Goal: Task Accomplishment & Management: Use online tool/utility

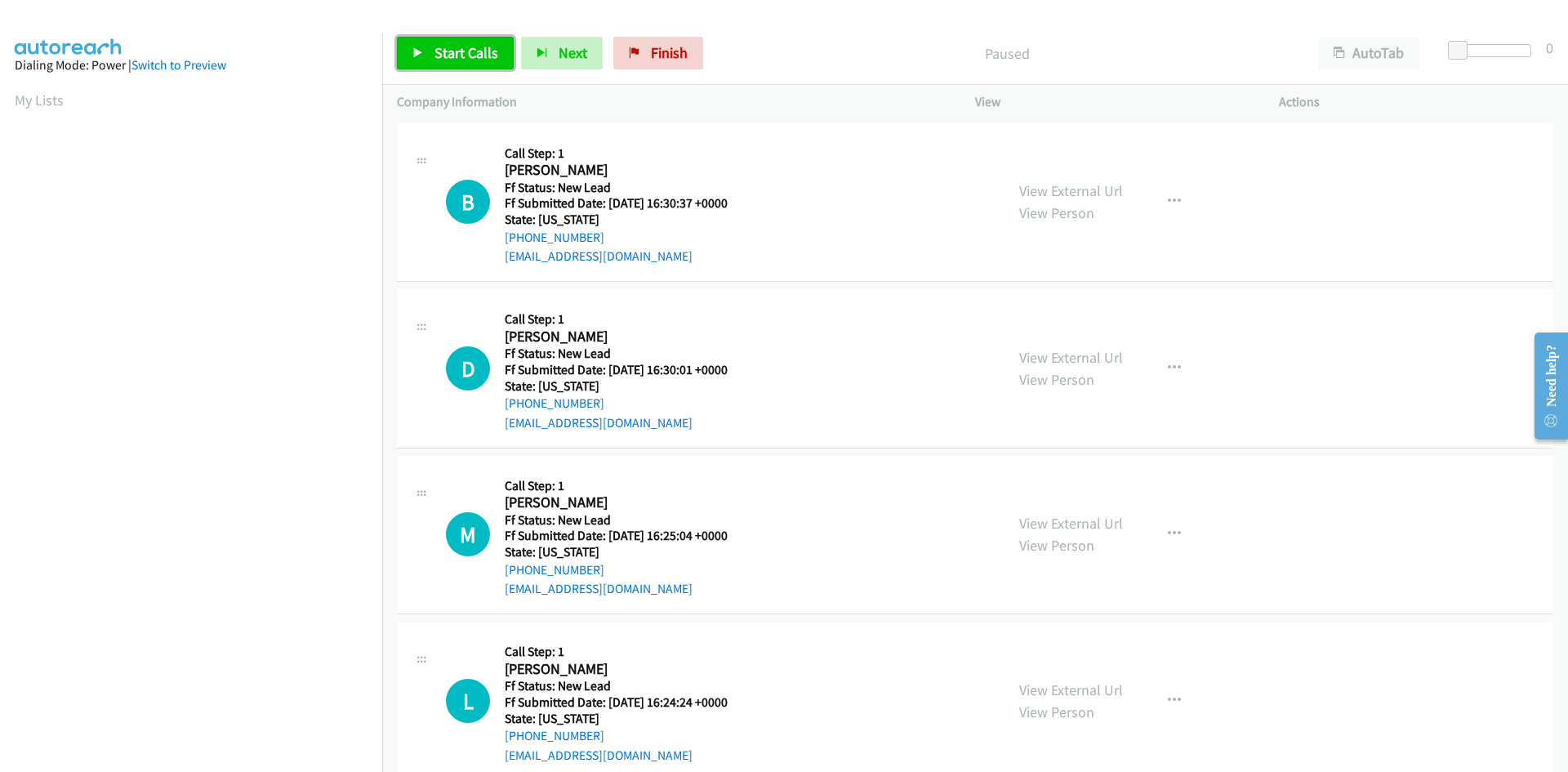
click at [425, 65] on link "Start Calls" at bounding box center [456, 53] width 117 height 33
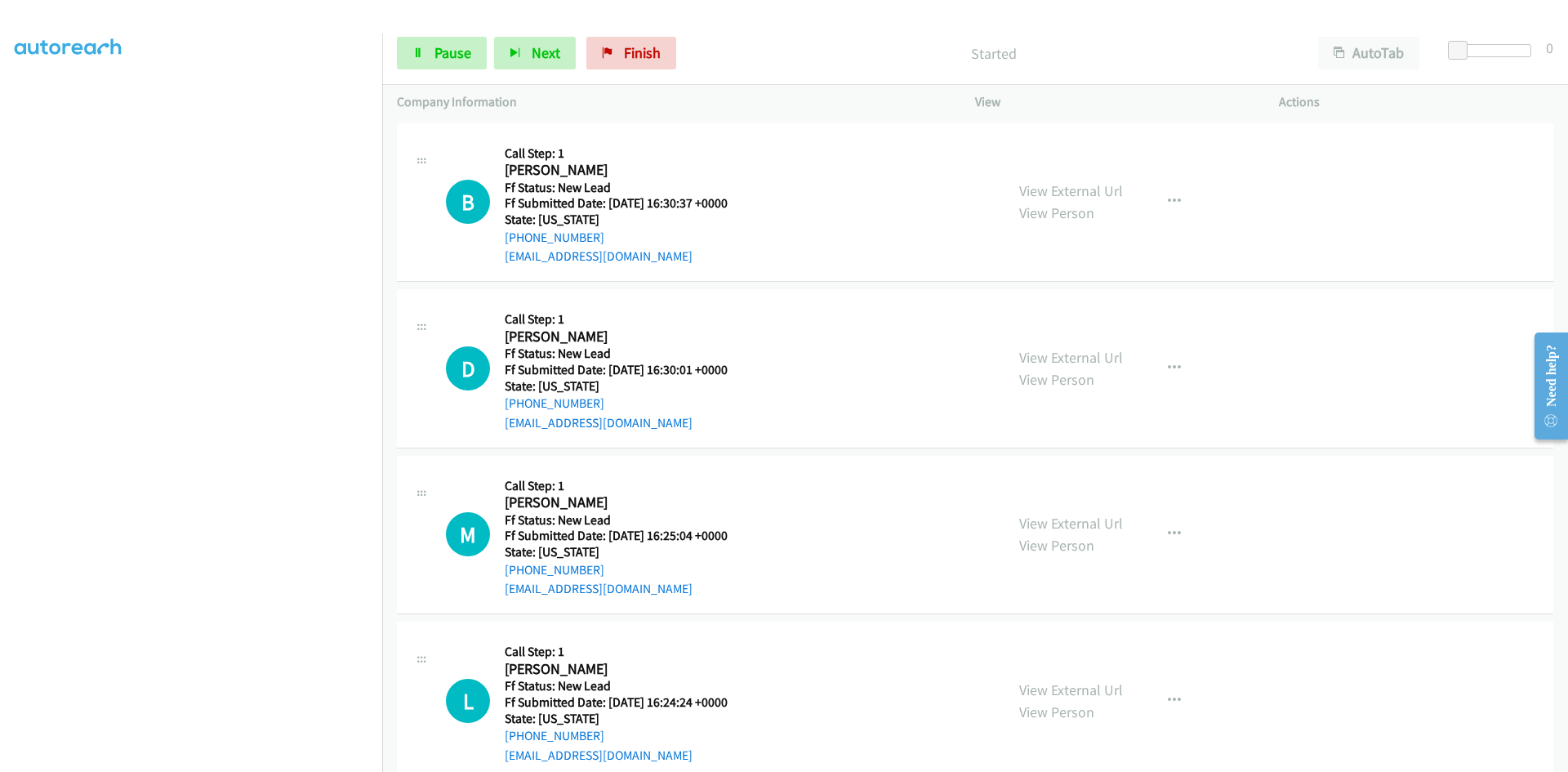
scroll to position [144, 0]
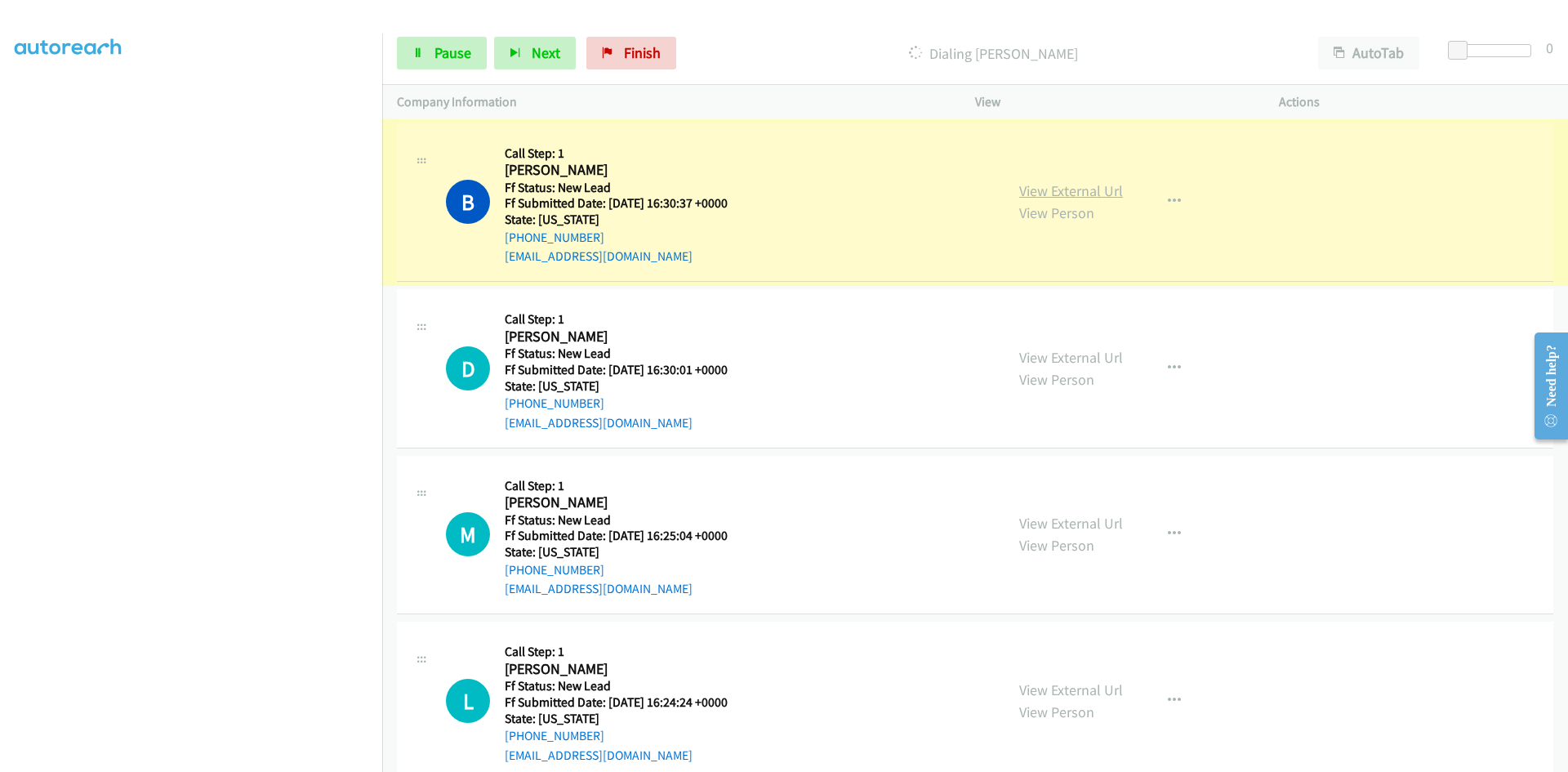
click at [1052, 190] on link "View External Url" at bounding box center [1071, 191] width 104 height 19
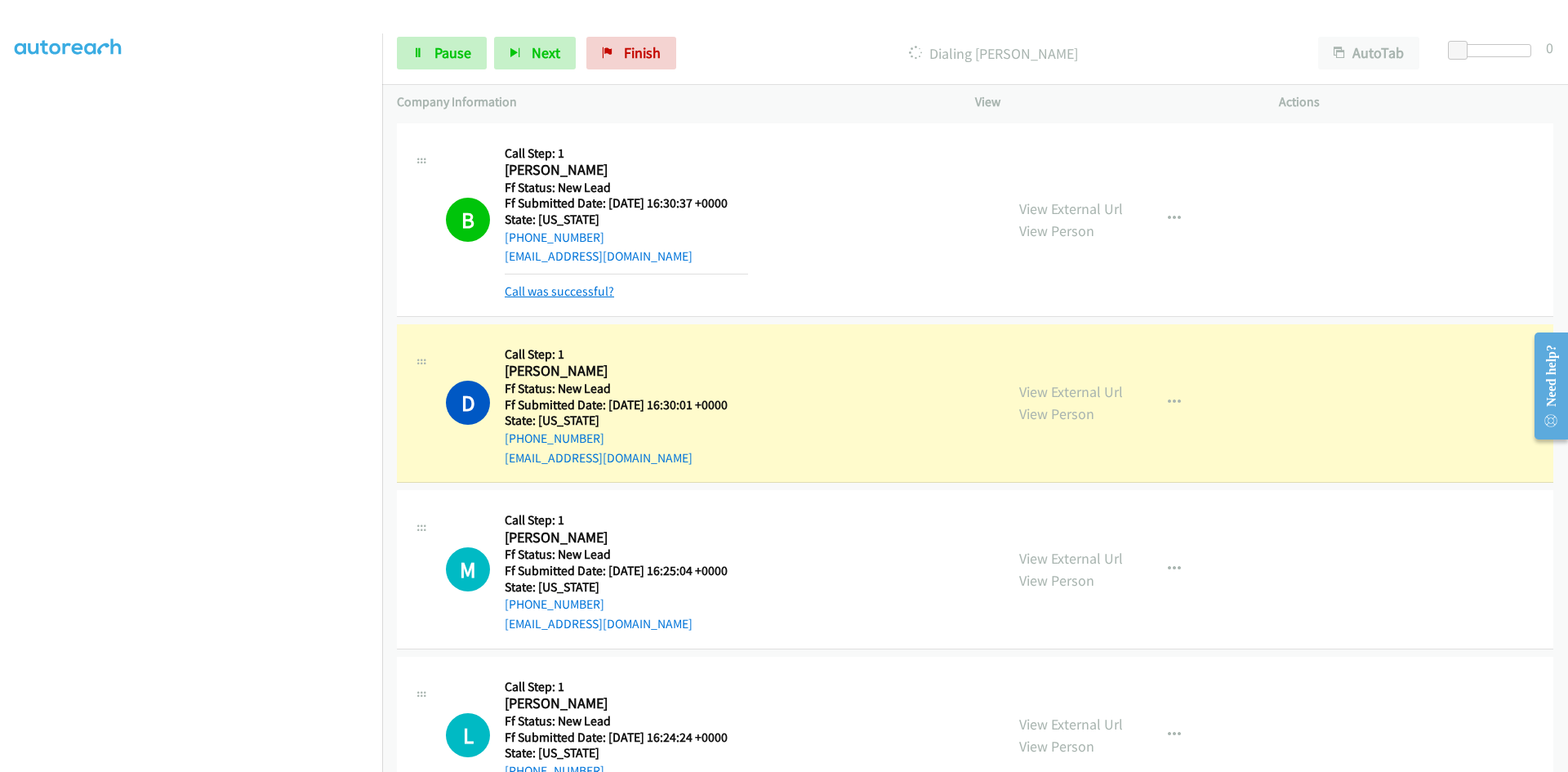
click at [556, 291] on link "Call was successful?" at bounding box center [560, 291] width 110 height 15
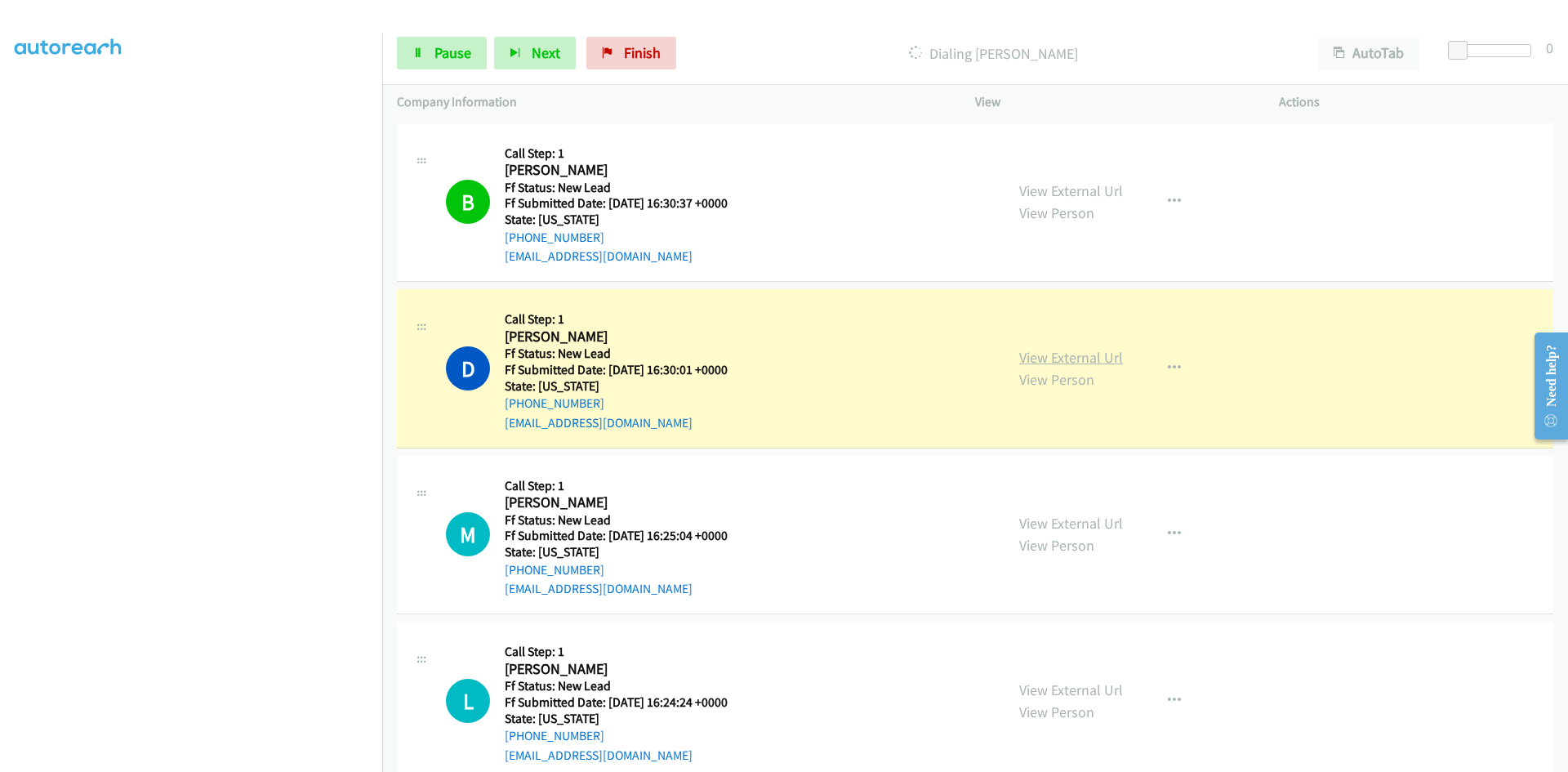
click at [1089, 351] on link "View External Url" at bounding box center [1071, 358] width 104 height 19
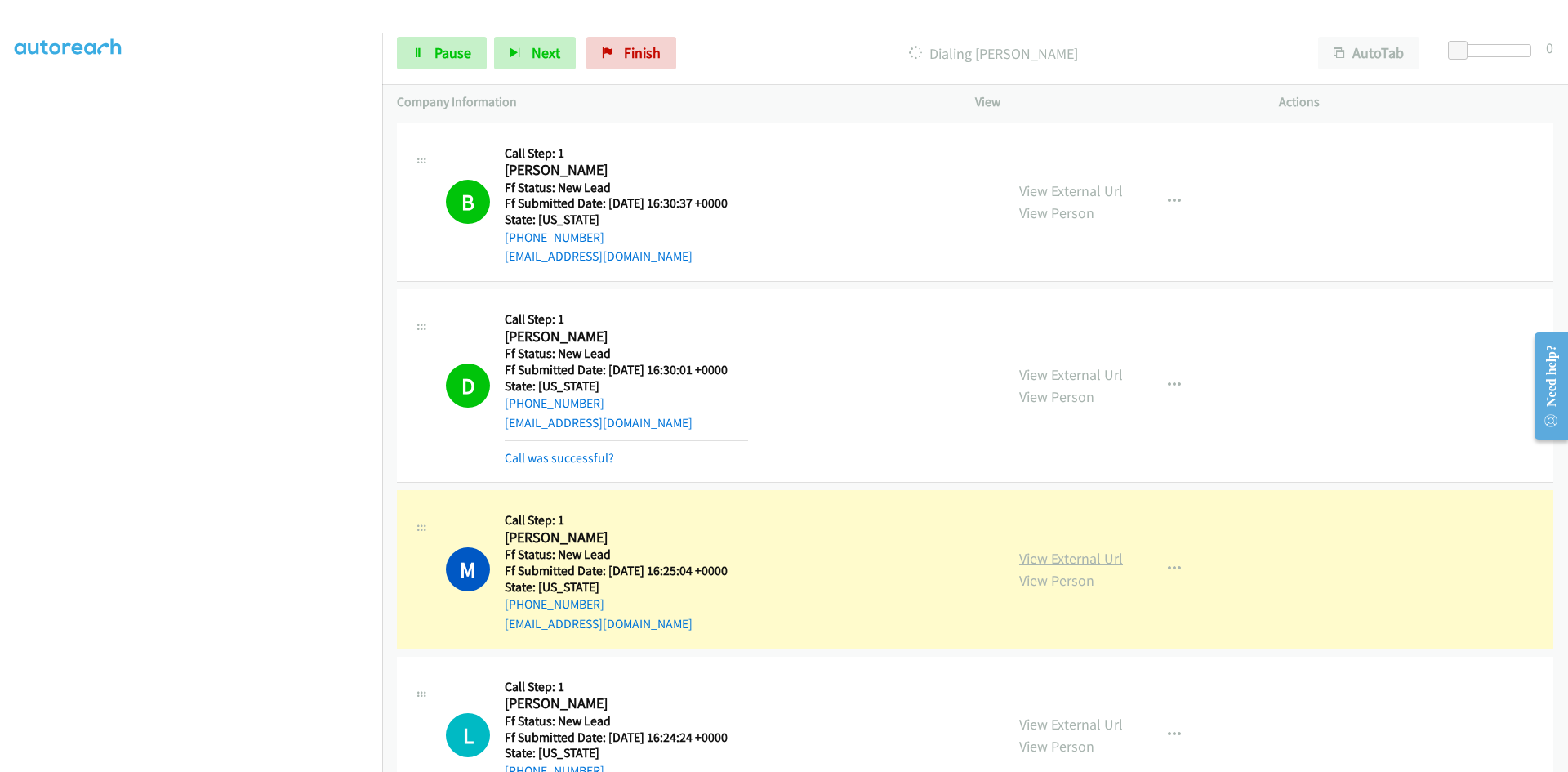
click at [1091, 560] on link "View External Url" at bounding box center [1071, 558] width 104 height 19
click at [447, 61] on span "Pause" at bounding box center [452, 53] width 37 height 19
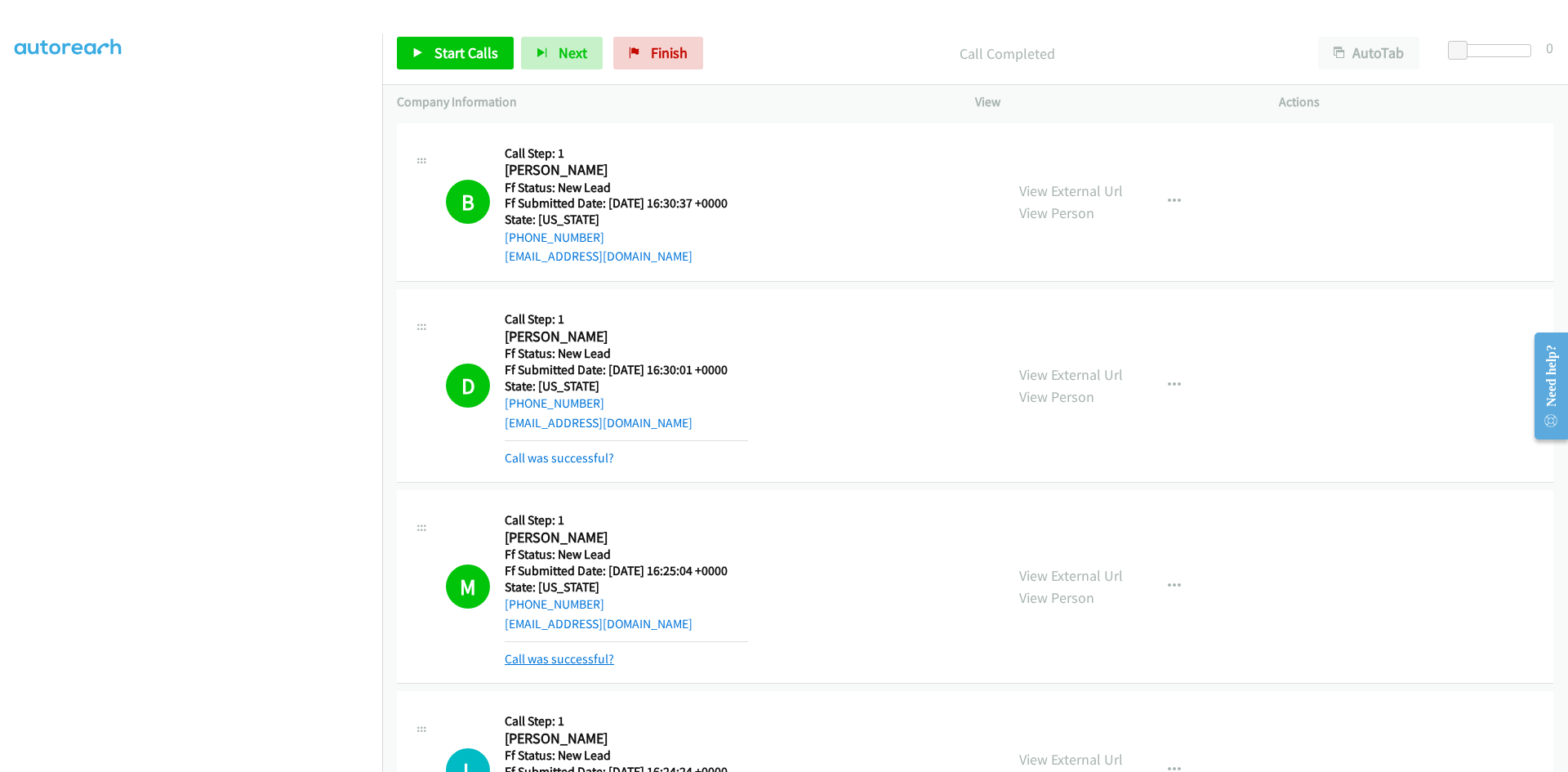
click at [538, 660] on link "Call was successful?" at bounding box center [560, 658] width 110 height 15
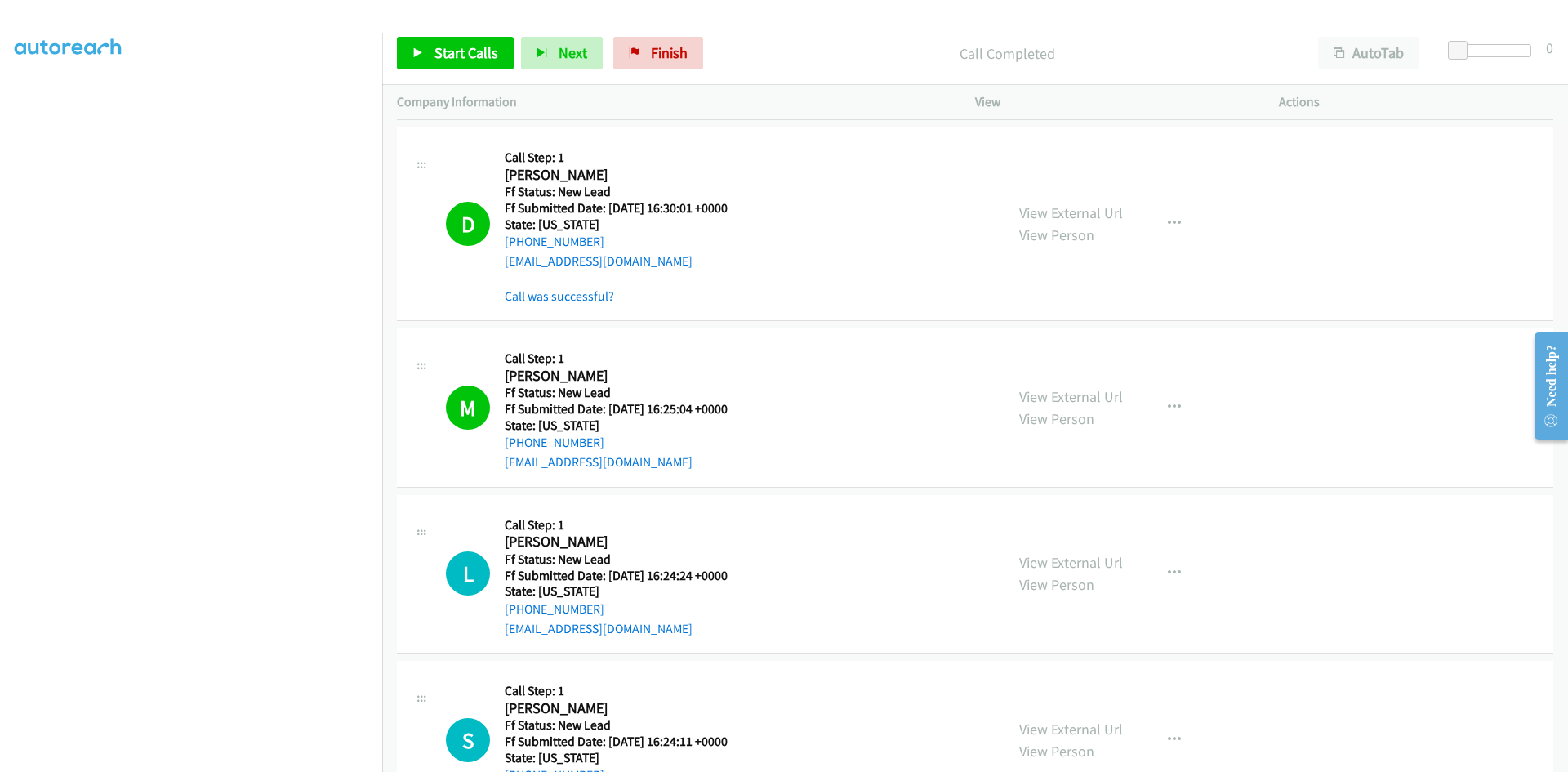
scroll to position [164, 0]
click at [566, 291] on link "Call was successful?" at bounding box center [560, 294] width 110 height 15
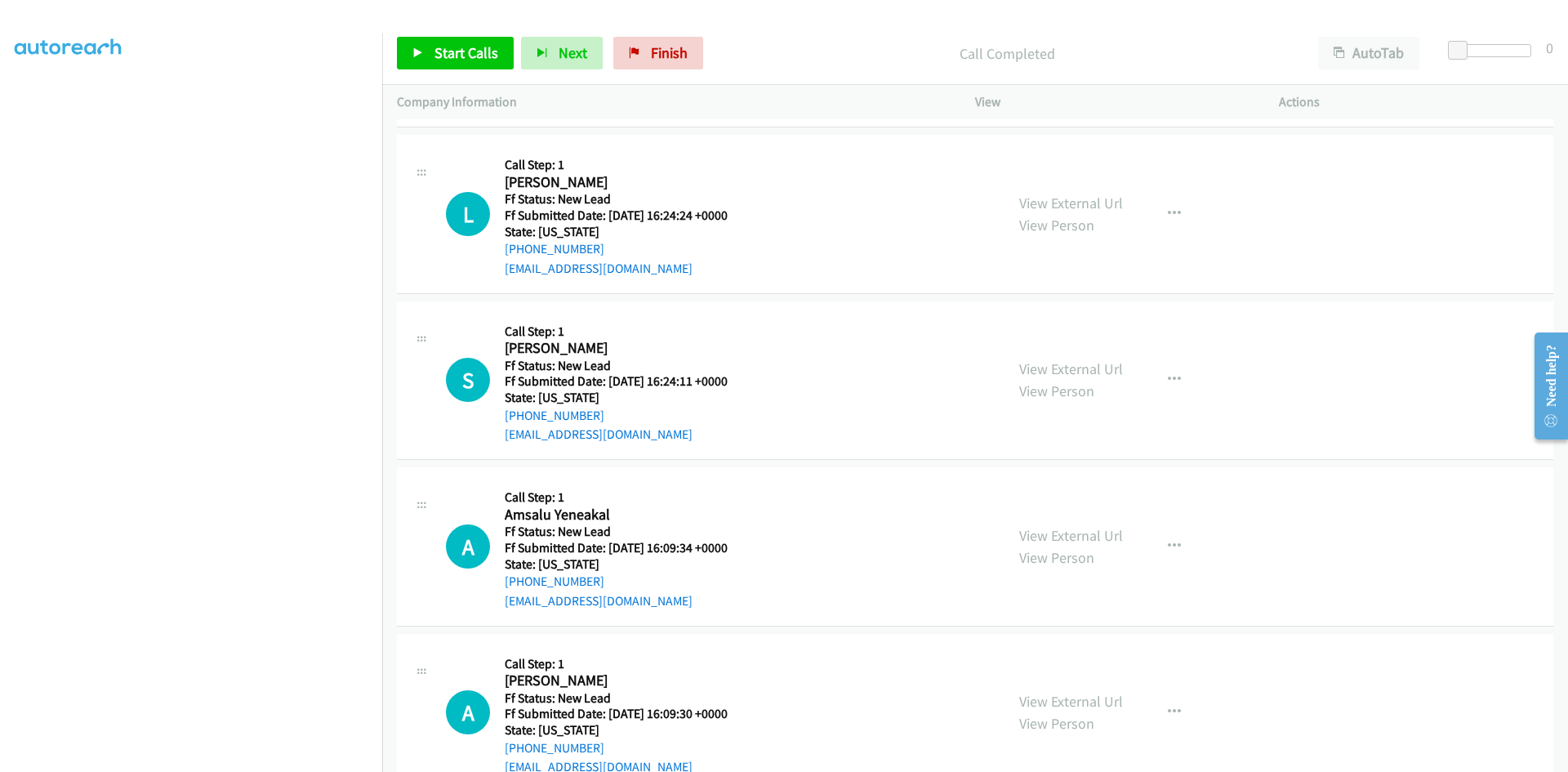
scroll to position [490, 0]
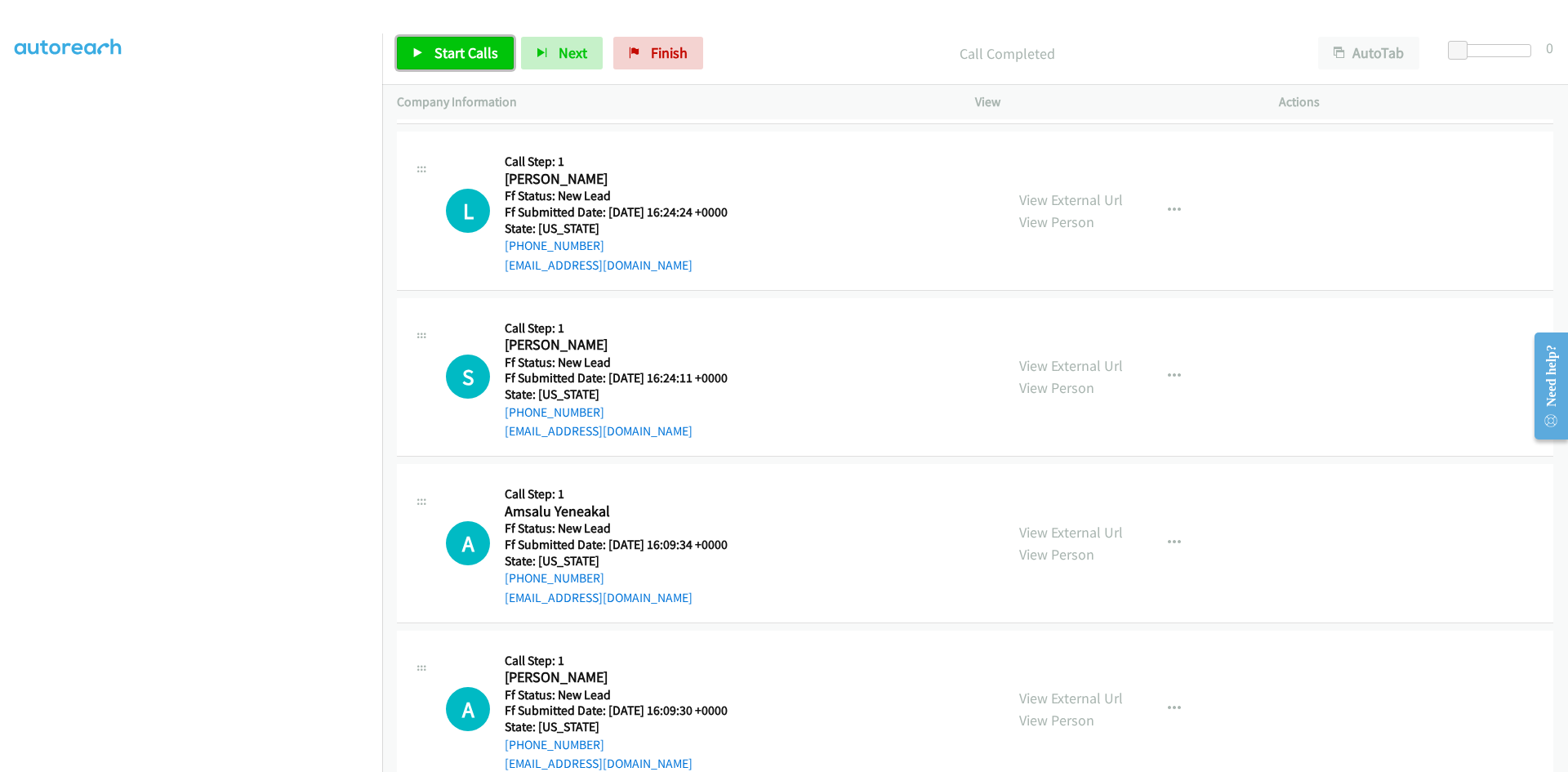
click at [432, 53] on link "Start Calls" at bounding box center [456, 53] width 117 height 33
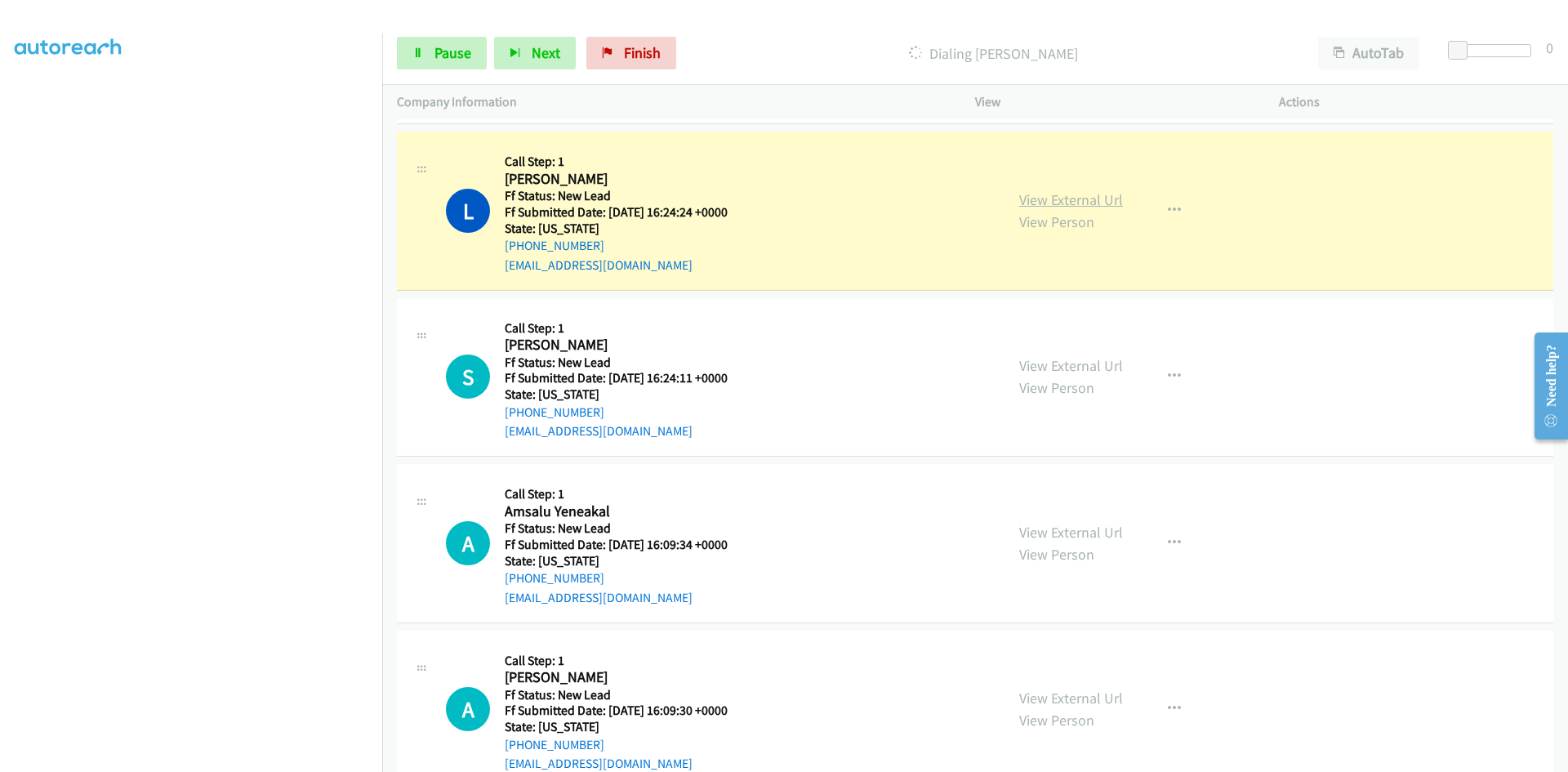
click at [1040, 202] on link "View External Url" at bounding box center [1071, 200] width 104 height 19
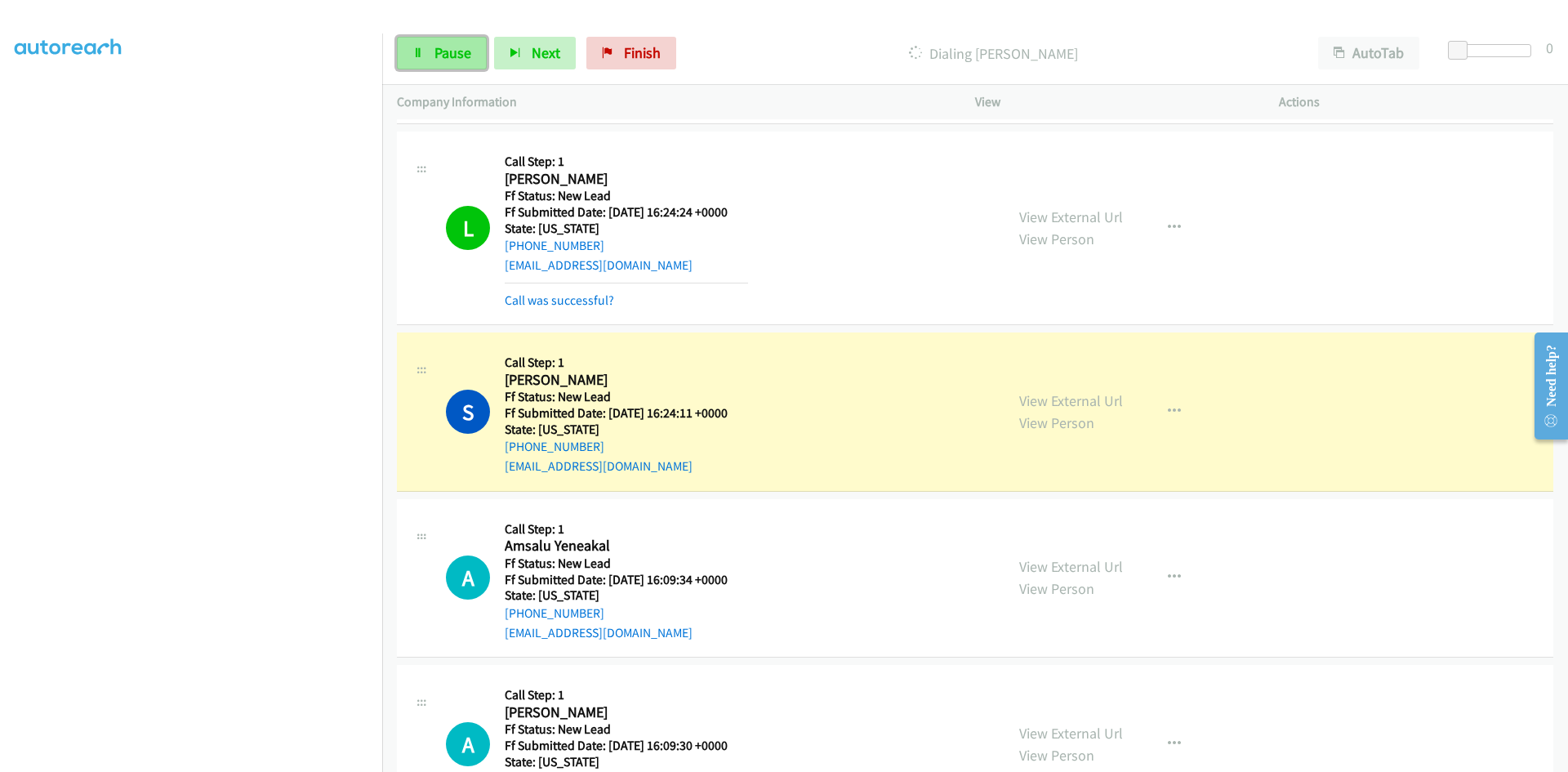
click at [457, 52] on span "Pause" at bounding box center [452, 53] width 37 height 19
click at [1095, 403] on link "View External Url" at bounding box center [1071, 401] width 104 height 19
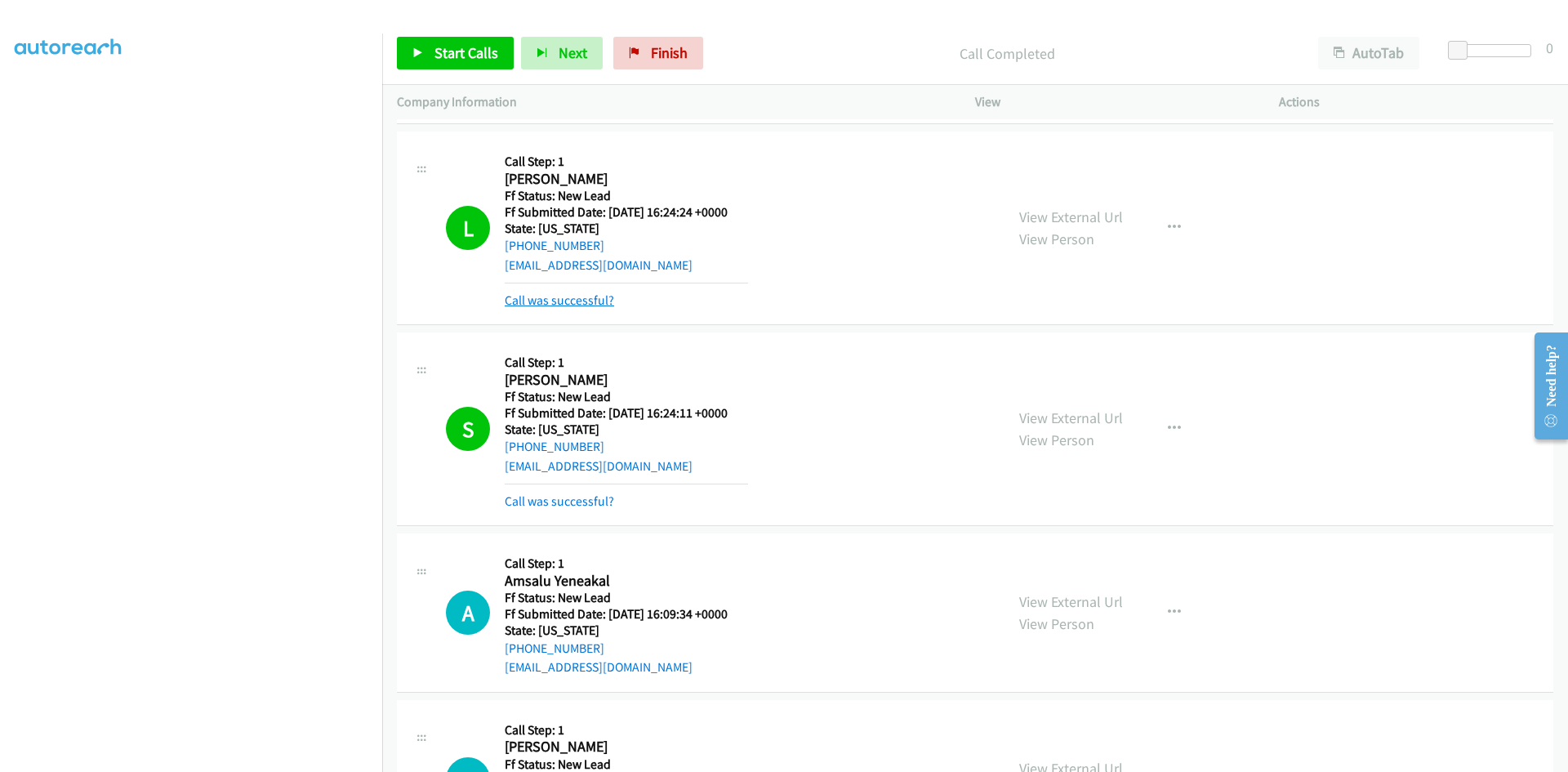
click at [585, 292] on link "Call was successful?" at bounding box center [560, 300] width 110 height 15
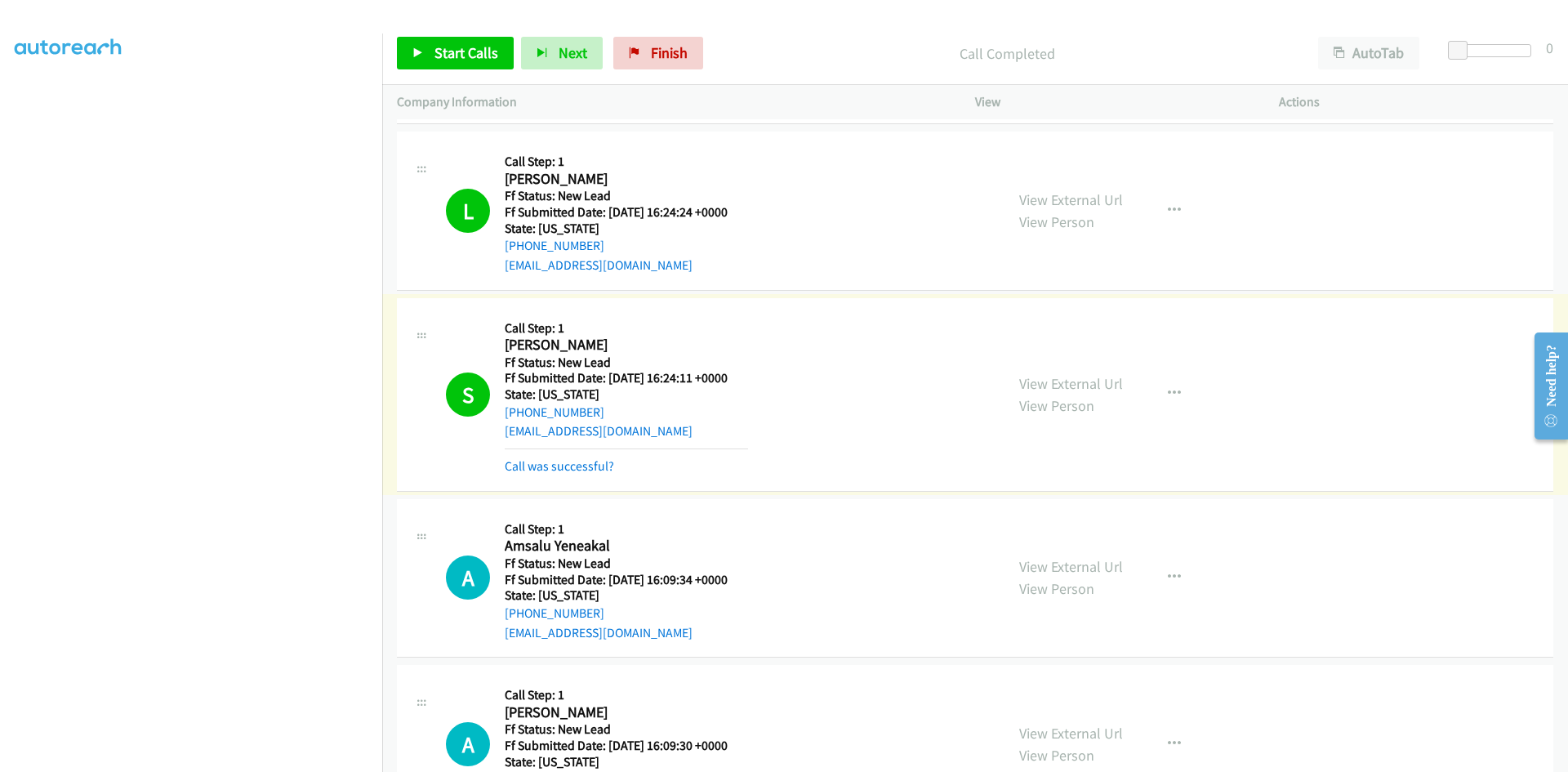
click at [598, 465] on link "Call was successful?" at bounding box center [560, 466] width 110 height 15
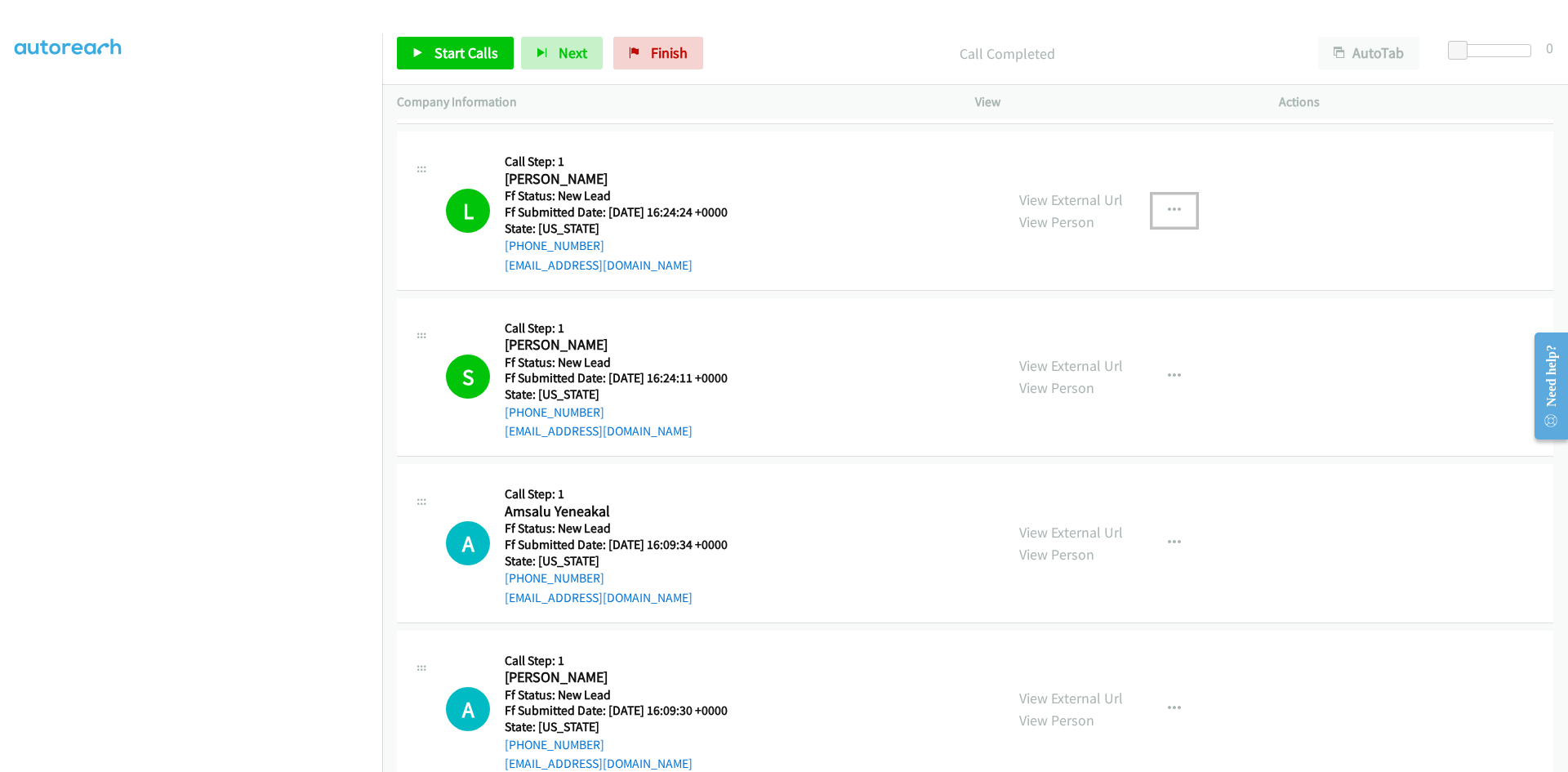
click at [1169, 209] on icon "button" at bounding box center [1175, 211] width 13 height 13
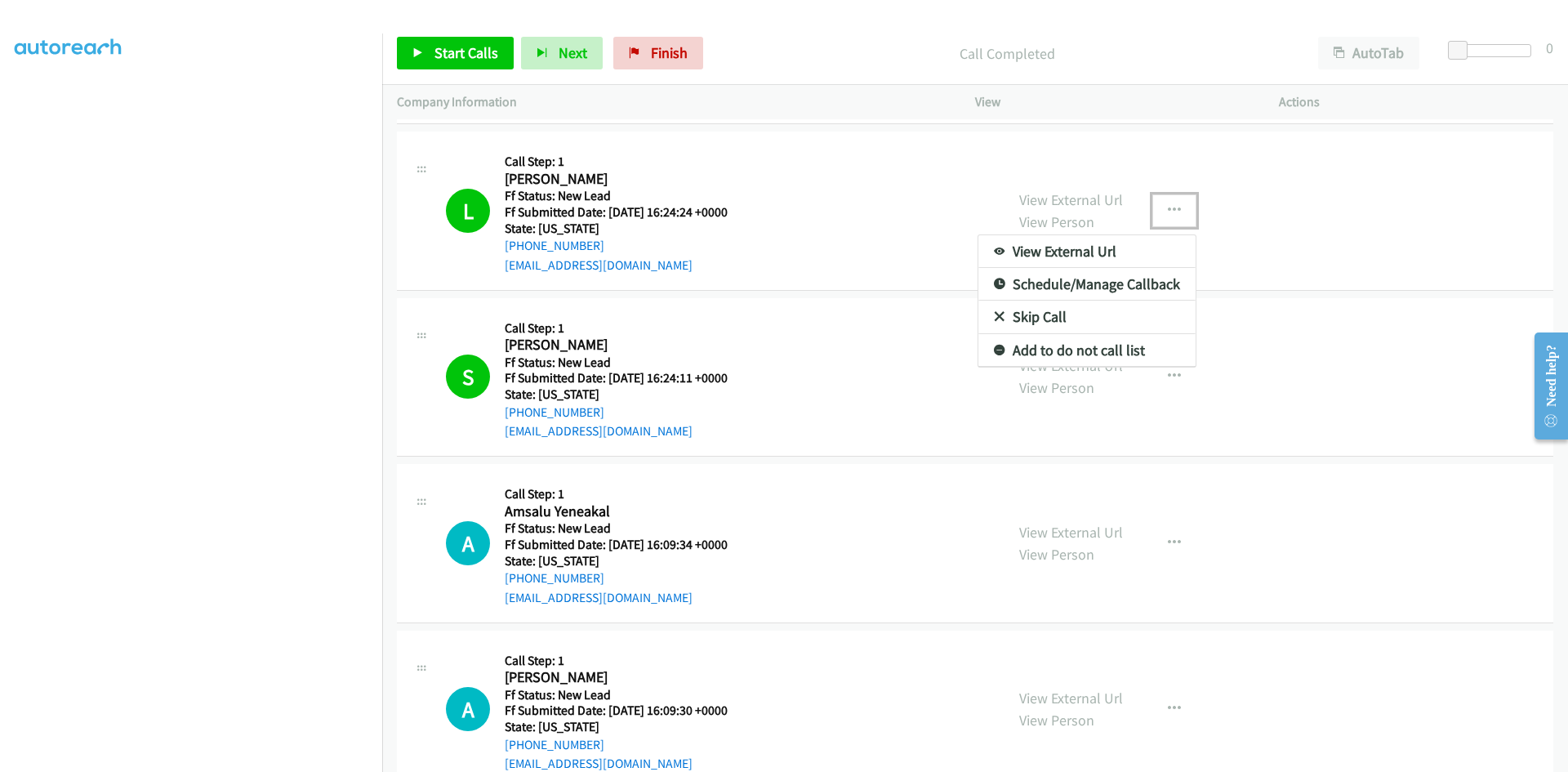
click at [1033, 350] on link "Add to do not call list" at bounding box center [1088, 350] width 218 height 33
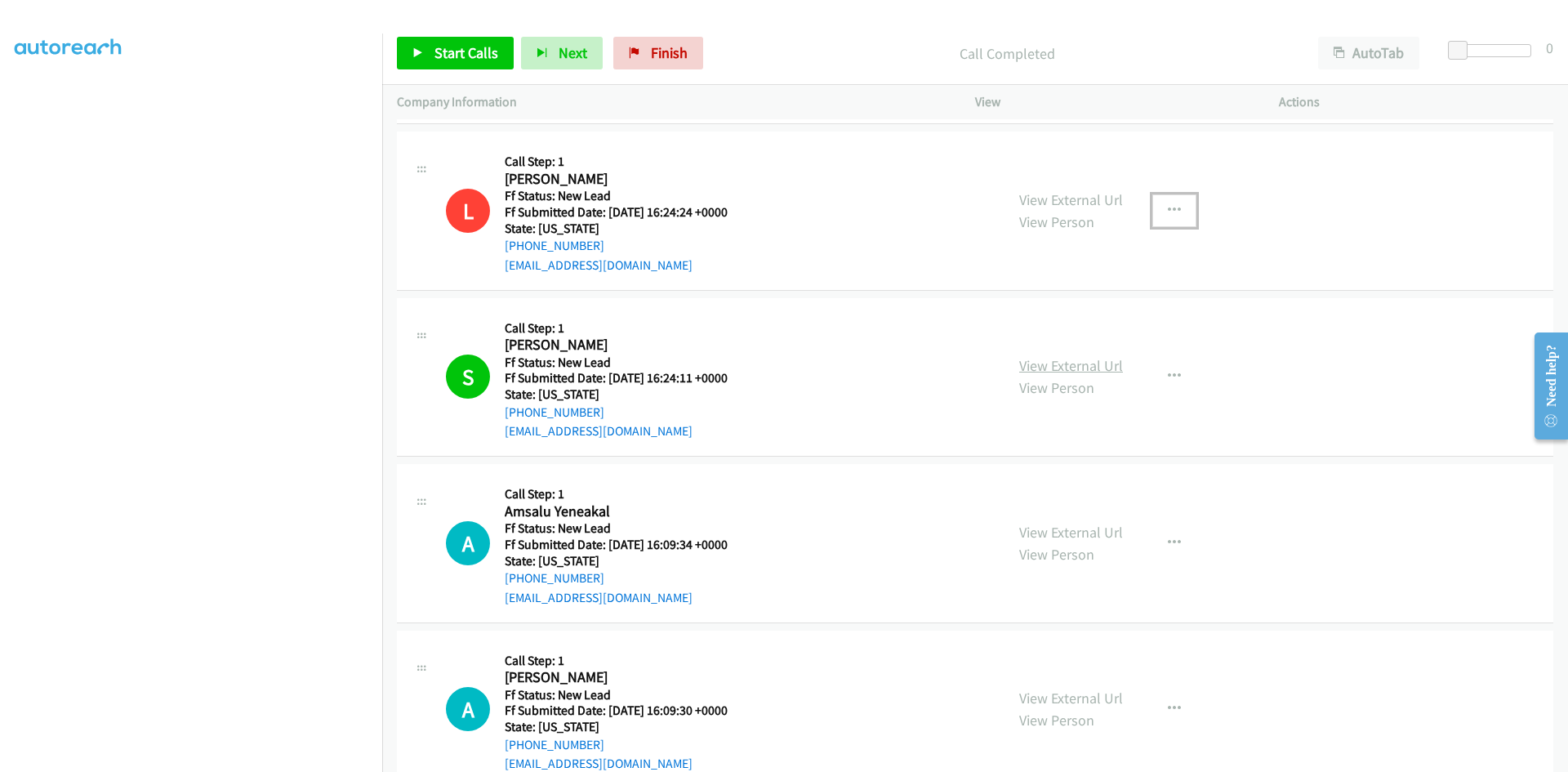
click at [1096, 366] on link "View External Url" at bounding box center [1071, 366] width 104 height 19
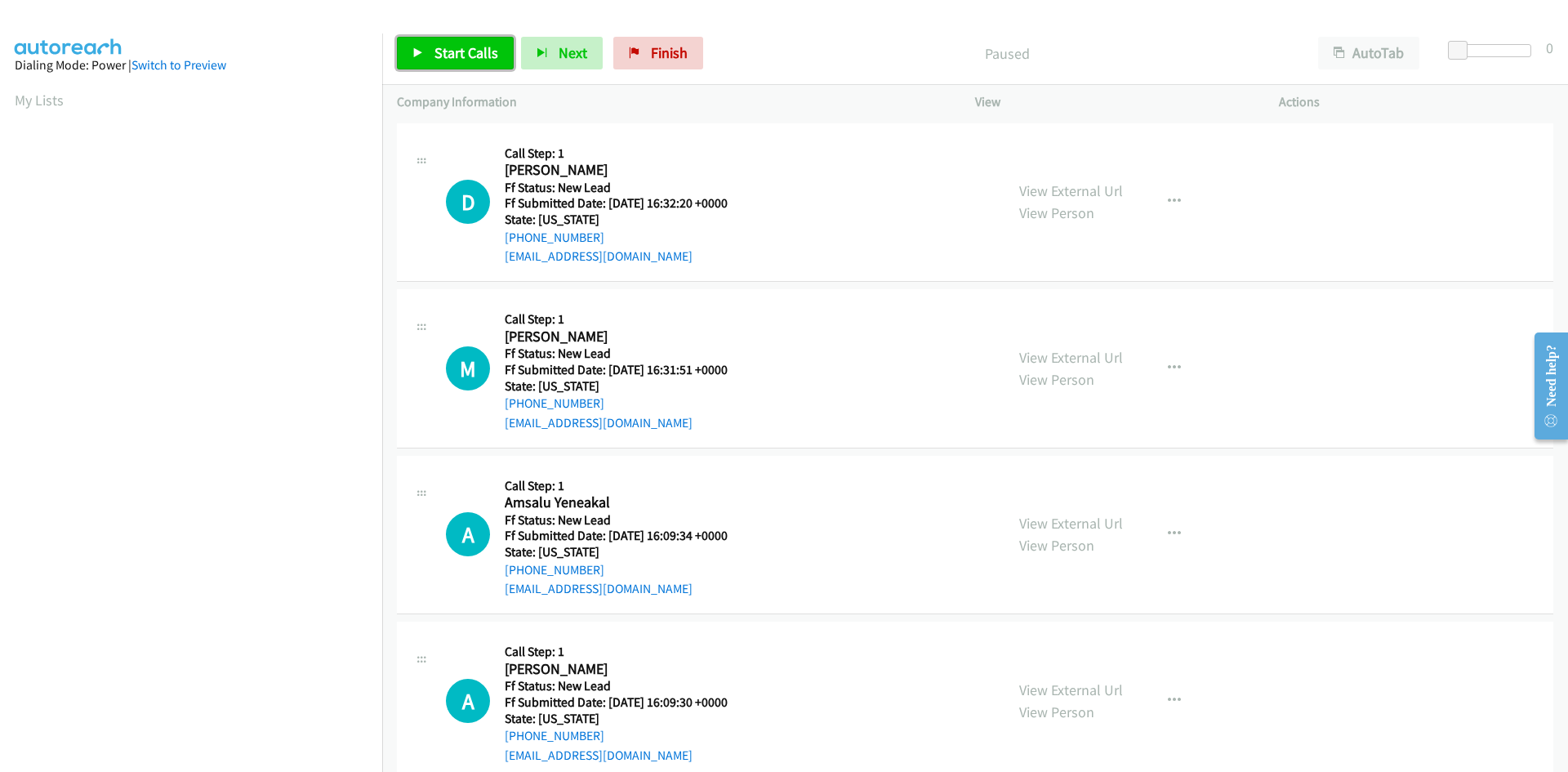
click at [471, 53] on span "Start Calls" at bounding box center [465, 53] width 63 height 19
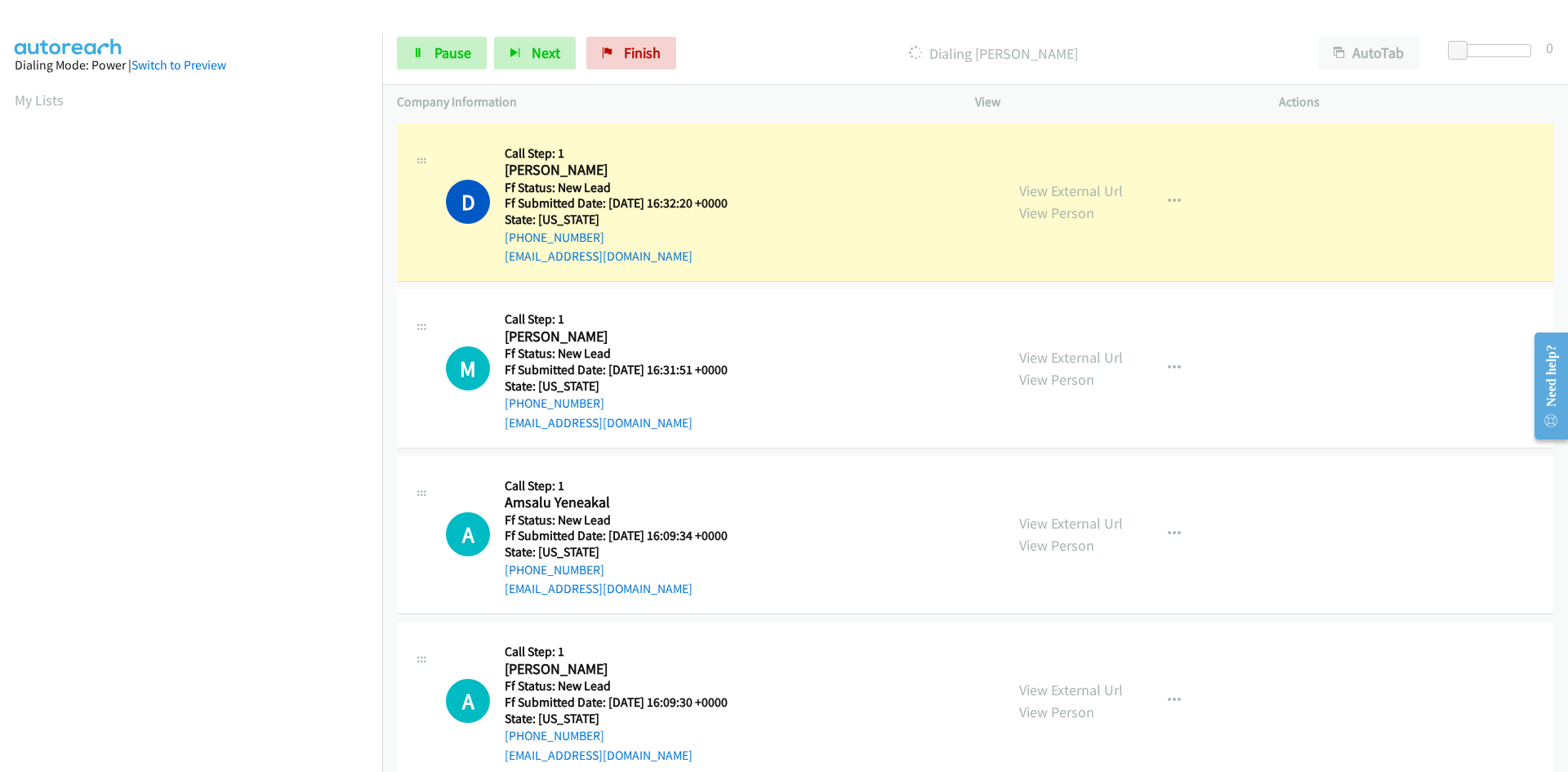
scroll to position [144, 0]
click at [1099, 186] on link "View External Url" at bounding box center [1071, 191] width 104 height 19
click at [461, 58] on span "Pause" at bounding box center [452, 53] width 37 height 19
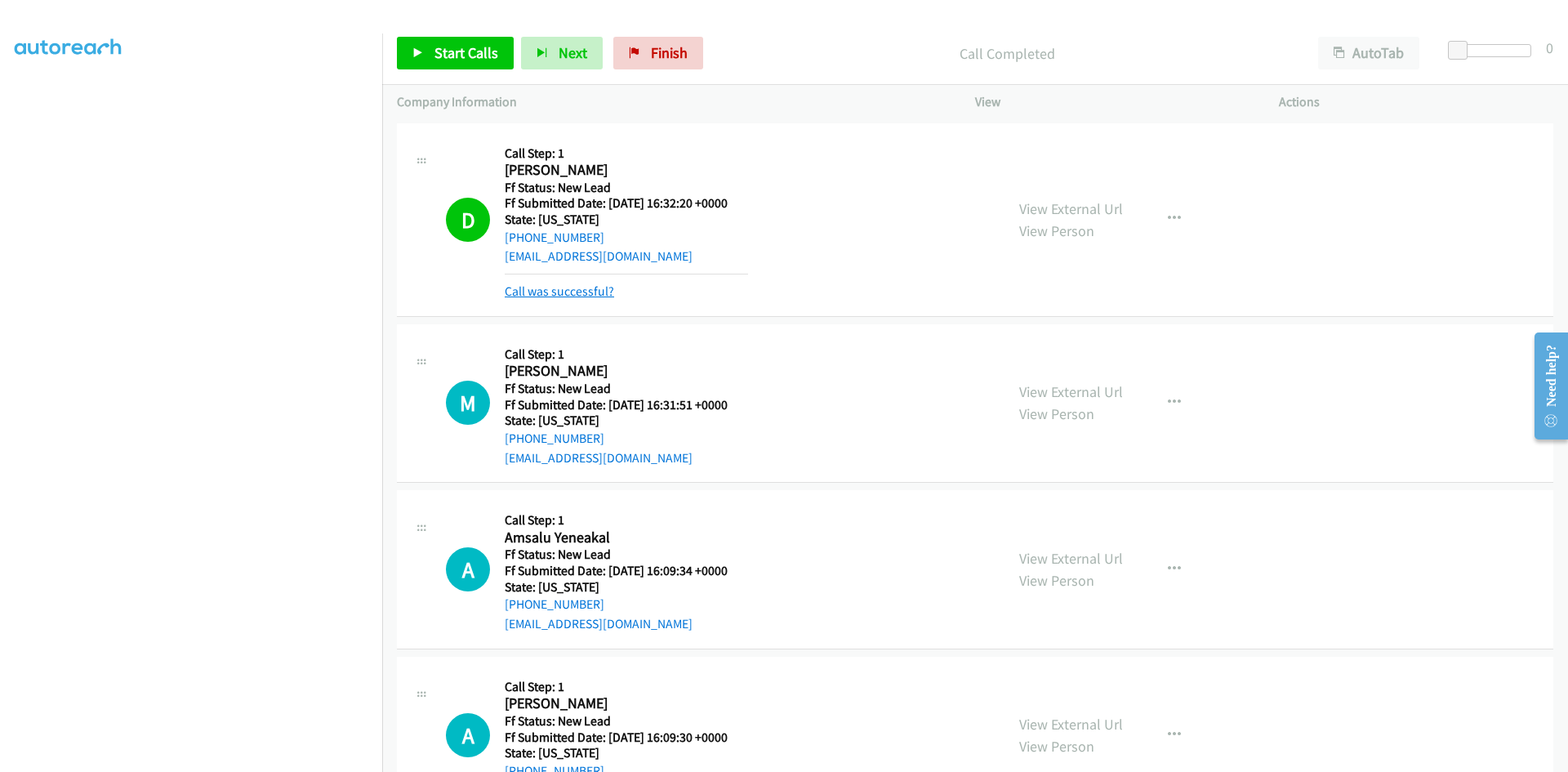
click at [518, 297] on link "Call was successful?" at bounding box center [560, 291] width 110 height 15
click at [520, 291] on link "Call was successful?" at bounding box center [560, 291] width 110 height 15
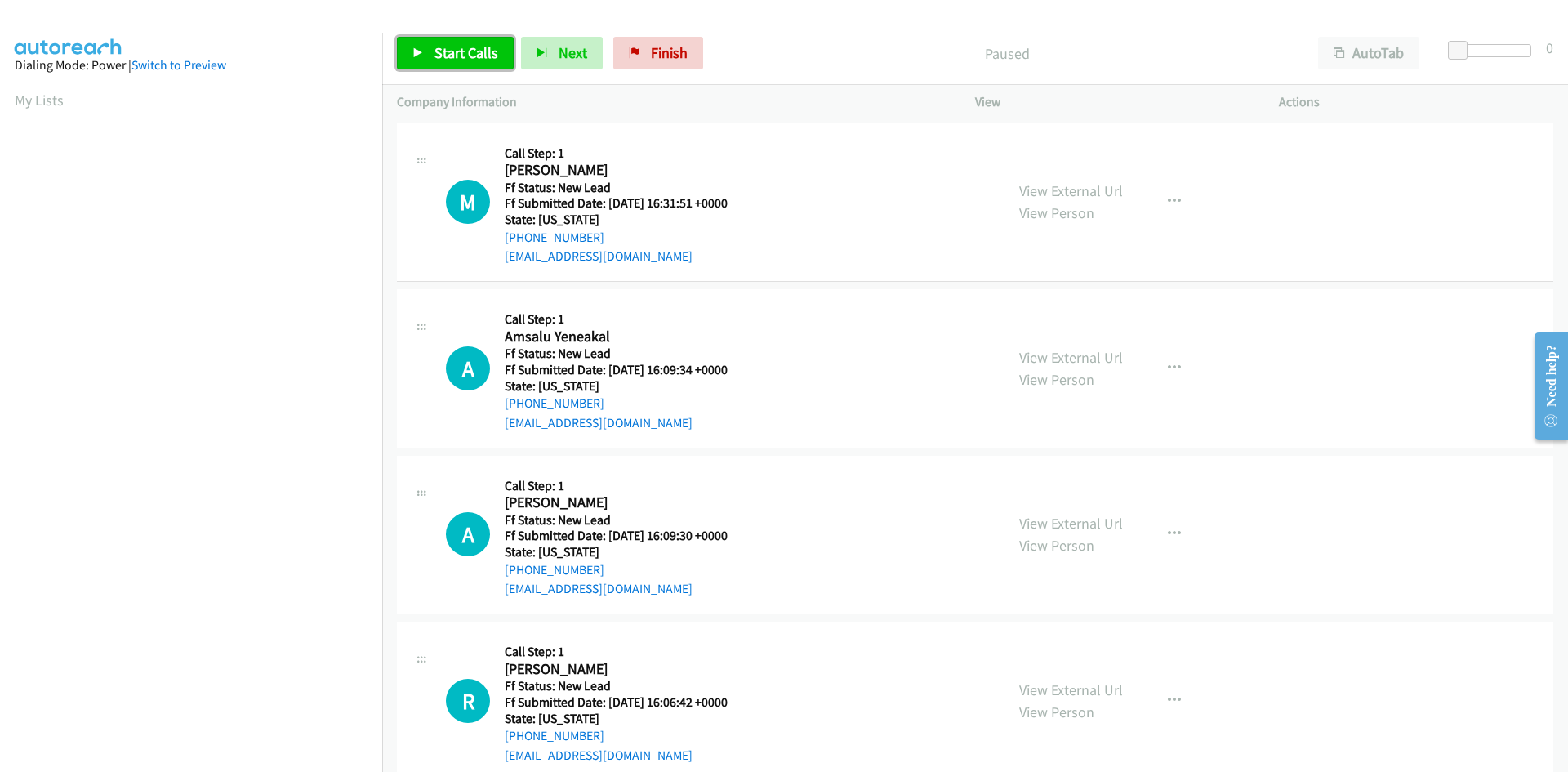
click at [482, 54] on span "Start Calls" at bounding box center [465, 53] width 63 height 19
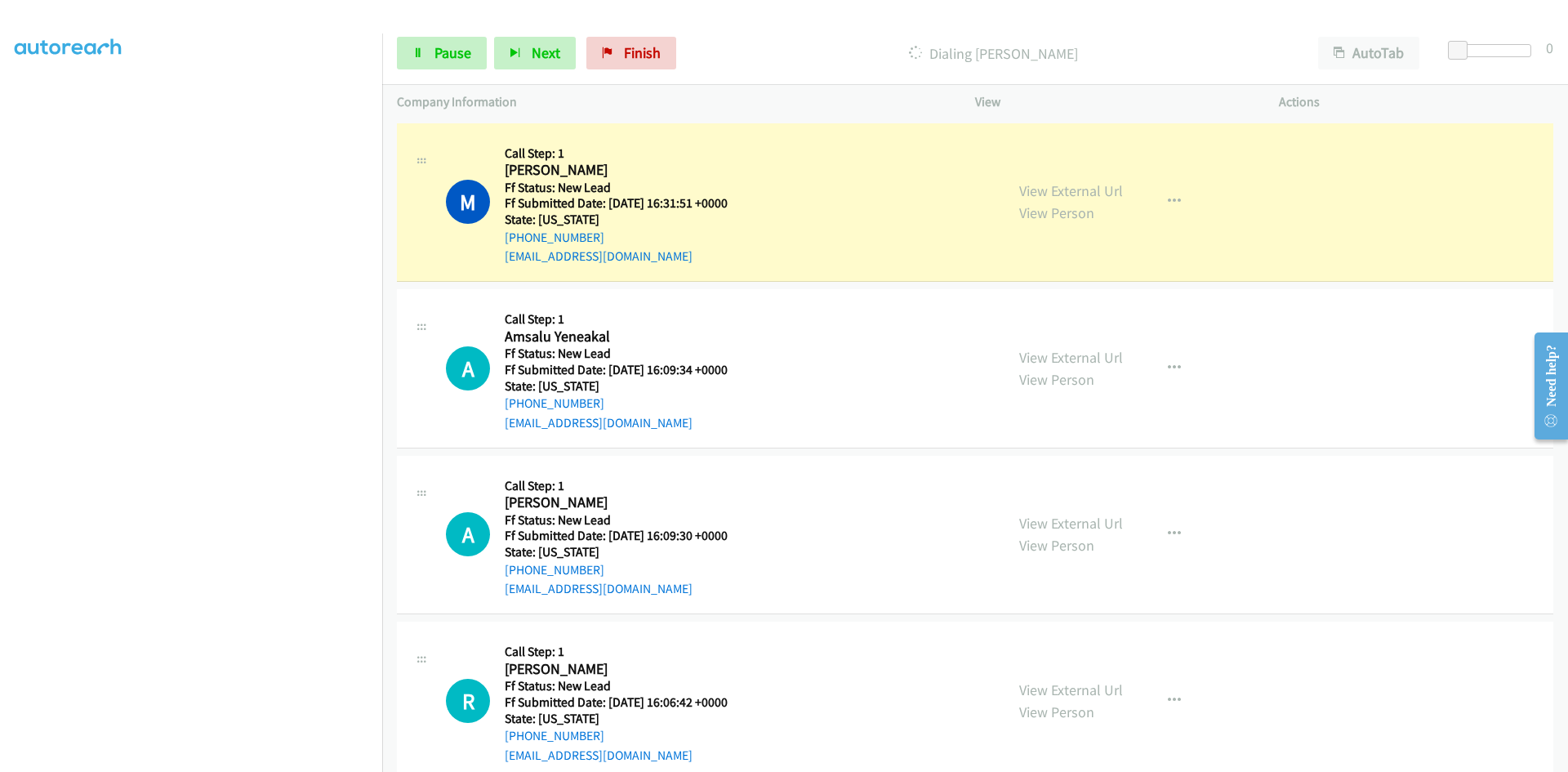
scroll to position [144, 0]
click at [1083, 193] on link "View External Url" at bounding box center [1071, 191] width 104 height 19
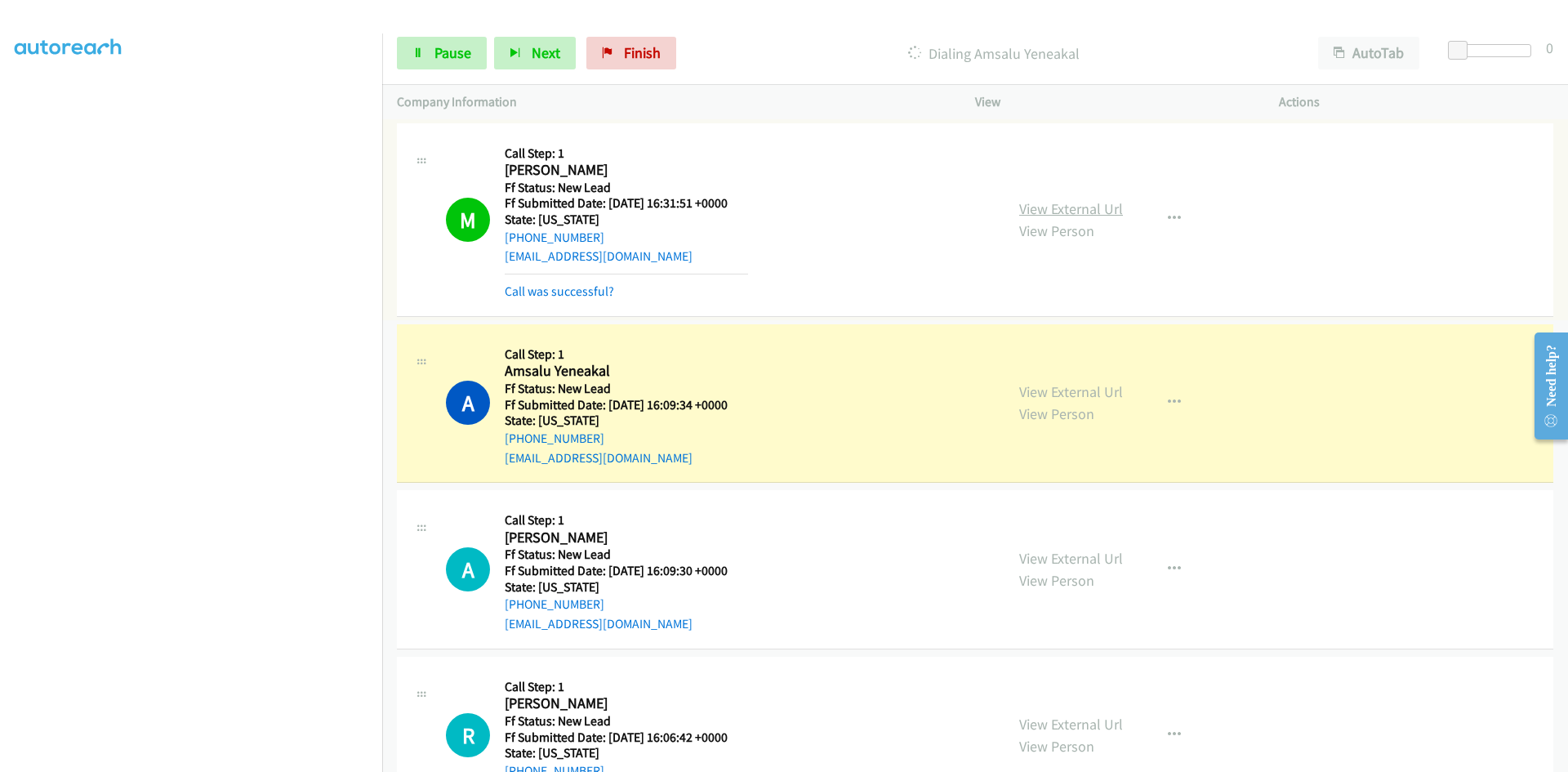
click at [1078, 213] on link "View External Url" at bounding box center [1071, 209] width 104 height 19
click at [1063, 398] on link "View External Url" at bounding box center [1071, 392] width 104 height 19
click at [528, 286] on link "Call was successful?" at bounding box center [560, 291] width 110 height 15
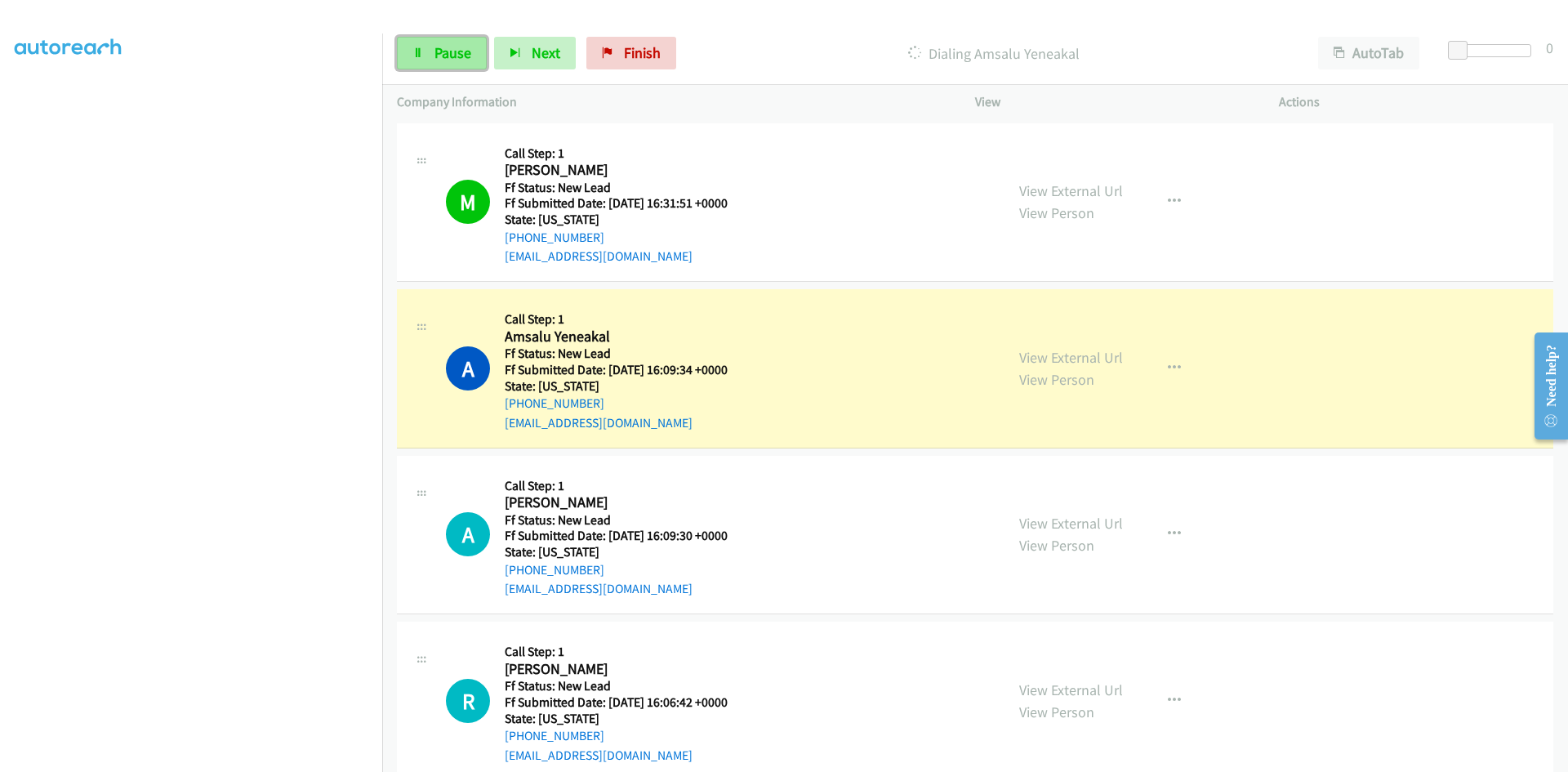
click at [438, 58] on span "Pause" at bounding box center [452, 53] width 37 height 19
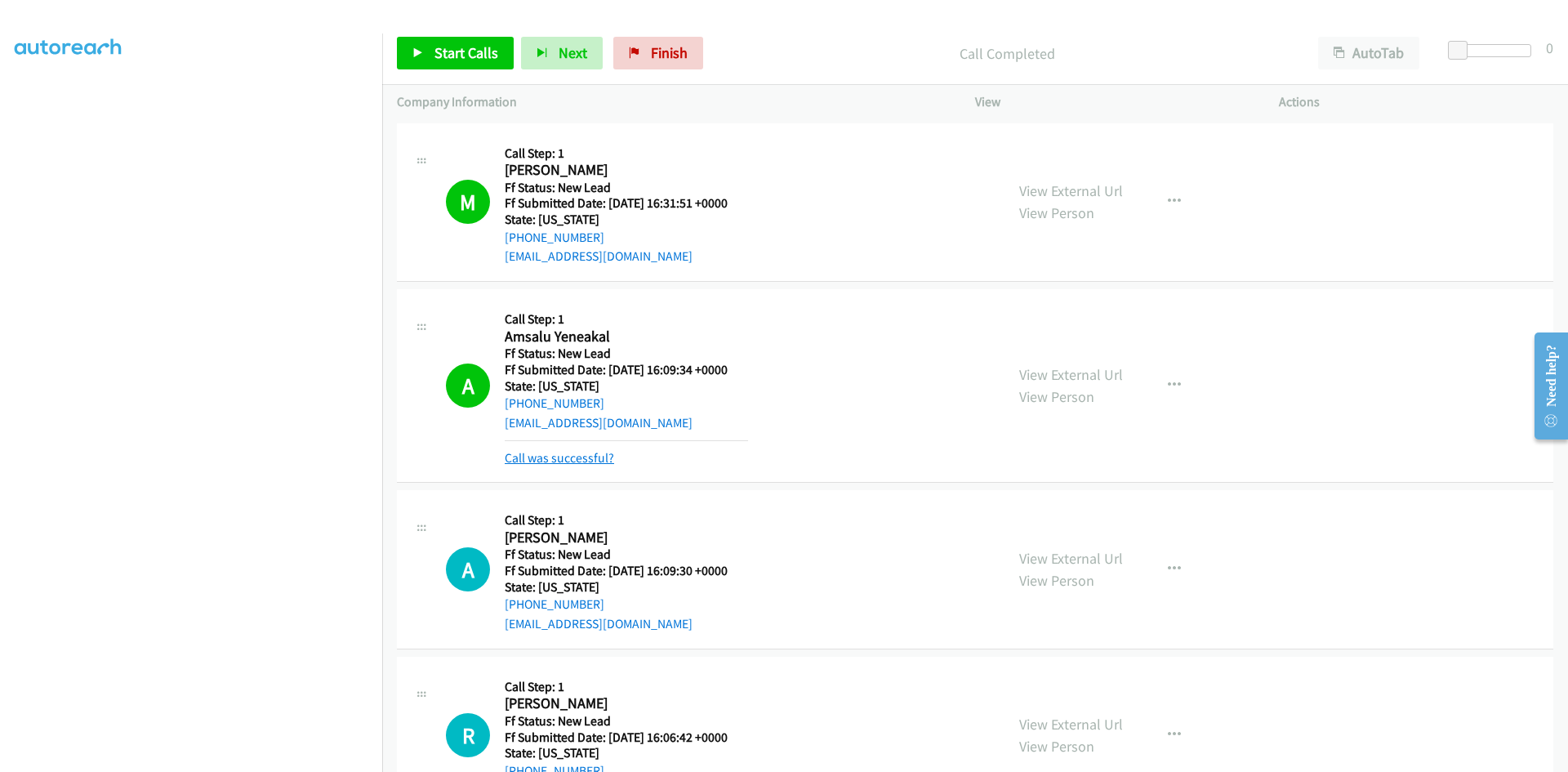
click at [556, 452] on link "Call was successful?" at bounding box center [560, 458] width 110 height 15
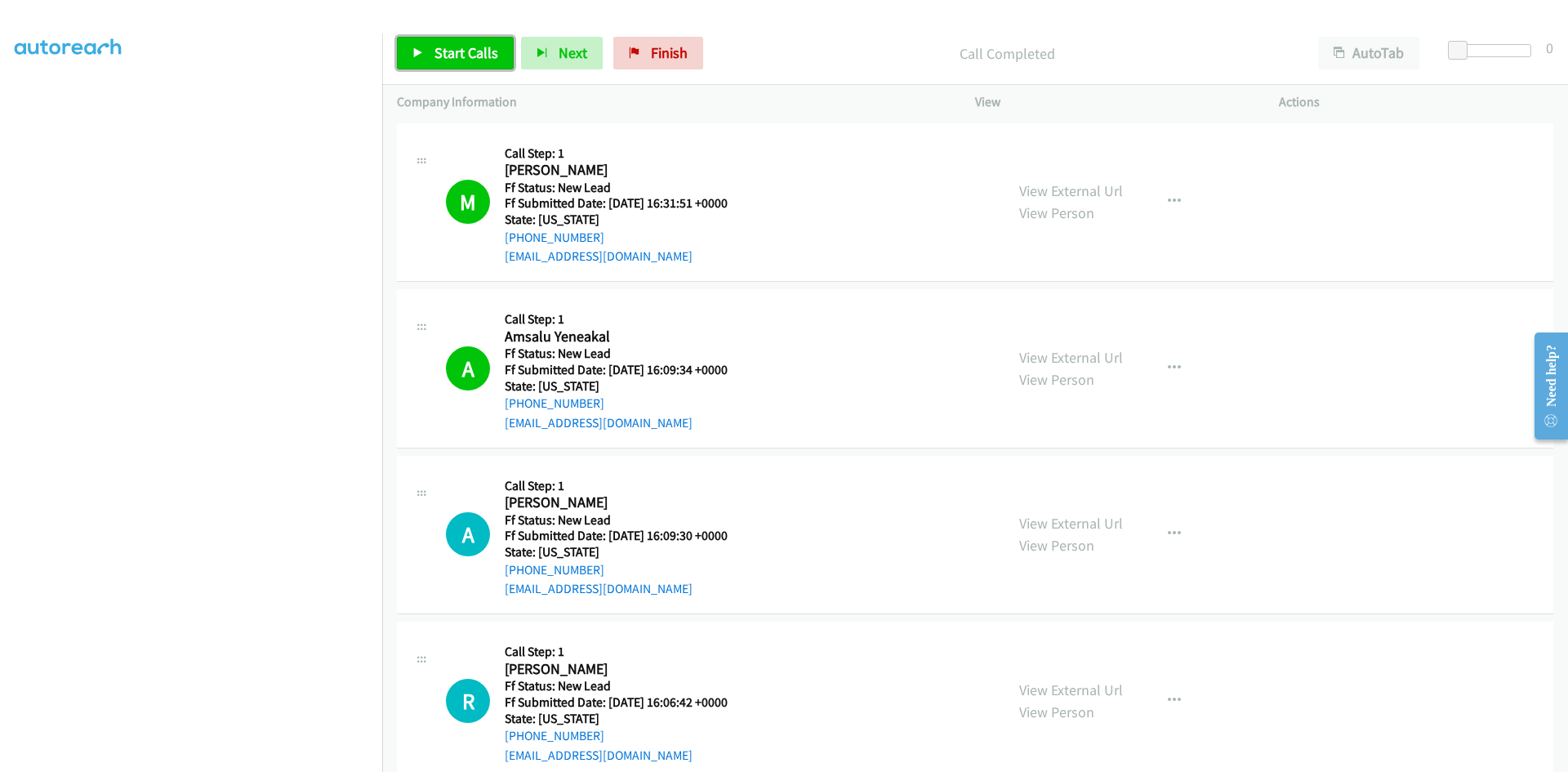
click at [451, 59] on span "Start Calls" at bounding box center [465, 53] width 63 height 19
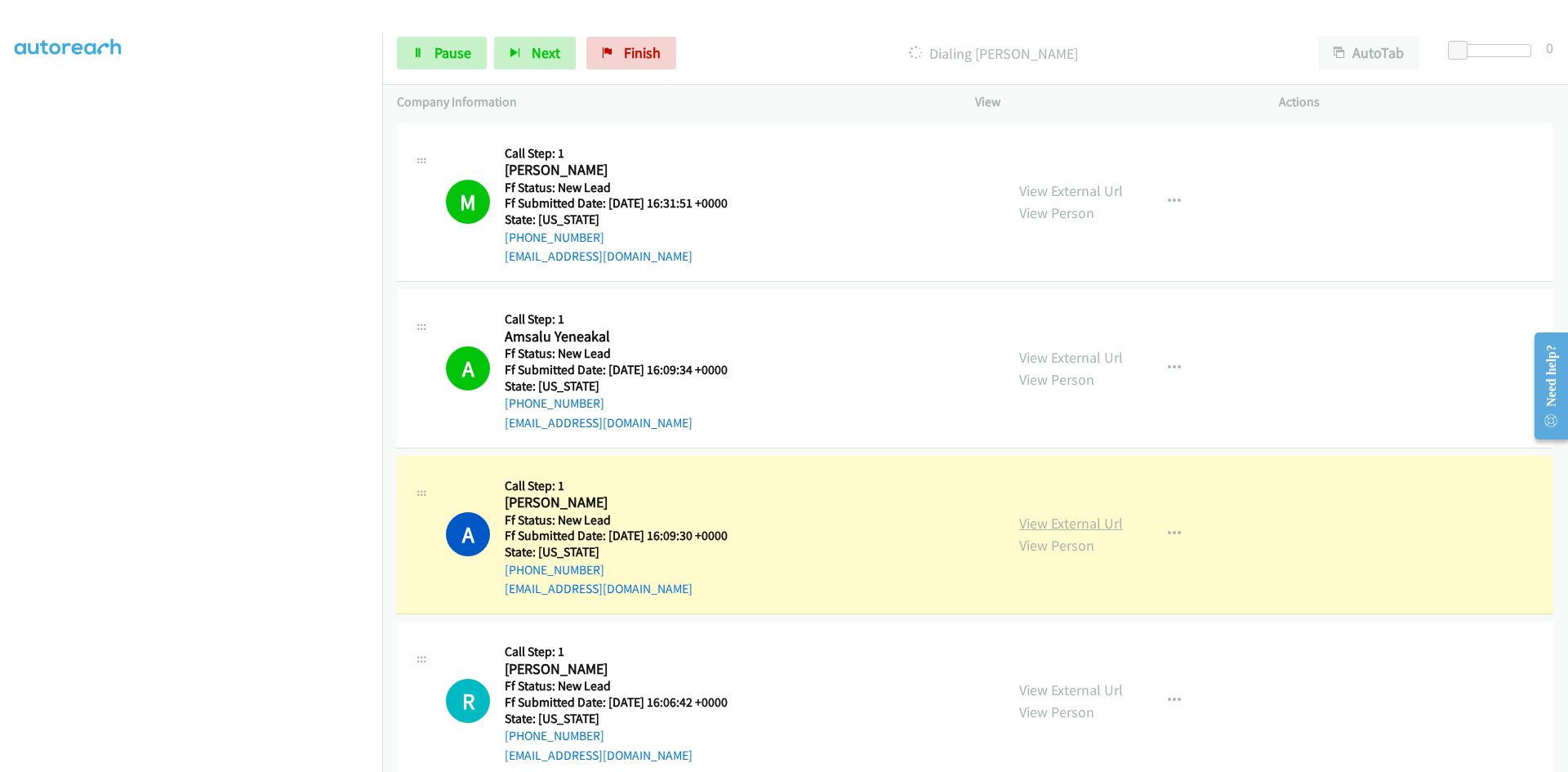
click at [1036, 524] on link "View External Url" at bounding box center [1071, 523] width 104 height 19
click at [441, 49] on span "Pause" at bounding box center [452, 53] width 37 height 19
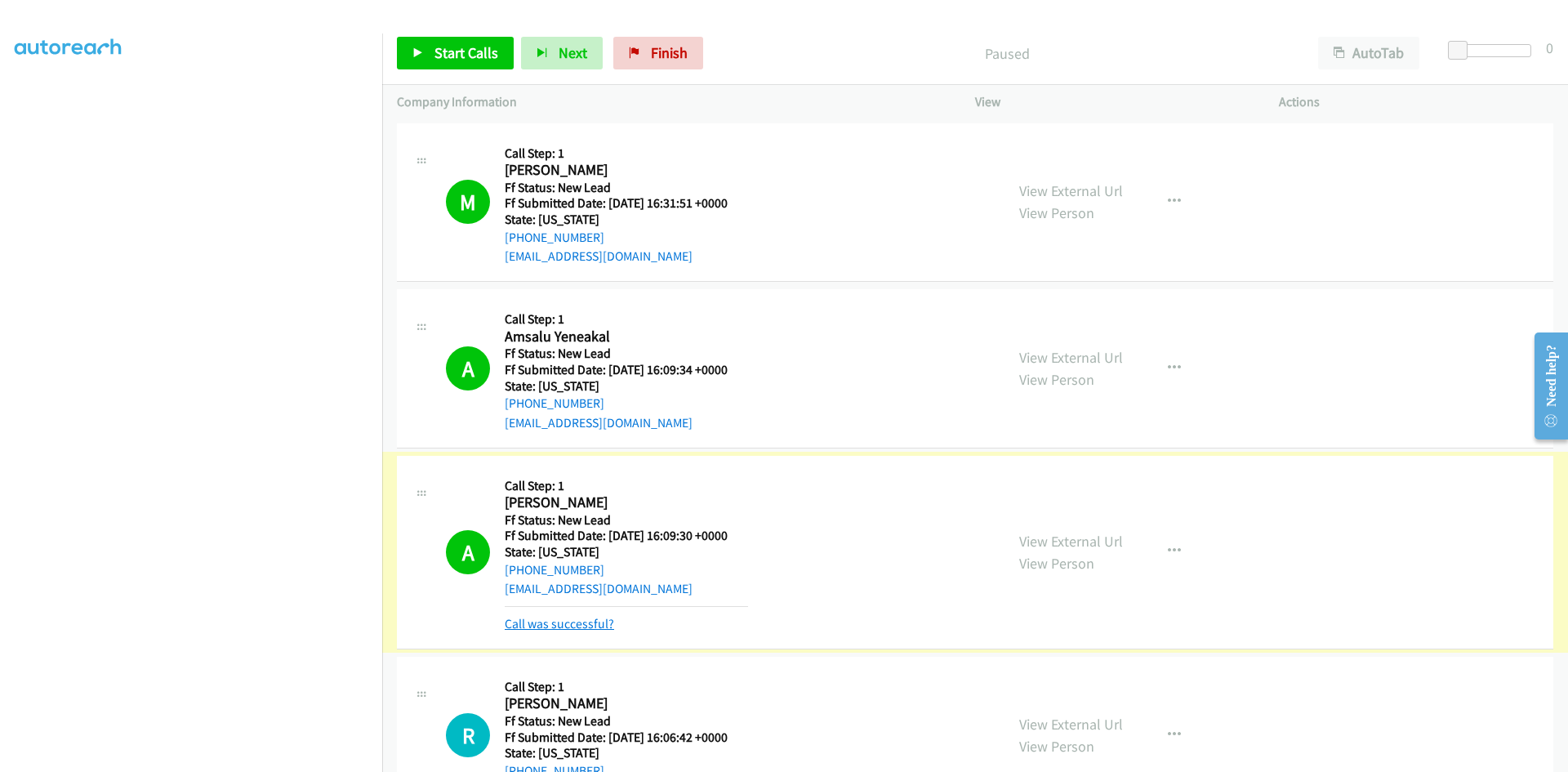
click at [531, 623] on link "Call was successful?" at bounding box center [560, 623] width 110 height 15
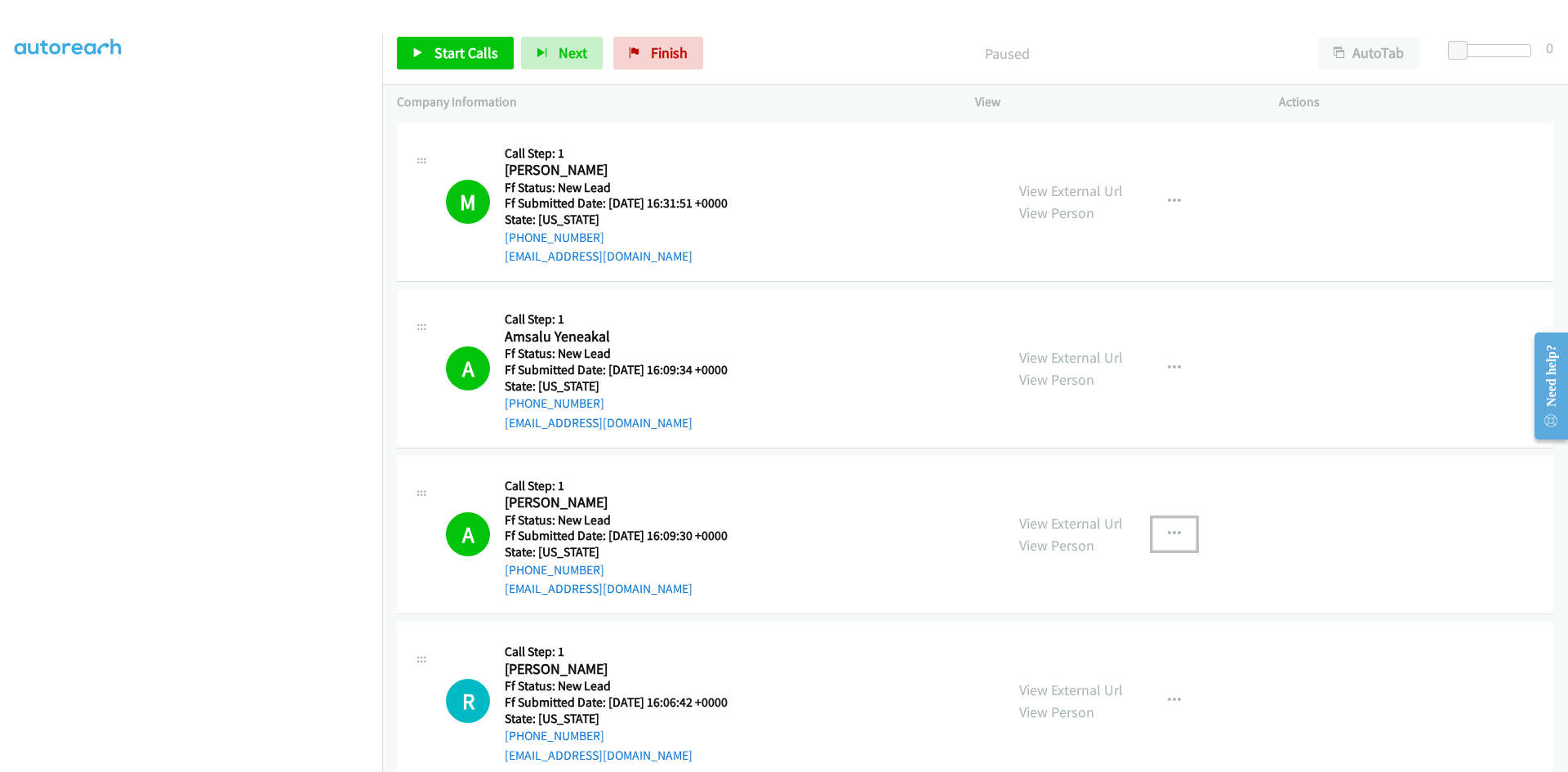
click at [1170, 532] on icon "button" at bounding box center [1175, 535] width 13 height 13
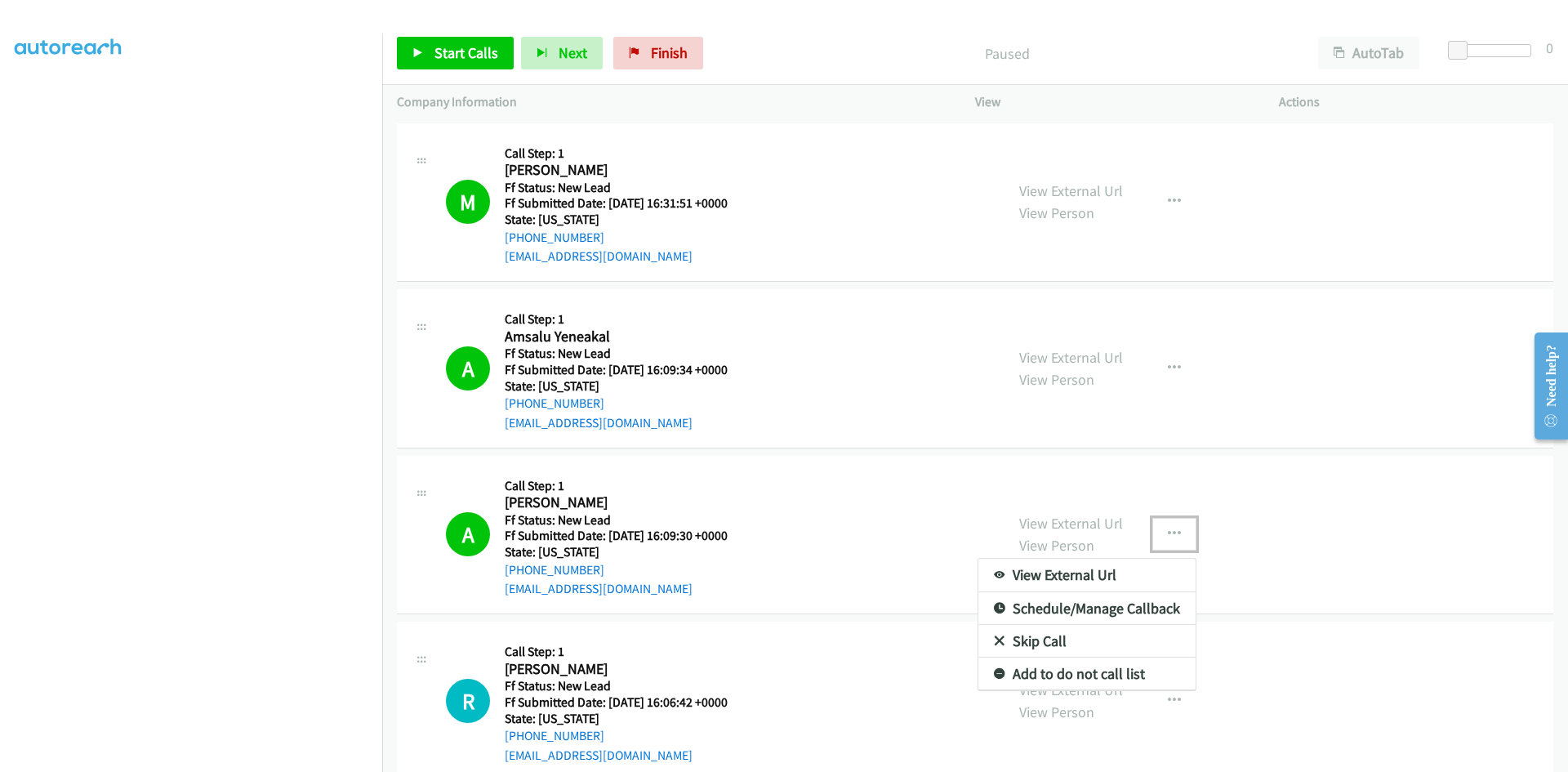
click at [1039, 680] on link "Add to do not call list" at bounding box center [1088, 674] width 218 height 33
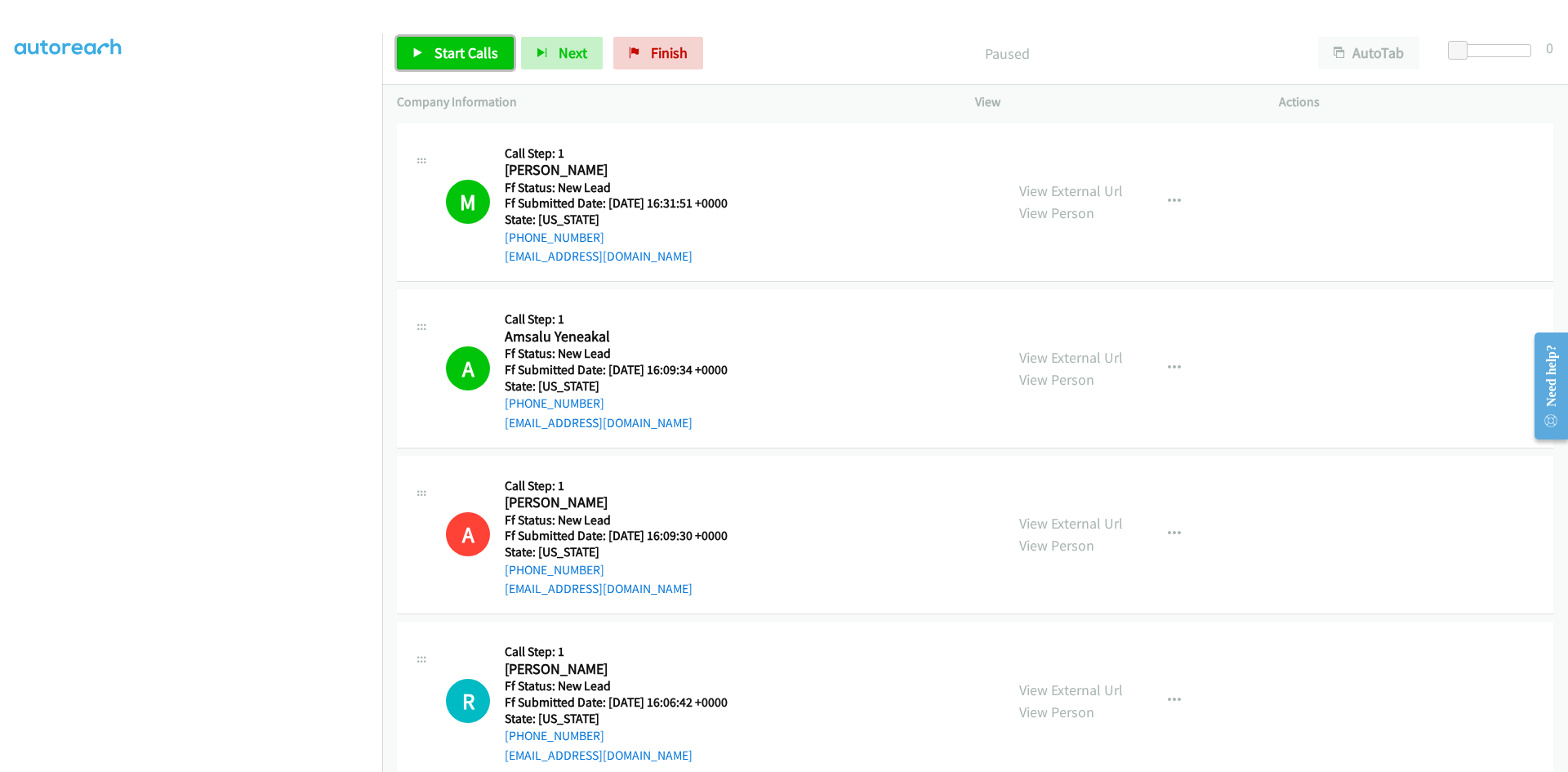
click at [469, 45] on span "Start Calls" at bounding box center [465, 53] width 63 height 19
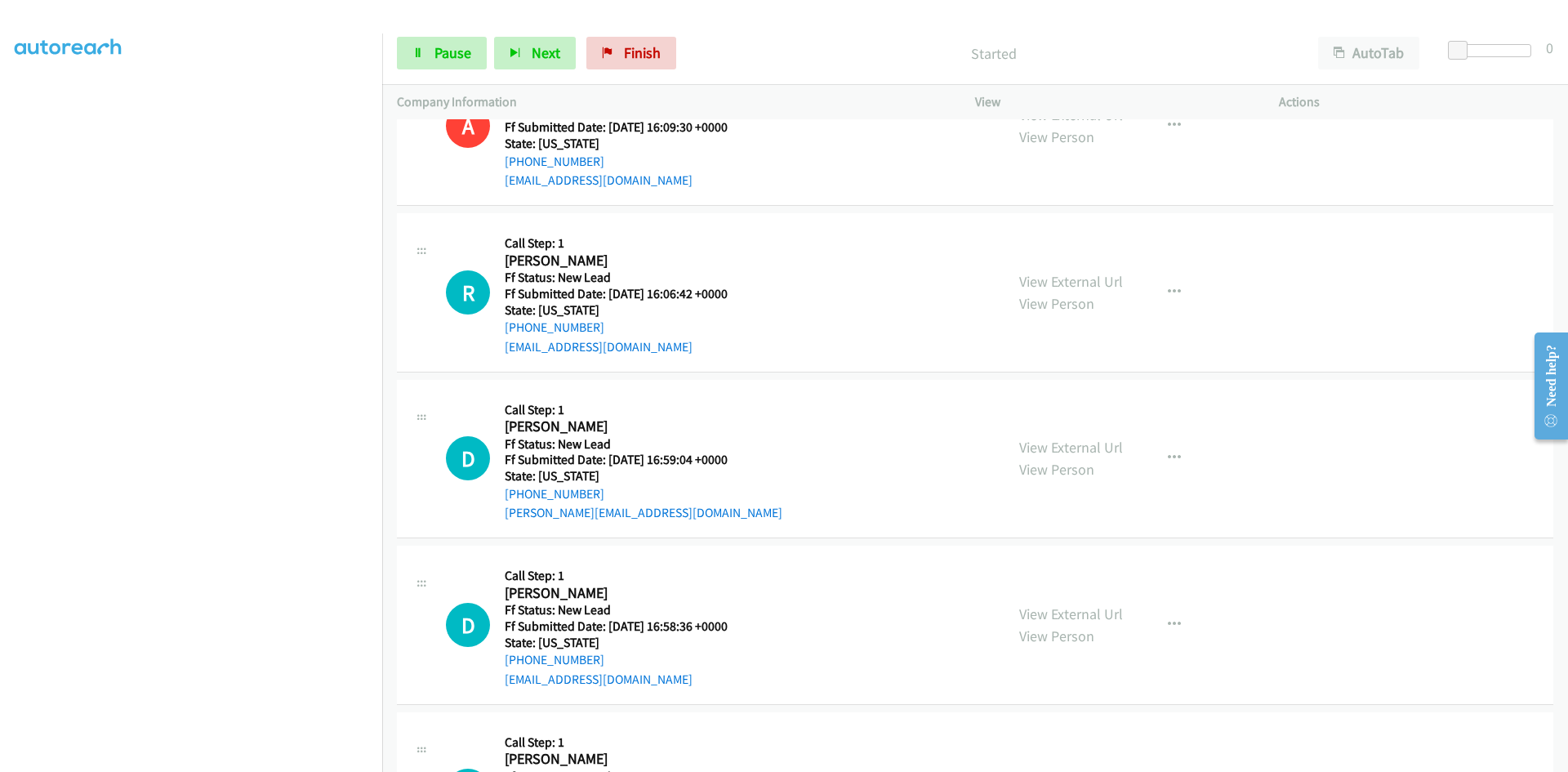
scroll to position [490, 0]
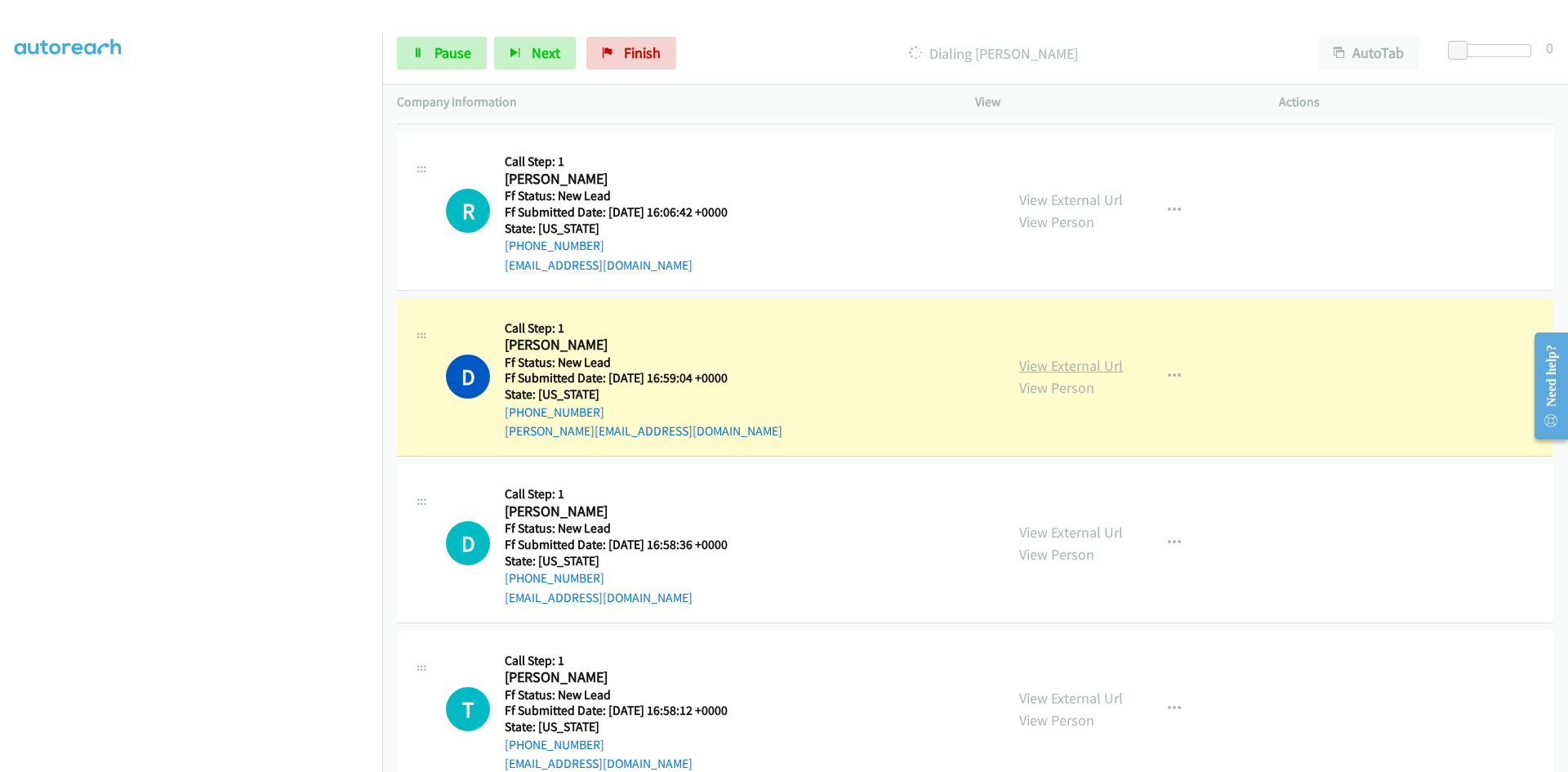
click at [1106, 369] on link "View External Url" at bounding box center [1071, 366] width 104 height 19
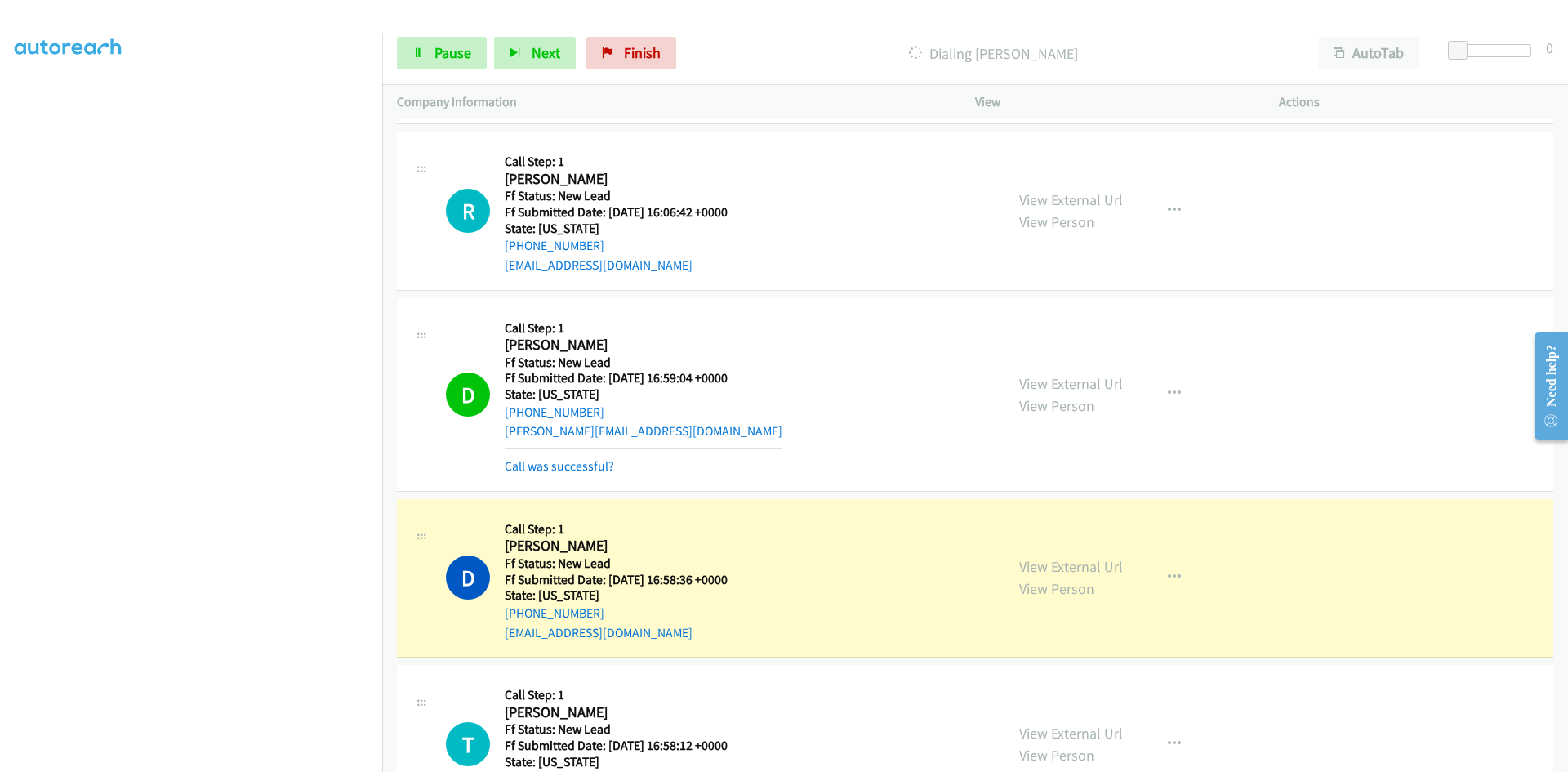
click at [1065, 567] on link "View External Url" at bounding box center [1071, 567] width 104 height 19
click at [458, 49] on span "Pause" at bounding box center [452, 53] width 37 height 19
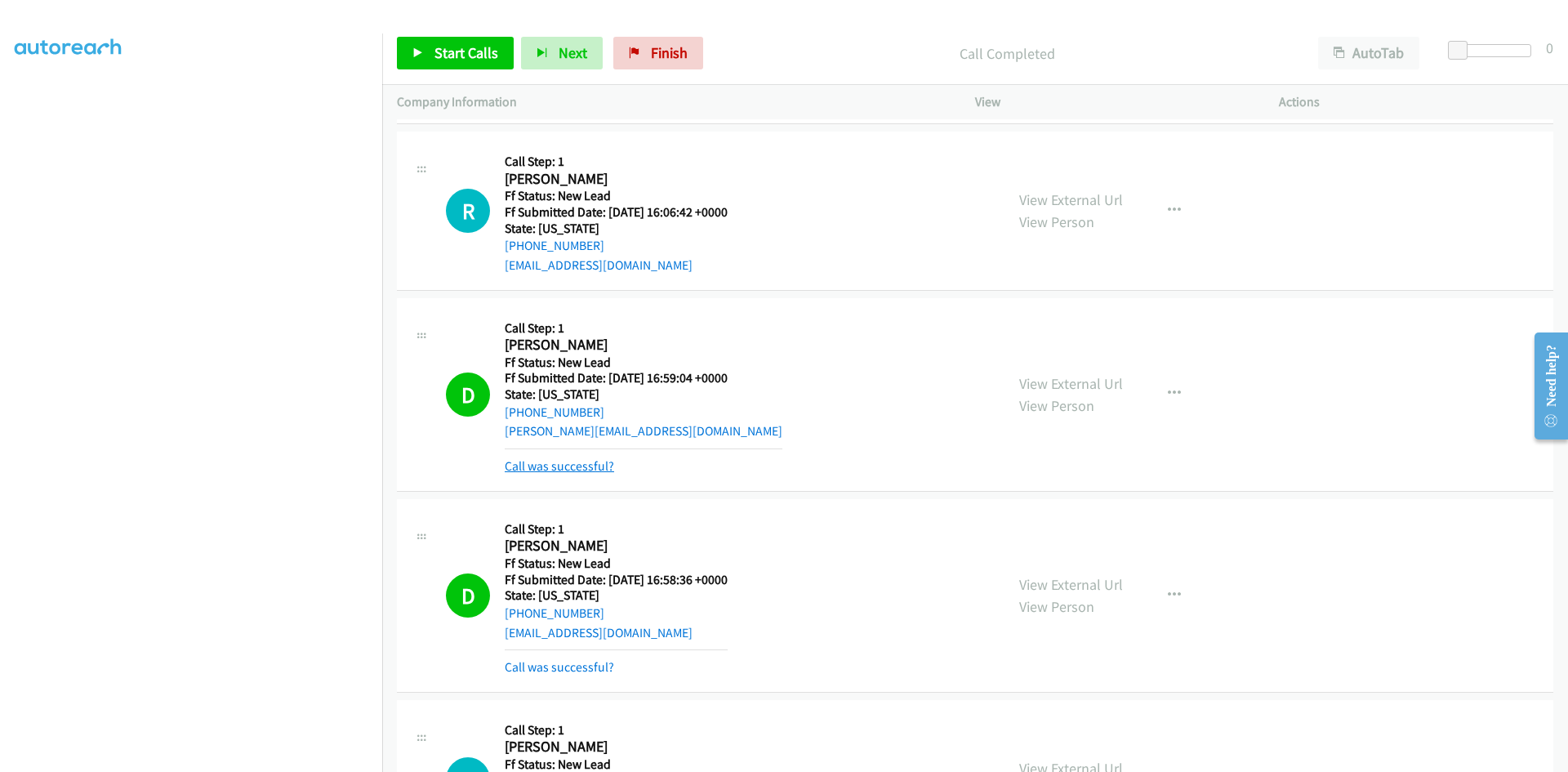
click at [574, 473] on link "Call was successful?" at bounding box center [560, 466] width 110 height 15
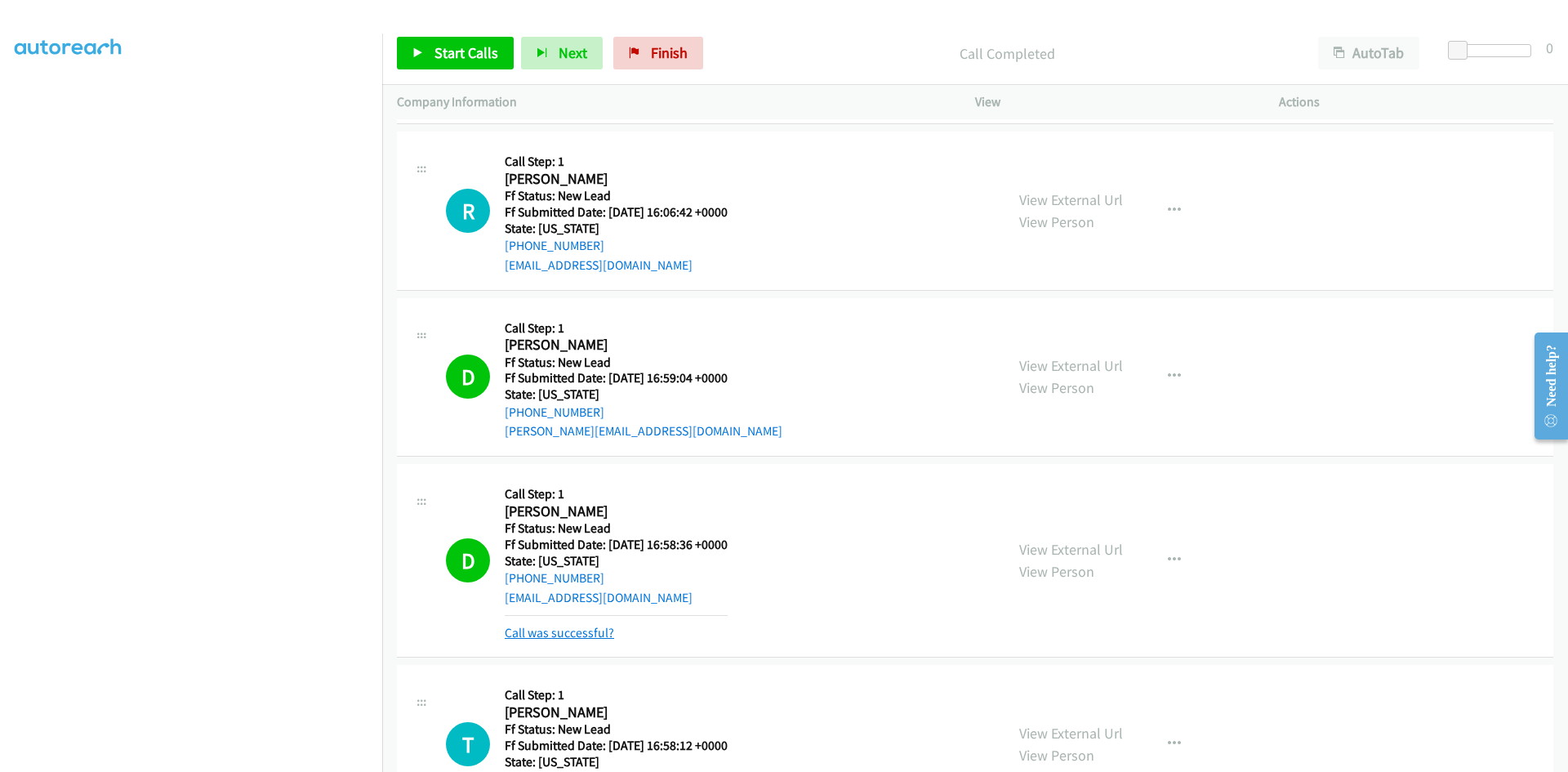
click at [573, 630] on link "Call was successful?" at bounding box center [560, 633] width 110 height 15
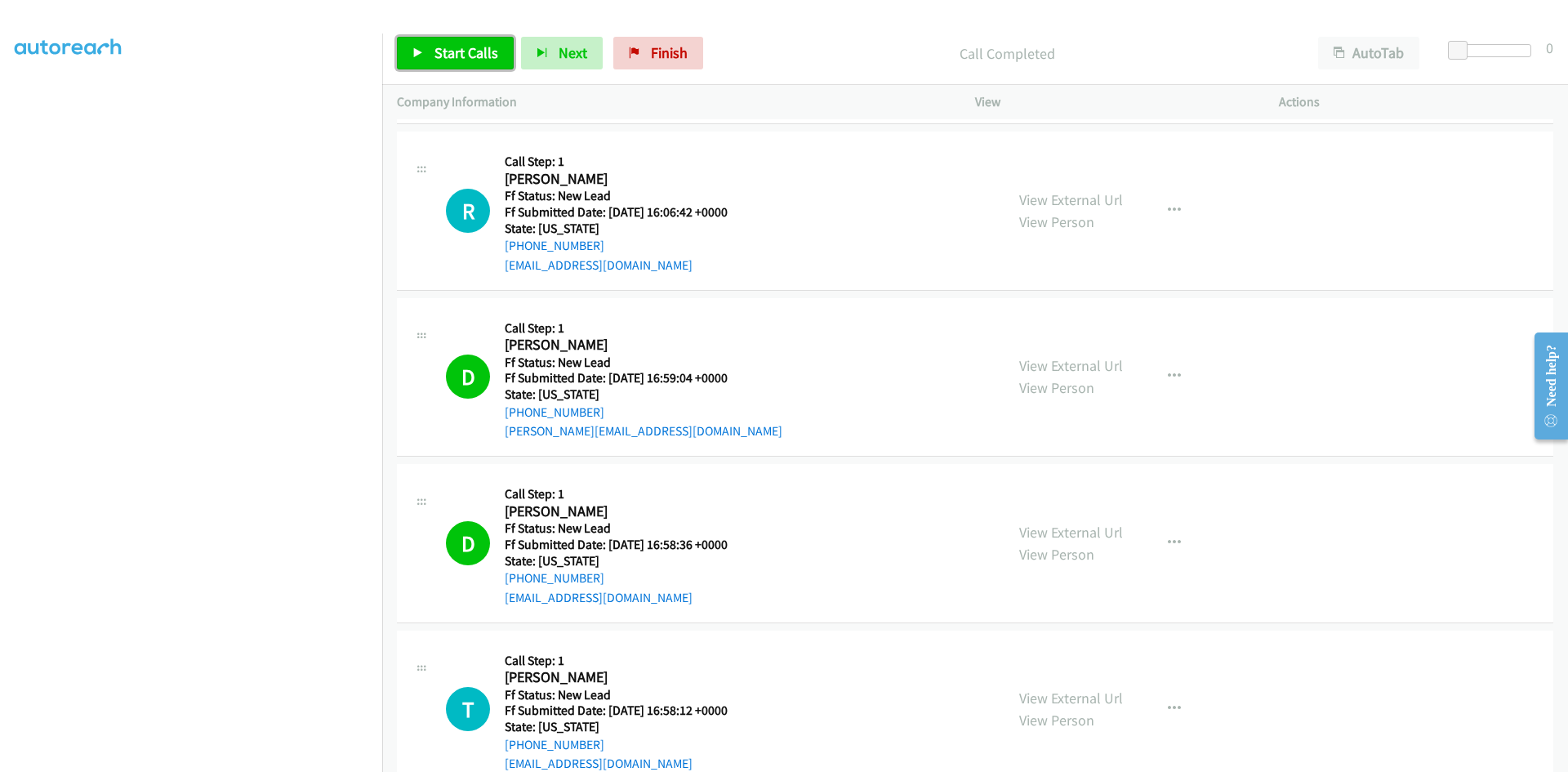
click at [464, 48] on span "Start Calls" at bounding box center [465, 53] width 63 height 19
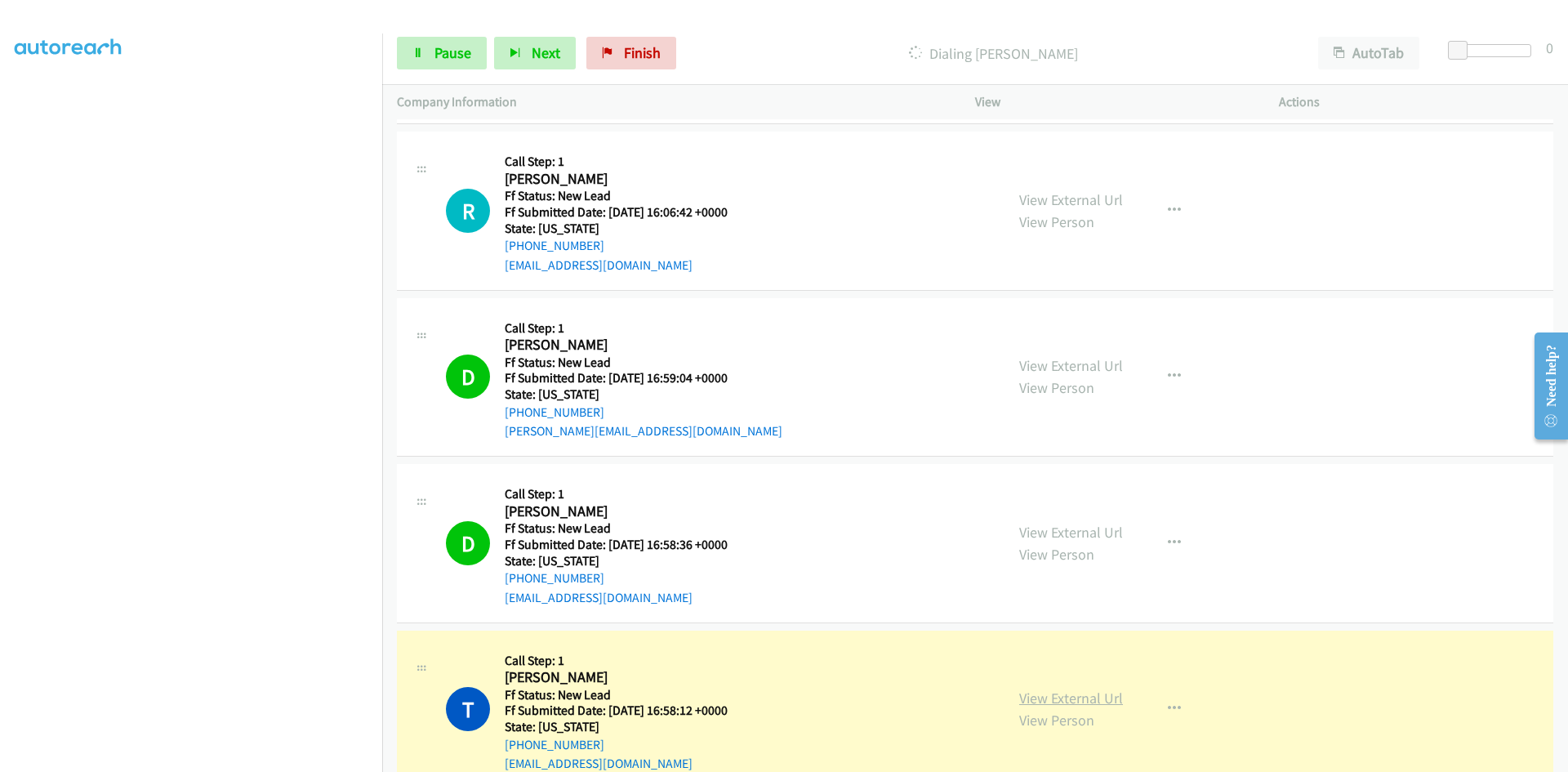
click at [1113, 702] on link "View External Url" at bounding box center [1071, 698] width 104 height 19
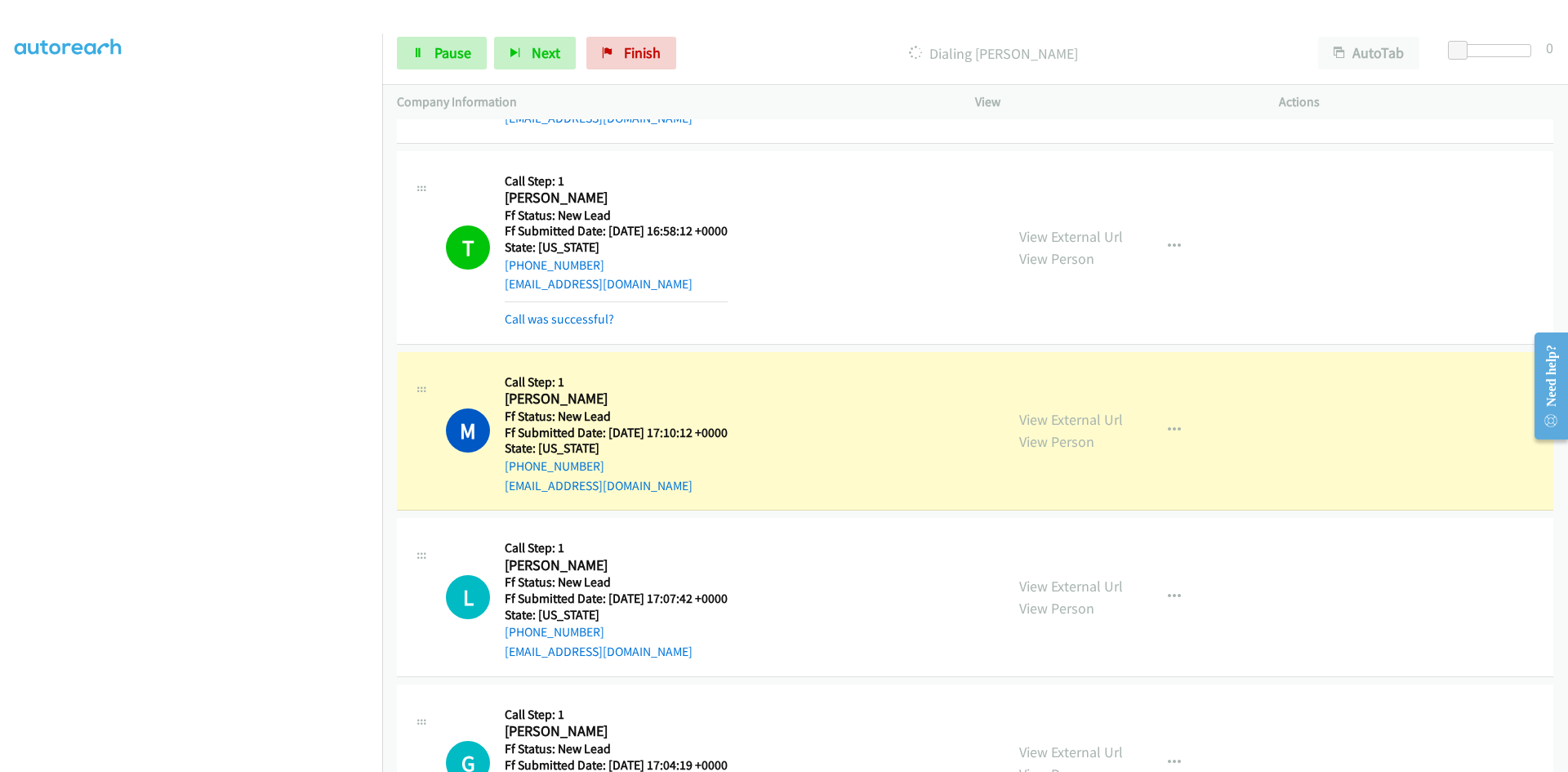
scroll to position [1062, 0]
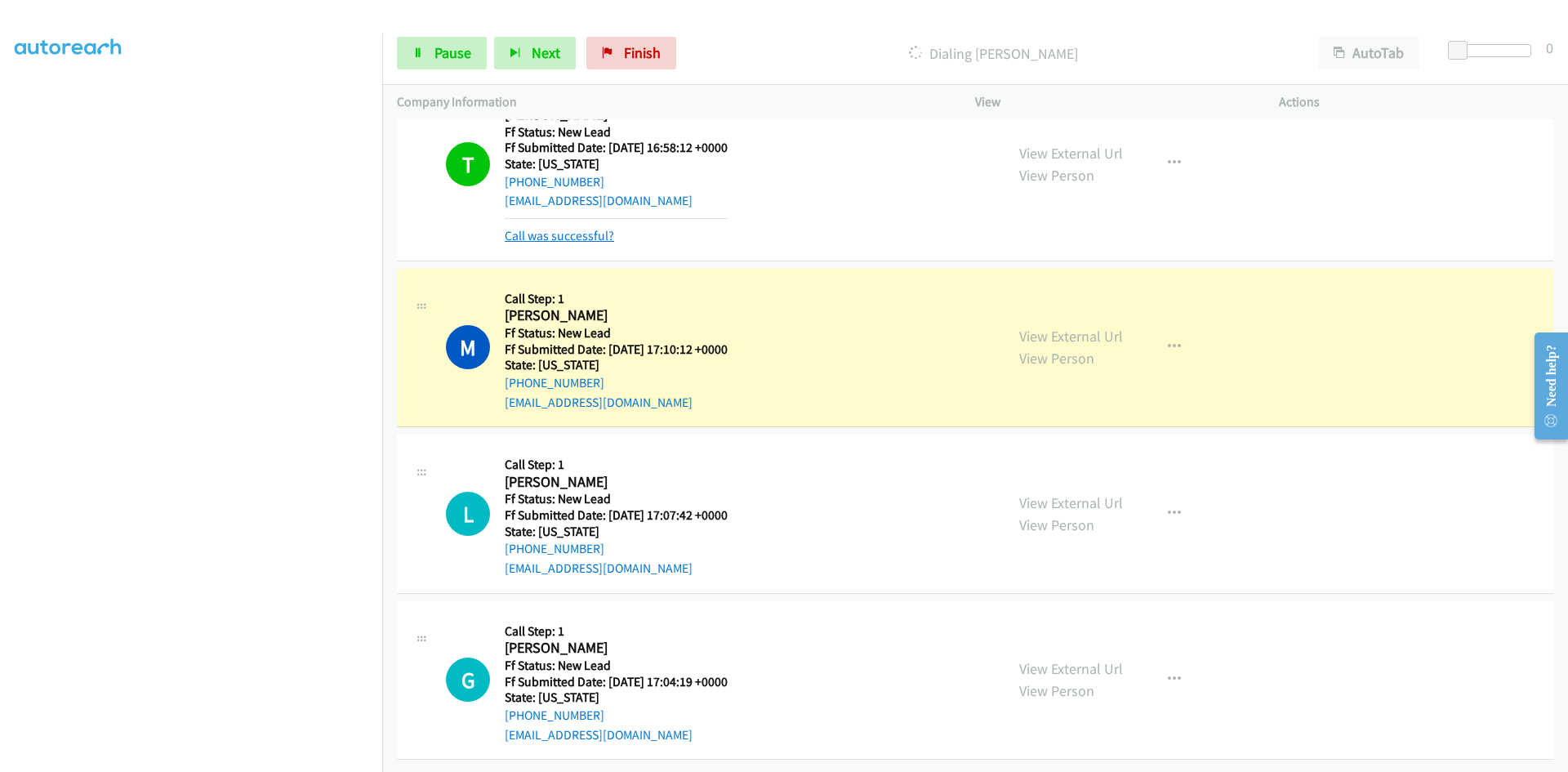
click at [584, 228] on link "Call was successful?" at bounding box center [560, 236] width 110 height 15
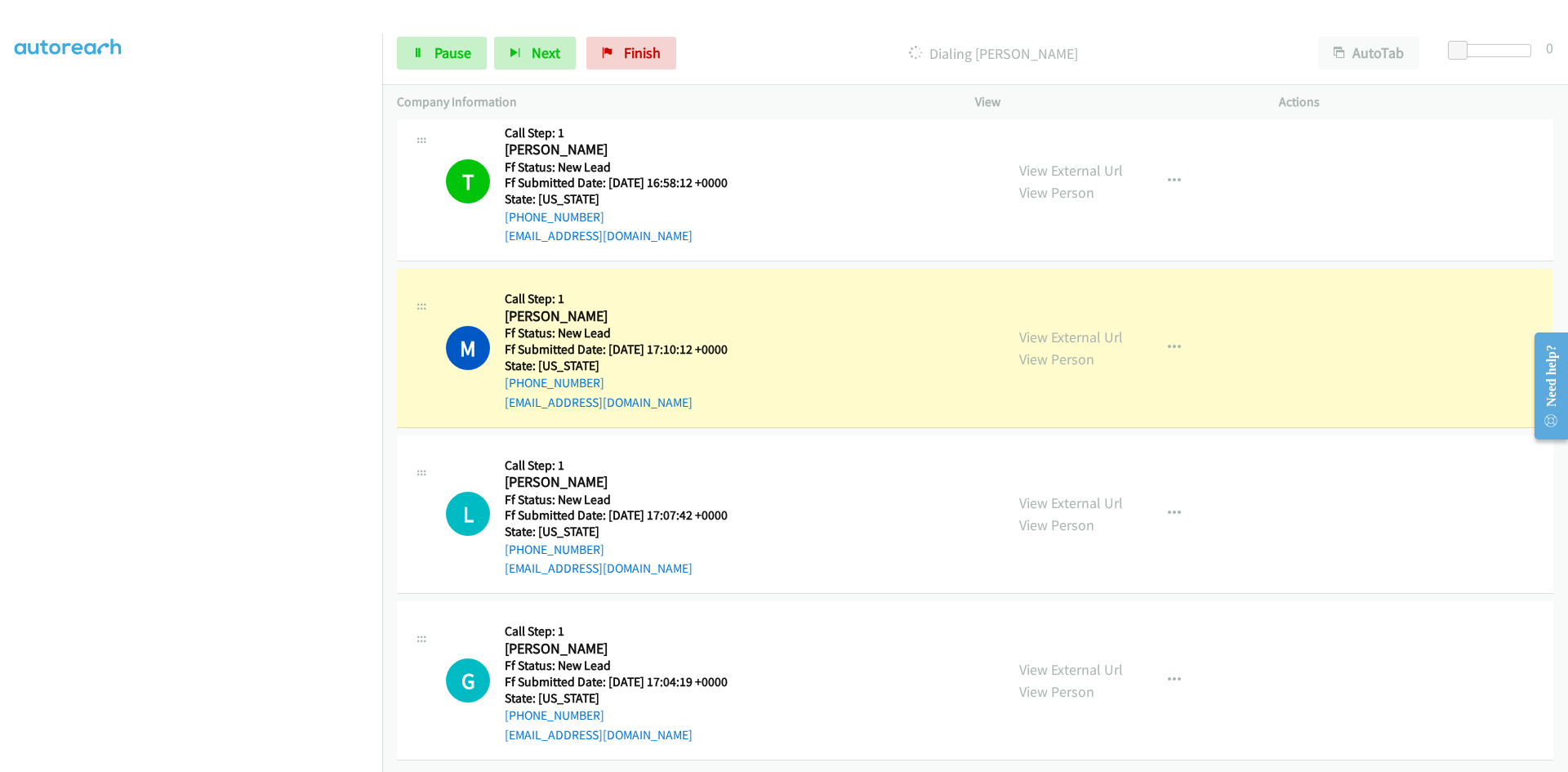
scroll to position [1030, 0]
click at [1075, 327] on link "View External Url" at bounding box center [1071, 337] width 104 height 19
click at [444, 49] on span "Pause" at bounding box center [452, 53] width 37 height 19
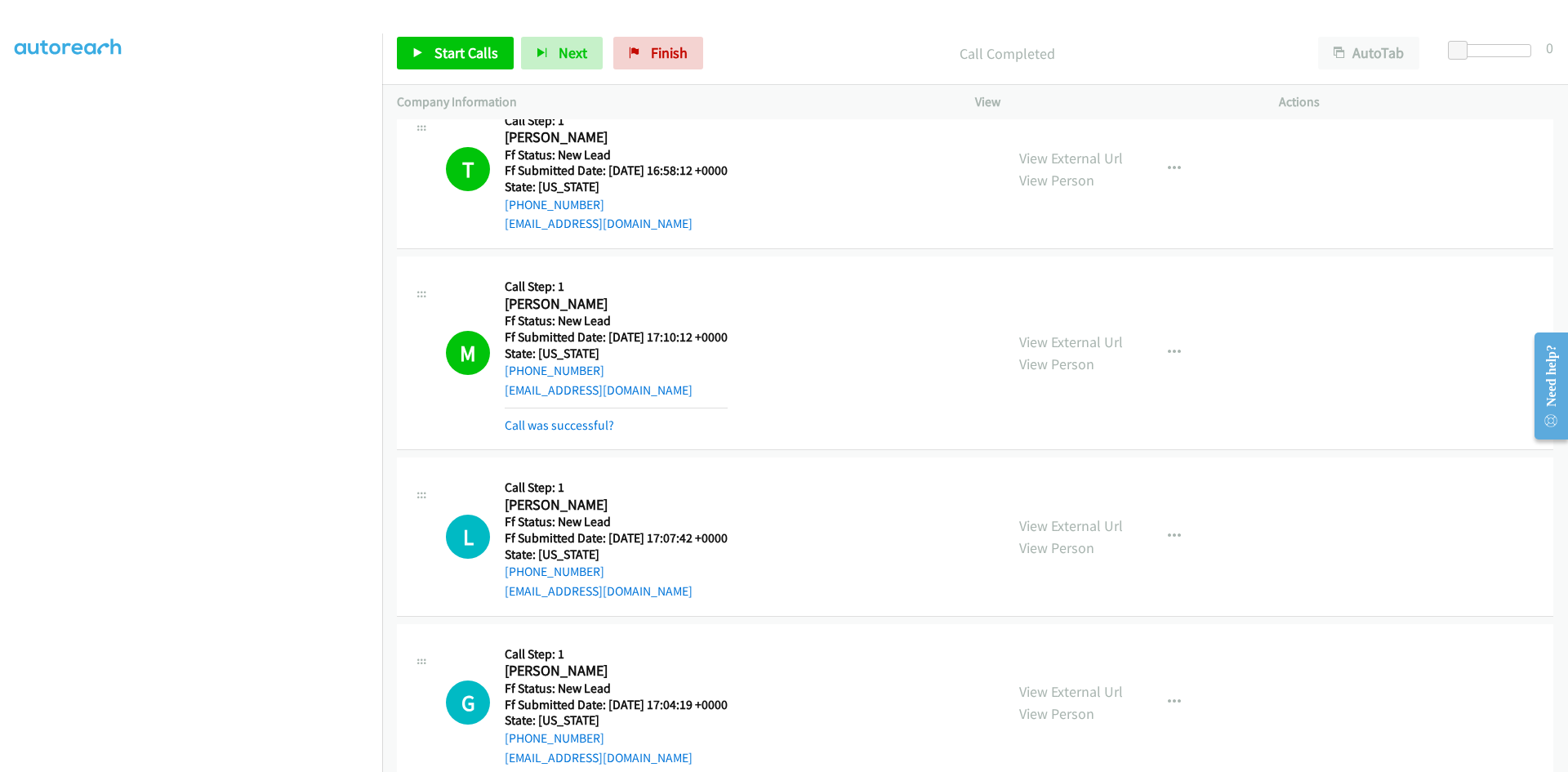
scroll to position [1044, 0]
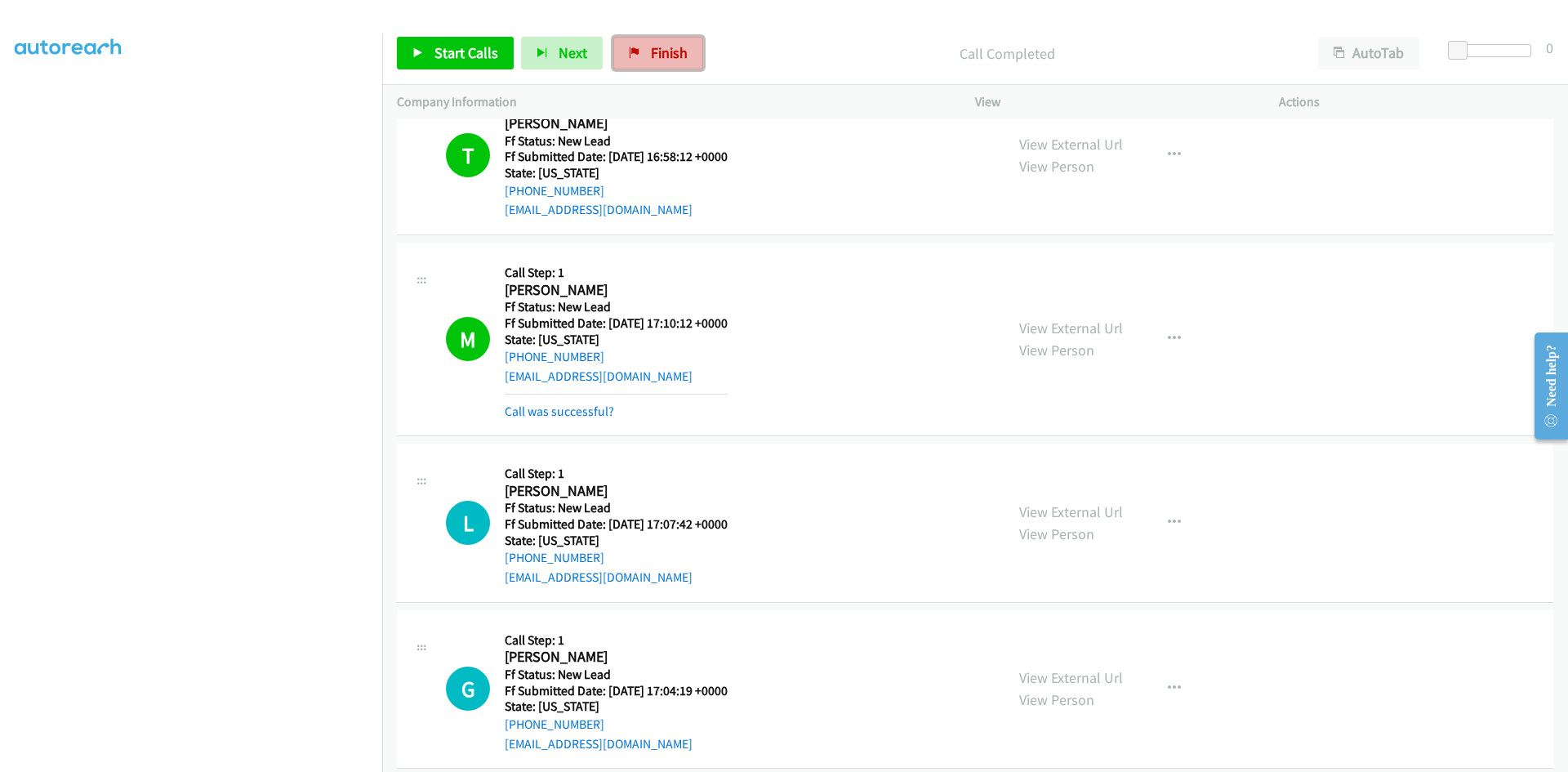
click at [651, 52] on span "Finish" at bounding box center [669, 53] width 37 height 19
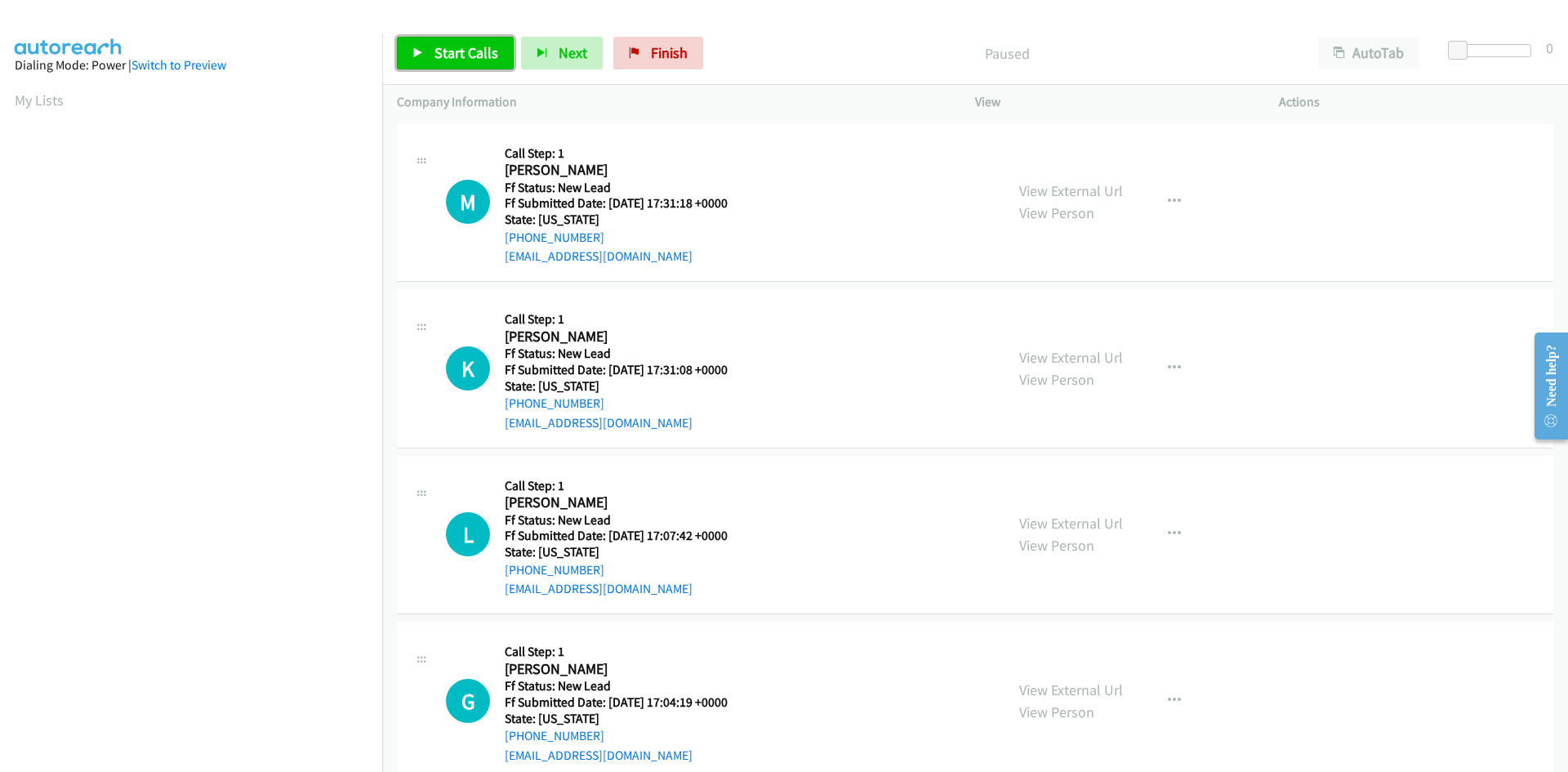
click at [440, 40] on link "Start Calls" at bounding box center [456, 53] width 117 height 33
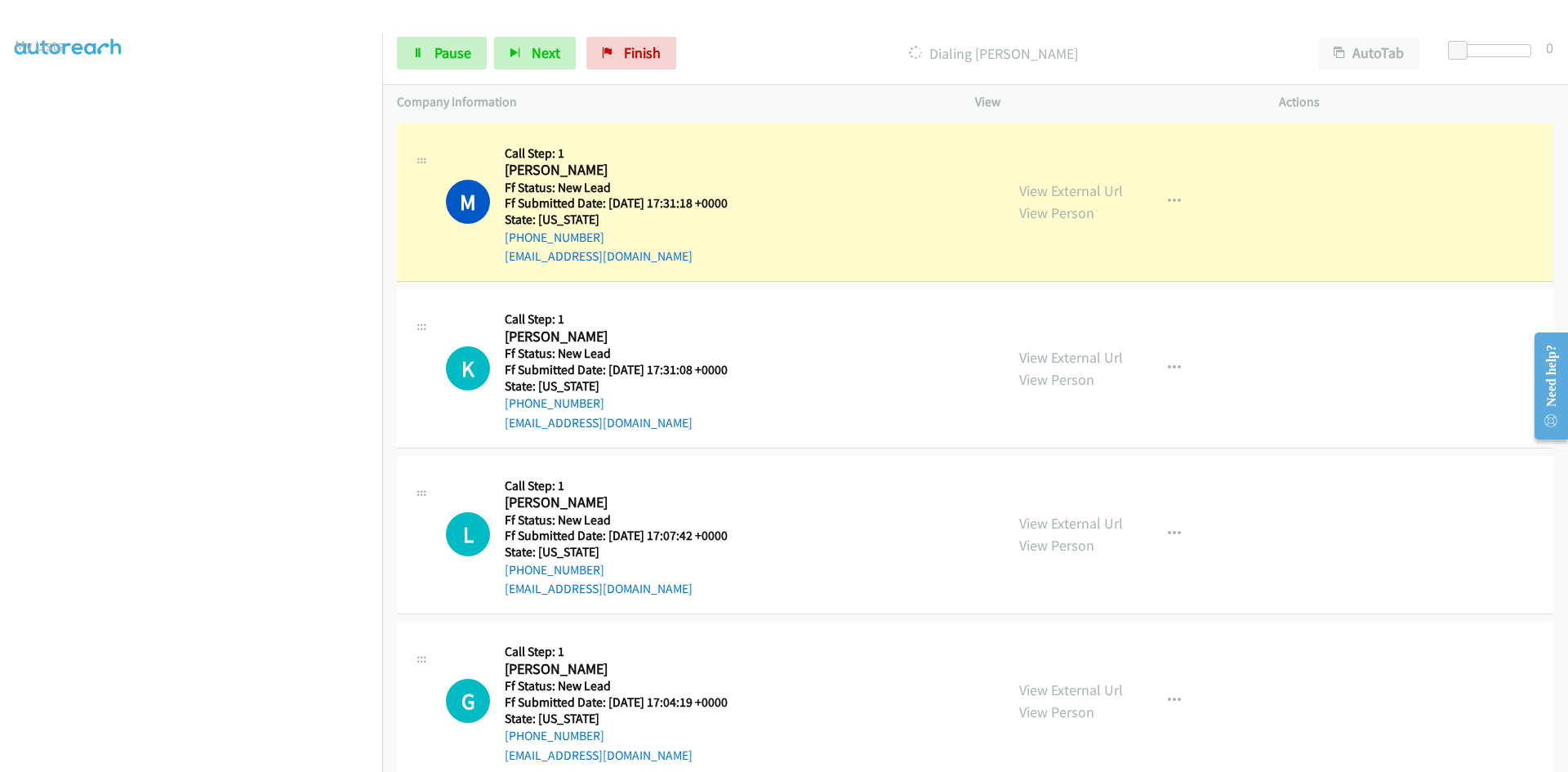
scroll to position [144, 0]
click at [1088, 190] on link "View External Url" at bounding box center [1071, 191] width 104 height 19
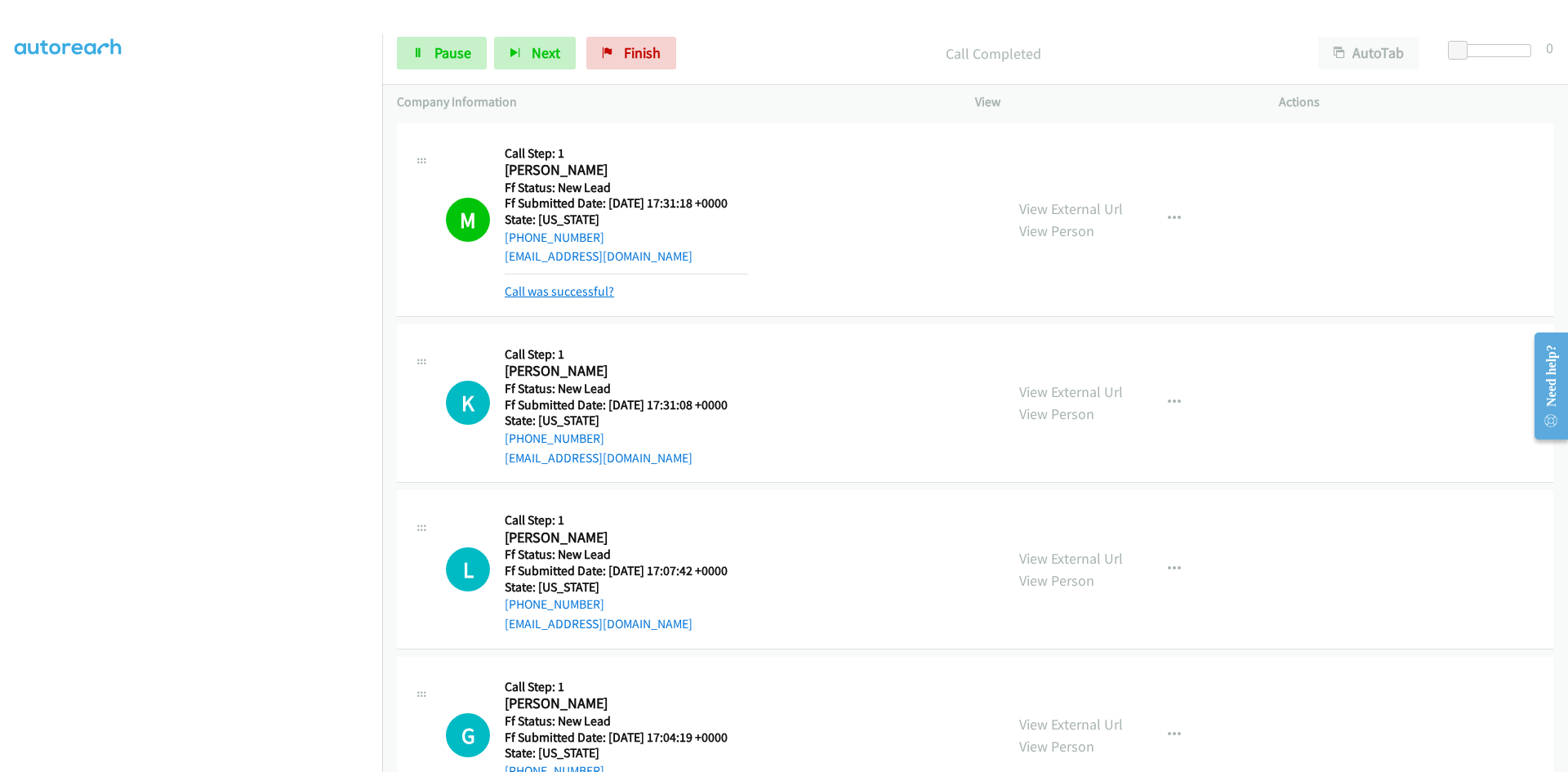
click at [549, 285] on link "Call was successful?" at bounding box center [560, 291] width 110 height 15
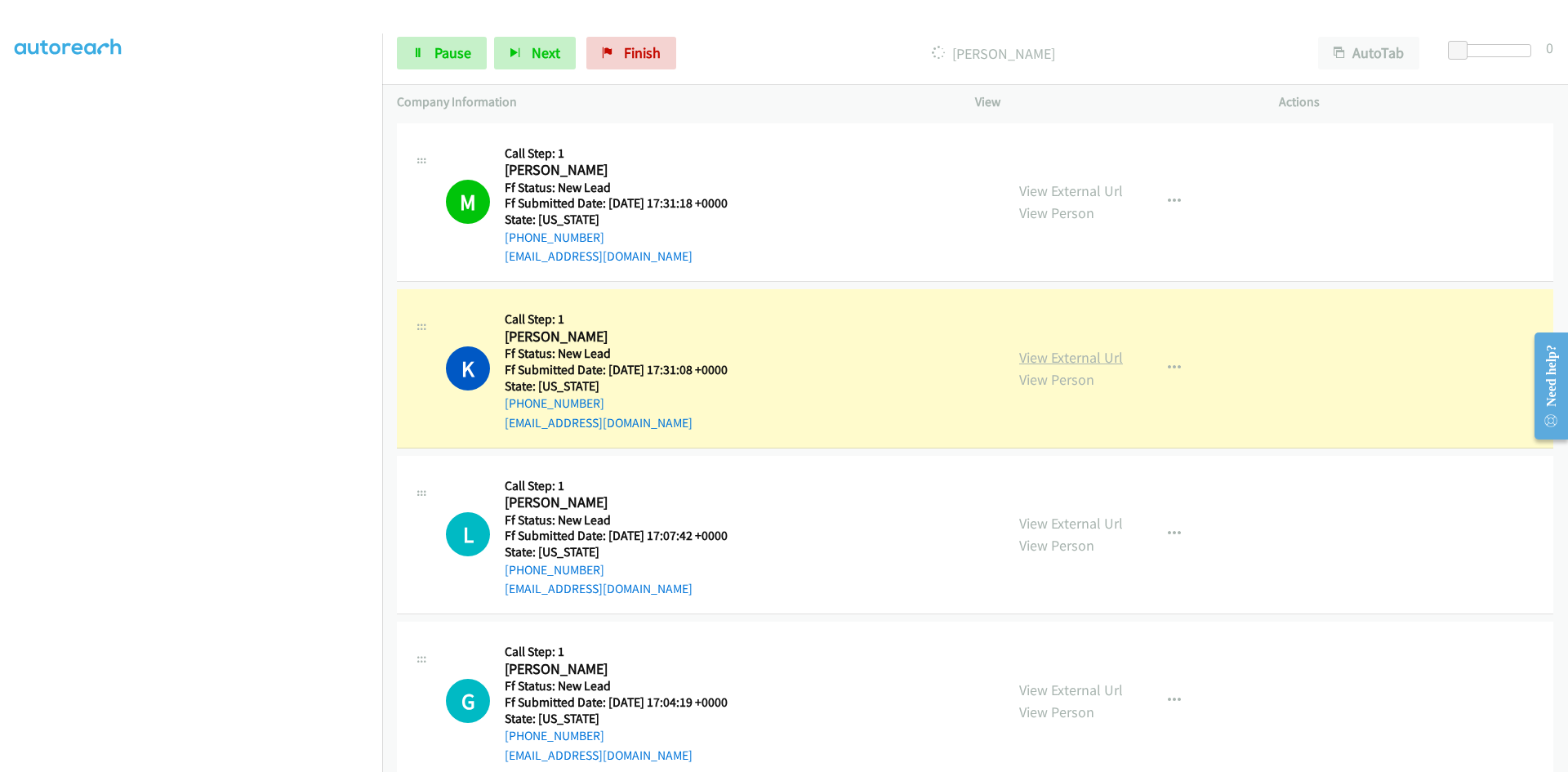
click at [1100, 362] on link "View External Url" at bounding box center [1071, 358] width 104 height 19
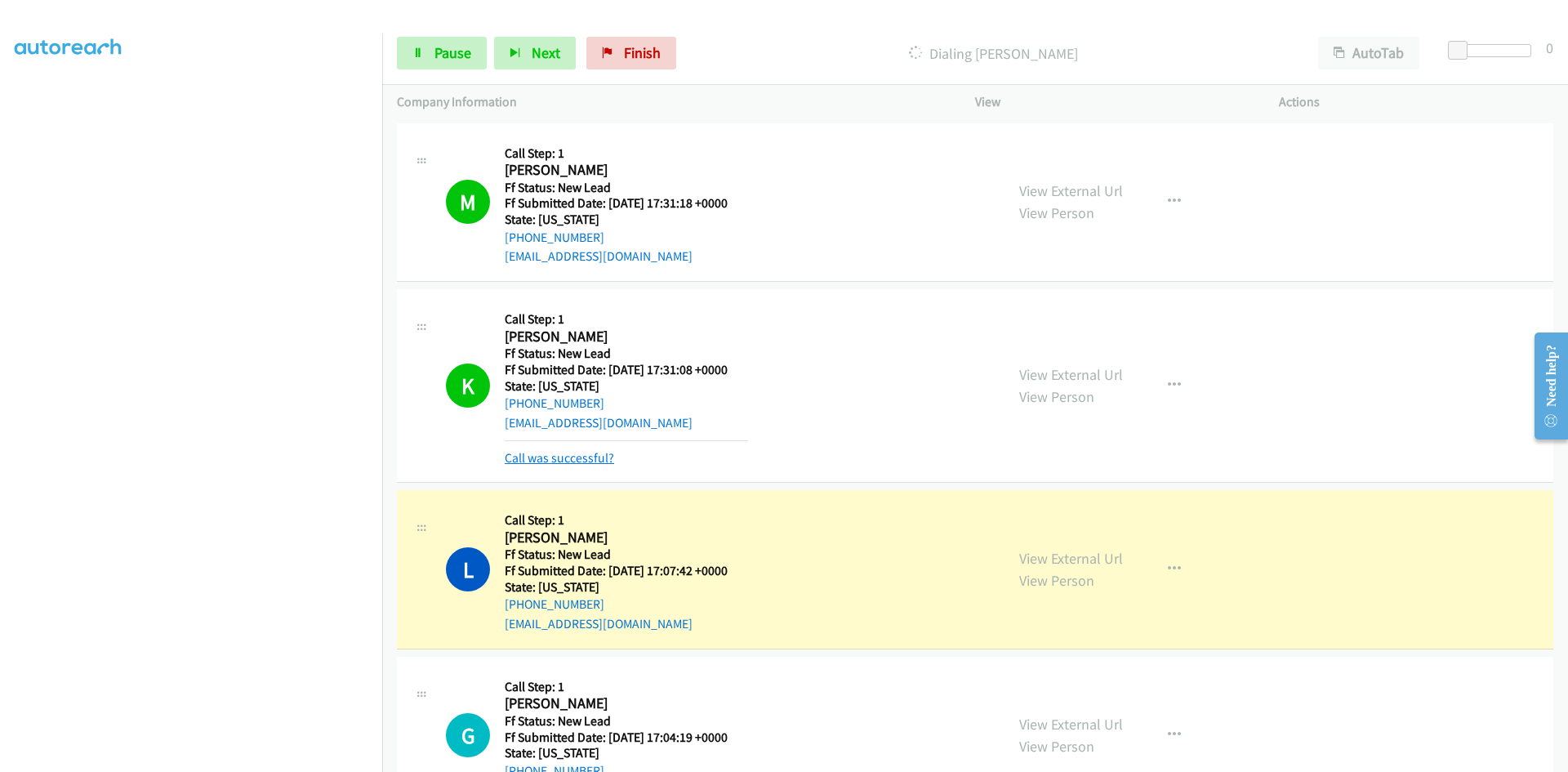
click at [556, 459] on link "Call was successful?" at bounding box center [560, 458] width 110 height 15
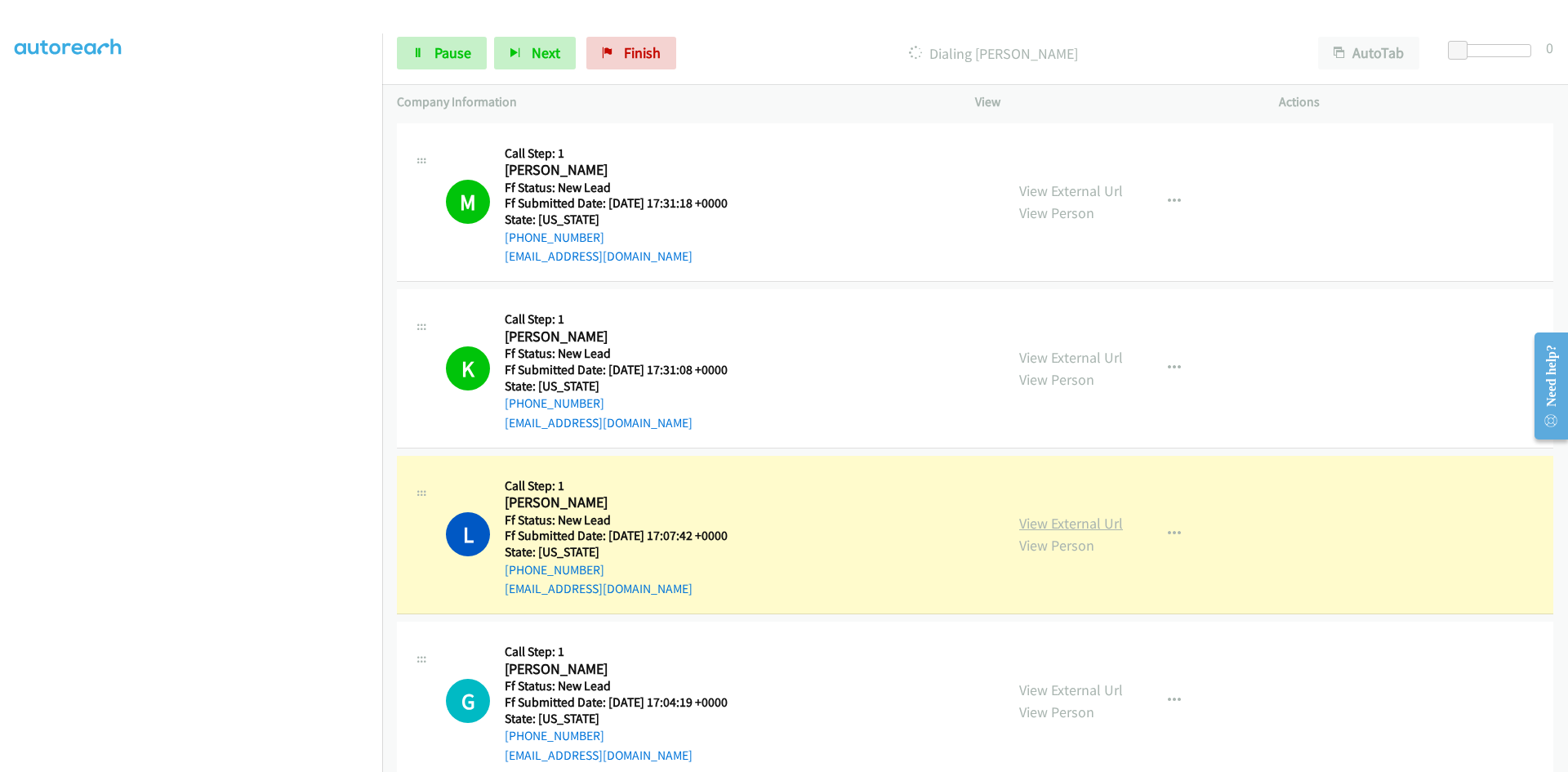
click at [1032, 526] on link "View External Url" at bounding box center [1071, 523] width 104 height 19
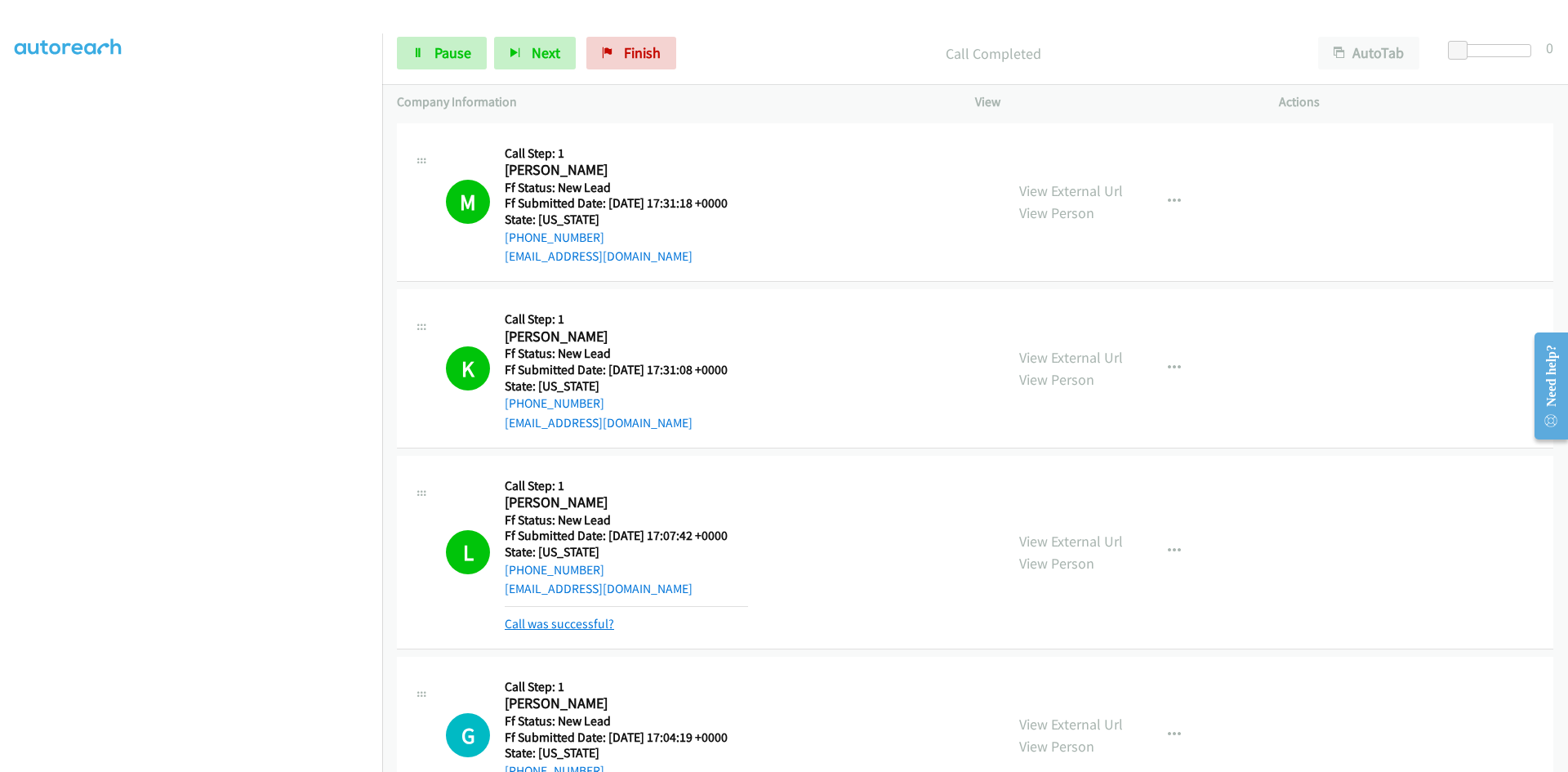
click at [571, 622] on link "Call was successful?" at bounding box center [560, 623] width 110 height 15
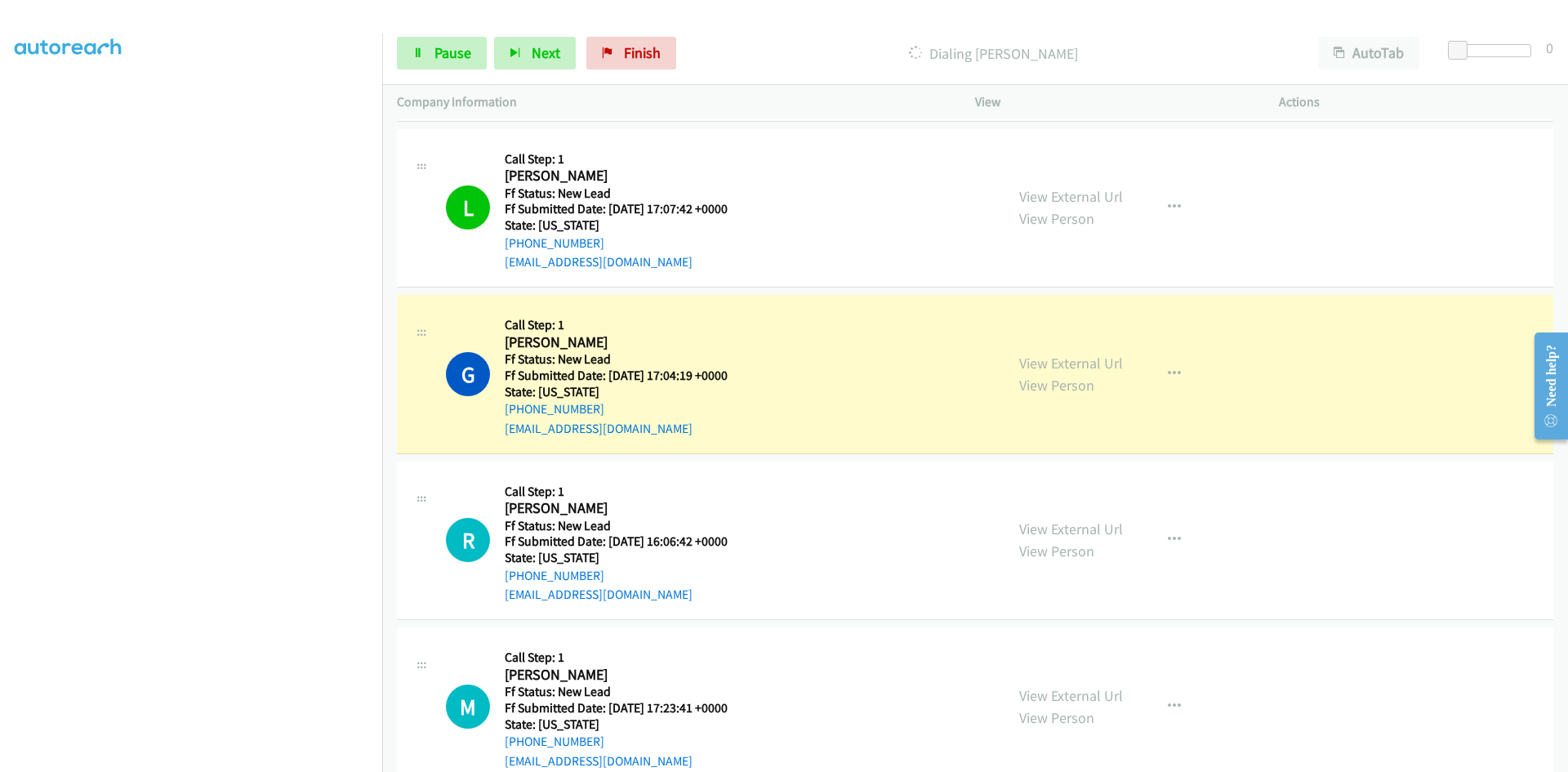
scroll to position [409, 0]
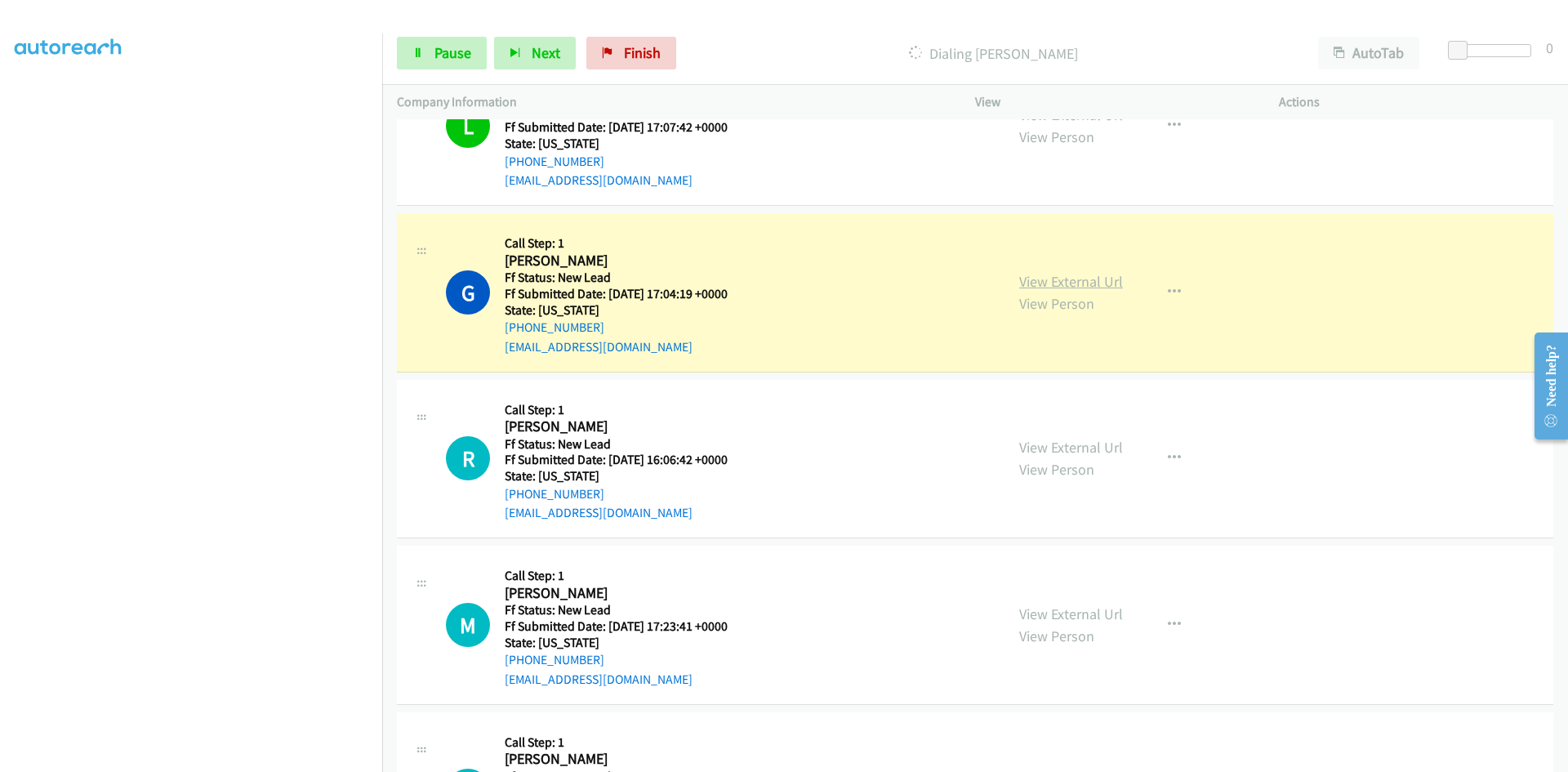
click at [1054, 280] on link "View External Url" at bounding box center [1071, 282] width 104 height 19
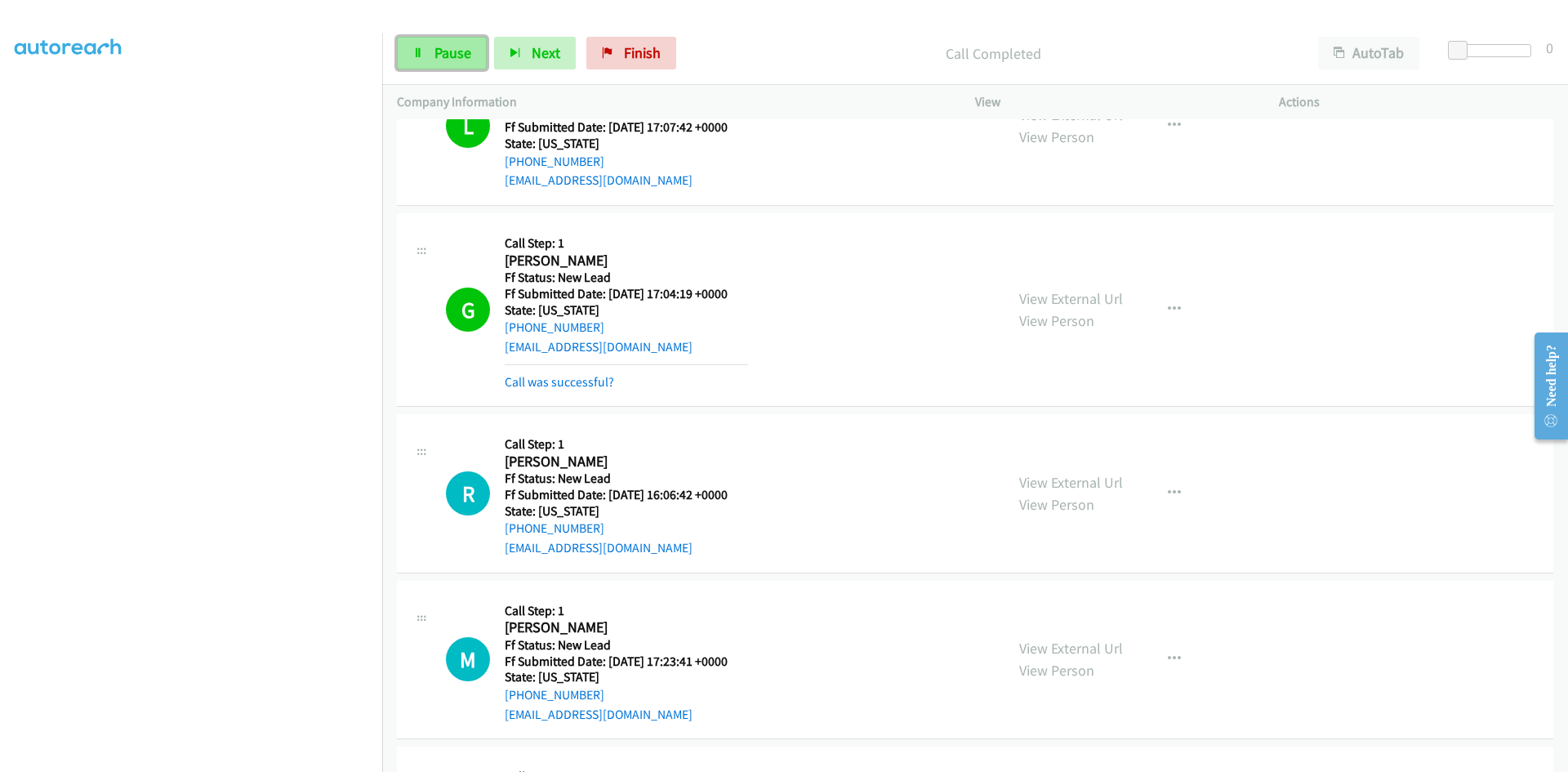
click at [436, 41] on link "Pause" at bounding box center [442, 53] width 90 height 33
click at [550, 390] on div "Call was successful?" at bounding box center [626, 382] width 243 height 20
click at [552, 382] on link "Call was successful?" at bounding box center [560, 382] width 110 height 15
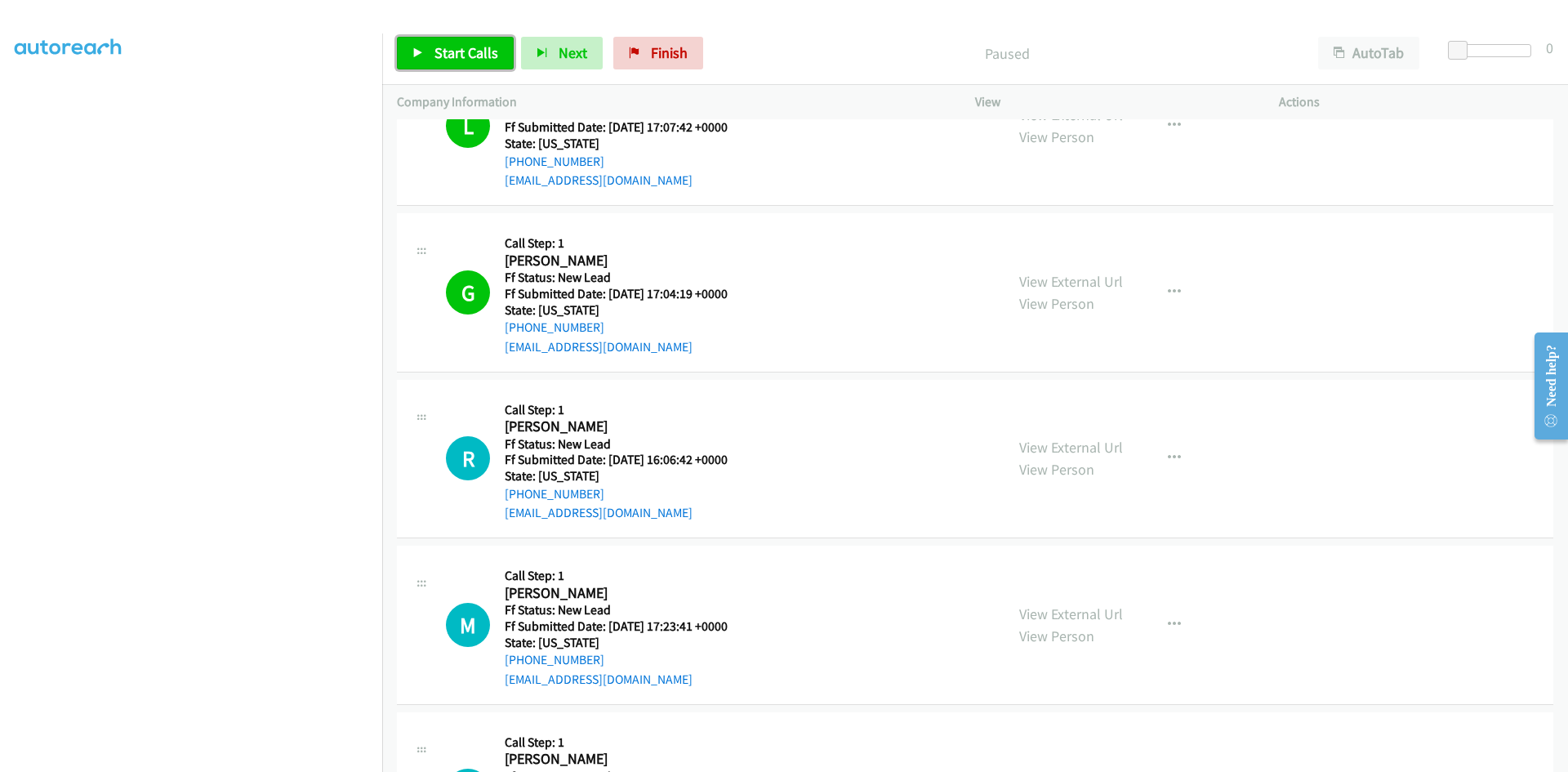
click at [475, 58] on span "Start Calls" at bounding box center [465, 53] width 63 height 19
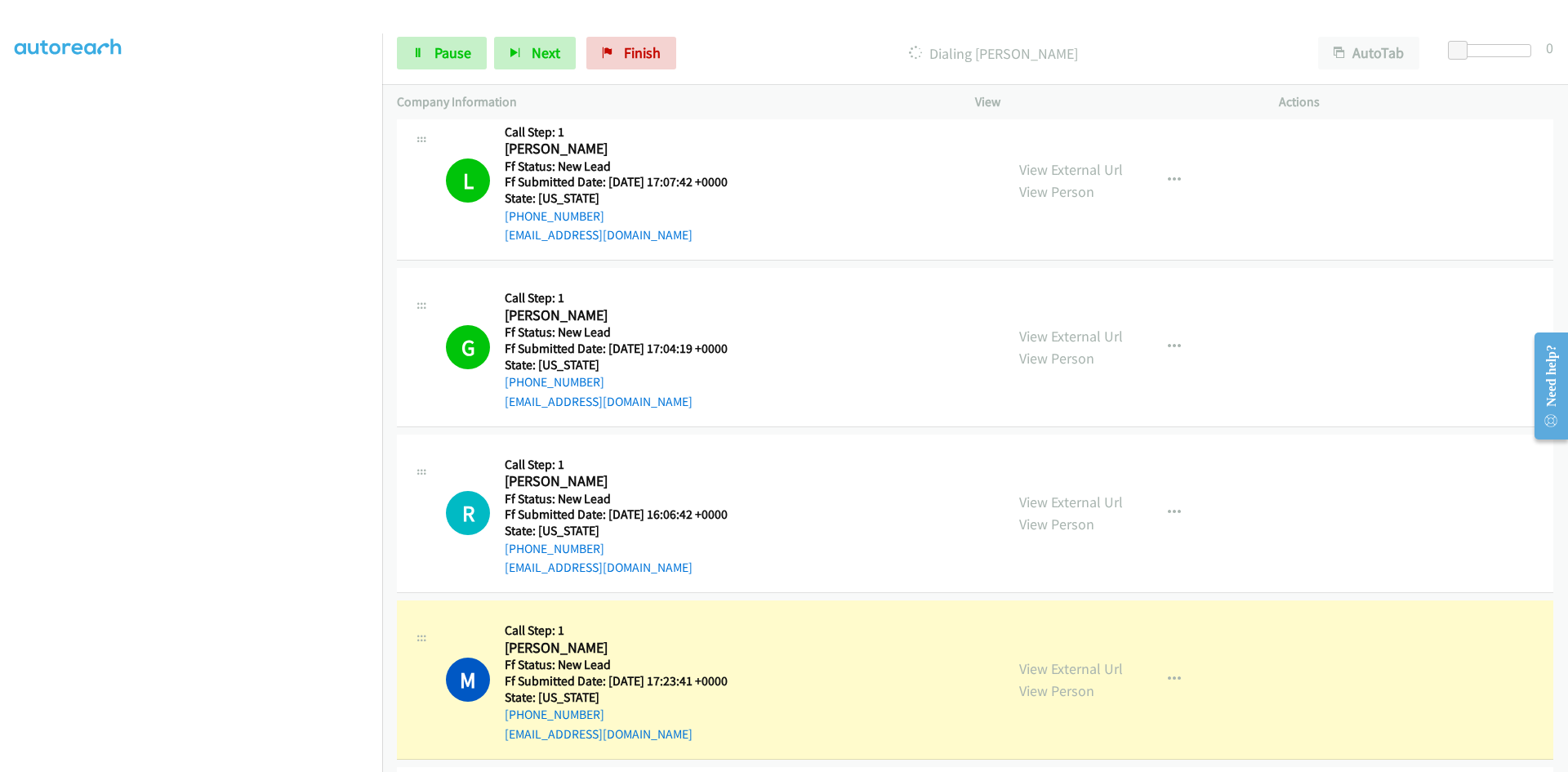
scroll to position [326, 0]
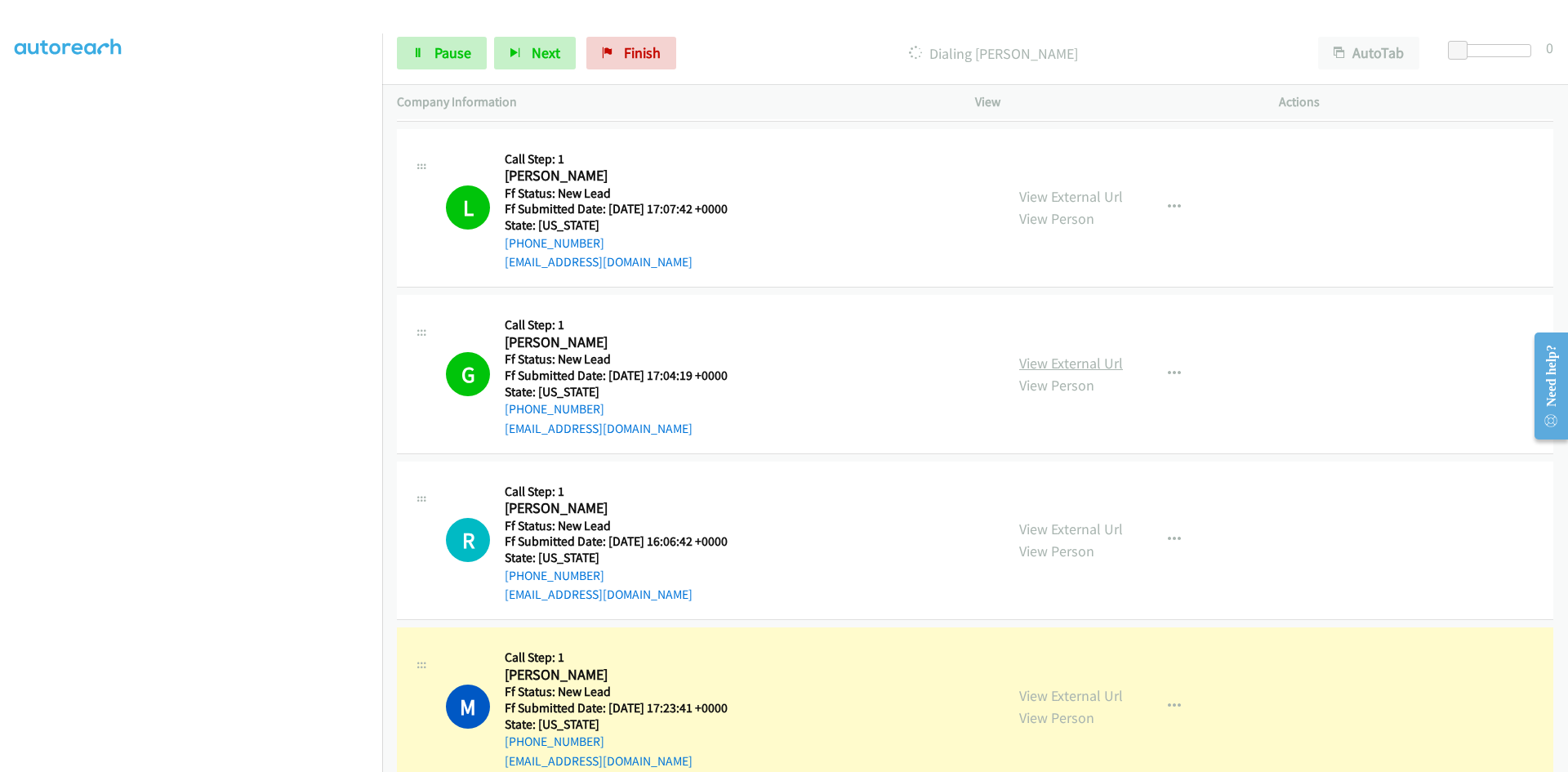
click at [1071, 365] on link "View External Url" at bounding box center [1071, 363] width 104 height 19
drag, startPoint x: 447, startPoint y: 53, endPoint x: 441, endPoint y: 64, distance: 12.5
click at [447, 53] on span "Pause" at bounding box center [452, 53] width 37 height 19
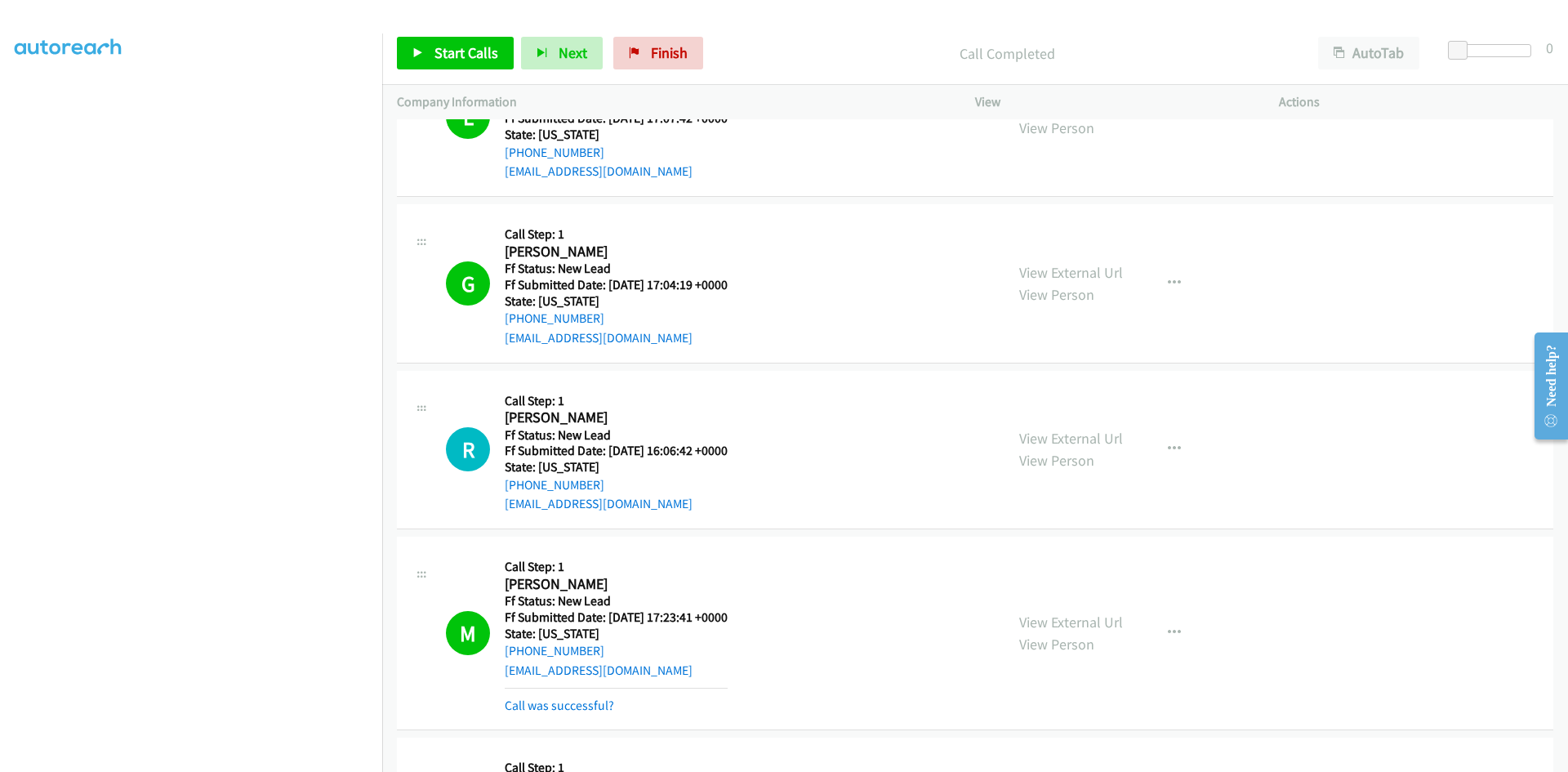
scroll to position [654, 0]
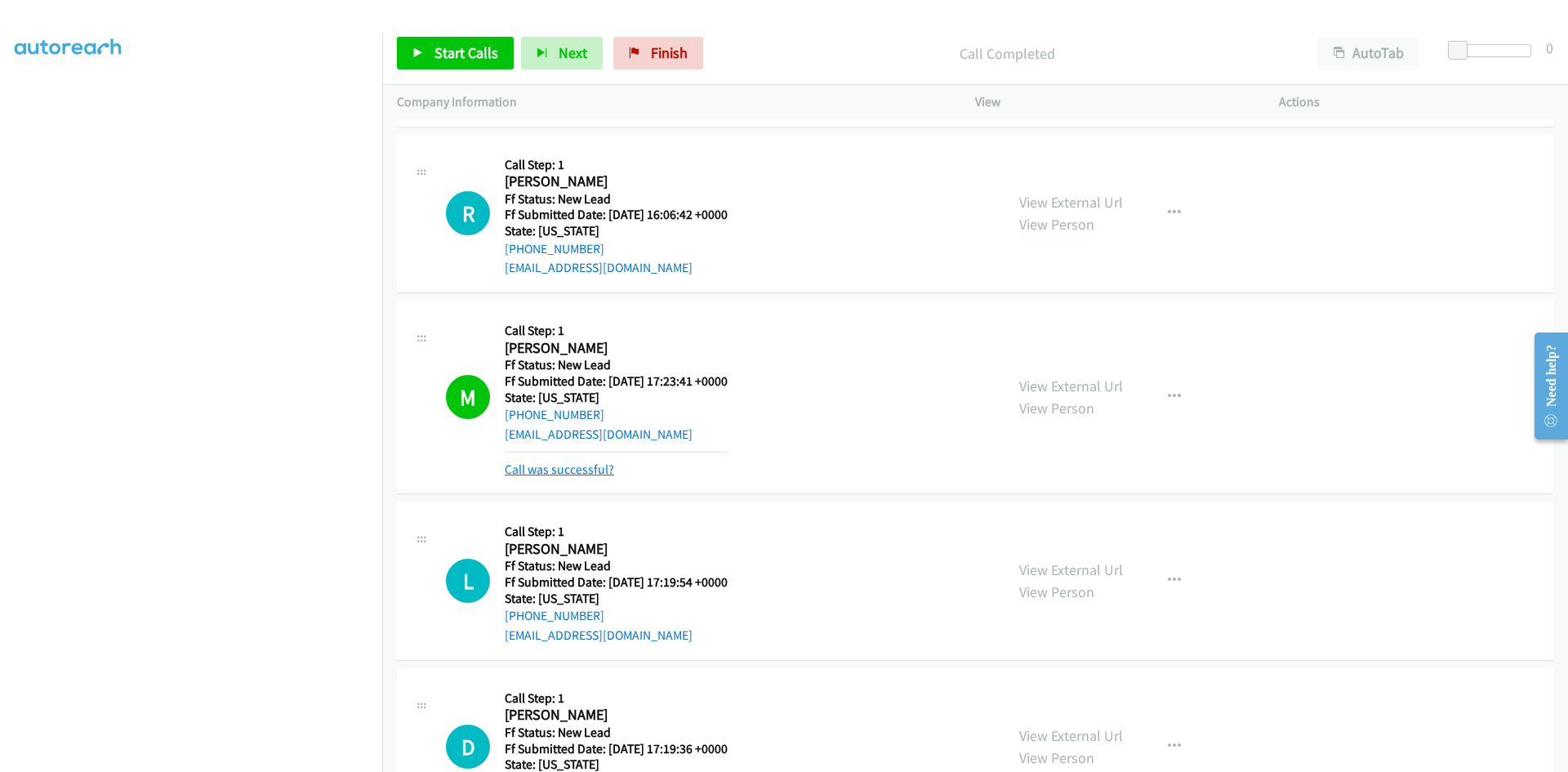
click at [560, 465] on link "Call was successful?" at bounding box center [560, 469] width 110 height 15
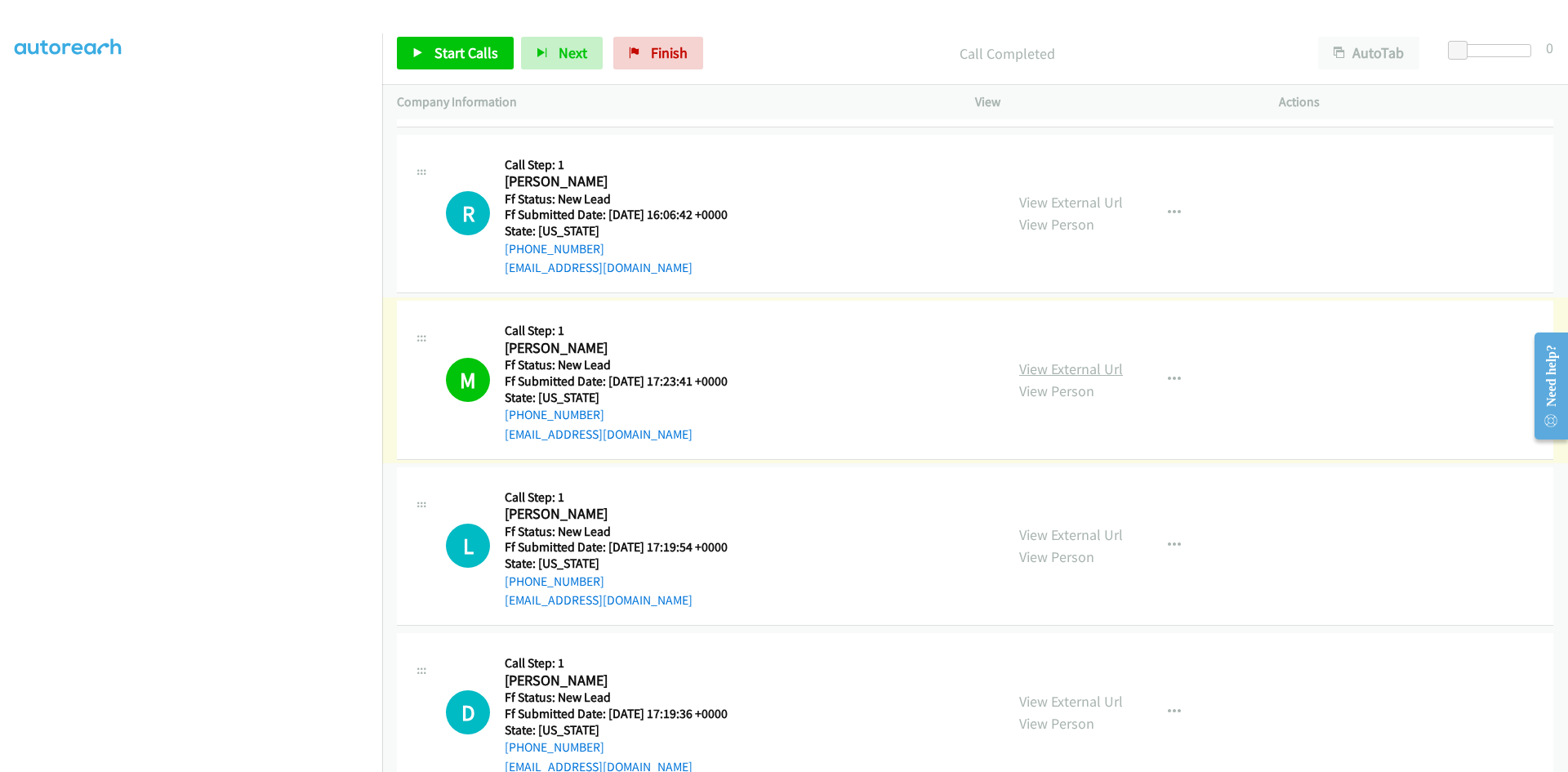
click at [1067, 372] on link "View External Url" at bounding box center [1071, 369] width 104 height 19
click at [477, 51] on span "Start Calls" at bounding box center [465, 53] width 63 height 19
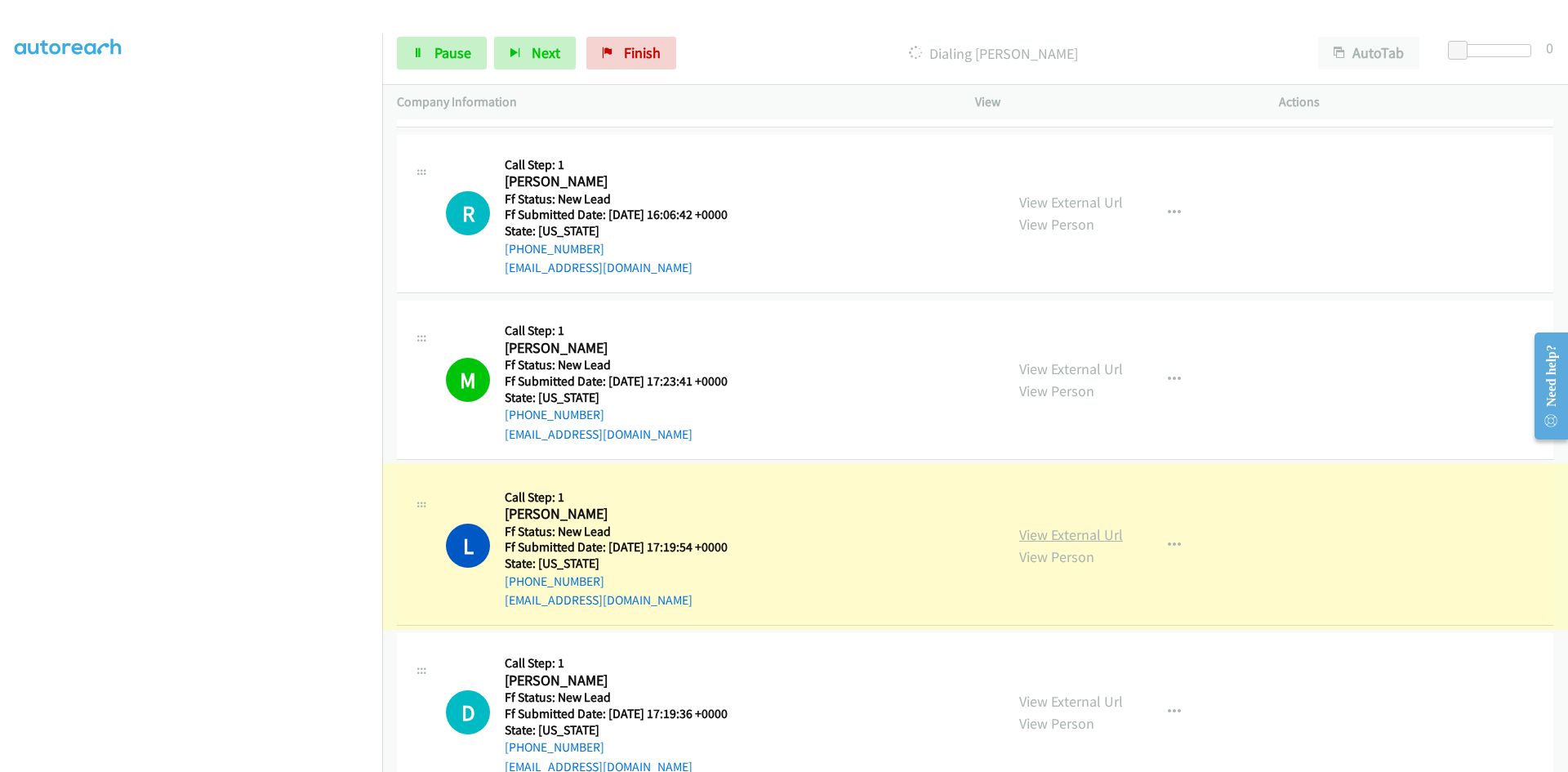
click at [1052, 535] on link "View External Url" at bounding box center [1071, 535] width 104 height 19
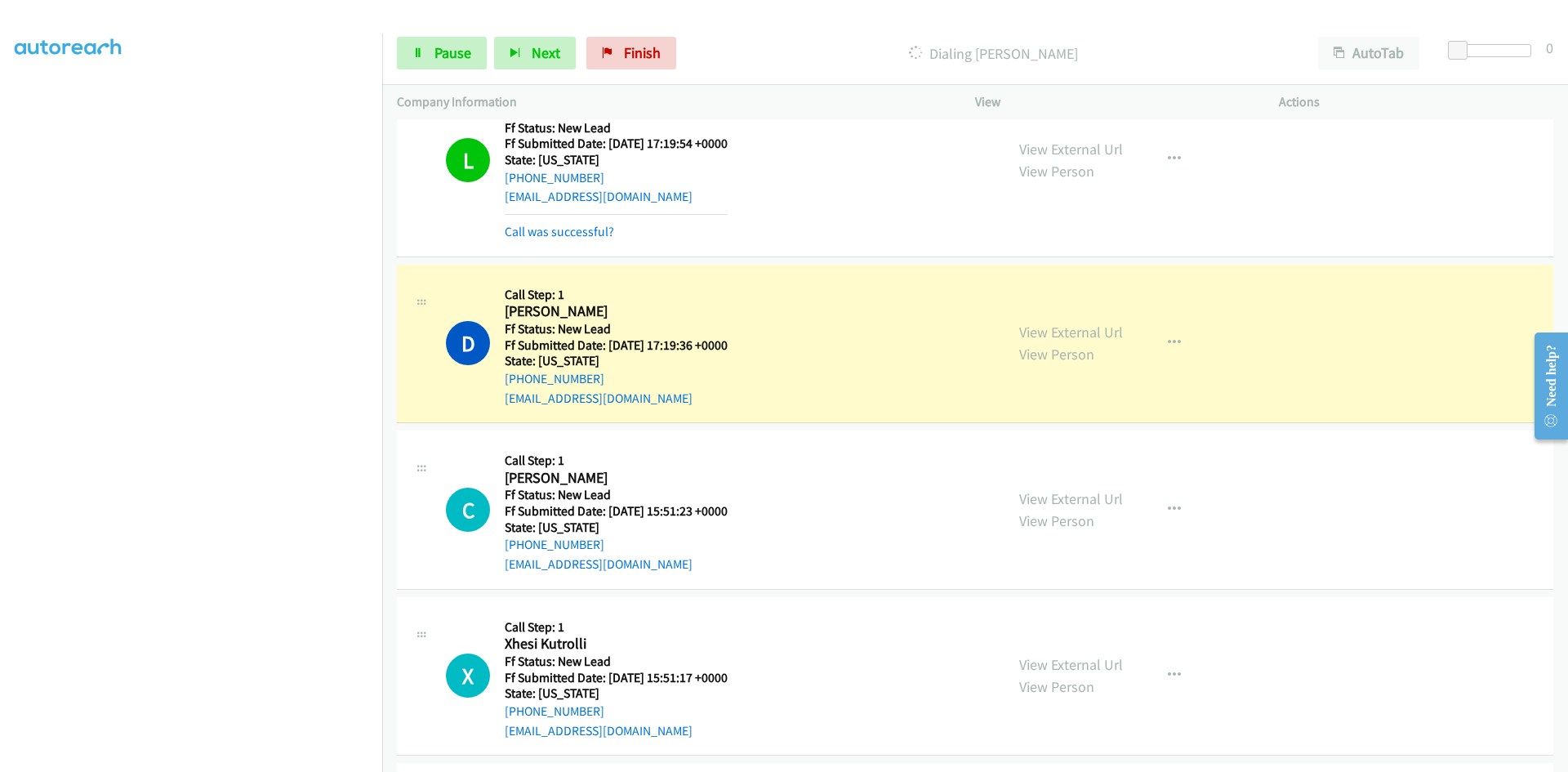
scroll to position [1062, 0]
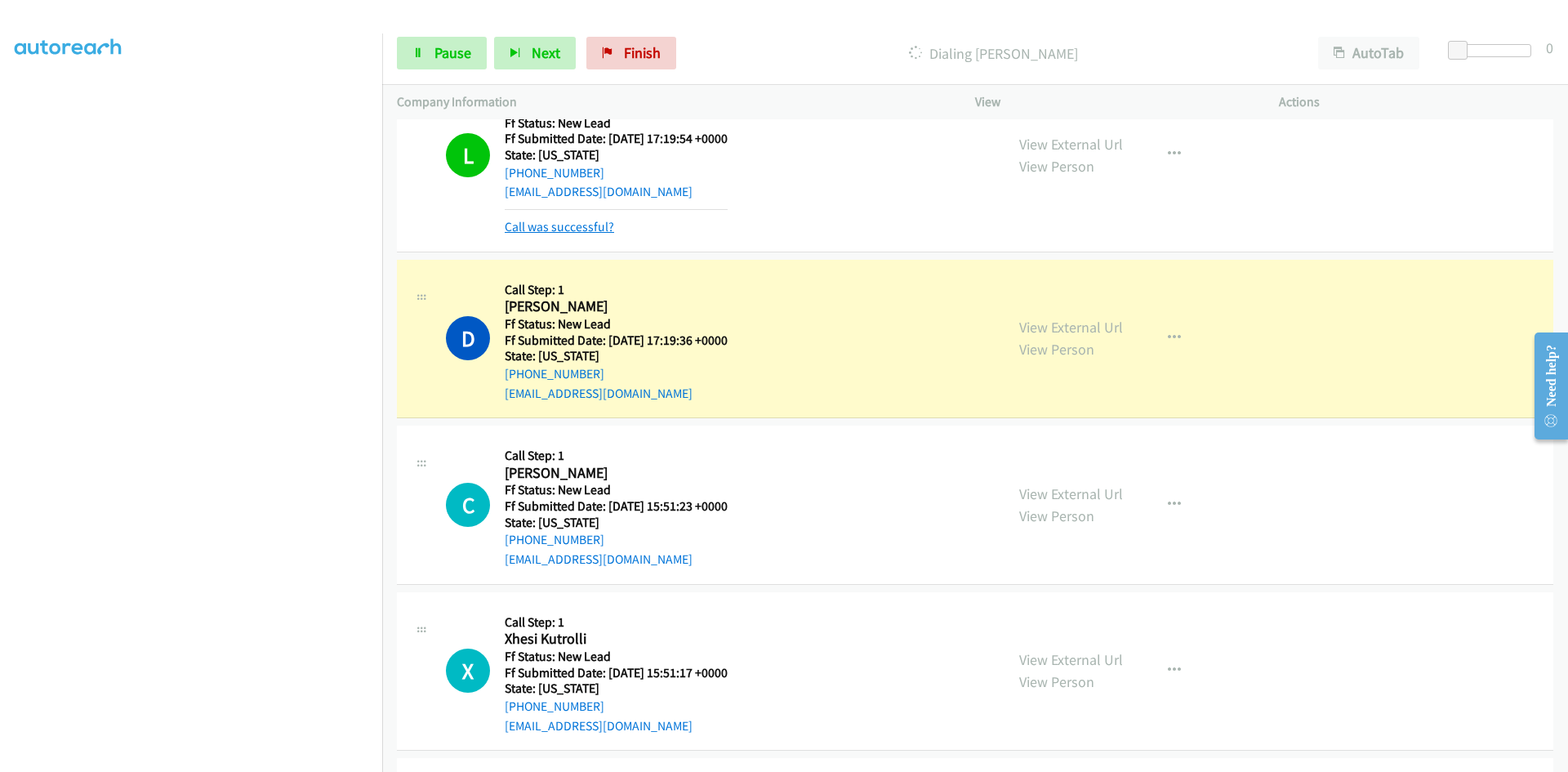
click at [604, 226] on link "Call was successful?" at bounding box center [560, 226] width 110 height 15
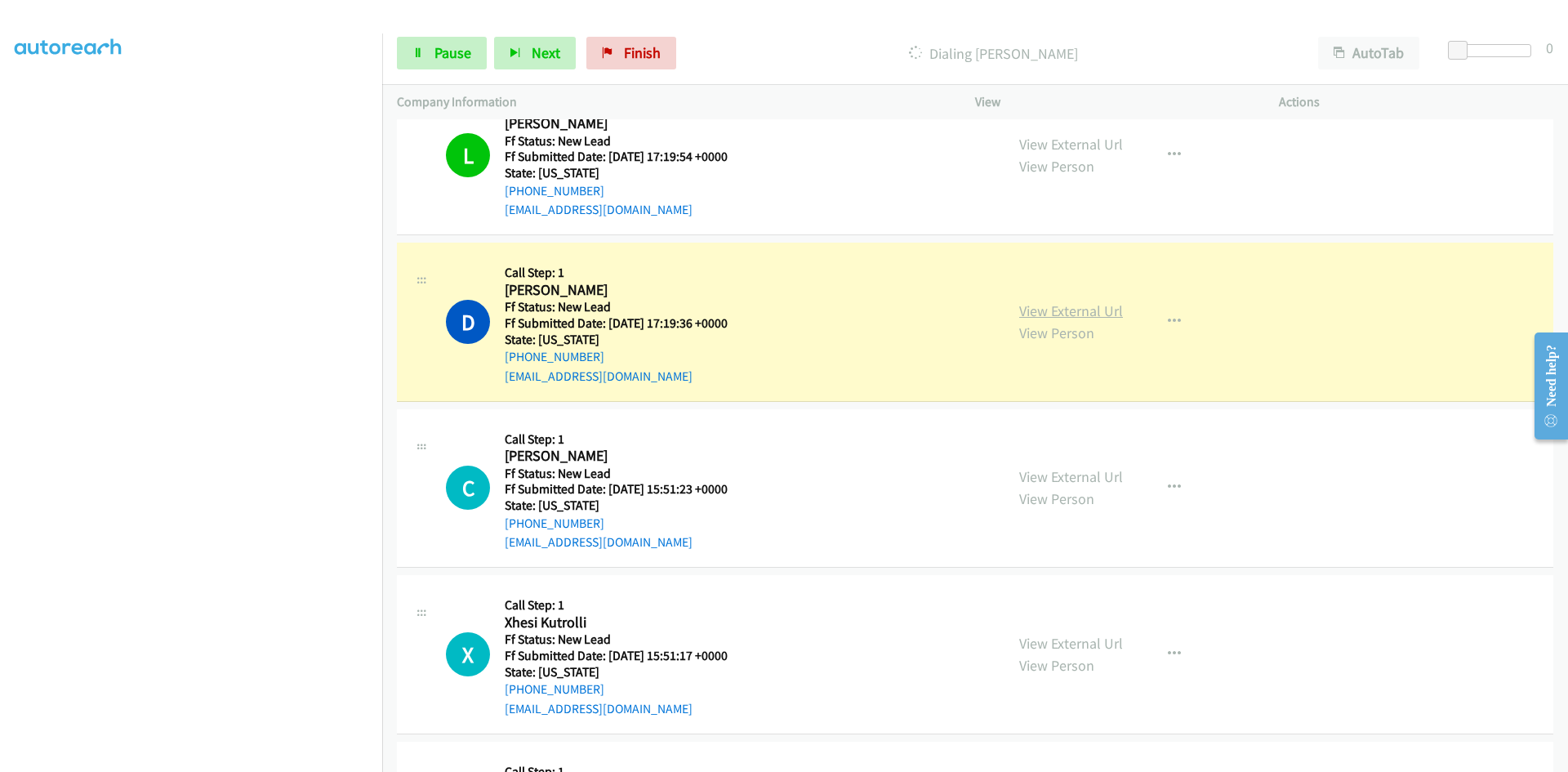
click at [1106, 317] on link "View External Url" at bounding box center [1071, 311] width 104 height 19
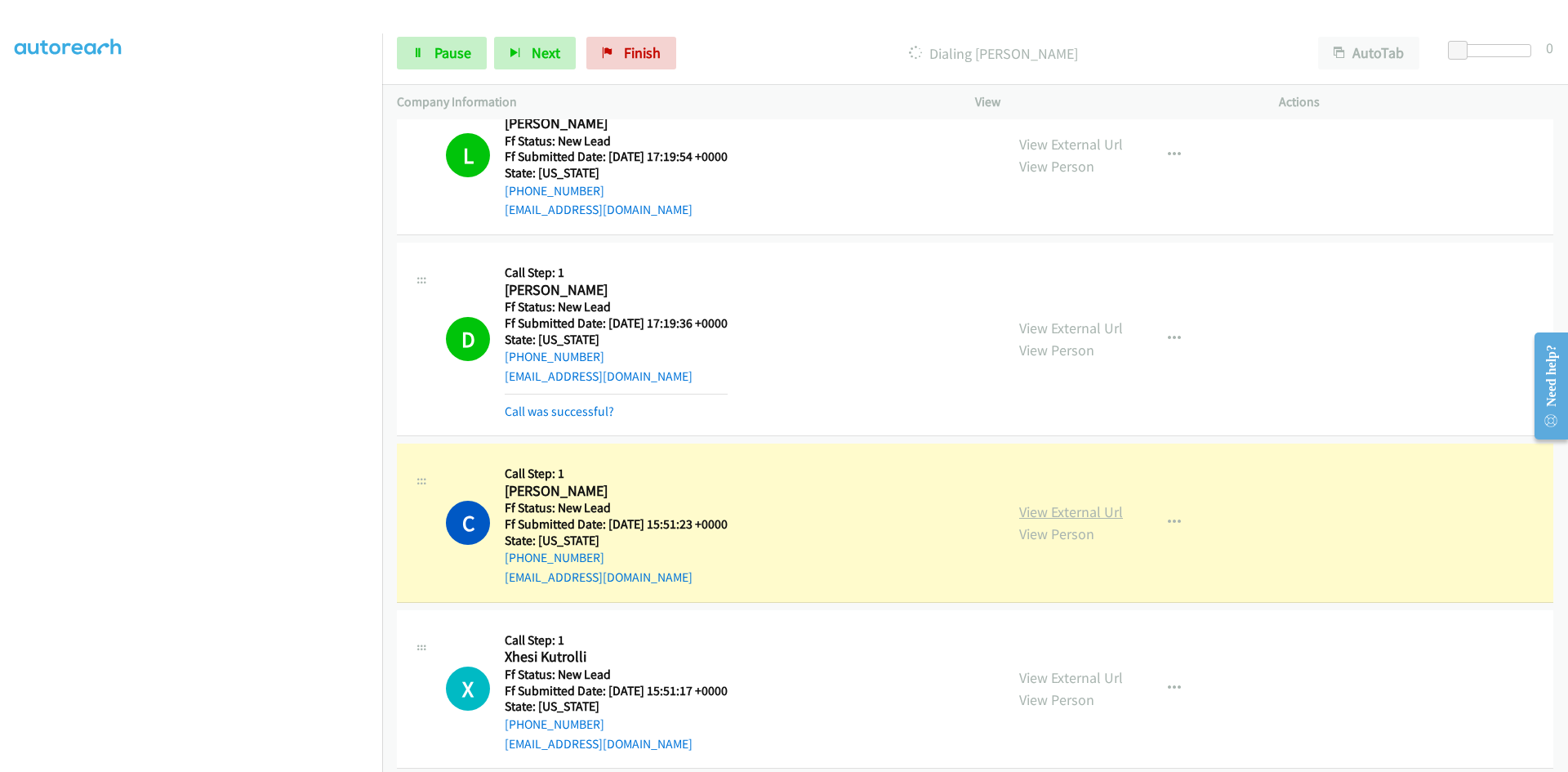
click at [1052, 513] on link "View External Url" at bounding box center [1071, 512] width 104 height 19
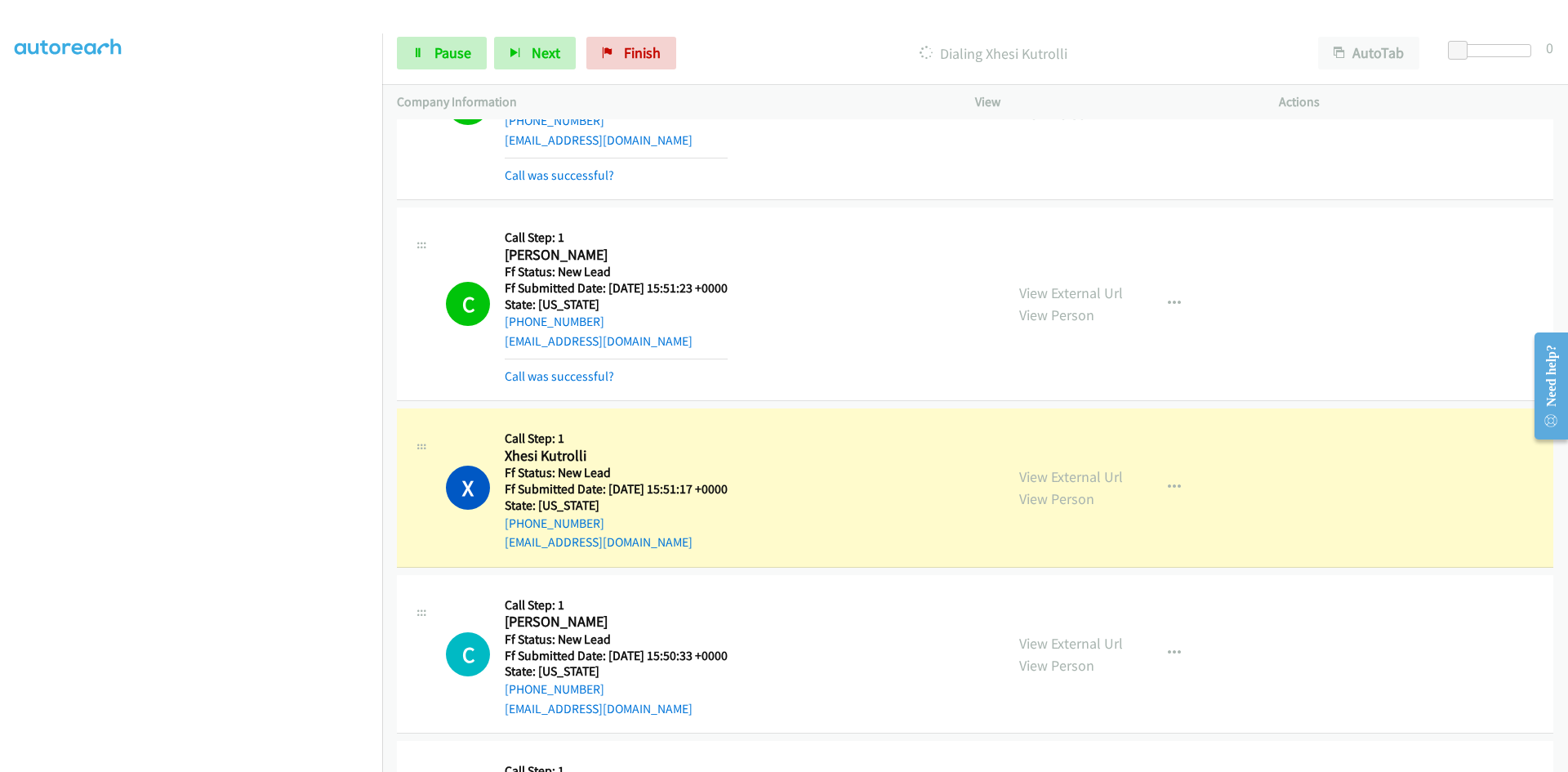
scroll to position [1371, 0]
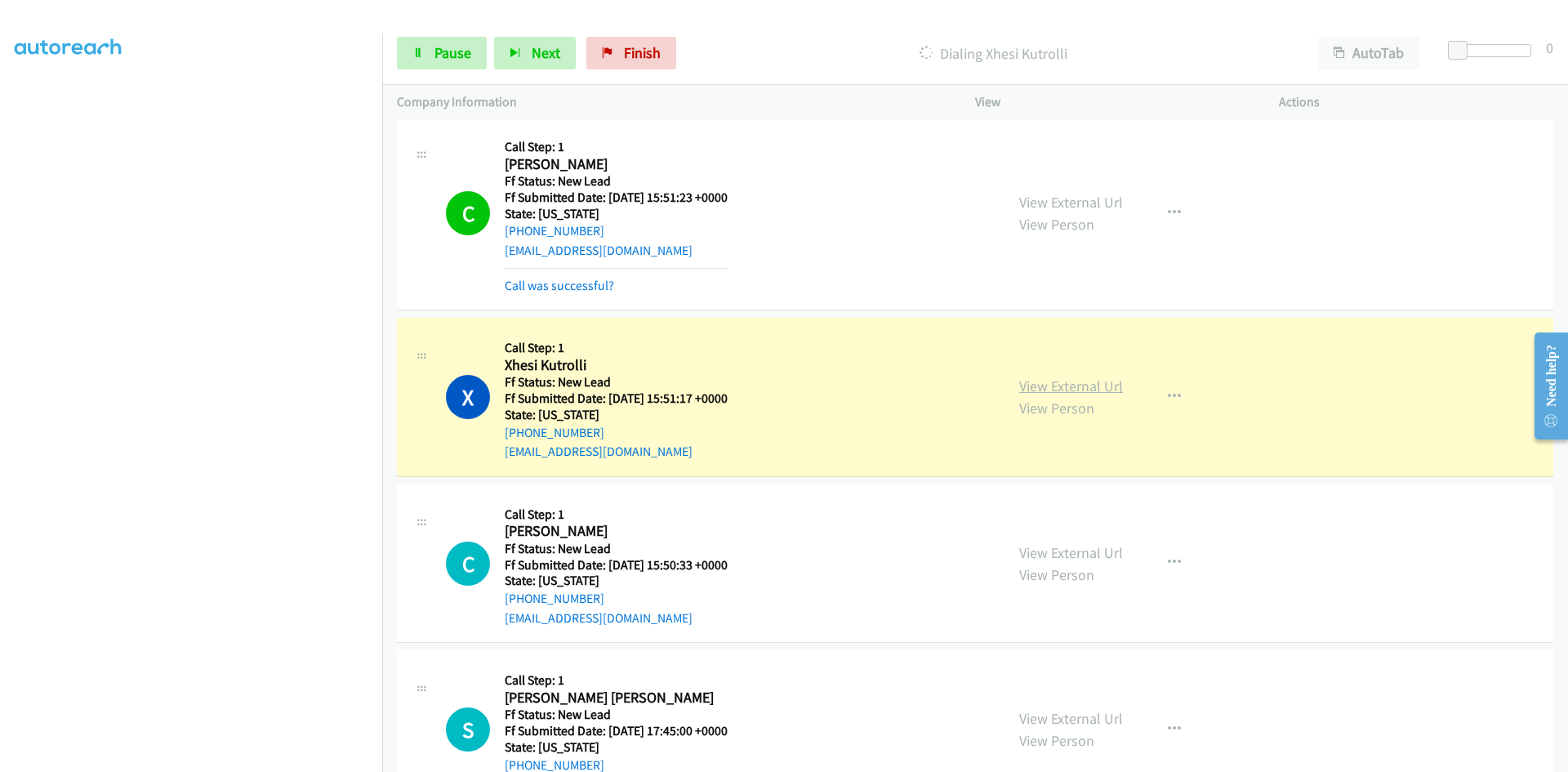
click at [1045, 391] on link "View External Url" at bounding box center [1071, 386] width 104 height 19
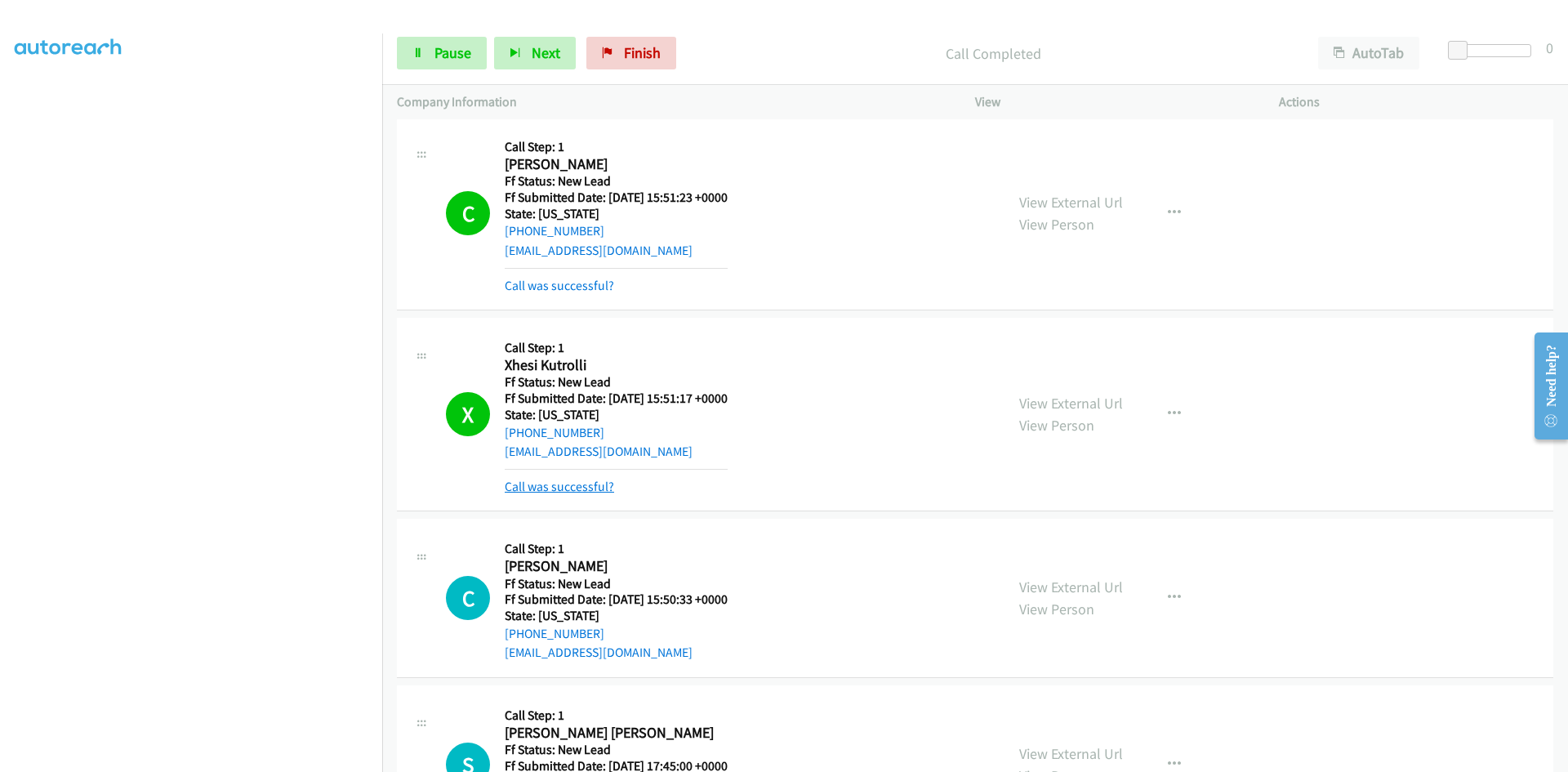
click at [566, 488] on link "Call was successful?" at bounding box center [560, 486] width 110 height 15
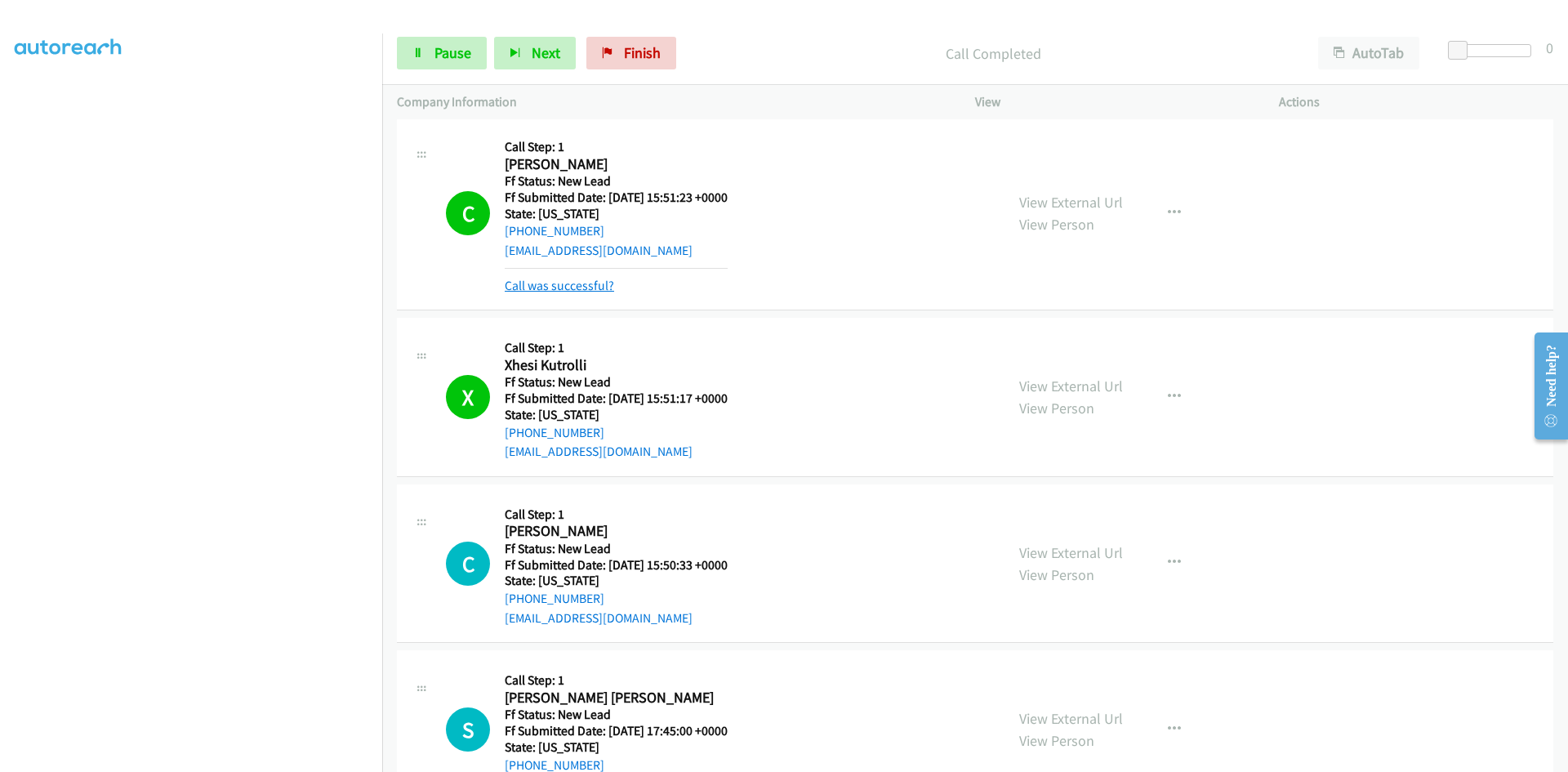
click at [566, 290] on link "Call was successful?" at bounding box center [560, 286] width 110 height 15
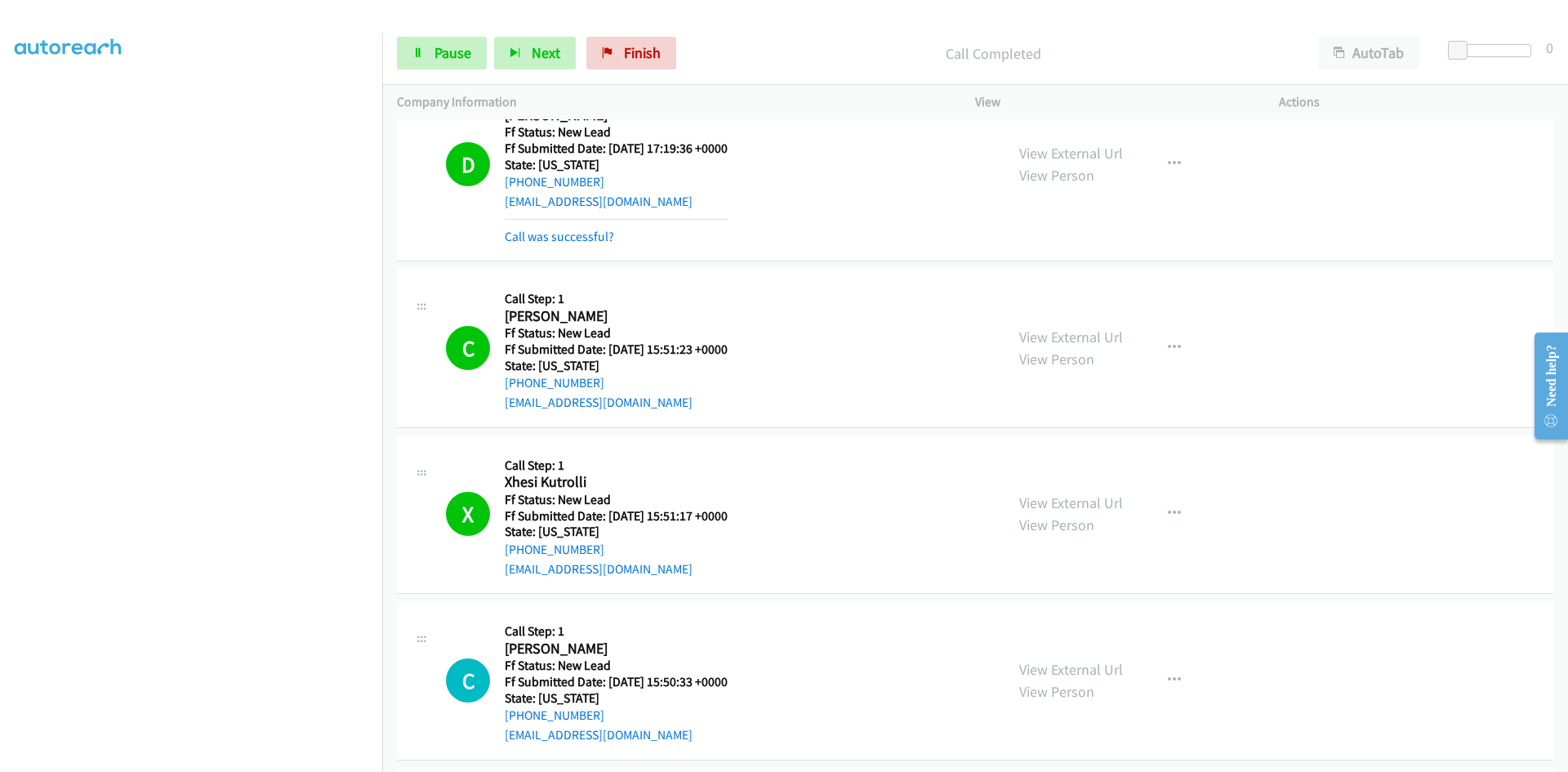
scroll to position [1126, 0]
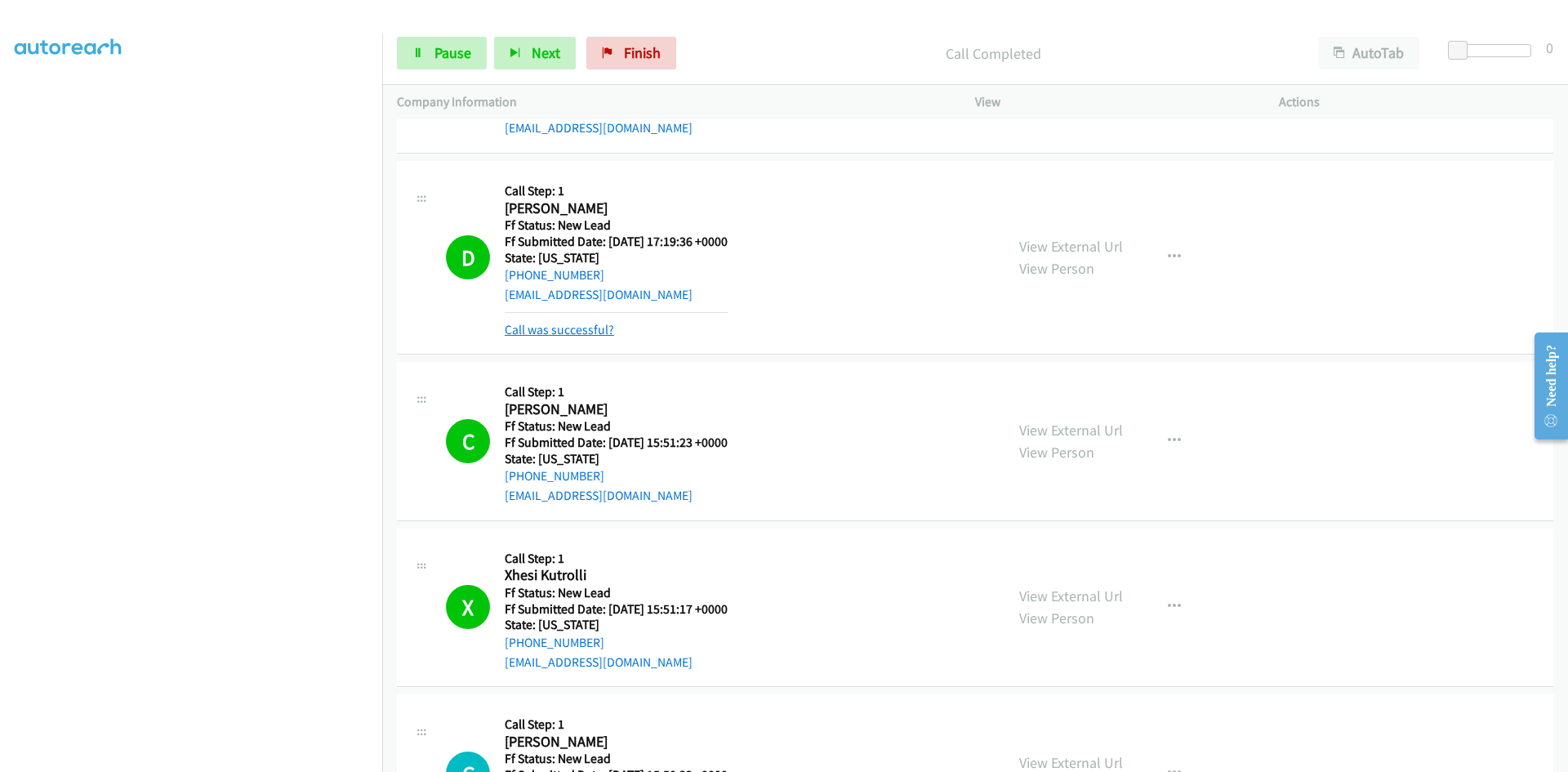
click at [572, 336] on link "Call was successful?" at bounding box center [560, 329] width 110 height 15
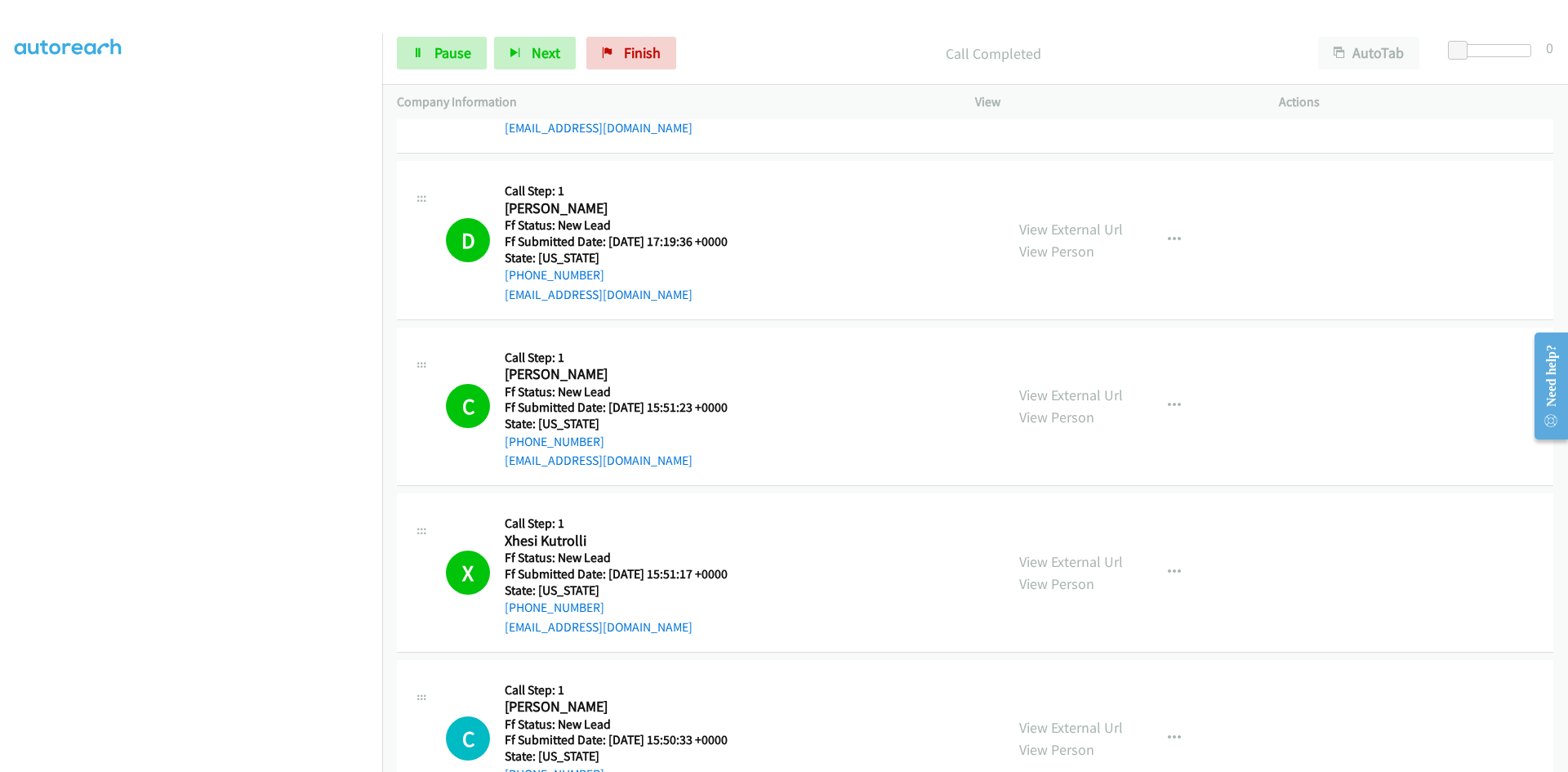
scroll to position [1530, 0]
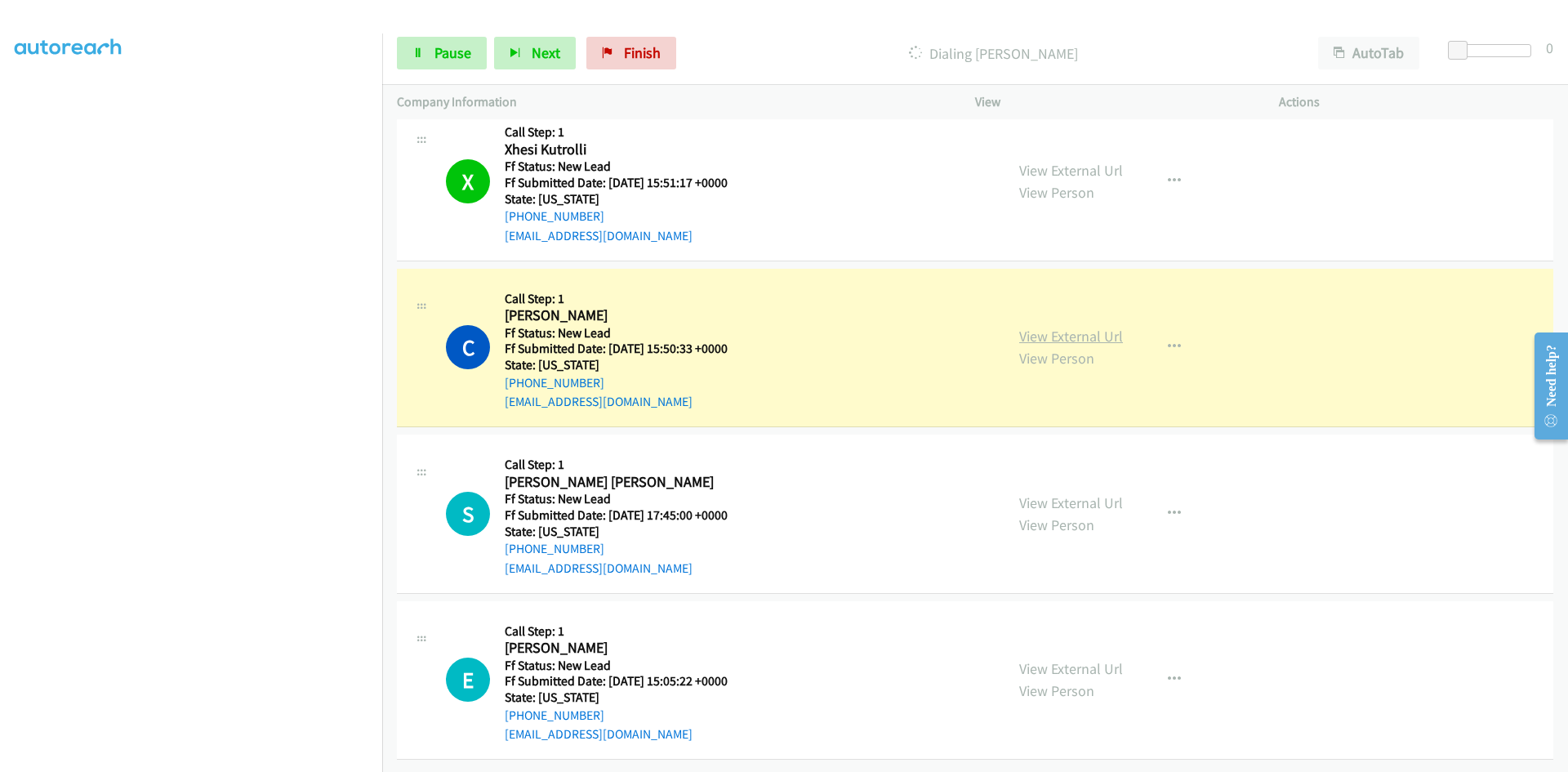
click at [1099, 326] on link "View External Url" at bounding box center [1071, 336] width 104 height 19
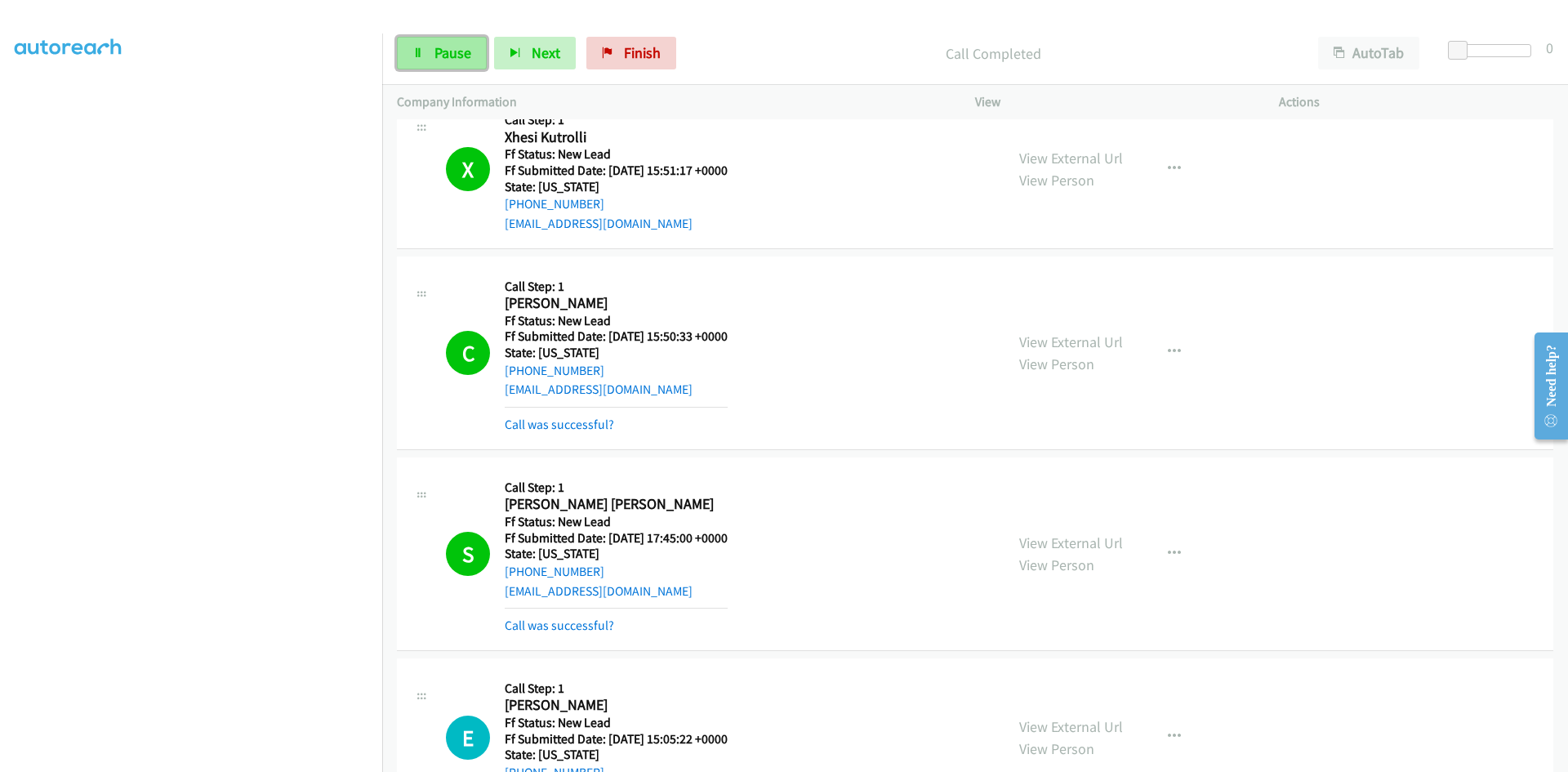
click at [453, 50] on span "Pause" at bounding box center [452, 53] width 37 height 19
click at [550, 429] on link "Call was successful?" at bounding box center [560, 424] width 110 height 15
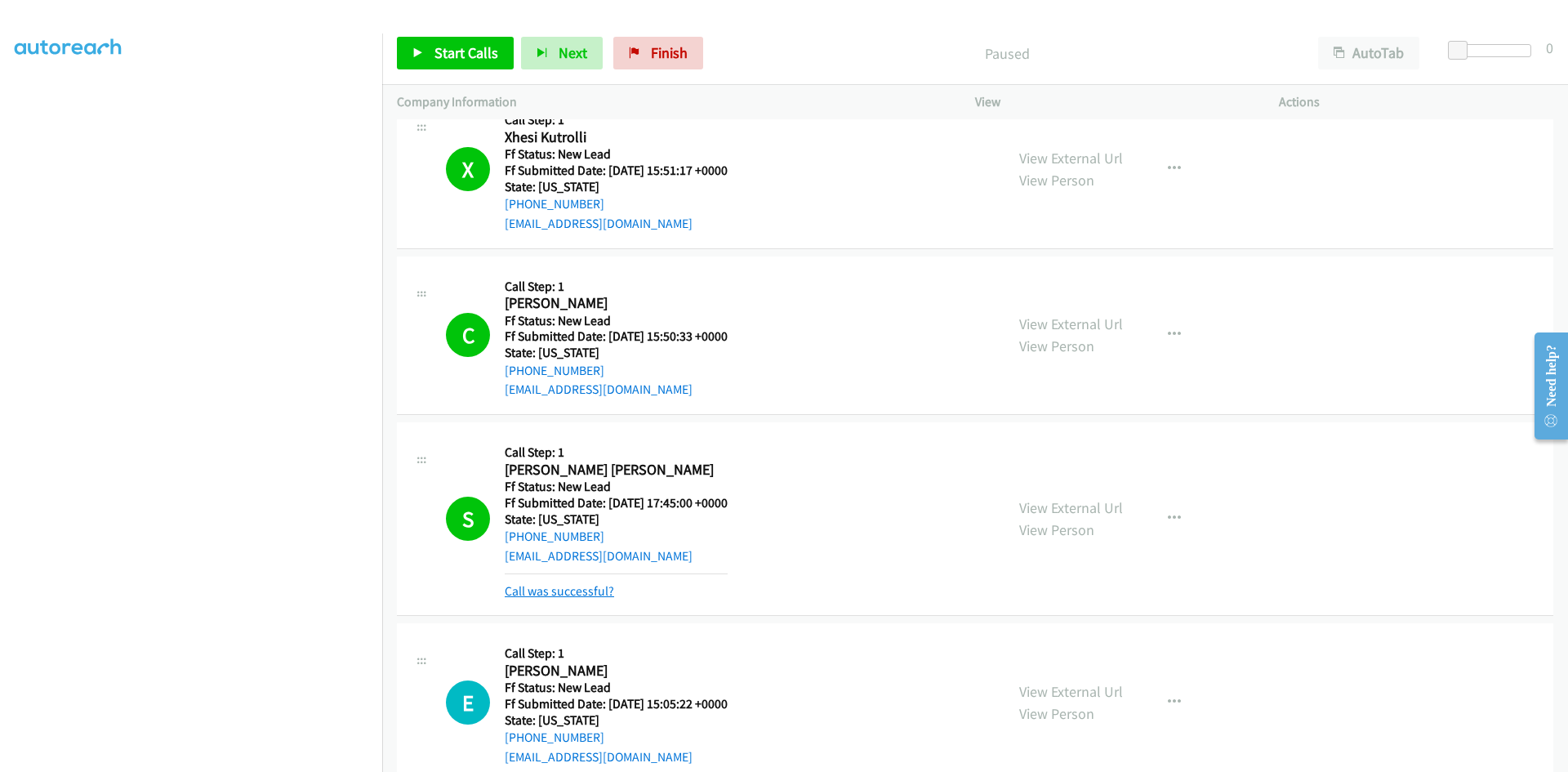
click at [571, 587] on link "Call was successful?" at bounding box center [560, 591] width 110 height 15
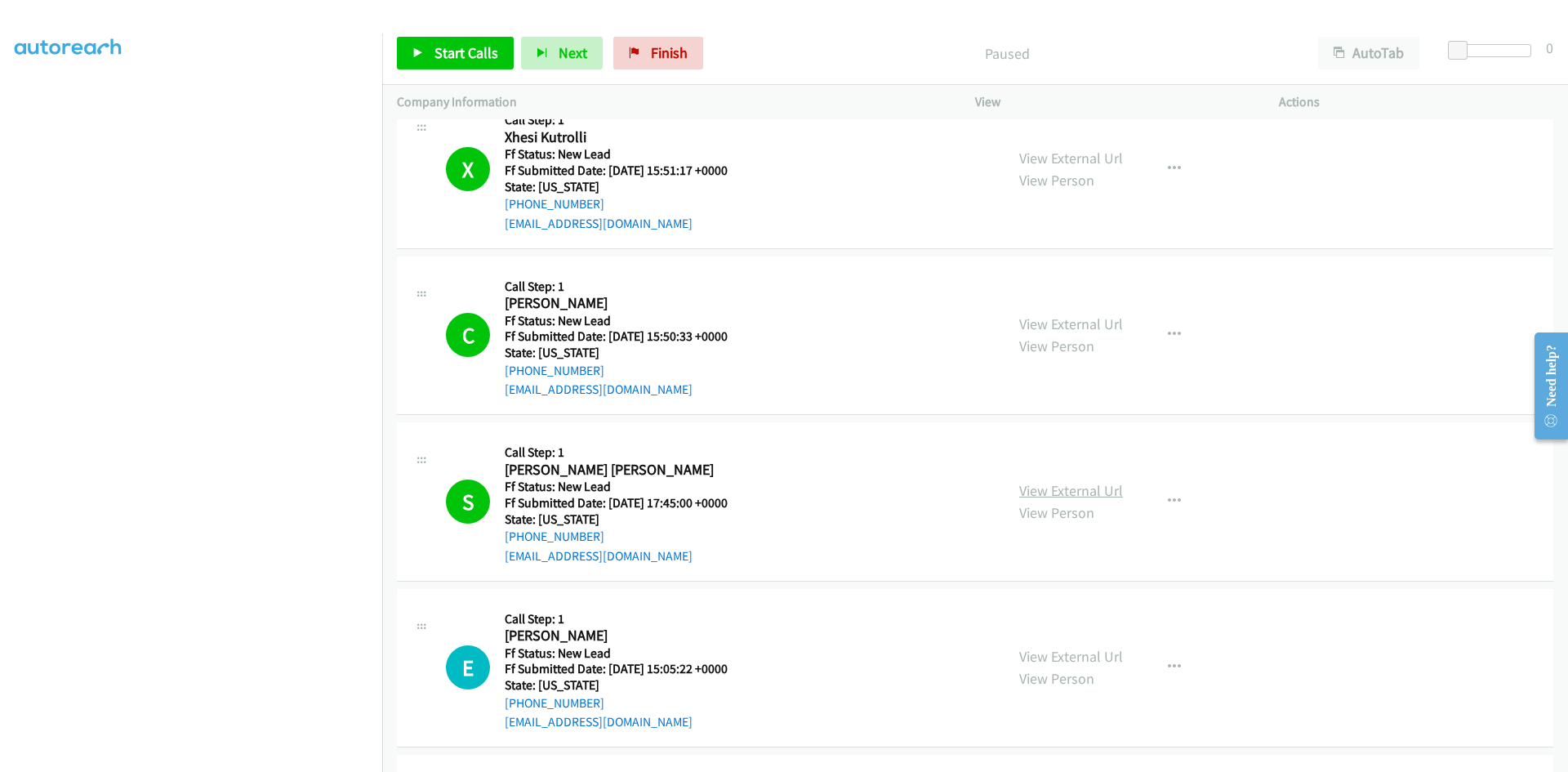
click at [1030, 494] on link "View External Url" at bounding box center [1071, 491] width 104 height 19
click at [482, 55] on span "Start Calls" at bounding box center [465, 53] width 63 height 19
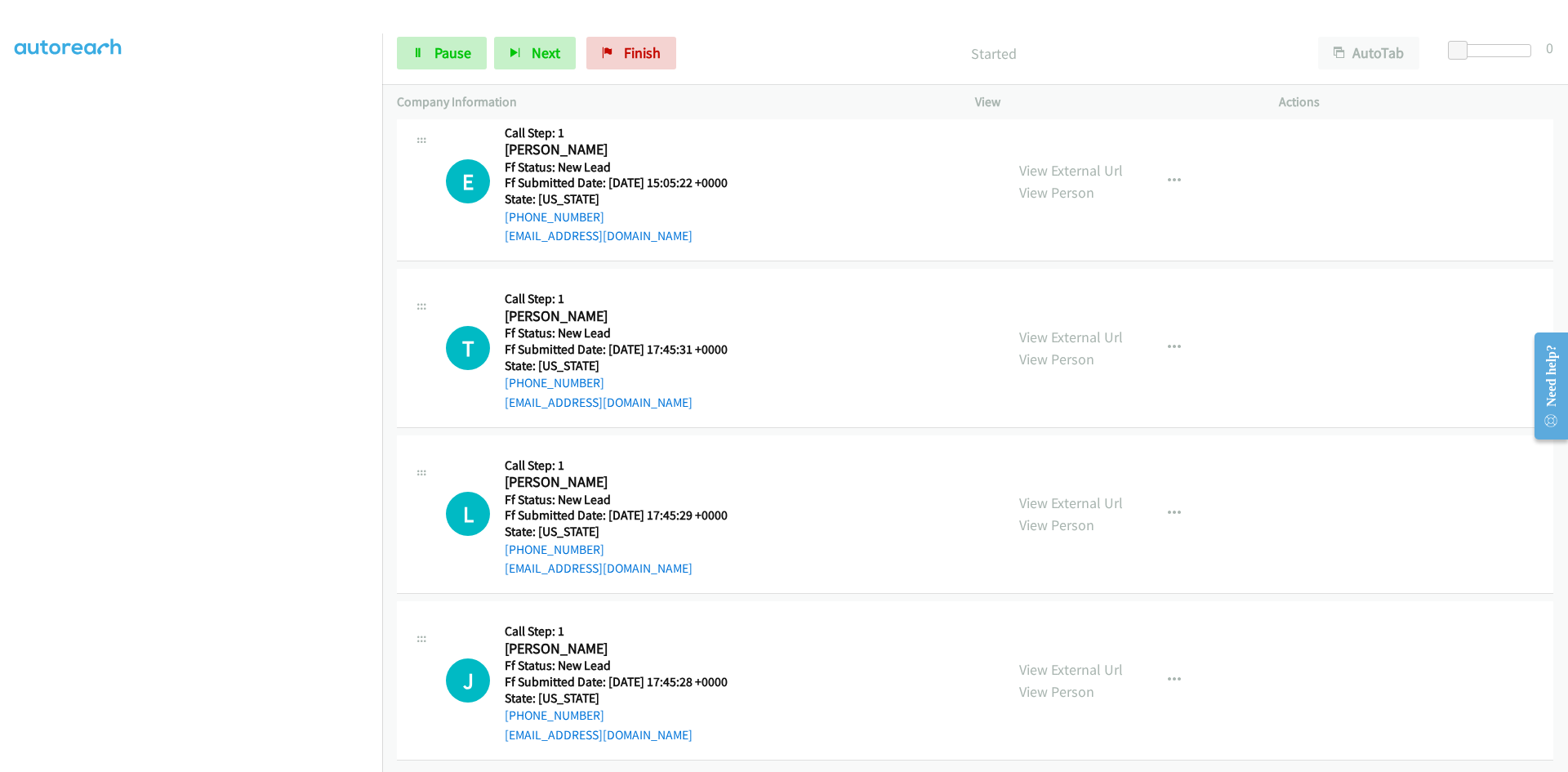
scroll to position [2028, 0]
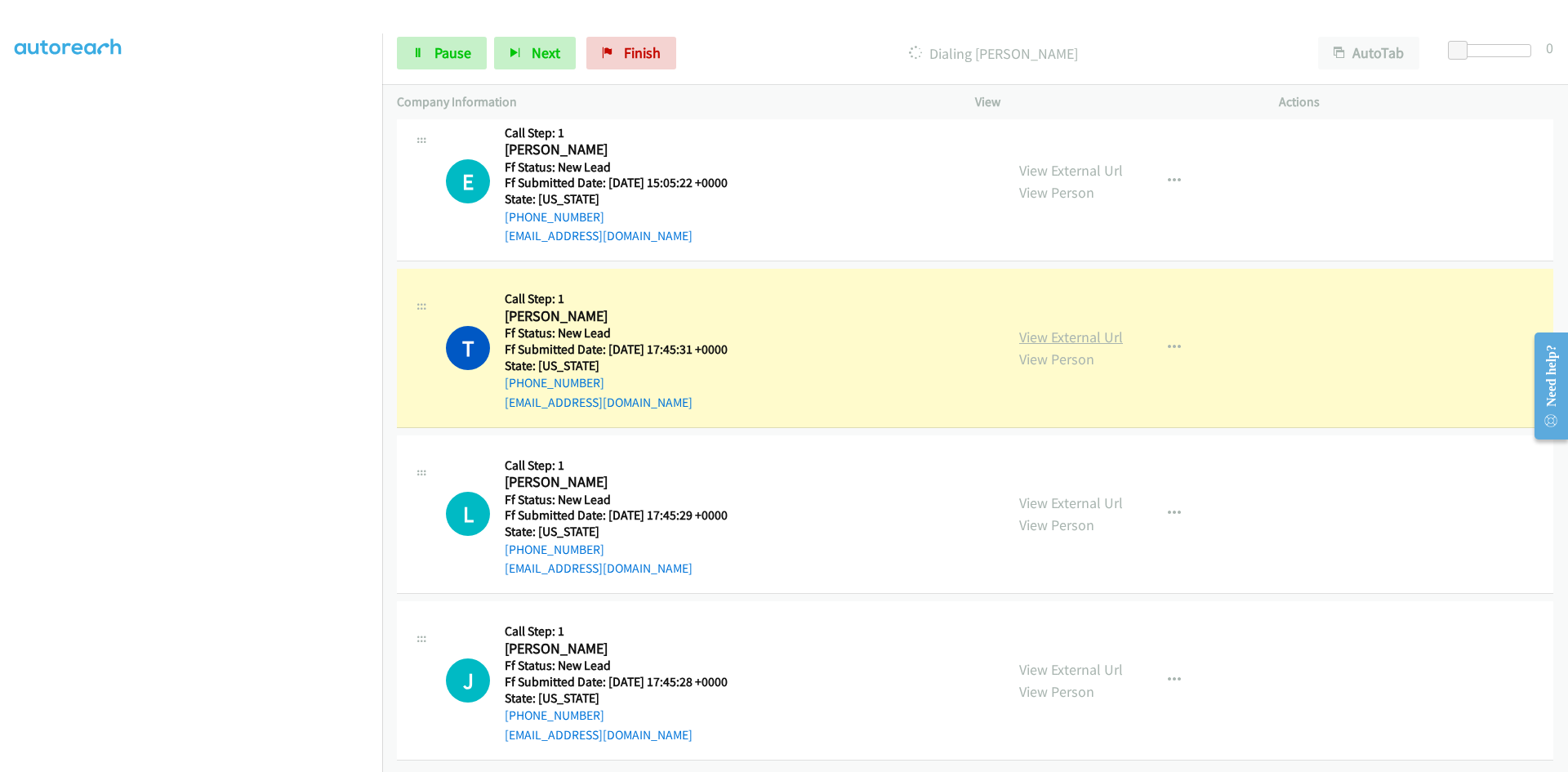
click at [1109, 329] on link "View External Url" at bounding box center [1071, 337] width 104 height 19
click at [459, 52] on span "Pause" at bounding box center [452, 53] width 37 height 19
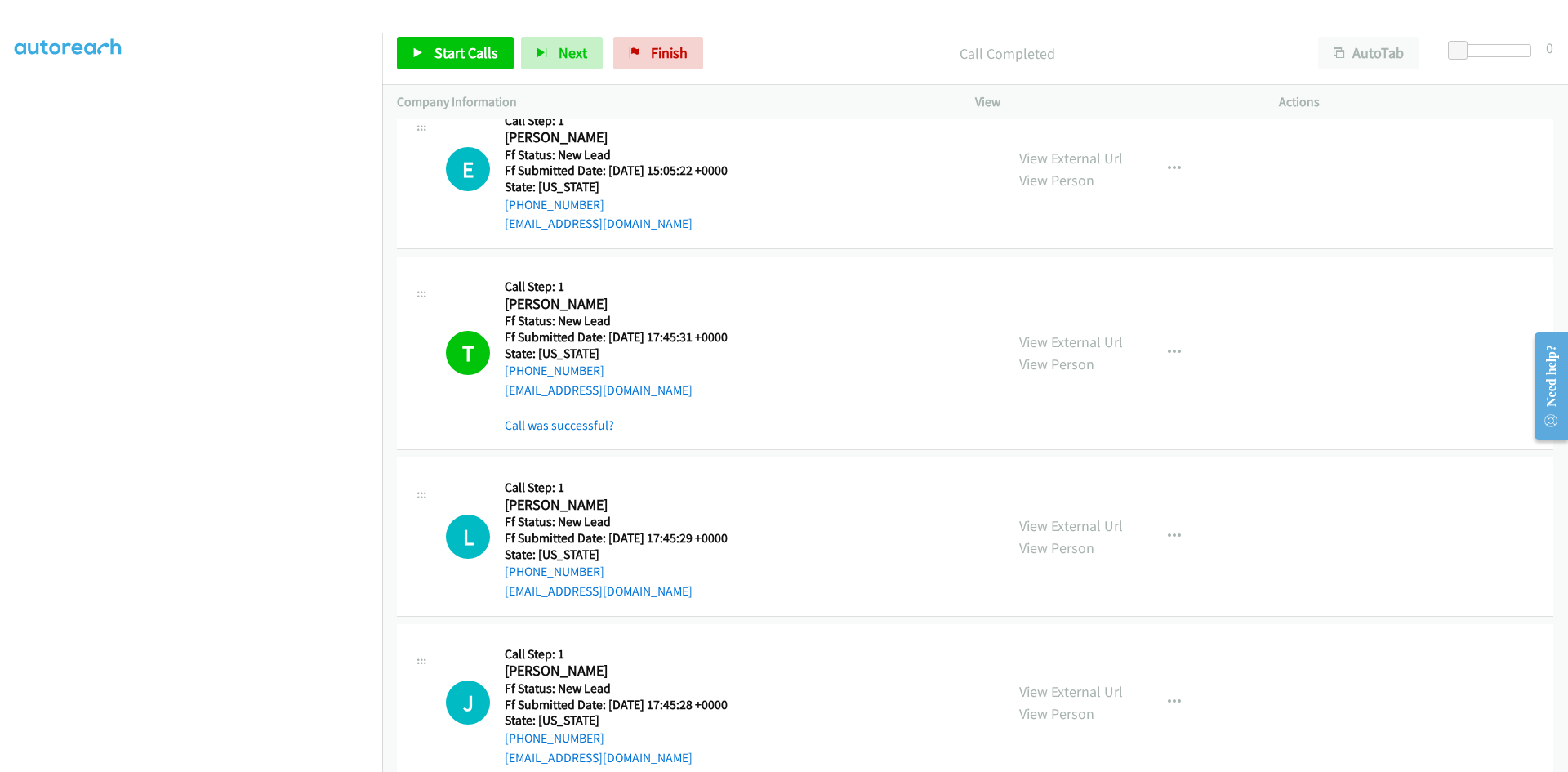
click at [530, 433] on div "Call was successful?" at bounding box center [617, 426] width 223 height 20
click at [527, 423] on link "Call was successful?" at bounding box center [560, 425] width 110 height 15
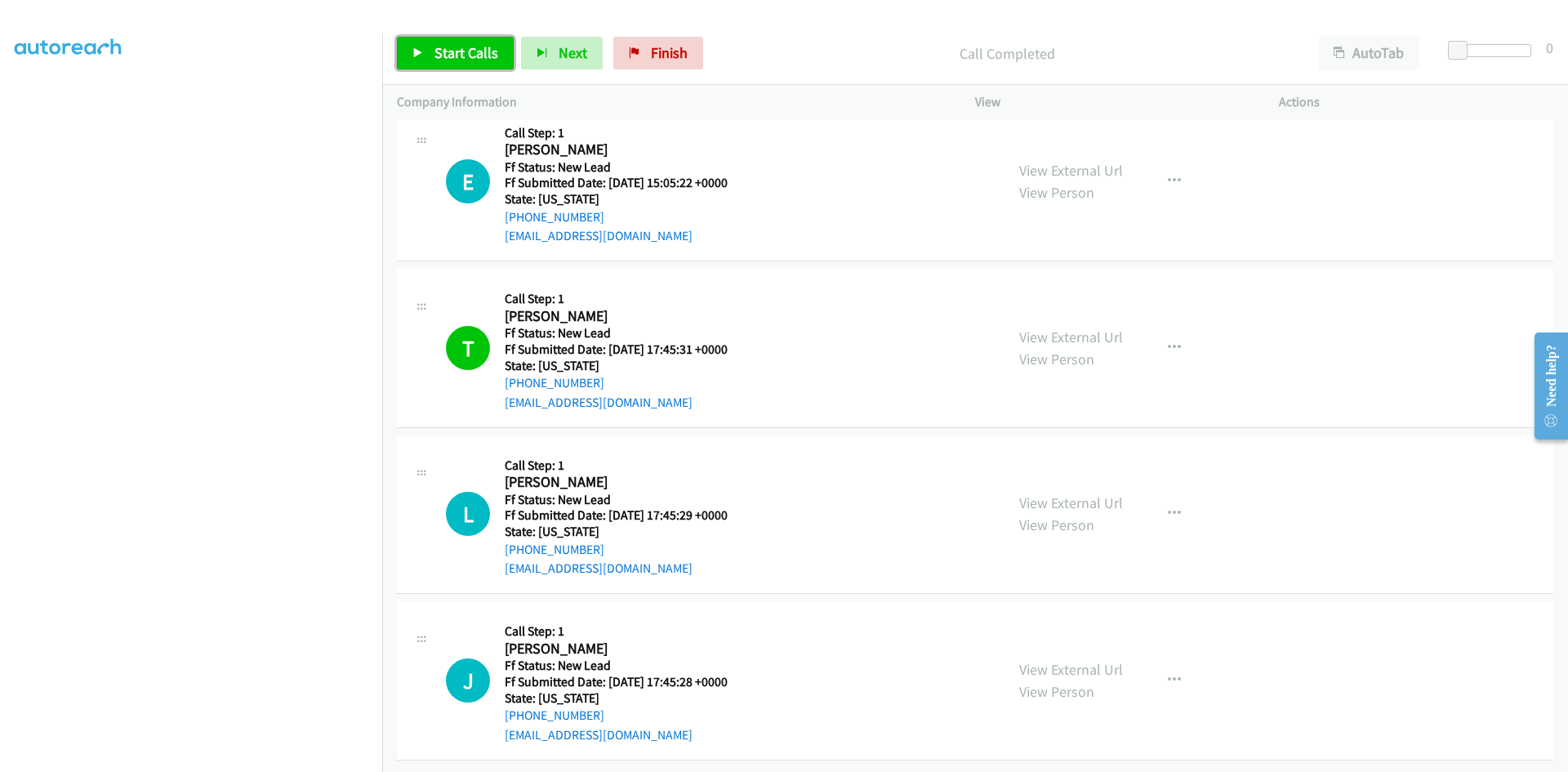
click at [482, 56] on span "Start Calls" at bounding box center [465, 53] width 63 height 19
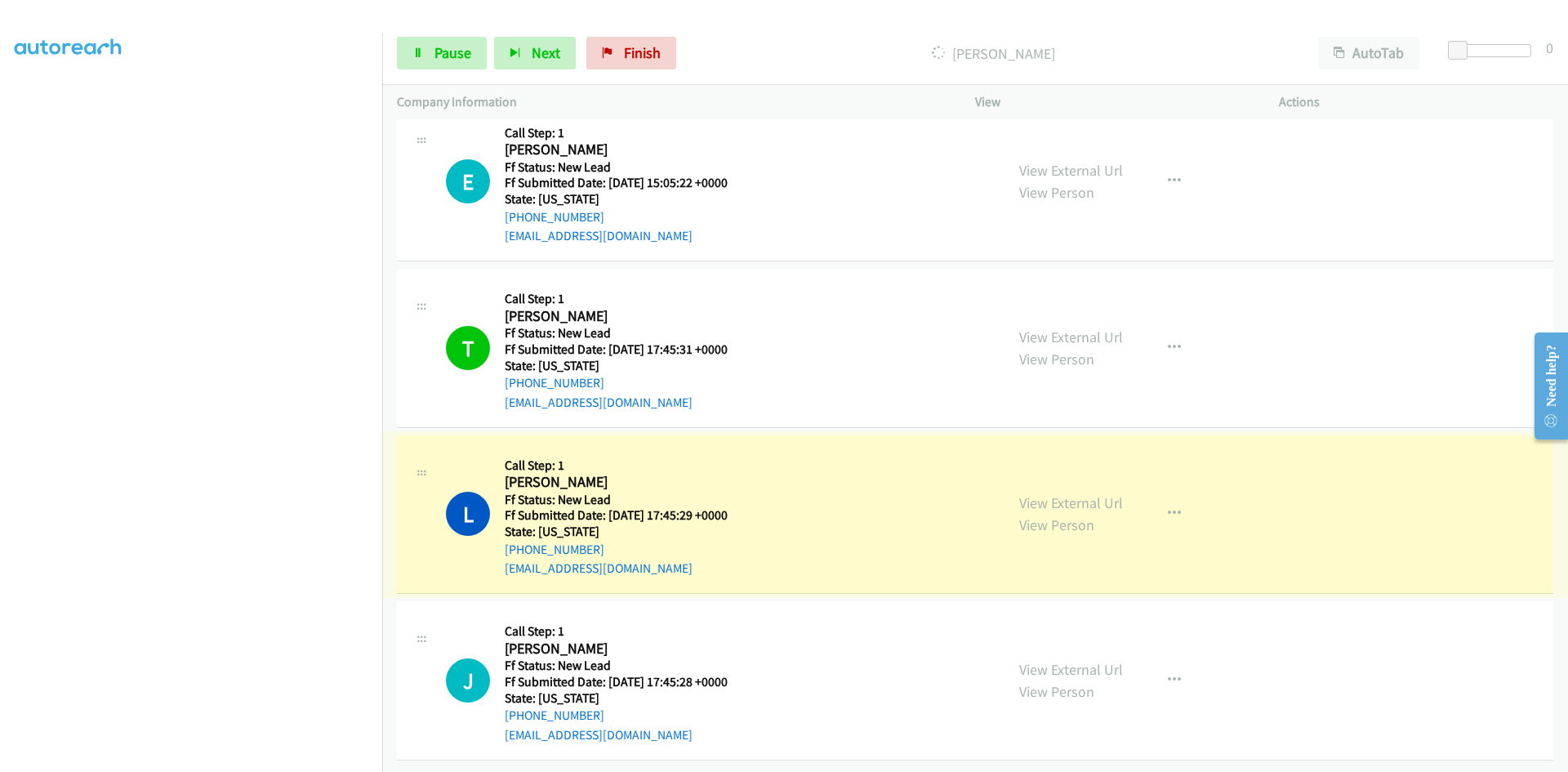
click at [1067, 494] on link "View External Url" at bounding box center [1071, 503] width 104 height 19
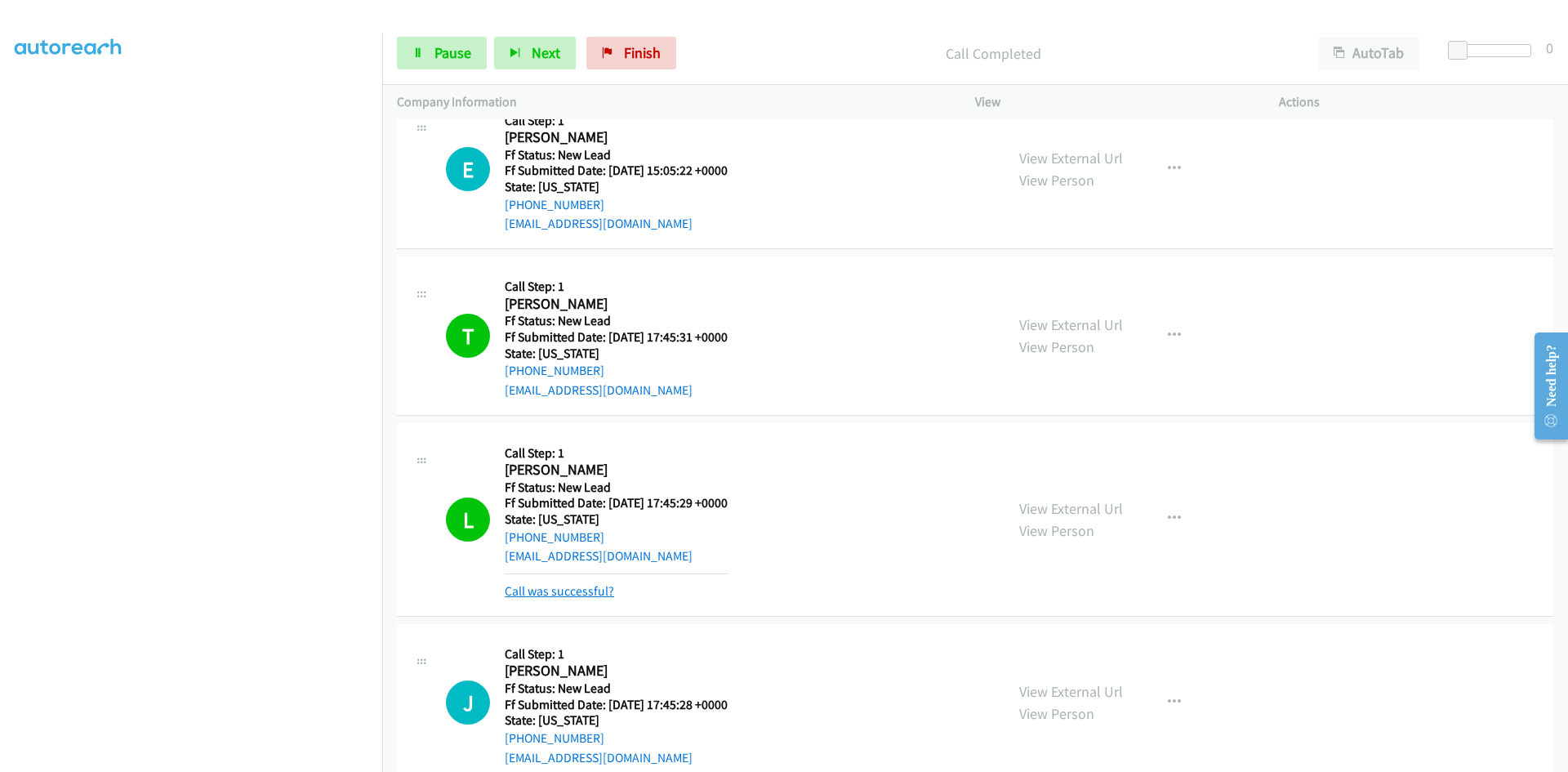
click at [590, 588] on link "Call was successful?" at bounding box center [560, 591] width 110 height 15
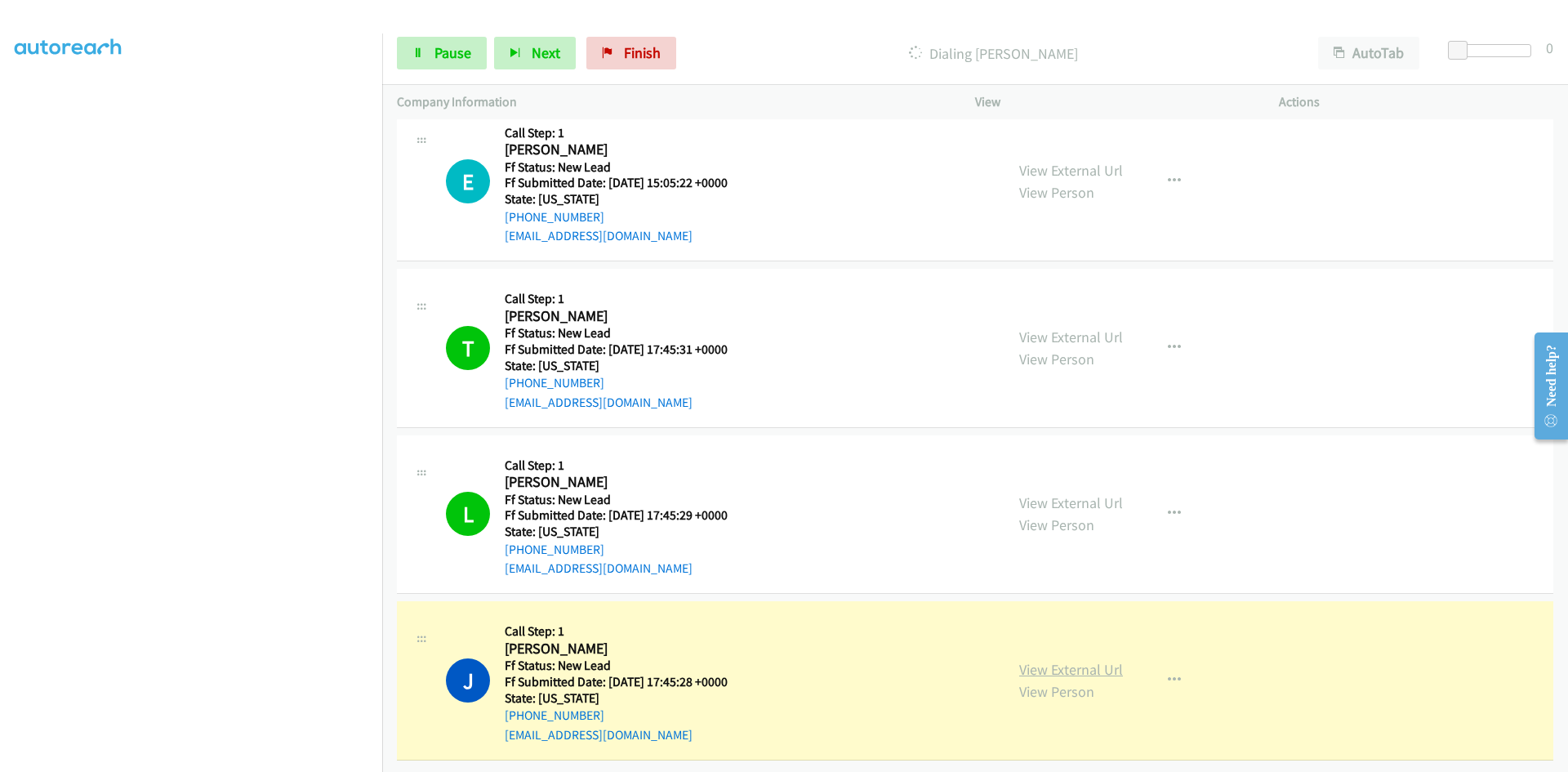
click at [1033, 660] on link "View External Url" at bounding box center [1071, 670] width 104 height 19
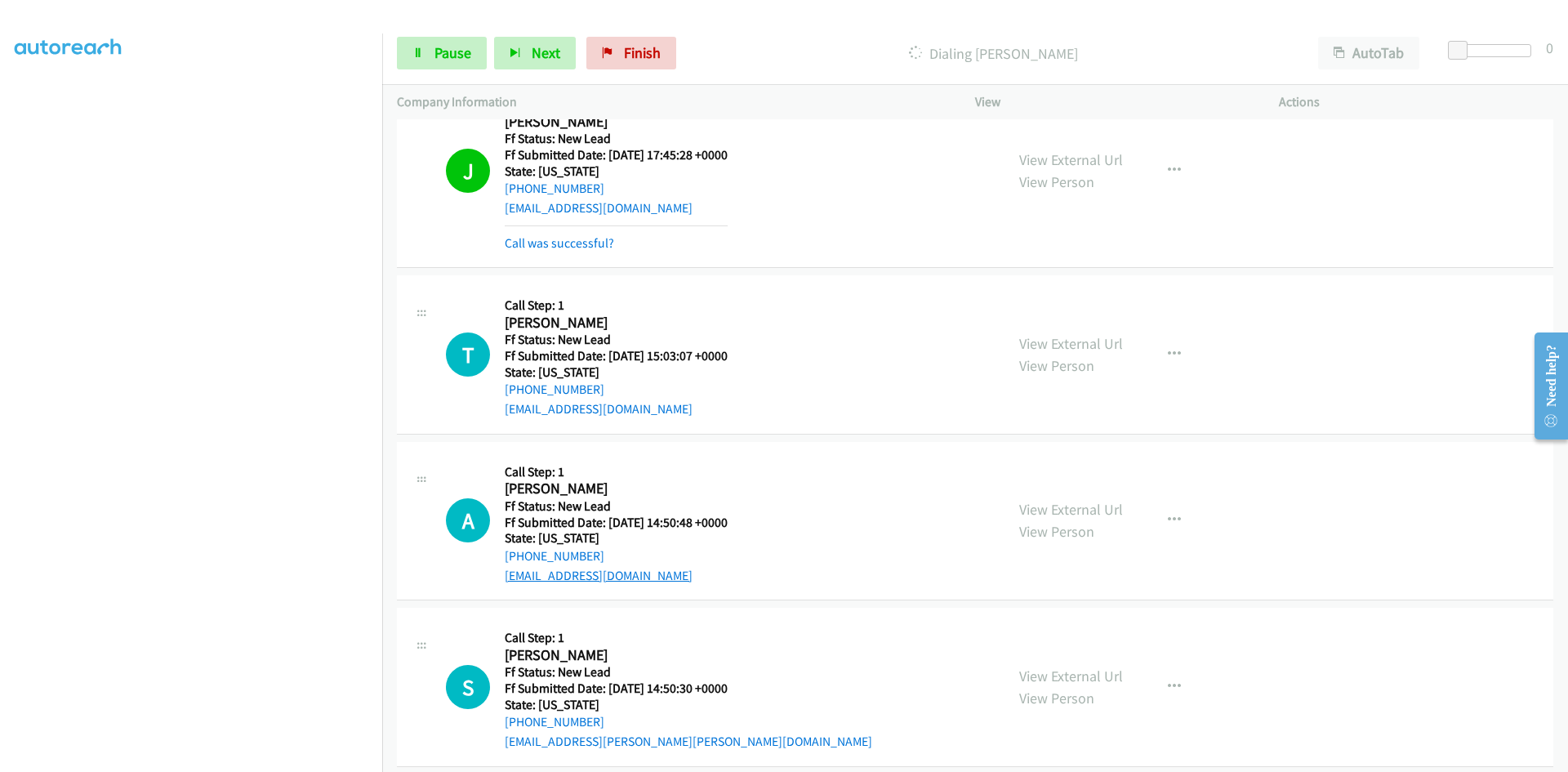
scroll to position [2562, 0]
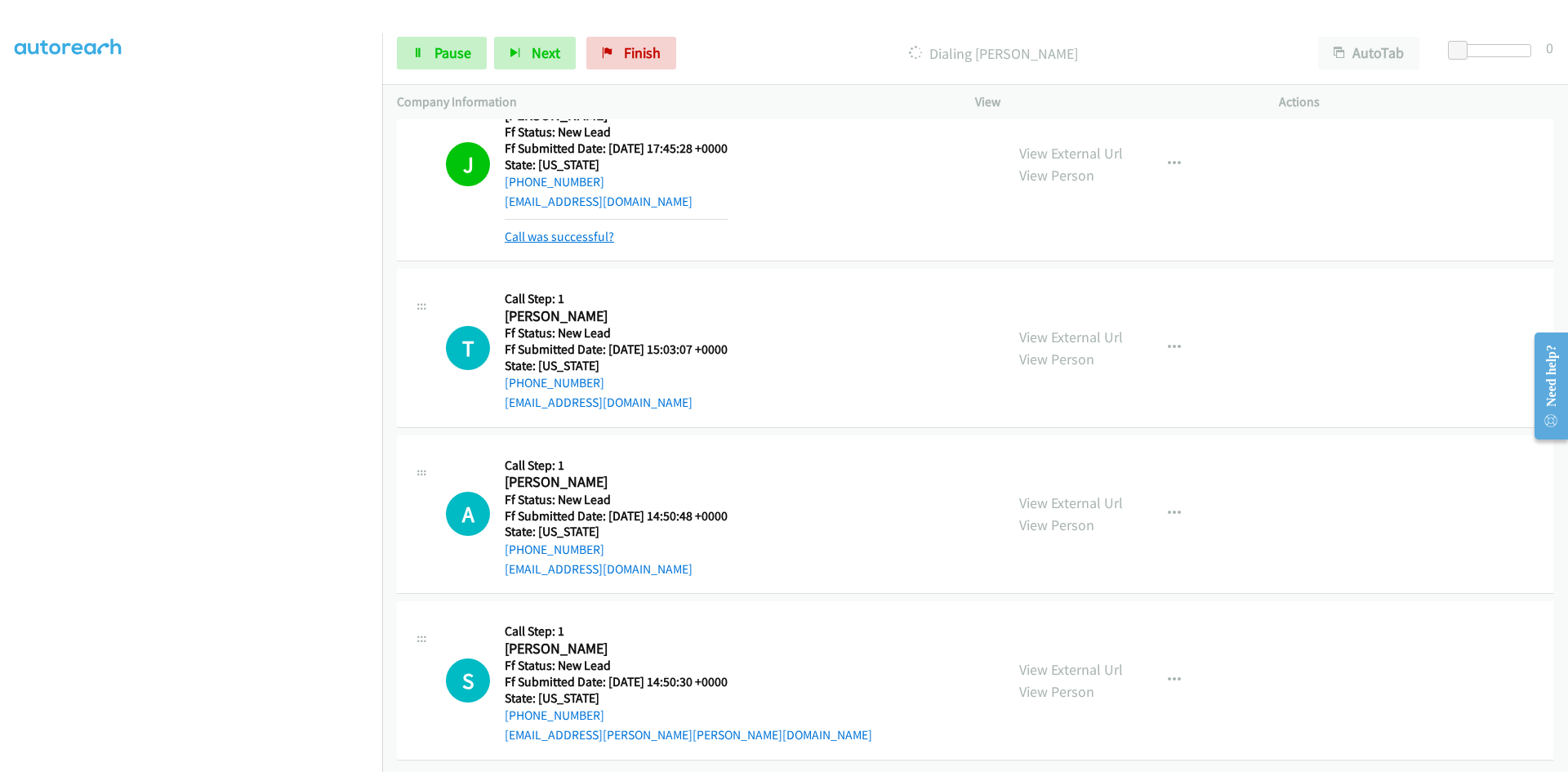
click at [562, 229] on link "Call was successful?" at bounding box center [560, 237] width 110 height 15
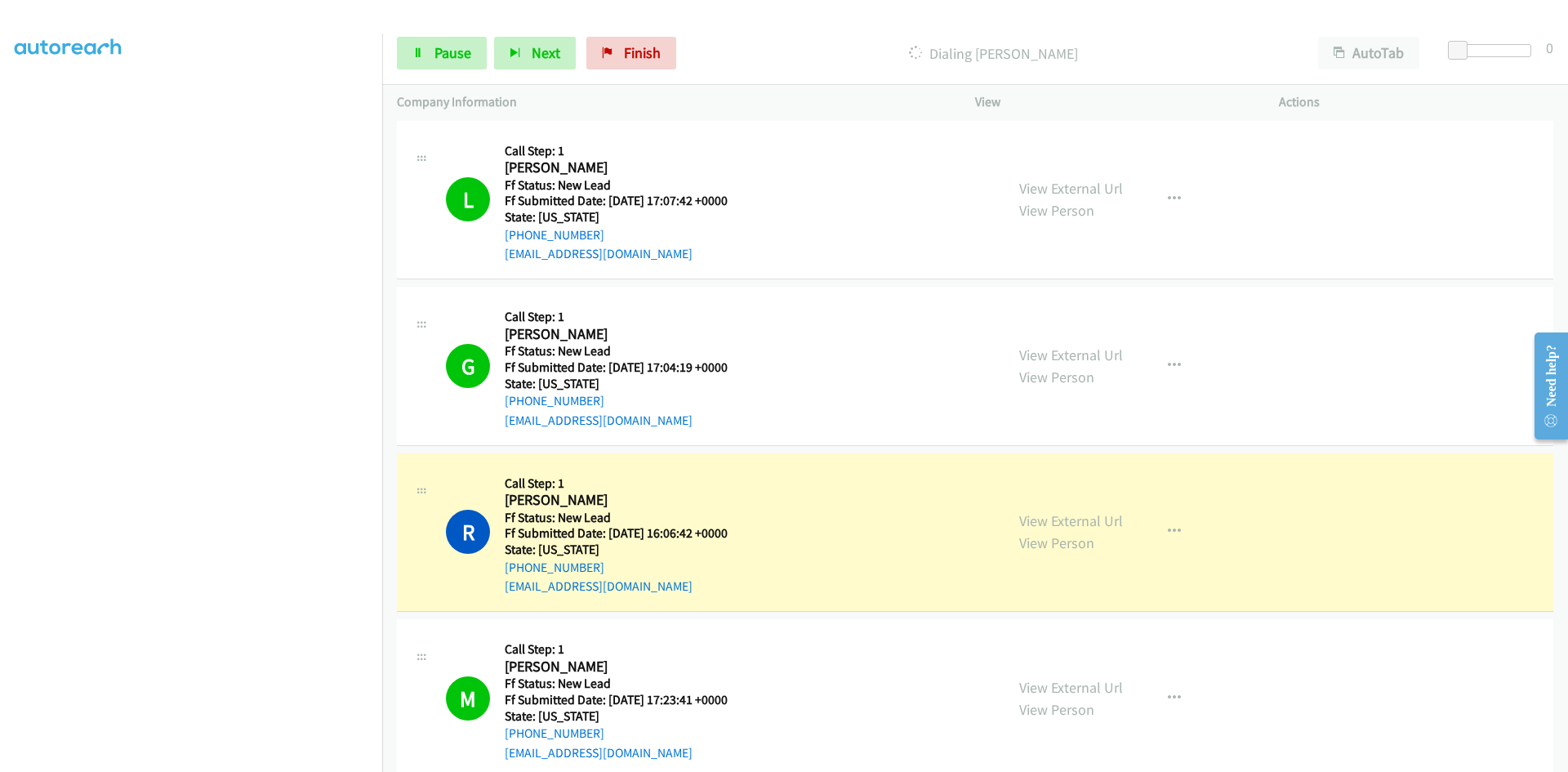
scroll to position [484, 0]
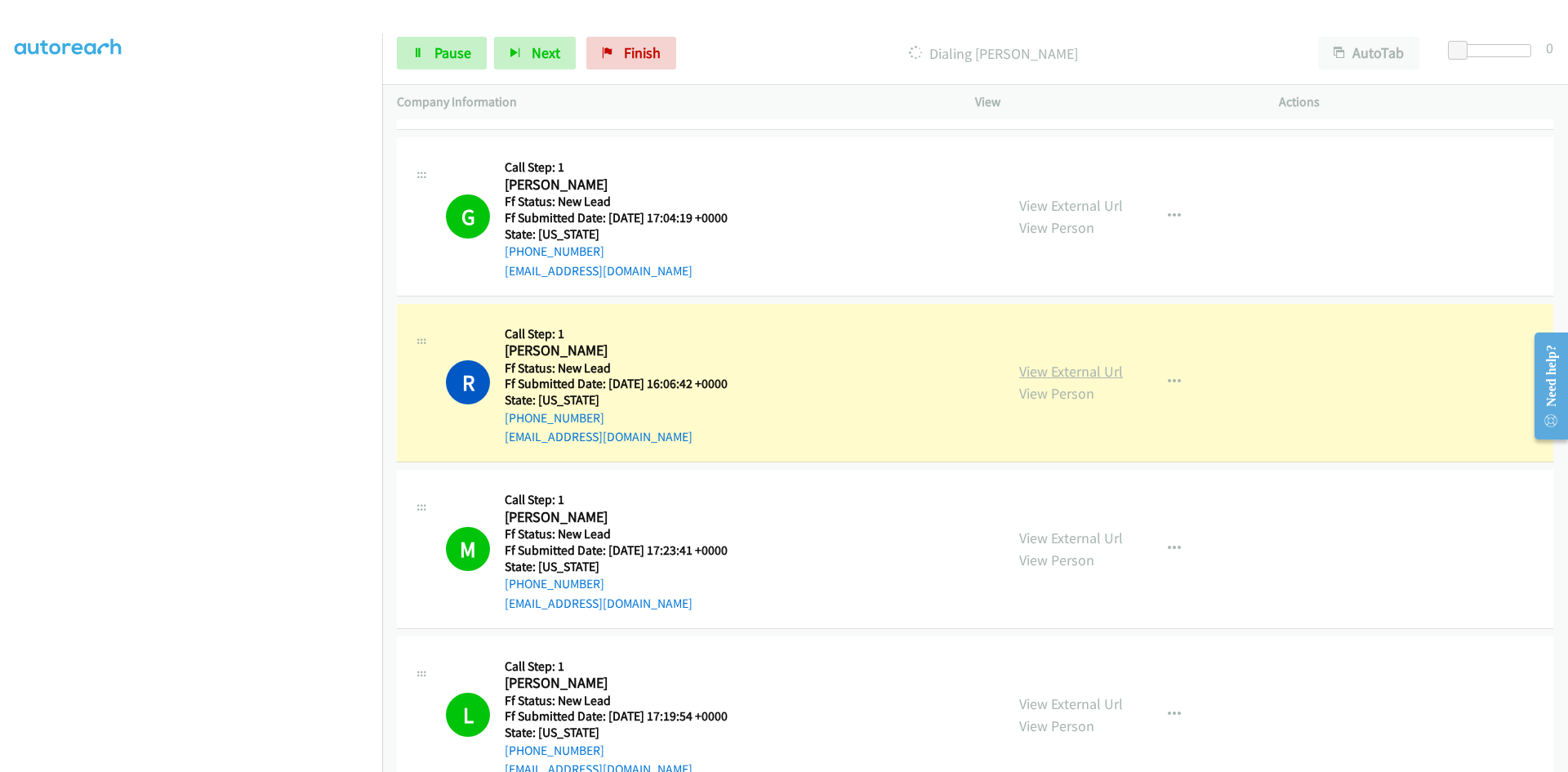
click at [1061, 371] on link "View External Url" at bounding box center [1071, 372] width 104 height 19
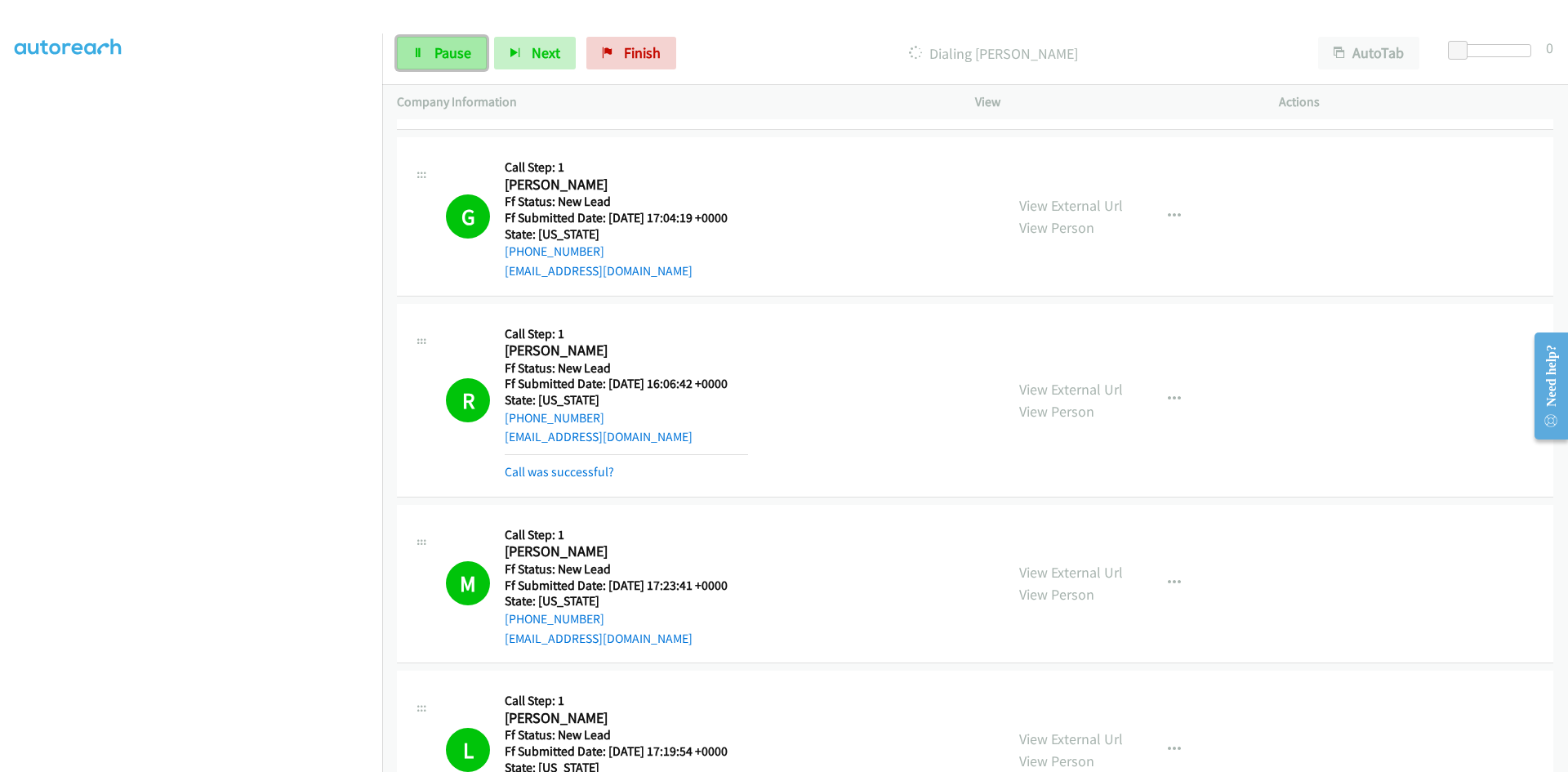
click at [469, 53] on span "Pause" at bounding box center [452, 53] width 37 height 19
click at [583, 471] on link "Call was successful?" at bounding box center [560, 472] width 110 height 15
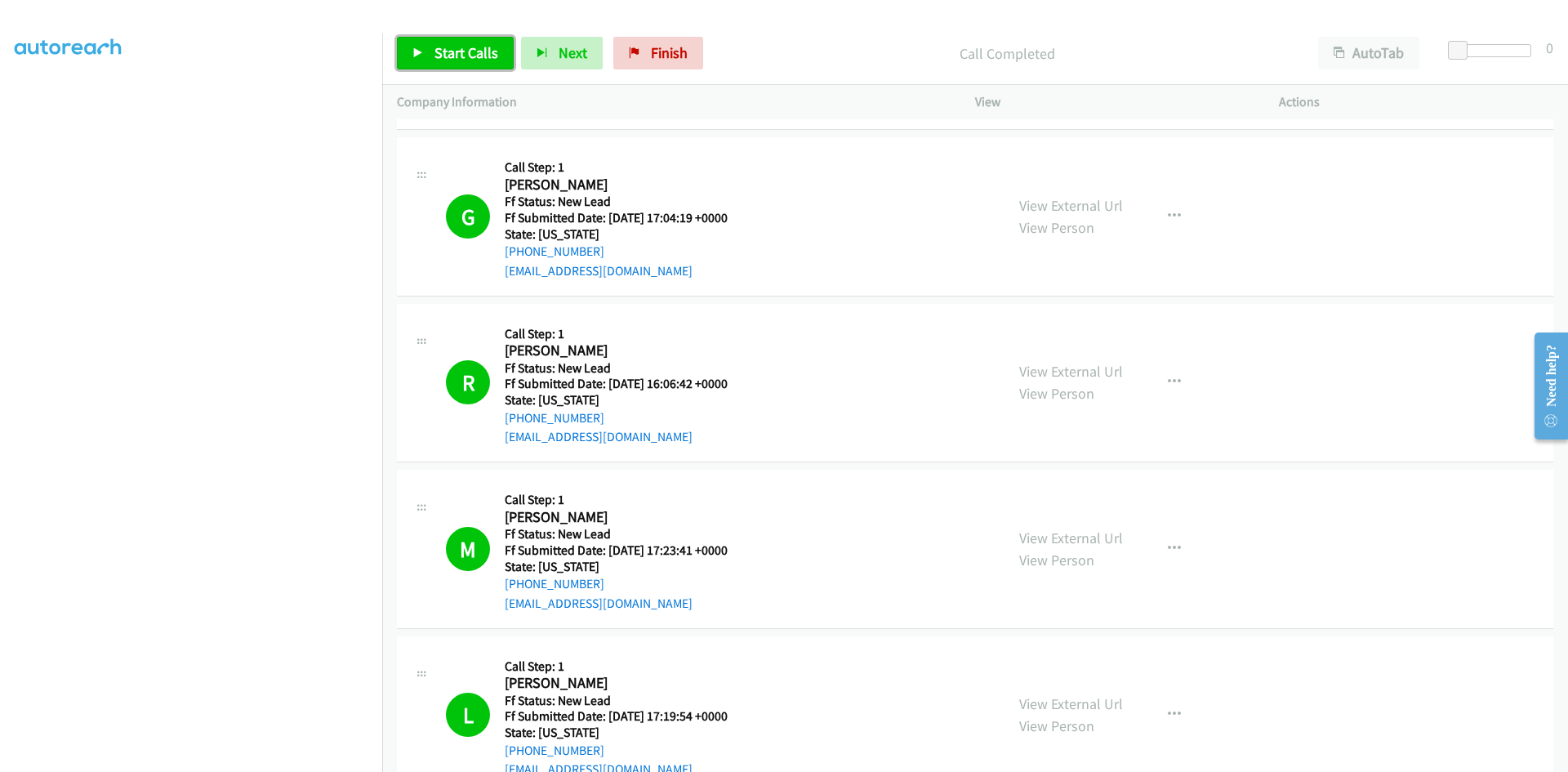
click at [446, 64] on link "Start Calls" at bounding box center [456, 53] width 117 height 33
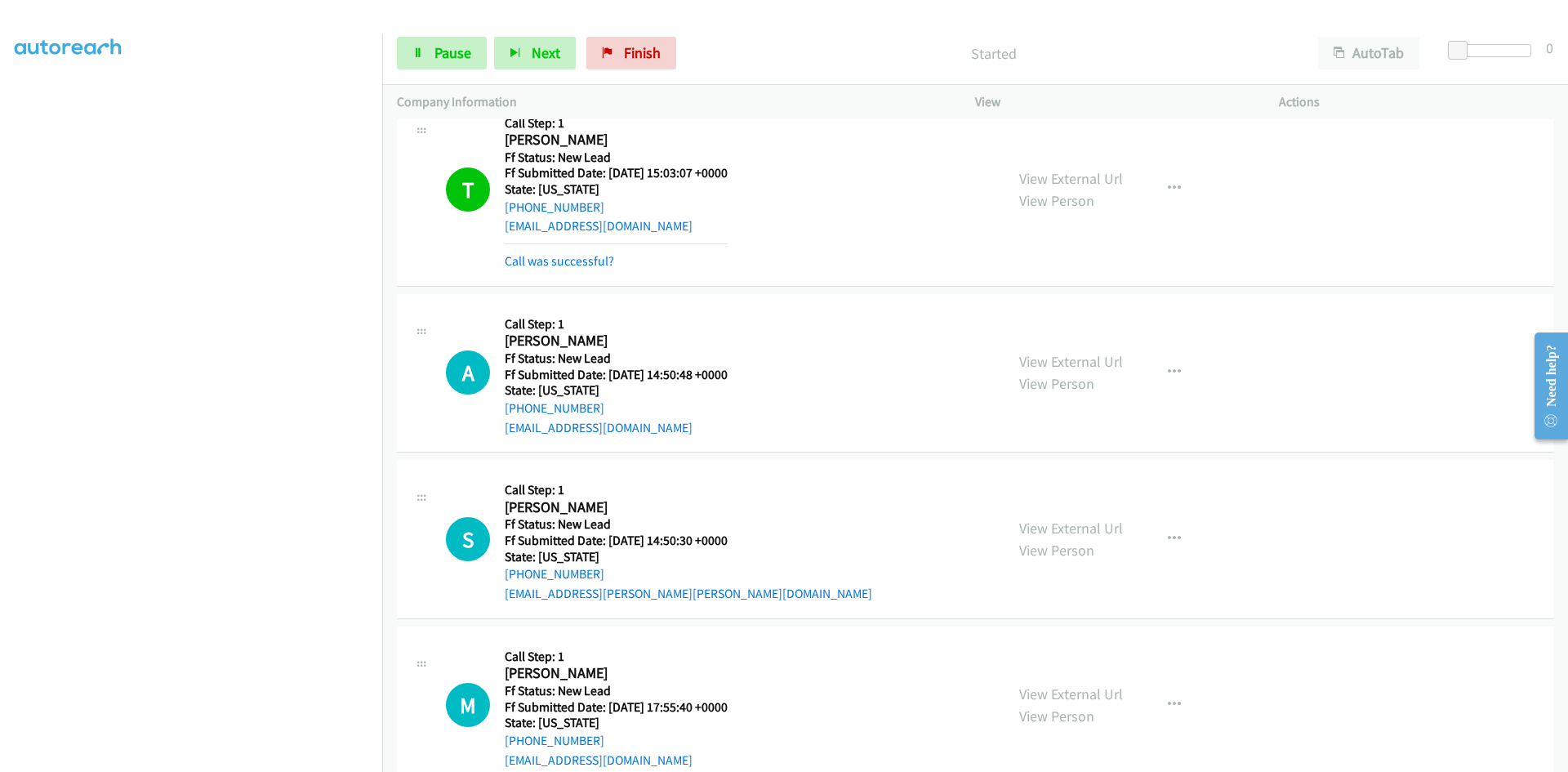
scroll to position [2609, 0]
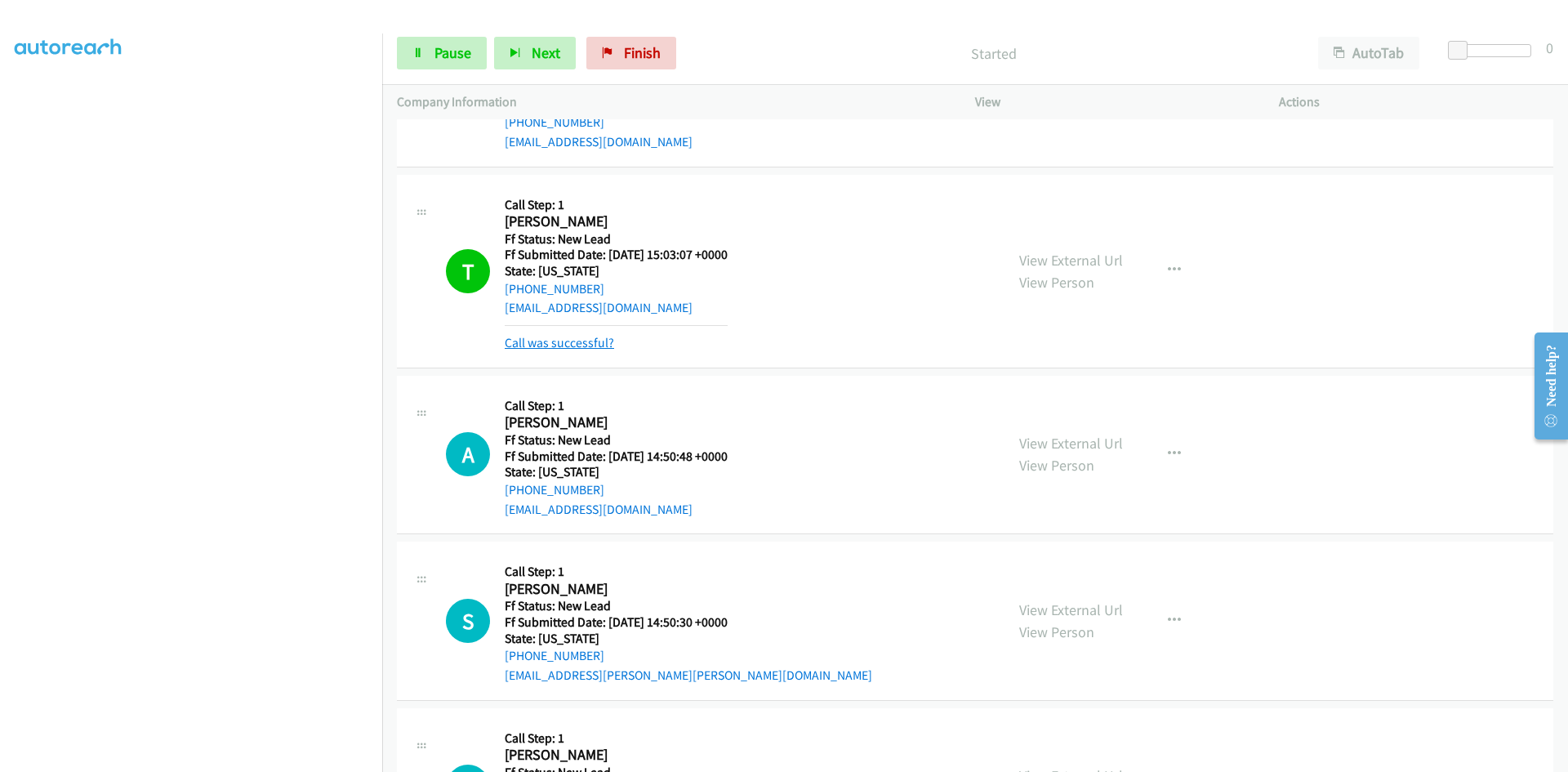
click at [602, 341] on link "Call was successful?" at bounding box center [560, 342] width 110 height 15
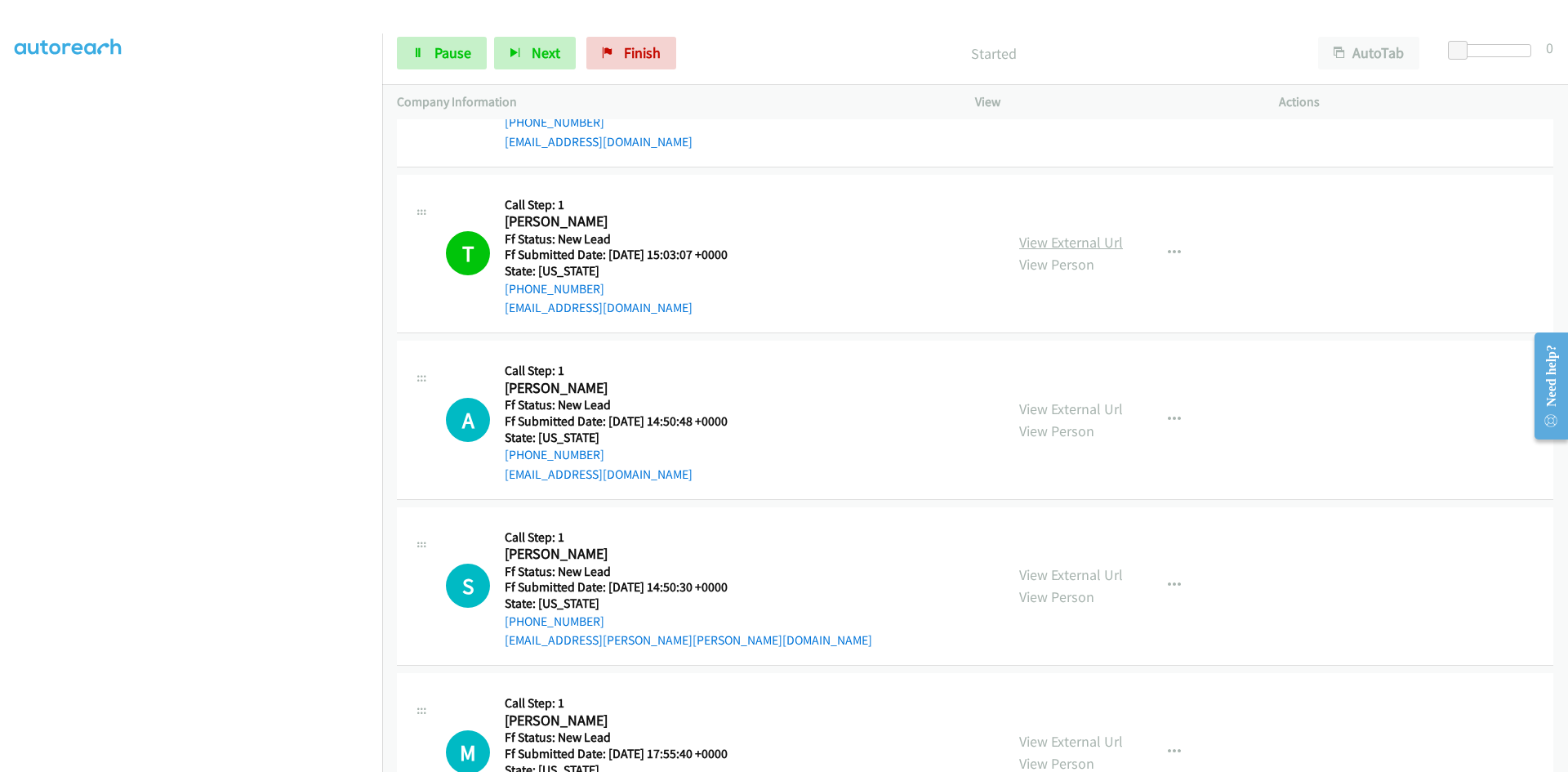
click at [1078, 243] on link "View External Url" at bounding box center [1071, 242] width 104 height 19
click at [465, 55] on span "Pause" at bounding box center [452, 53] width 37 height 19
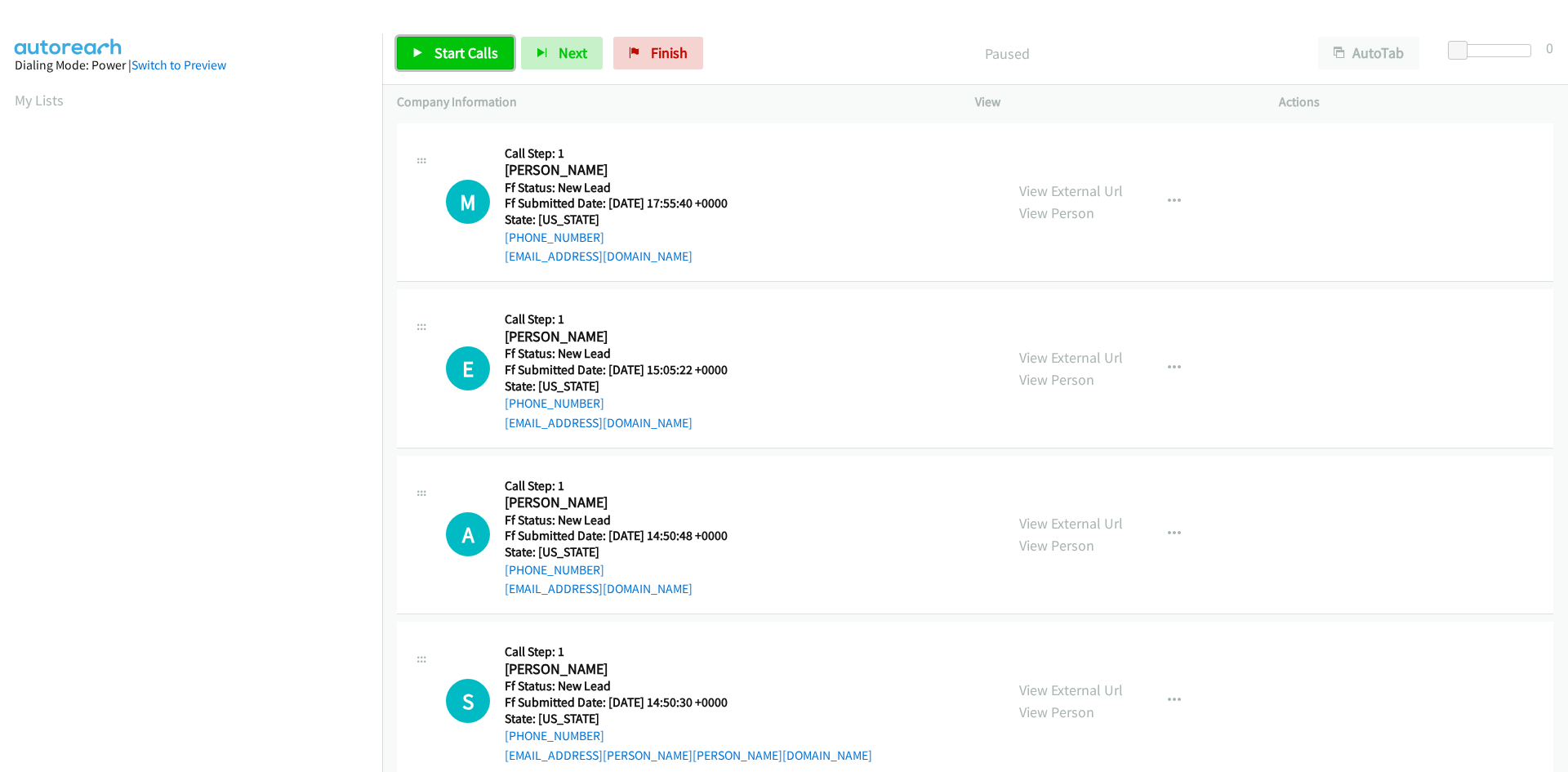
click at [437, 57] on span "Start Calls" at bounding box center [465, 53] width 63 height 19
click at [471, 42] on link "Start Calls" at bounding box center [456, 53] width 117 height 33
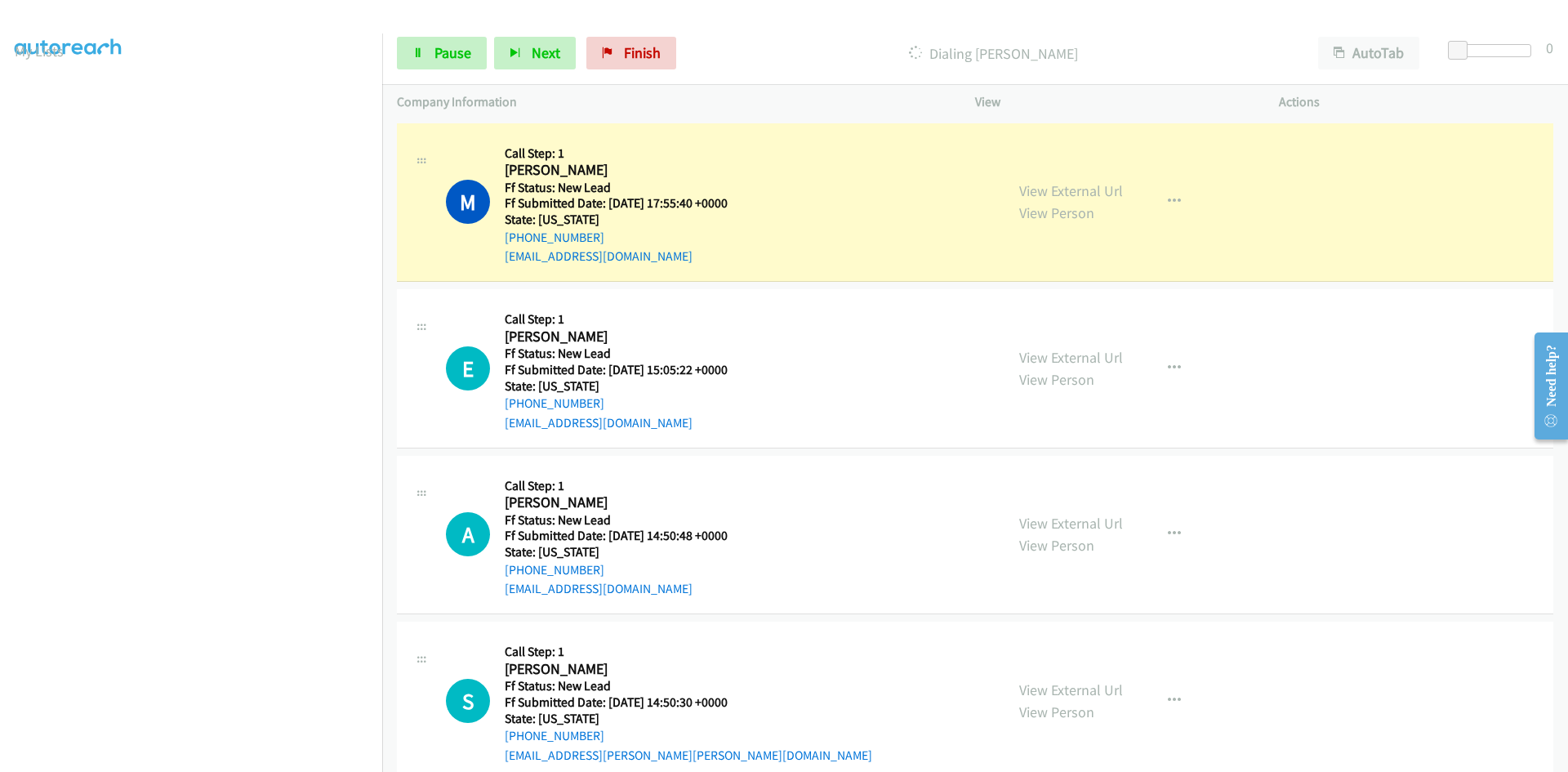
scroll to position [144, 0]
click at [1048, 194] on link "View External Url" at bounding box center [1071, 191] width 104 height 19
click at [433, 51] on link "Pause" at bounding box center [442, 53] width 90 height 33
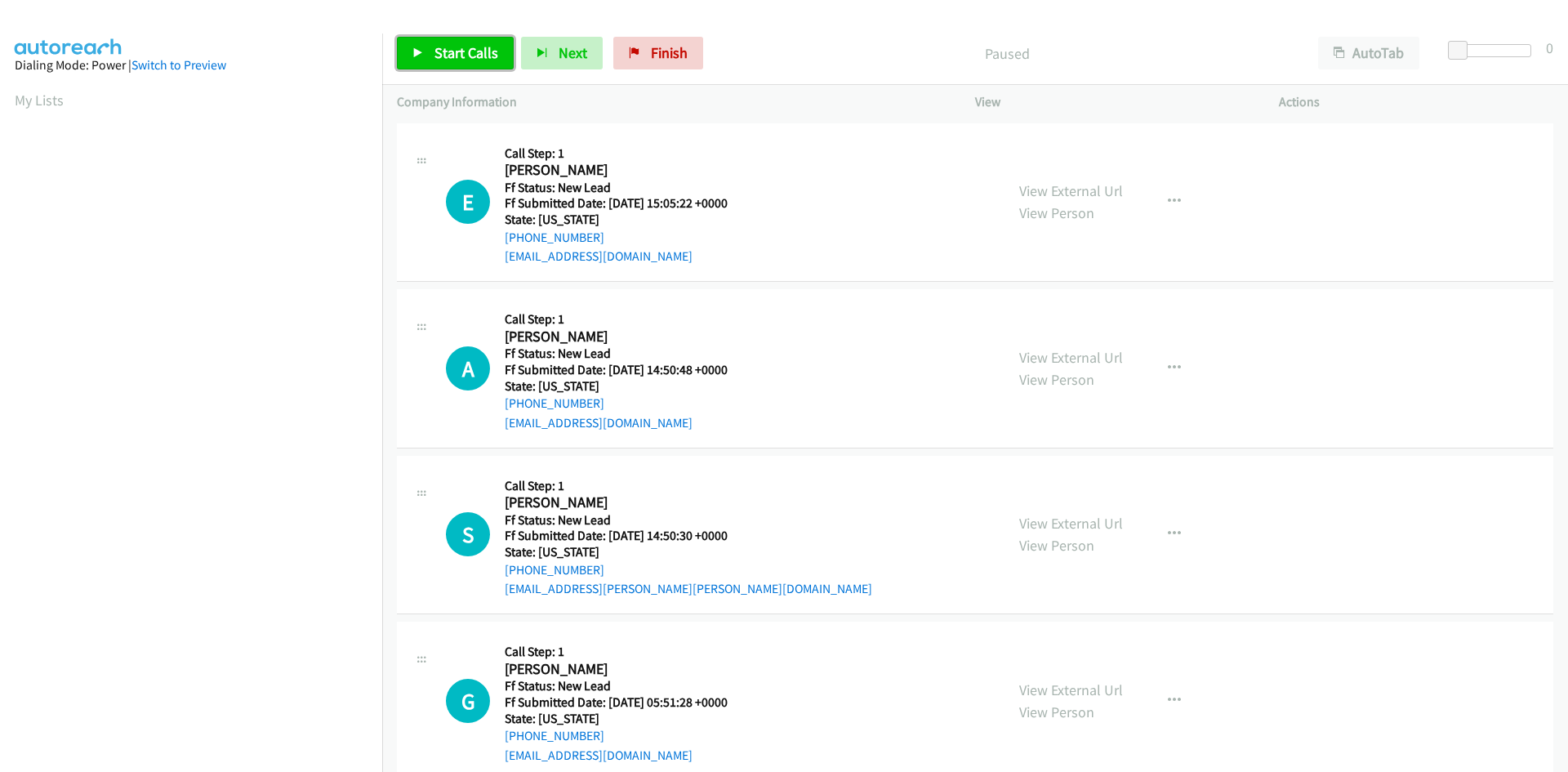
click at [489, 57] on span "Start Calls" at bounding box center [465, 53] width 63 height 19
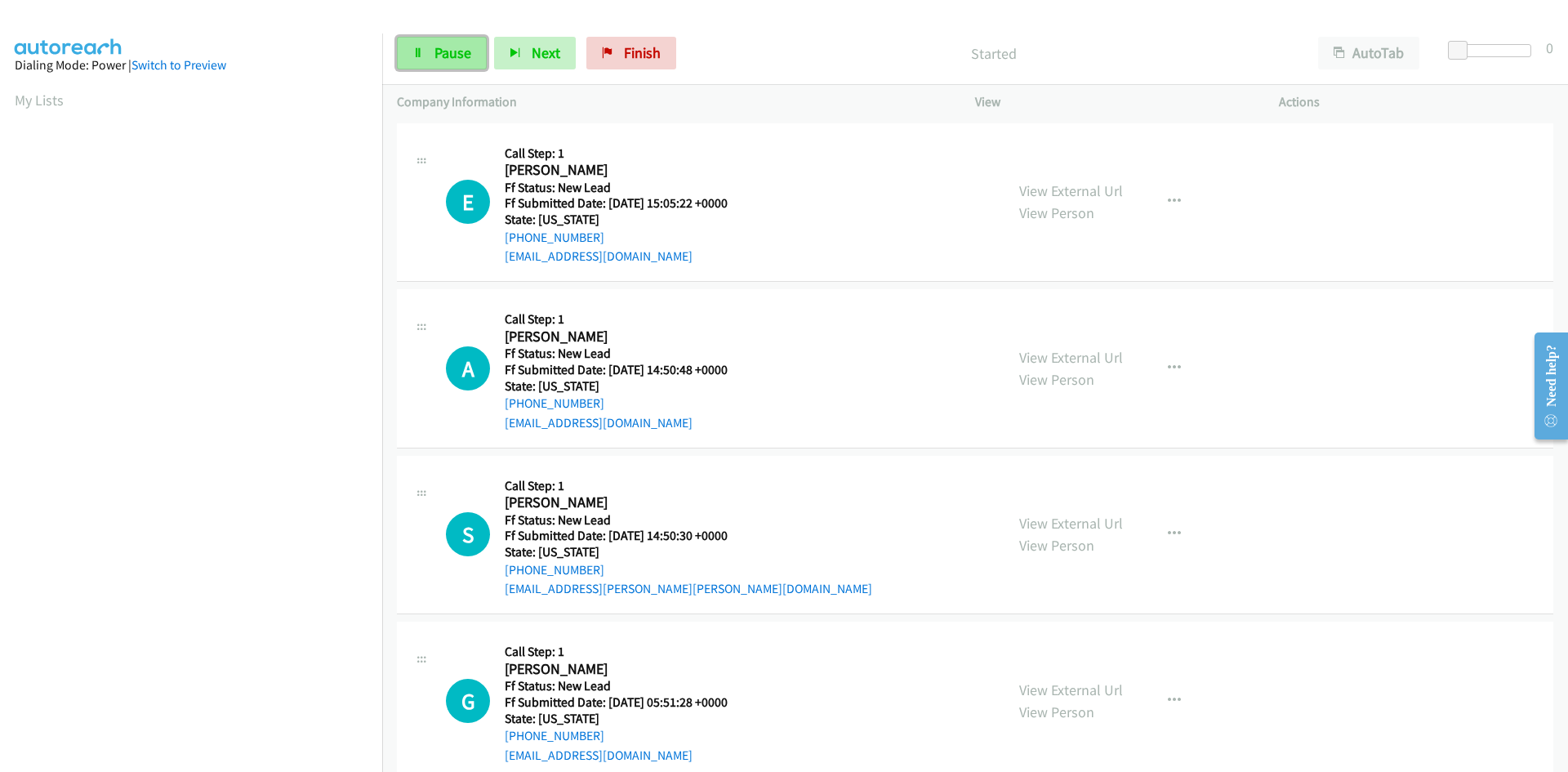
click at [423, 48] on icon at bounding box center [418, 54] width 11 height 11
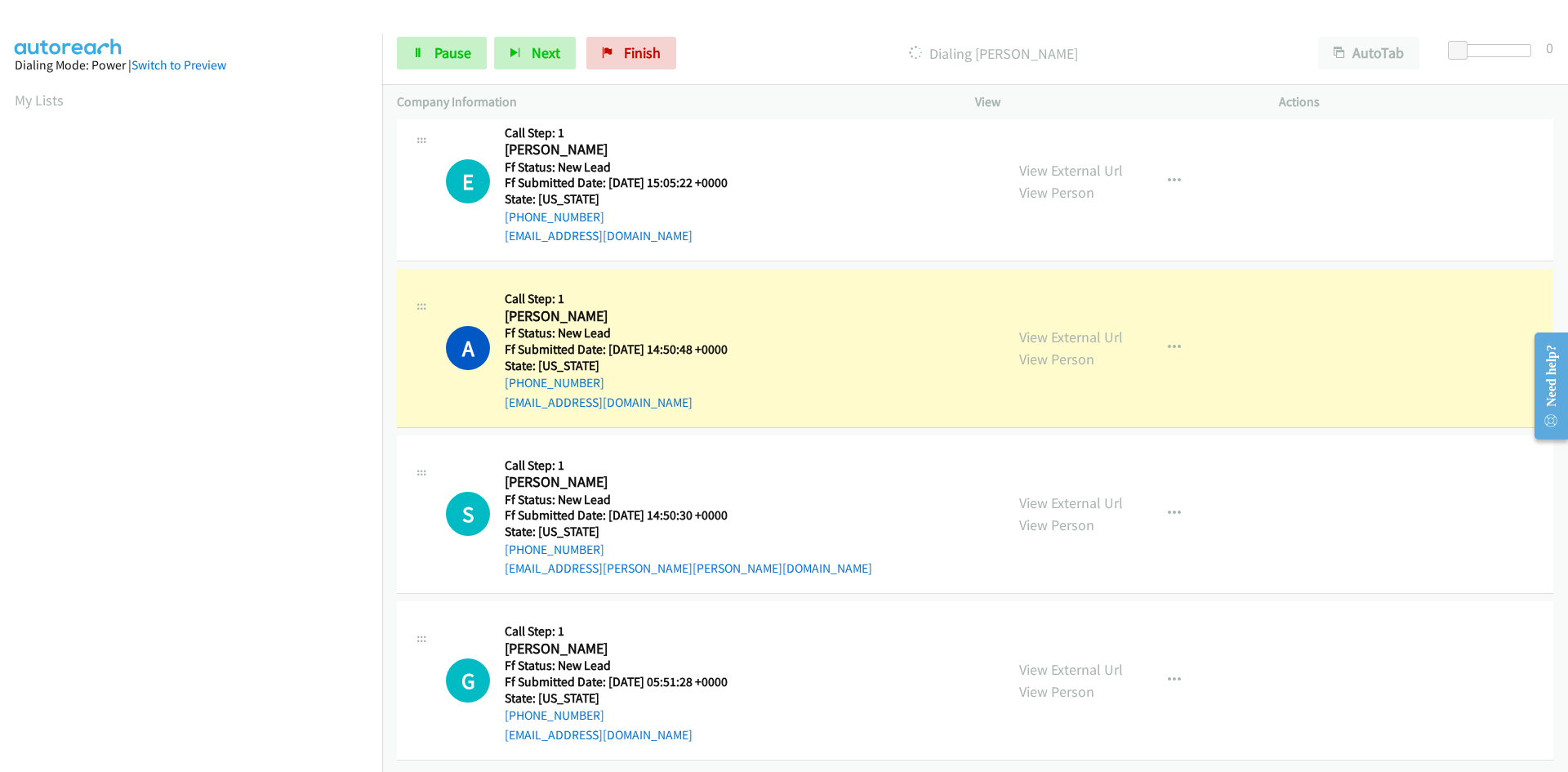
scroll to position [144, 0]
click at [1089, 327] on link "View External Url" at bounding box center [1071, 337] width 104 height 19
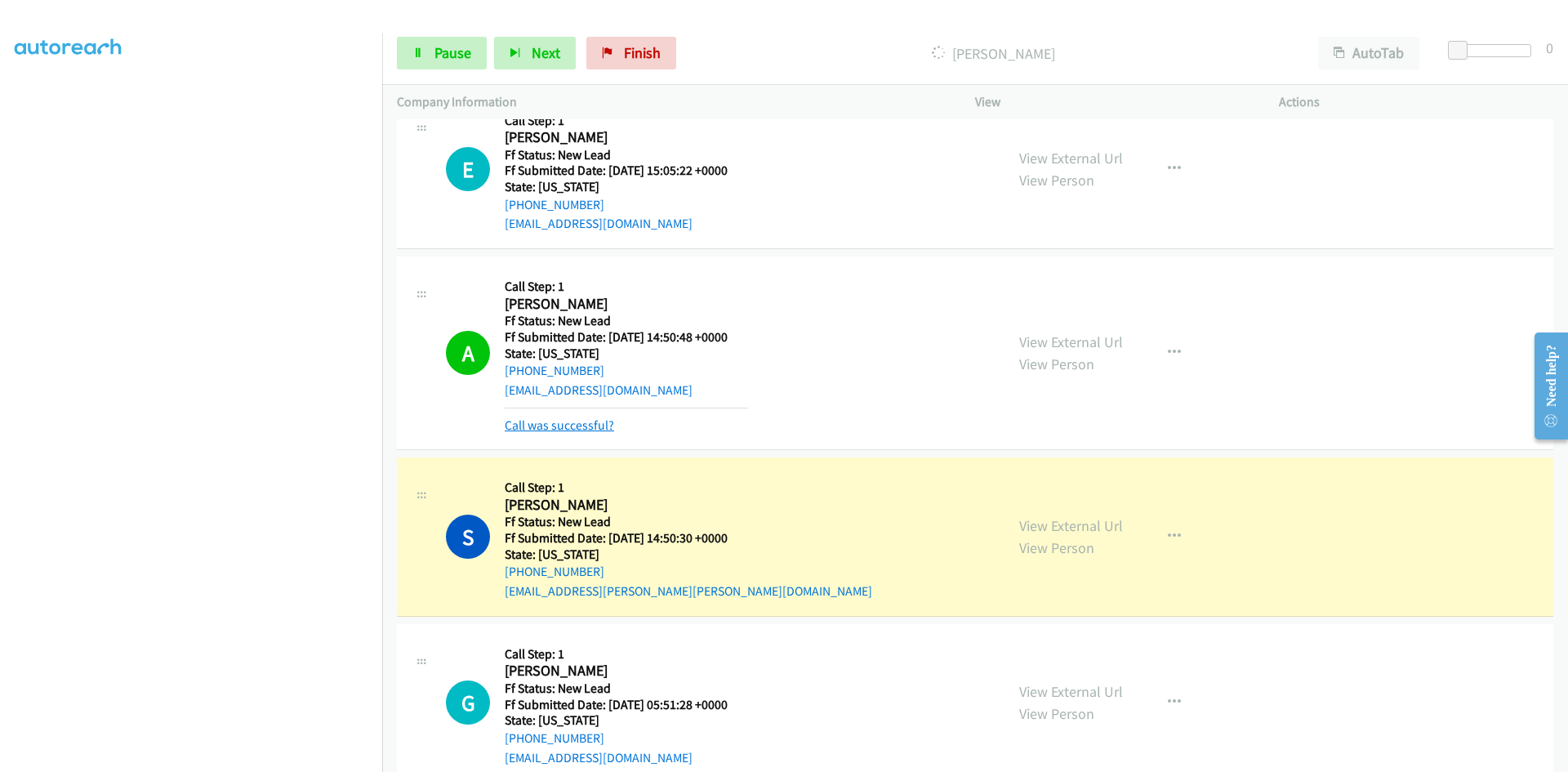
click at [602, 423] on link "Call was successful?" at bounding box center [560, 425] width 110 height 15
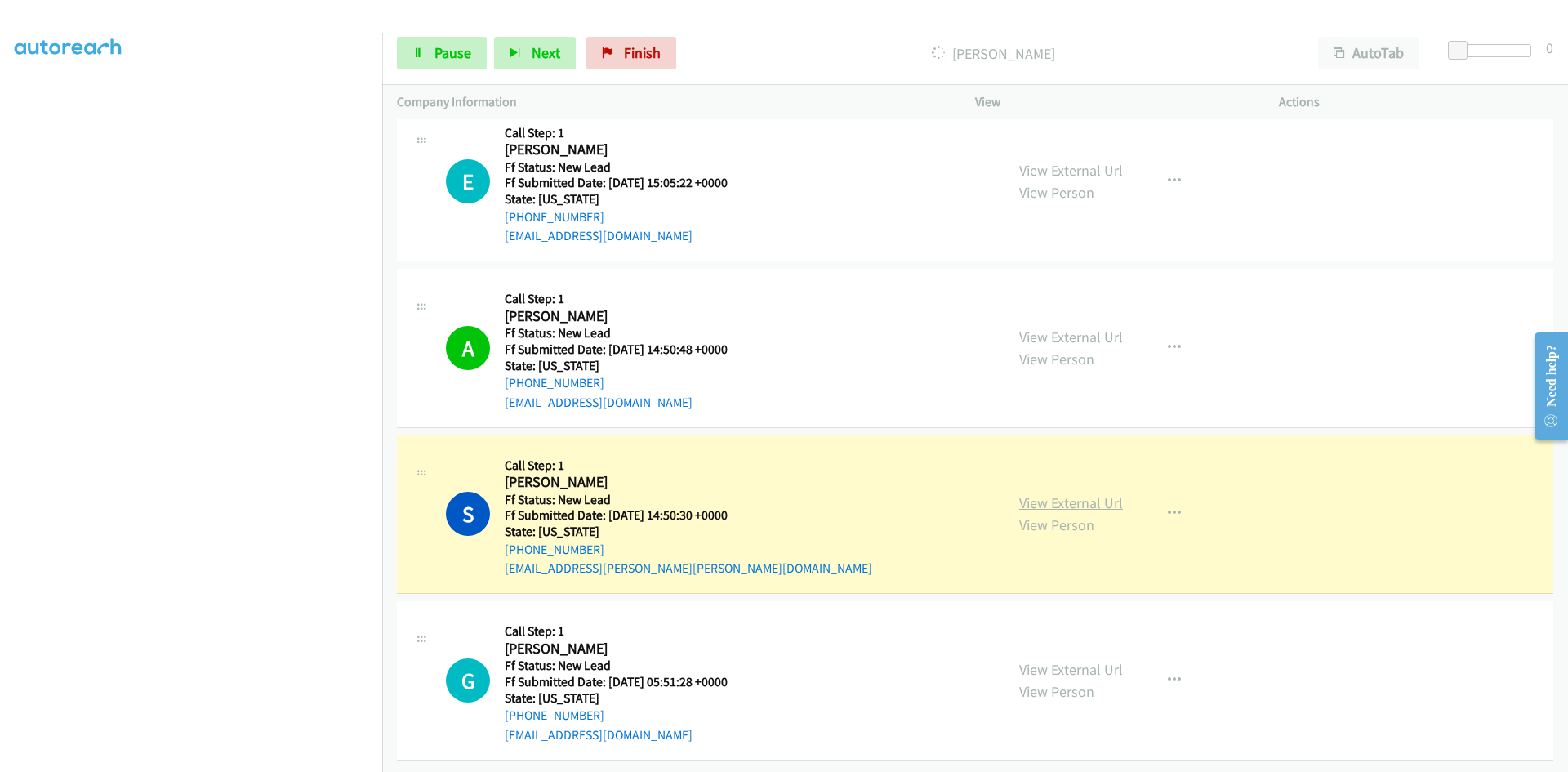
click at [1037, 494] on link "View External Url" at bounding box center [1071, 503] width 104 height 19
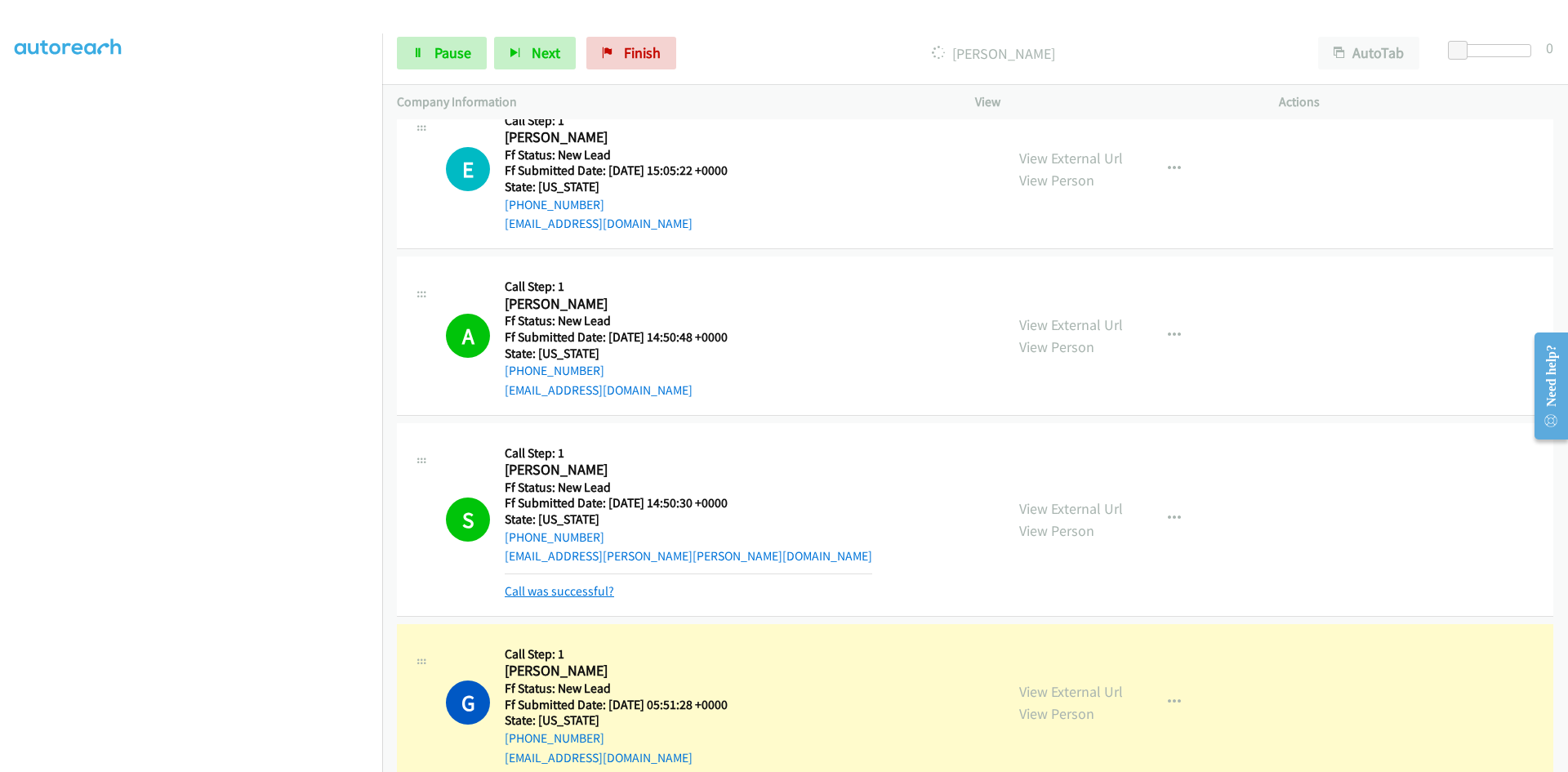
click at [583, 591] on link "Call was successful?" at bounding box center [560, 591] width 110 height 15
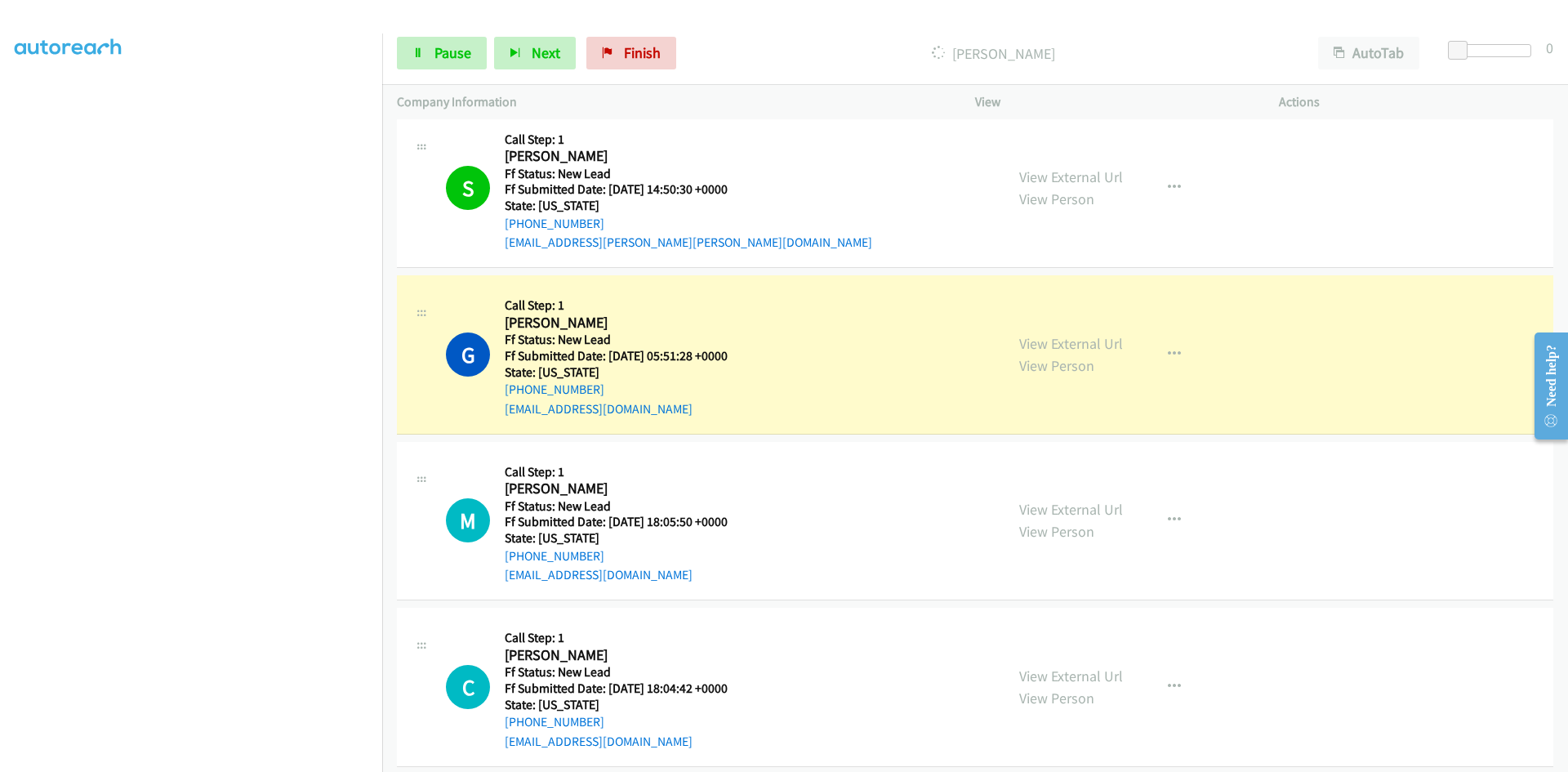
scroll to position [360, 0]
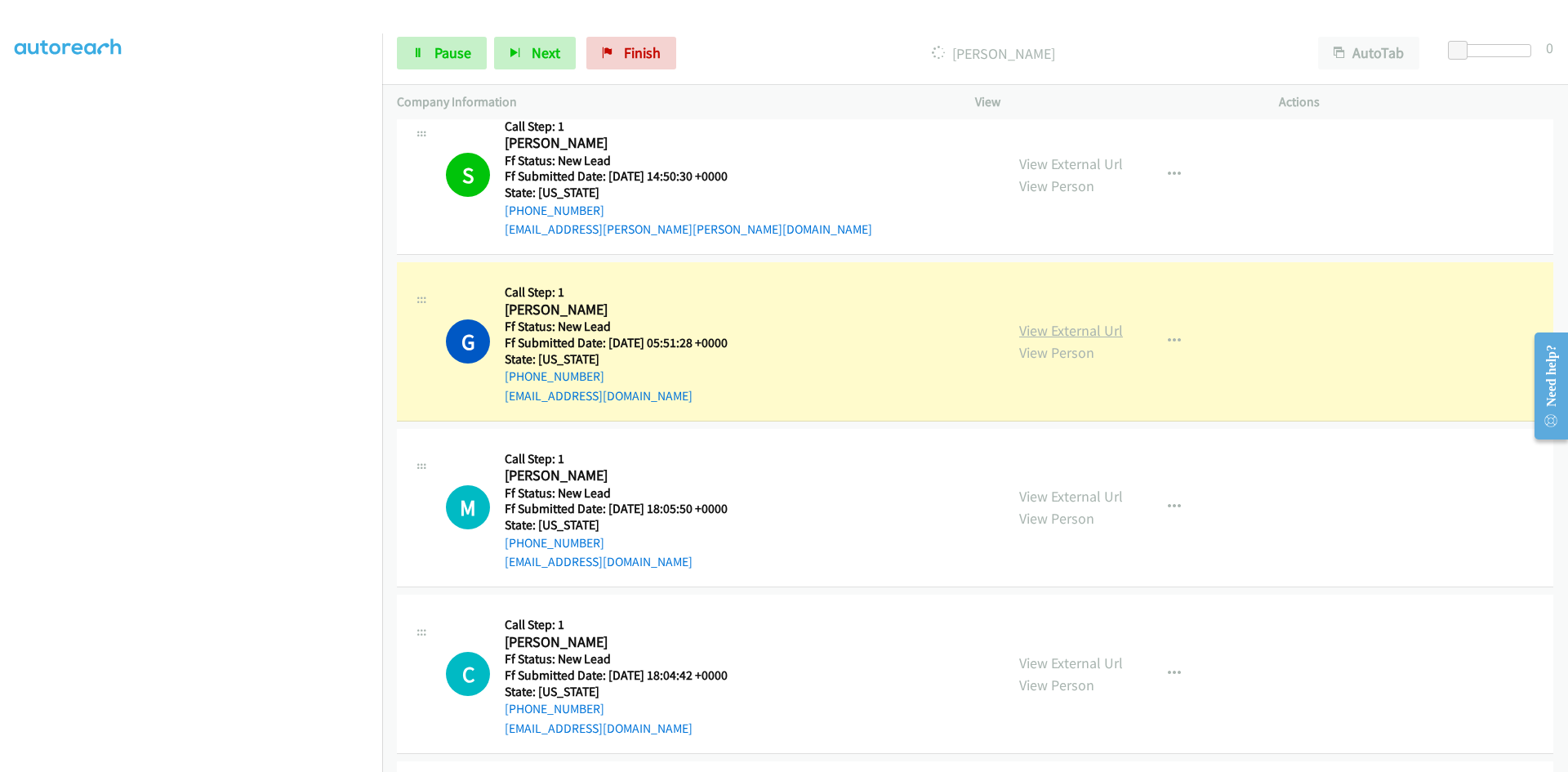
click at [1099, 334] on link "View External Url" at bounding box center [1071, 330] width 104 height 19
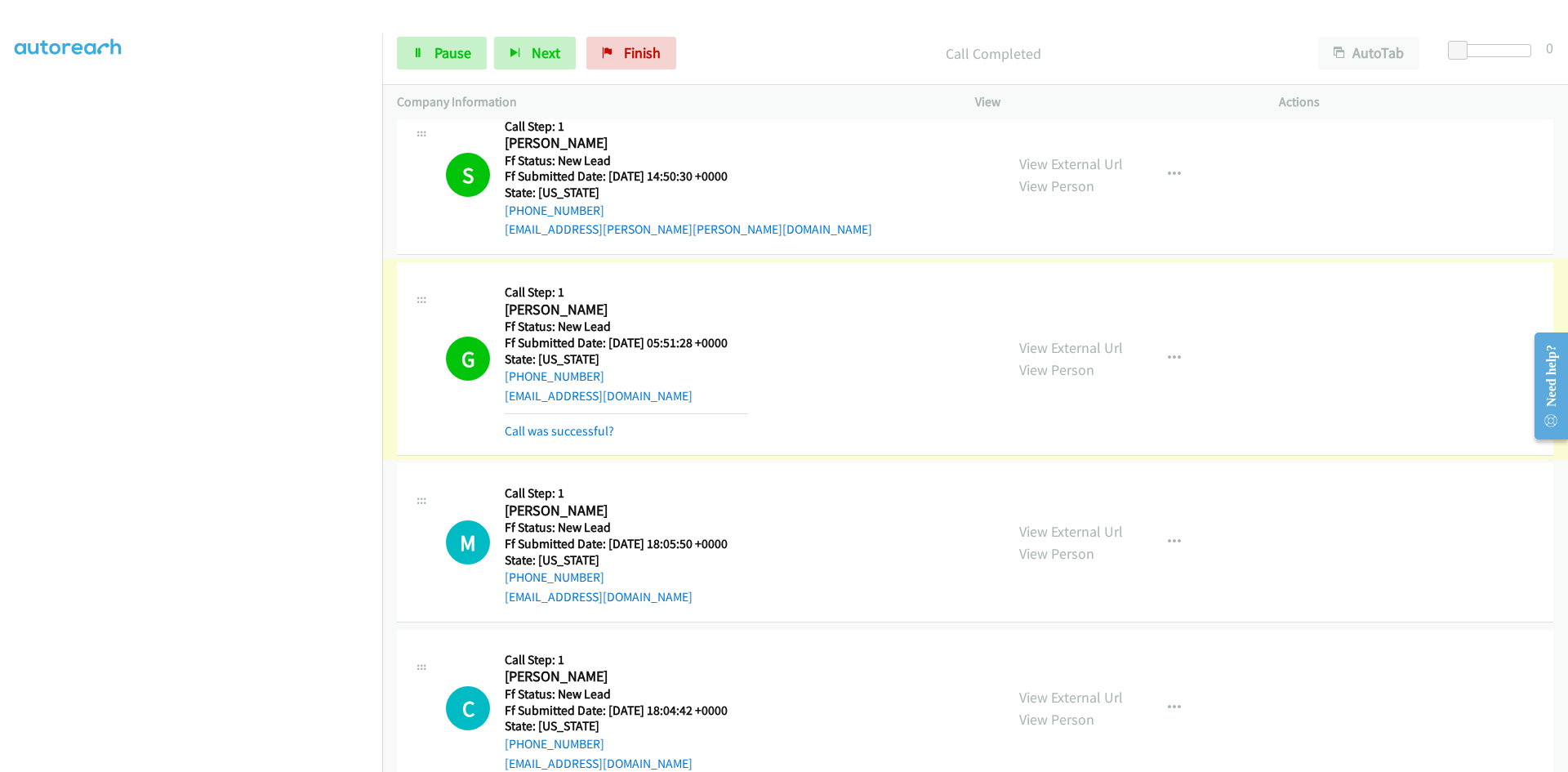
click at [577, 434] on link "Call was successful?" at bounding box center [560, 430] width 110 height 15
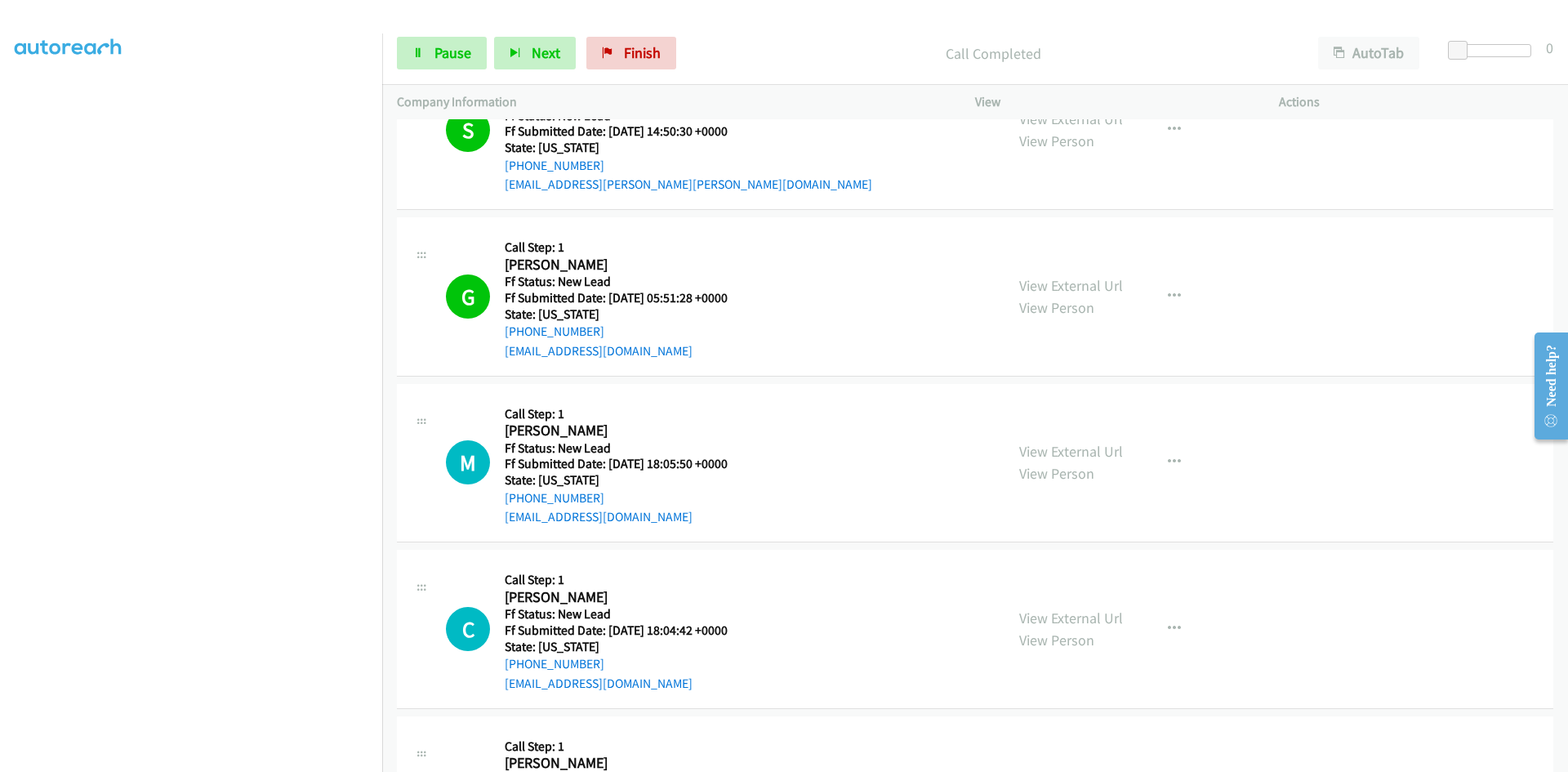
scroll to position [523, 0]
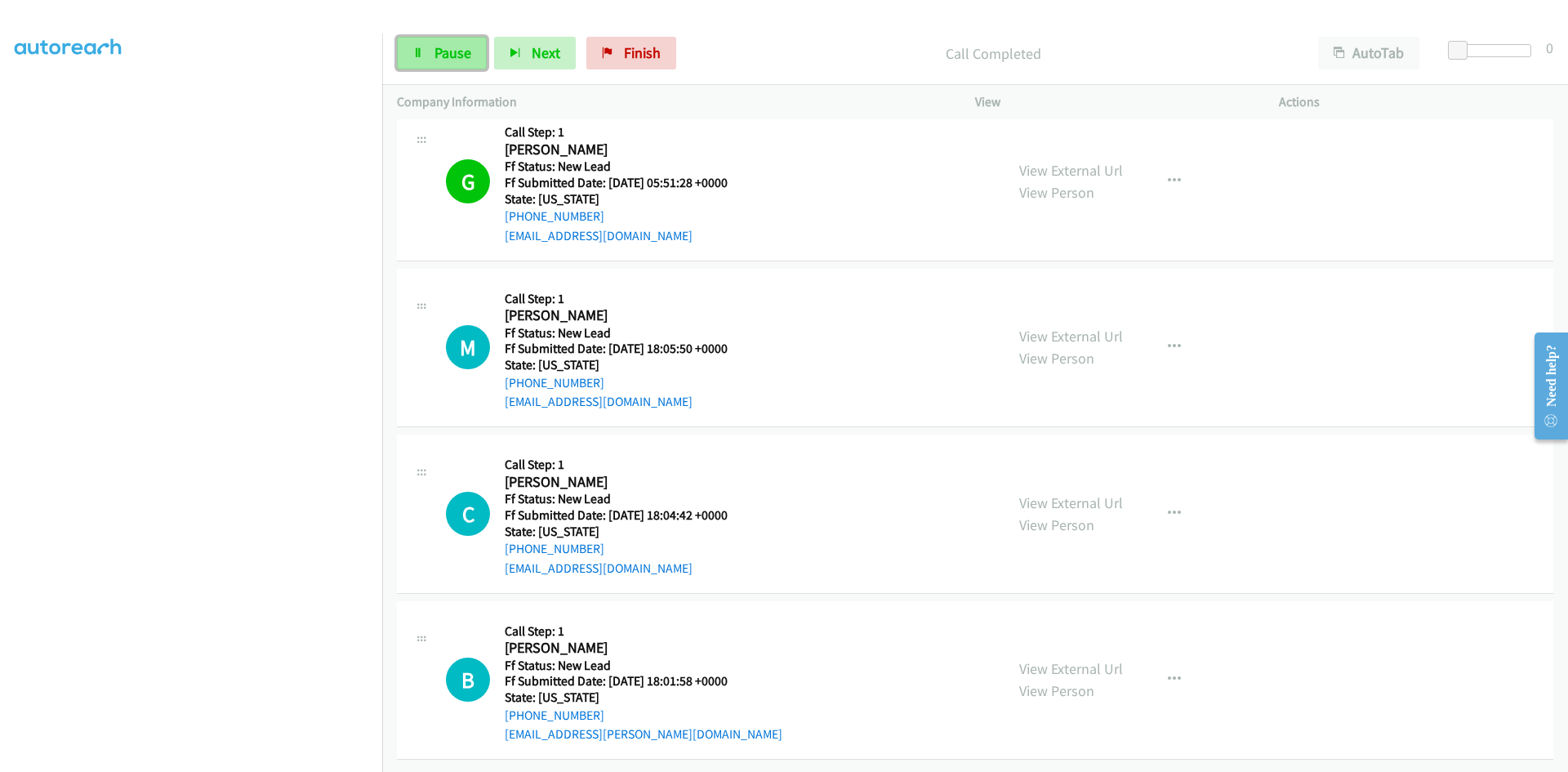
click at [441, 51] on span "Pause" at bounding box center [452, 53] width 37 height 19
click at [464, 57] on span "Start Calls" at bounding box center [465, 53] width 63 height 19
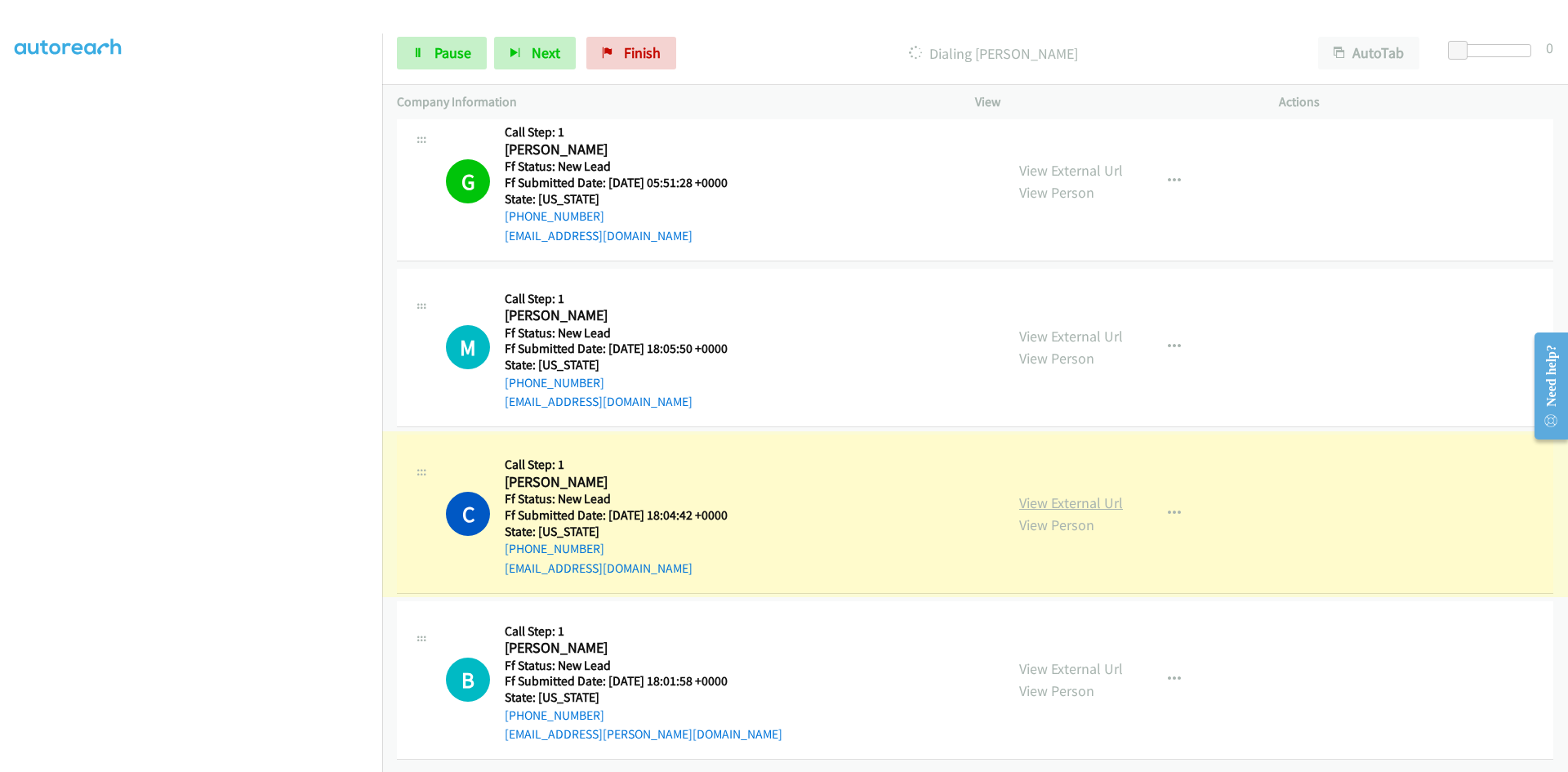
click at [1055, 502] on link "View External Url" at bounding box center [1071, 503] width 104 height 19
click at [447, 57] on span "Pause" at bounding box center [452, 53] width 37 height 19
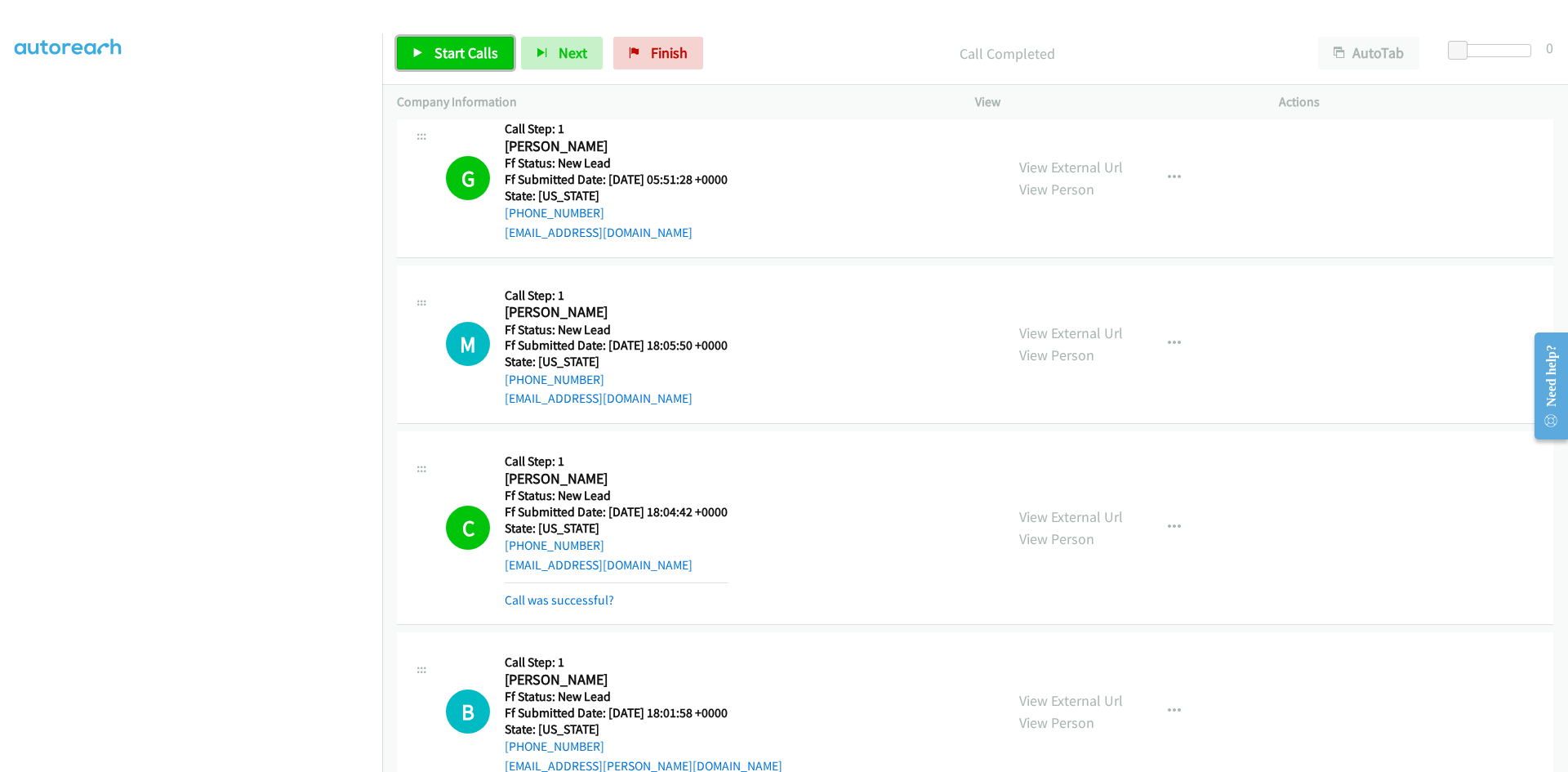
click at [470, 52] on span "Start Calls" at bounding box center [465, 53] width 63 height 19
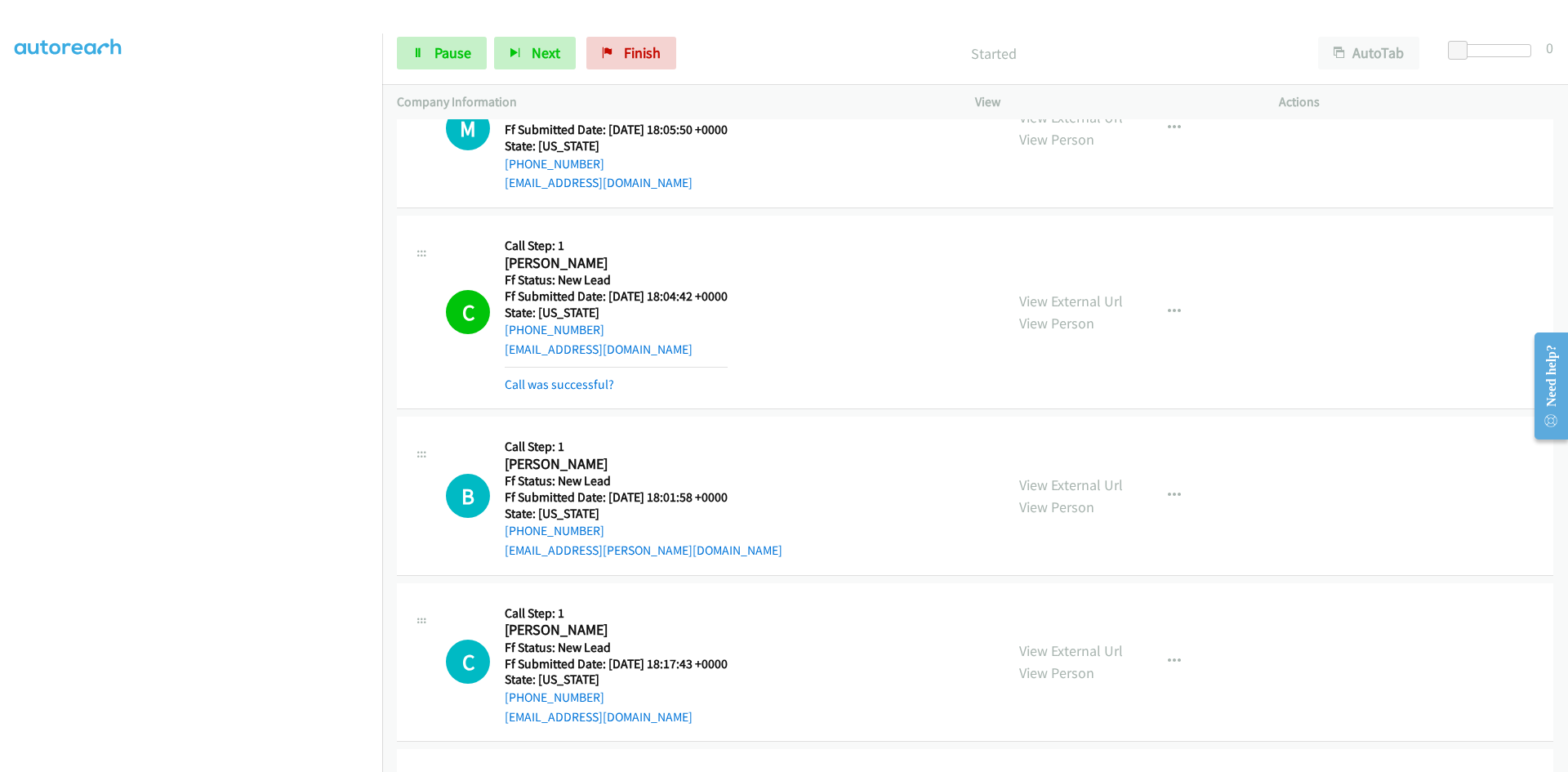
scroll to position [768, 0]
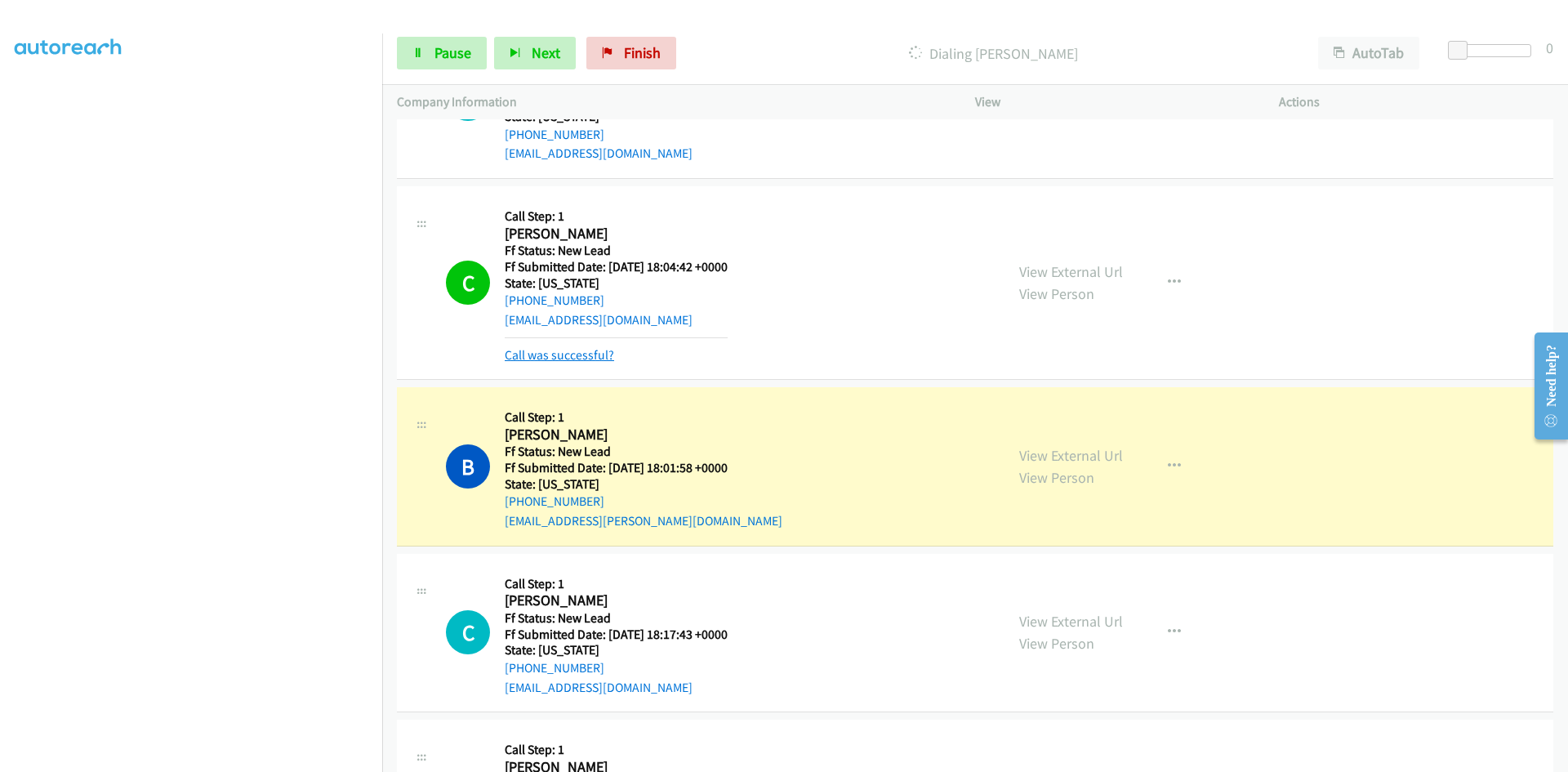
click at [569, 355] on link "Call was successful?" at bounding box center [560, 355] width 110 height 15
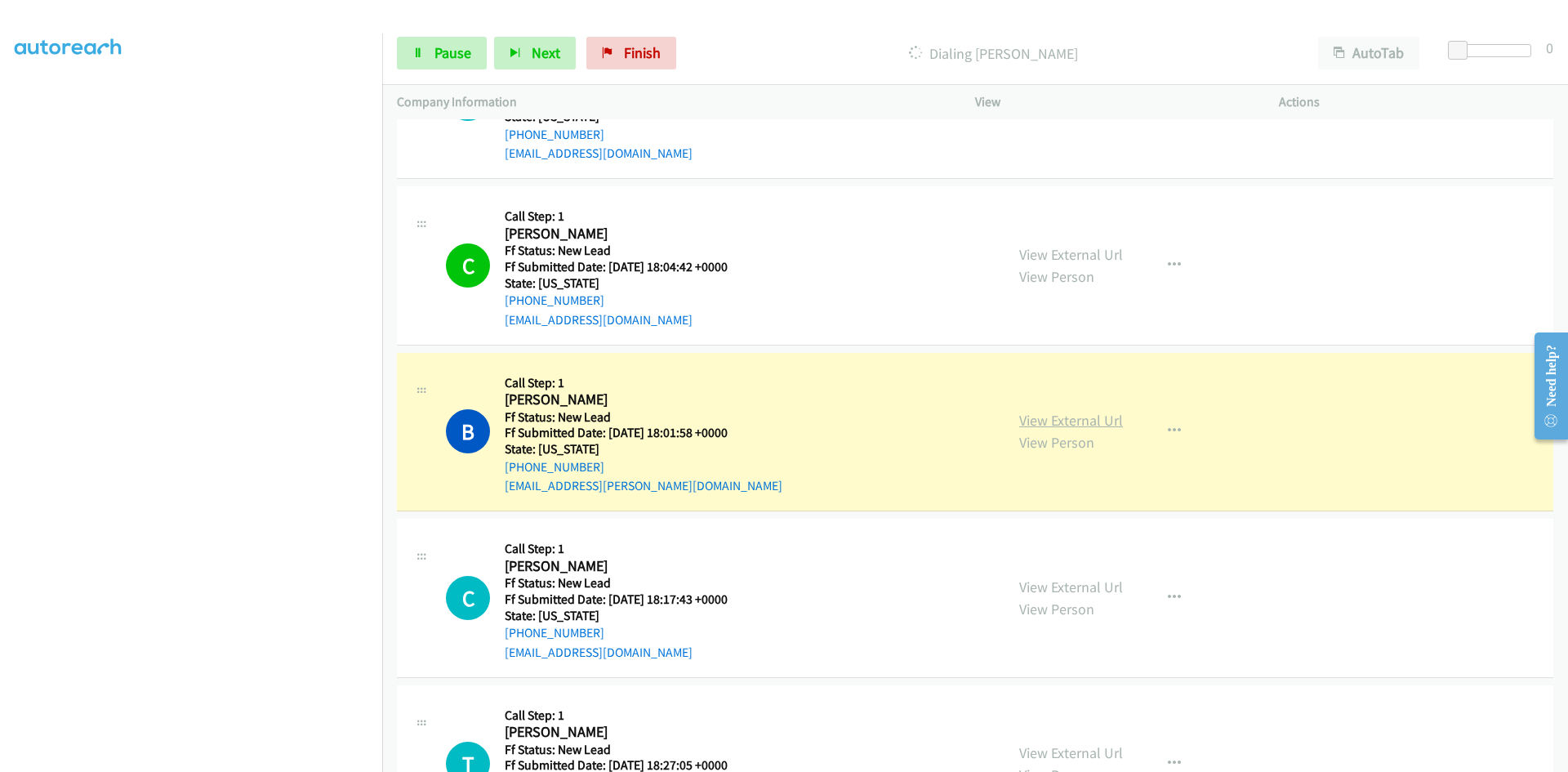
click at [1085, 426] on link "View External Url" at bounding box center [1071, 420] width 104 height 19
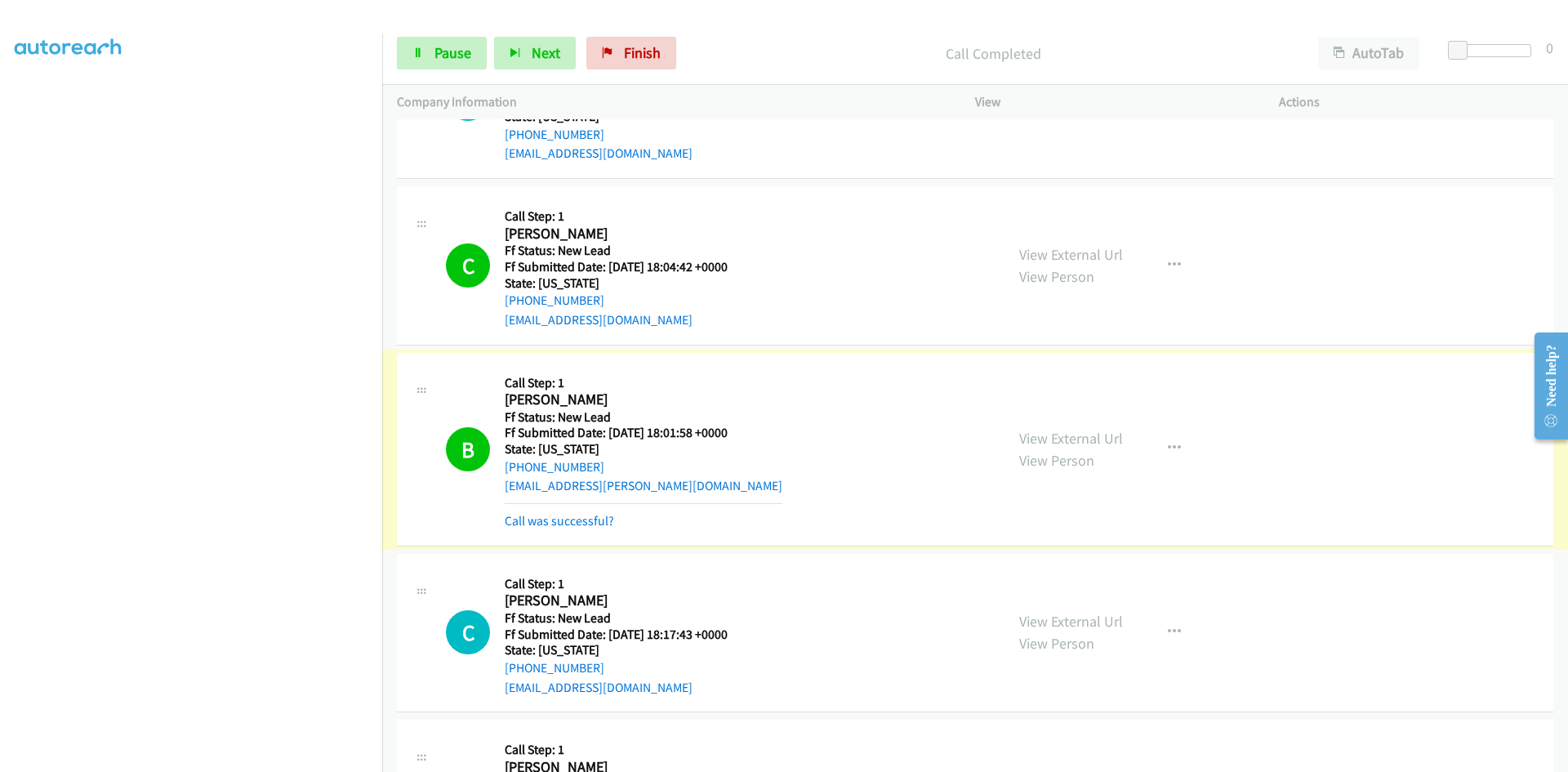
click at [542, 520] on link "Call was successful?" at bounding box center [560, 520] width 110 height 15
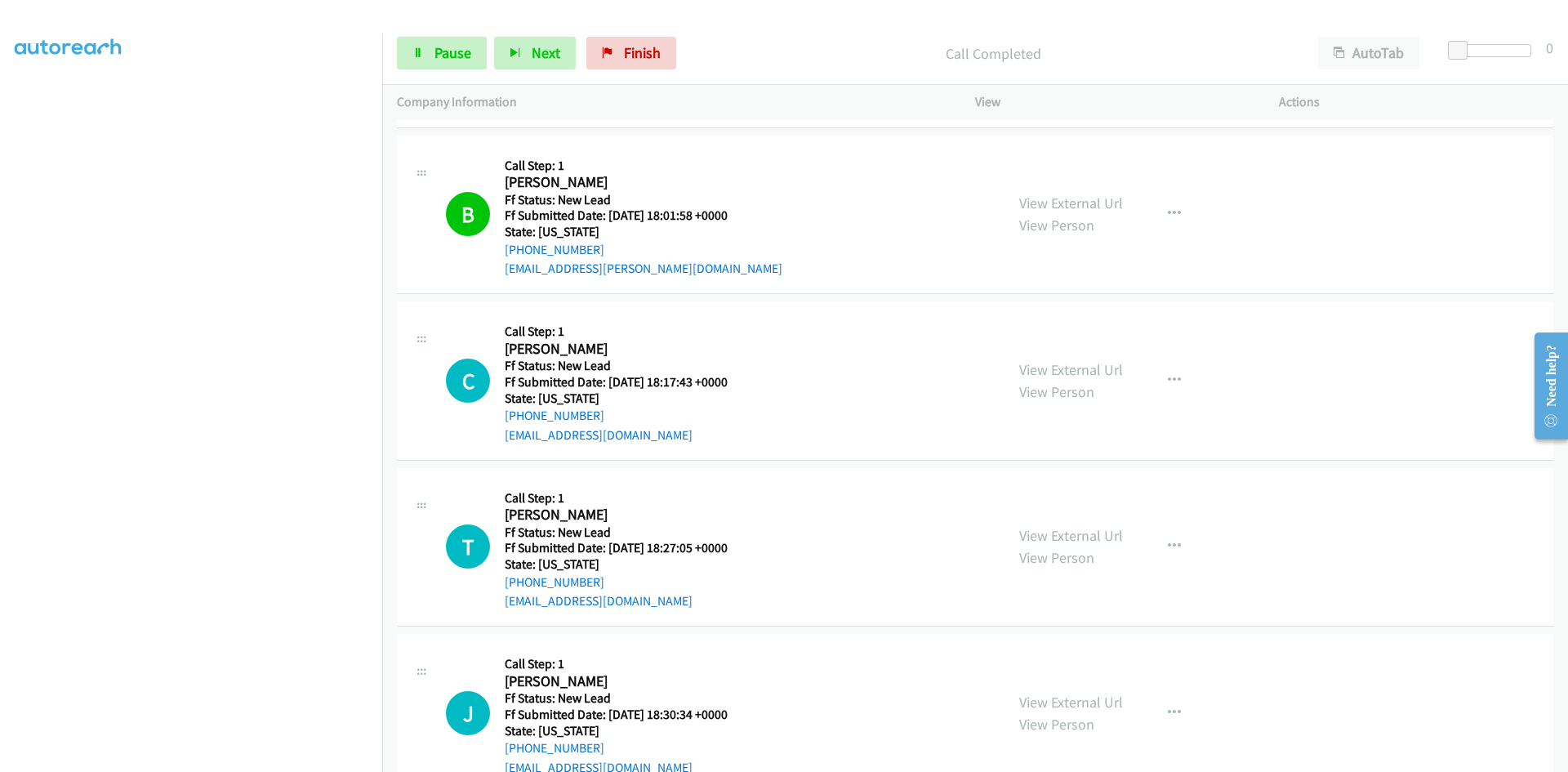
scroll to position [1013, 0]
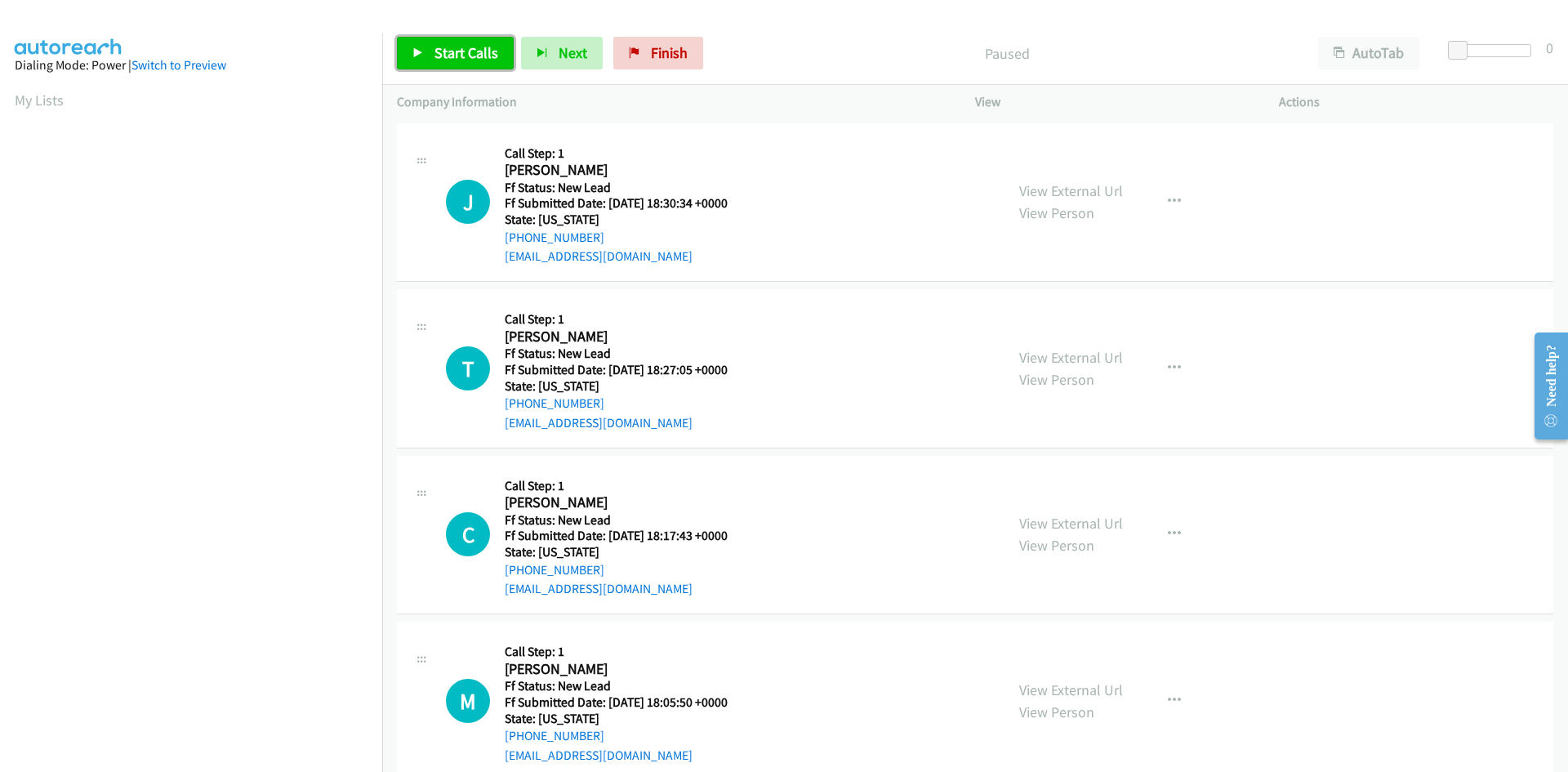
click at [441, 49] on span "Start Calls" at bounding box center [465, 53] width 63 height 19
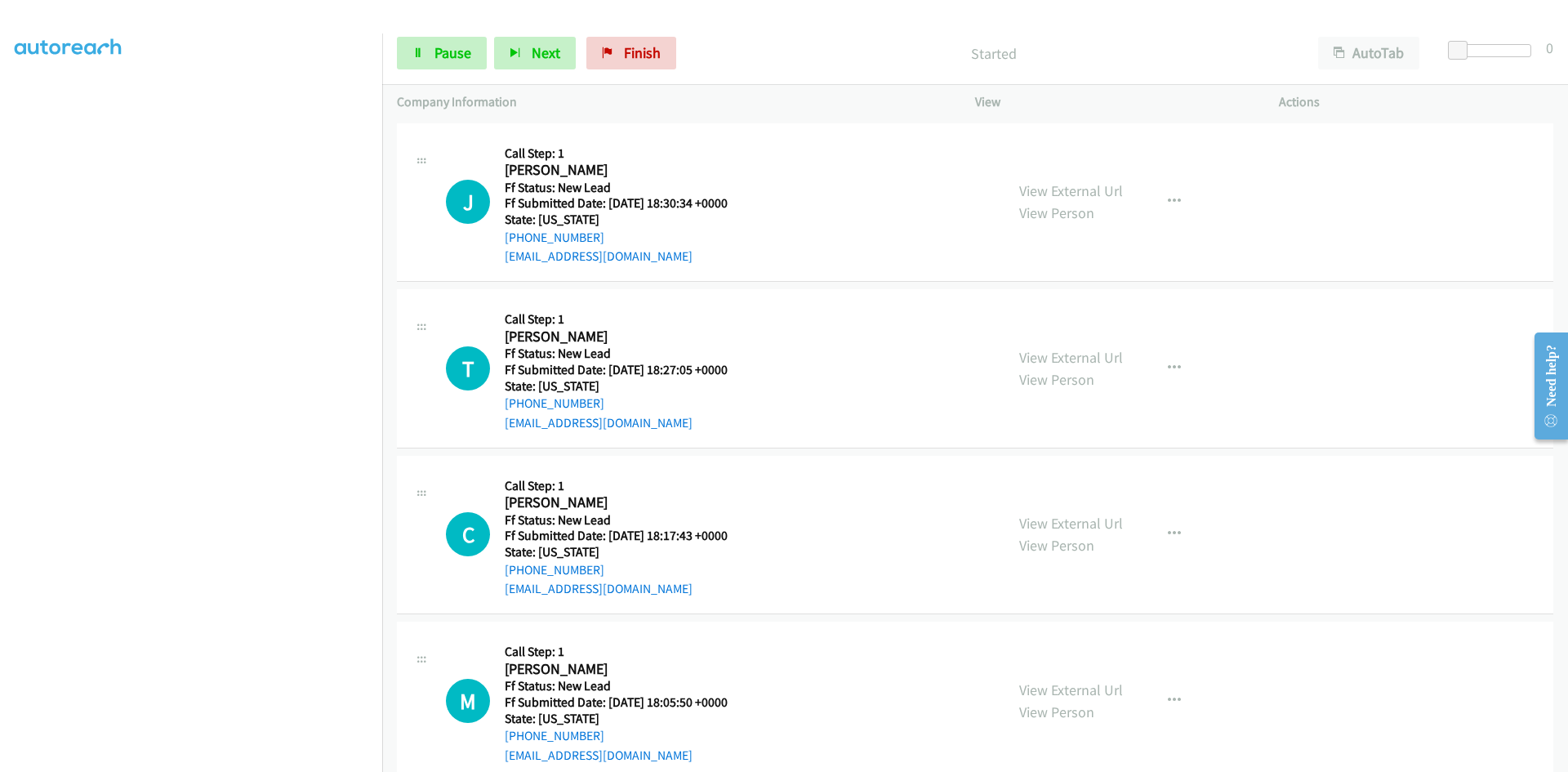
scroll to position [144, 0]
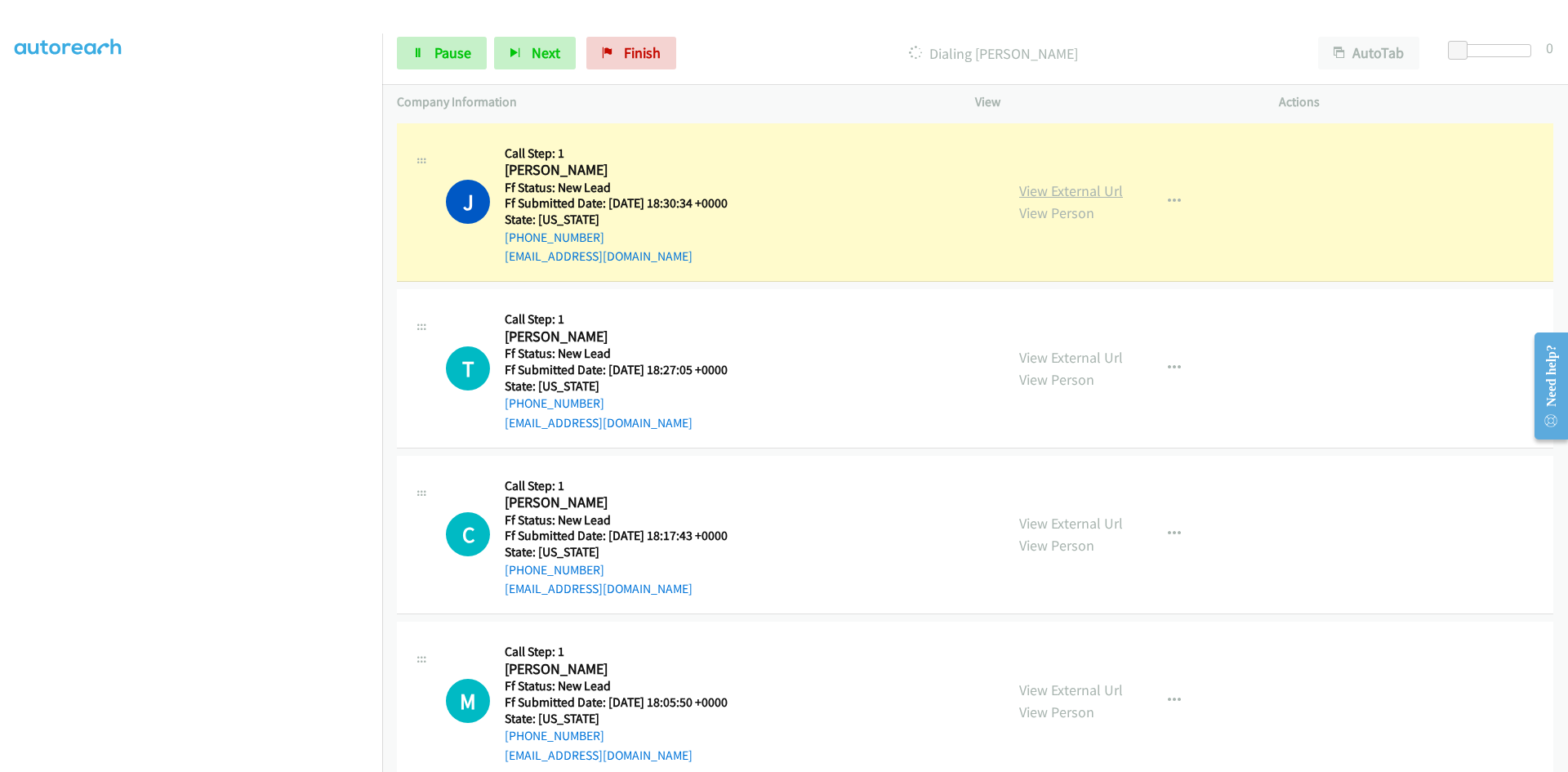
click at [1082, 192] on link "View External Url" at bounding box center [1071, 191] width 104 height 19
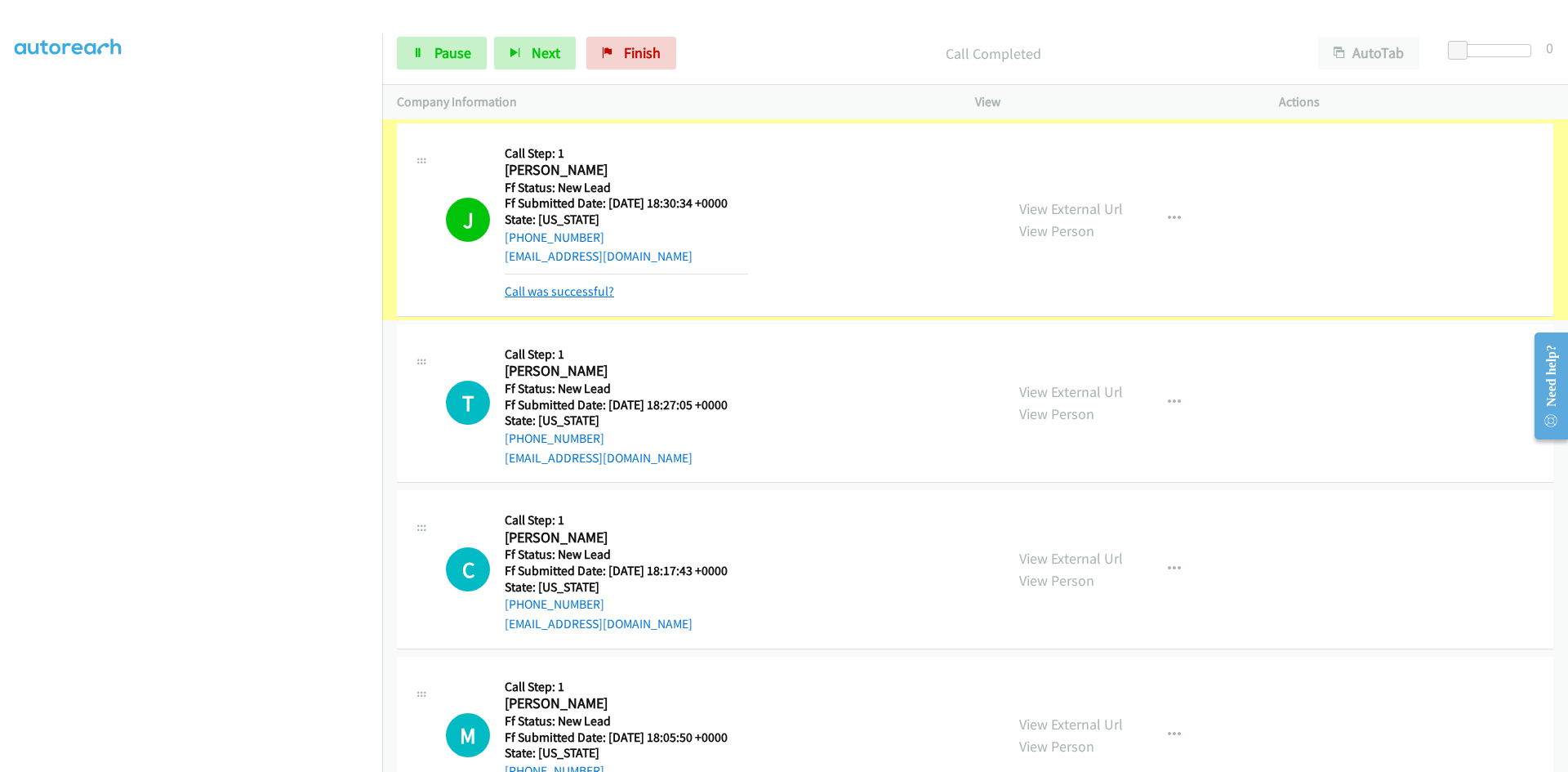
click at [561, 294] on link "Call was successful?" at bounding box center [560, 291] width 110 height 15
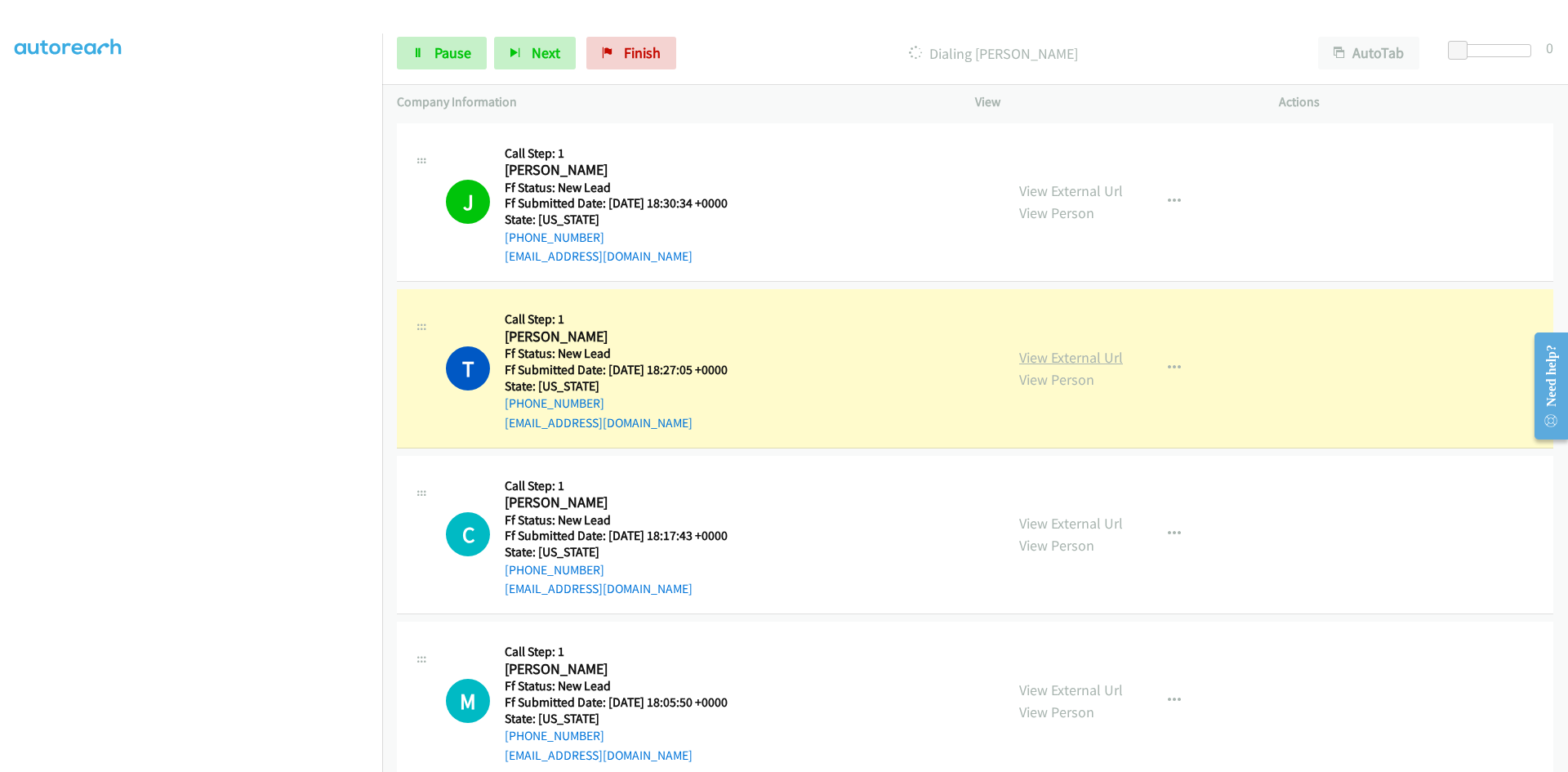
click at [1021, 362] on link "View External Url" at bounding box center [1071, 358] width 104 height 19
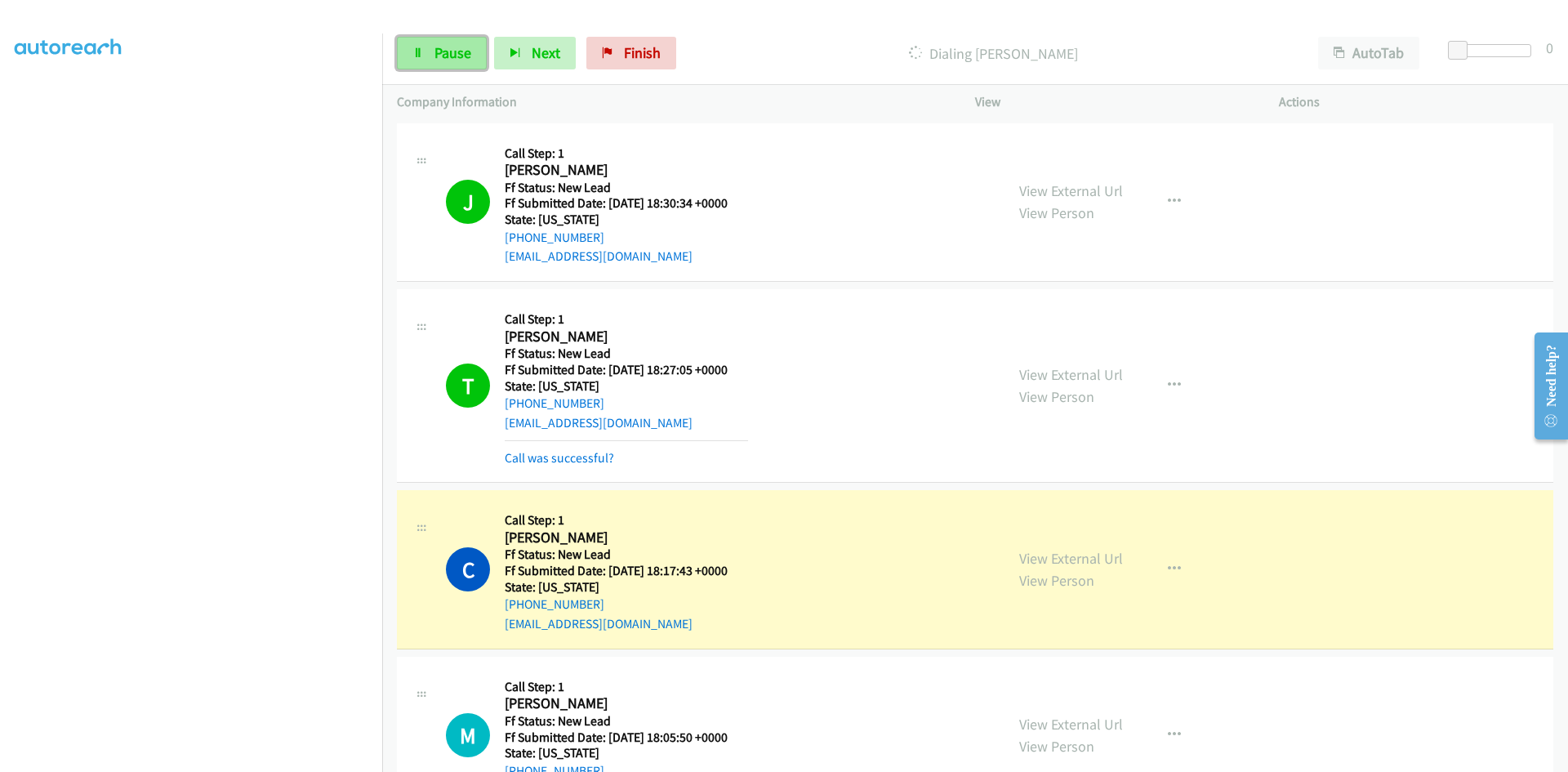
click at [448, 50] on span "Pause" at bounding box center [452, 53] width 37 height 19
click at [1093, 554] on link "View External Url" at bounding box center [1071, 558] width 104 height 19
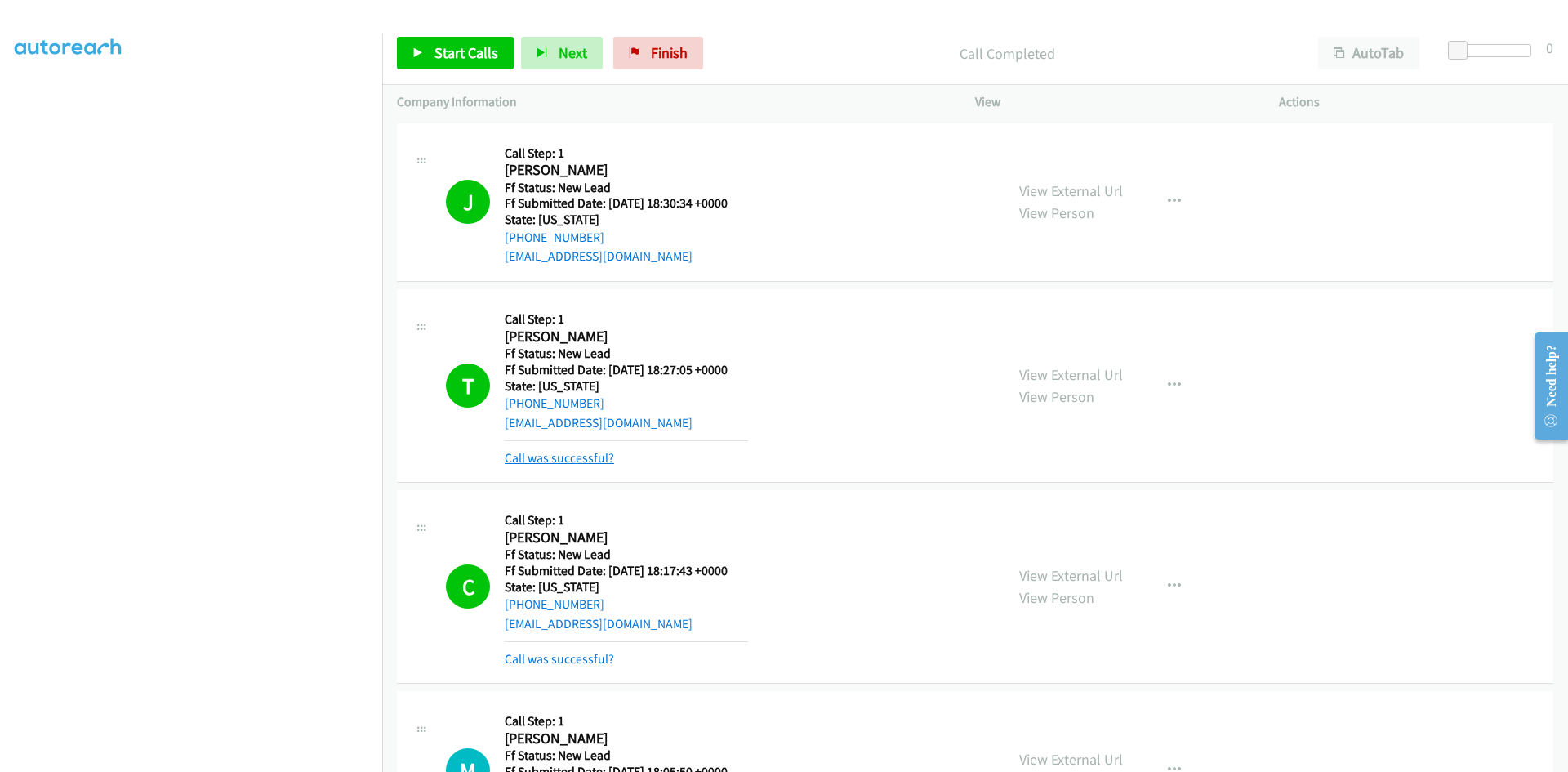
click at [548, 453] on link "Call was successful?" at bounding box center [560, 458] width 110 height 15
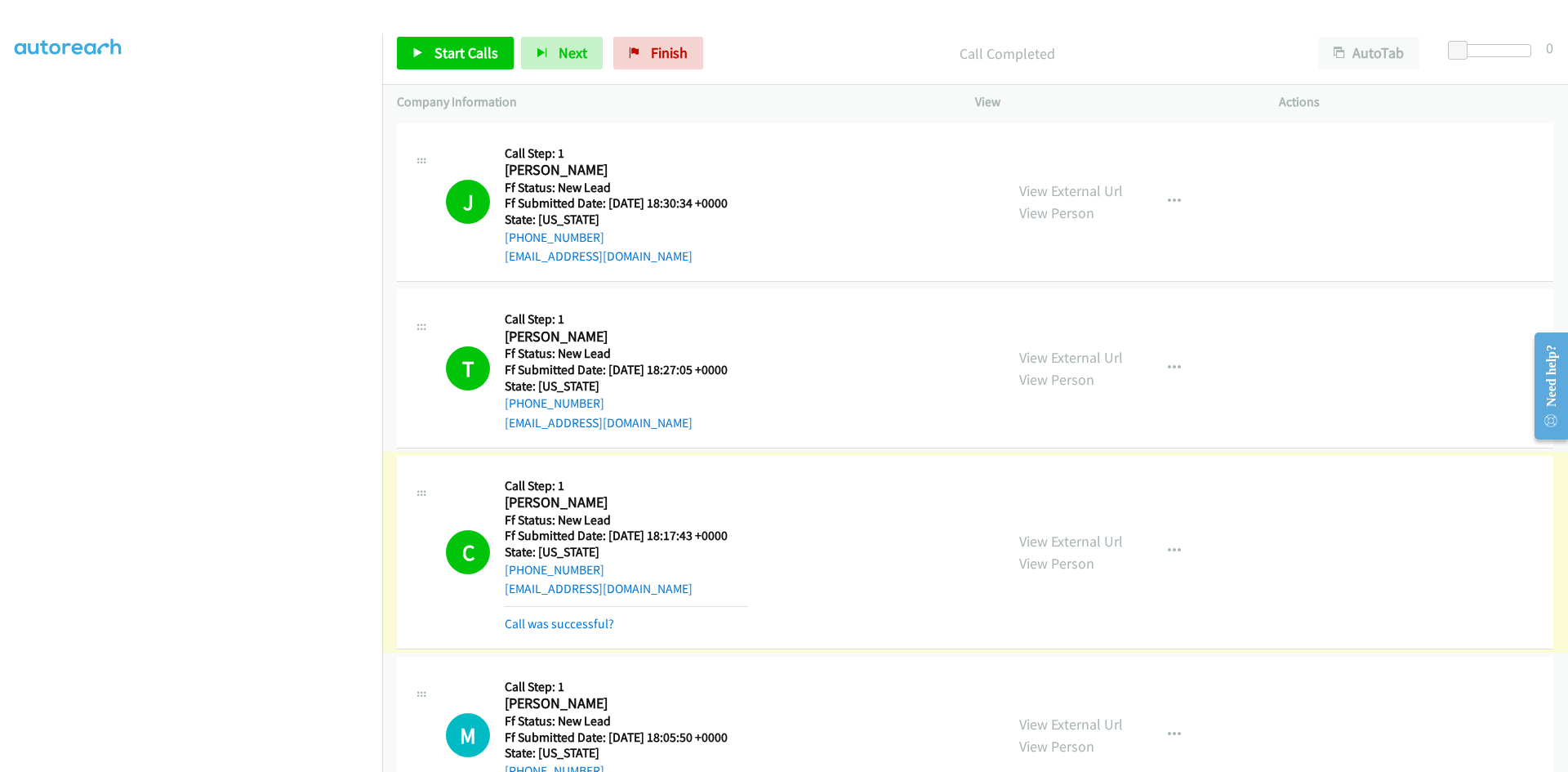
click at [581, 617] on link "Call was successful?" at bounding box center [560, 623] width 110 height 15
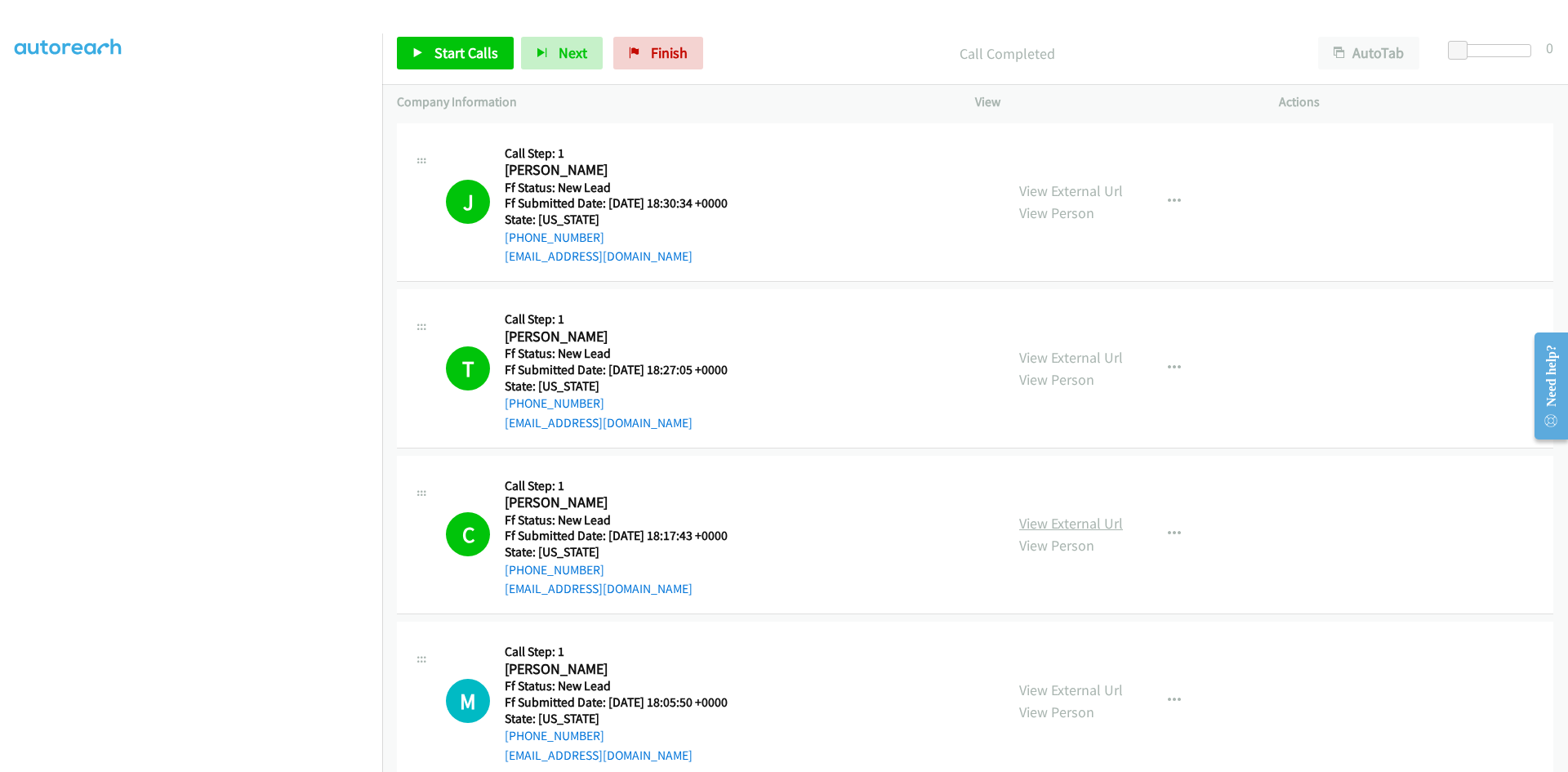
click at [1093, 522] on link "View External Url" at bounding box center [1071, 523] width 104 height 19
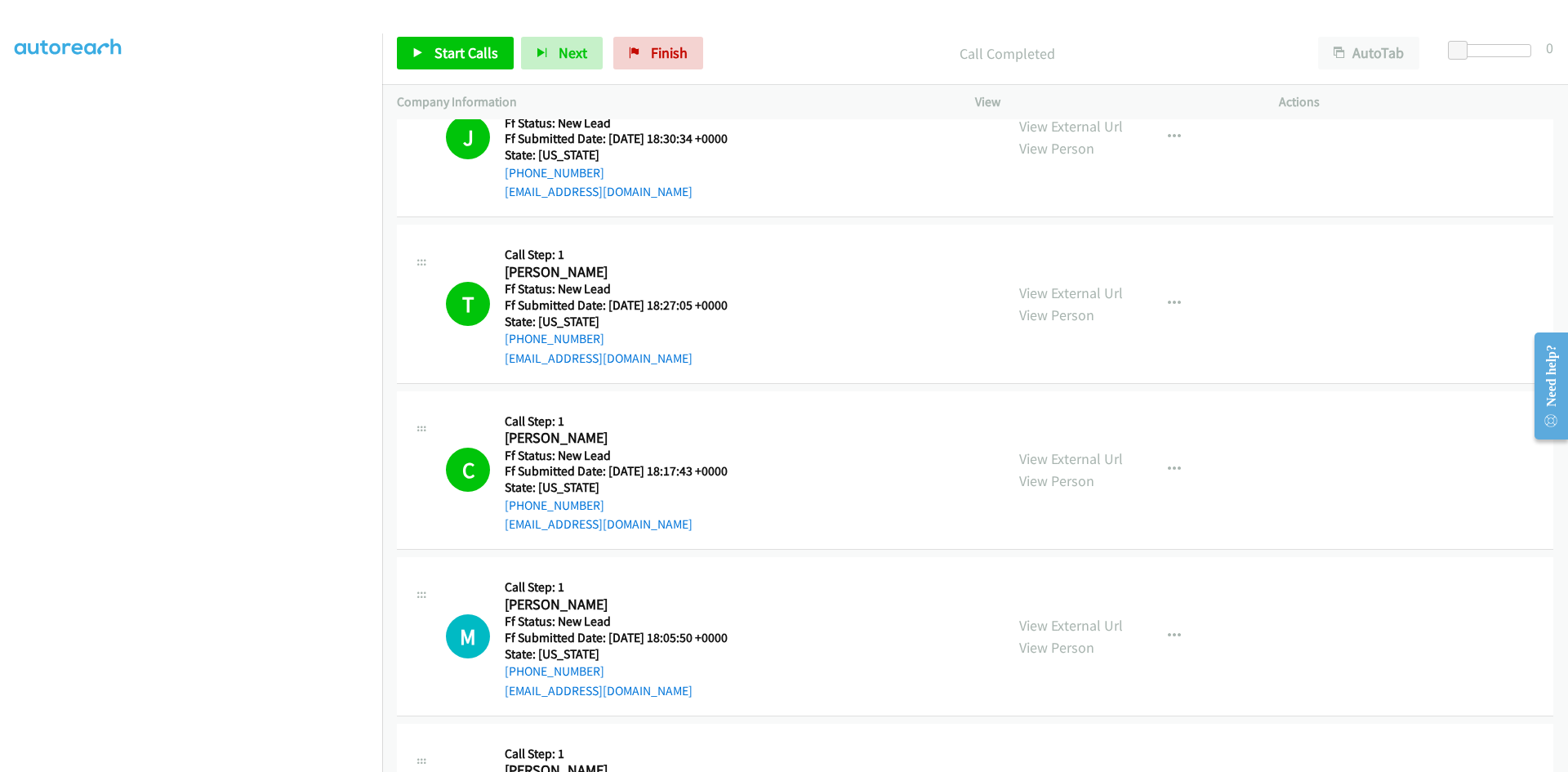
scroll to position [200, 0]
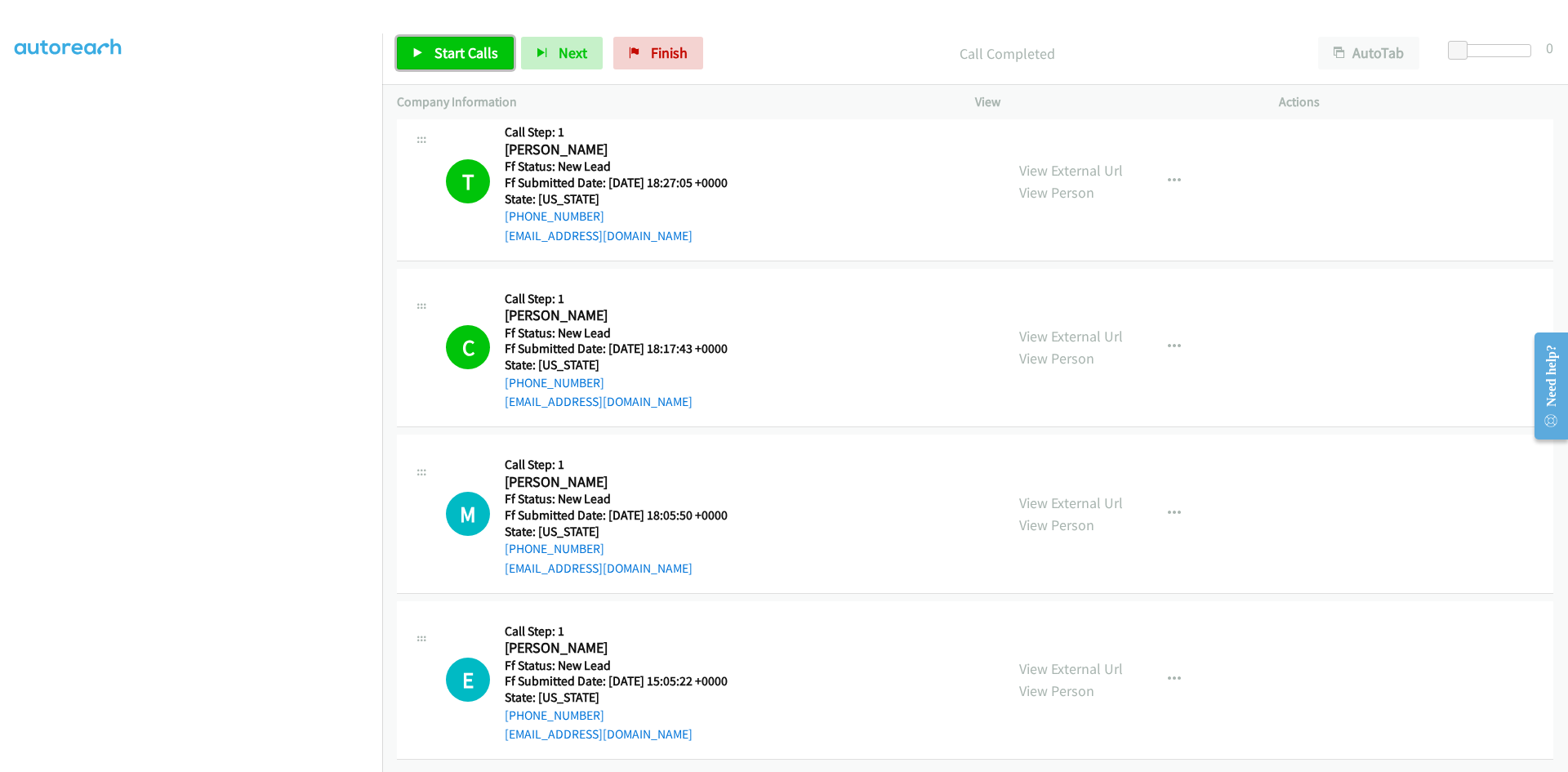
click at [443, 54] on span "Start Calls" at bounding box center [465, 53] width 63 height 19
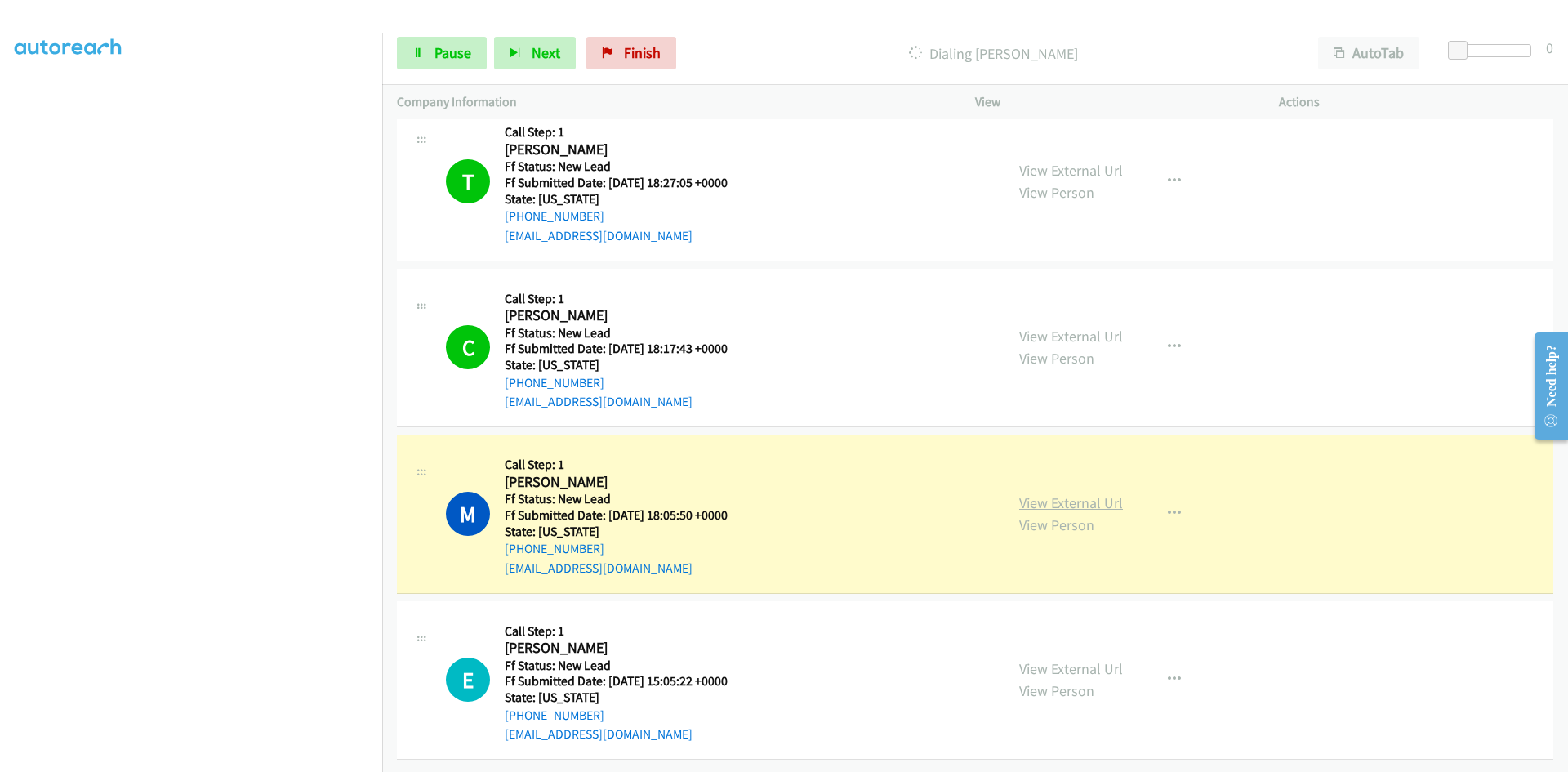
click at [1075, 497] on link "View External Url" at bounding box center [1071, 503] width 104 height 19
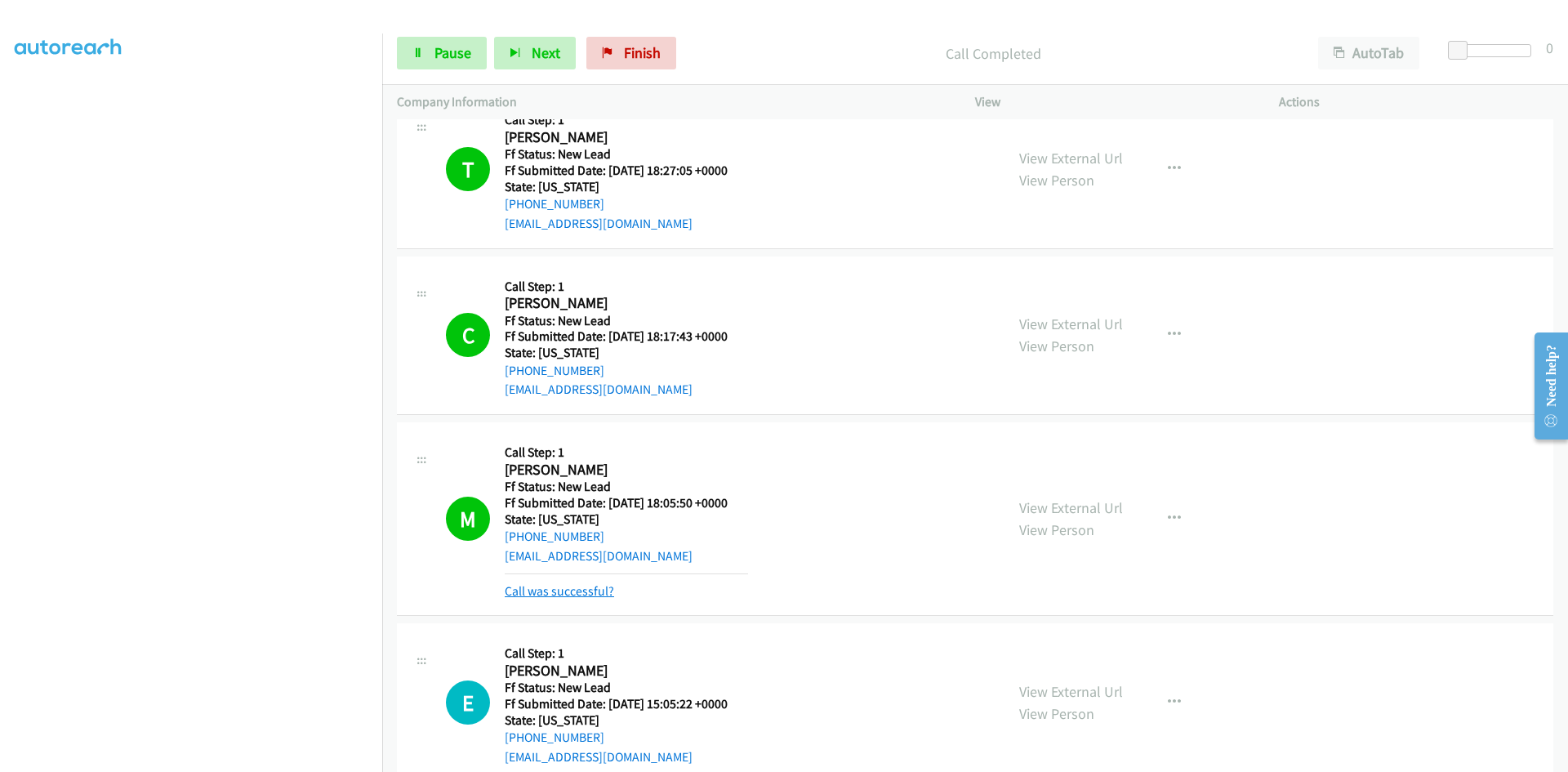
click at [572, 588] on link "Call was successful?" at bounding box center [560, 591] width 110 height 15
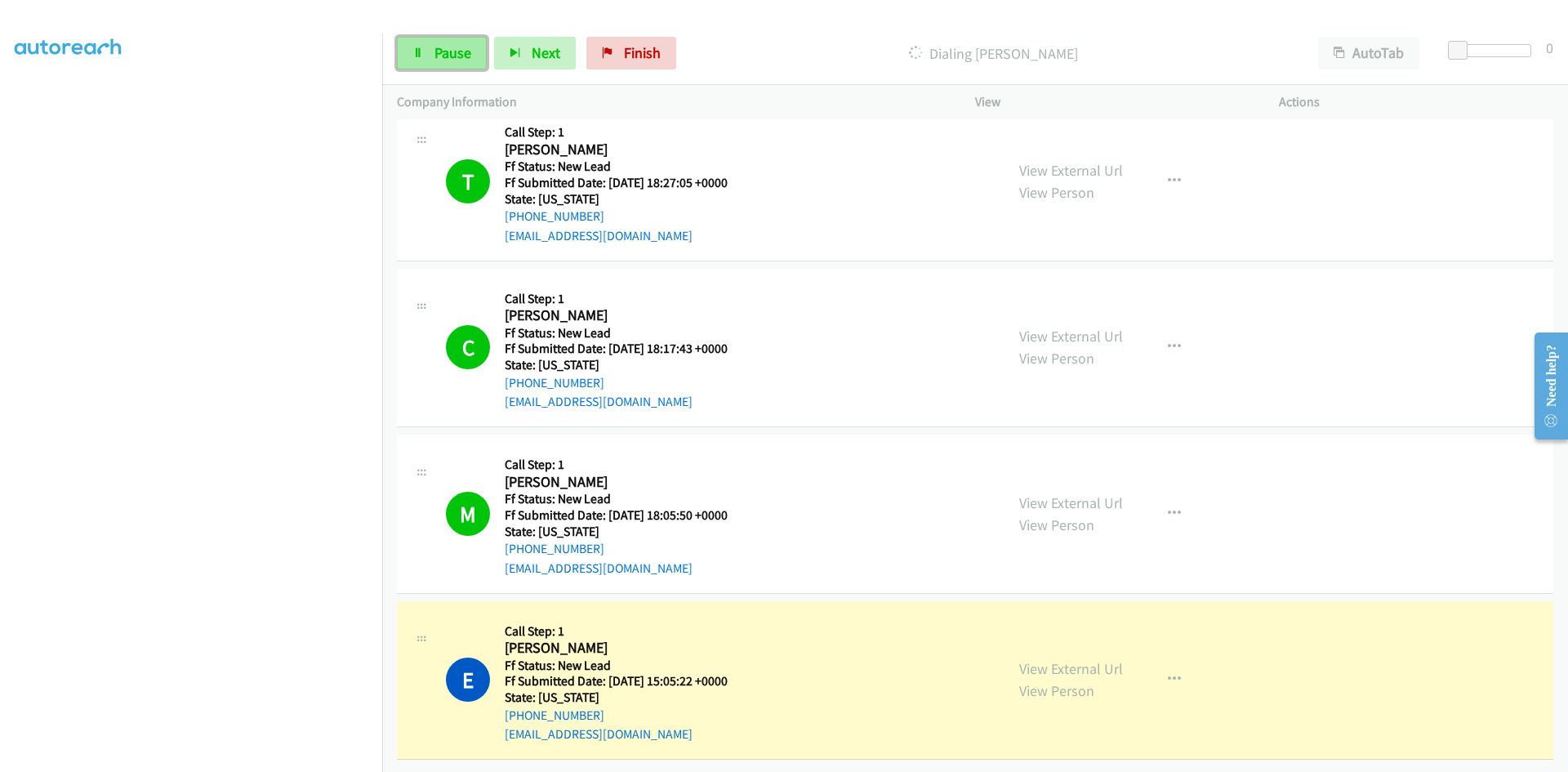
click at [445, 51] on span "Pause" at bounding box center [452, 53] width 37 height 19
click at [1104, 659] on link "View External Url" at bounding box center [1071, 669] width 104 height 19
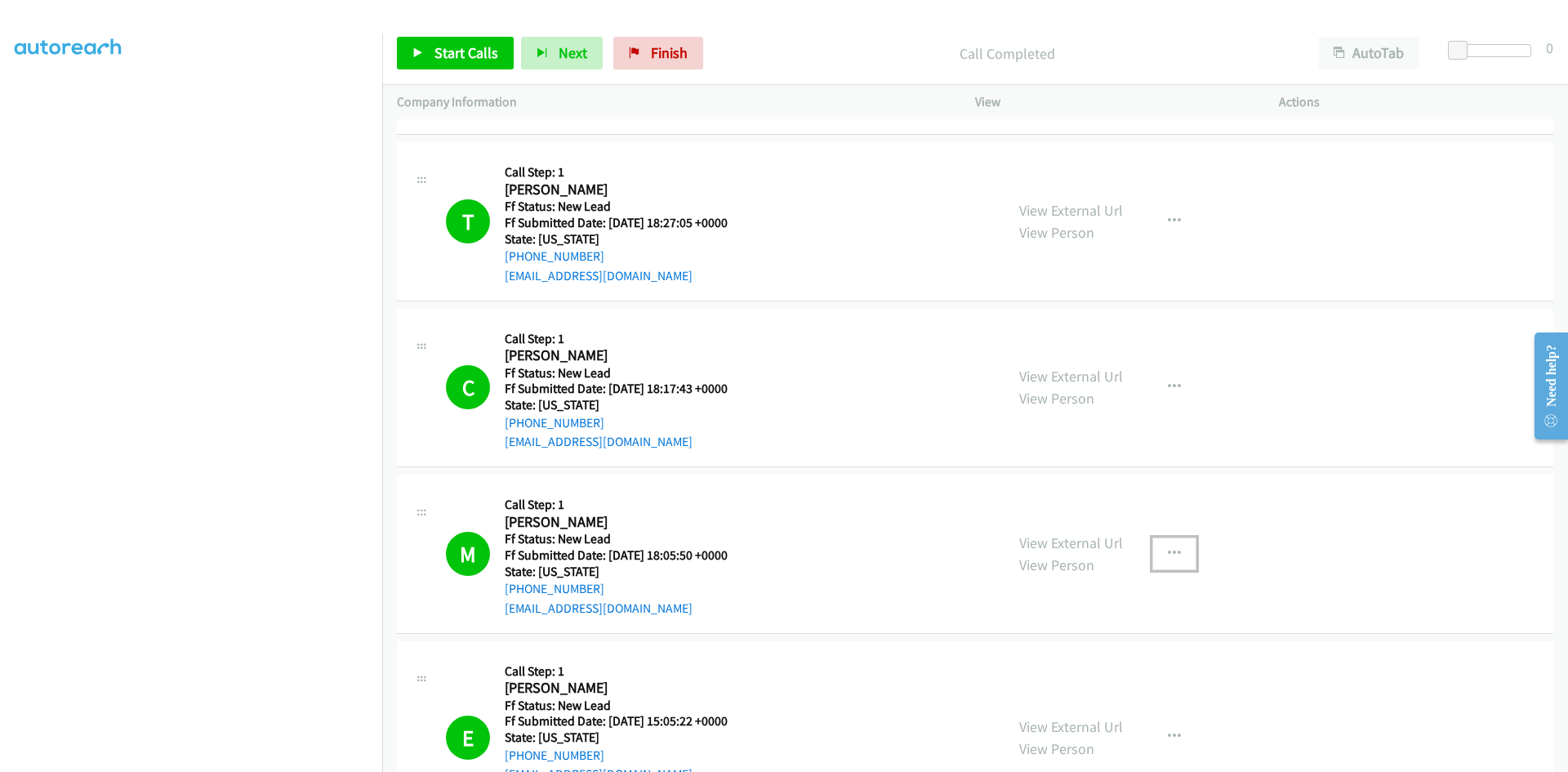
click at [1170, 554] on icon "button" at bounding box center [1175, 554] width 13 height 13
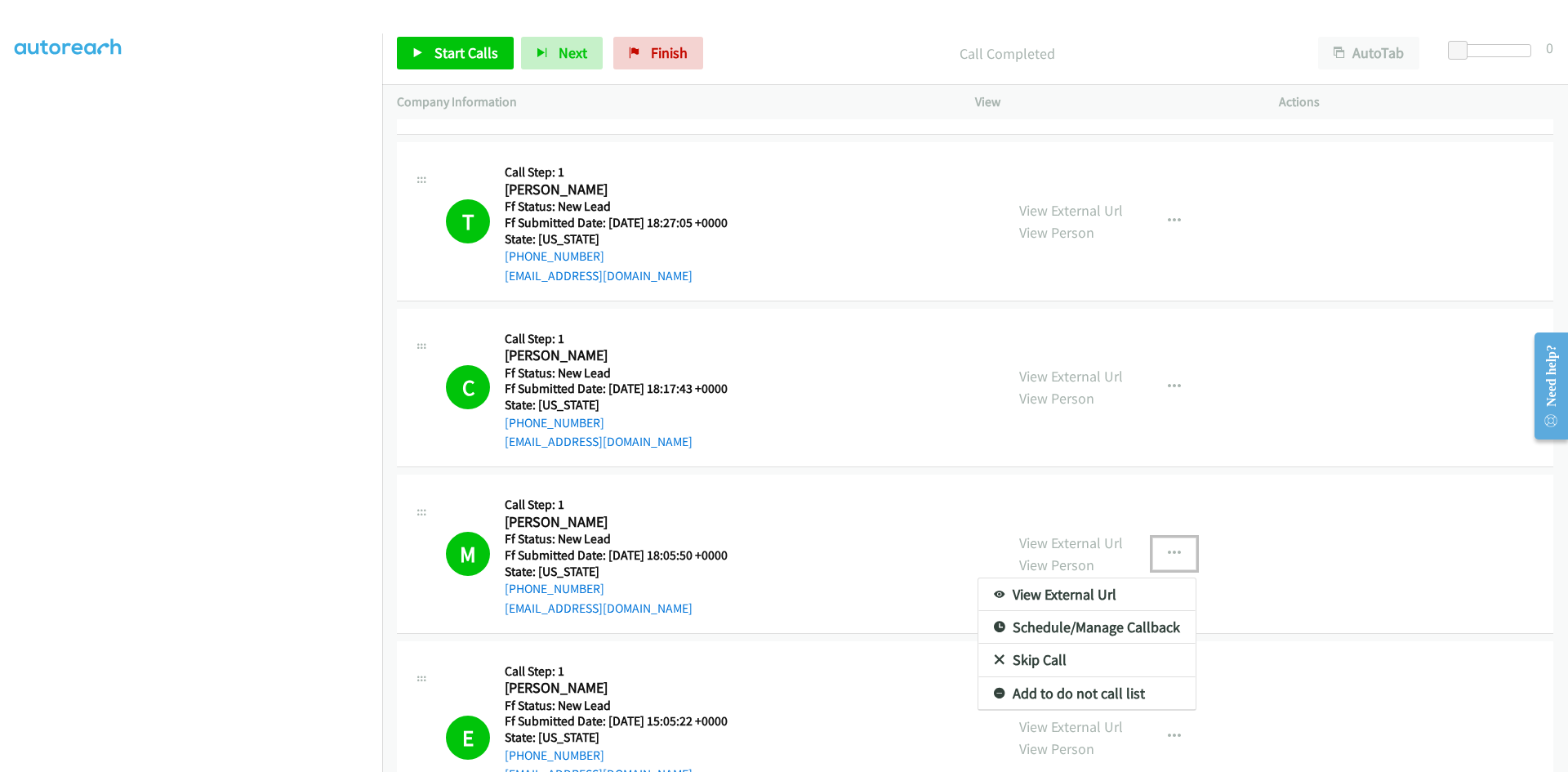
click at [1106, 689] on link "Add to do not call list" at bounding box center [1088, 693] width 218 height 33
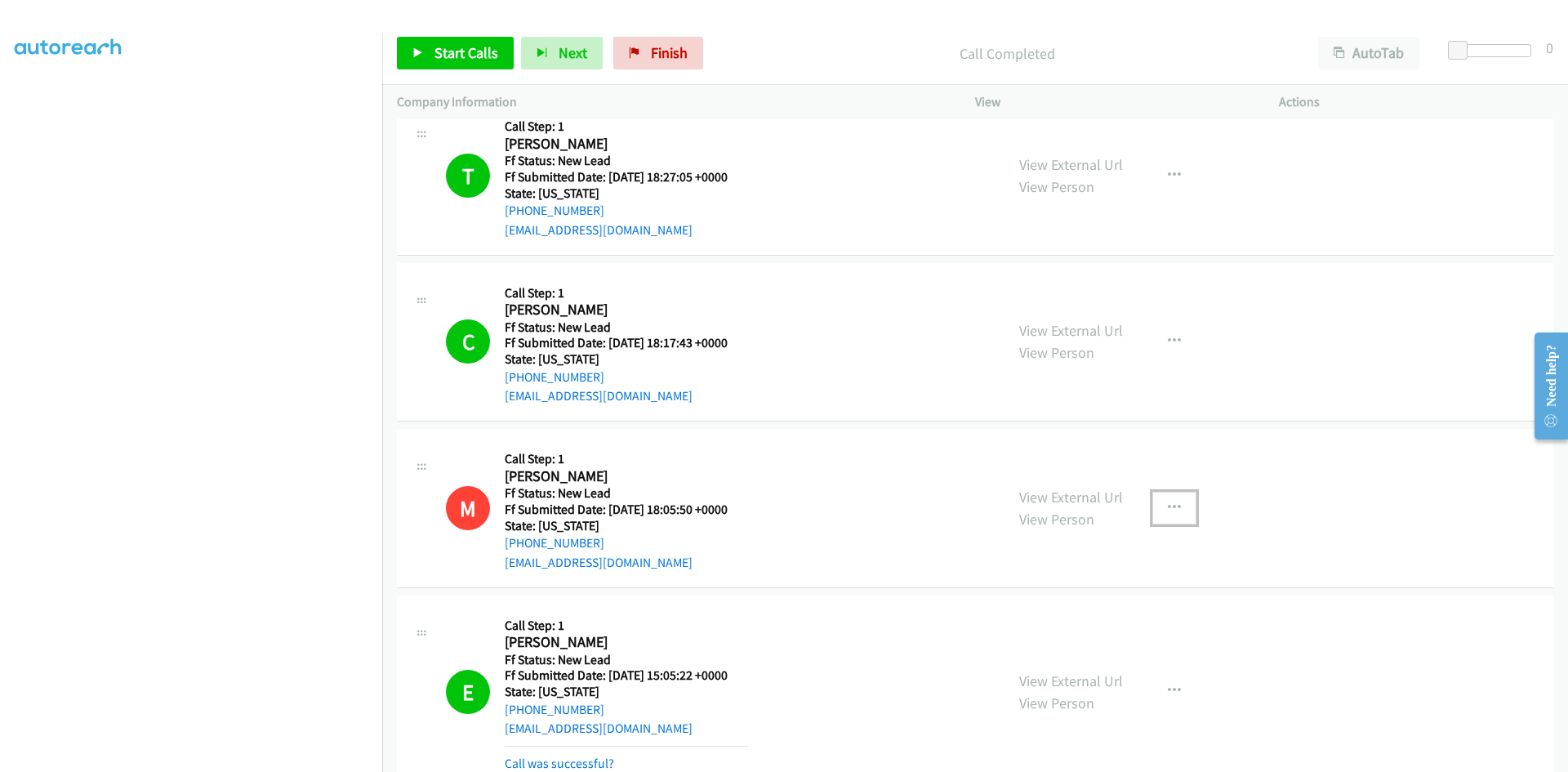
scroll to position [286, 0]
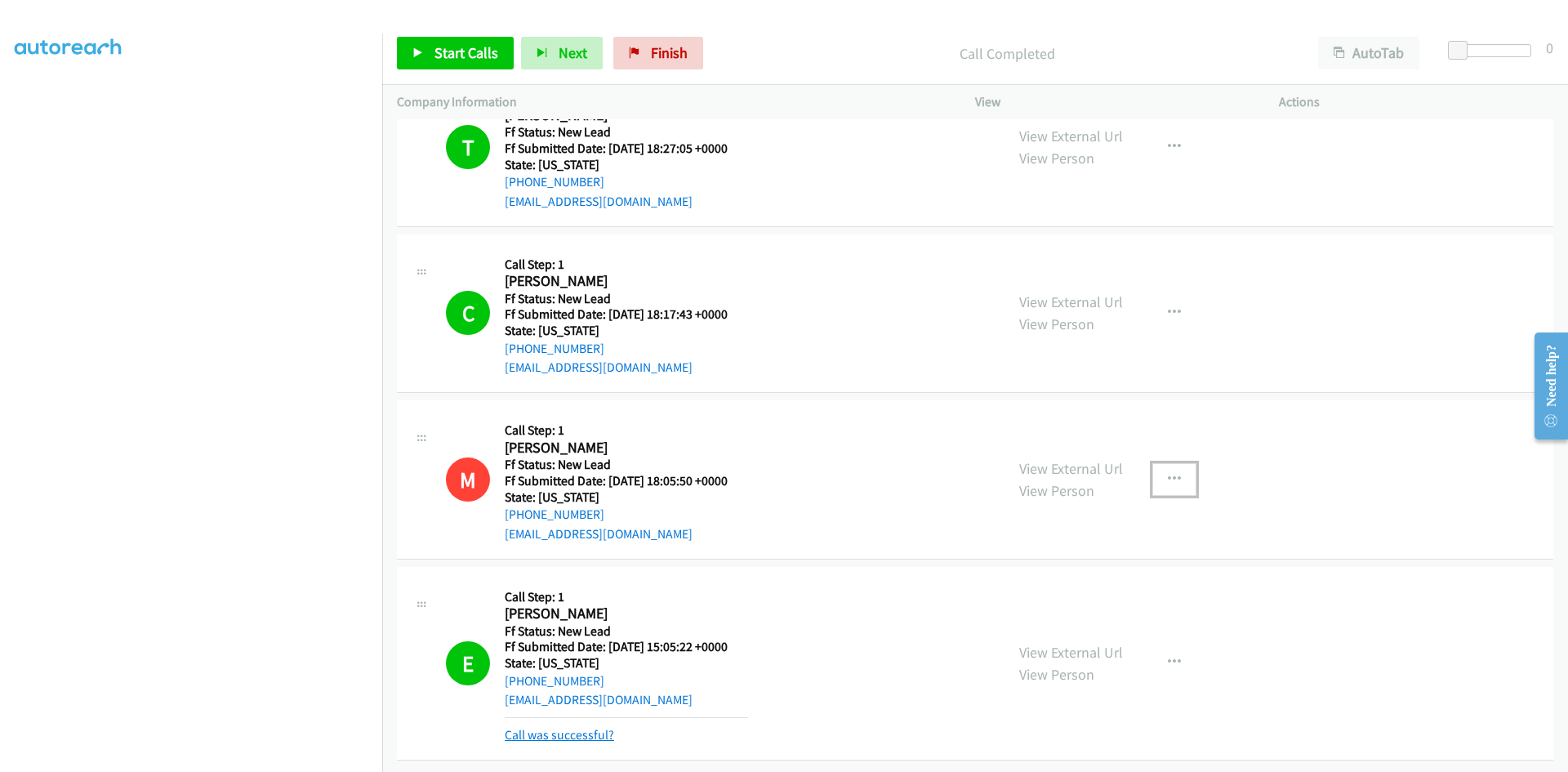
click at [593, 728] on link "Call was successful?" at bounding box center [560, 735] width 110 height 15
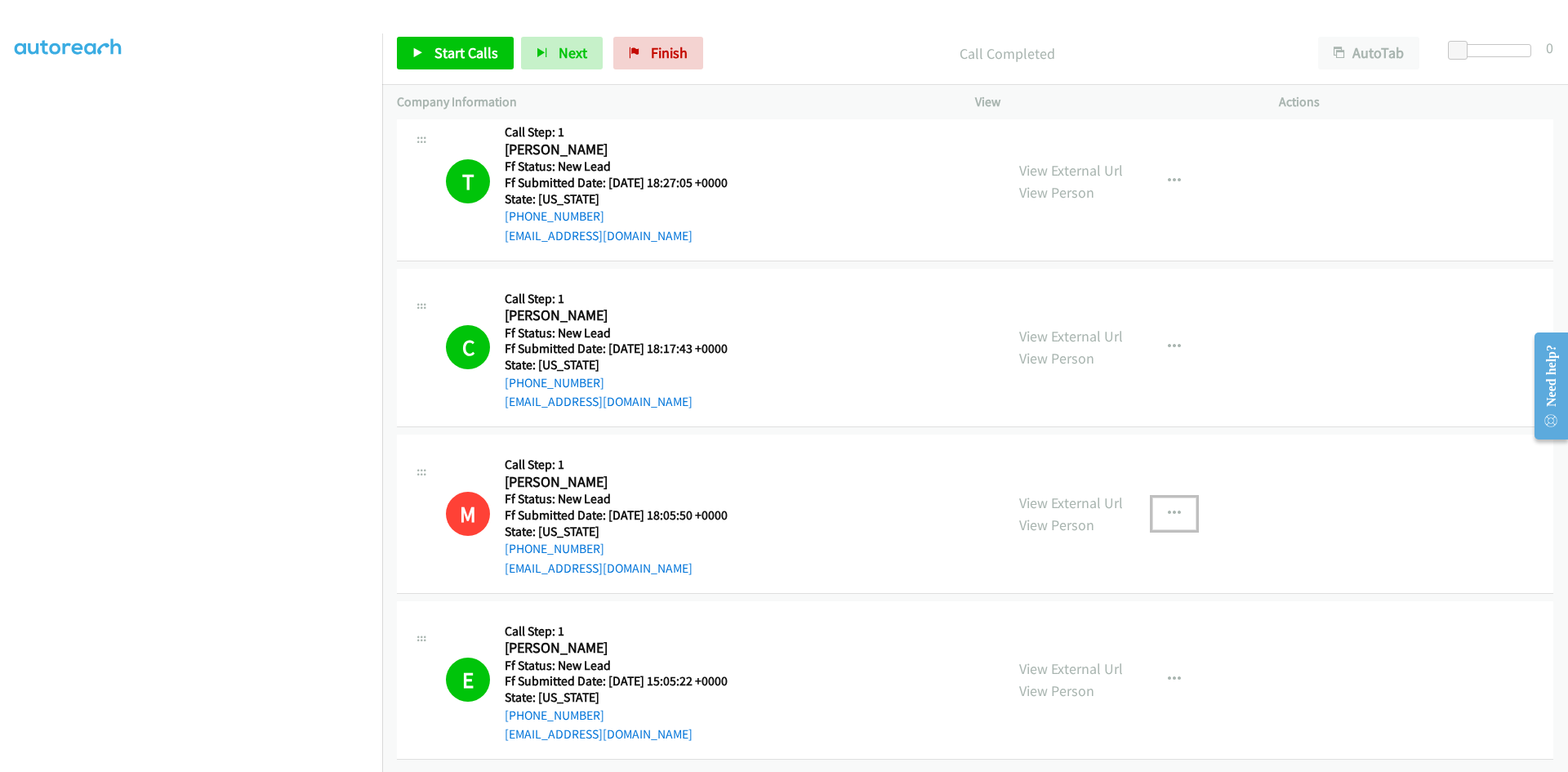
scroll to position [252, 0]
click at [446, 29] on div "Start Calls Pause Next Finish Call Completed AutoTab AutoTab 0" at bounding box center [975, 53] width 1186 height 63
click at [441, 49] on span "Start Calls" at bounding box center [465, 53] width 63 height 19
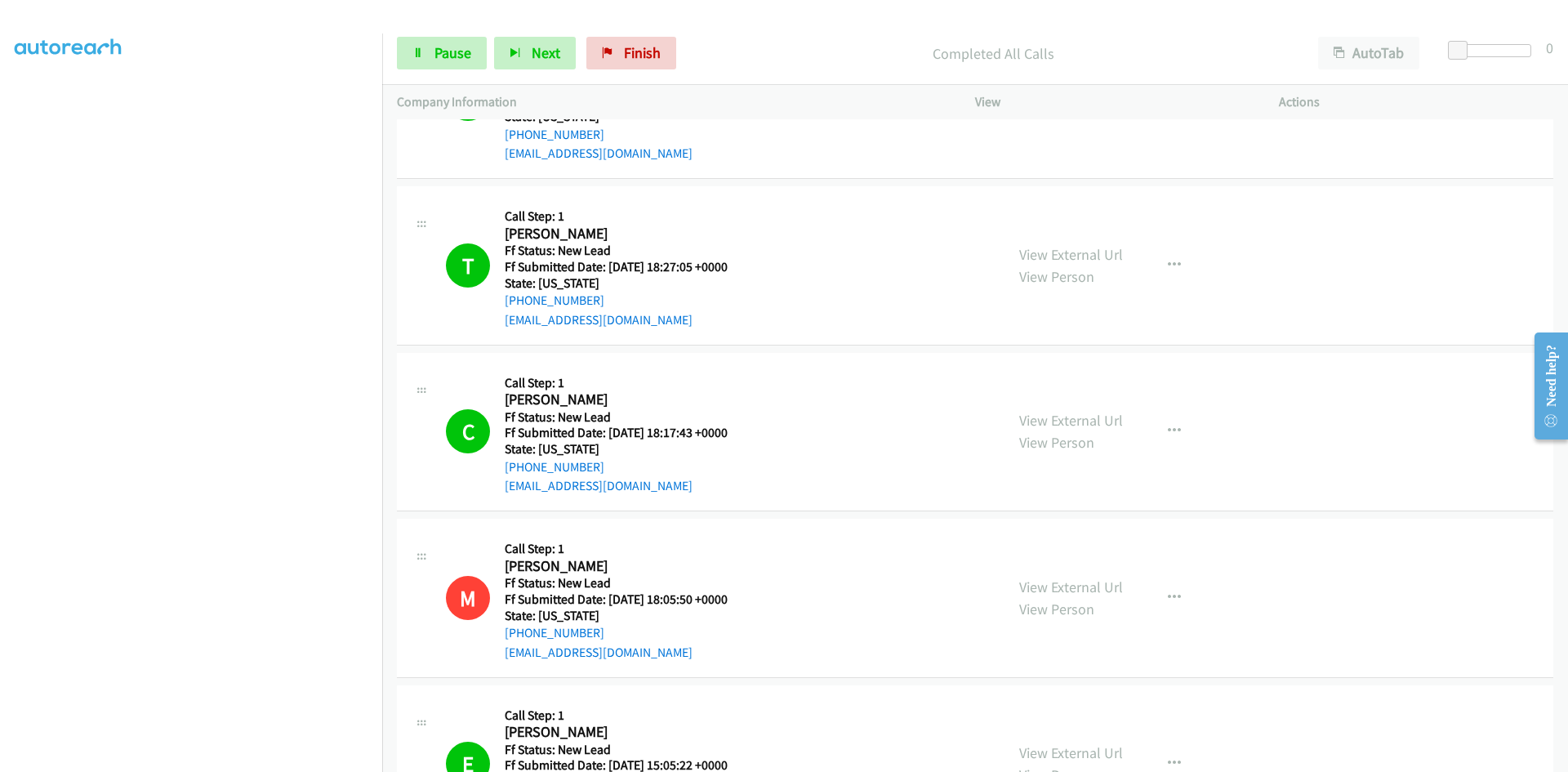
scroll to position [0, 0]
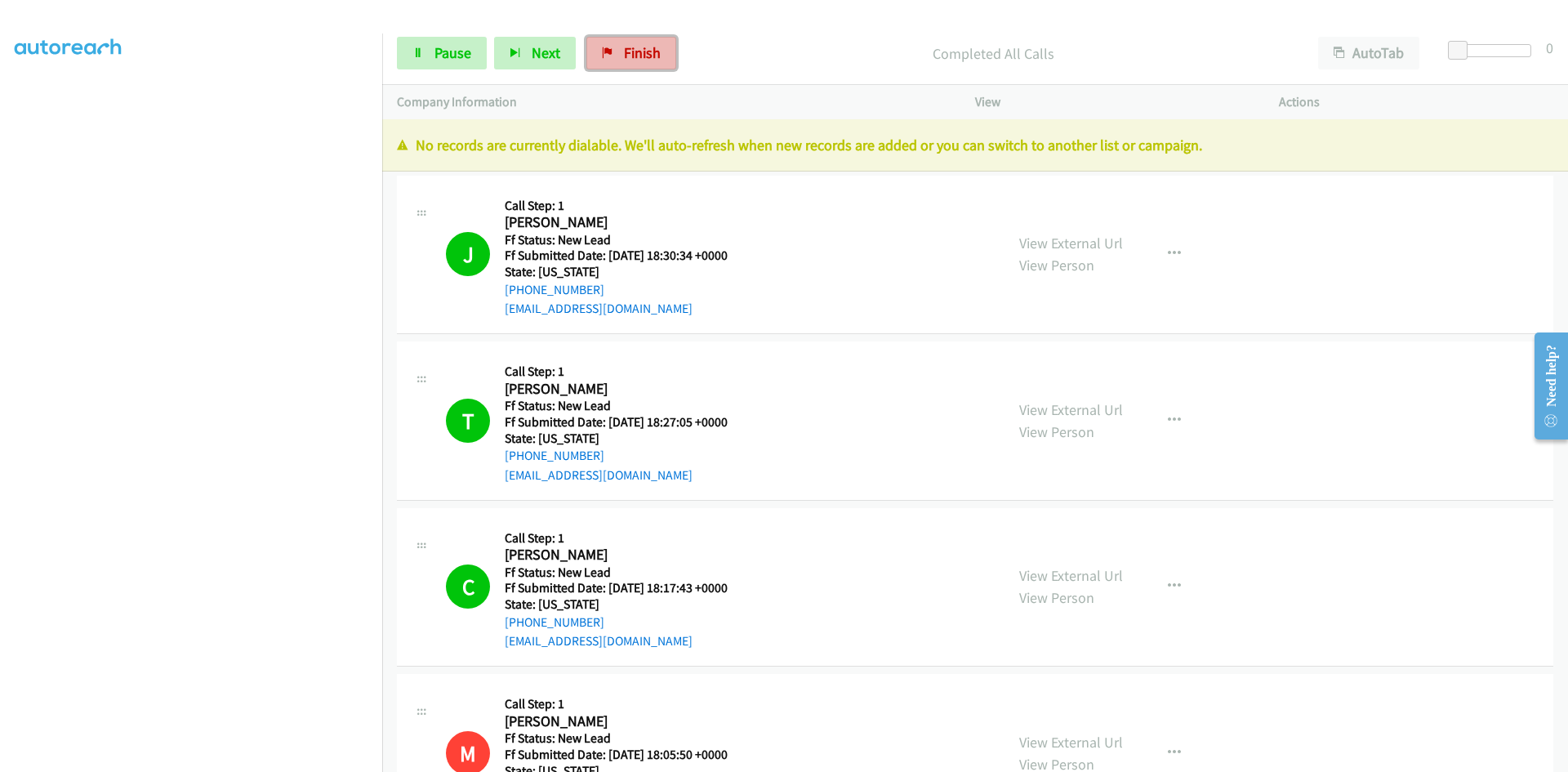
click at [614, 45] on link "Finish" at bounding box center [631, 53] width 90 height 33
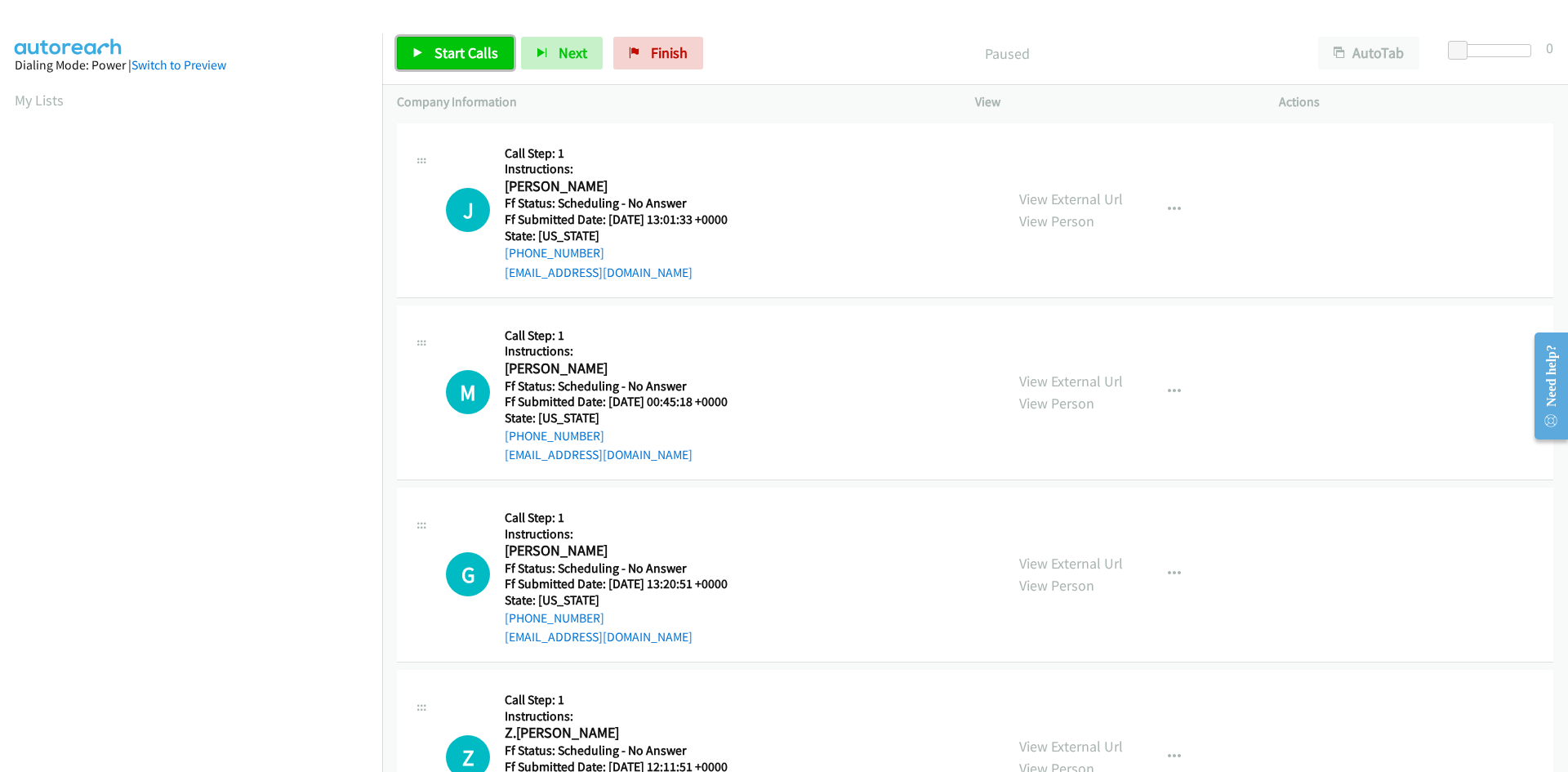
click at [425, 58] on link "Start Calls" at bounding box center [456, 53] width 117 height 33
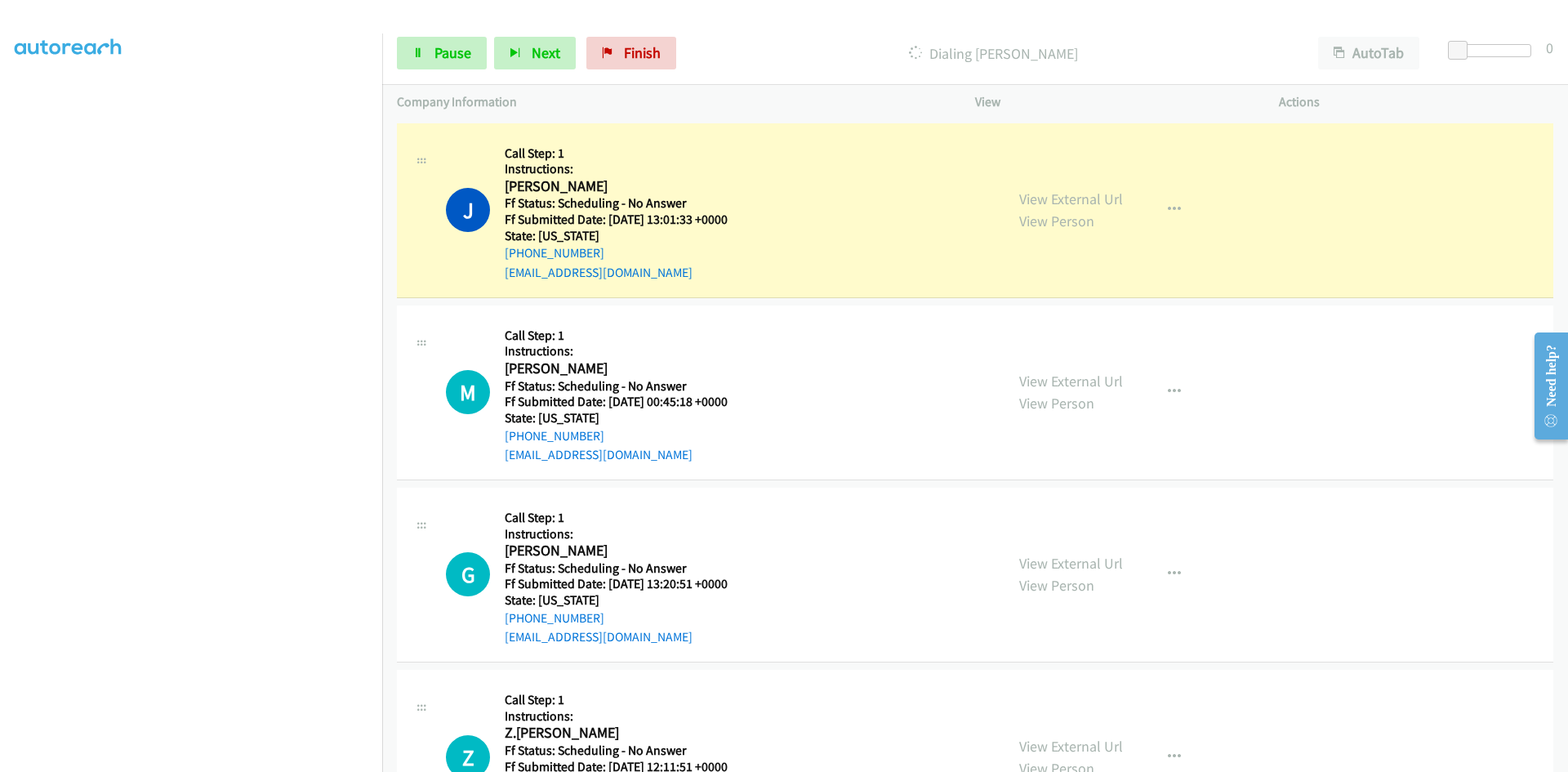
scroll to position [144, 0]
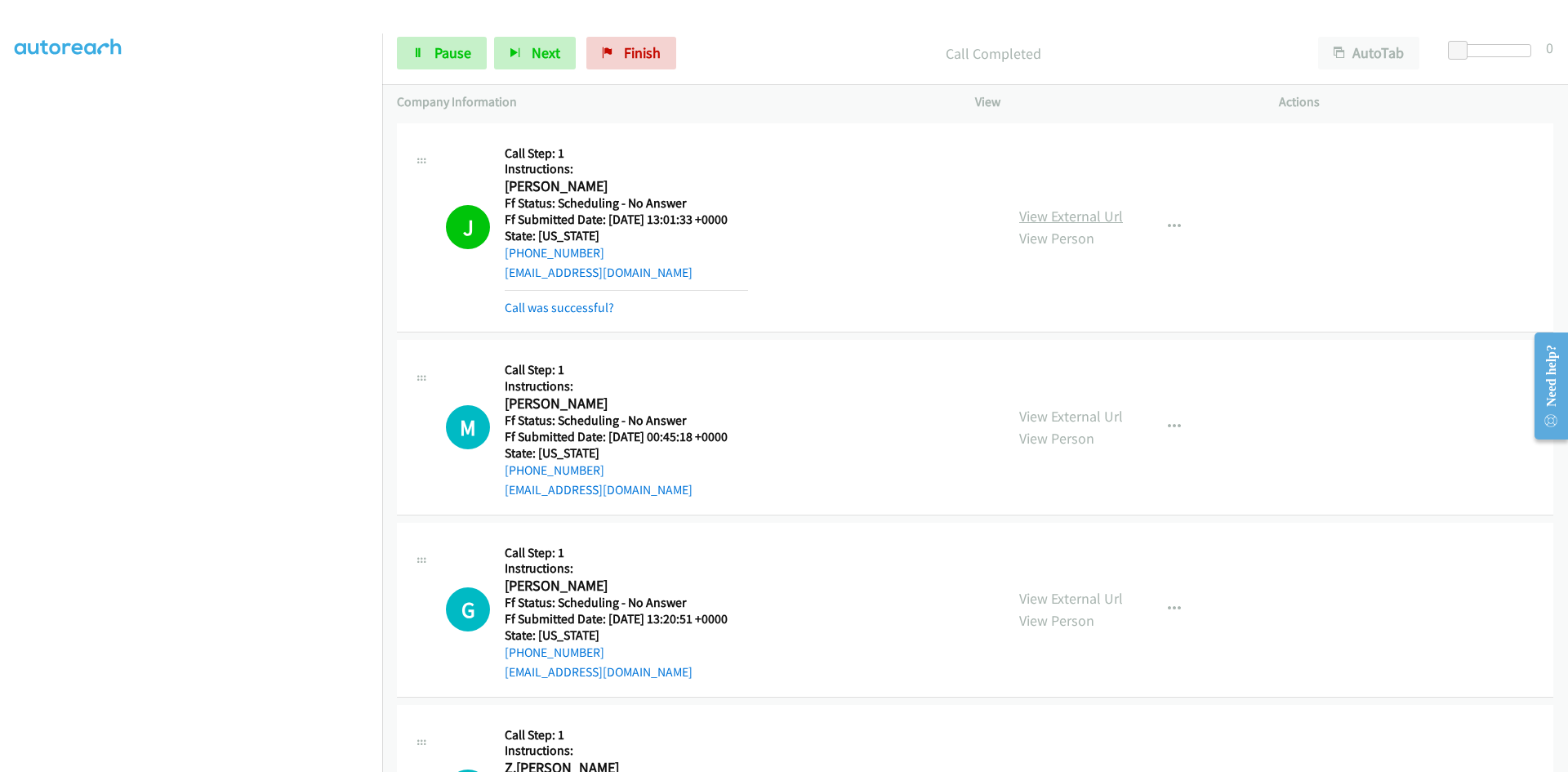
click at [1095, 219] on link "View External Url" at bounding box center [1071, 217] width 104 height 19
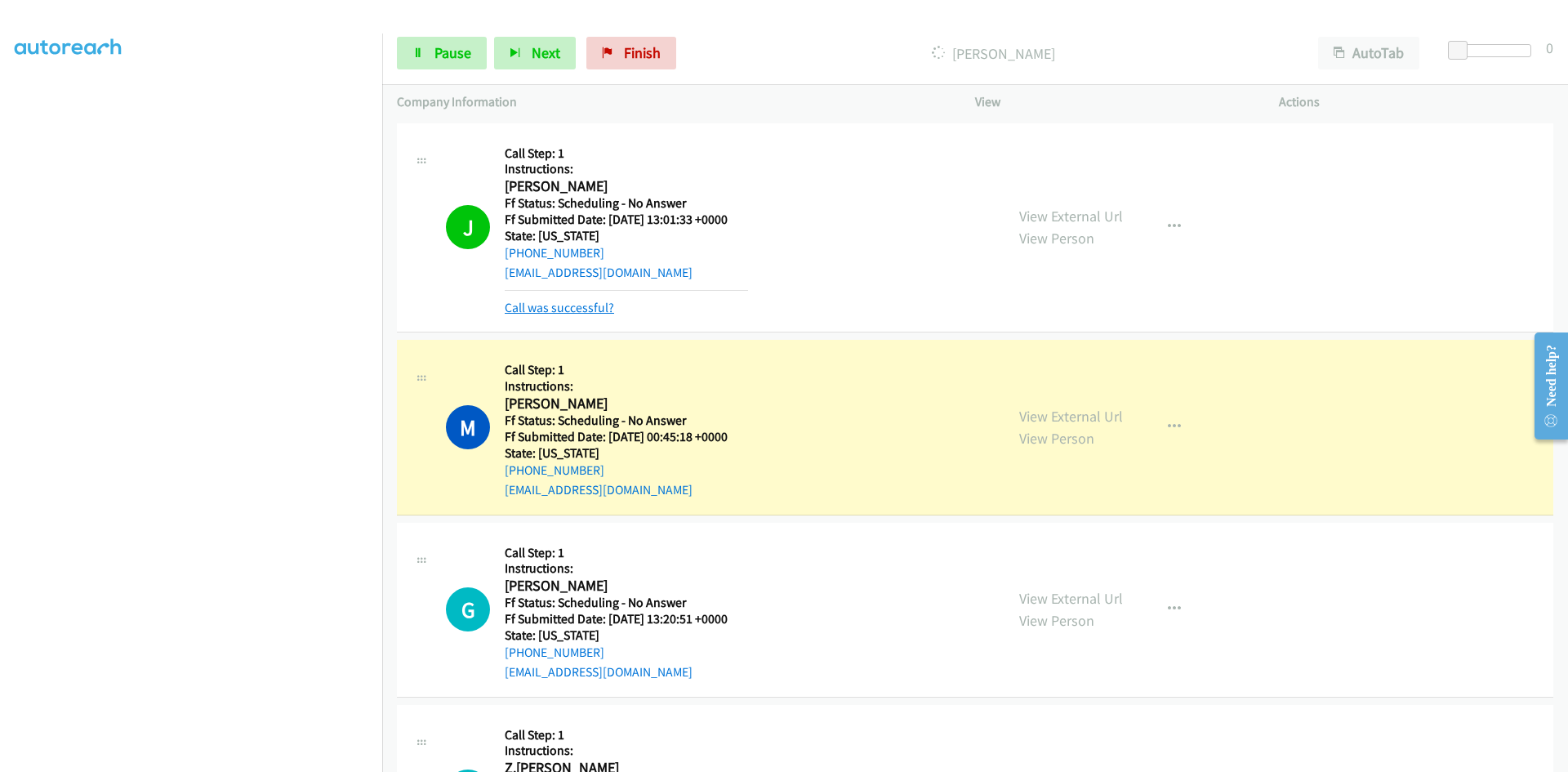
click at [575, 310] on link "Call was successful?" at bounding box center [560, 307] width 110 height 15
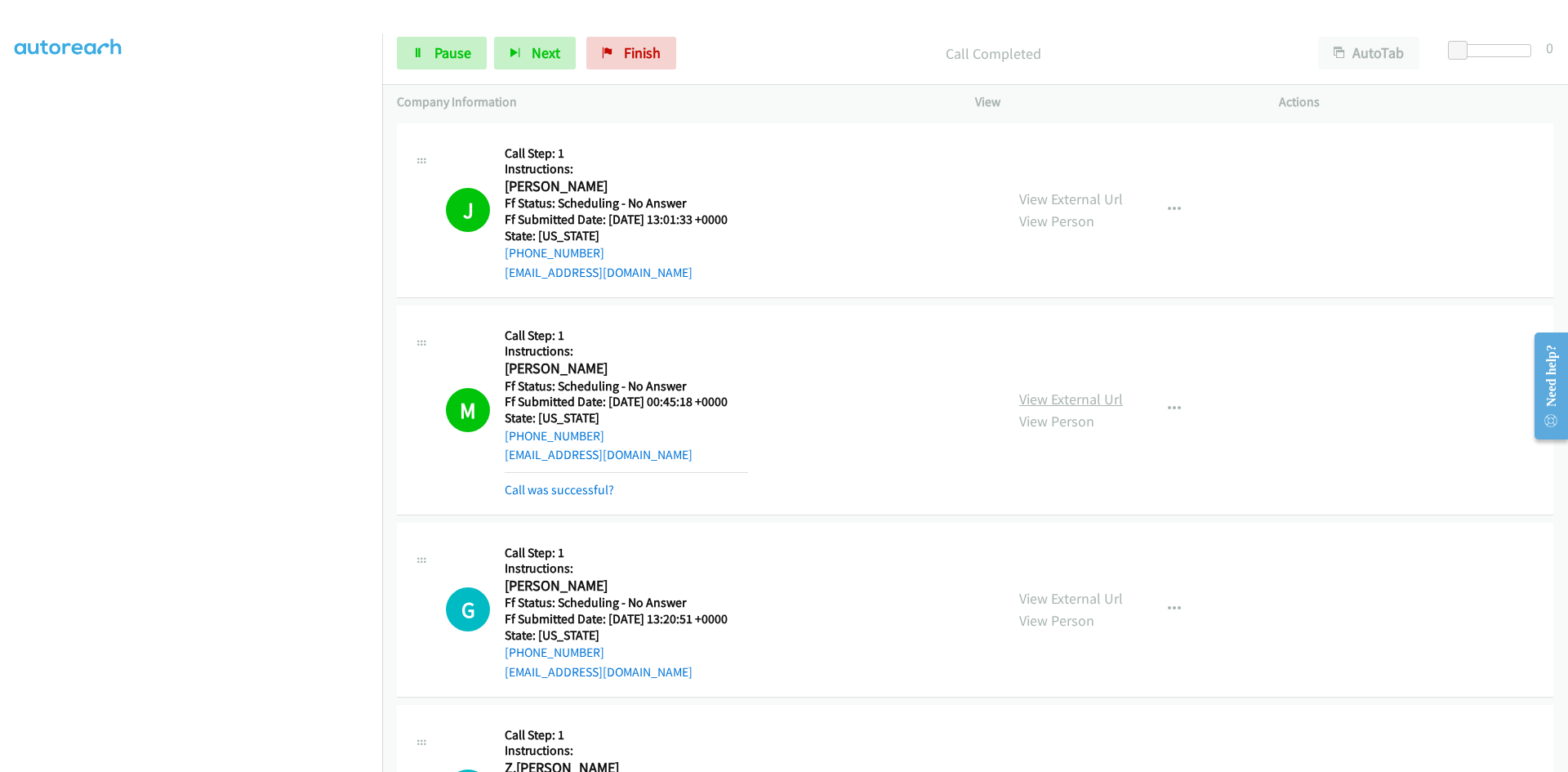
click at [1106, 396] on link "View External Url" at bounding box center [1071, 399] width 104 height 19
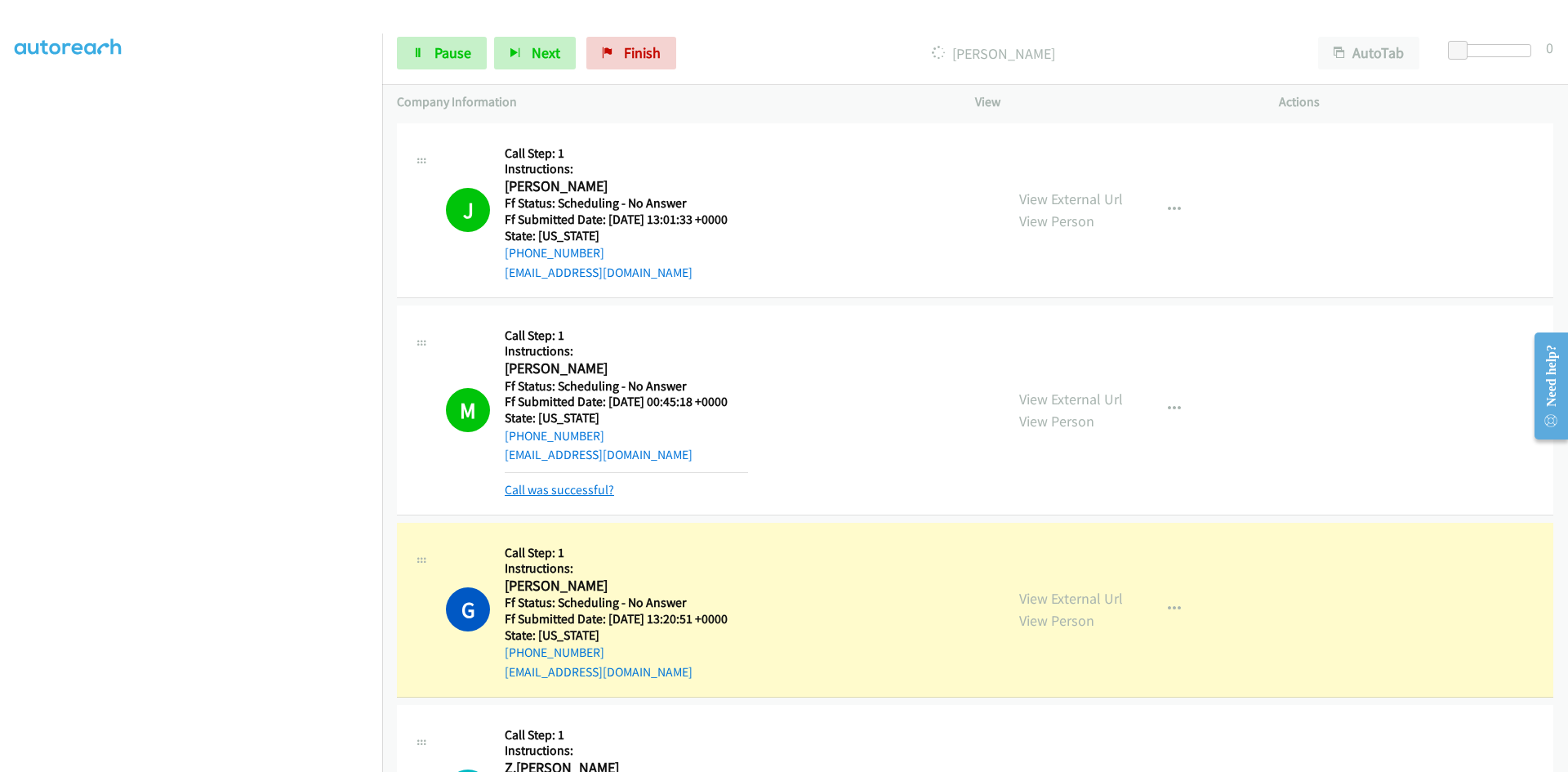
click at [527, 494] on link "Call was successful?" at bounding box center [560, 490] width 110 height 15
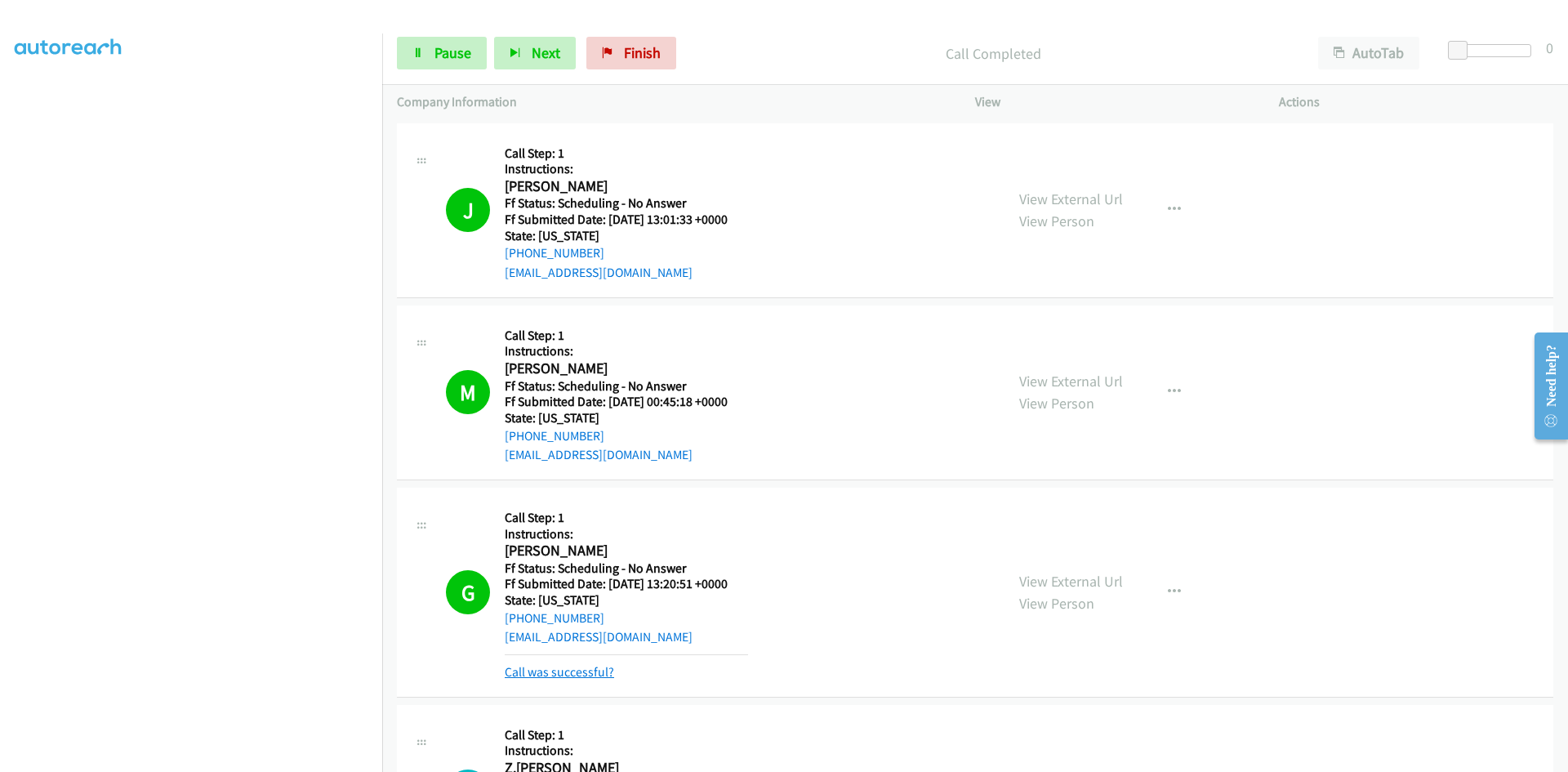
click at [532, 675] on link "Call was successful?" at bounding box center [560, 672] width 110 height 15
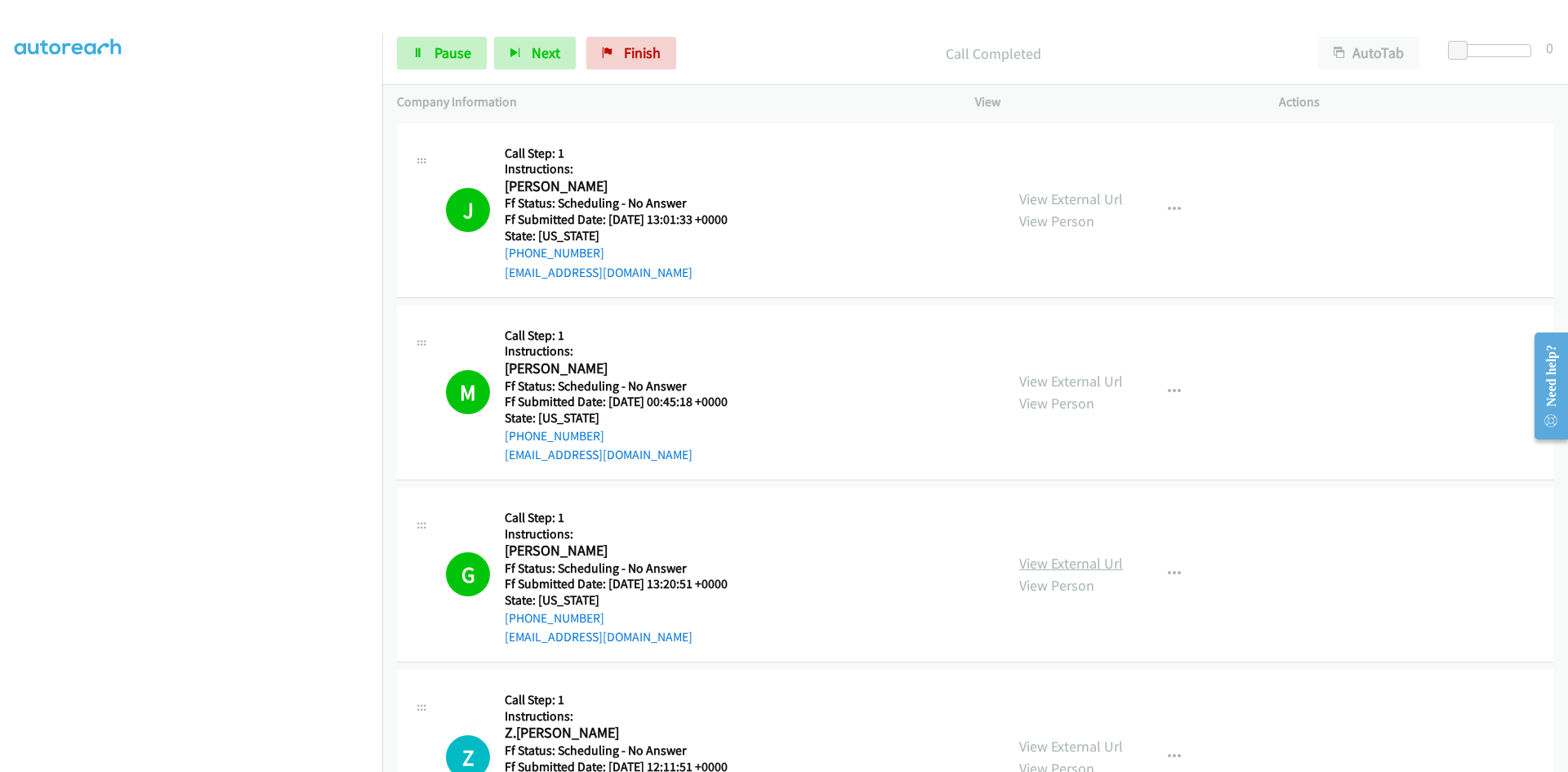
click at [1057, 565] on link "View External Url" at bounding box center [1071, 564] width 104 height 19
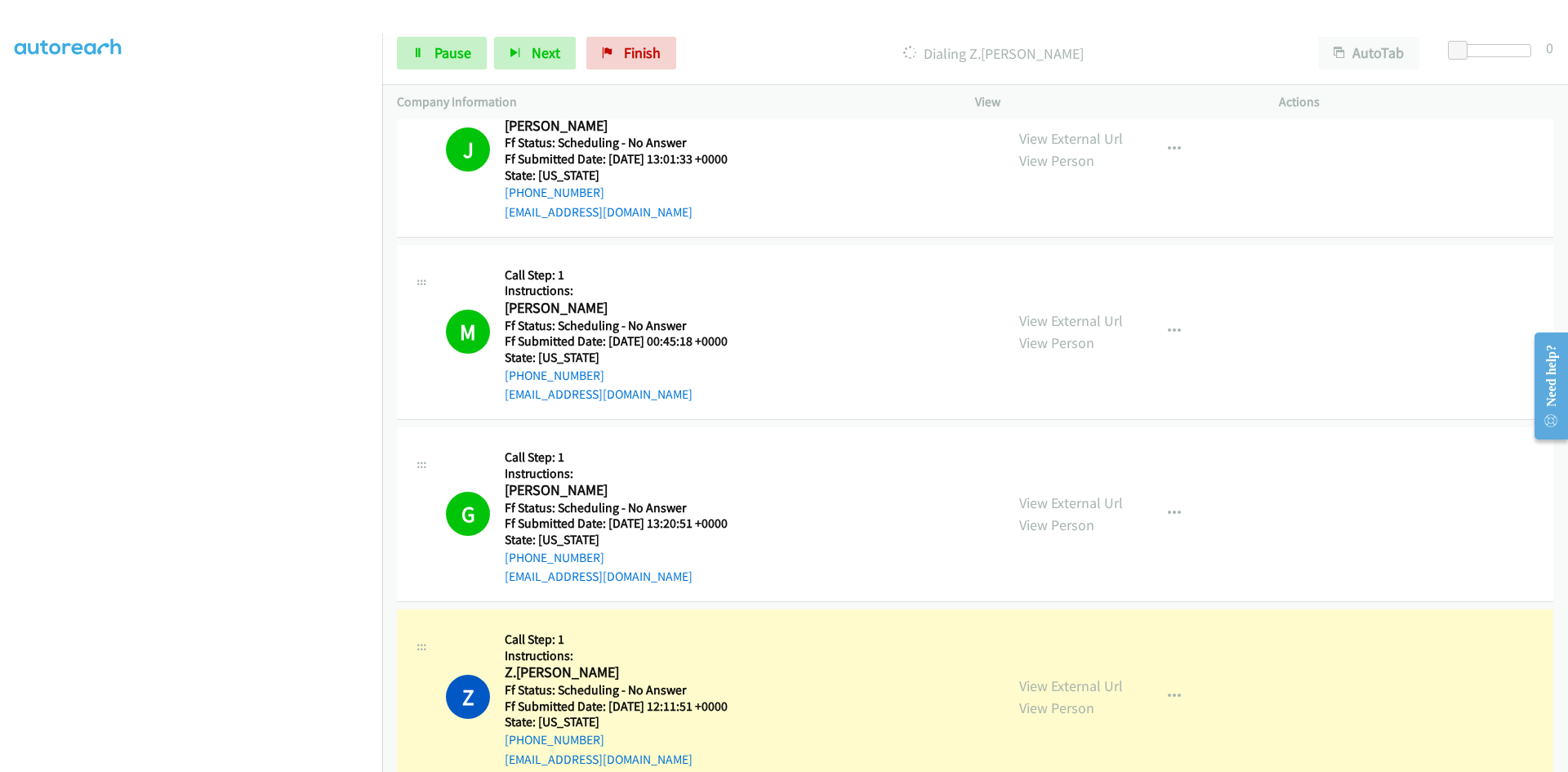
scroll to position [409, 0]
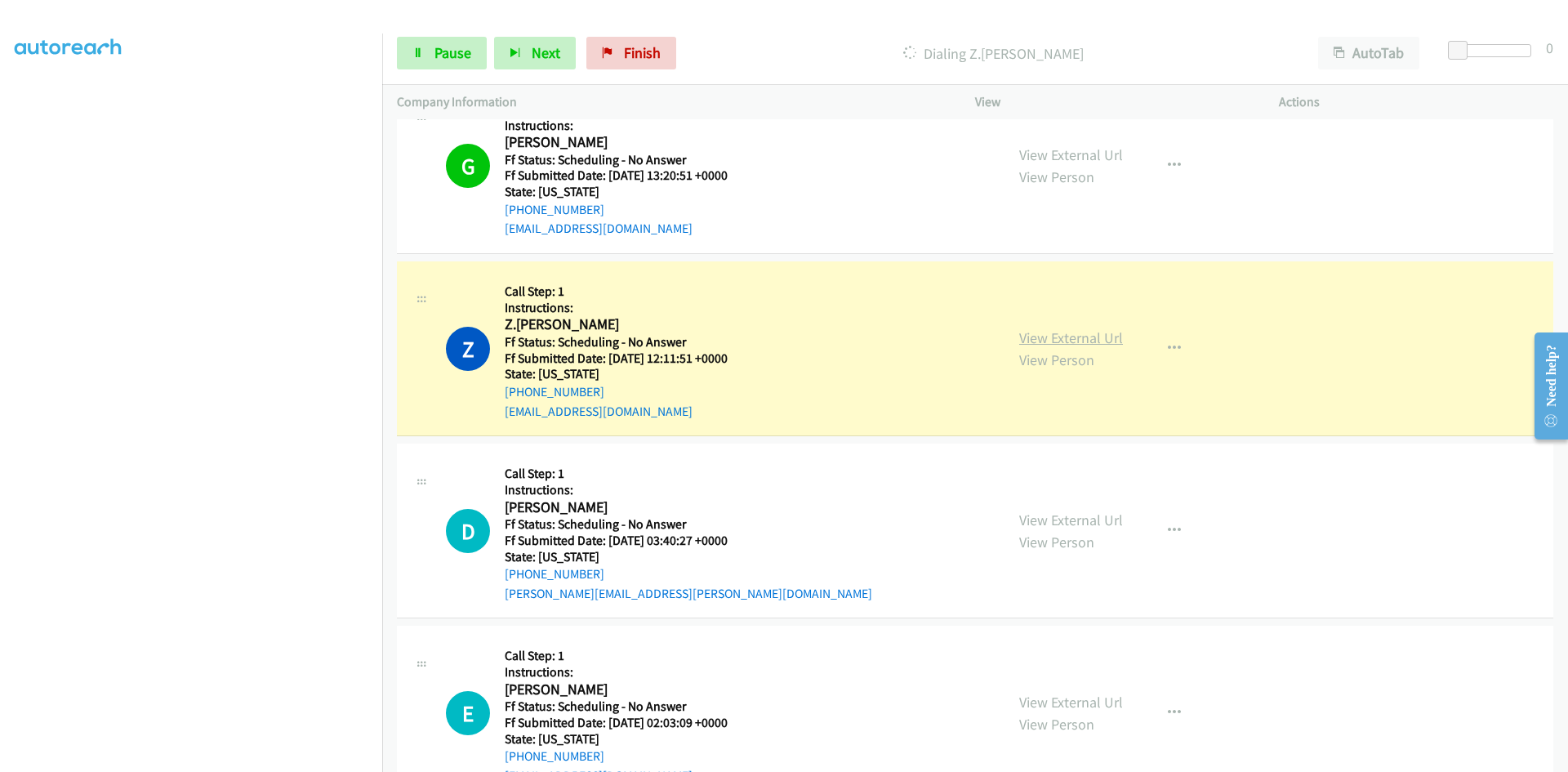
click at [1043, 336] on link "View External Url" at bounding box center [1071, 338] width 104 height 19
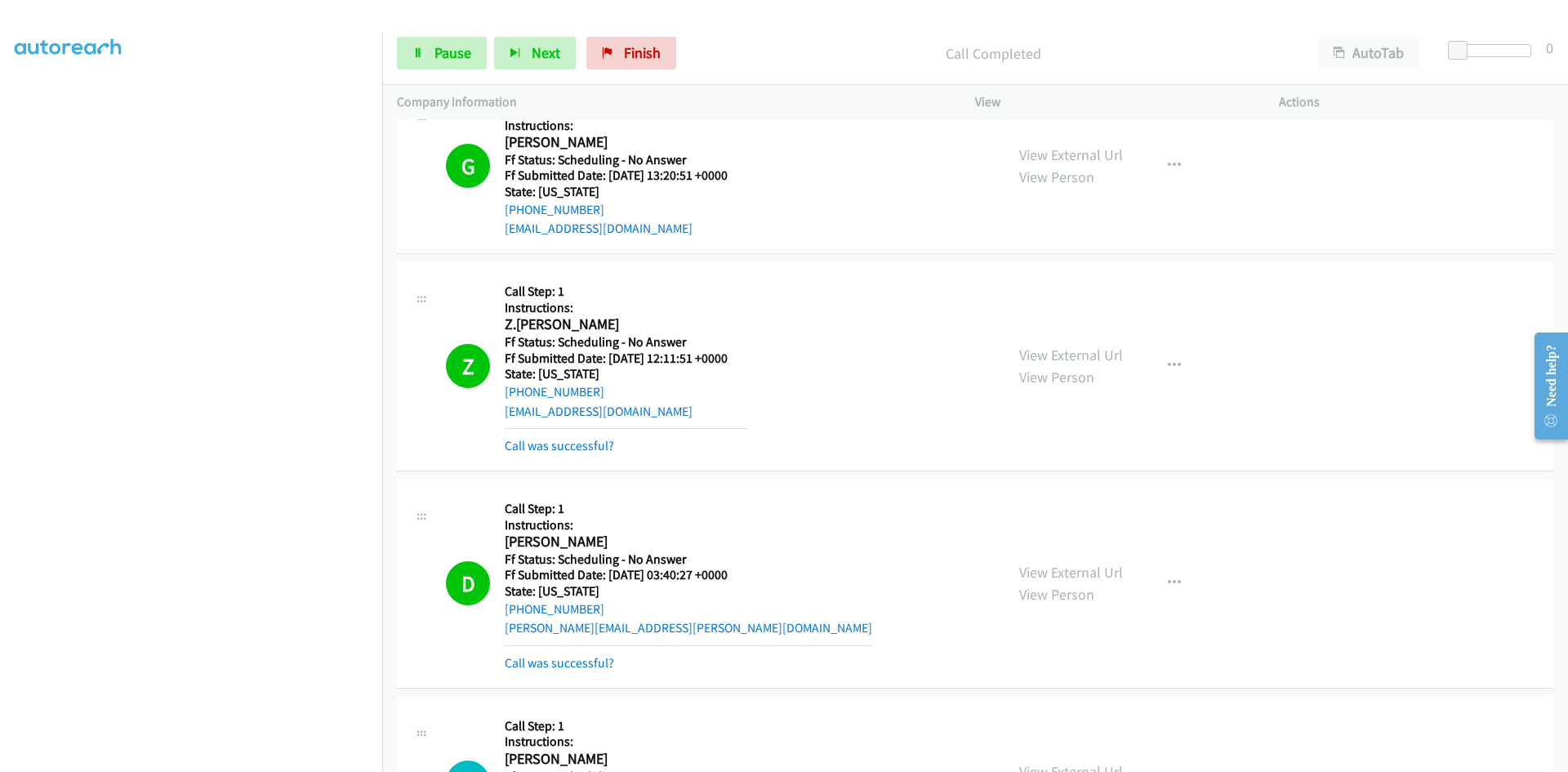
click at [1096, 554] on div "View External Url View Person View External Url Email Schedule/Manage Callback …" at bounding box center [1163, 584] width 319 height 180
click at [1096, 572] on link "View External Url" at bounding box center [1071, 572] width 104 height 19
click at [569, 448] on link "Call was successful?" at bounding box center [560, 446] width 110 height 15
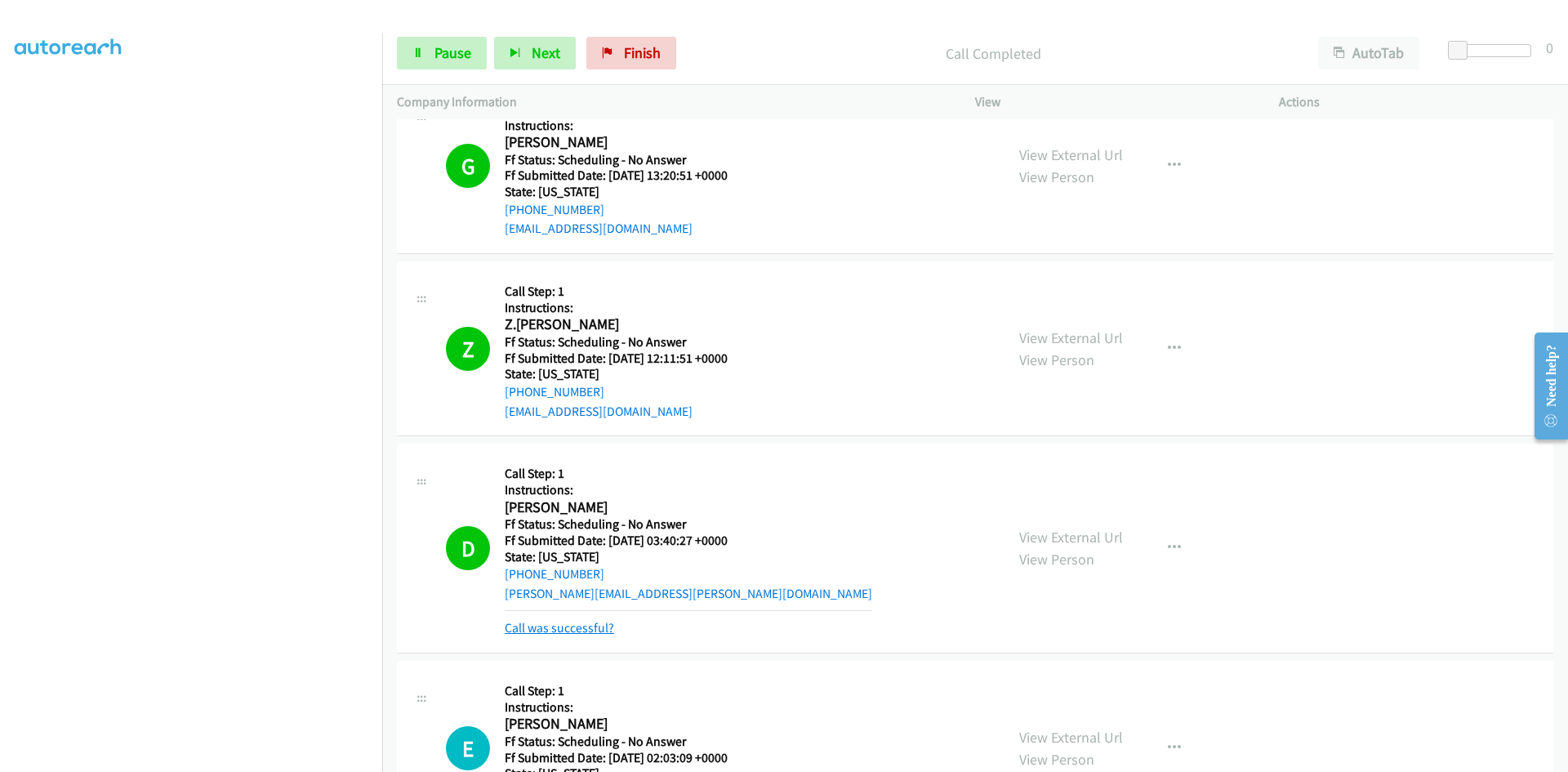
click at [571, 631] on link "Call was successful?" at bounding box center [560, 628] width 110 height 15
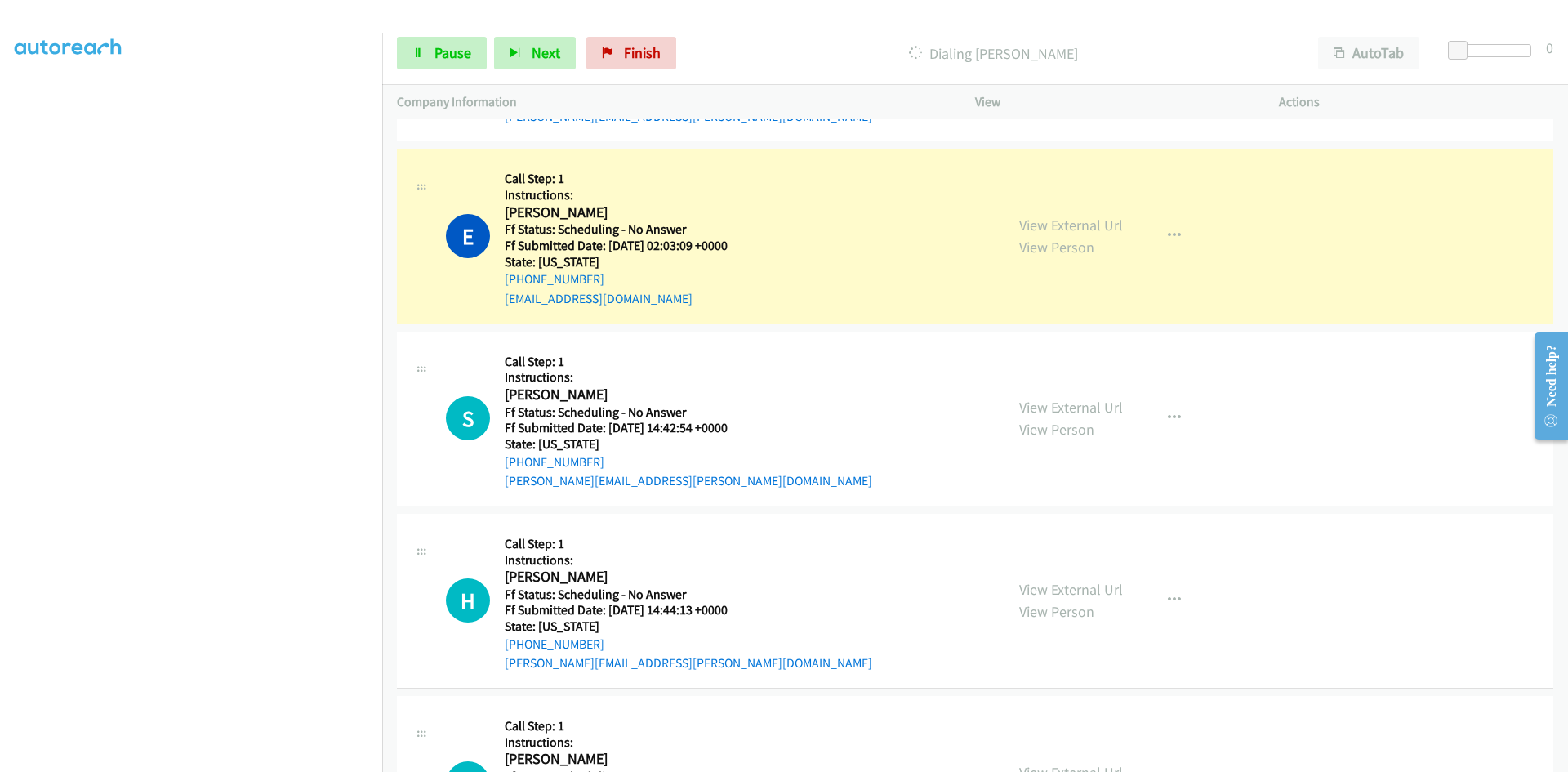
scroll to position [899, 0]
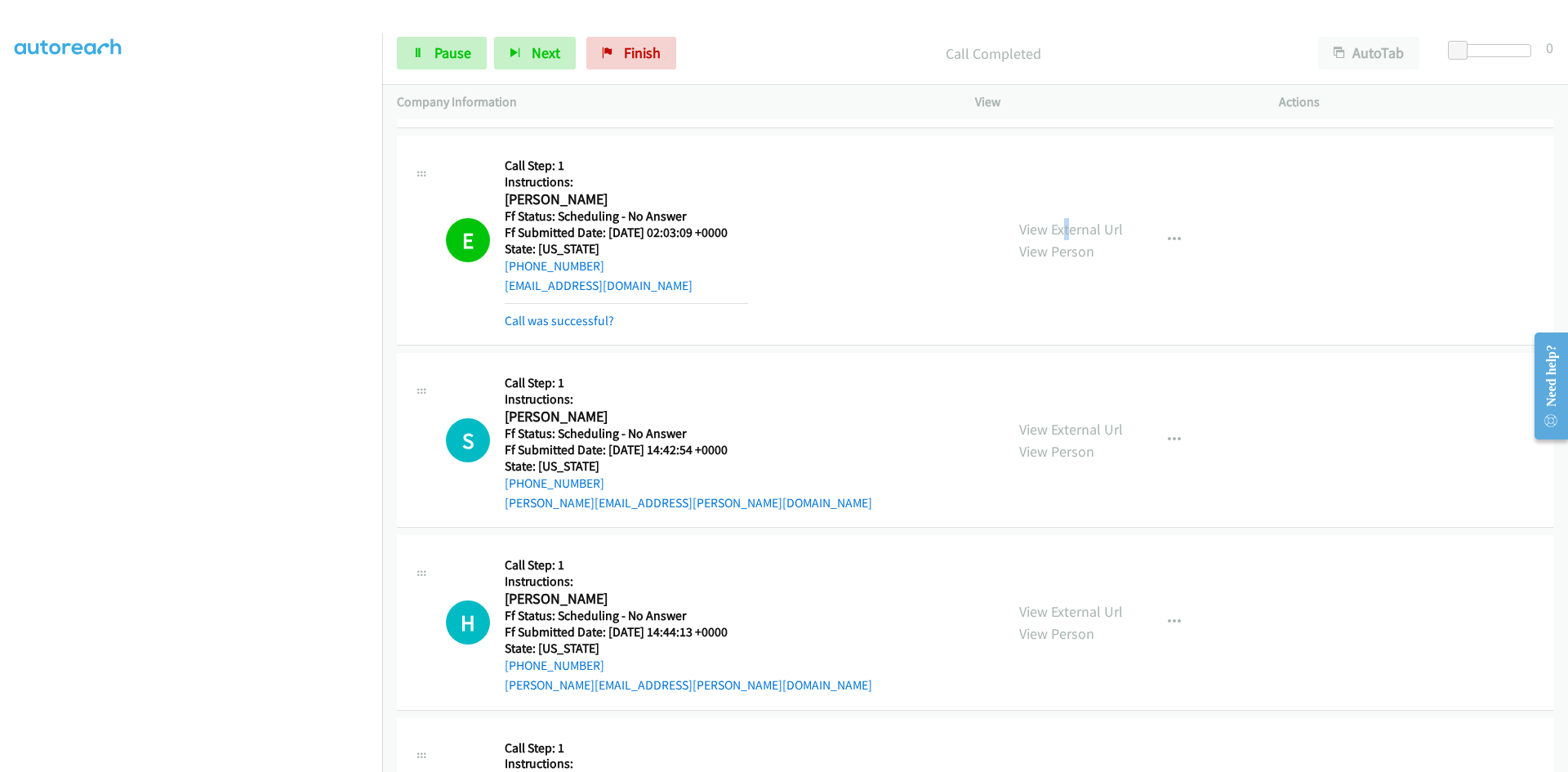
click at [1062, 211] on div "View External Url View Person View External Url Email Schedule/Manage Callback …" at bounding box center [1163, 240] width 319 height 180
click at [1070, 230] on link "View External Url" at bounding box center [1071, 229] width 104 height 19
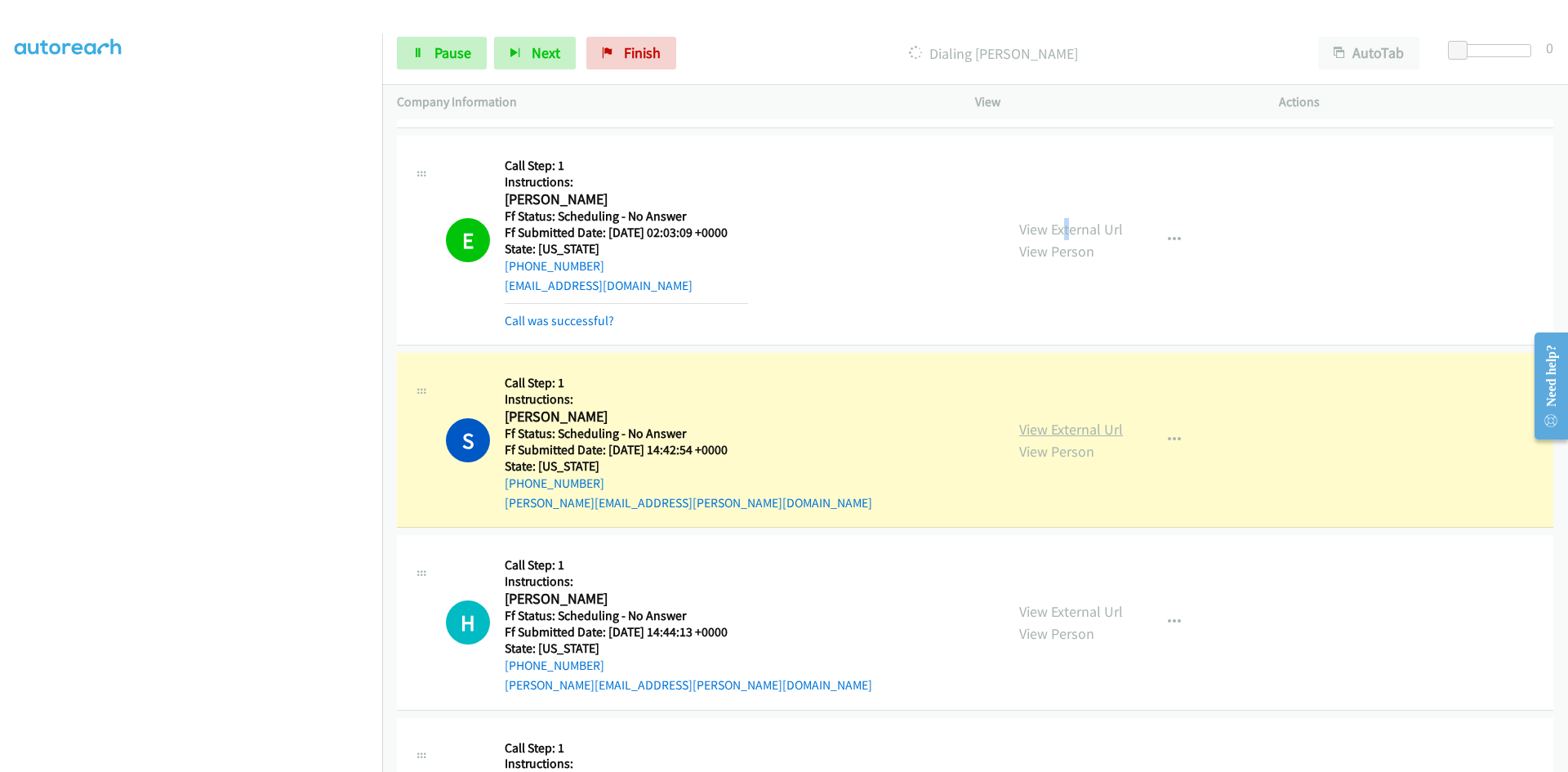
click at [1107, 428] on link "View External Url" at bounding box center [1071, 430] width 104 height 19
click at [435, 51] on span "Pause" at bounding box center [452, 53] width 37 height 19
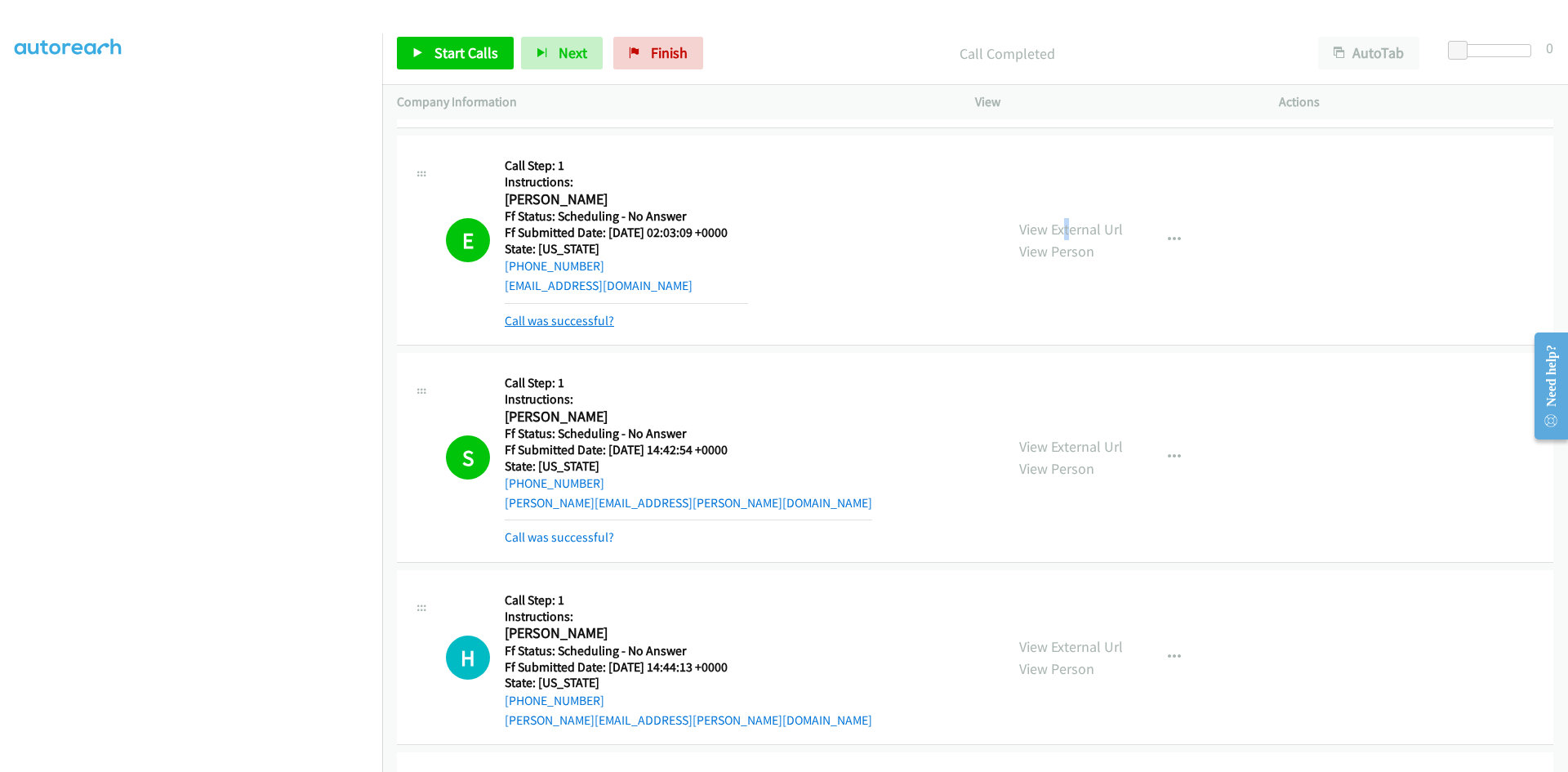
click at [596, 320] on link "Call was successful?" at bounding box center [560, 321] width 110 height 15
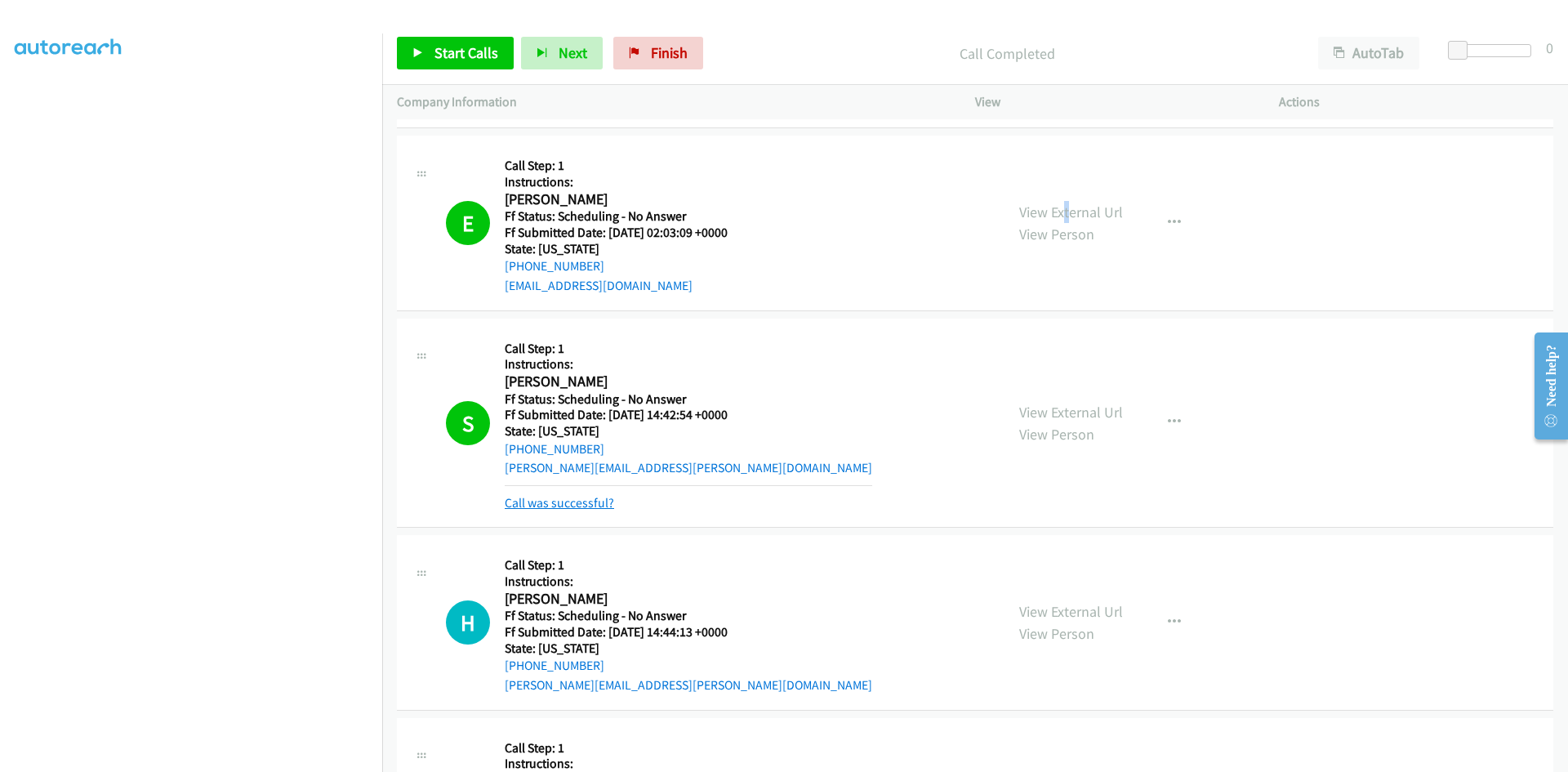
click at [585, 505] on link "Call was successful?" at bounding box center [560, 502] width 110 height 15
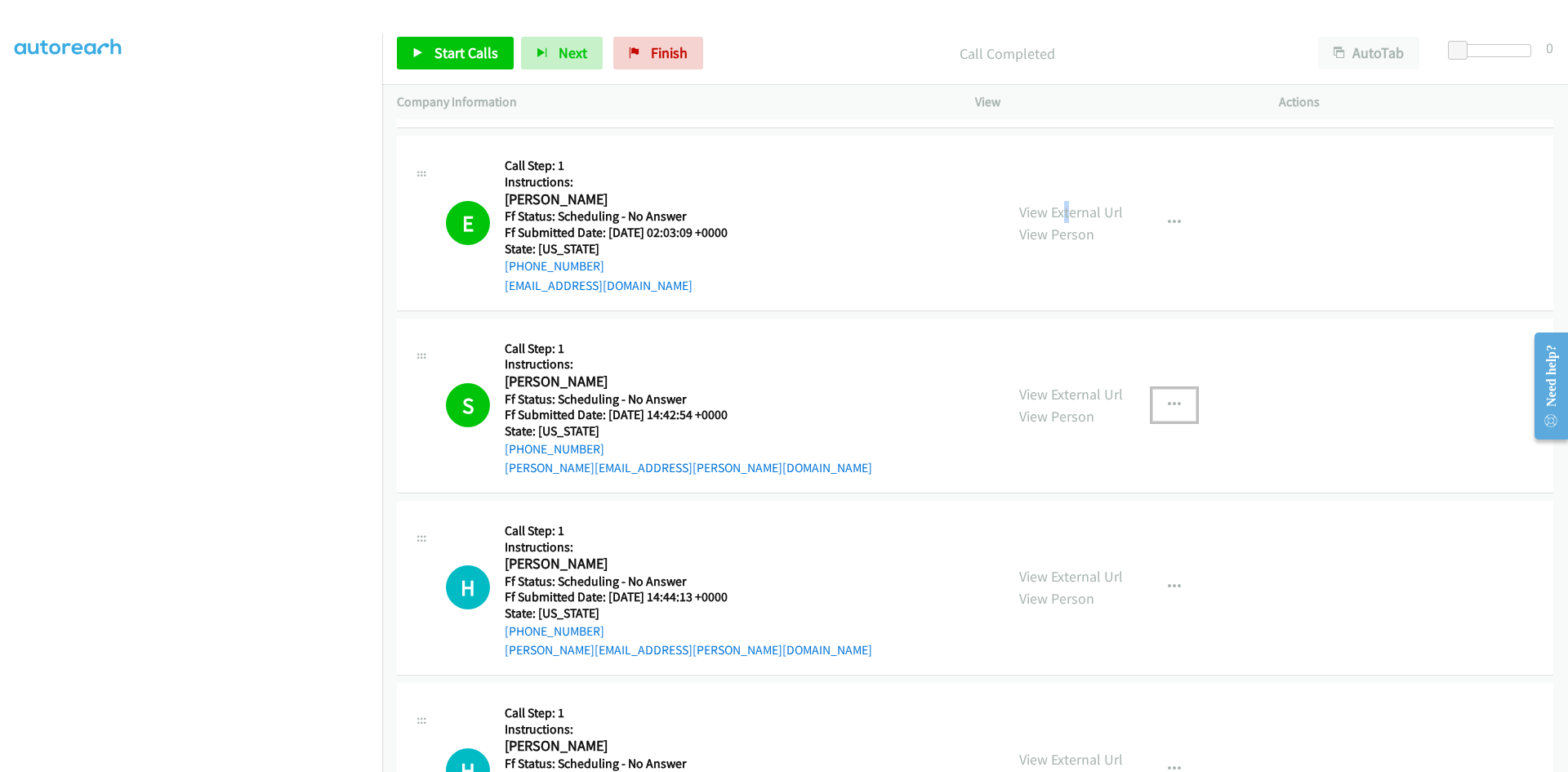
click at [1170, 399] on icon "button" at bounding box center [1175, 405] width 13 height 13
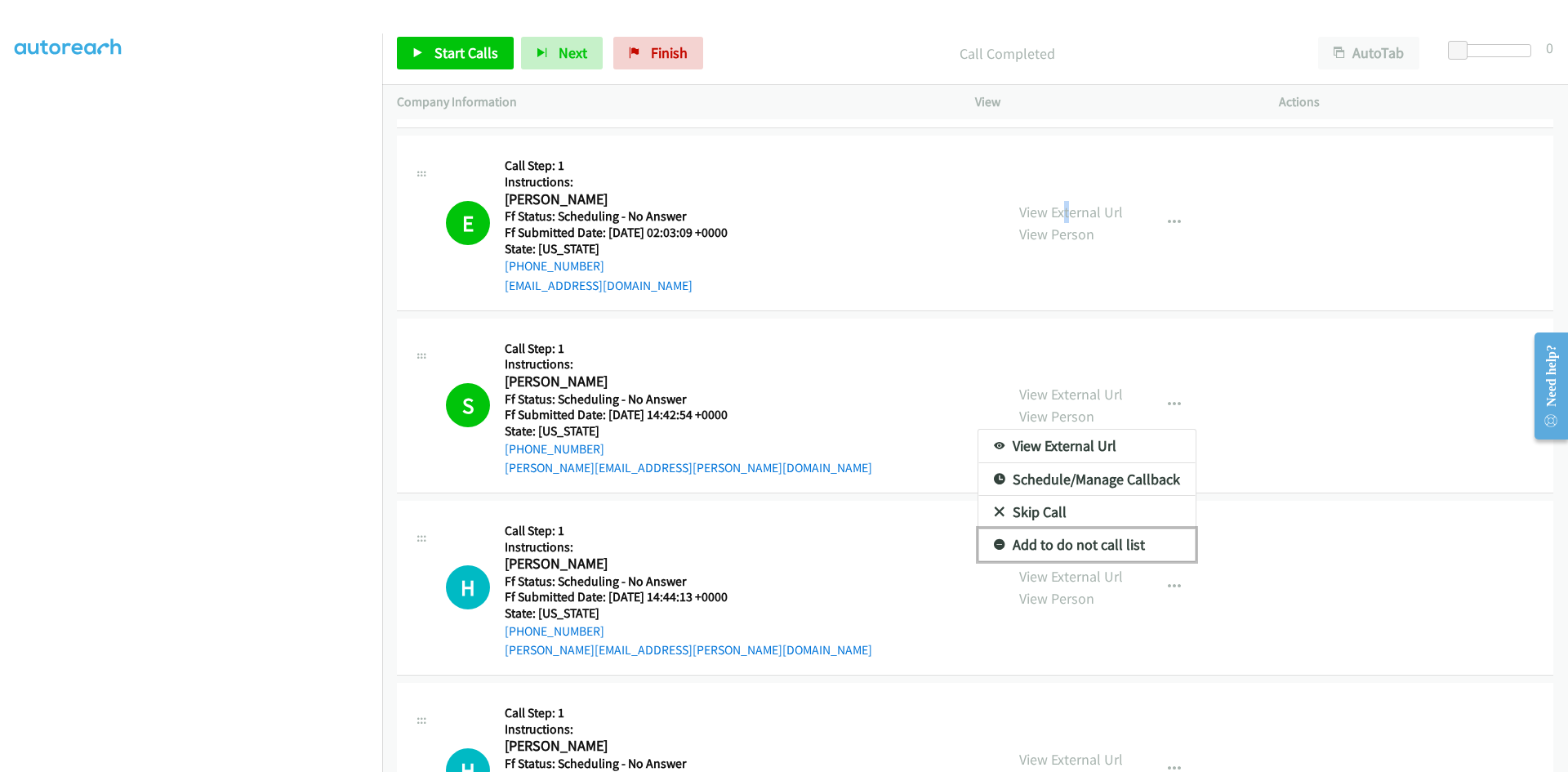
click at [1045, 542] on link "Add to do not call list" at bounding box center [1088, 545] width 218 height 33
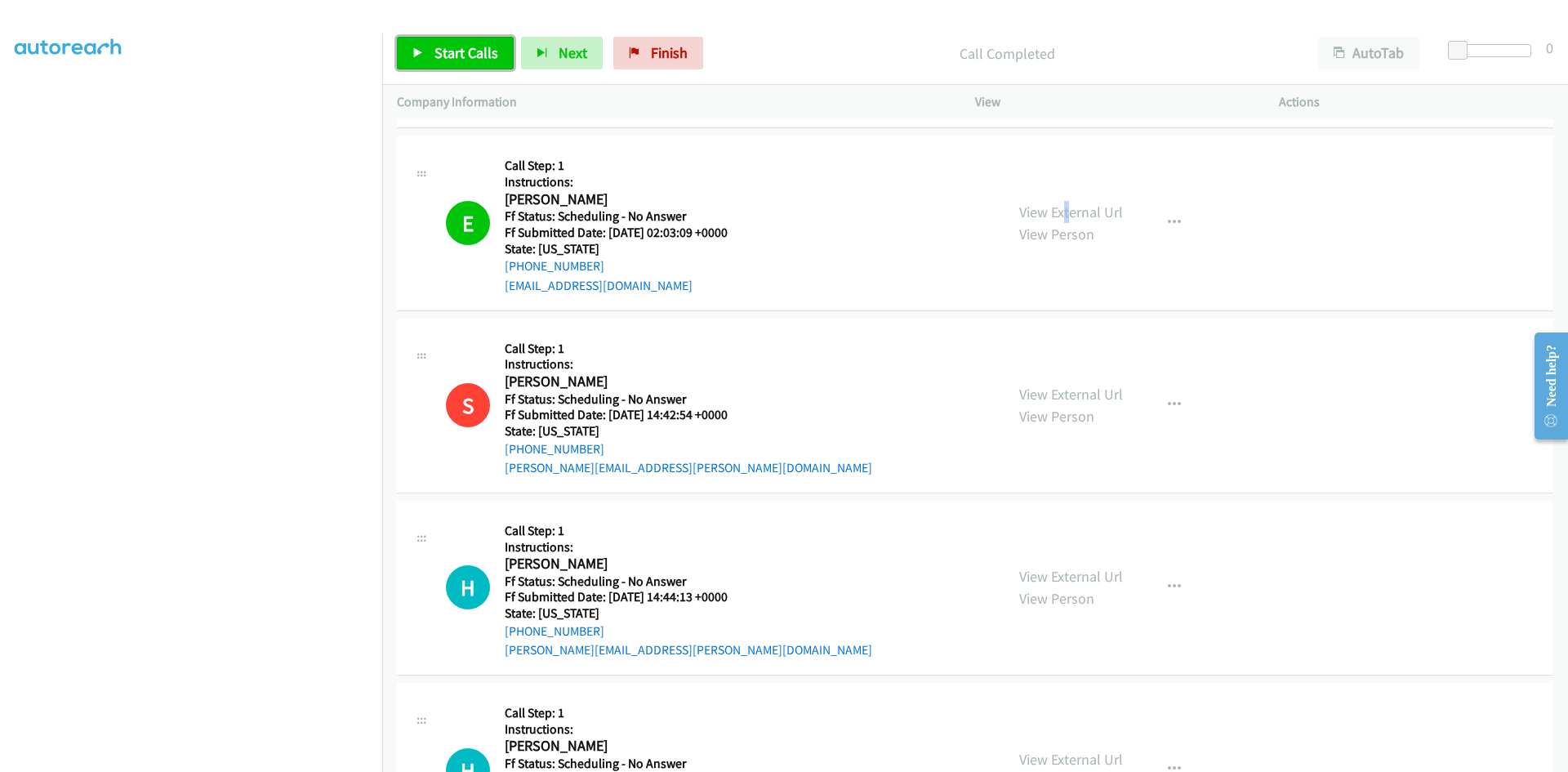
click at [473, 63] on link "Start Calls" at bounding box center [456, 53] width 117 height 33
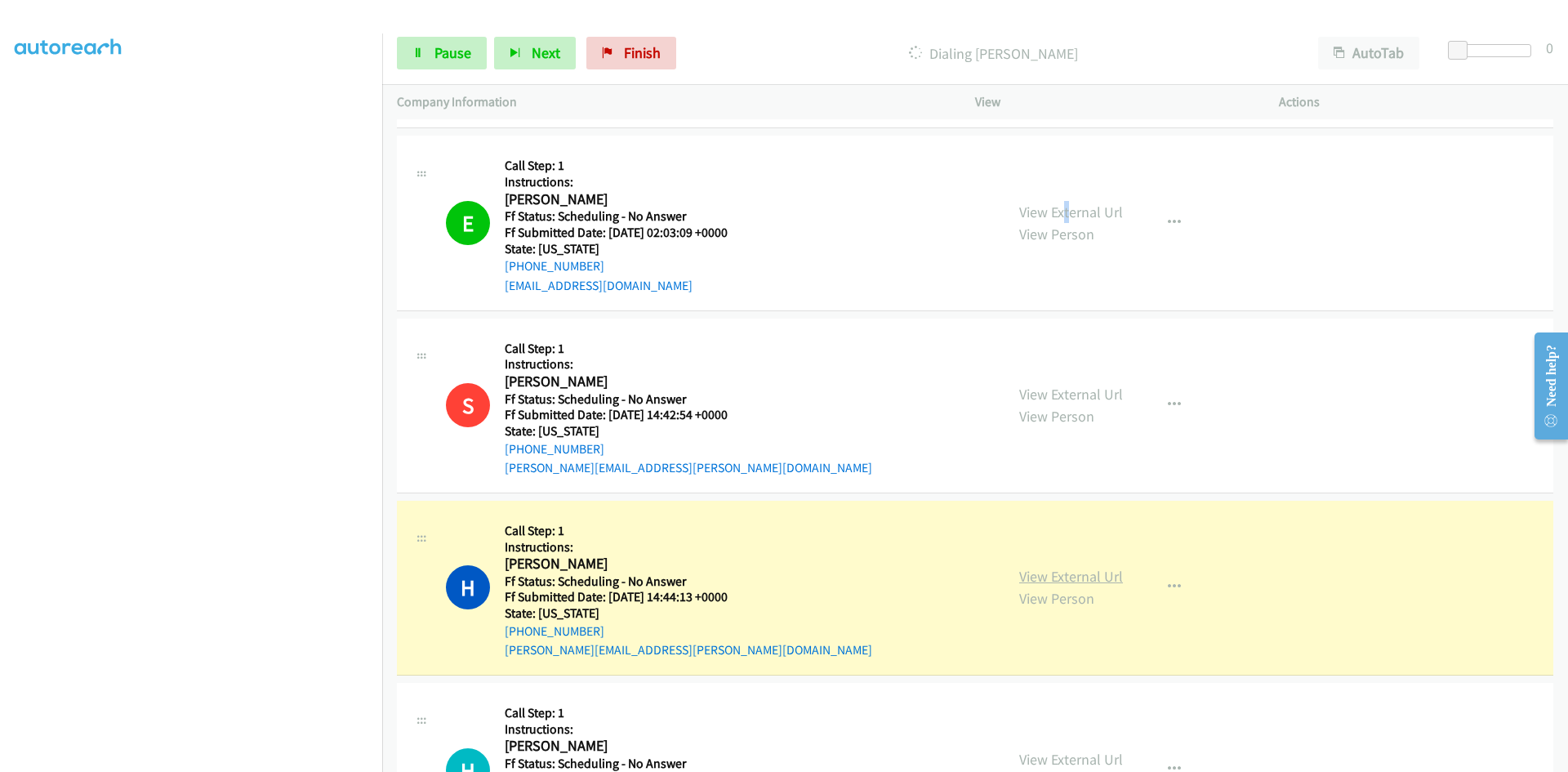
click at [1036, 576] on link "View External Url" at bounding box center [1071, 576] width 104 height 19
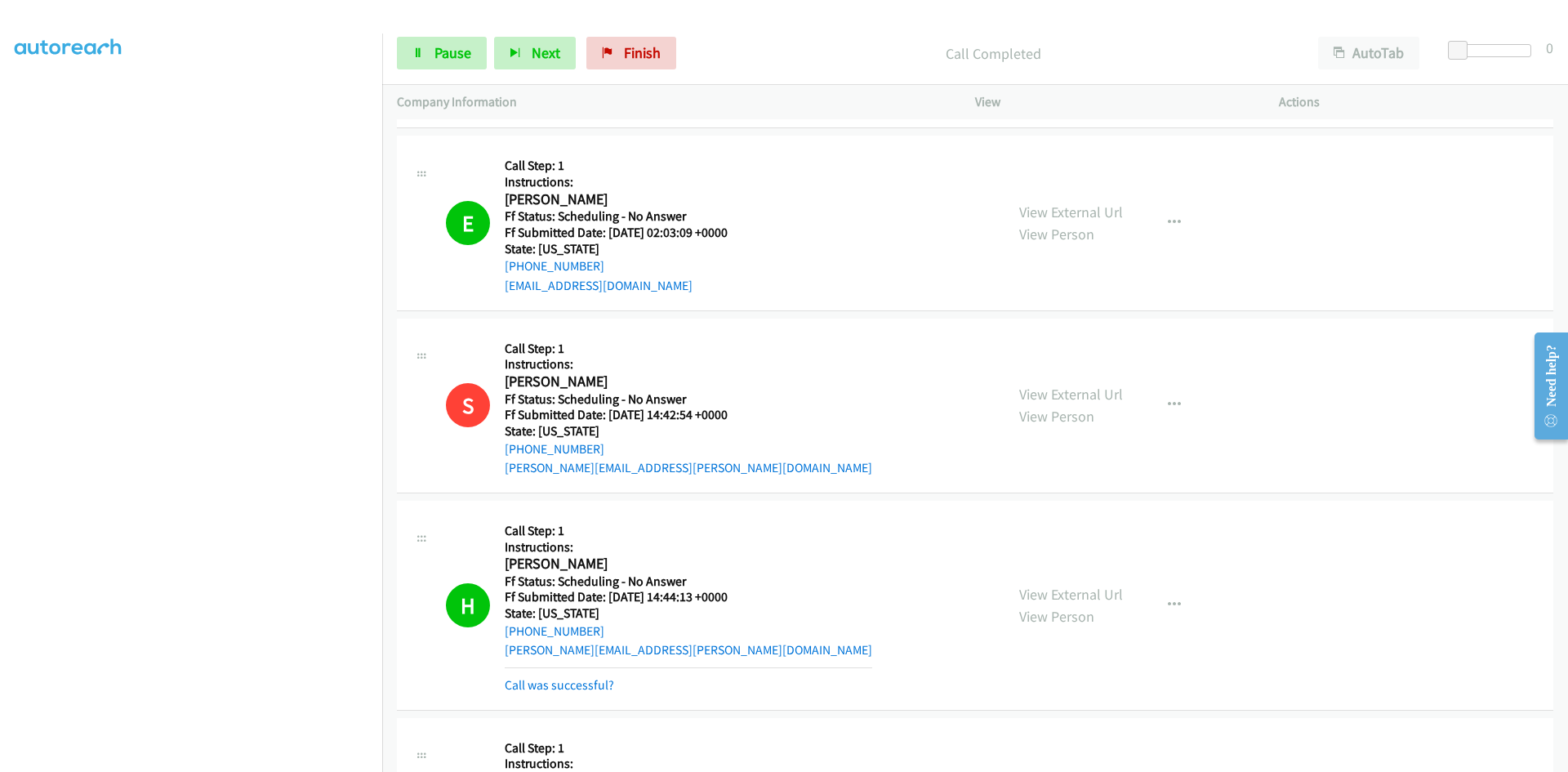
click at [583, 688] on link "Call was successful?" at bounding box center [560, 685] width 110 height 15
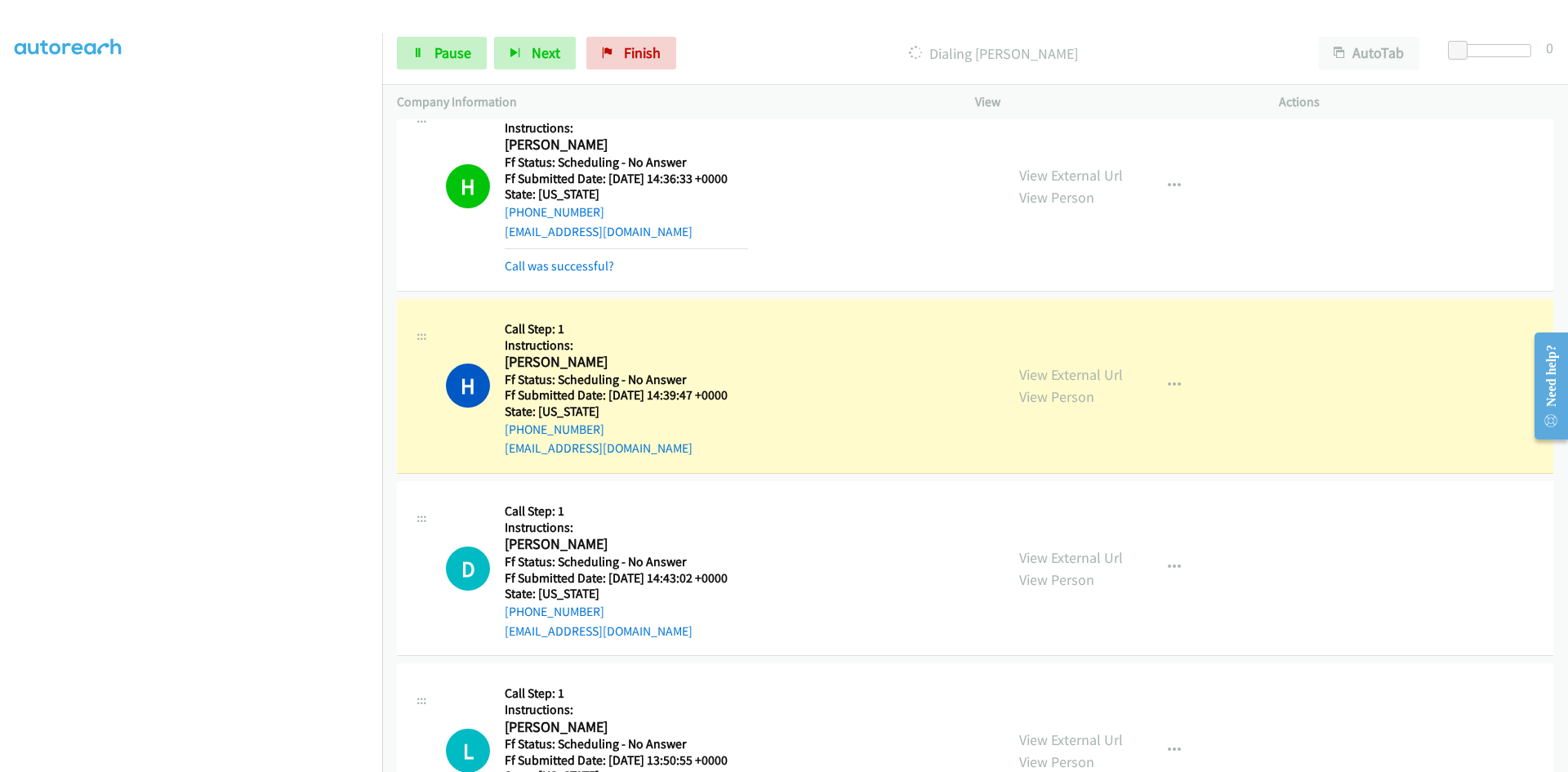
scroll to position [1471, 0]
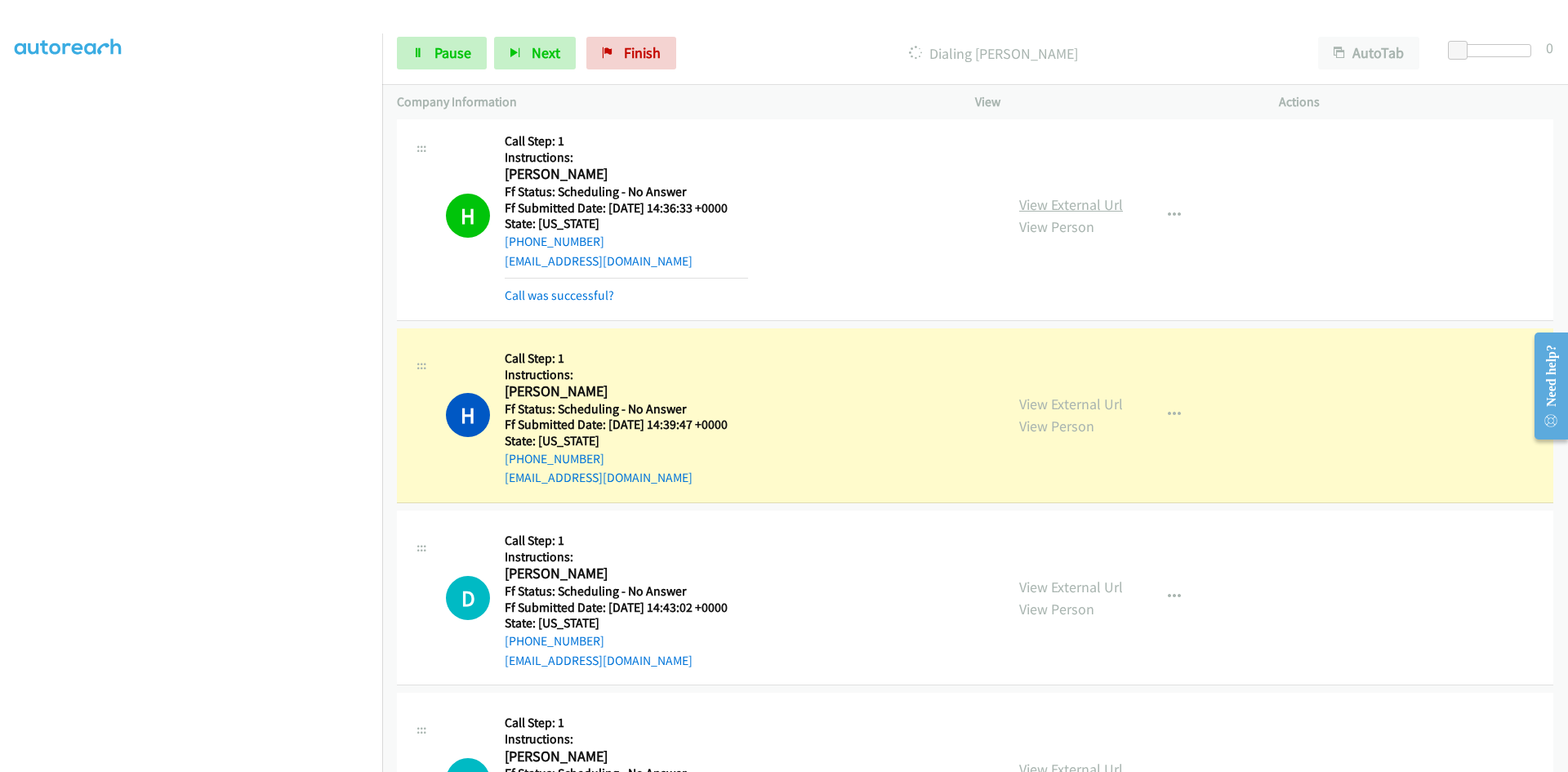
click at [1068, 205] on link "View External Url" at bounding box center [1071, 204] width 104 height 19
click at [583, 299] on link "Call was successful?" at bounding box center [560, 295] width 110 height 15
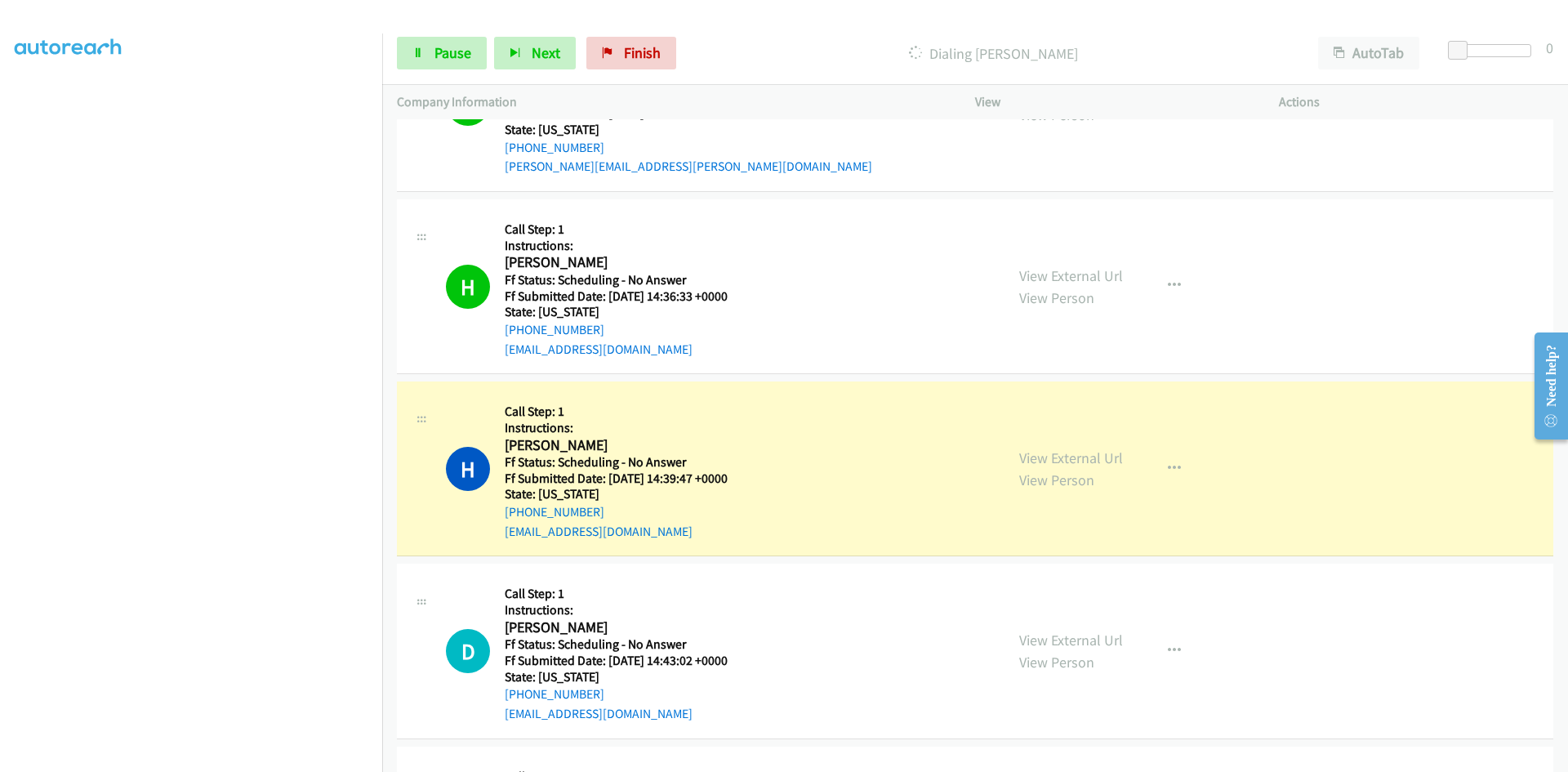
scroll to position [1389, 0]
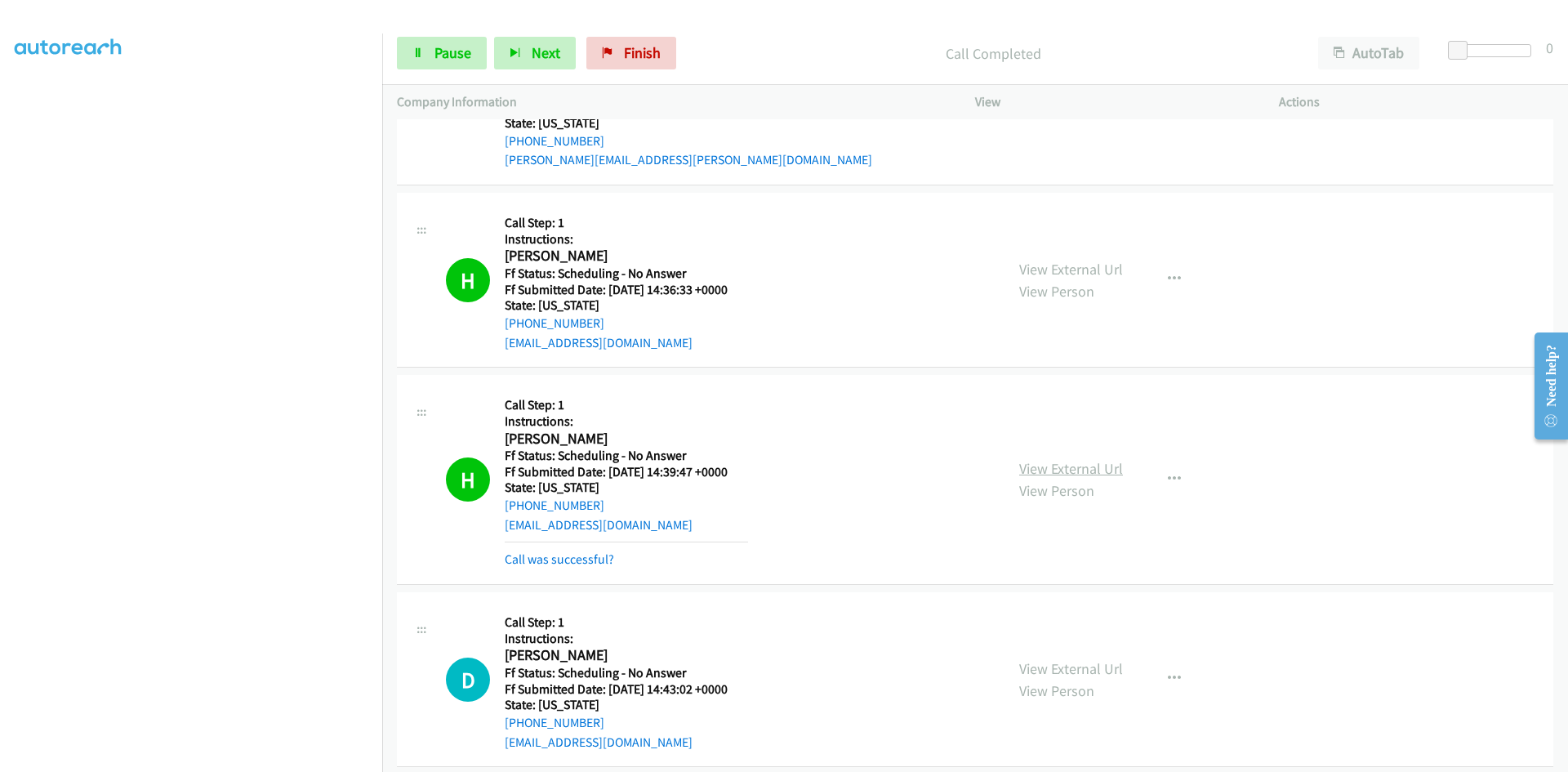
click at [1103, 456] on div "View External Url View Person View External Url Email Schedule/Manage Callback …" at bounding box center [1163, 480] width 319 height 180
click at [1105, 464] on link "View External Url" at bounding box center [1071, 468] width 104 height 19
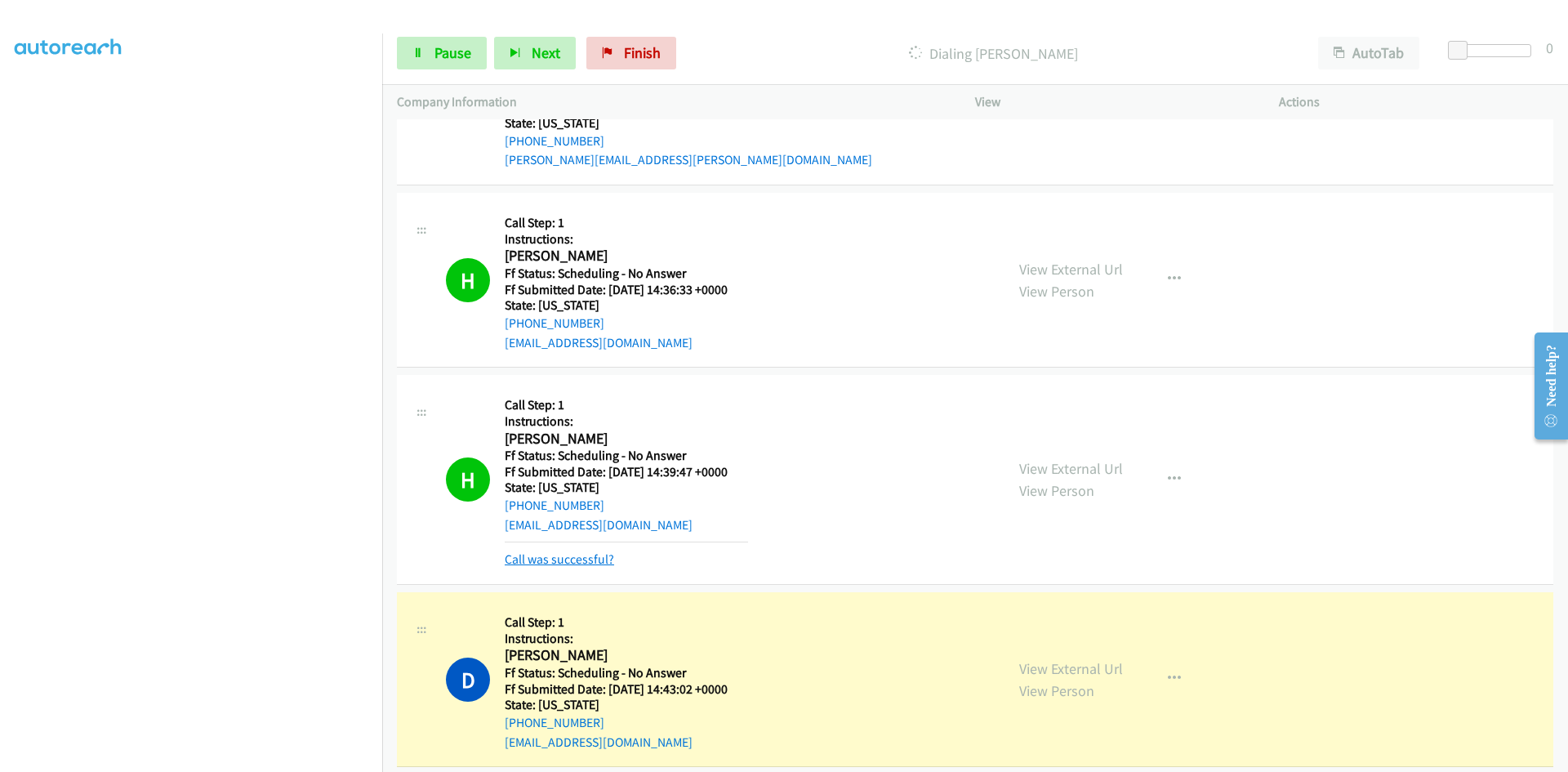
click at [592, 558] on link "Call was successful?" at bounding box center [560, 559] width 110 height 15
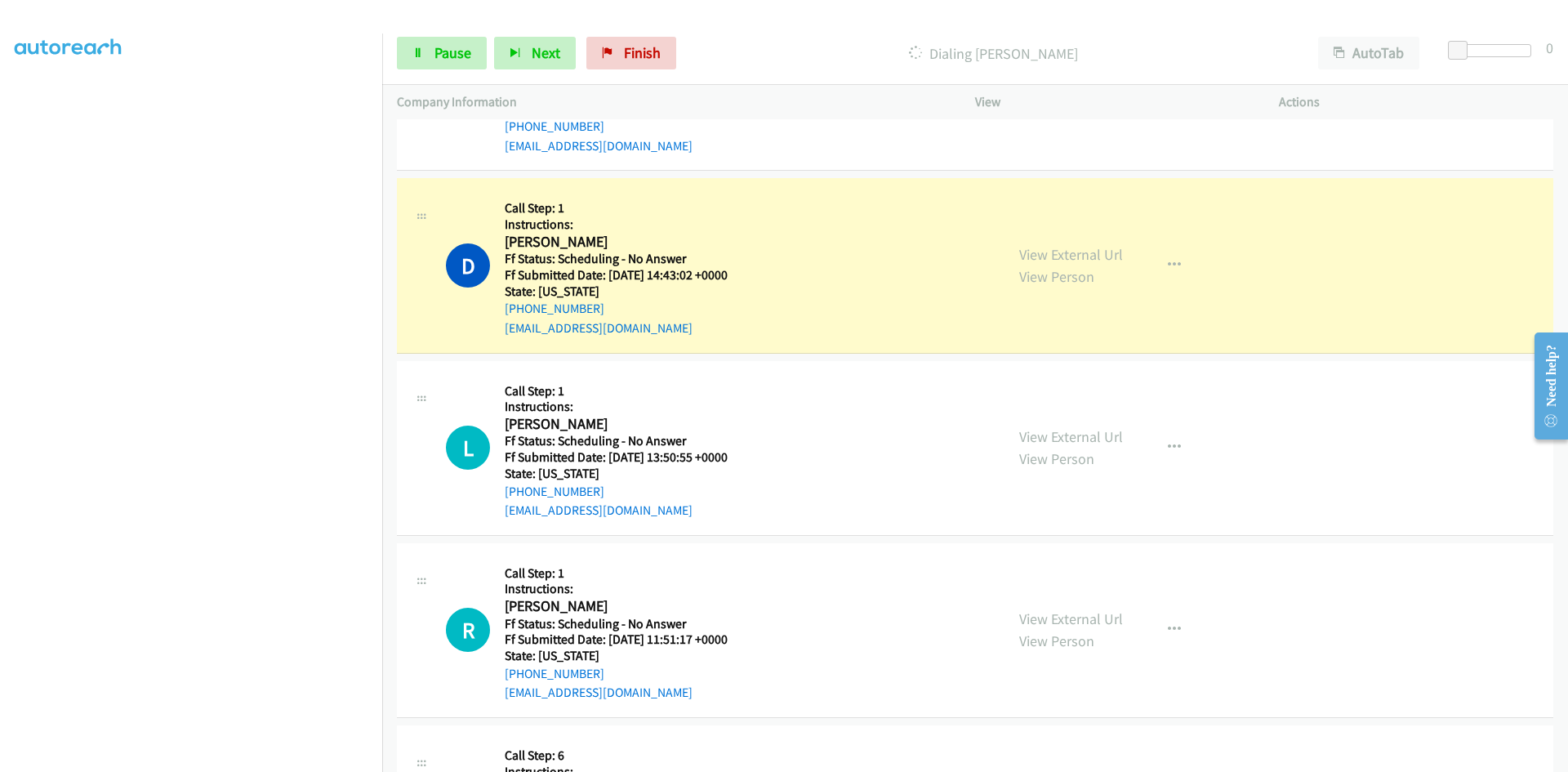
scroll to position [1798, 0]
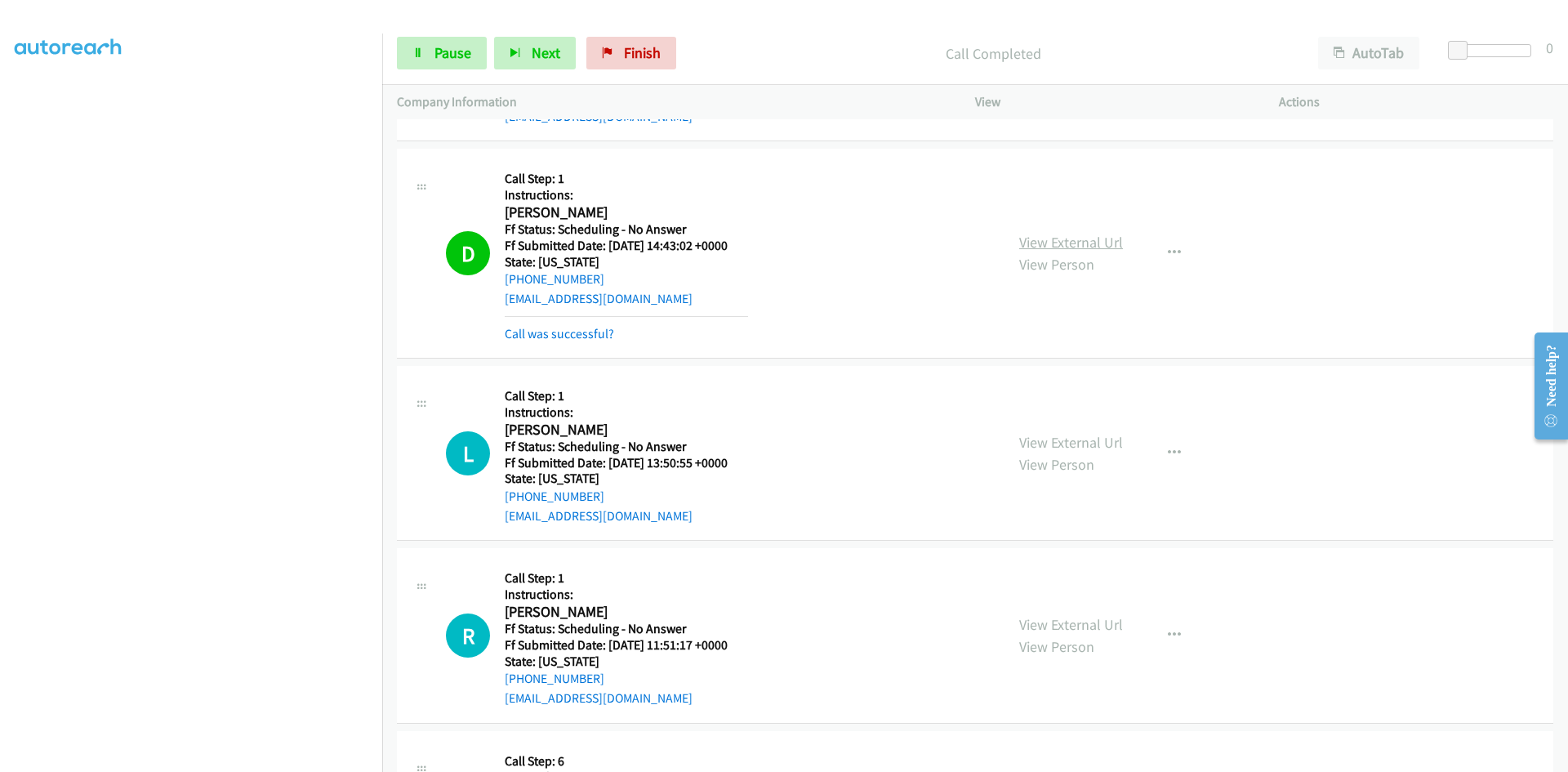
click at [1093, 241] on link "View External Url" at bounding box center [1071, 242] width 104 height 19
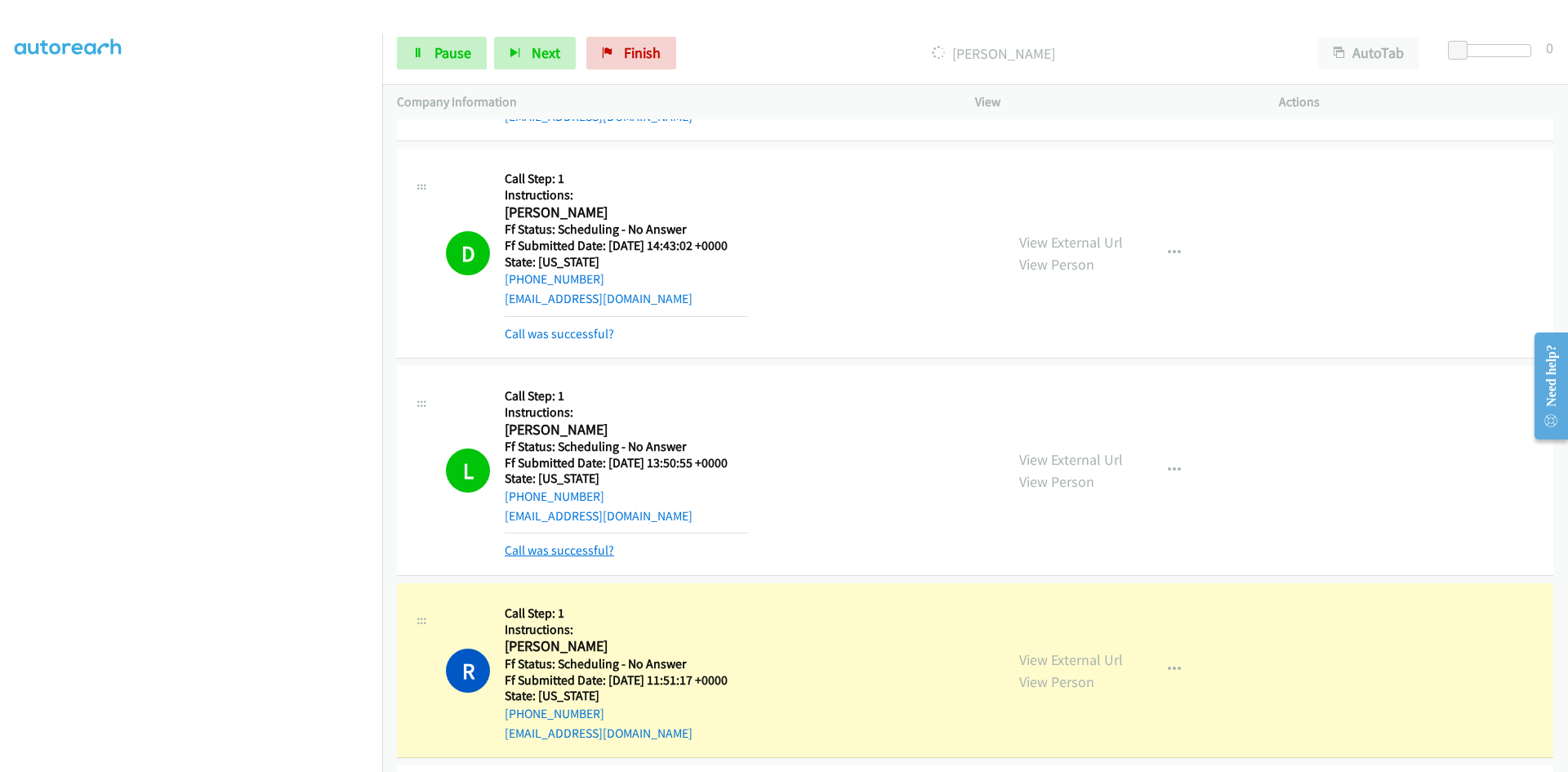
click at [597, 553] on link "Call was successful?" at bounding box center [560, 550] width 110 height 15
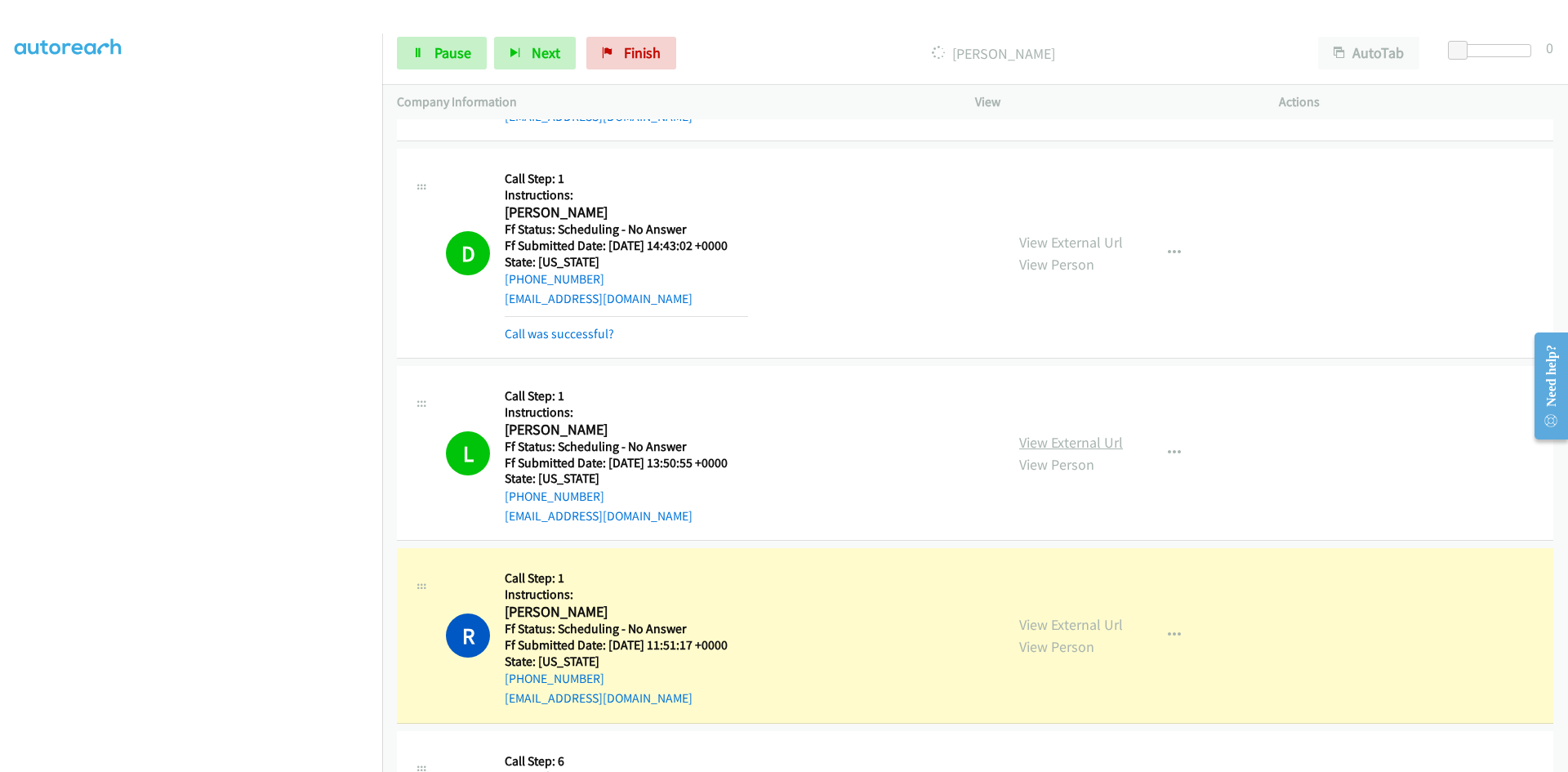
click at [1062, 443] on link "View External Url" at bounding box center [1071, 443] width 104 height 19
click at [1077, 626] on link "View External Url" at bounding box center [1071, 624] width 104 height 19
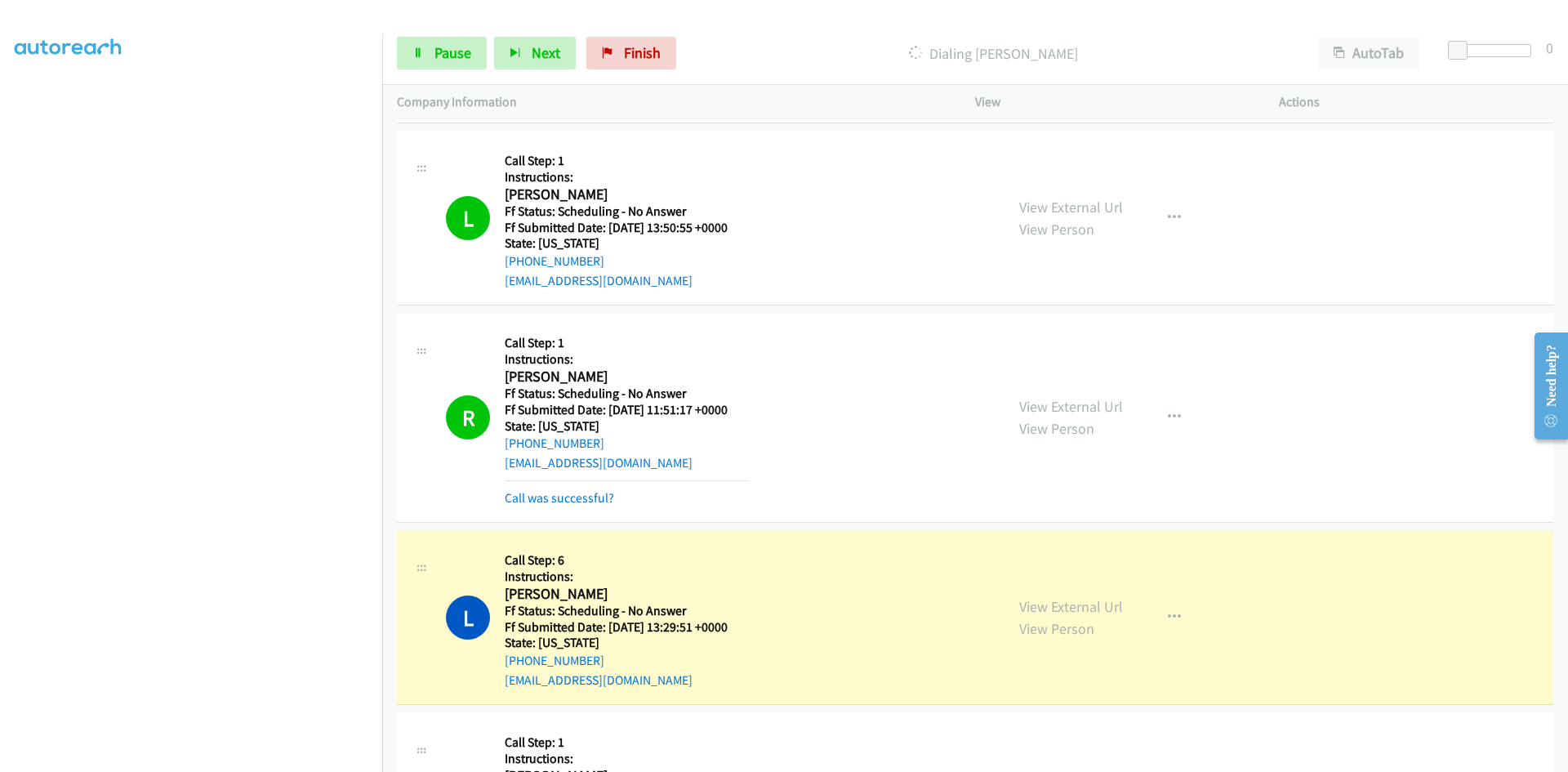
scroll to position [2043, 0]
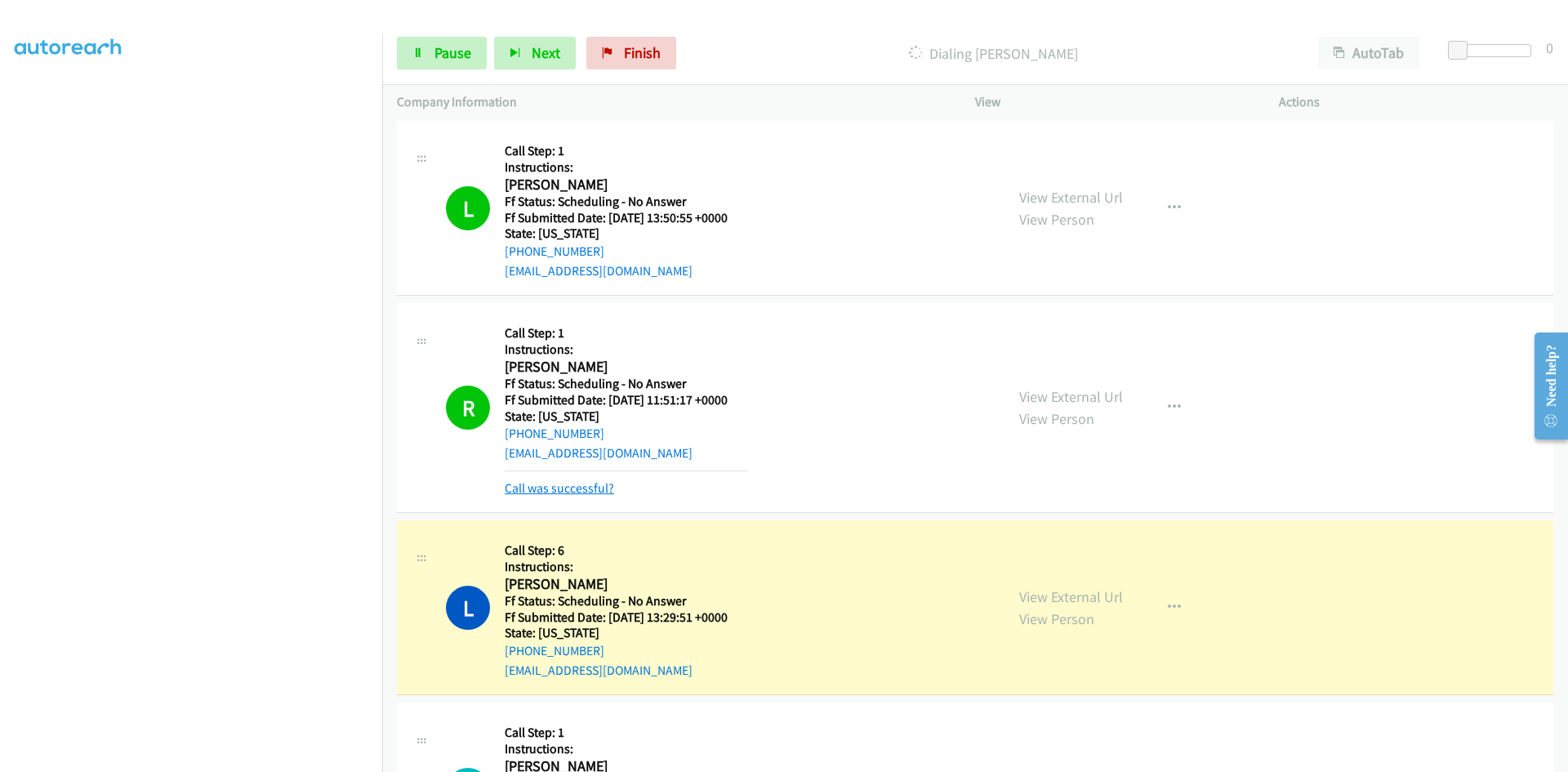
click at [573, 492] on link "Call was successful?" at bounding box center [560, 488] width 110 height 15
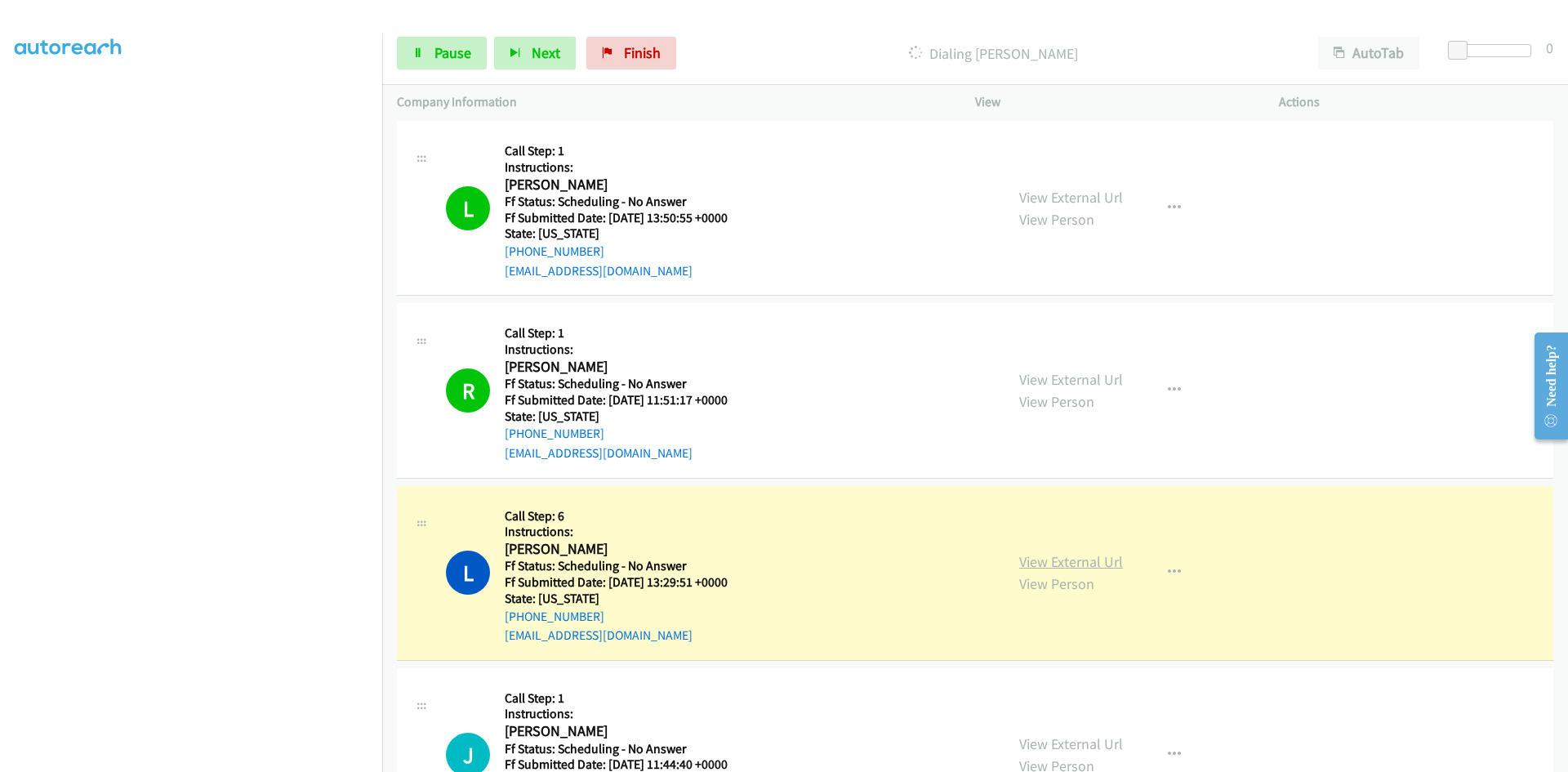
click at [1077, 564] on link "View External Url" at bounding box center [1071, 562] width 104 height 19
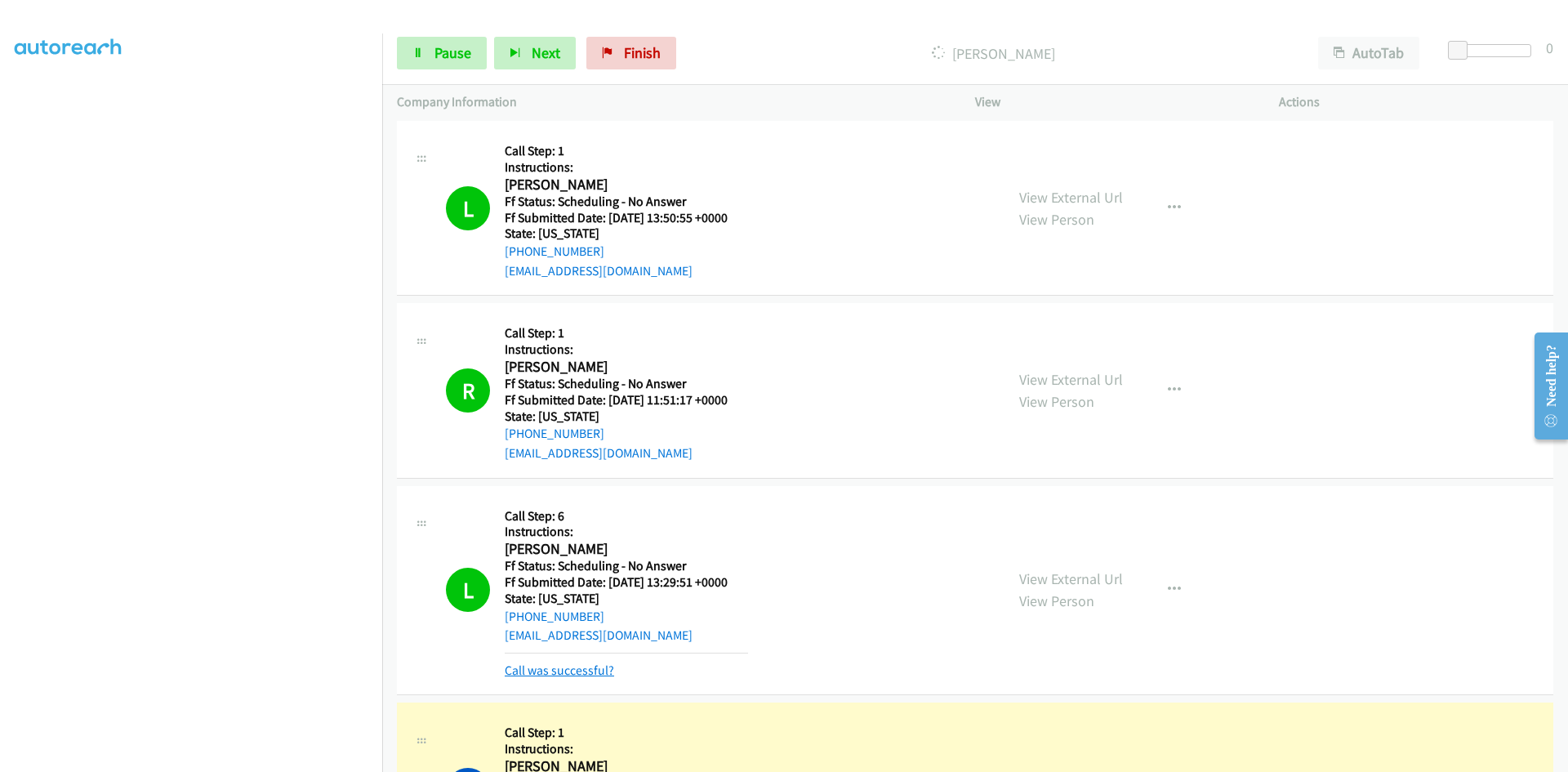
click at [586, 673] on link "Call was successful?" at bounding box center [560, 670] width 110 height 15
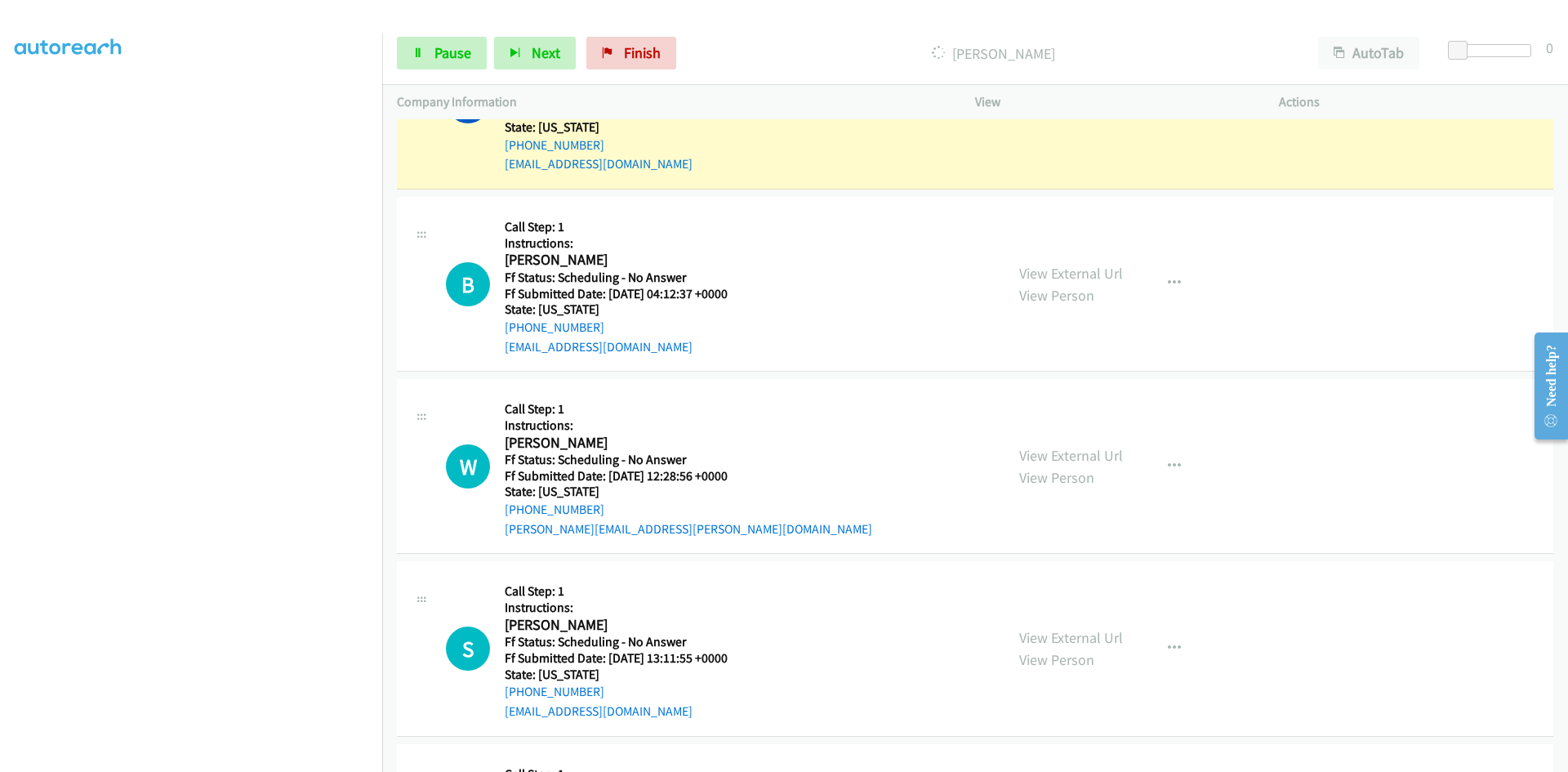
scroll to position [2615, 0]
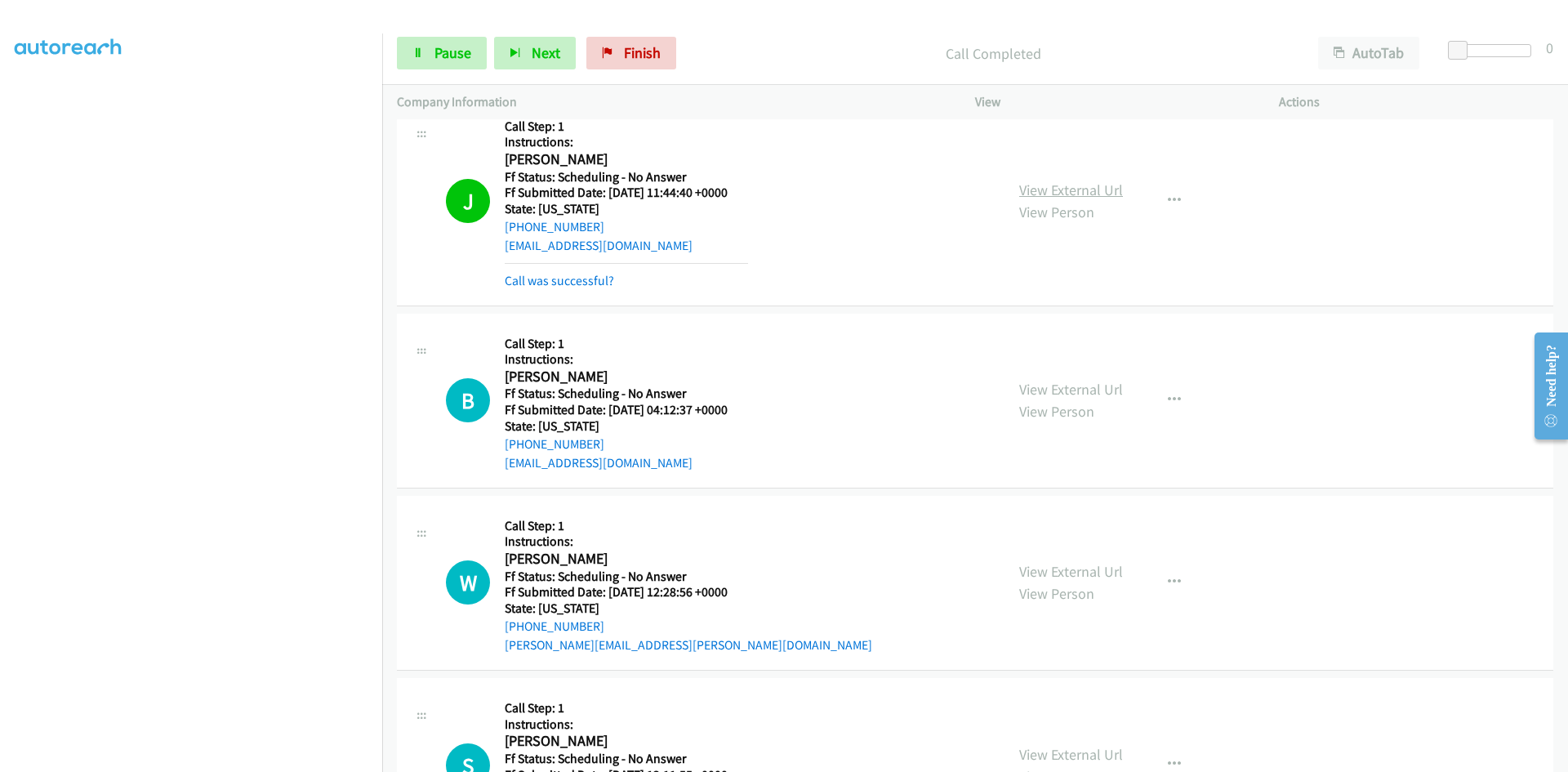
click at [1106, 189] on link "View External Url" at bounding box center [1071, 190] width 104 height 19
click at [579, 286] on link "Call was successful?" at bounding box center [560, 280] width 110 height 15
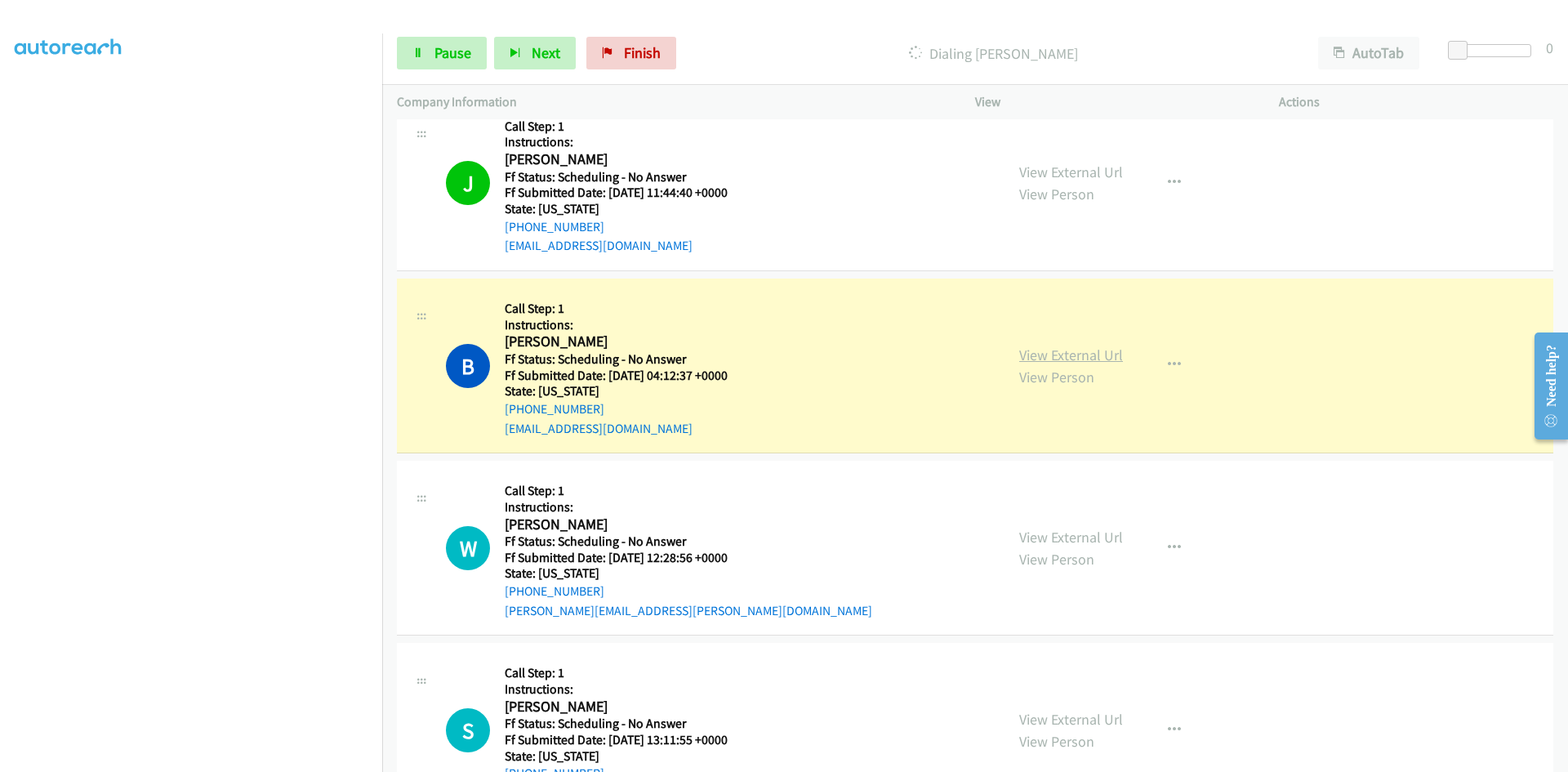
click at [1103, 359] on link "View External Url" at bounding box center [1071, 355] width 104 height 19
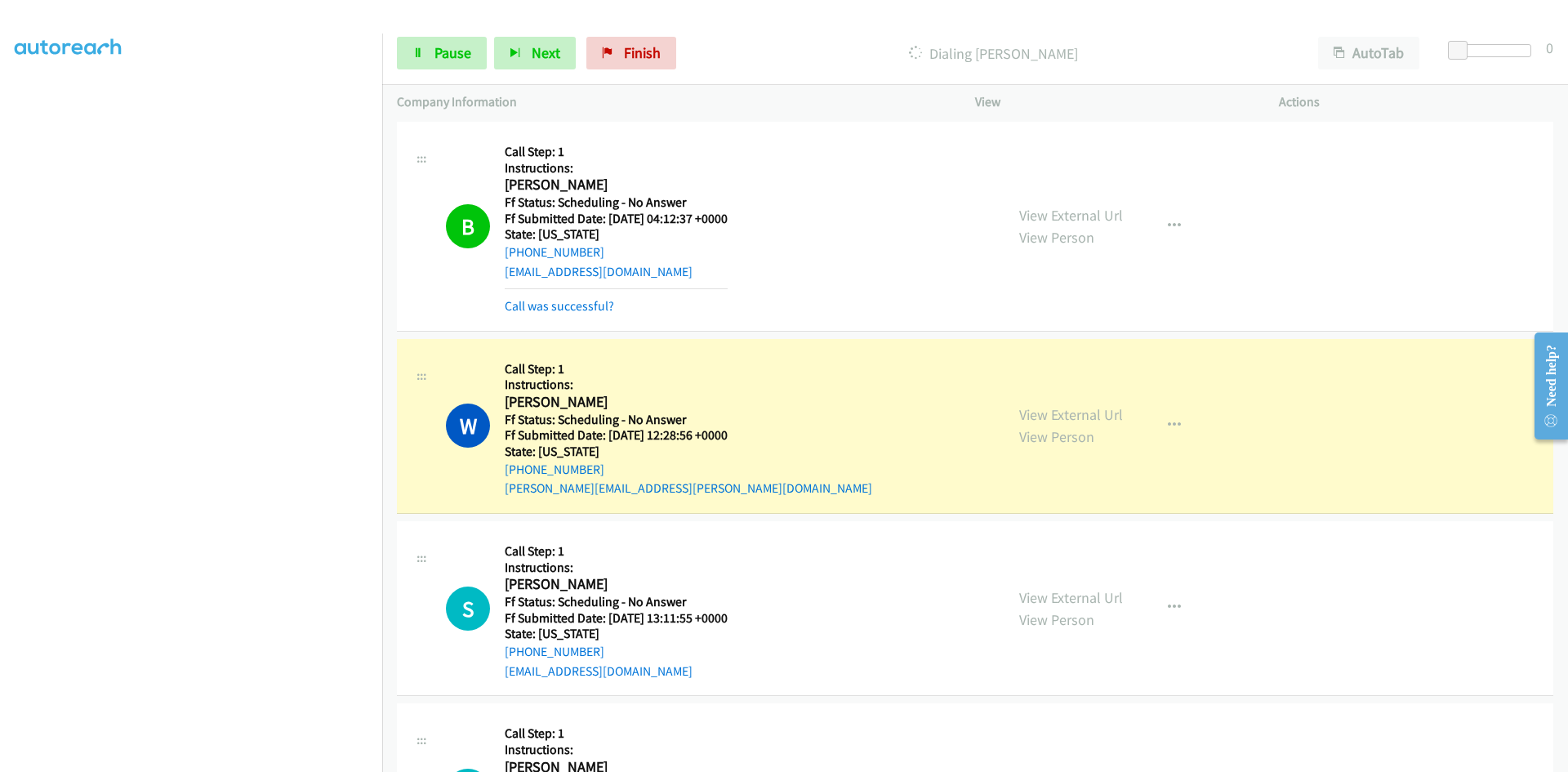
scroll to position [2778, 0]
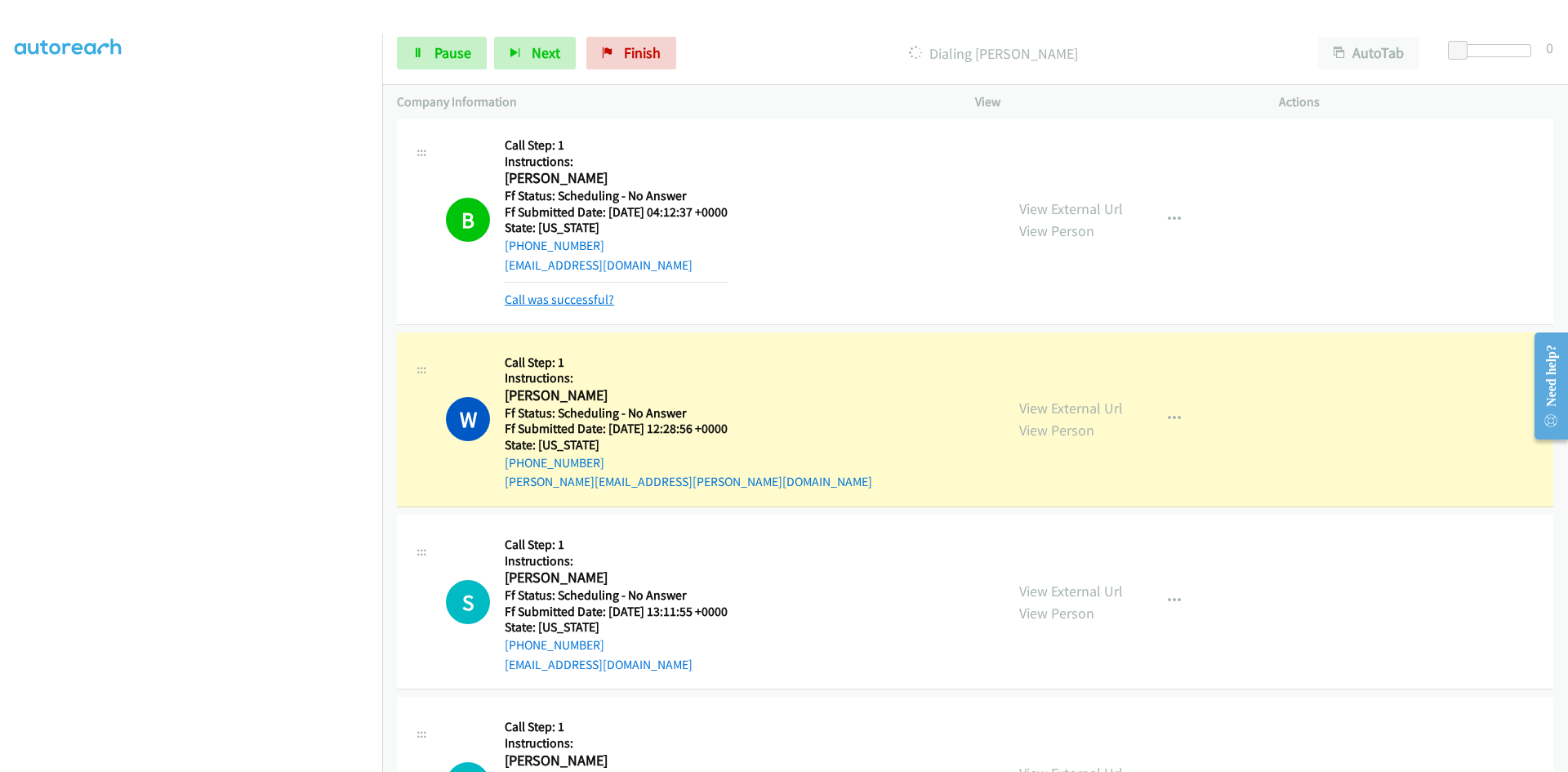
click at [591, 300] on link "Call was successful?" at bounding box center [560, 299] width 110 height 15
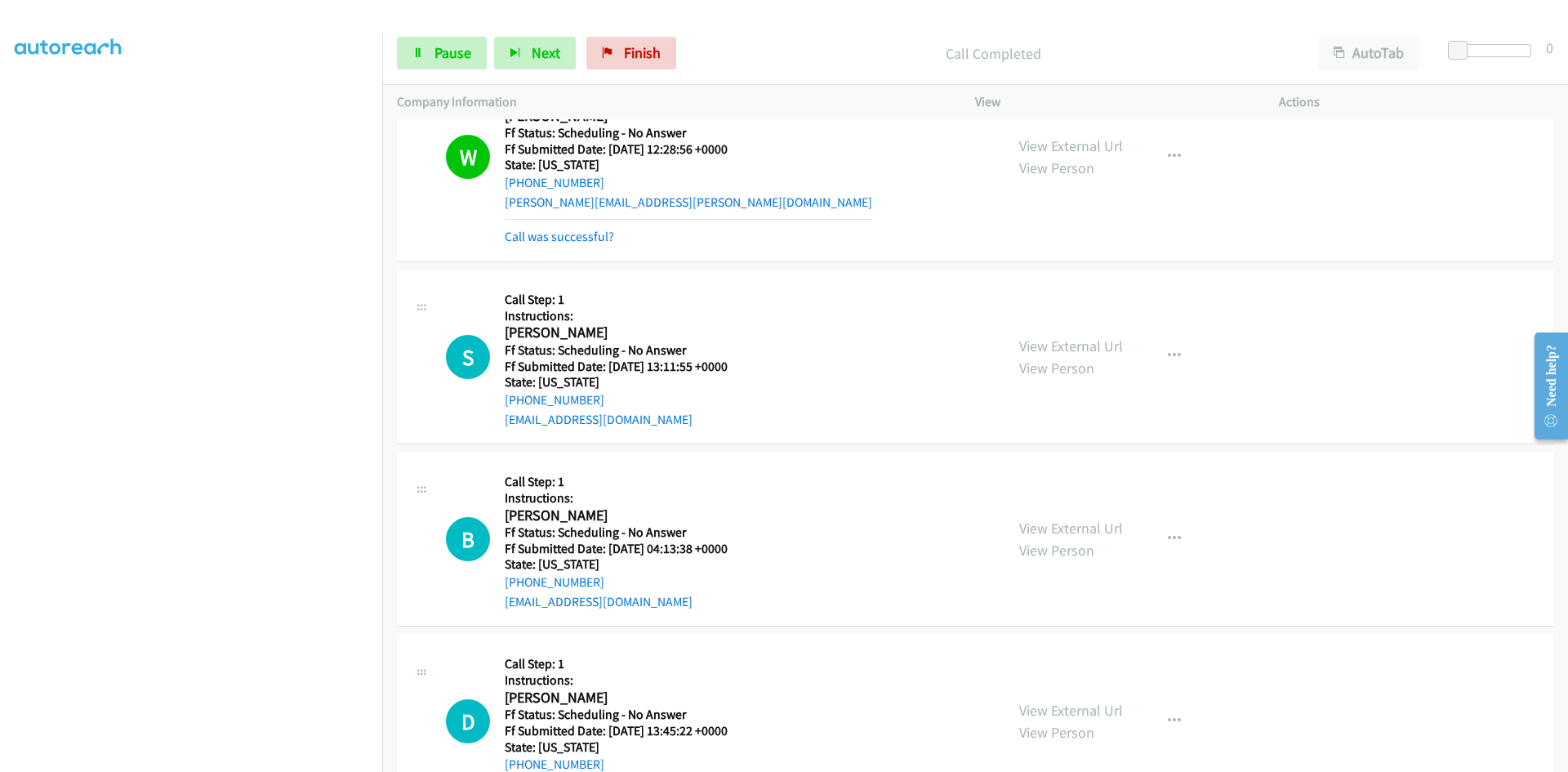
scroll to position [3041, 0]
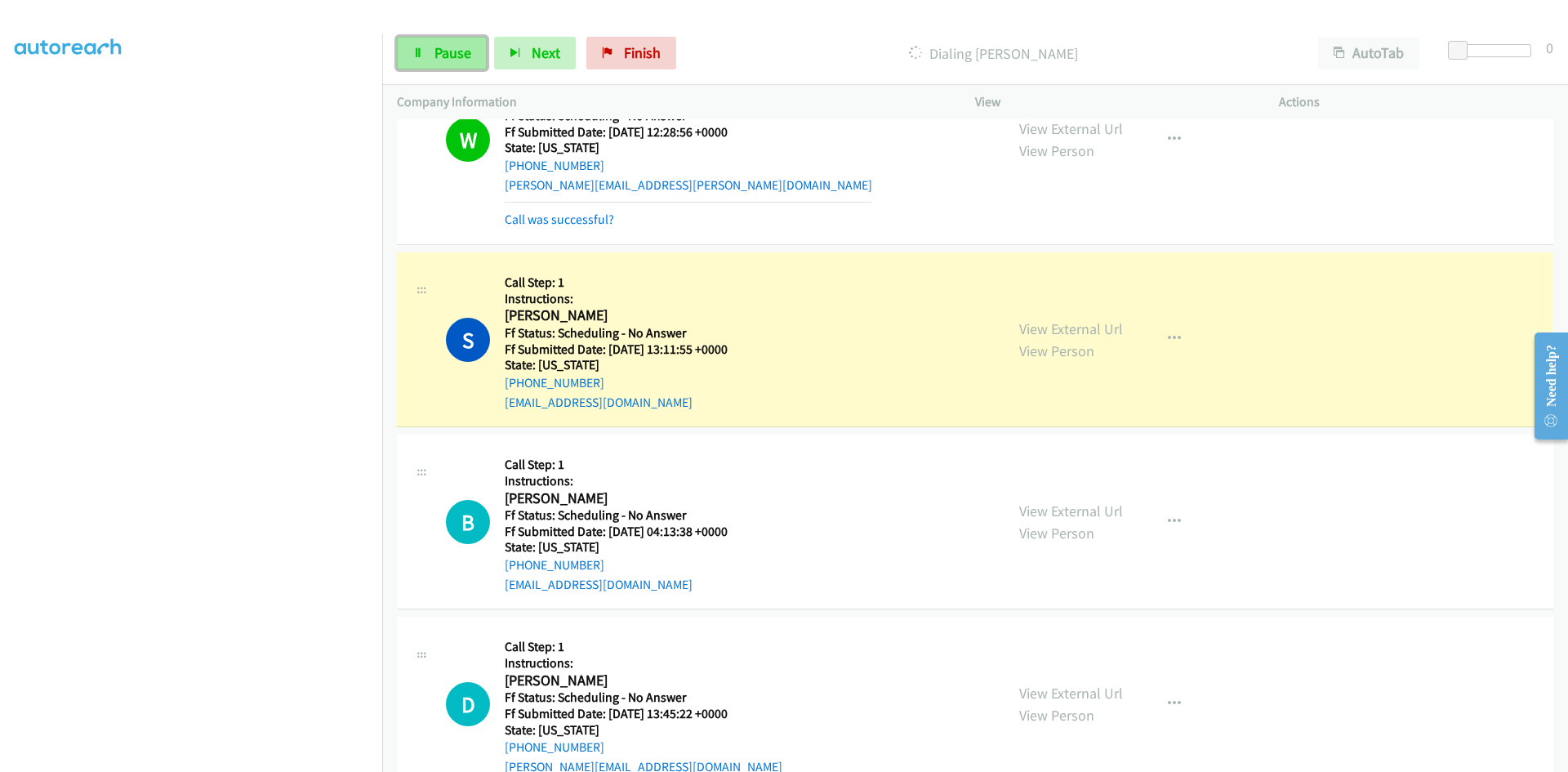
click at [445, 47] on span "Pause" at bounding box center [452, 53] width 37 height 19
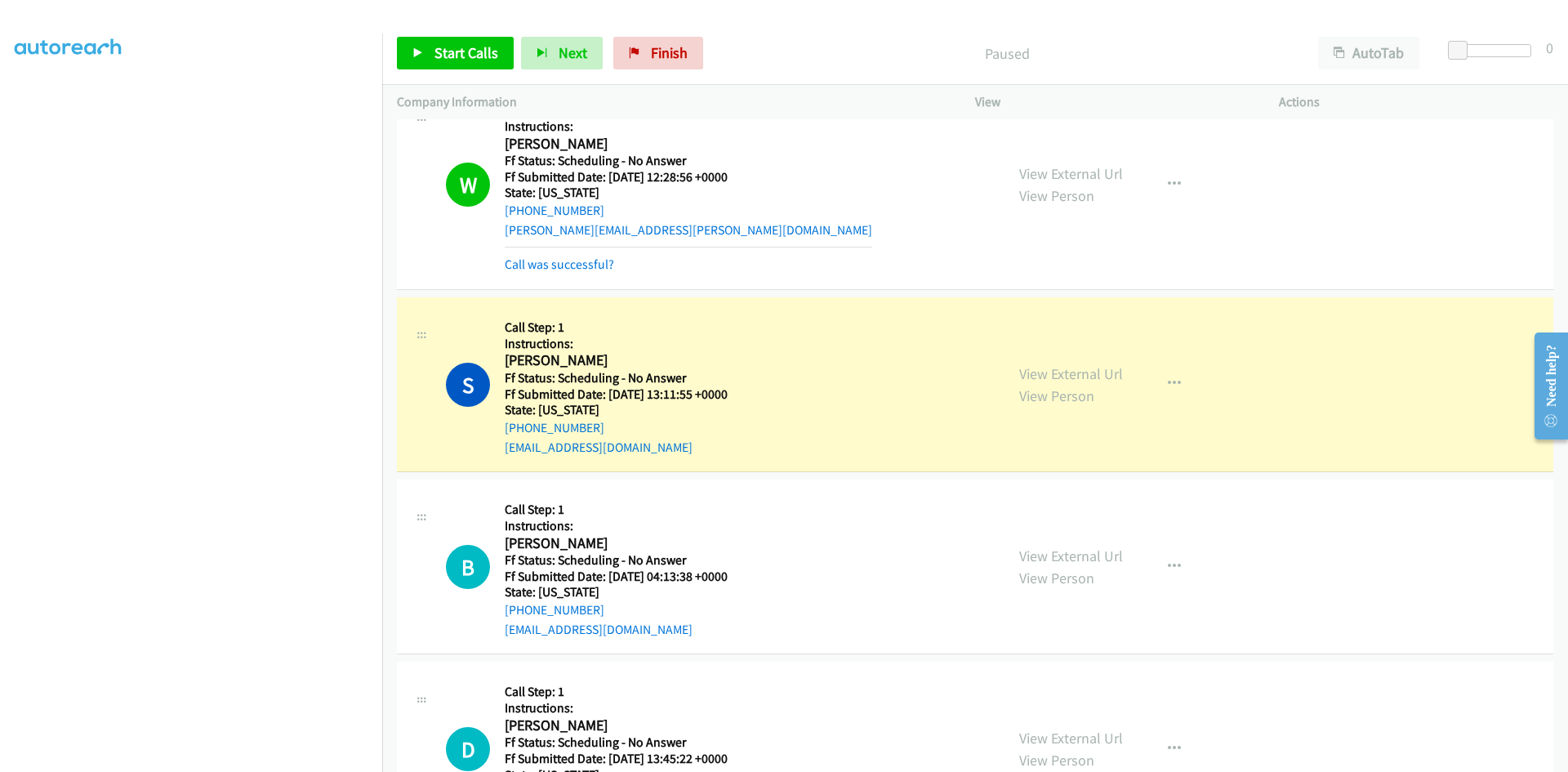
scroll to position [2958, 0]
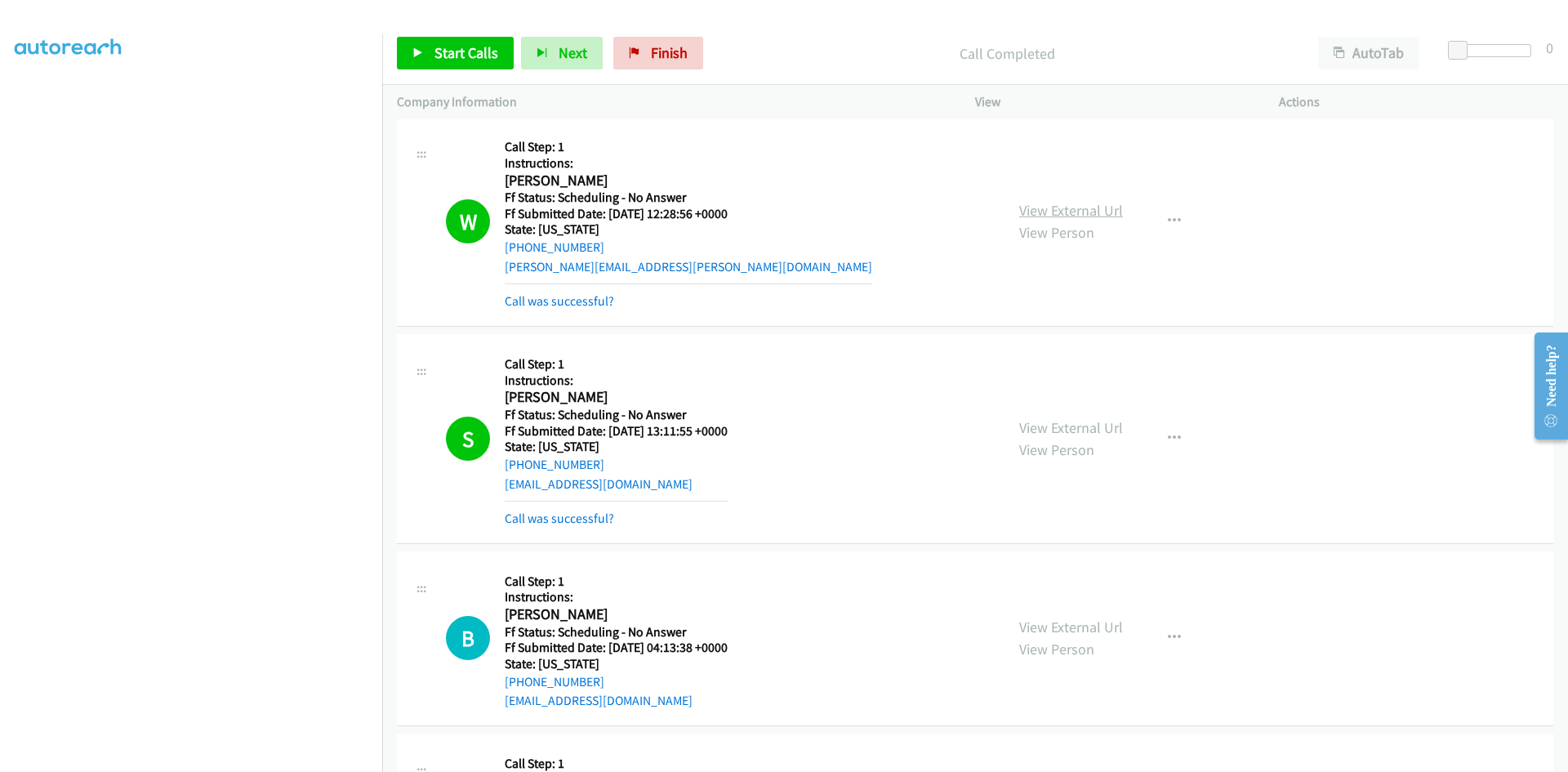
click at [1083, 211] on link "View External Url" at bounding box center [1071, 210] width 104 height 19
click at [1049, 432] on link "View External Url" at bounding box center [1071, 428] width 104 height 19
click at [603, 303] on link "Call was successful?" at bounding box center [560, 301] width 110 height 15
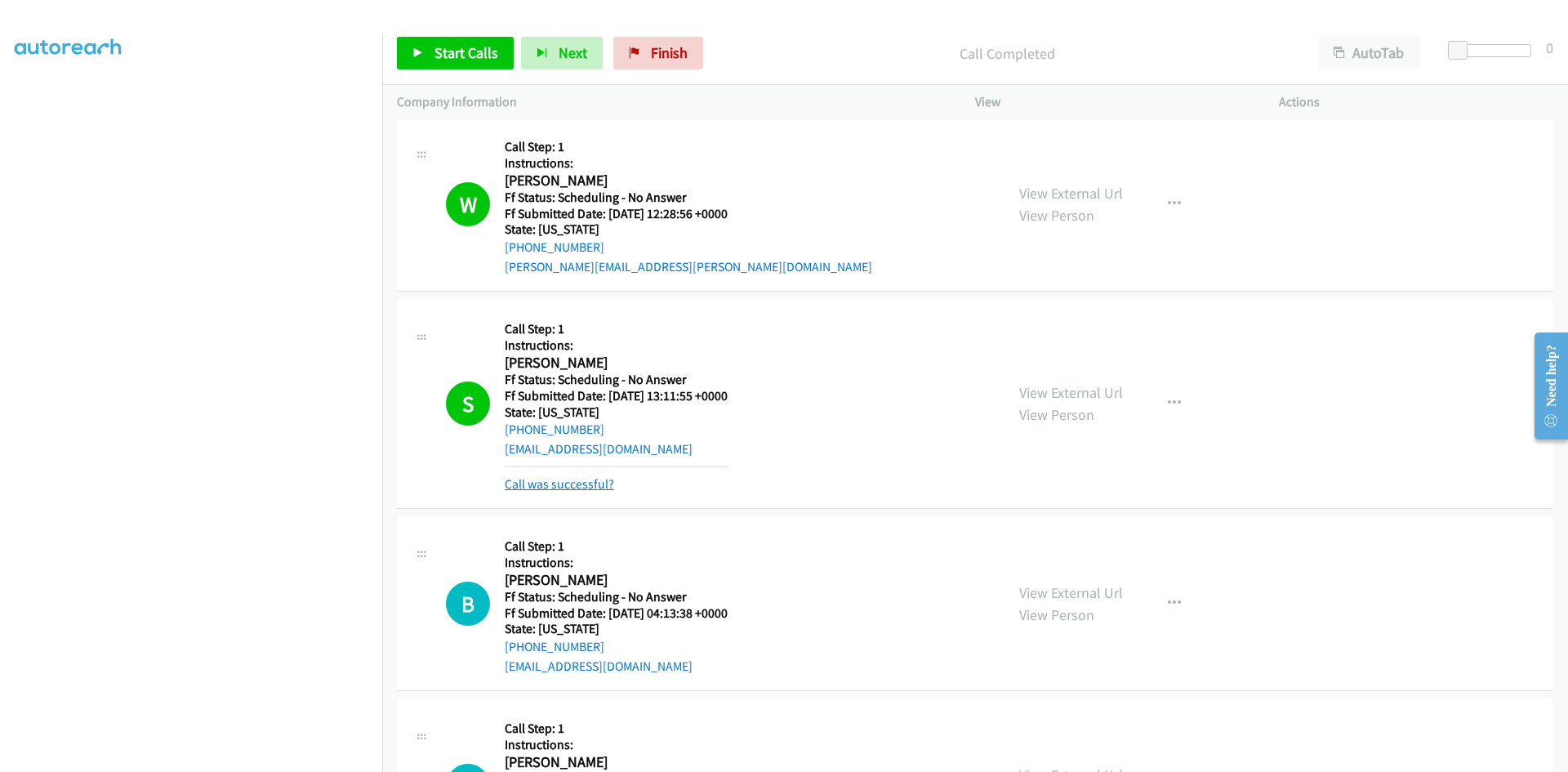
click at [599, 486] on link "Call was successful?" at bounding box center [560, 484] width 110 height 15
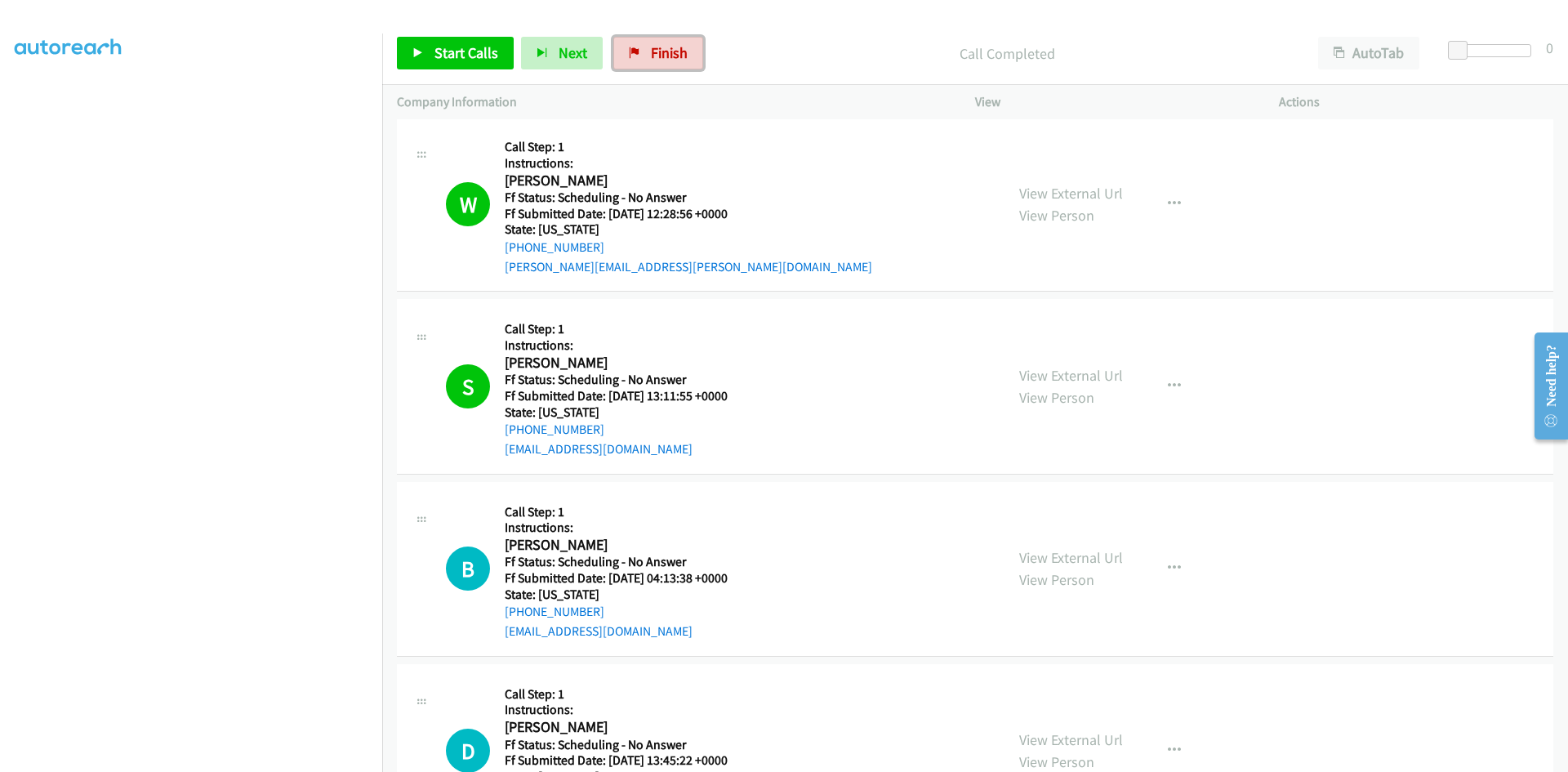
drag, startPoint x: 633, startPoint y: 50, endPoint x: 835, endPoint y: 87, distance: 205.4
click at [633, 50] on icon at bounding box center [635, 54] width 11 height 11
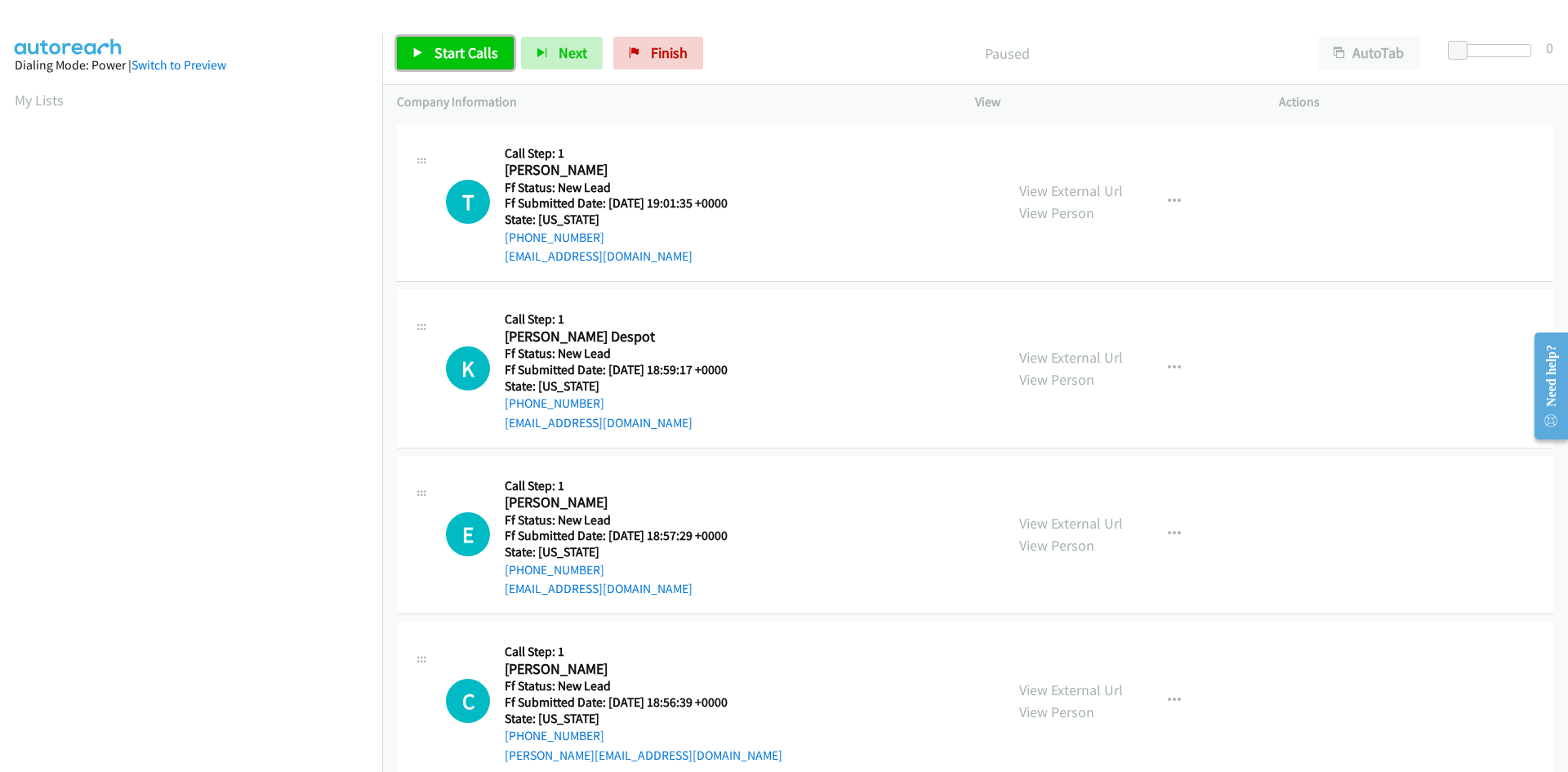
click at [454, 58] on span "Start Calls" at bounding box center [465, 53] width 63 height 19
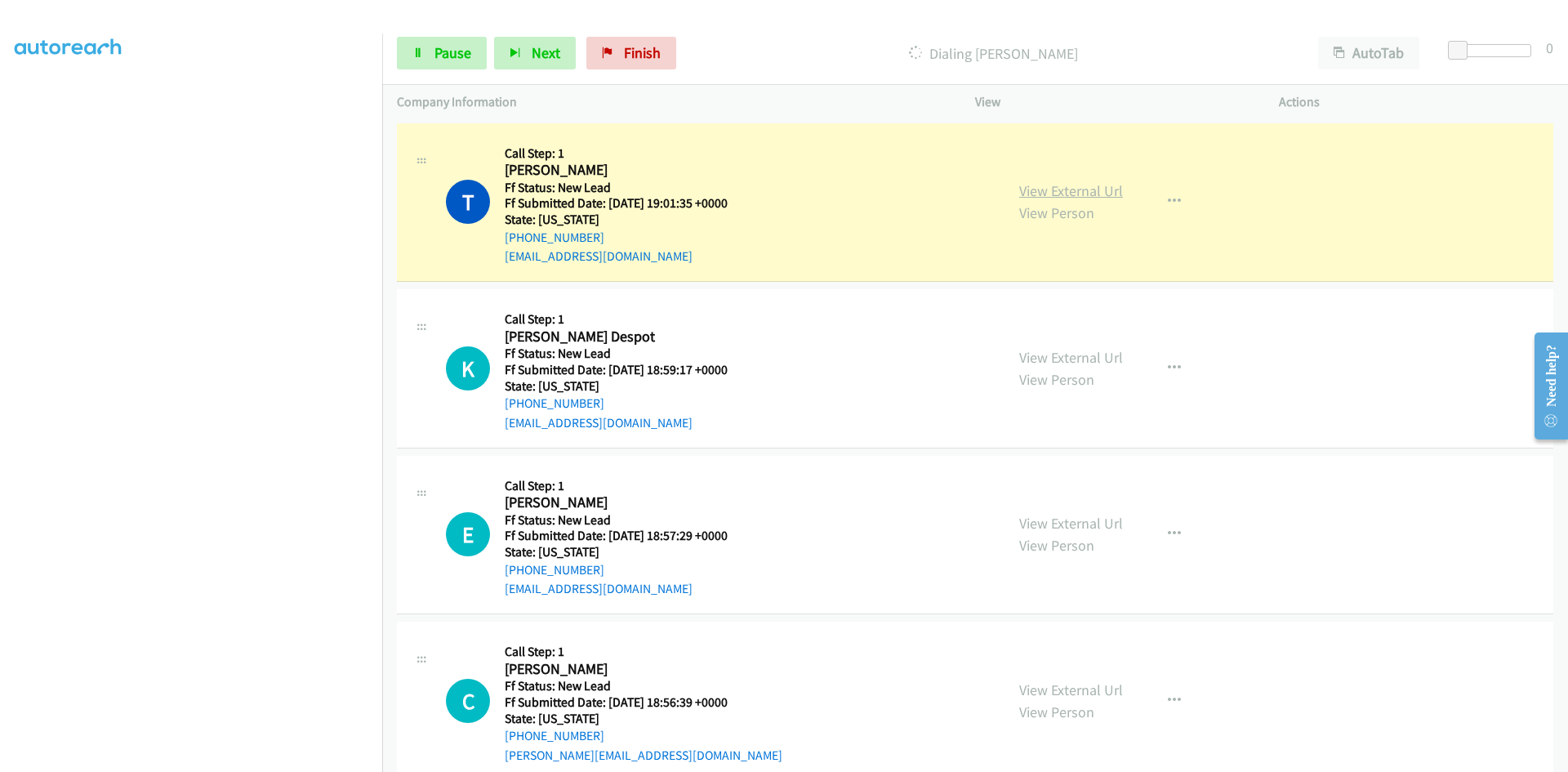
click at [1085, 197] on link "View External Url" at bounding box center [1071, 191] width 104 height 19
click at [457, 52] on span "Pause" at bounding box center [452, 53] width 37 height 19
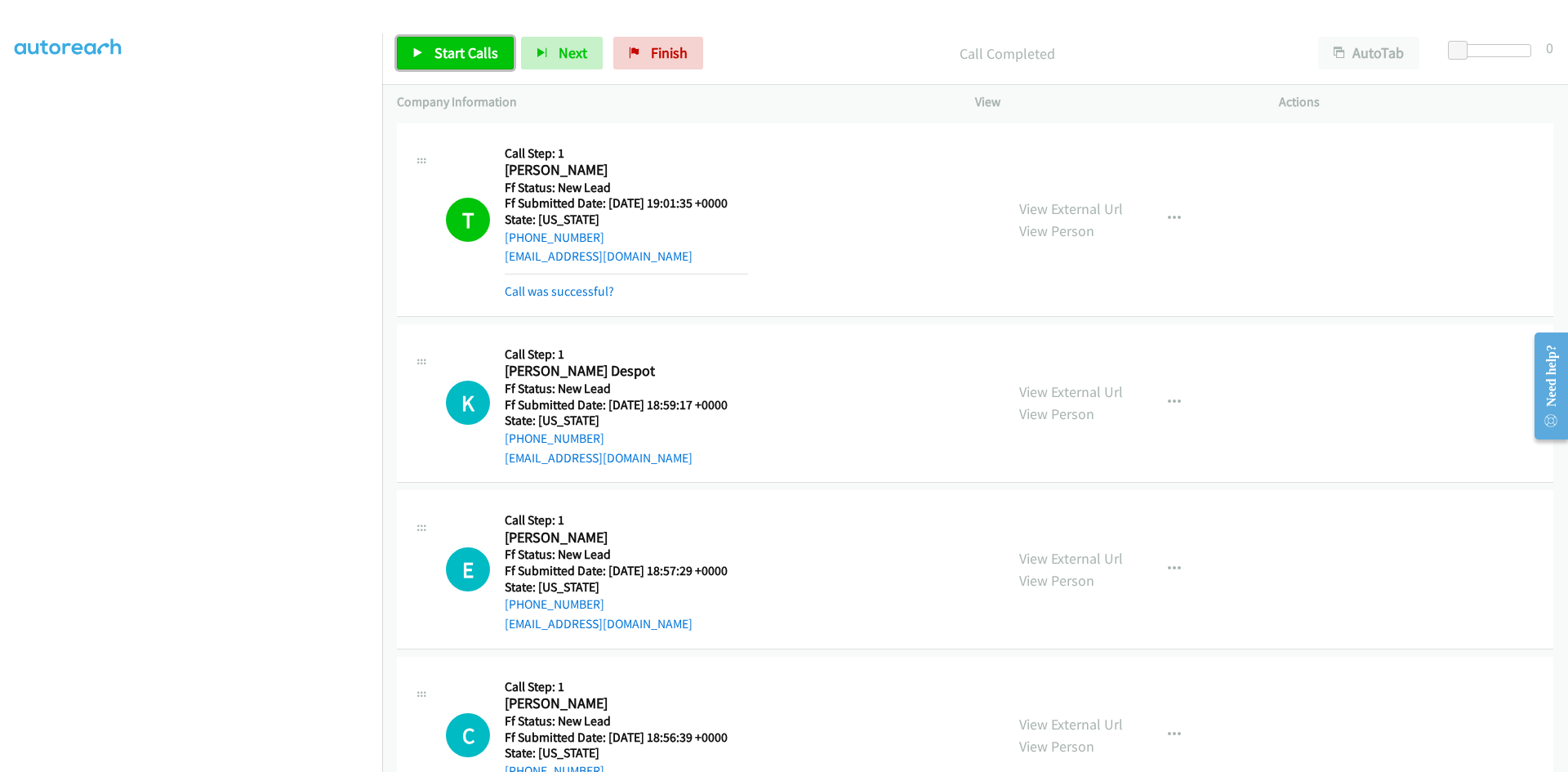
click at [456, 60] on span "Start Calls" at bounding box center [465, 53] width 63 height 19
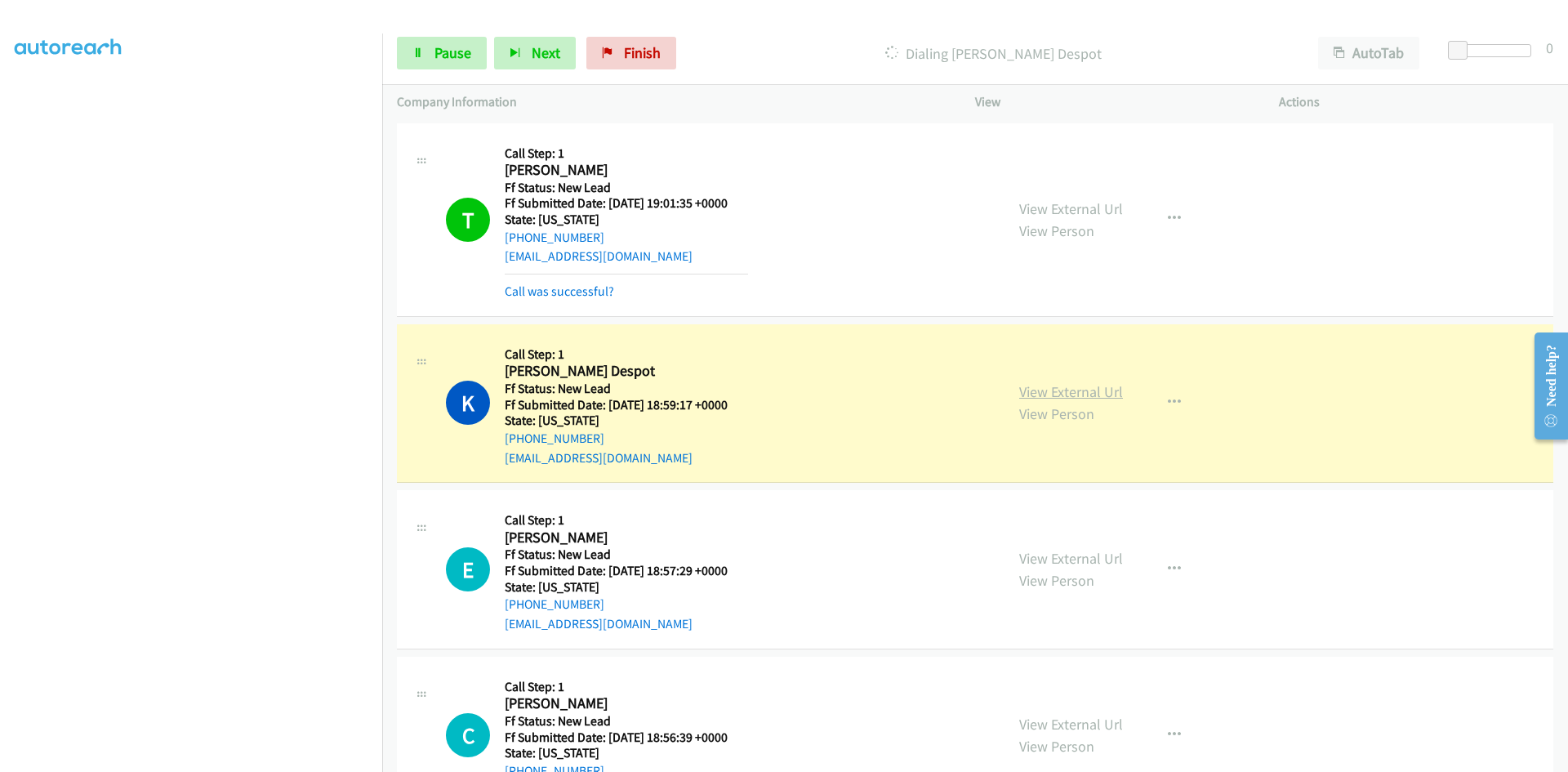
click at [1067, 394] on link "View External Url" at bounding box center [1071, 392] width 104 height 19
click at [568, 290] on link "Call was successful?" at bounding box center [560, 291] width 110 height 15
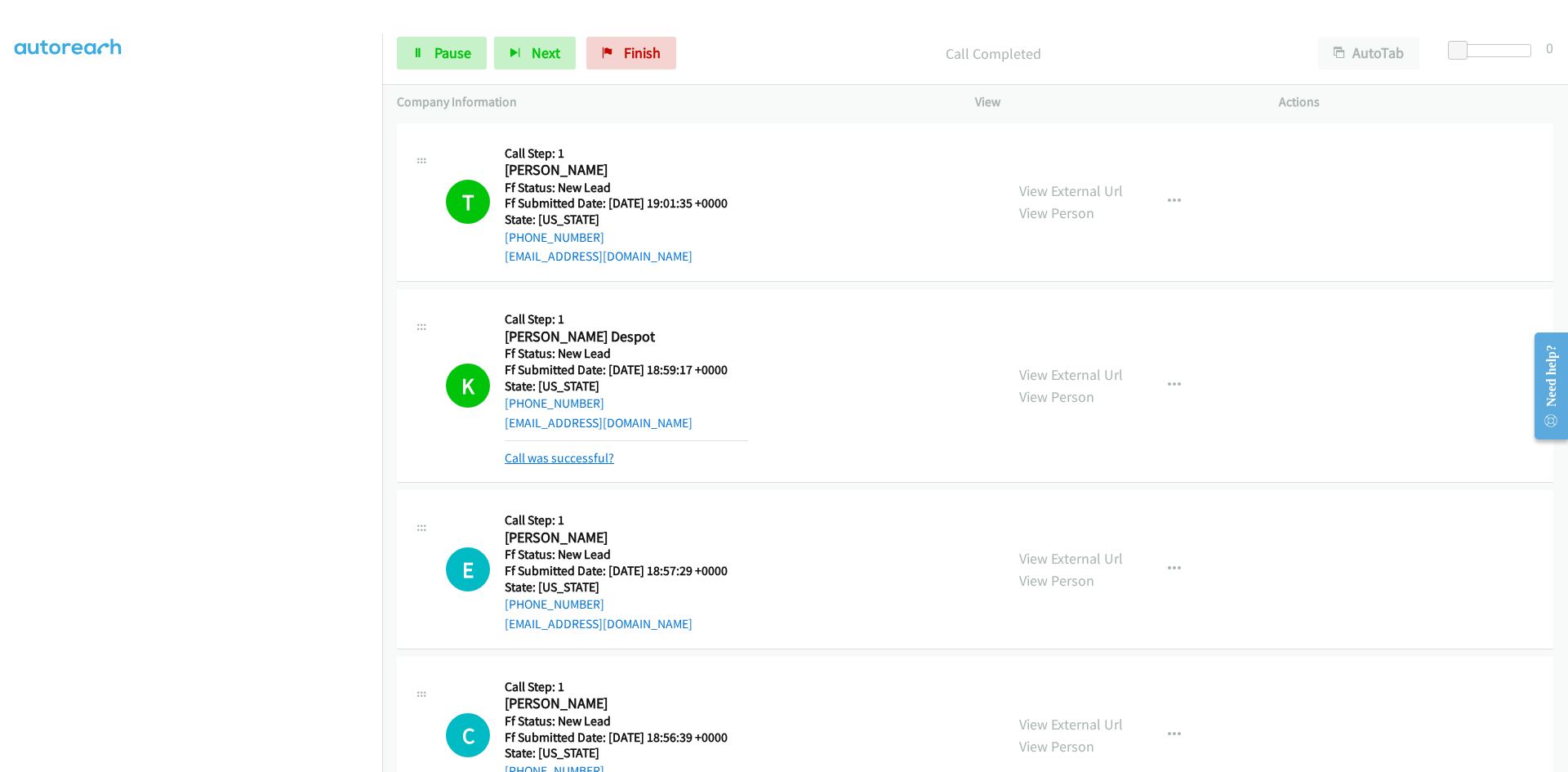
click at [601, 457] on link "Call was successful?" at bounding box center [560, 458] width 110 height 15
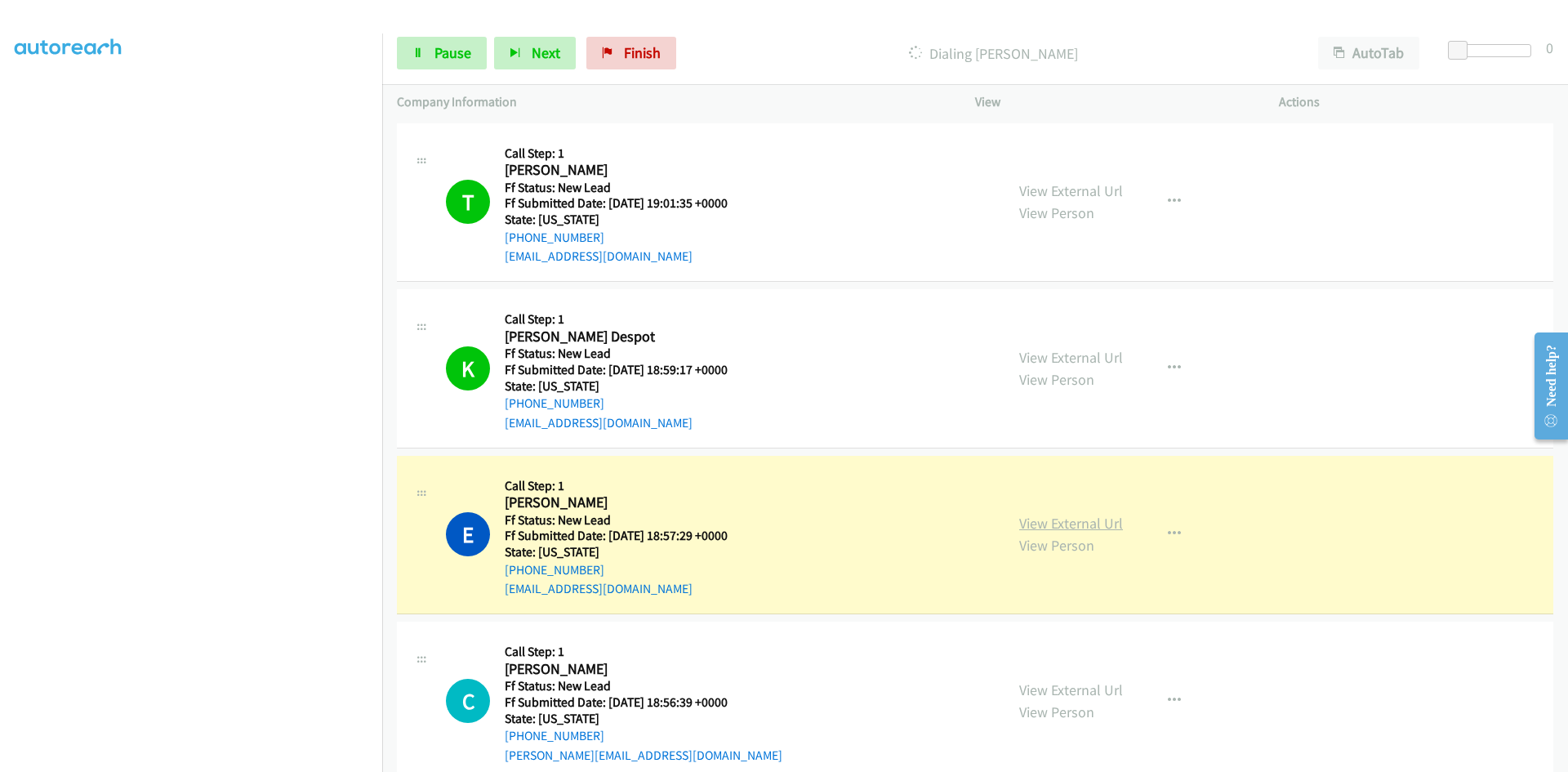
click at [1097, 524] on link "View External Url" at bounding box center [1071, 523] width 104 height 19
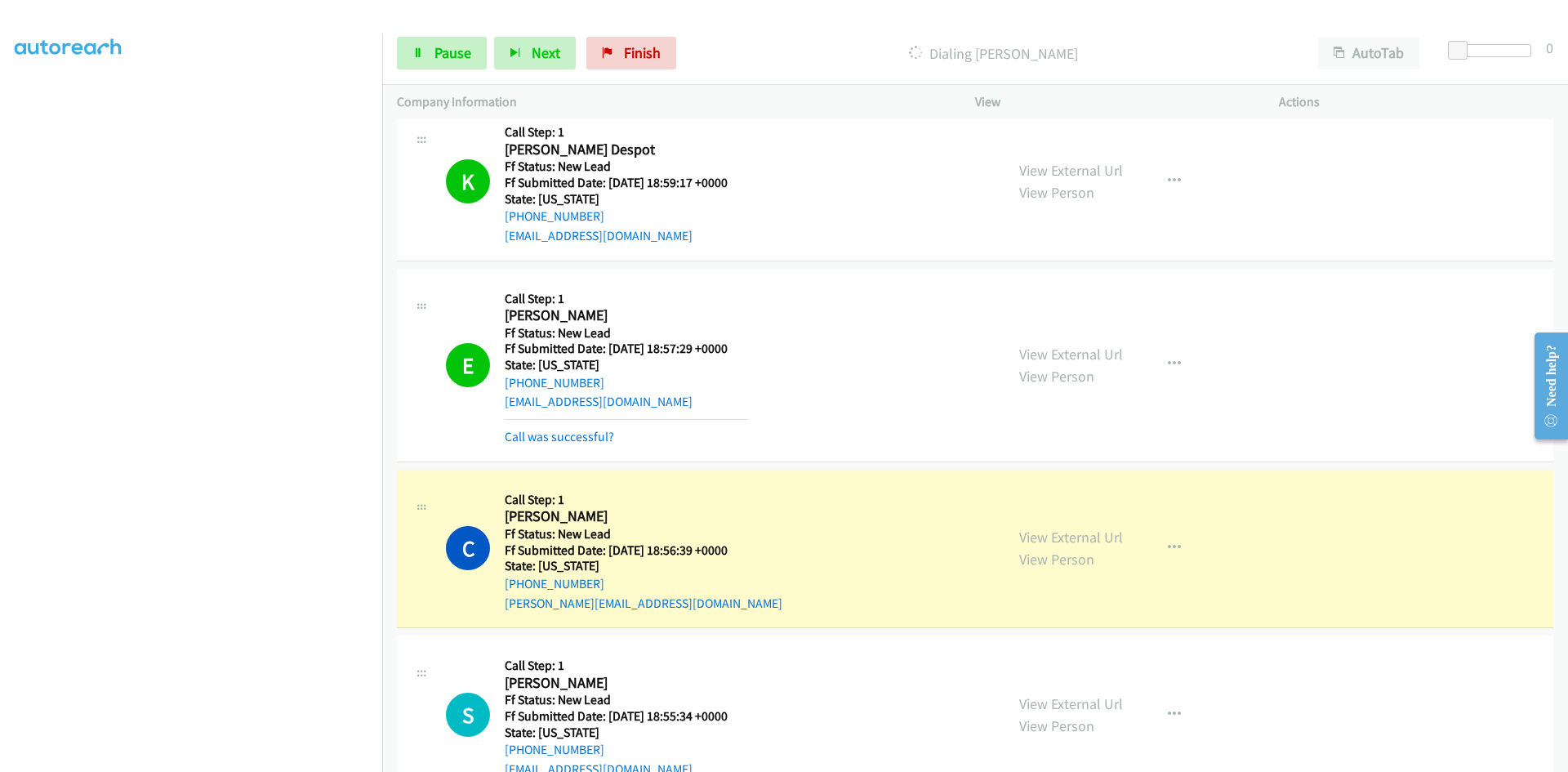
scroll to position [245, 0]
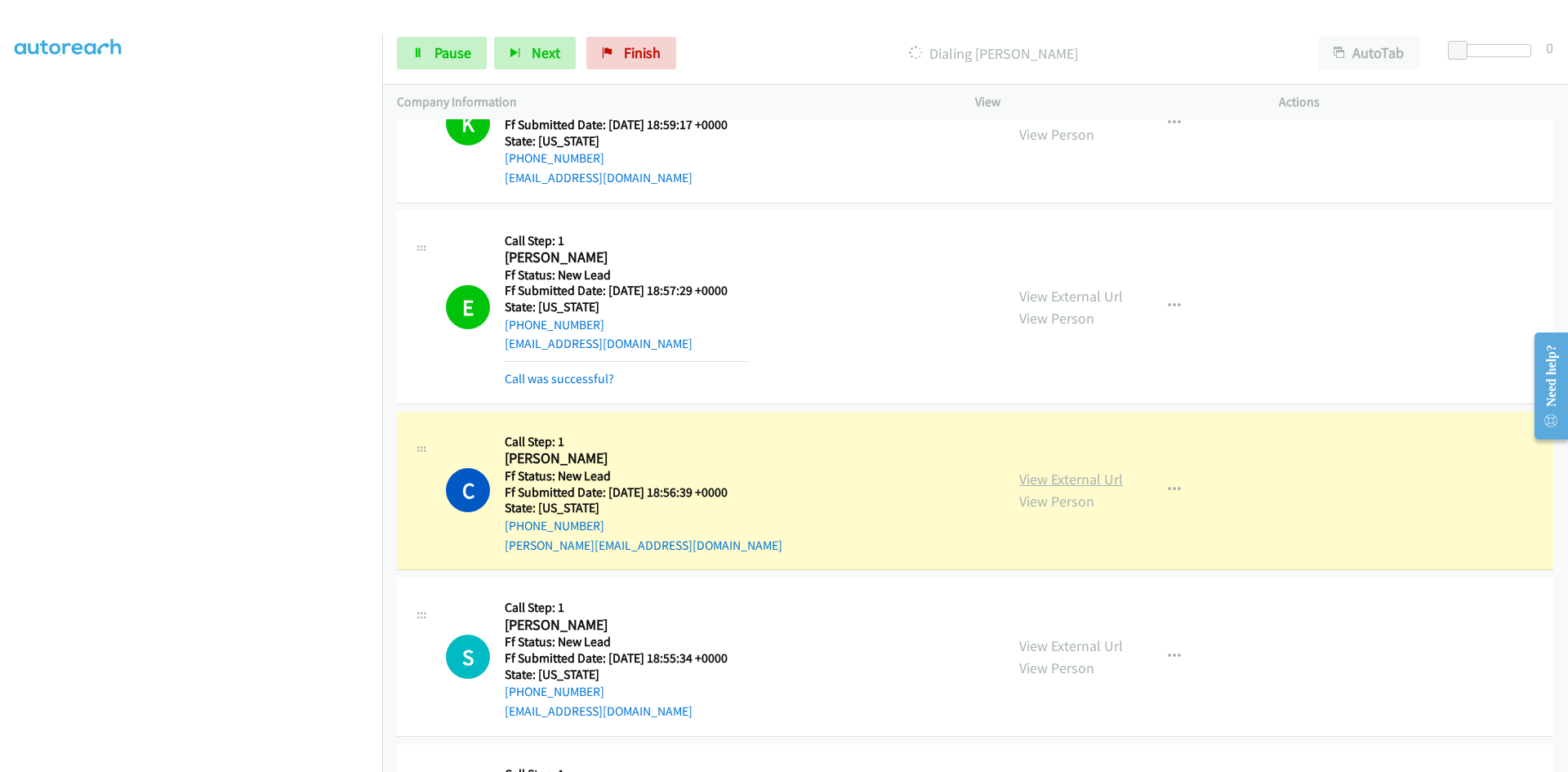
click at [1076, 481] on link "View External Url" at bounding box center [1071, 480] width 104 height 19
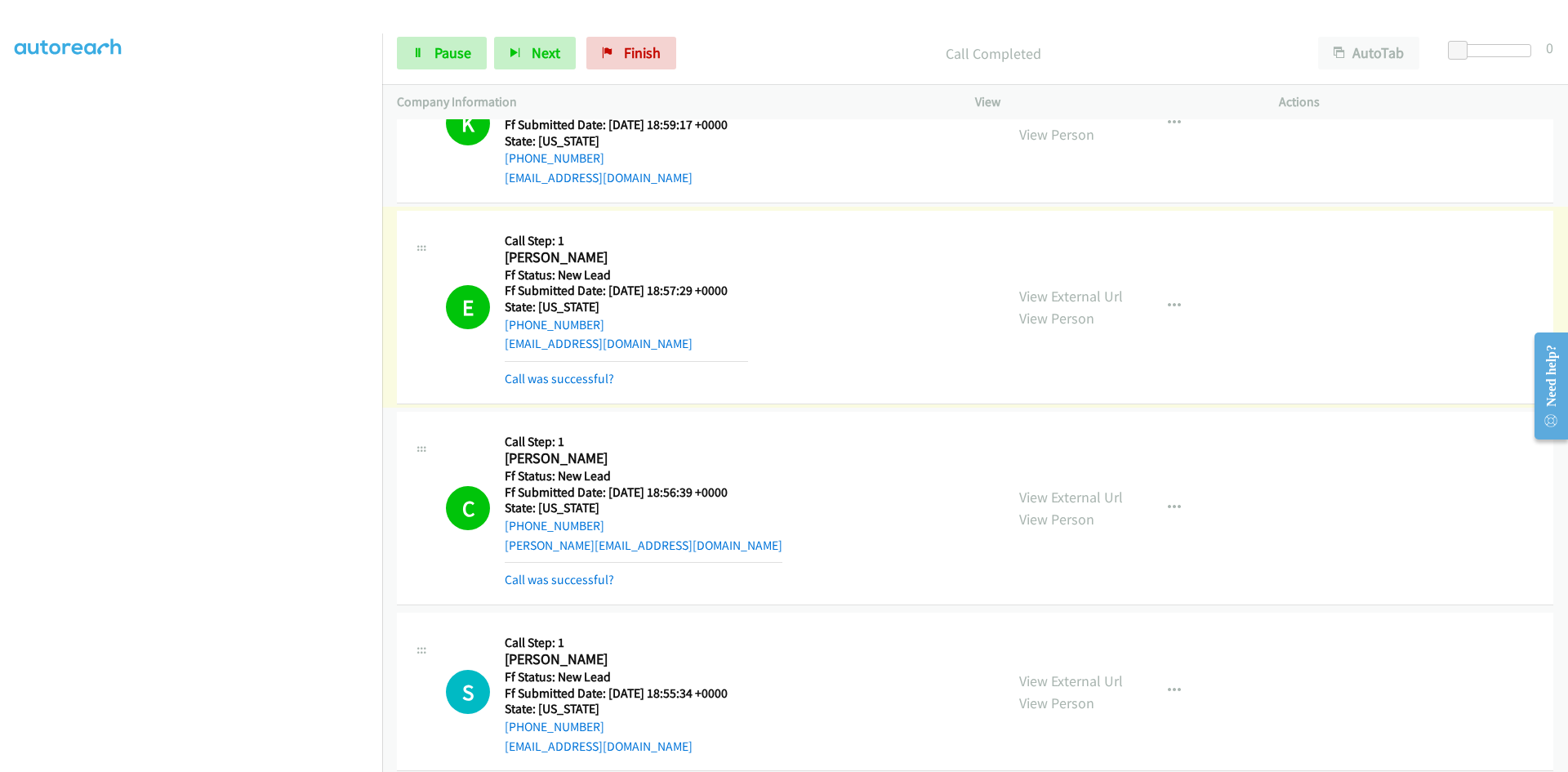
click at [573, 380] on link "Call was successful?" at bounding box center [560, 378] width 110 height 15
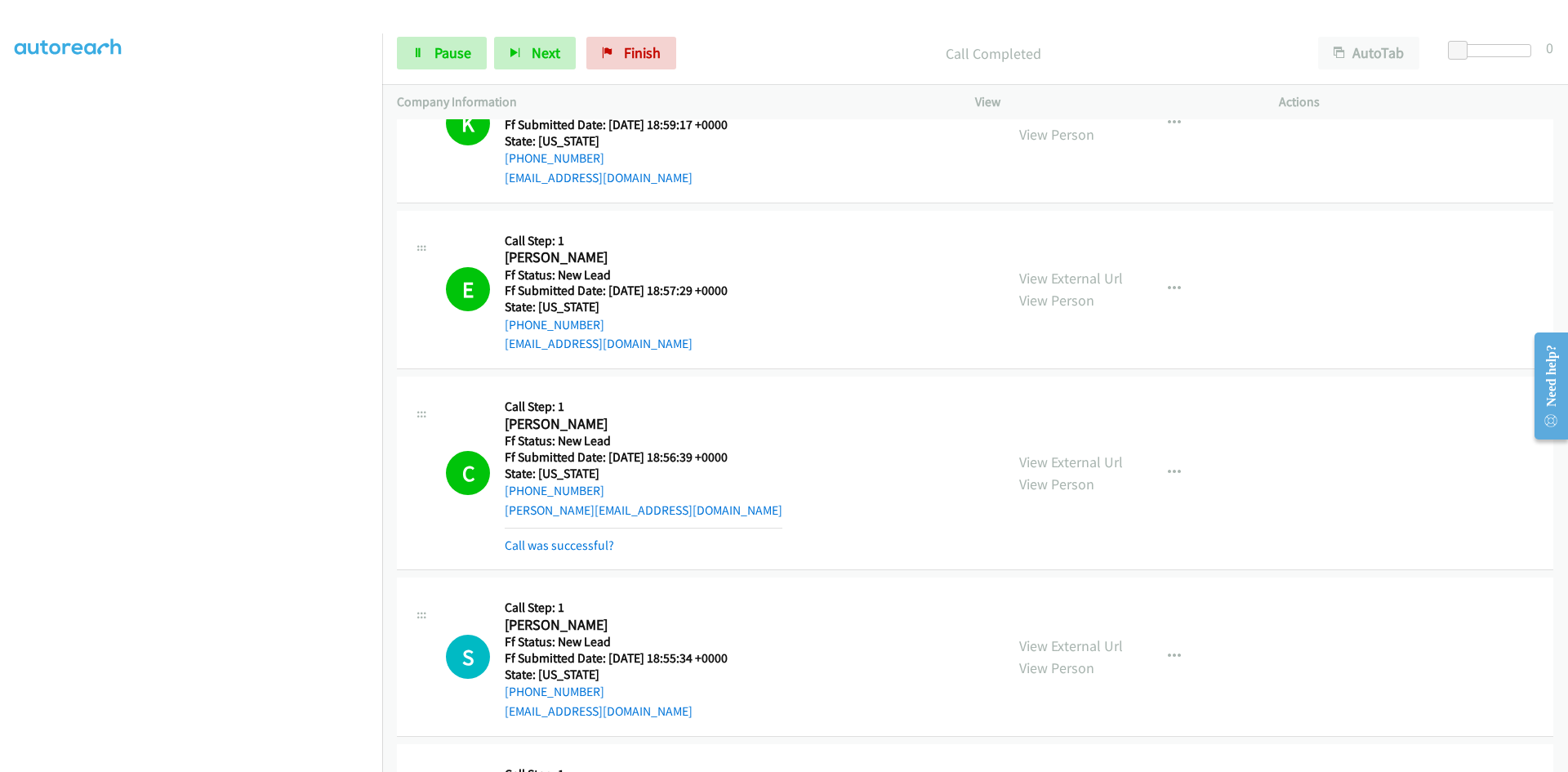
click at [565, 545] on link "Call was successful?" at bounding box center [560, 545] width 110 height 15
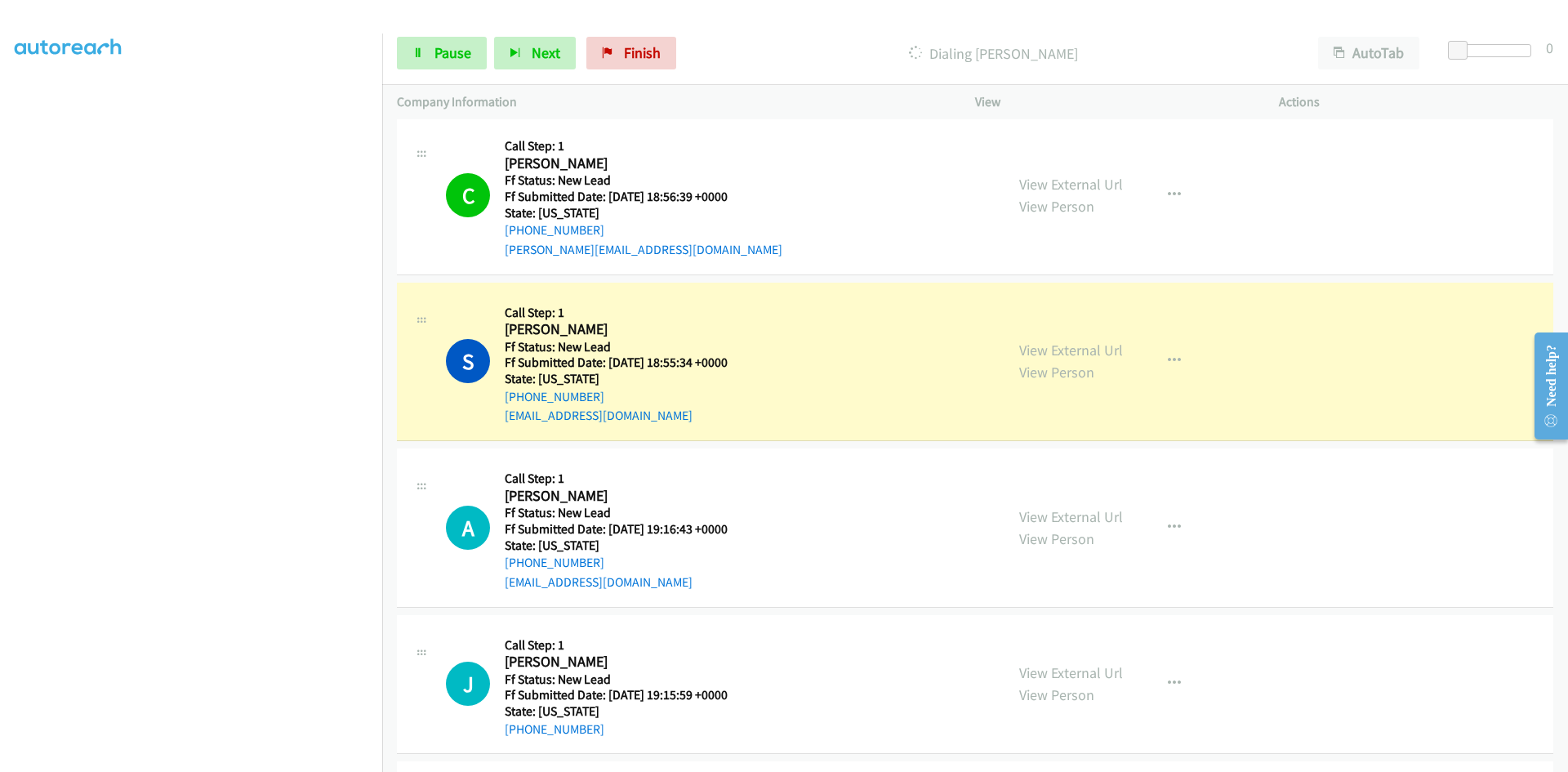
scroll to position [654, 0]
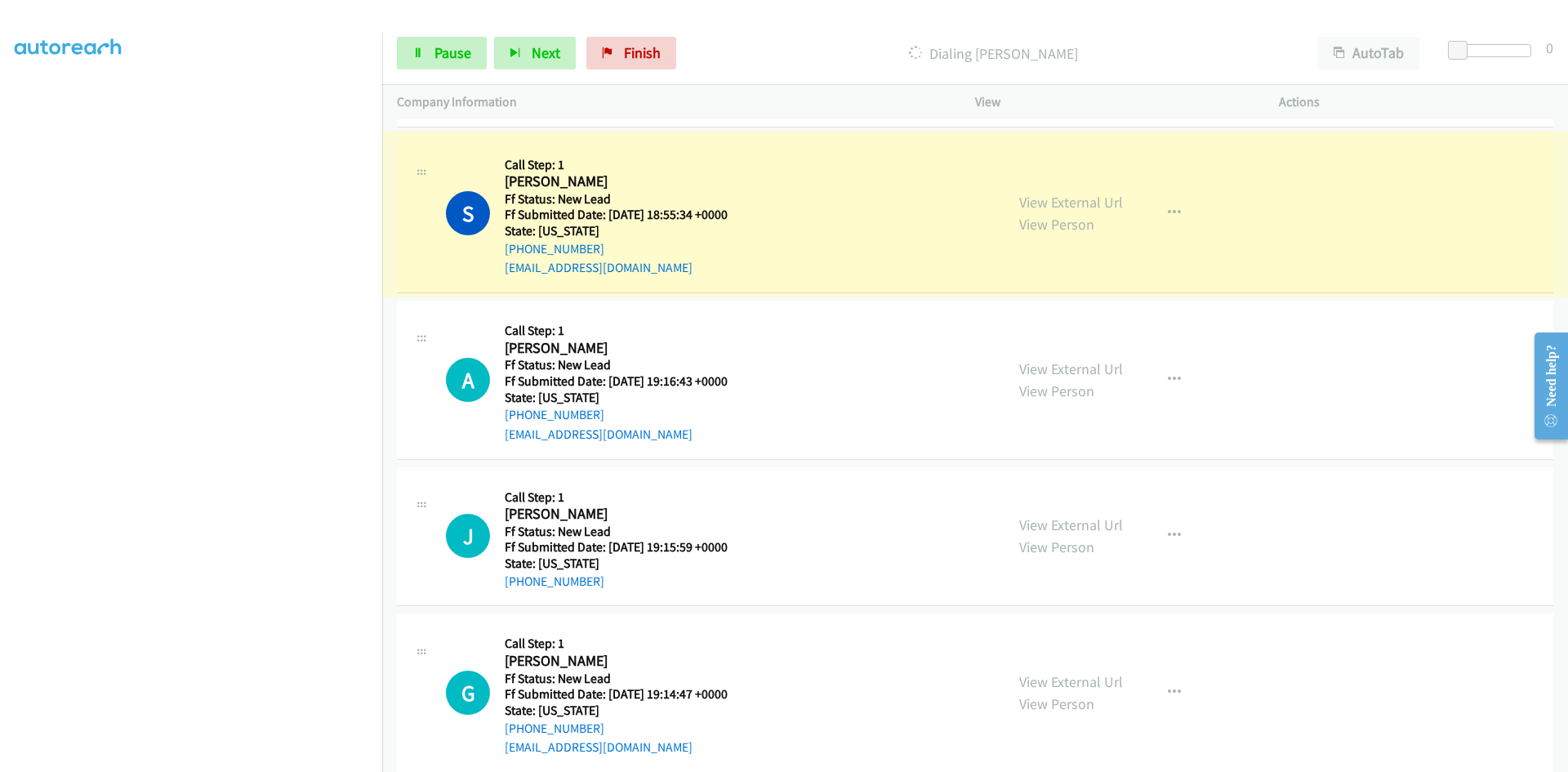
click at [1046, 204] on link "View External Url" at bounding box center [1071, 202] width 104 height 19
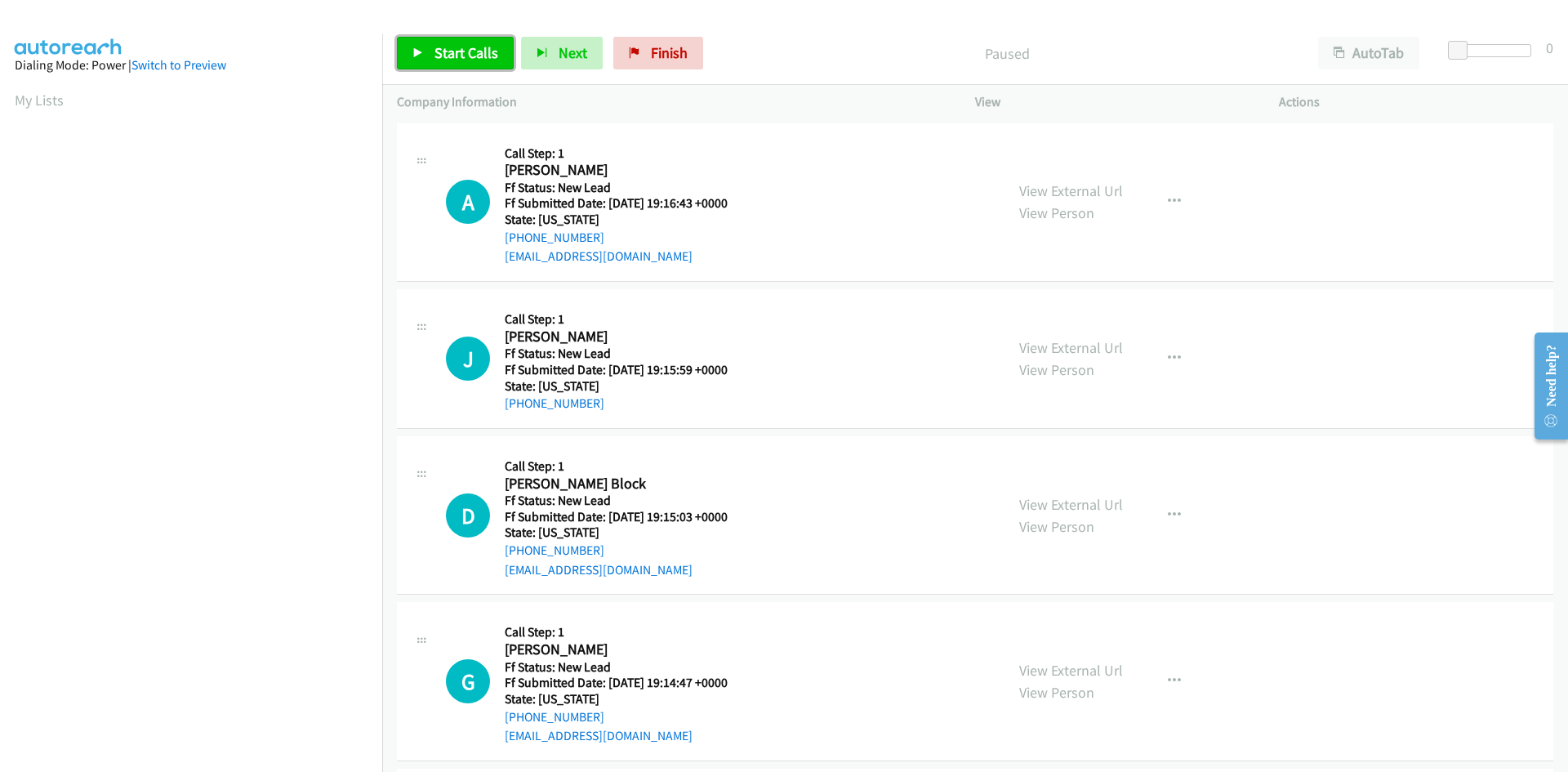
click at [476, 54] on span "Start Calls" at bounding box center [465, 53] width 63 height 19
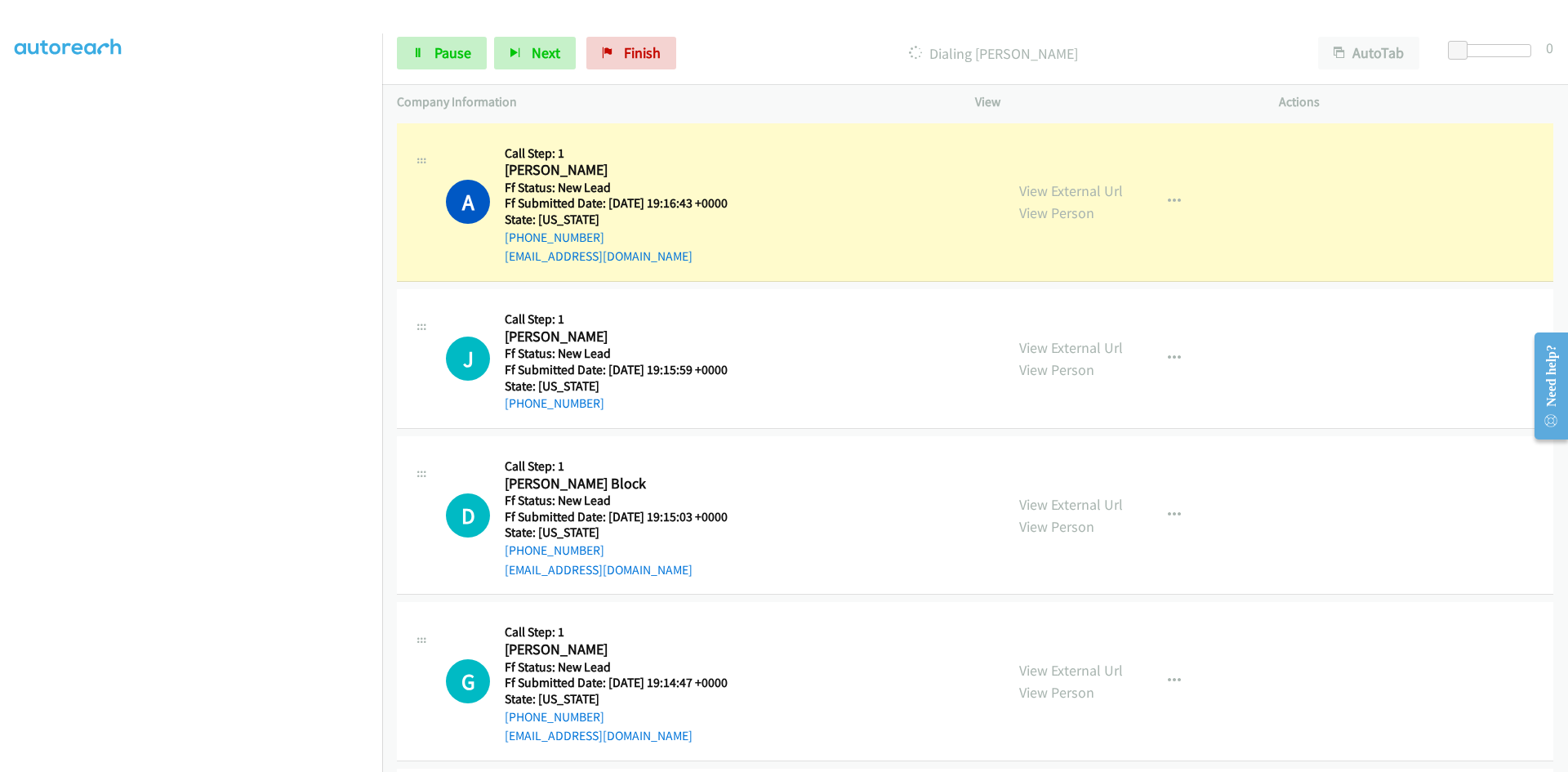
scroll to position [144, 0]
click at [1075, 190] on link "View External Url" at bounding box center [1071, 191] width 104 height 19
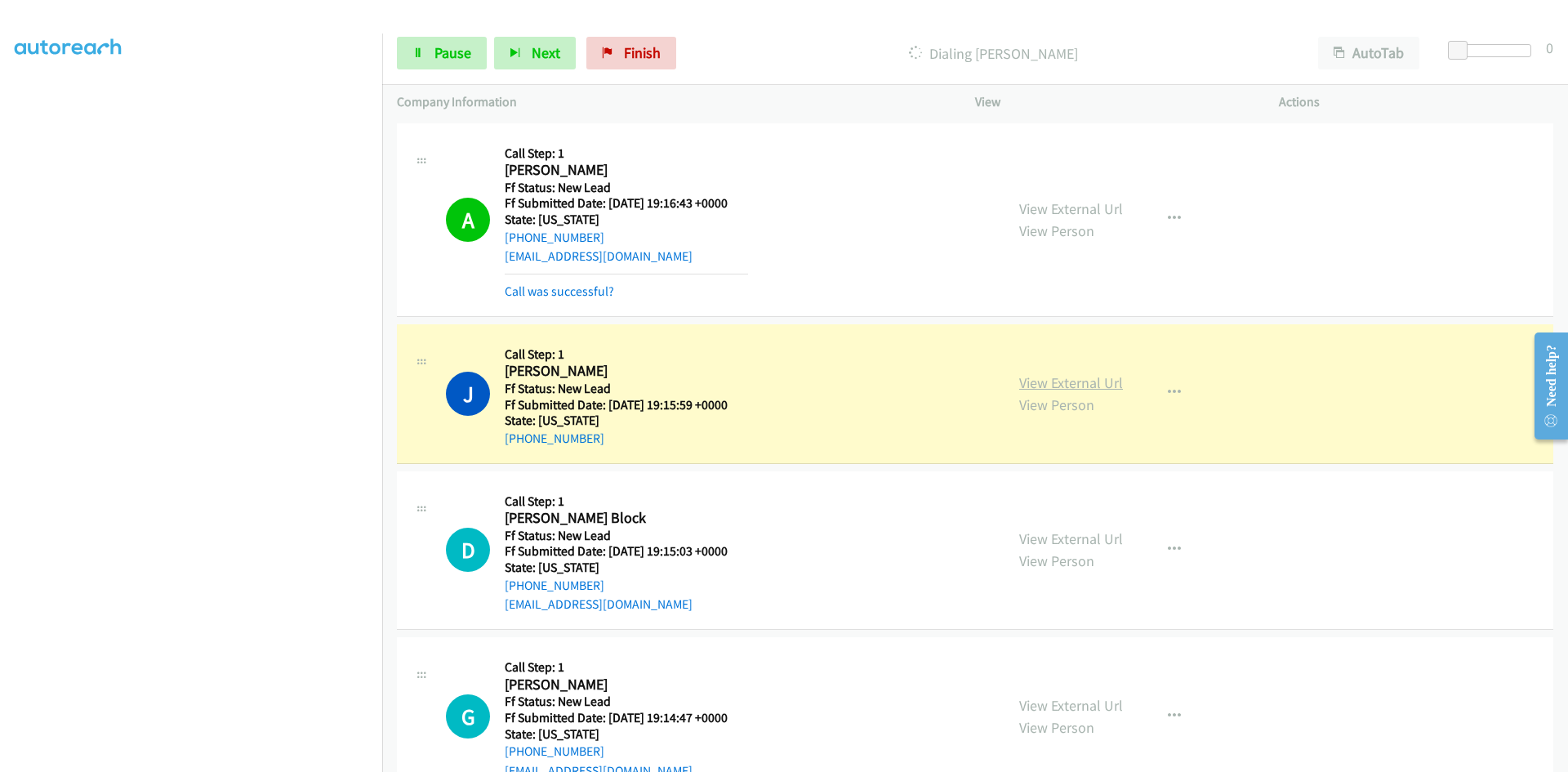
click at [1088, 384] on link "View External Url" at bounding box center [1071, 383] width 104 height 19
click at [596, 288] on link "Call was successful?" at bounding box center [560, 291] width 110 height 15
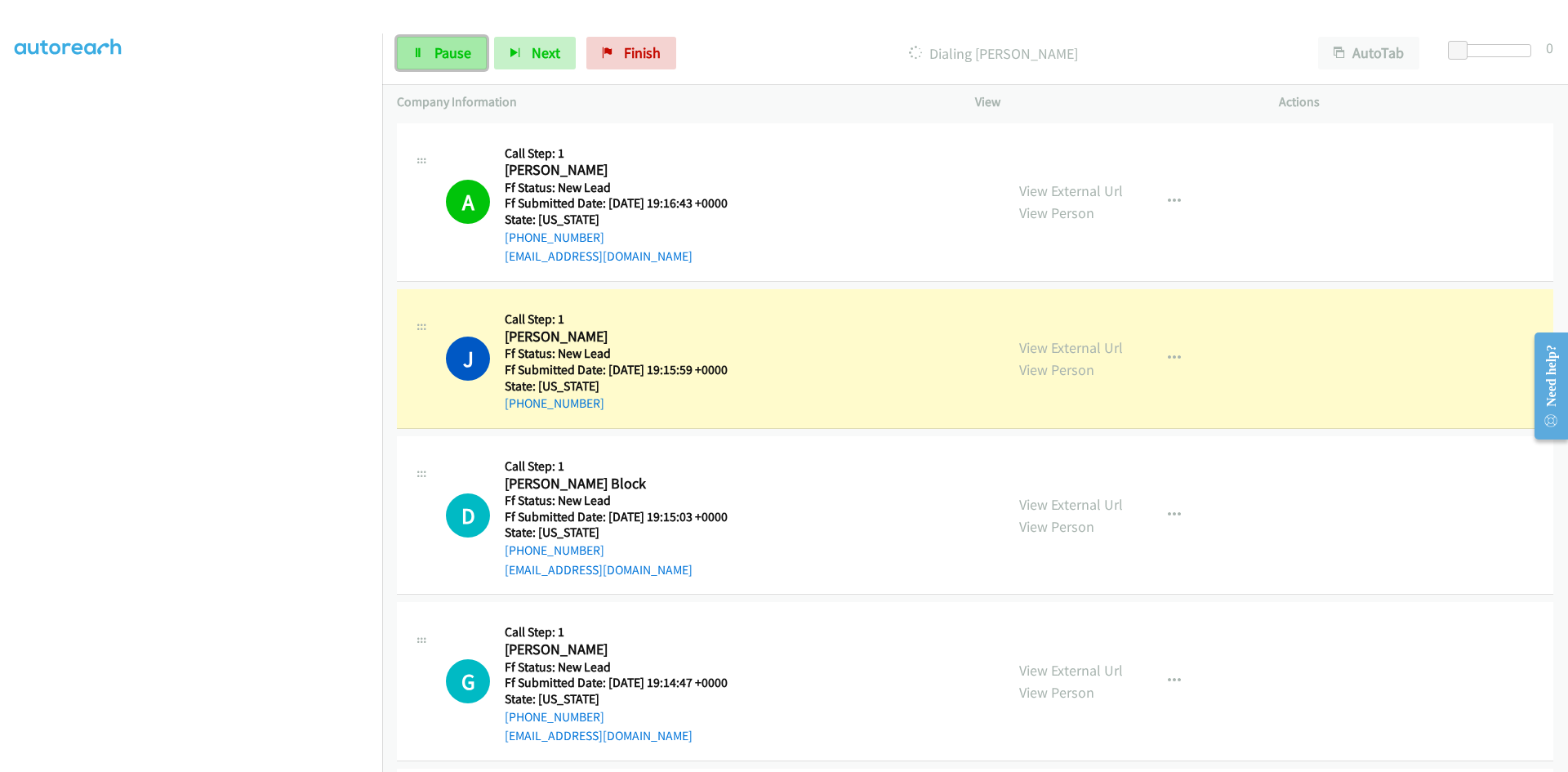
click at [466, 60] on span "Pause" at bounding box center [452, 53] width 37 height 19
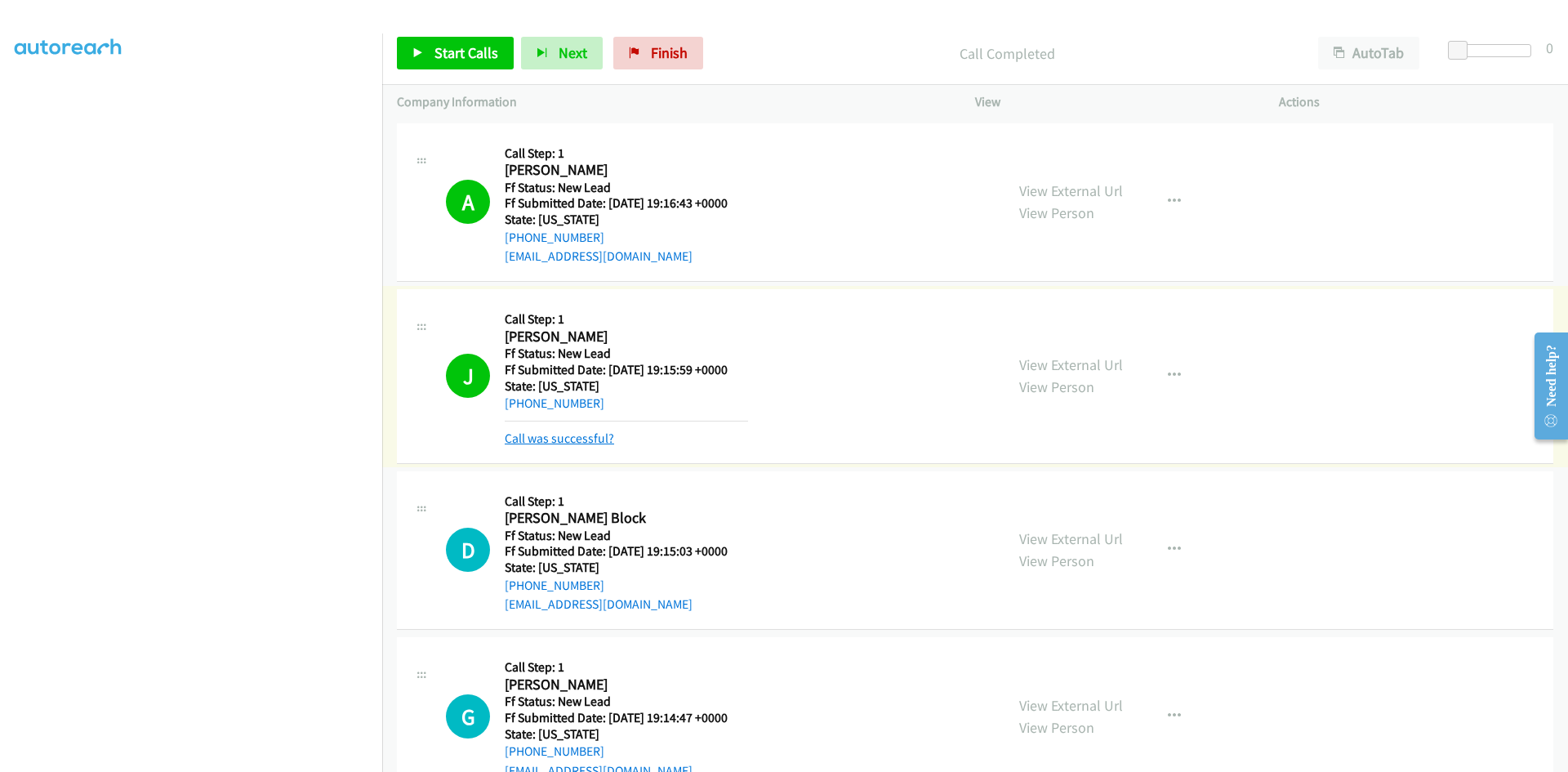
click at [599, 436] on link "Call was successful?" at bounding box center [560, 438] width 110 height 15
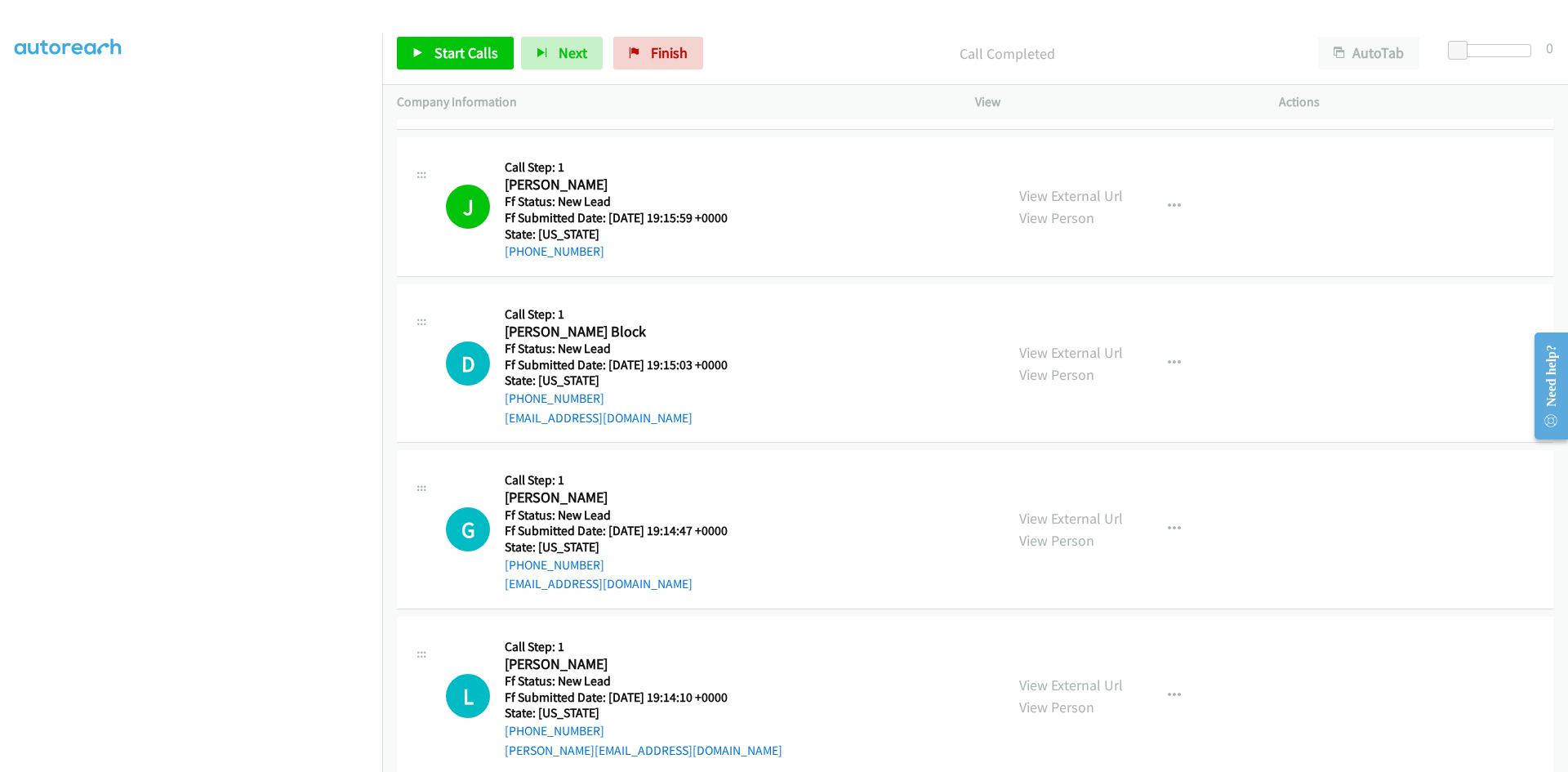
scroll to position [180, 0]
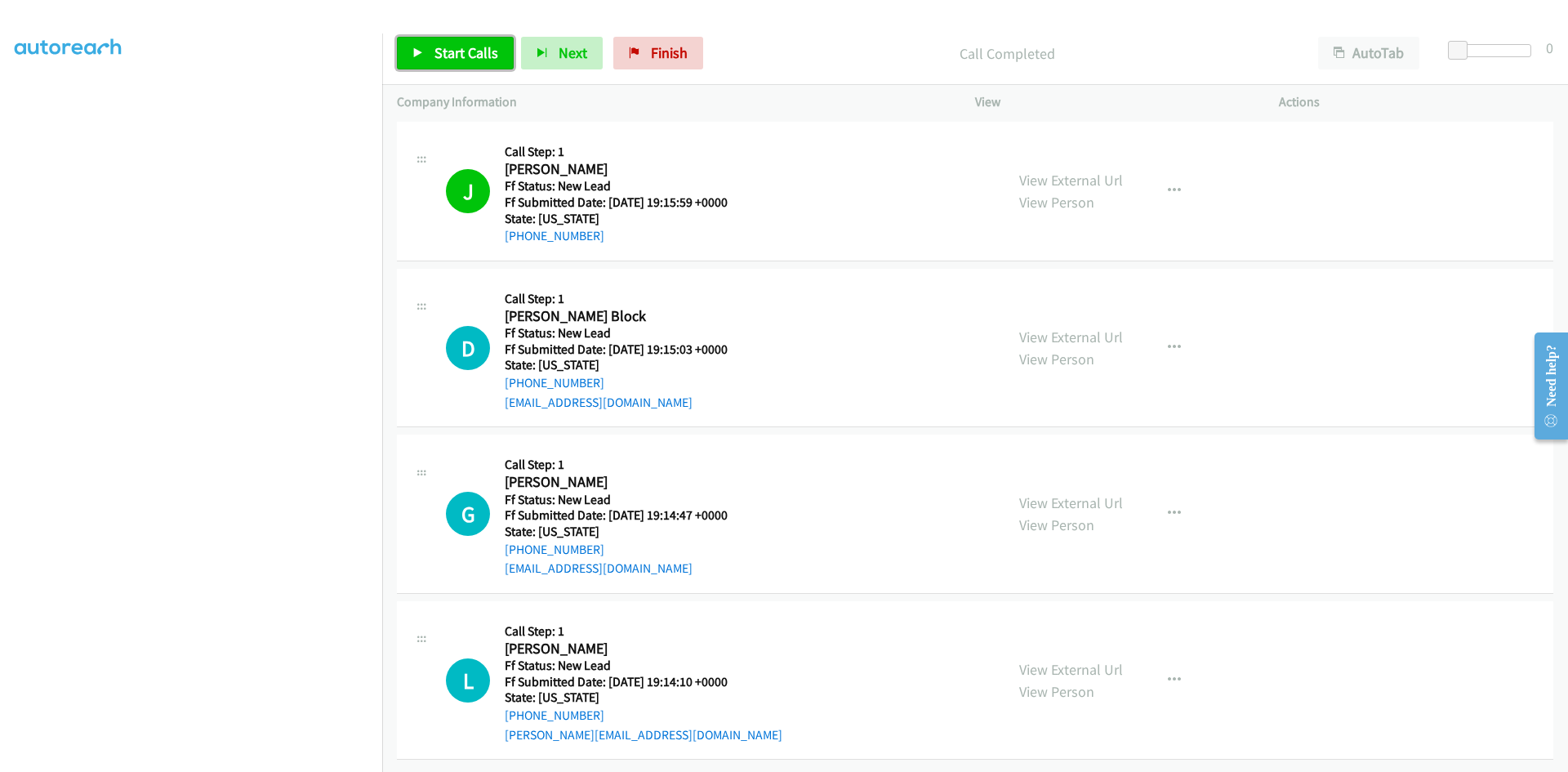
click at [462, 55] on span "Start Calls" at bounding box center [465, 53] width 63 height 19
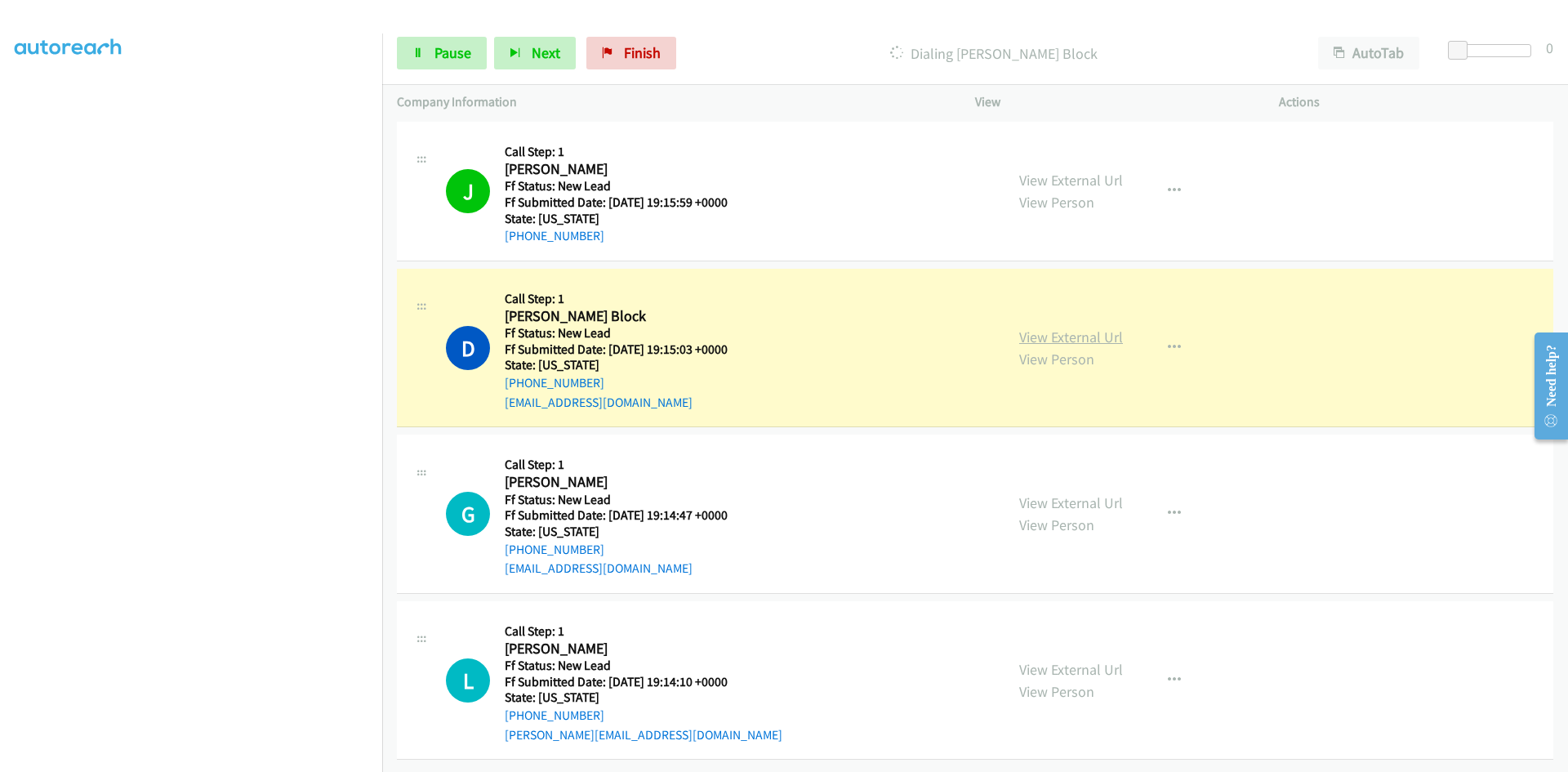
click at [1081, 327] on link "View External Url" at bounding box center [1071, 337] width 104 height 19
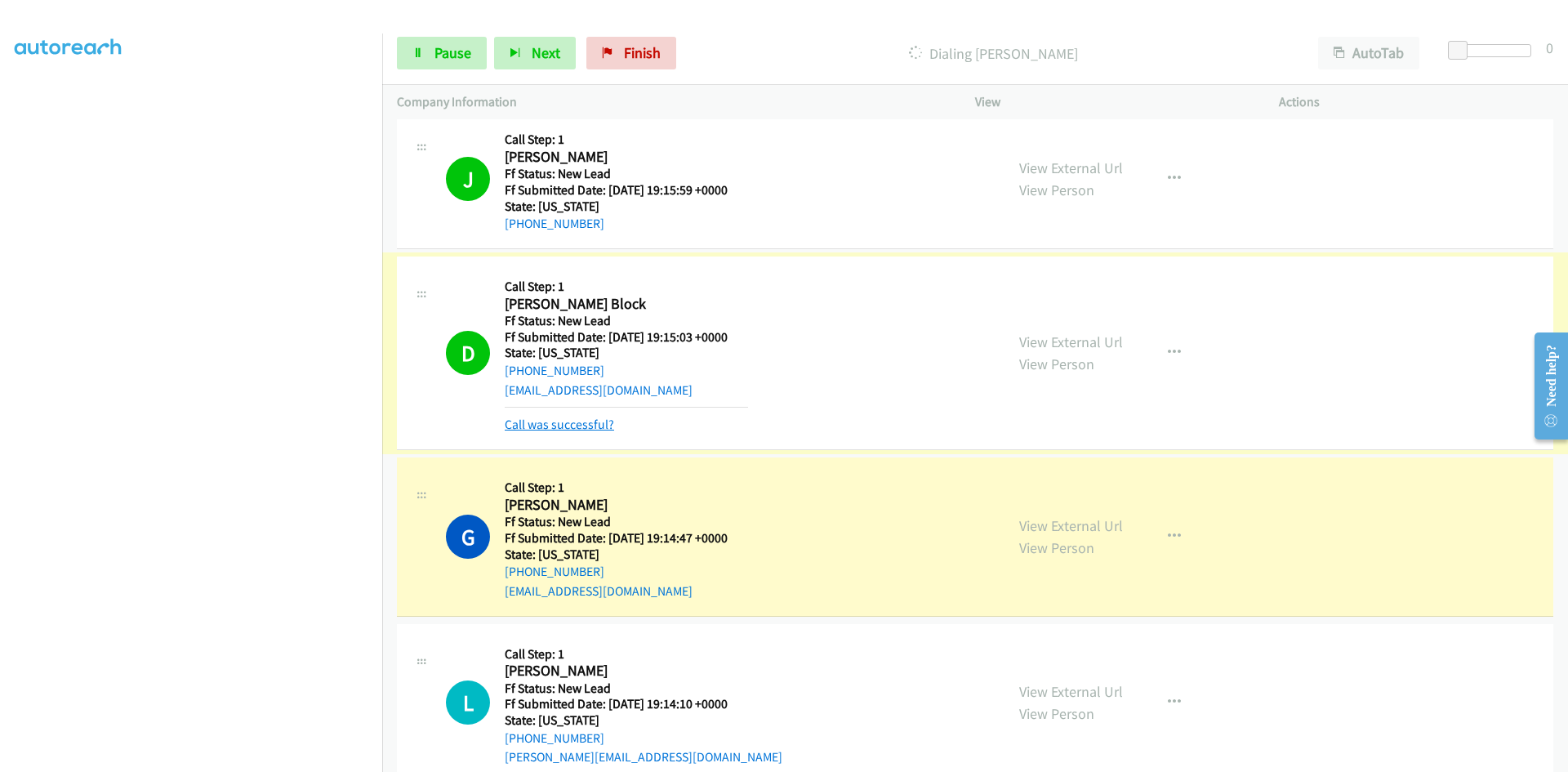
click at [566, 429] on link "Call was successful?" at bounding box center [560, 424] width 110 height 15
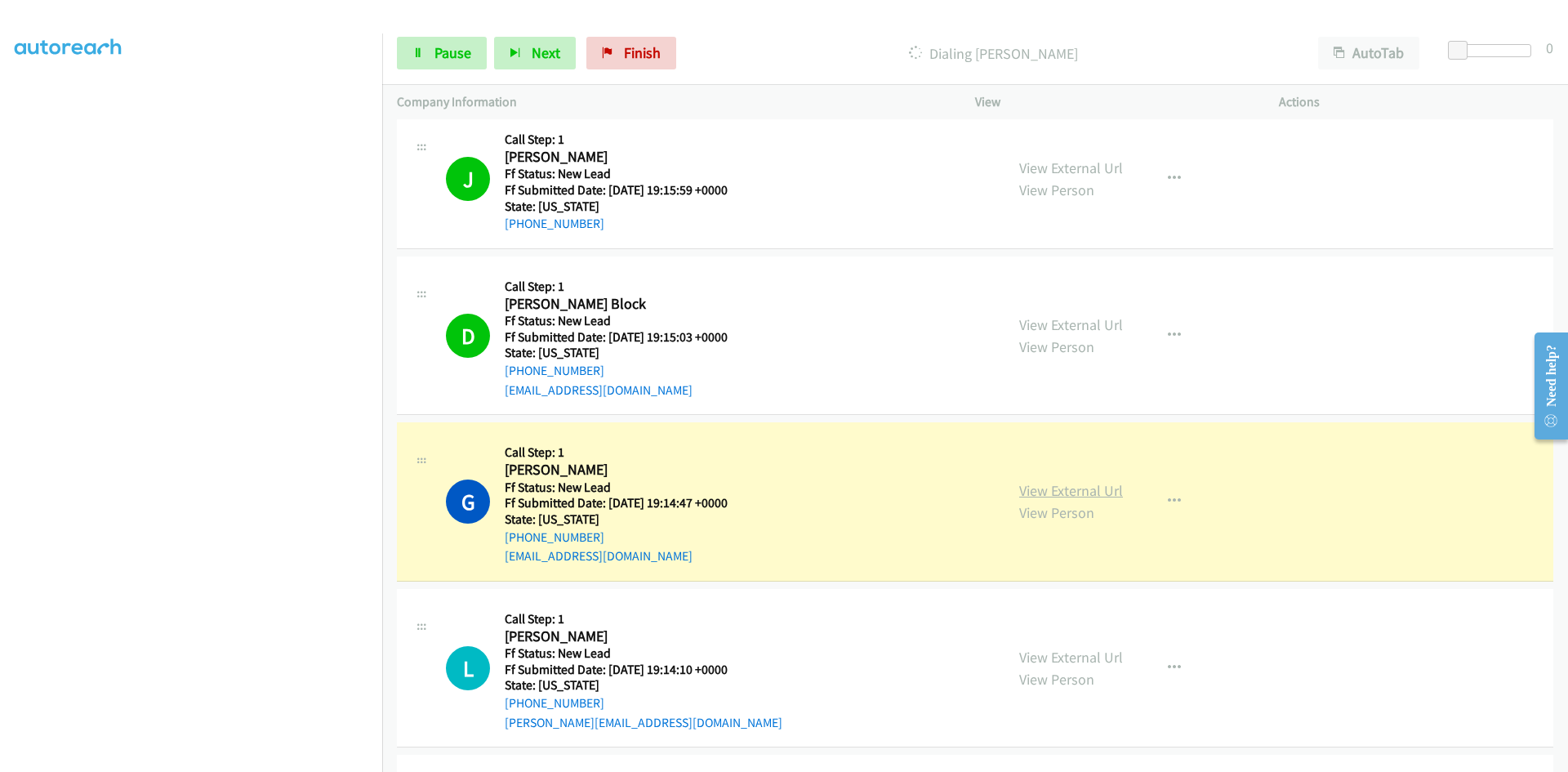
click at [1019, 493] on link "View External Url" at bounding box center [1071, 491] width 104 height 19
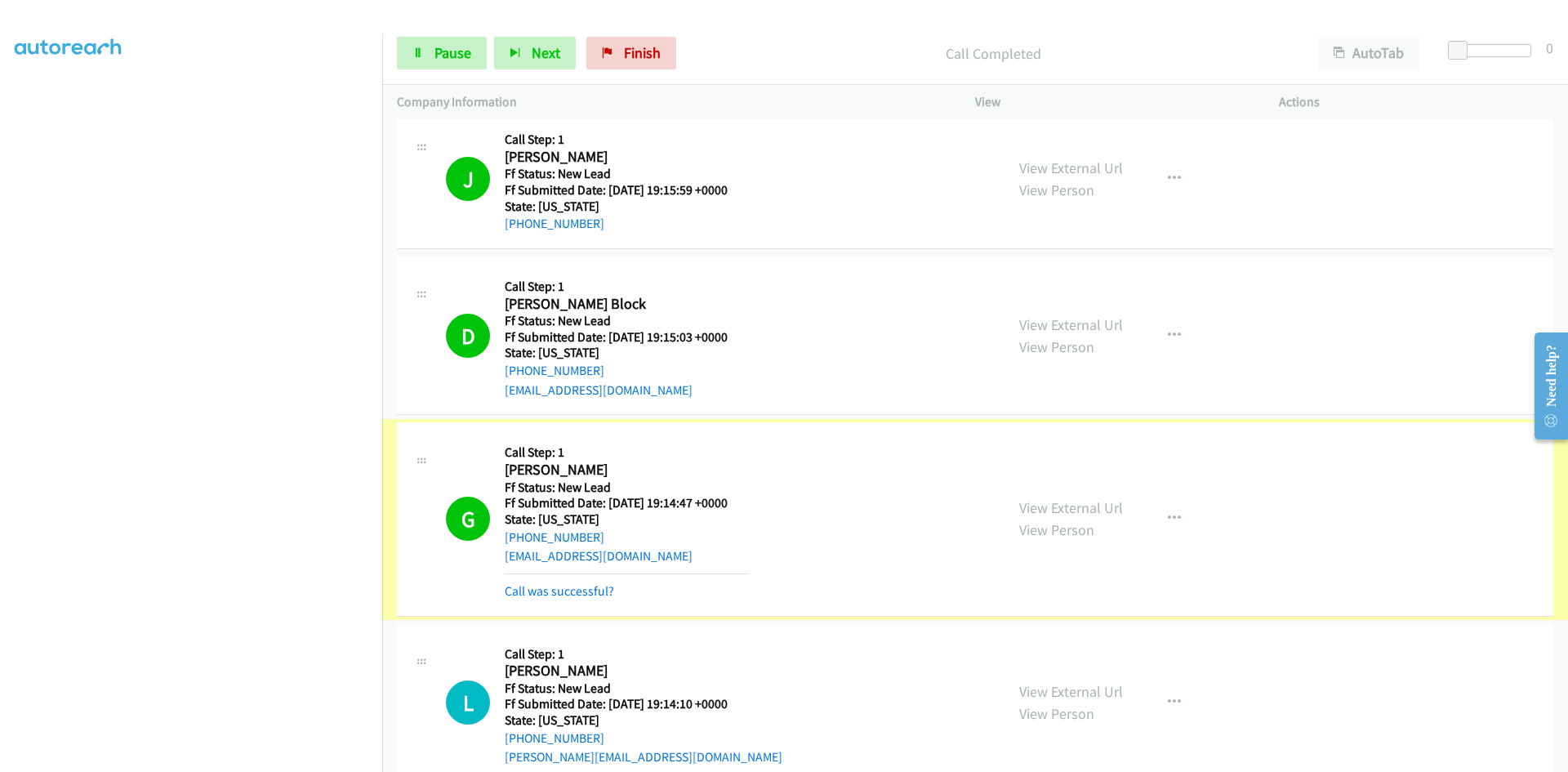
click at [594, 592] on link "Call was successful?" at bounding box center [560, 591] width 110 height 15
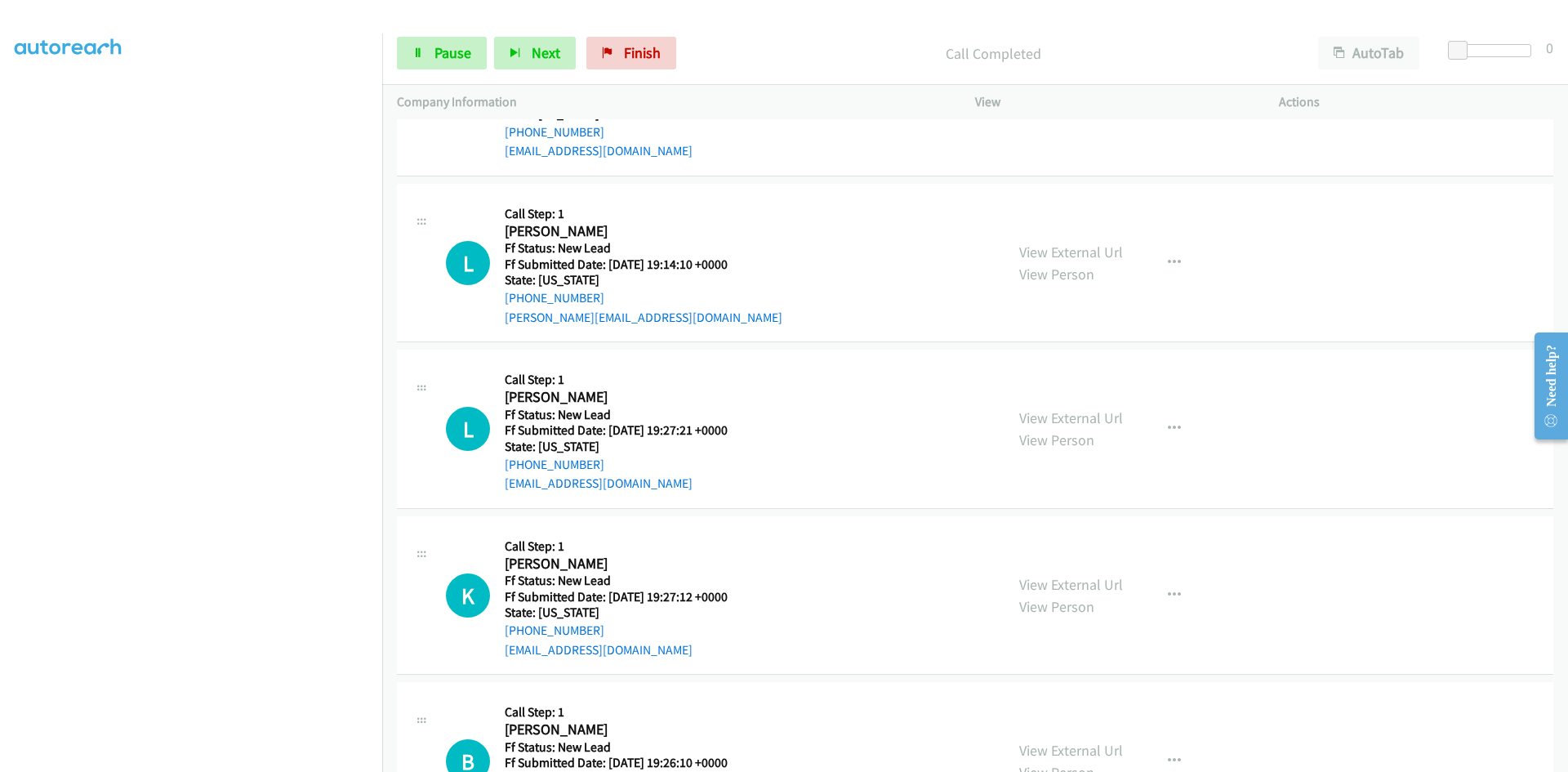
scroll to position [588, 0]
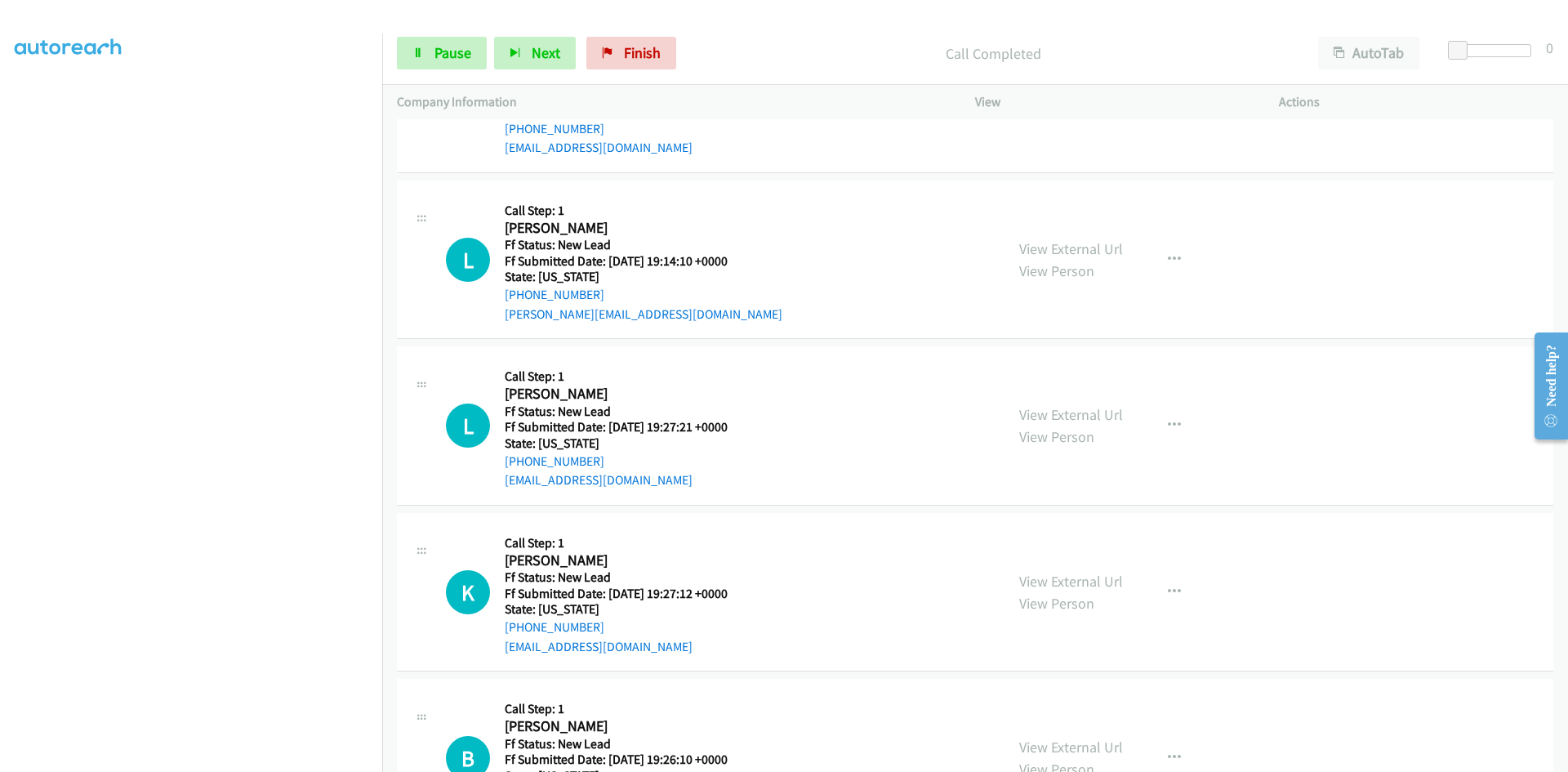
click at [873, 237] on div "L Callback Scheduled Call Step: 1 Lorrie Dover America/Los_Angeles Ff Status: N…" at bounding box center [718, 259] width 544 height 129
click at [818, 289] on div "L Callback Scheduled Call Step: 1 Lorrie Dover America/Los_Angeles Ff Status: N…" at bounding box center [718, 259] width 544 height 129
click at [521, 231] on h2 "[PERSON_NAME]" at bounding box center [626, 228] width 243 height 19
click at [520, 254] on h5 "Ff Submitted Date: [DATE] 19:14:10 +0000" at bounding box center [644, 261] width 278 height 16
click at [522, 270] on h5 "State: [US_STATE]" at bounding box center [644, 276] width 278 height 16
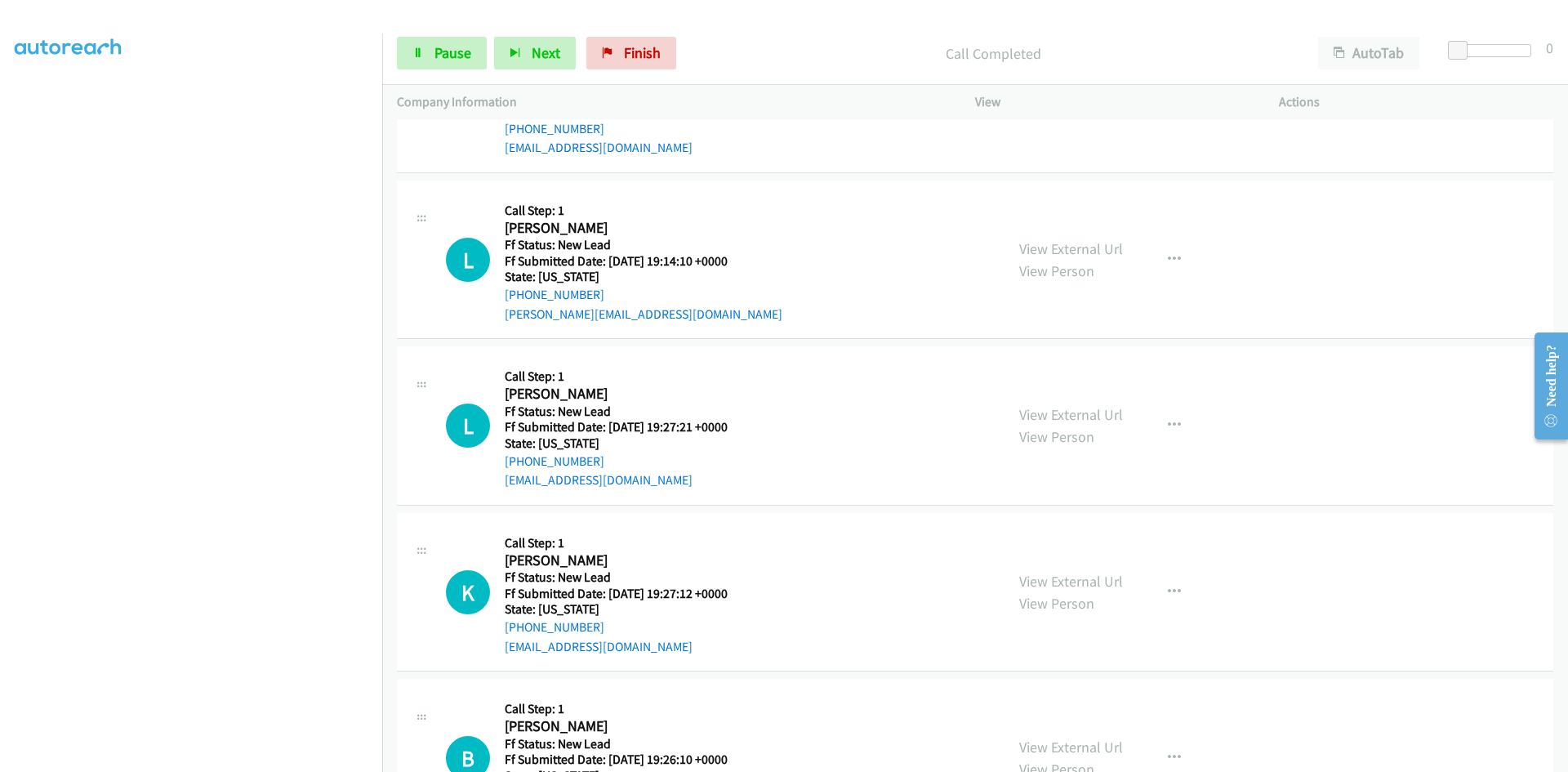
click at [549, 254] on h5 "Ff Submitted Date: [DATE] 19:14:10 +0000" at bounding box center [644, 261] width 278 height 16
click at [548, 237] on h5 "Ff Status: New Lead" at bounding box center [644, 244] width 278 height 16
click at [422, 63] on link "Pause" at bounding box center [442, 53] width 90 height 33
click at [422, 63] on link "Start Calls" at bounding box center [456, 53] width 117 height 33
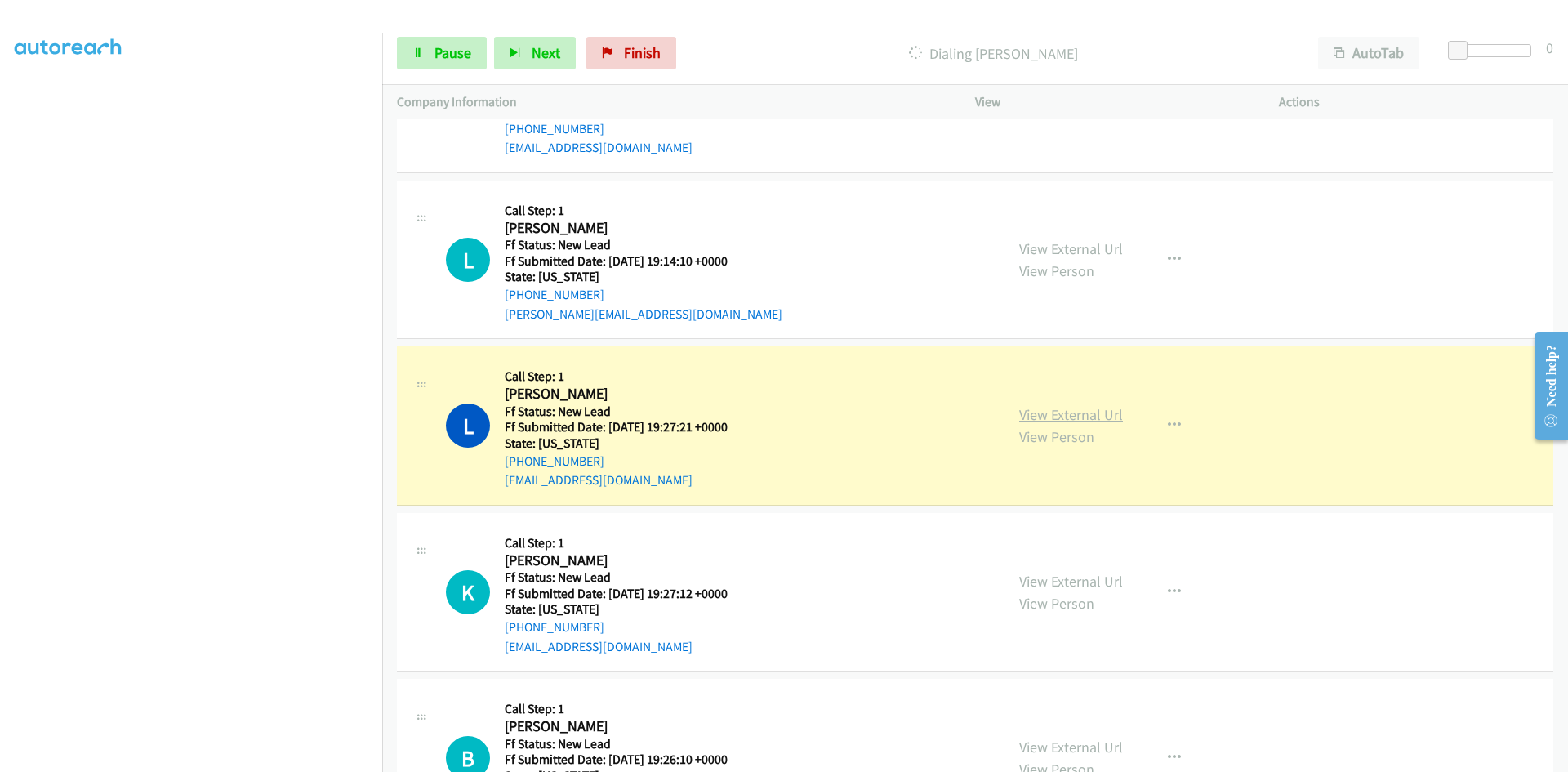
click at [1027, 415] on link "View External Url" at bounding box center [1071, 414] width 104 height 19
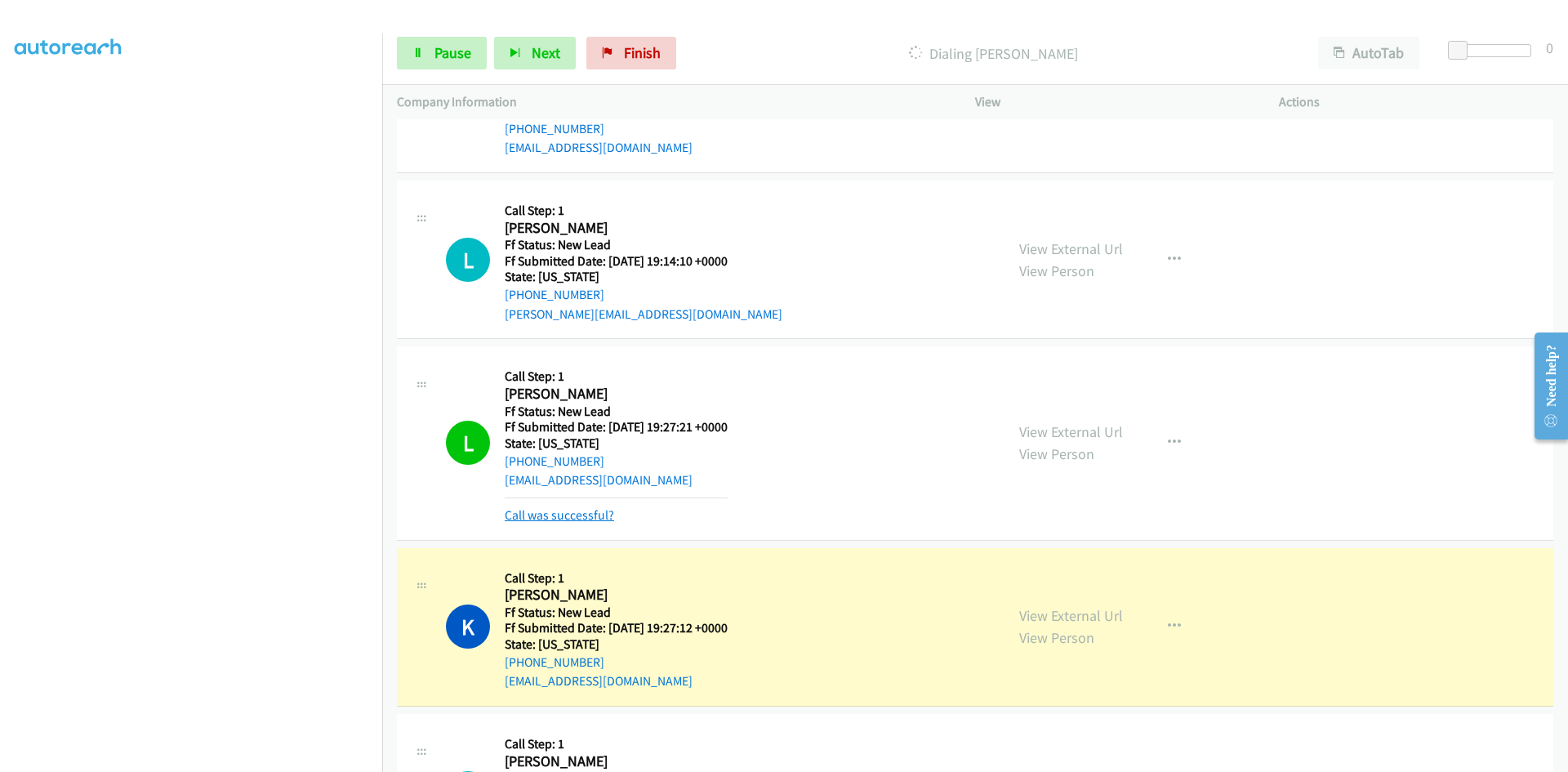
click at [595, 516] on link "Call was successful?" at bounding box center [560, 515] width 110 height 15
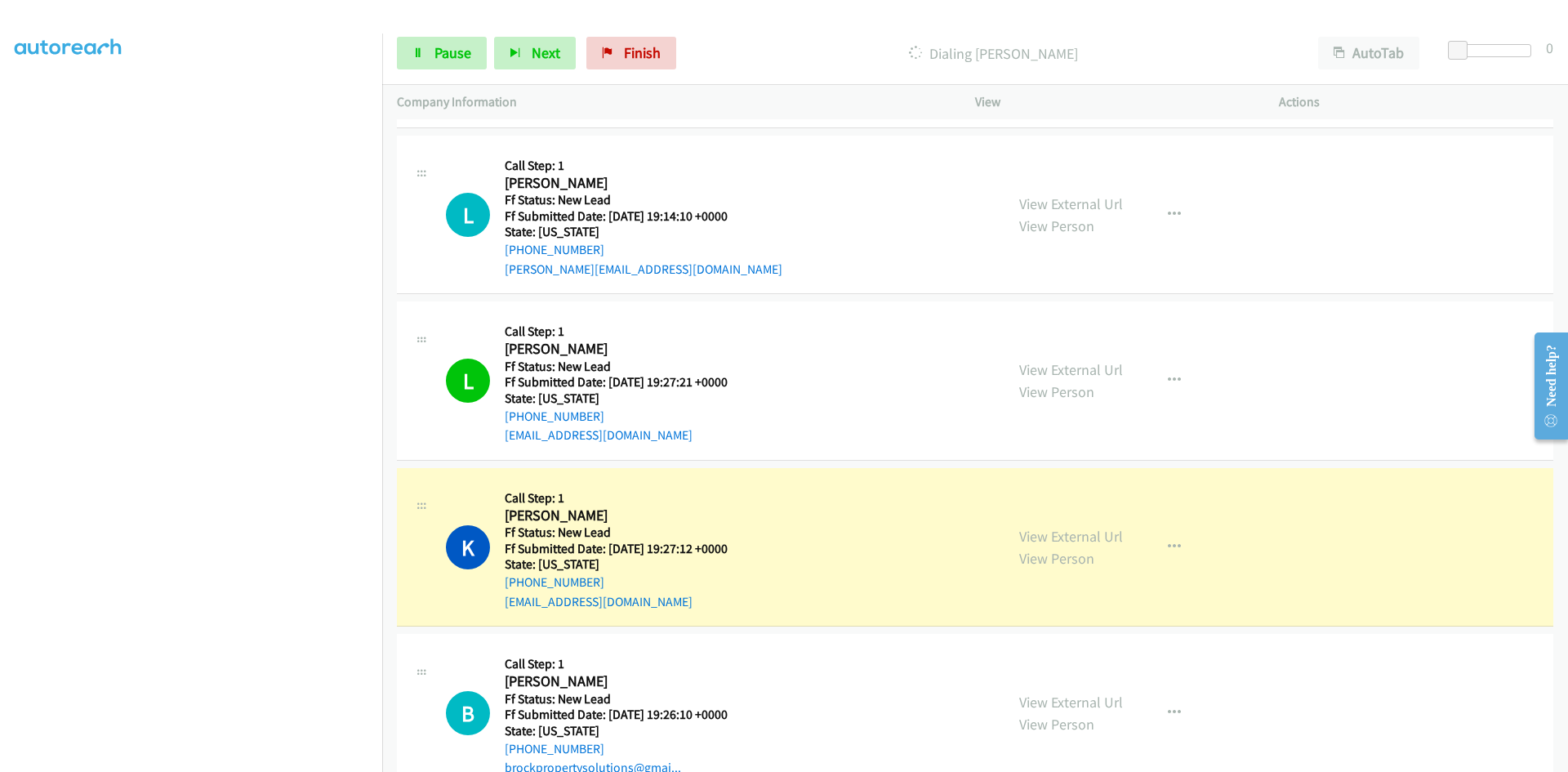
scroll to position [678, 0]
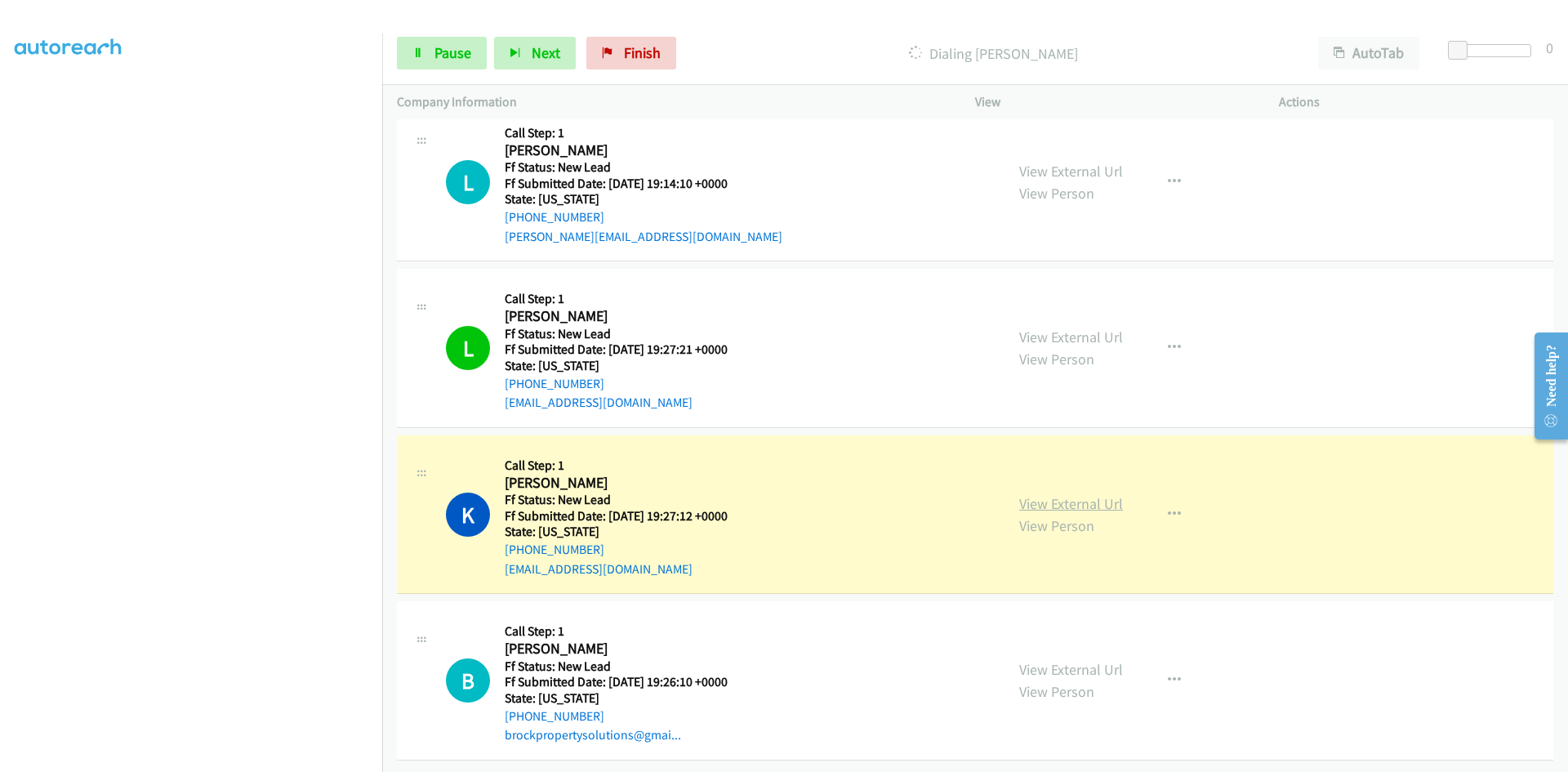
click at [1092, 495] on link "View External Url" at bounding box center [1071, 504] width 104 height 19
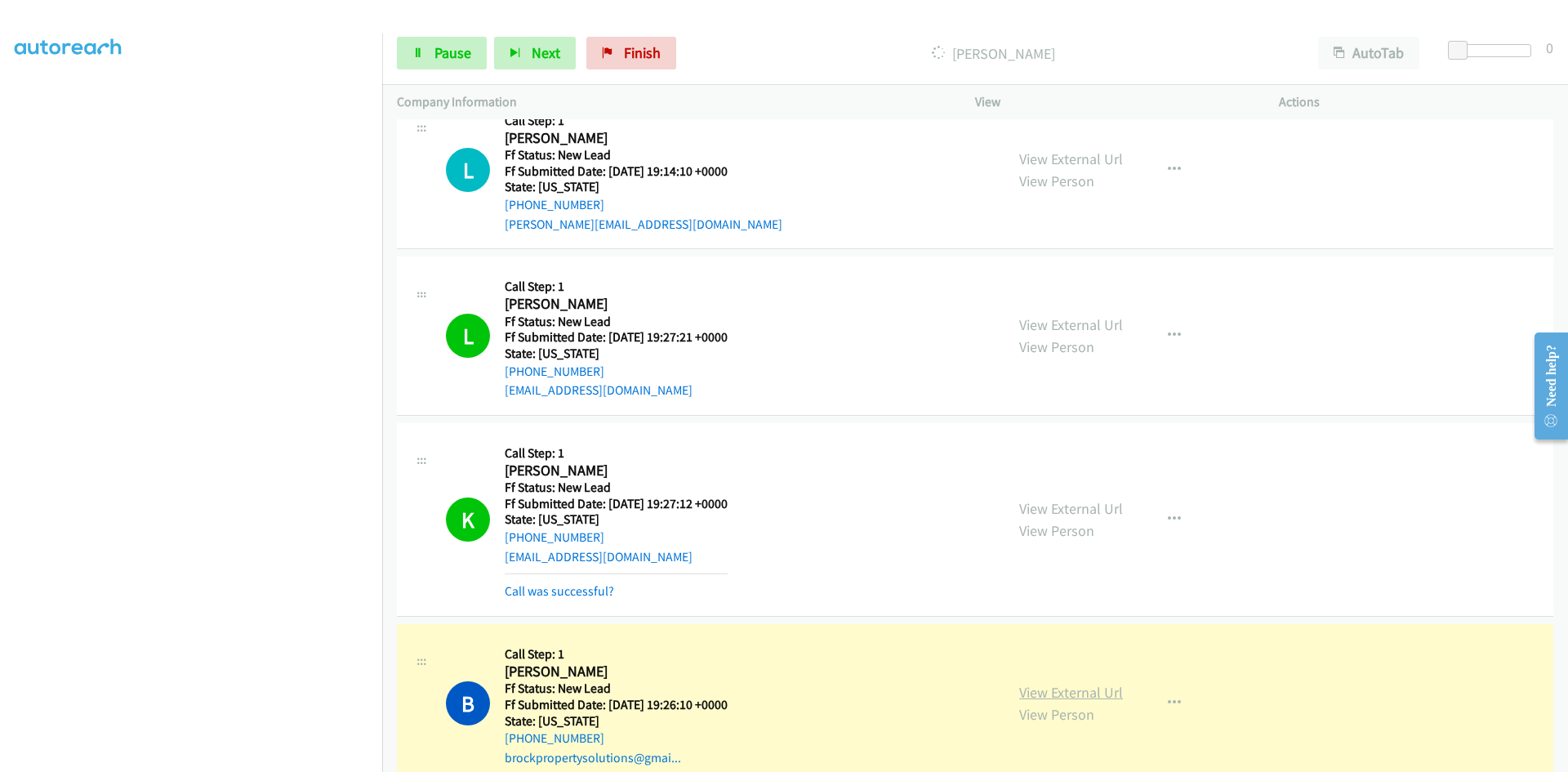
click at [1093, 693] on link "View External Url" at bounding box center [1071, 693] width 104 height 19
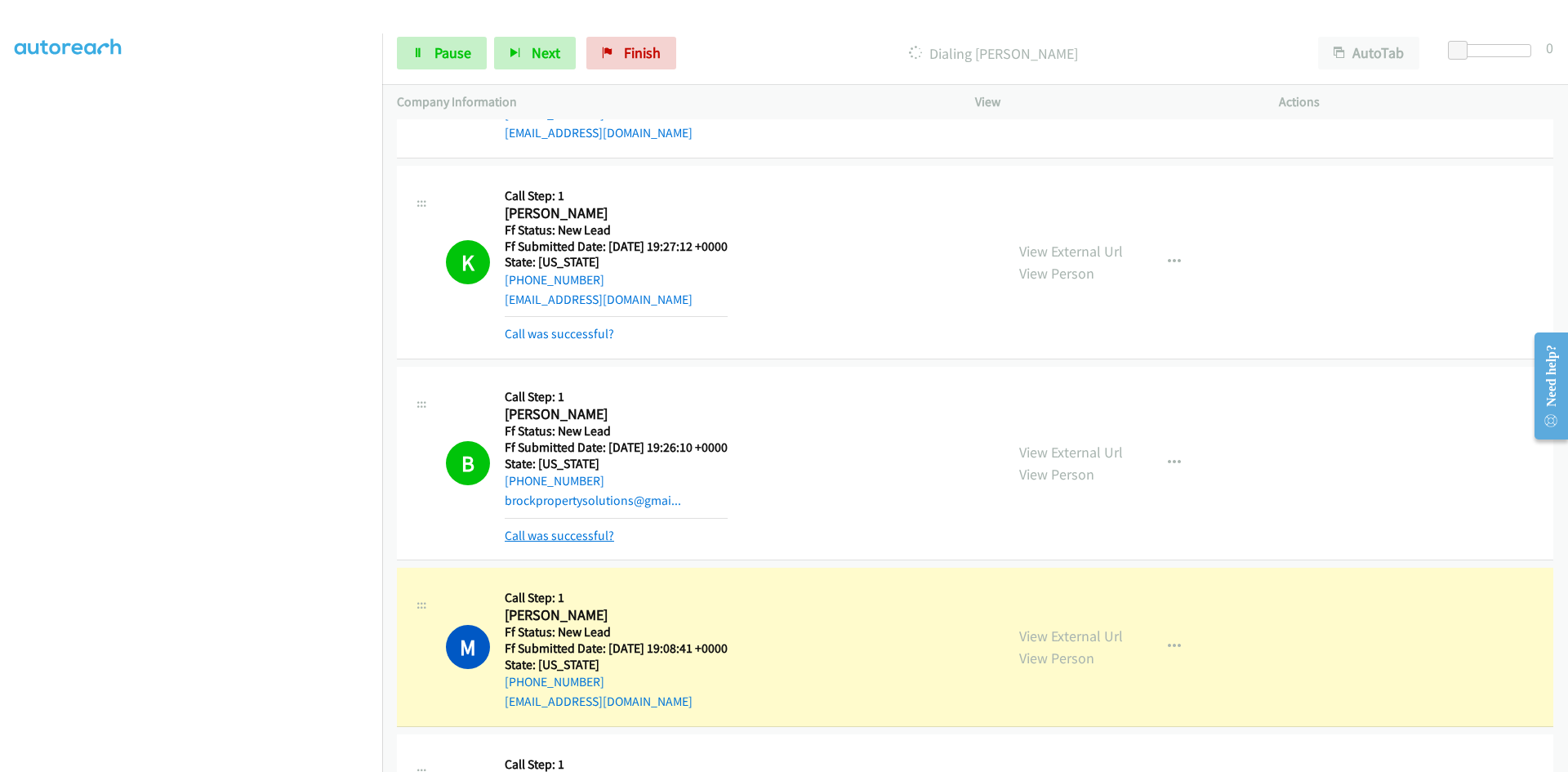
scroll to position [842, 0]
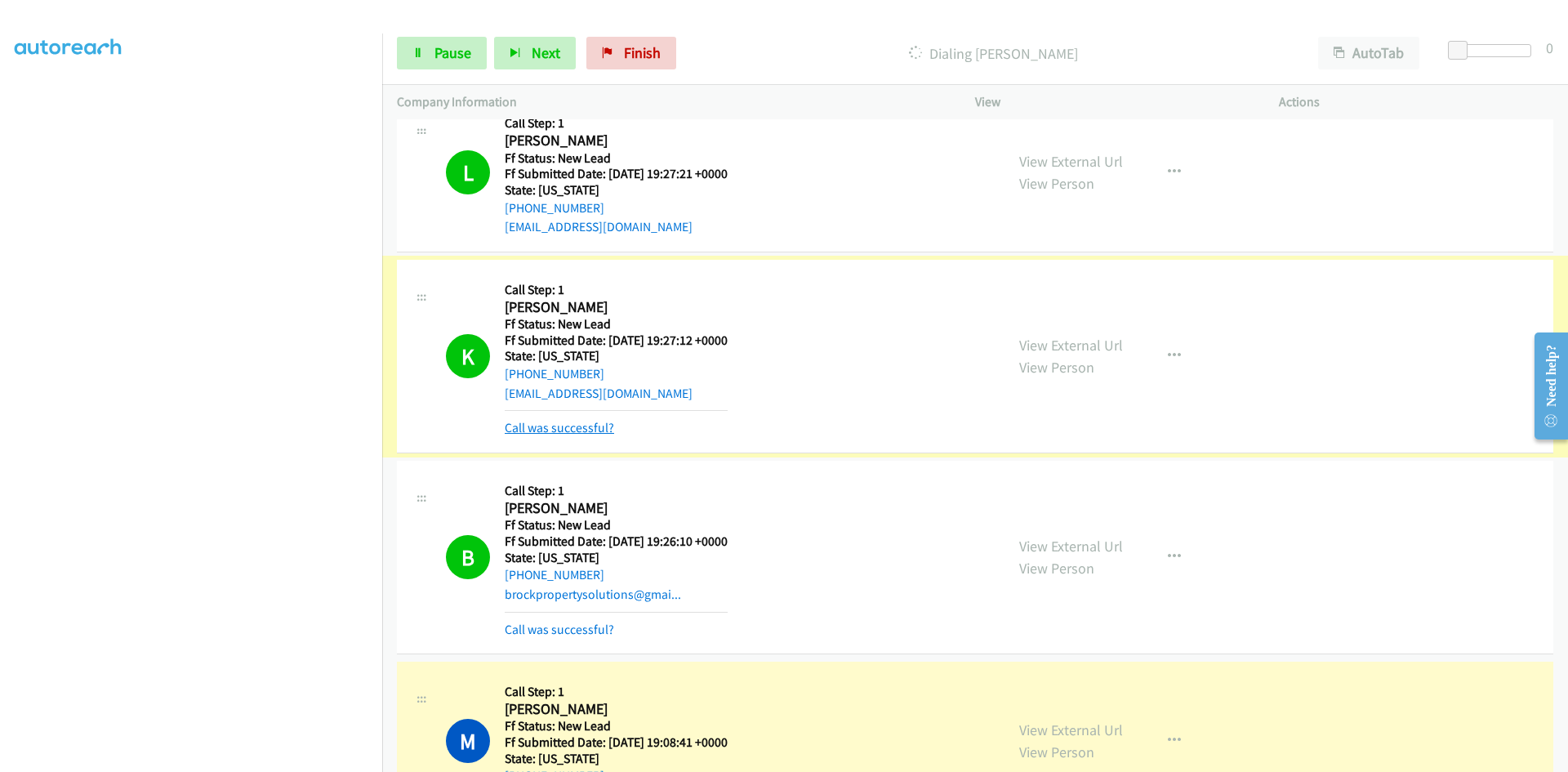
click at [596, 434] on link "Call was successful?" at bounding box center [560, 428] width 110 height 15
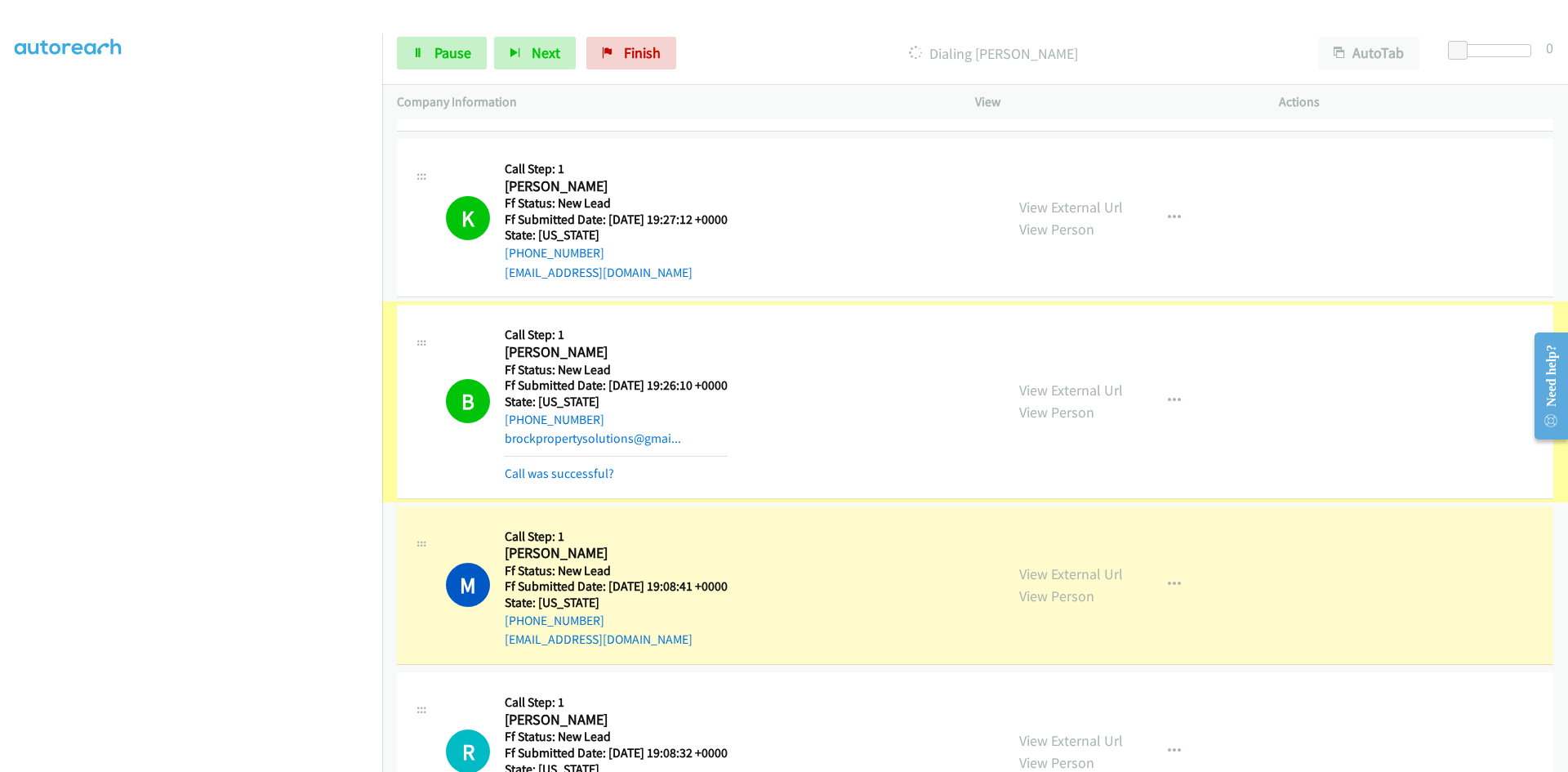
scroll to position [1087, 0]
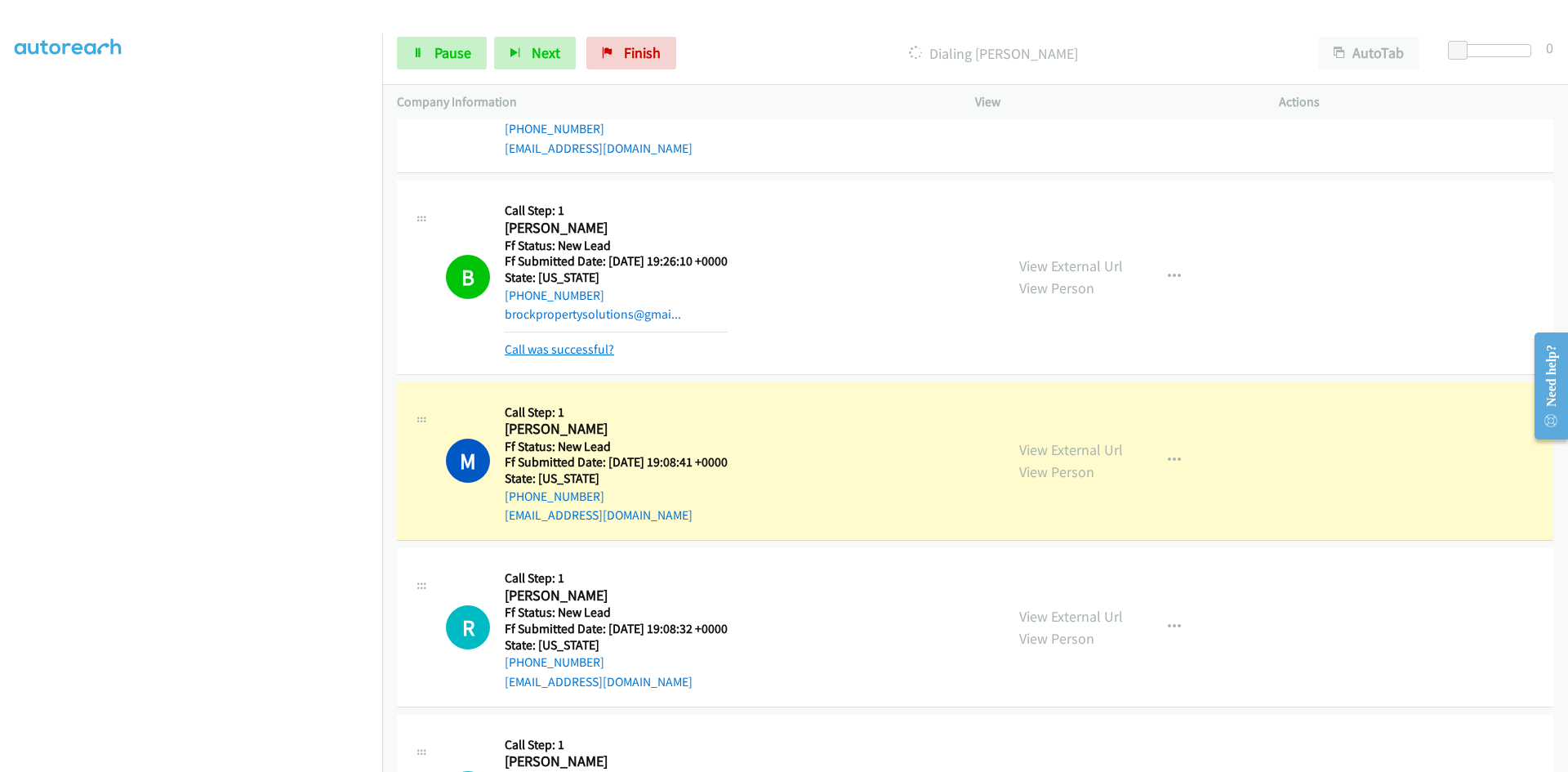
click at [569, 353] on link "Call was successful?" at bounding box center [560, 349] width 110 height 15
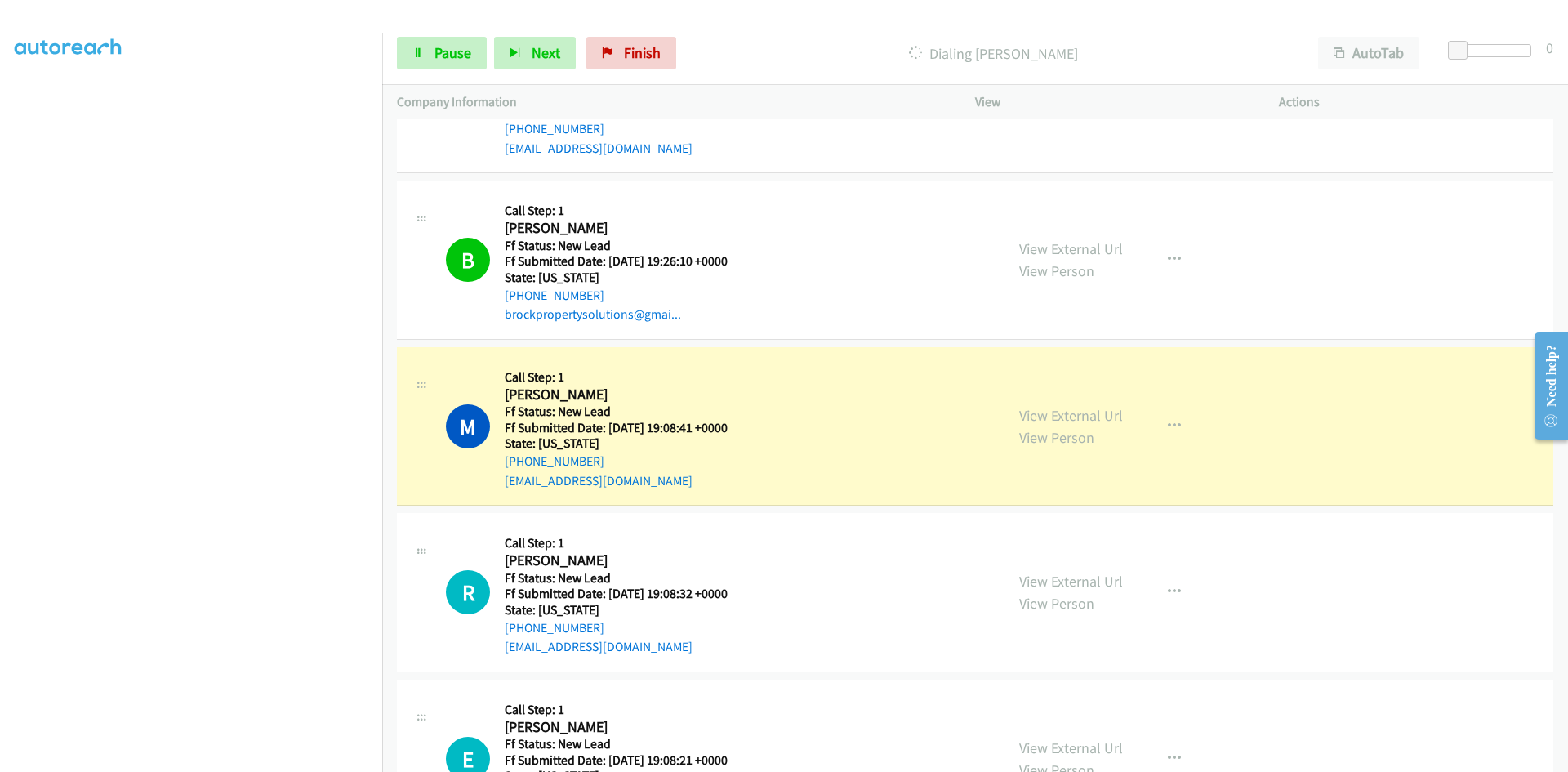
click at [1033, 417] on link "View External Url" at bounding box center [1071, 415] width 104 height 19
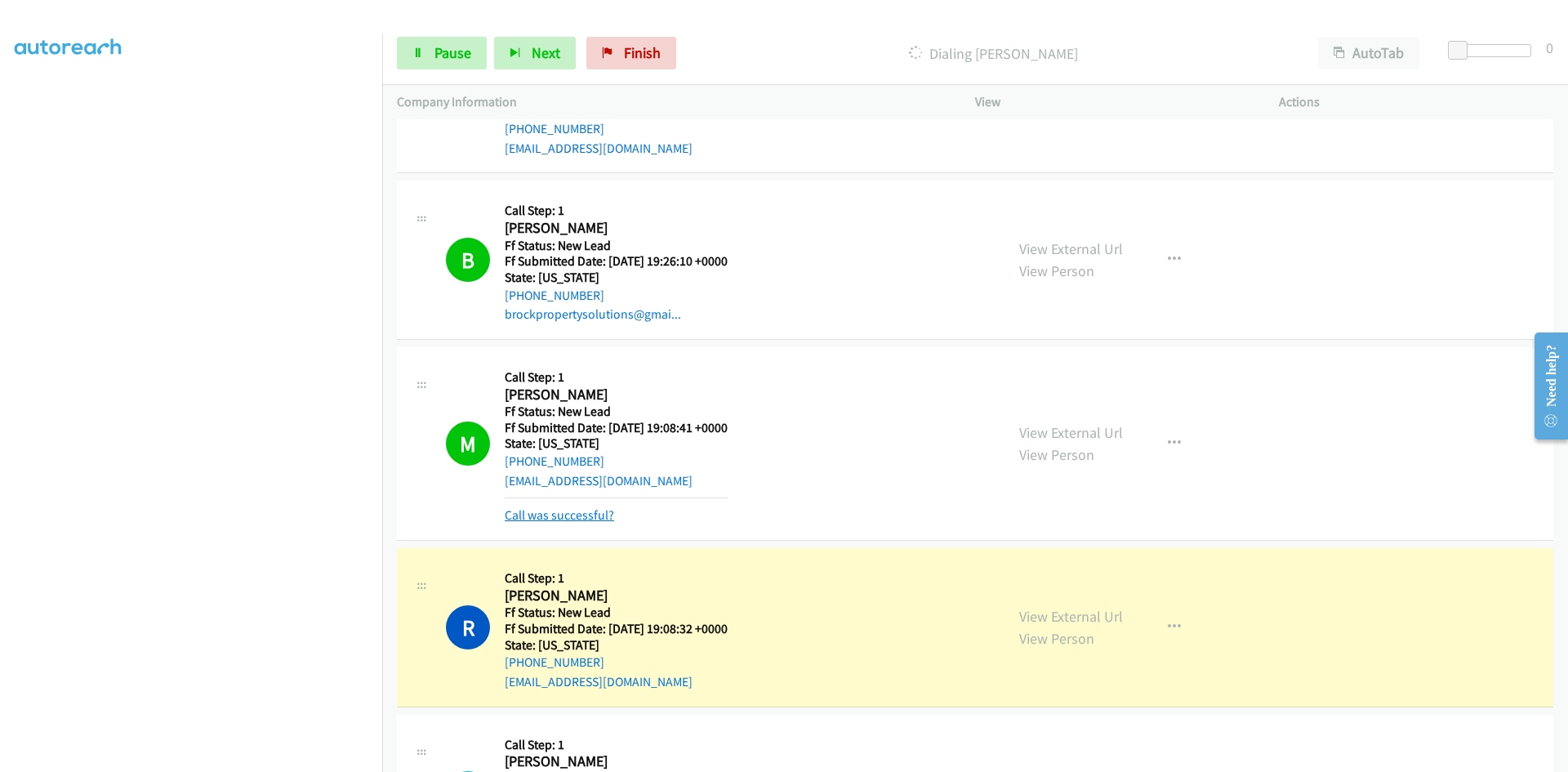
click at [597, 514] on link "Call was successful?" at bounding box center [560, 515] width 110 height 15
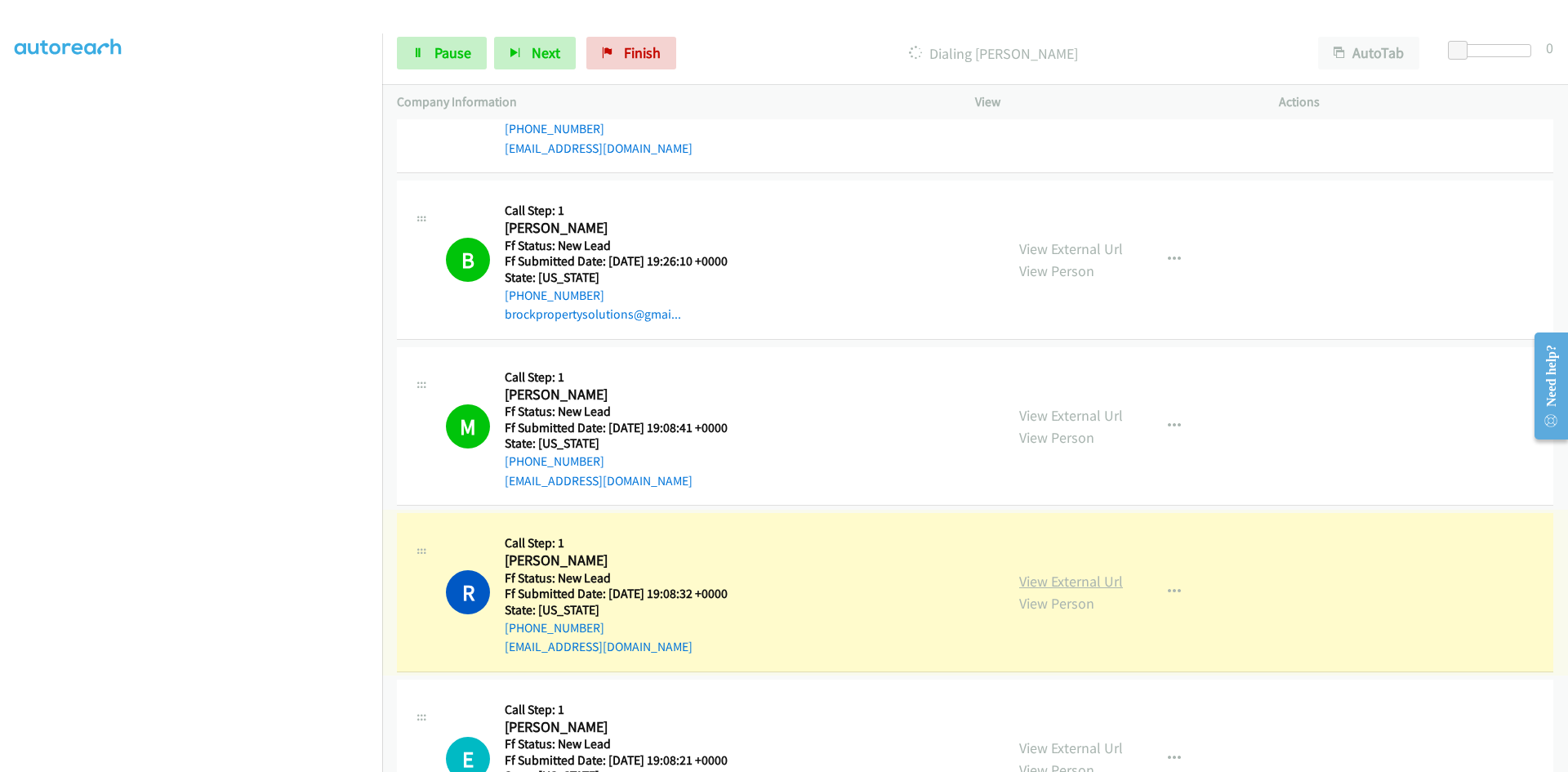
click at [1075, 584] on link "View External Url" at bounding box center [1071, 582] width 104 height 19
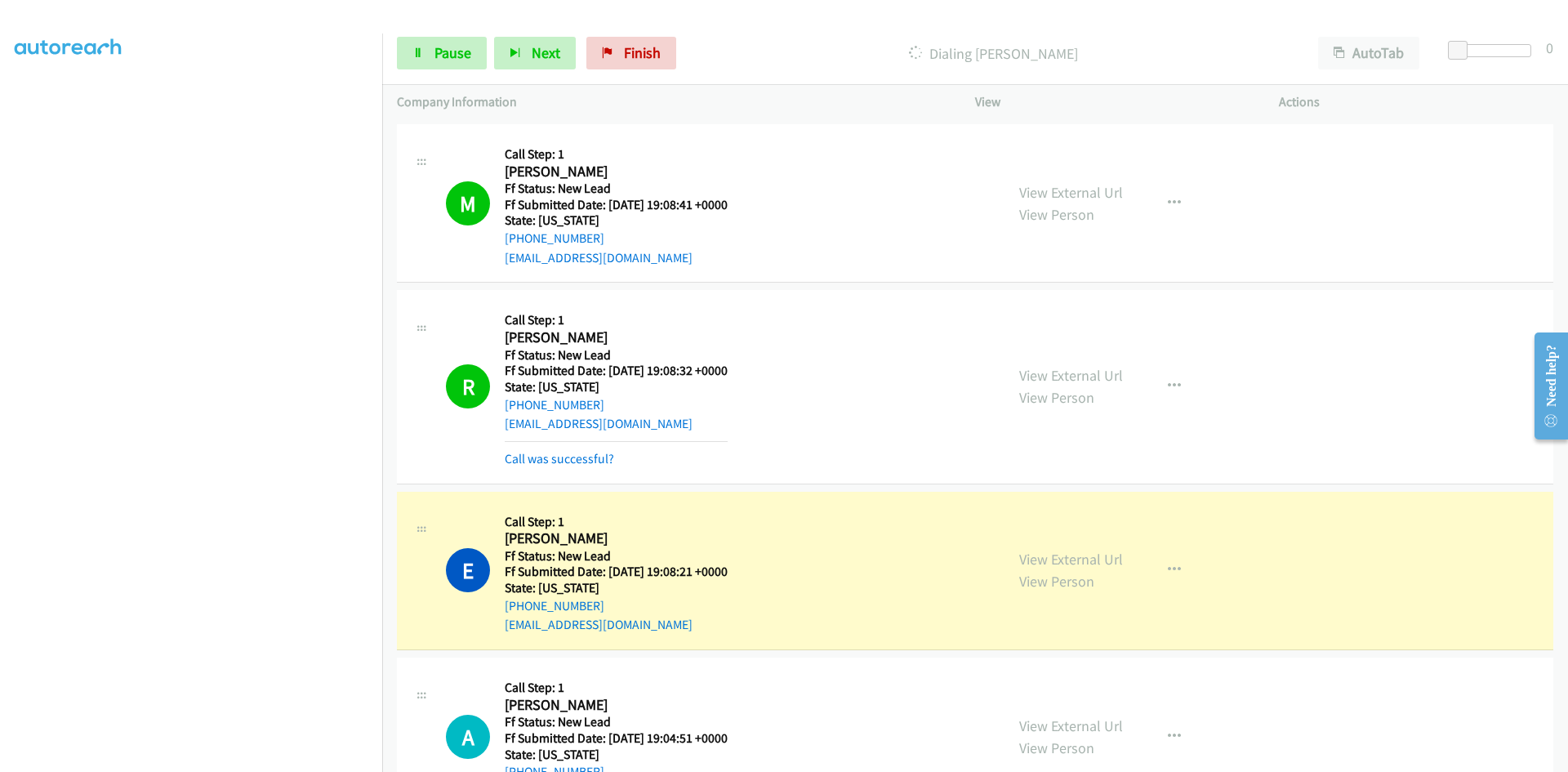
scroll to position [1413, 0]
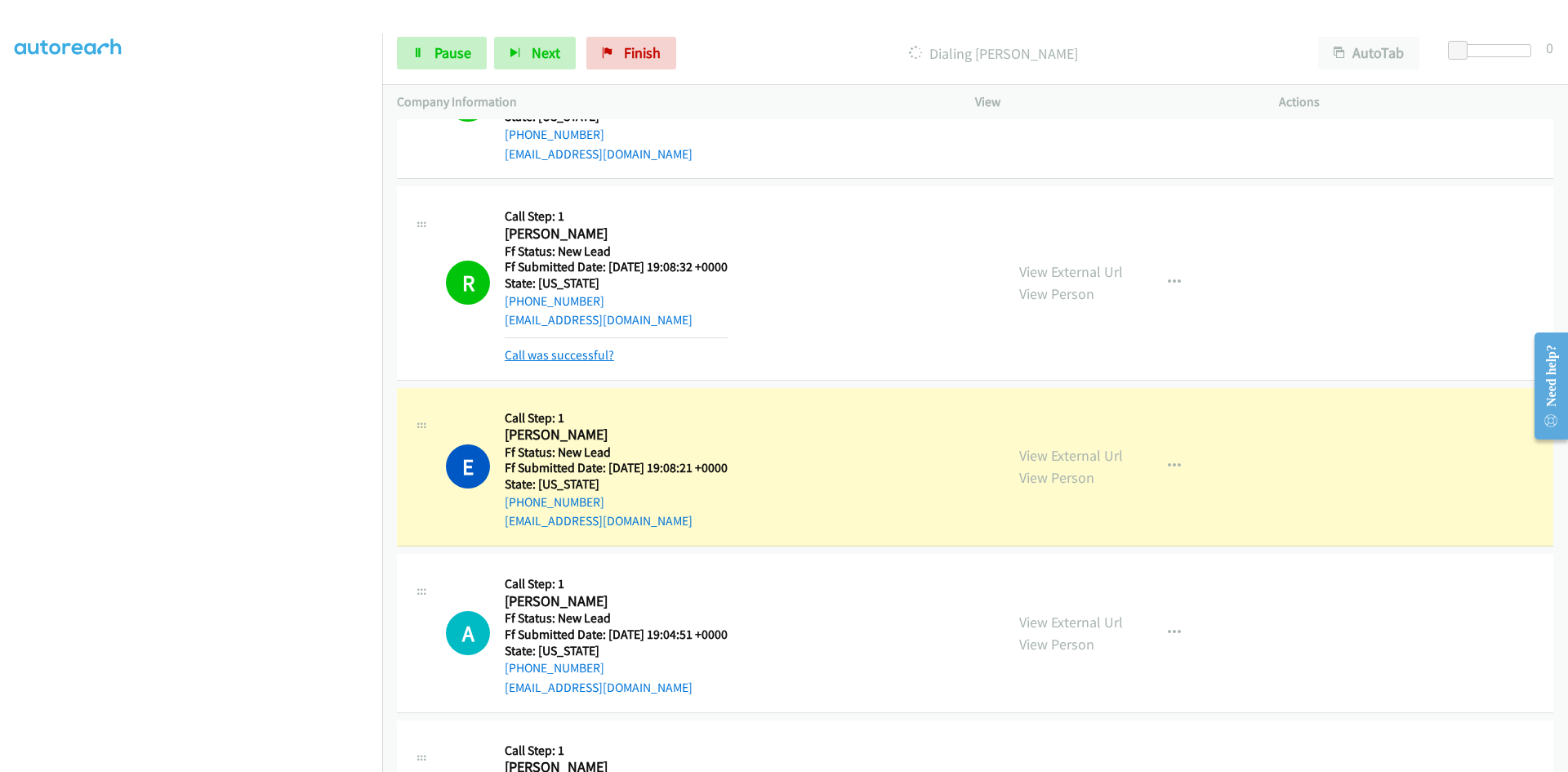
click at [603, 354] on link "Call was successful?" at bounding box center [560, 355] width 110 height 15
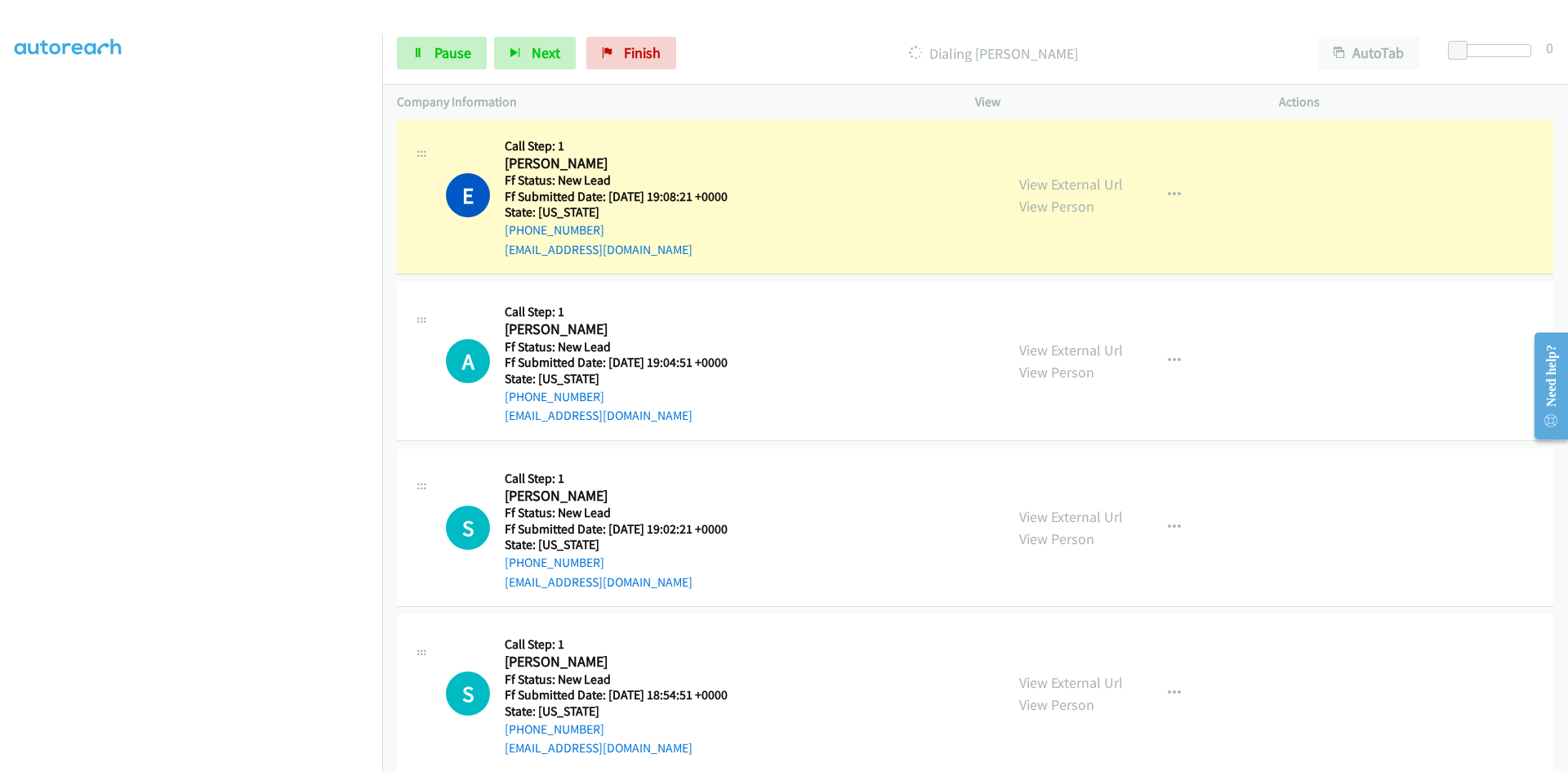
scroll to position [1658, 0]
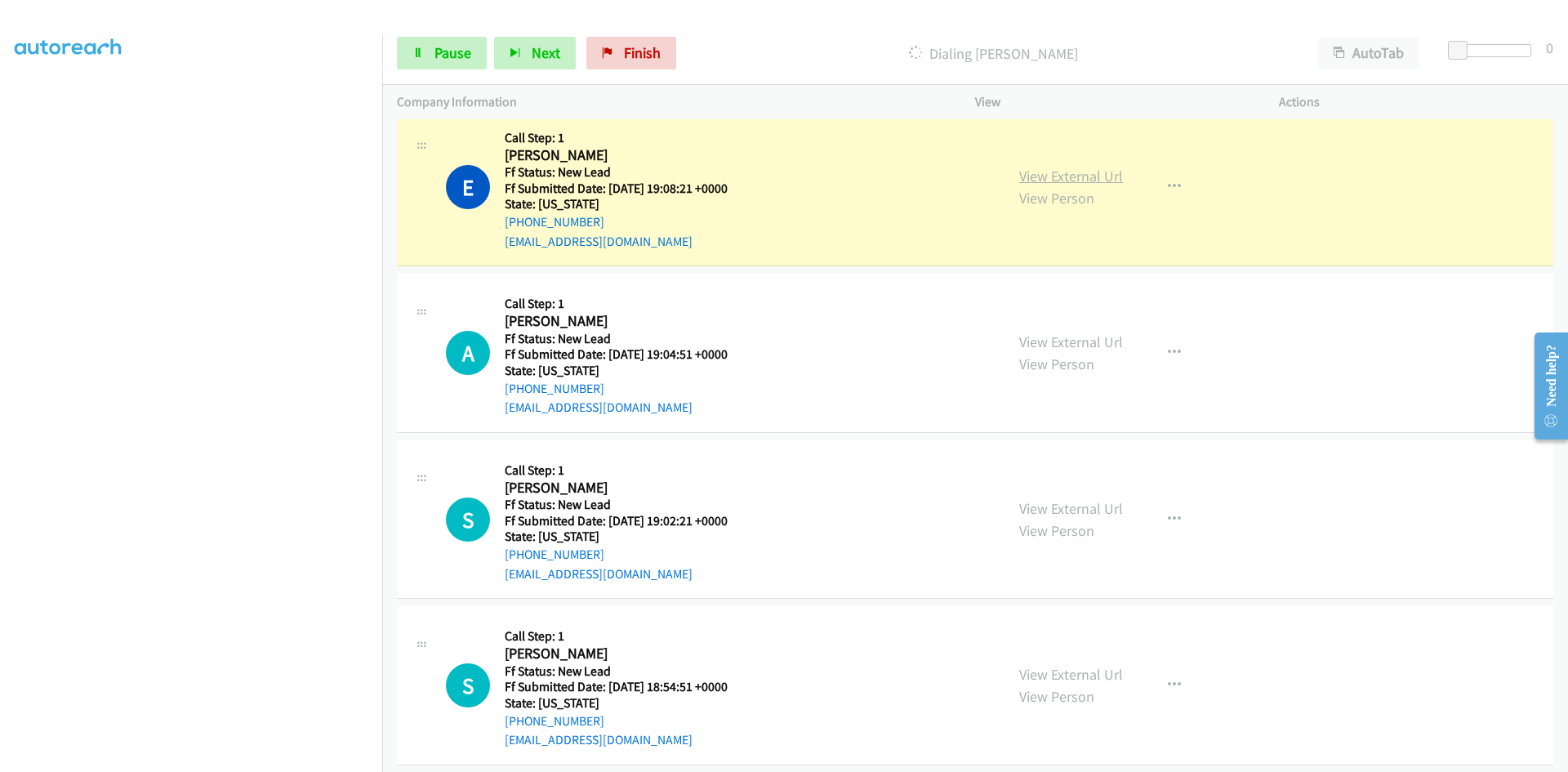
click at [1099, 177] on link "View External Url" at bounding box center [1071, 176] width 104 height 19
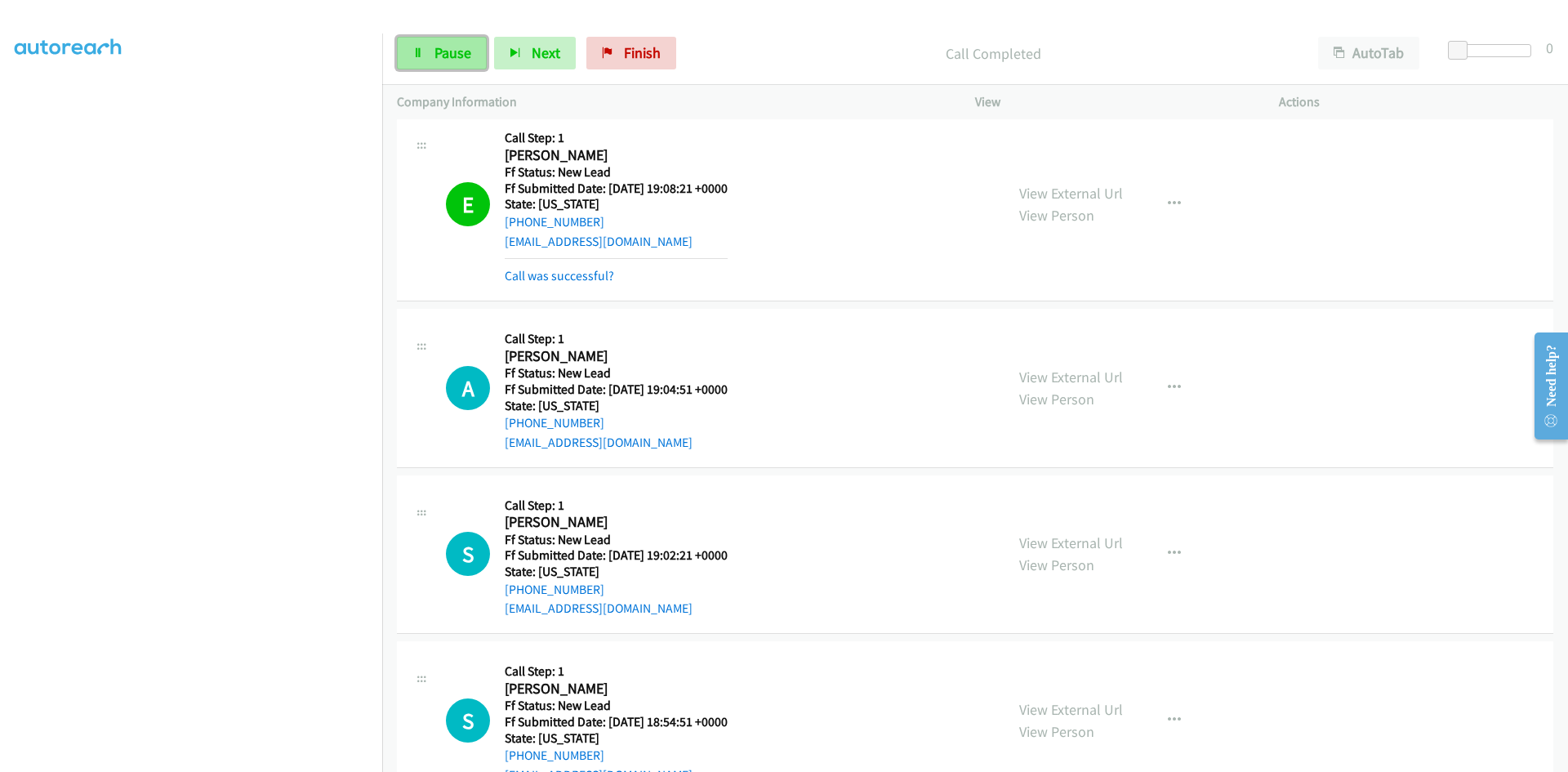
click at [410, 49] on link "Pause" at bounding box center [442, 53] width 90 height 33
click at [552, 281] on link "Call was successful?" at bounding box center [560, 275] width 110 height 15
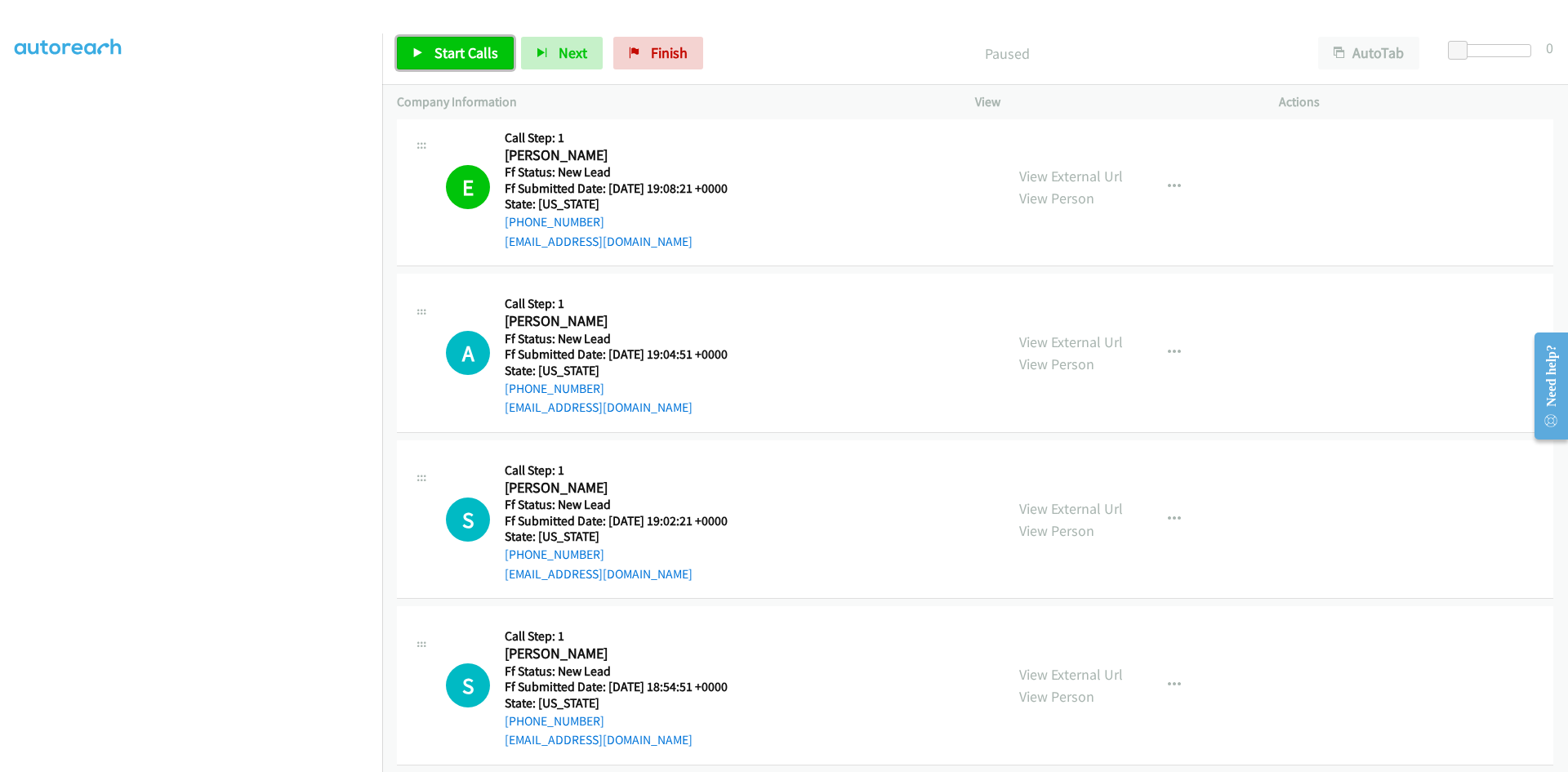
click at [492, 58] on span "Start Calls" at bounding box center [465, 53] width 63 height 19
click at [463, 50] on span "Pause" at bounding box center [452, 53] width 37 height 19
click at [463, 50] on span "Start Calls" at bounding box center [465, 53] width 63 height 19
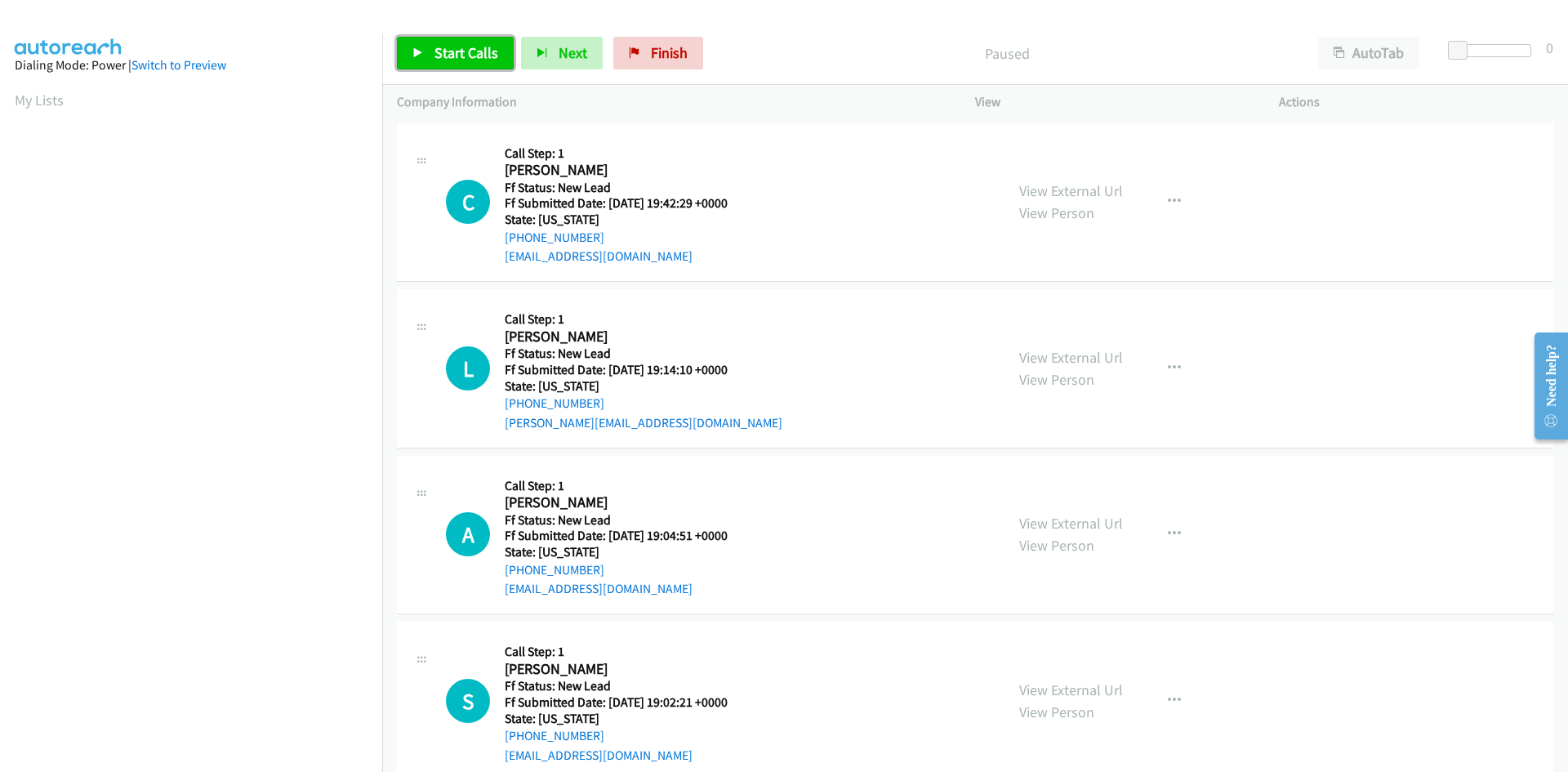
click at [415, 56] on icon at bounding box center [418, 54] width 11 height 11
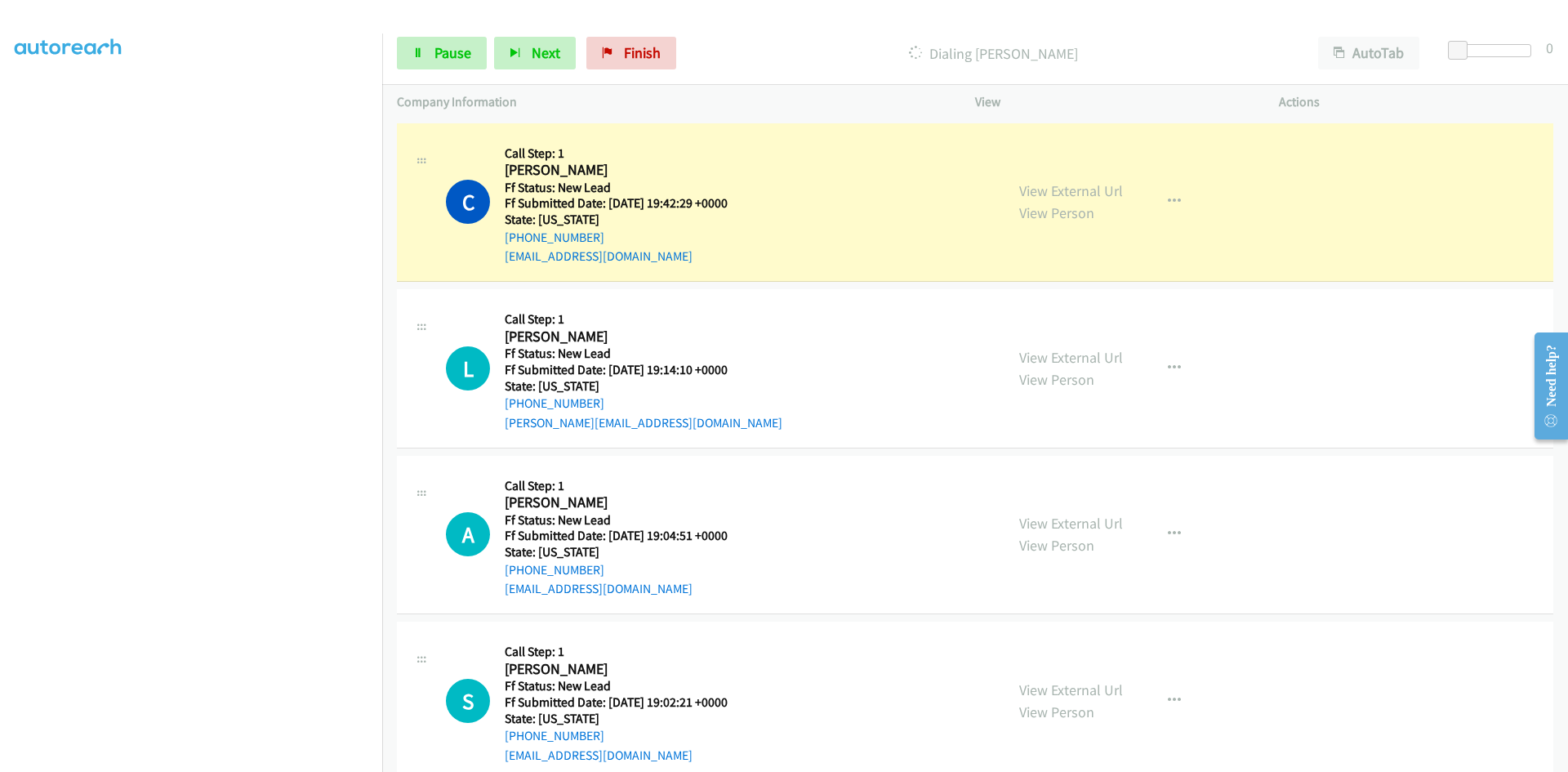
scroll to position [144, 0]
click at [1056, 189] on link "View External Url" at bounding box center [1071, 191] width 104 height 19
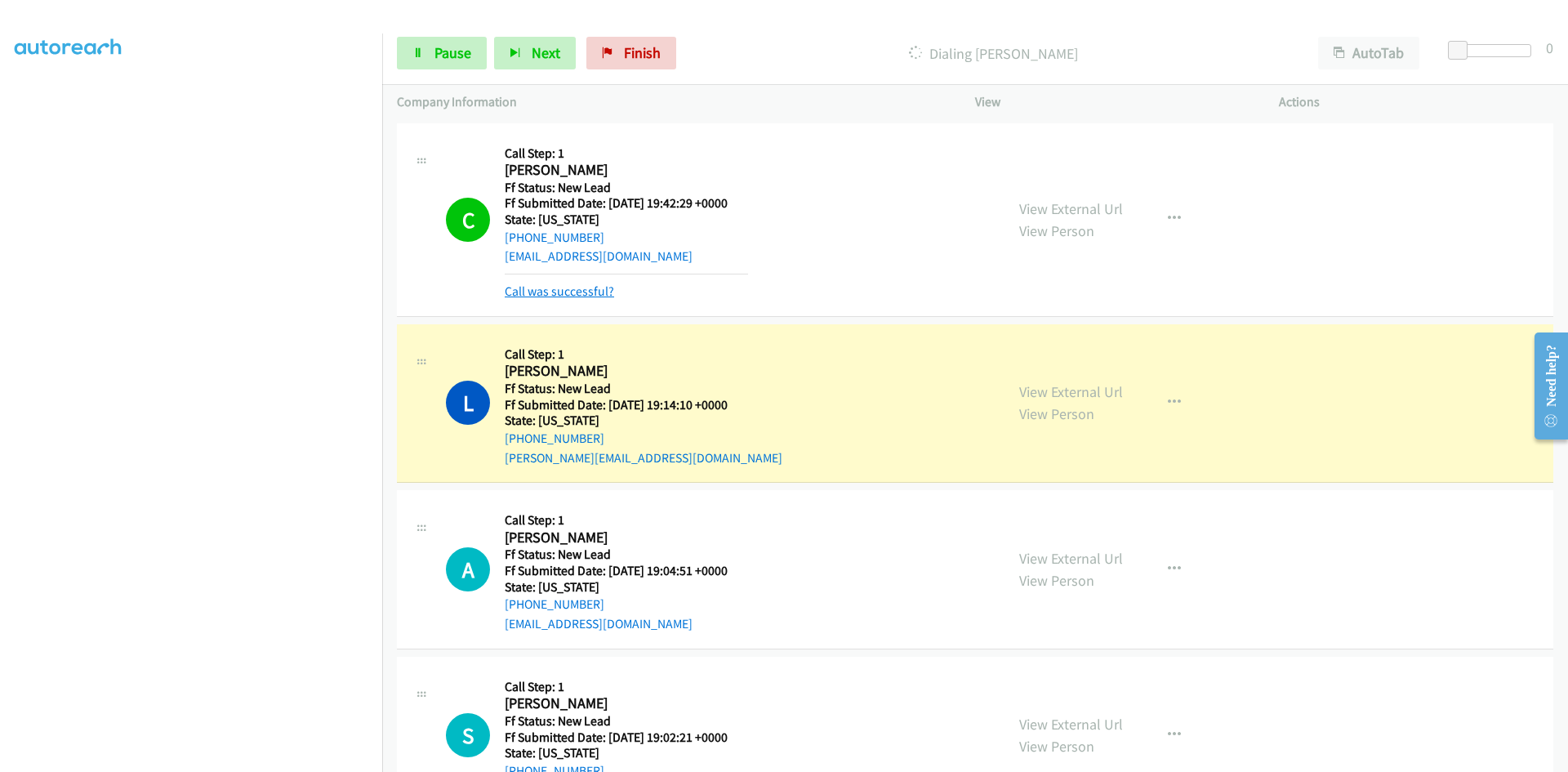
click at [572, 297] on link "Call was successful?" at bounding box center [560, 291] width 110 height 15
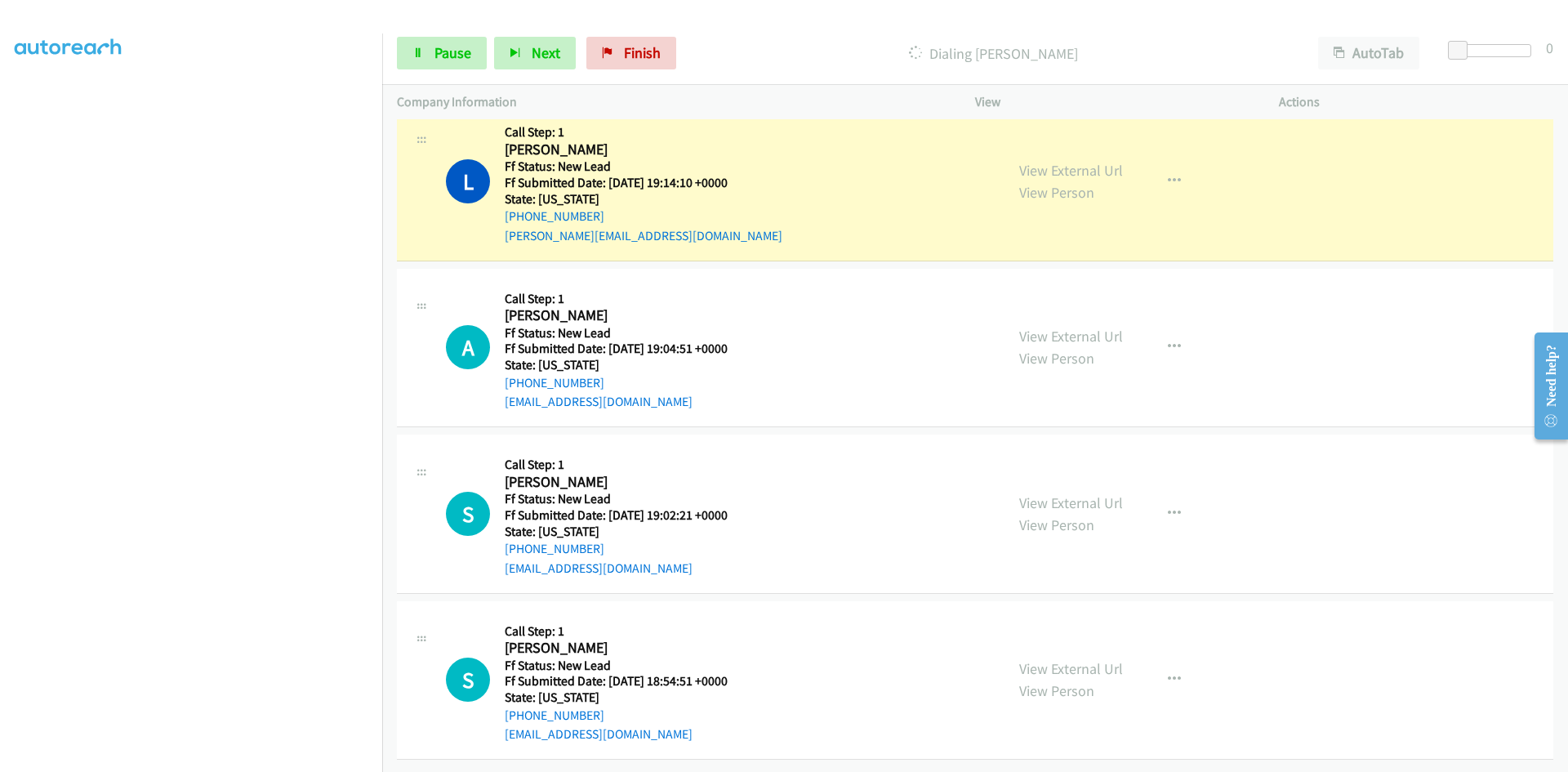
scroll to position [200, 0]
click at [1116, 161] on link "View External Url" at bounding box center [1071, 170] width 104 height 19
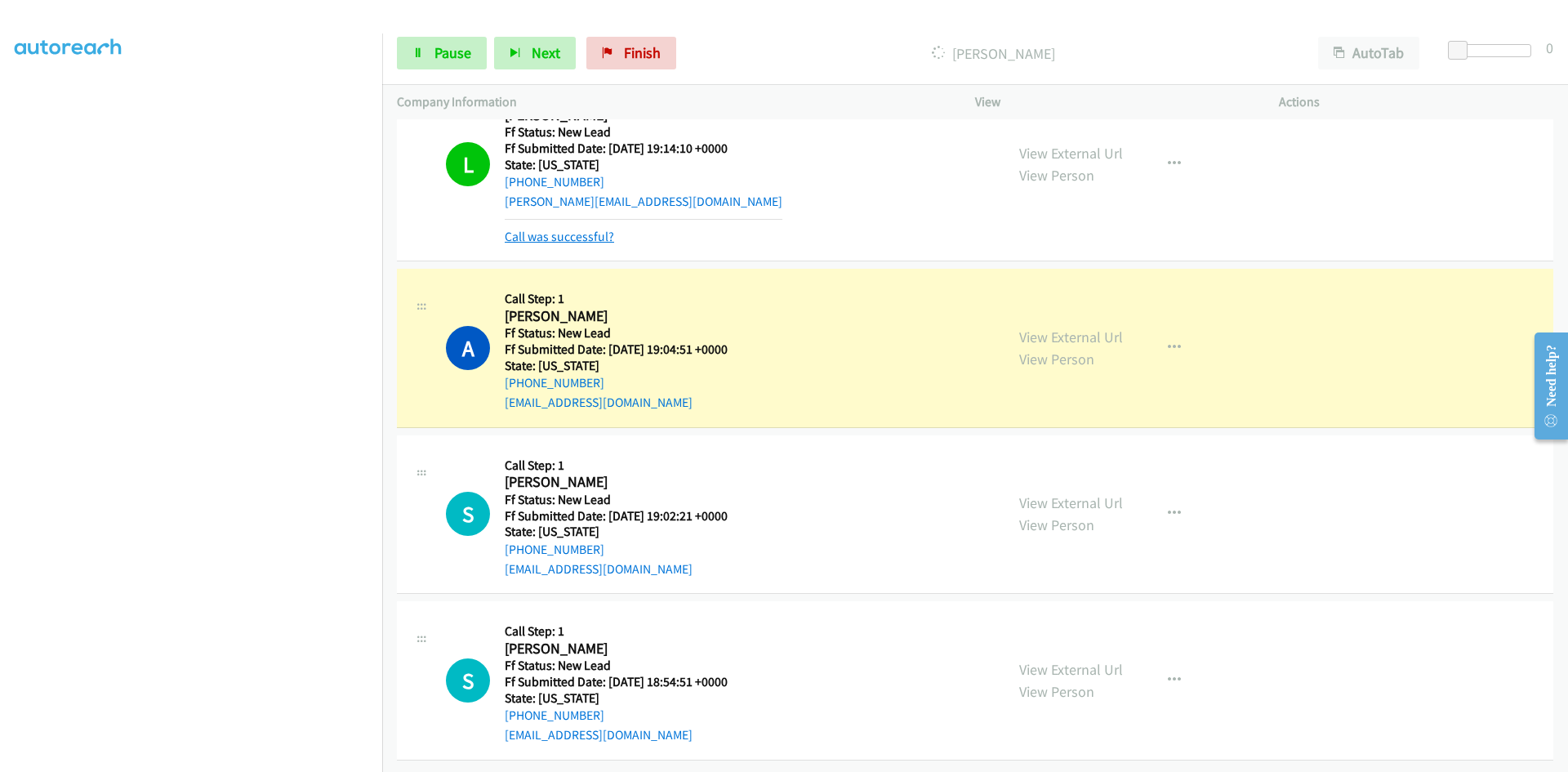
scroll to position [234, 0]
click at [537, 229] on link "Call was successful?" at bounding box center [560, 237] width 110 height 15
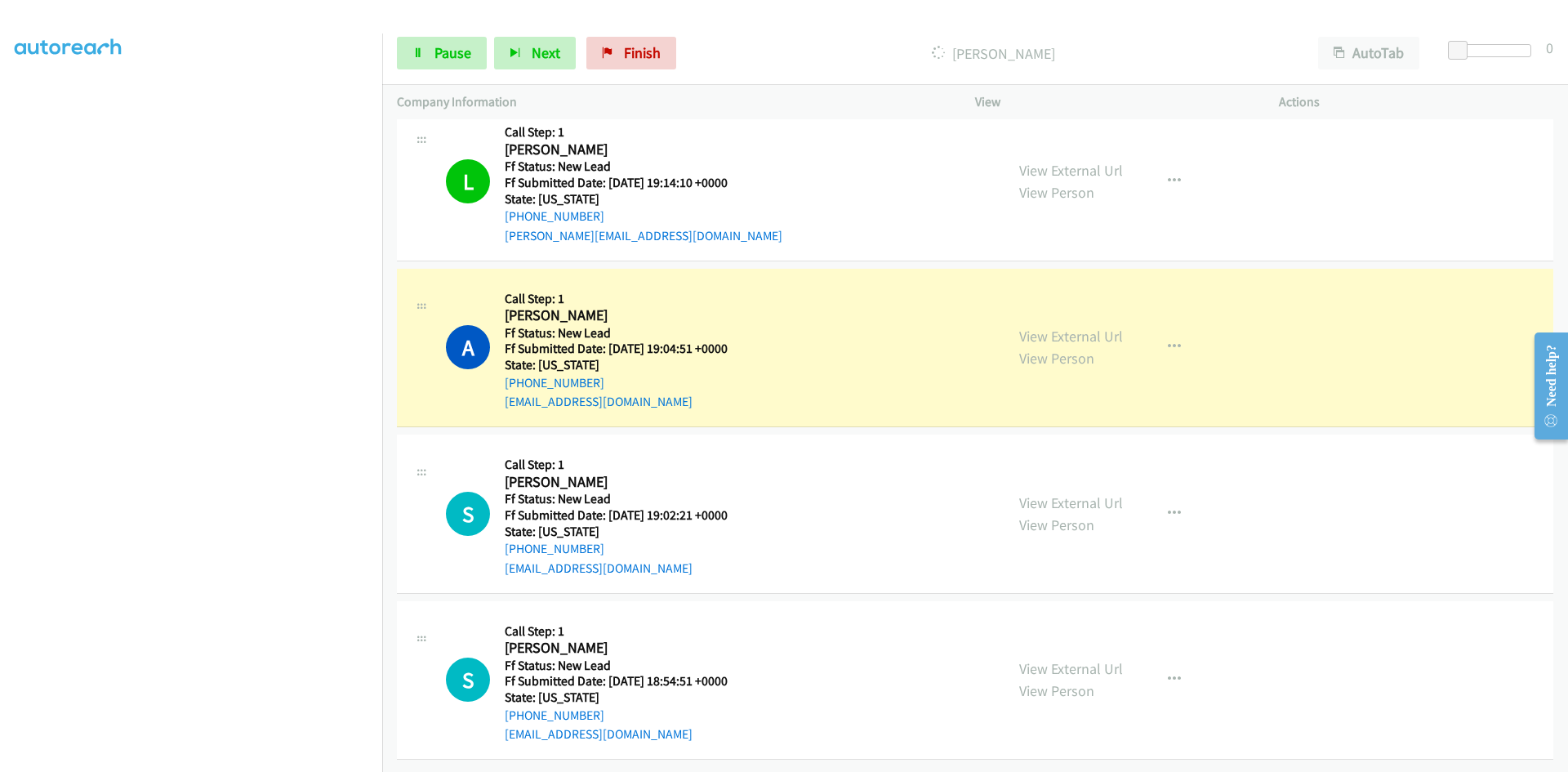
scroll to position [199, 0]
click at [1033, 326] on link "View External Url" at bounding box center [1071, 336] width 104 height 19
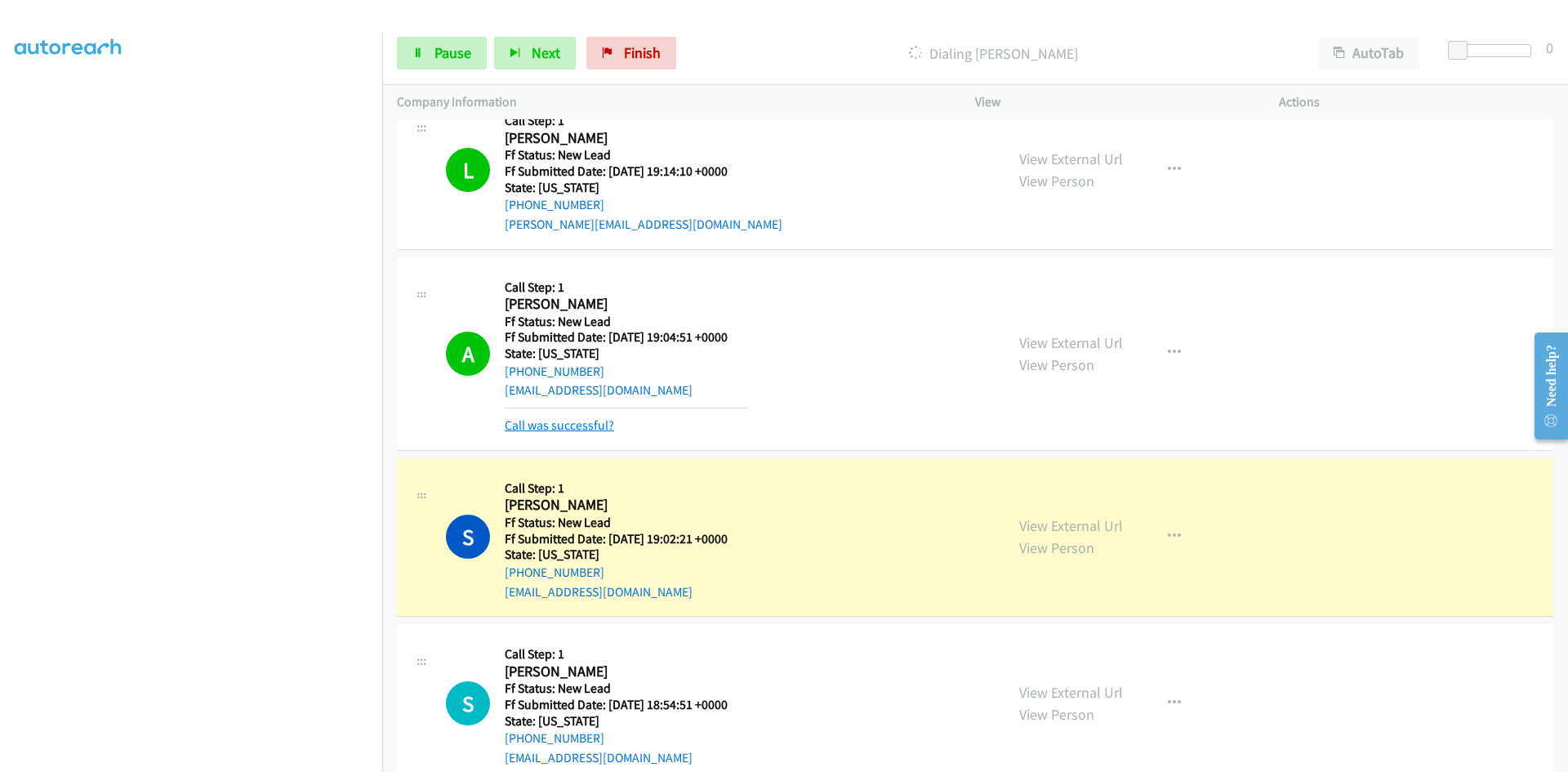
click at [541, 427] on link "Call was successful?" at bounding box center [560, 425] width 110 height 15
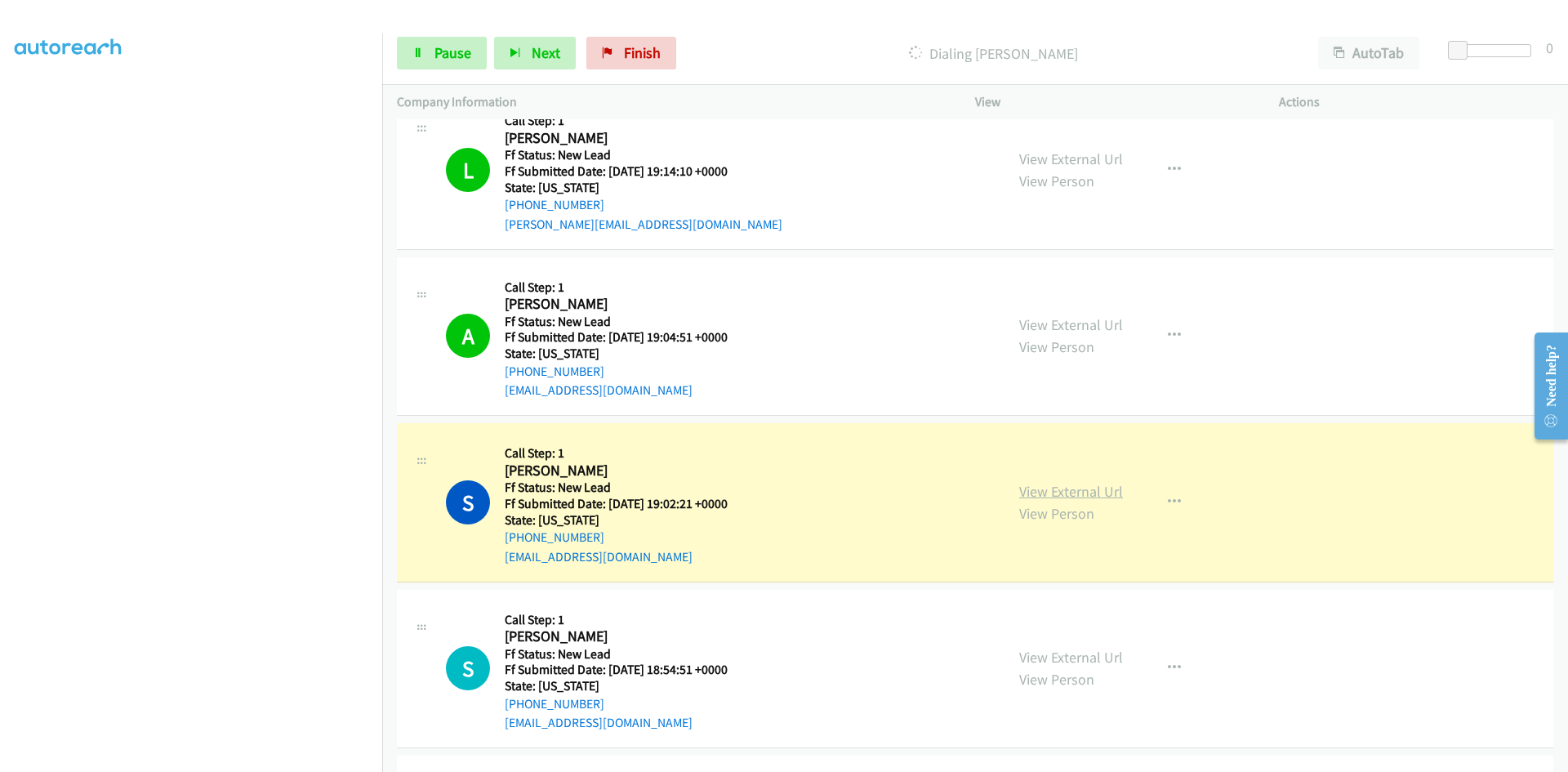
click at [1099, 495] on link "View External Url" at bounding box center [1071, 492] width 104 height 19
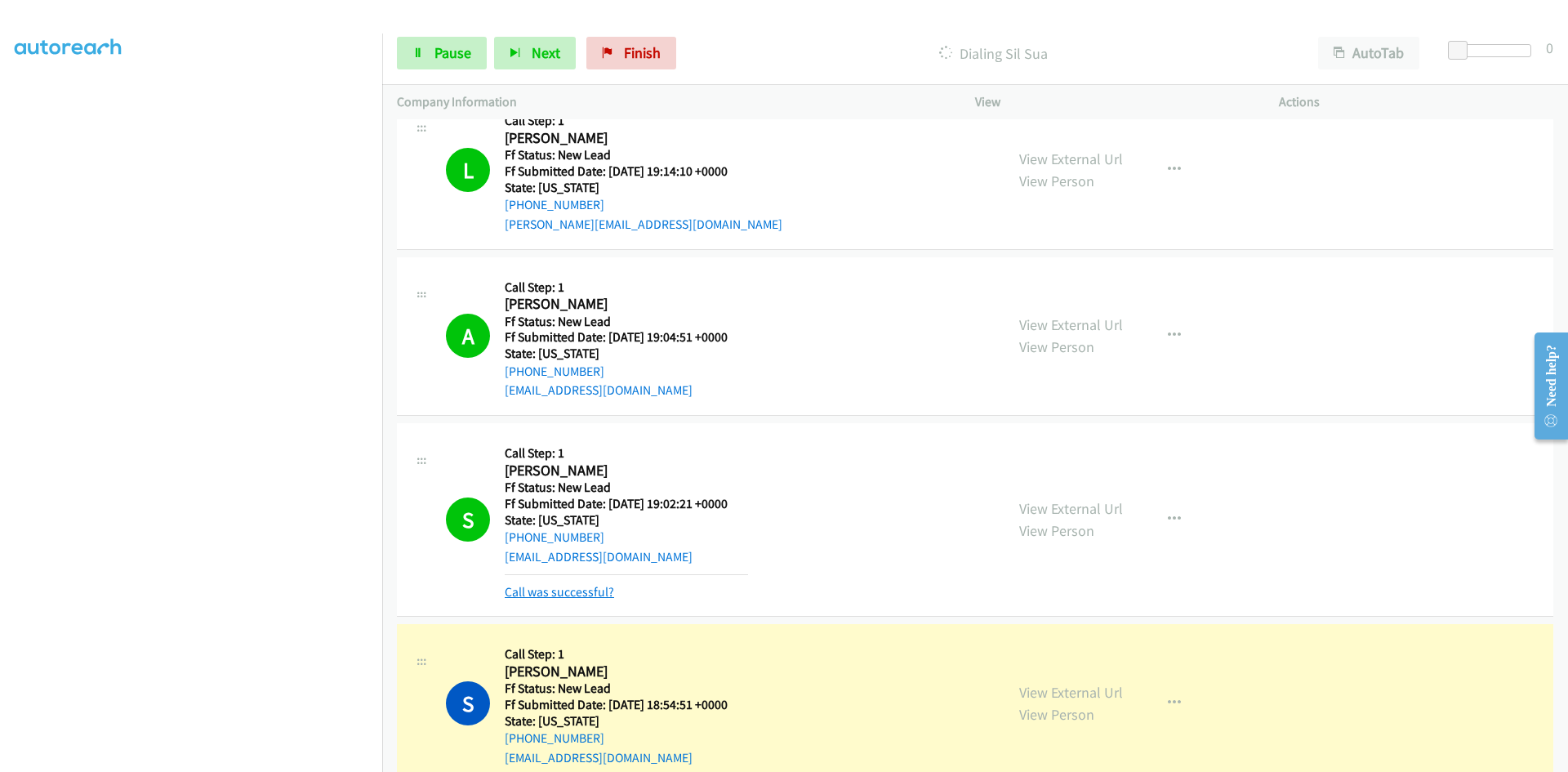
click at [608, 590] on link "Call was successful?" at bounding box center [560, 592] width 110 height 15
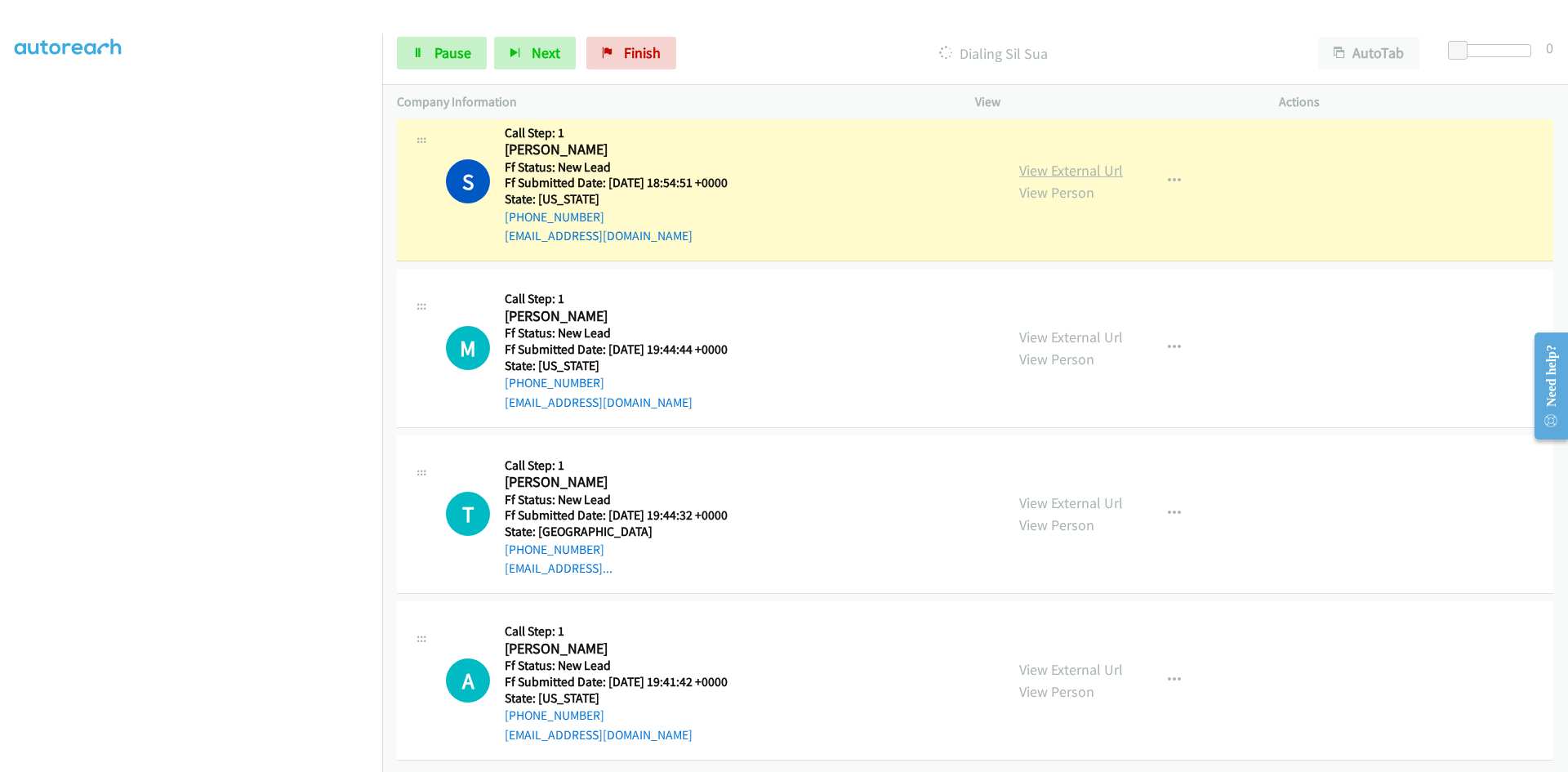
scroll to position [689, 0]
click at [1104, 170] on link "View External Url" at bounding box center [1071, 170] width 104 height 19
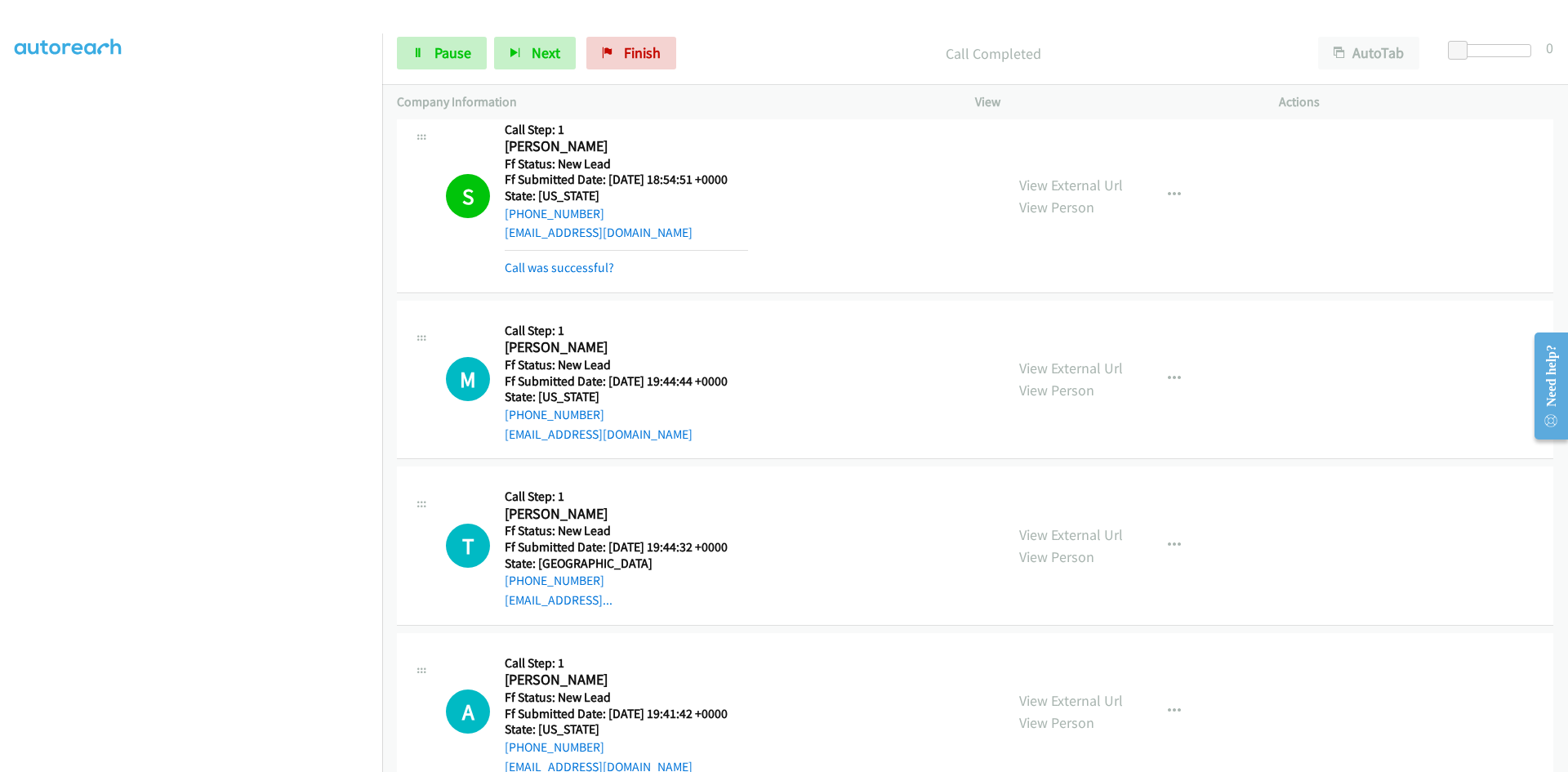
scroll to position [723, 0]
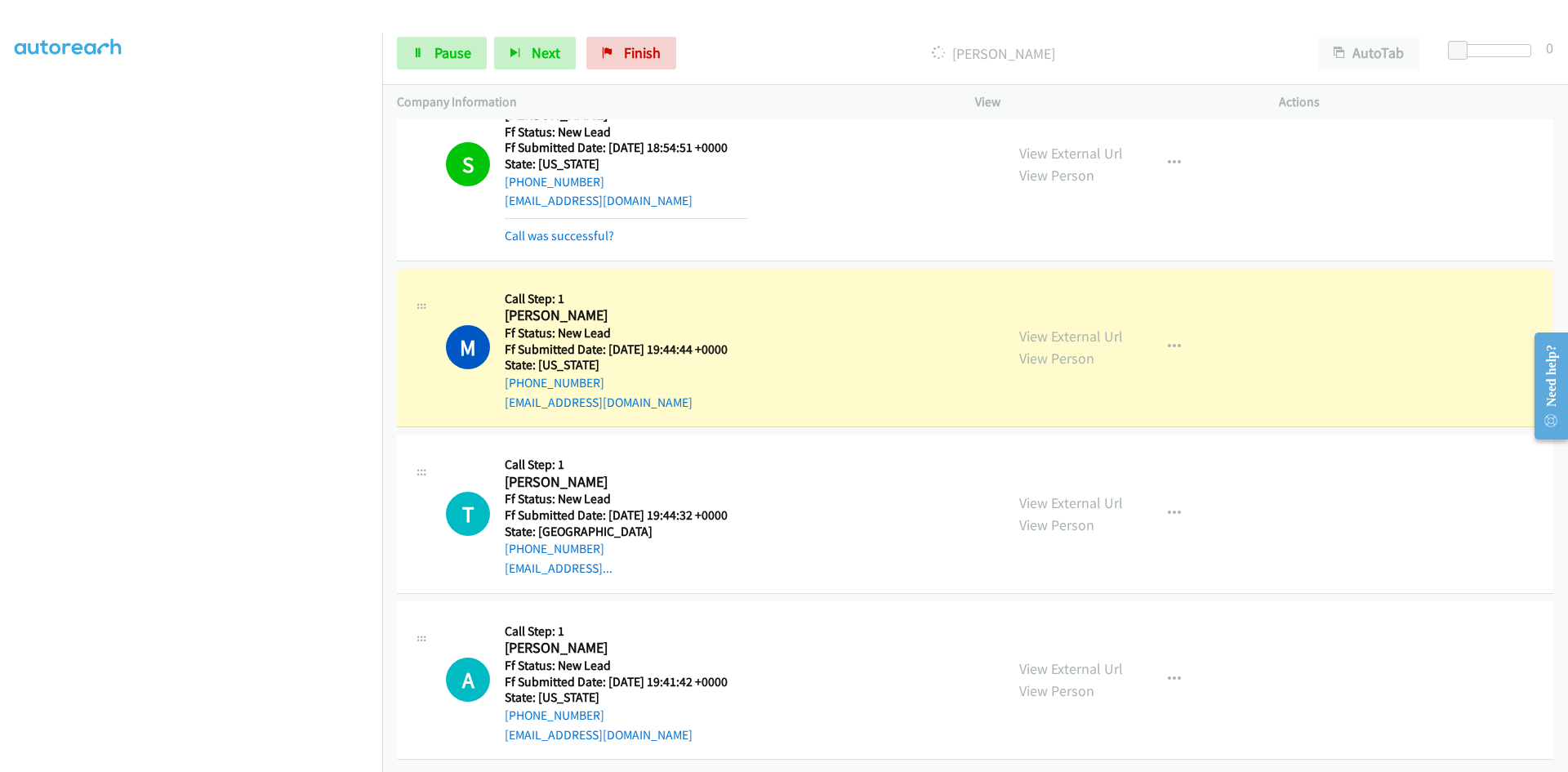
click at [621, 239] on div "Call was successful?" at bounding box center [626, 236] width 243 height 20
click at [597, 234] on link "Call was successful?" at bounding box center [560, 236] width 110 height 15
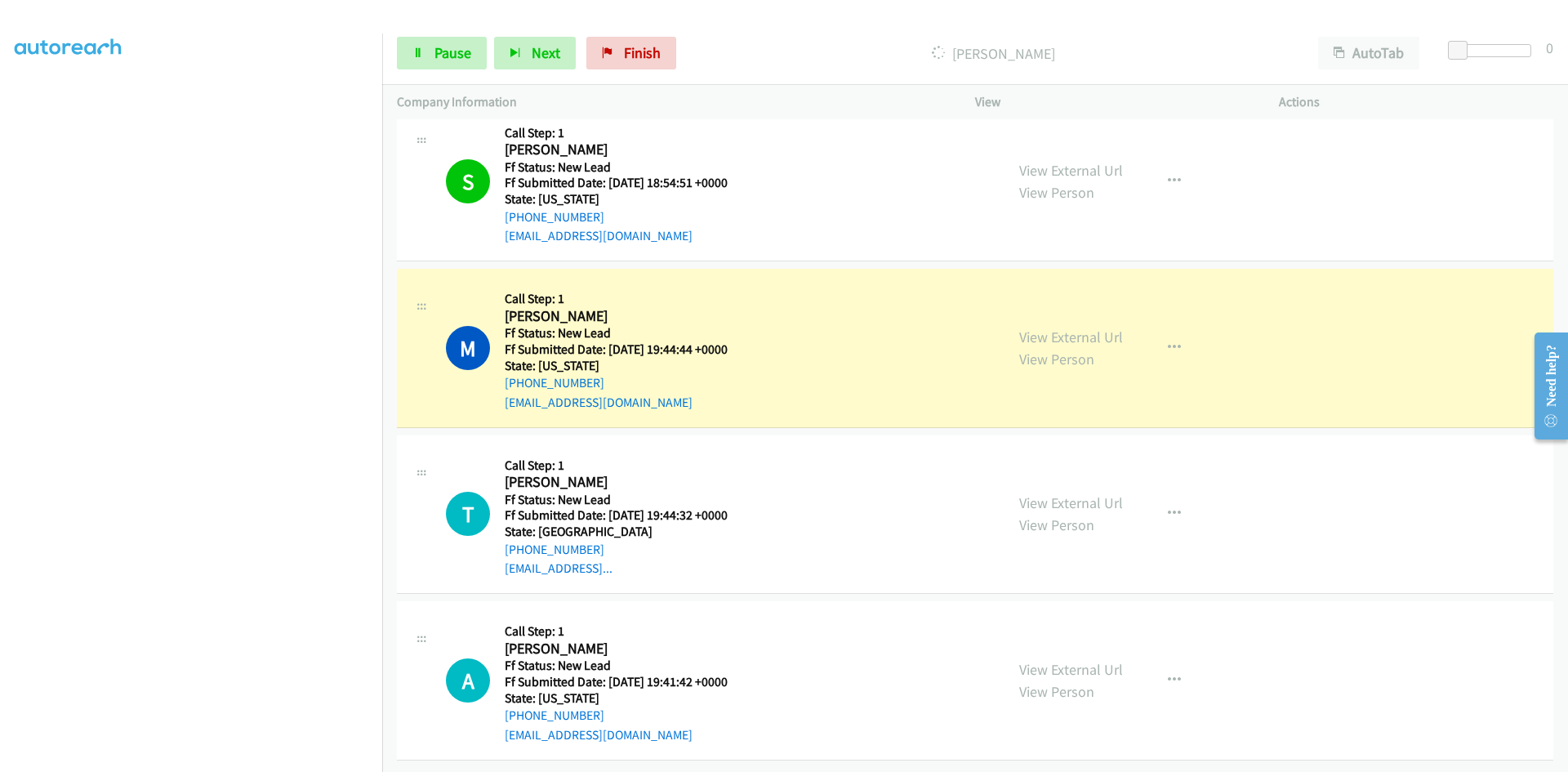
scroll to position [689, 0]
click at [1168, 182] on icon "button" at bounding box center [1175, 182] width 13 height 13
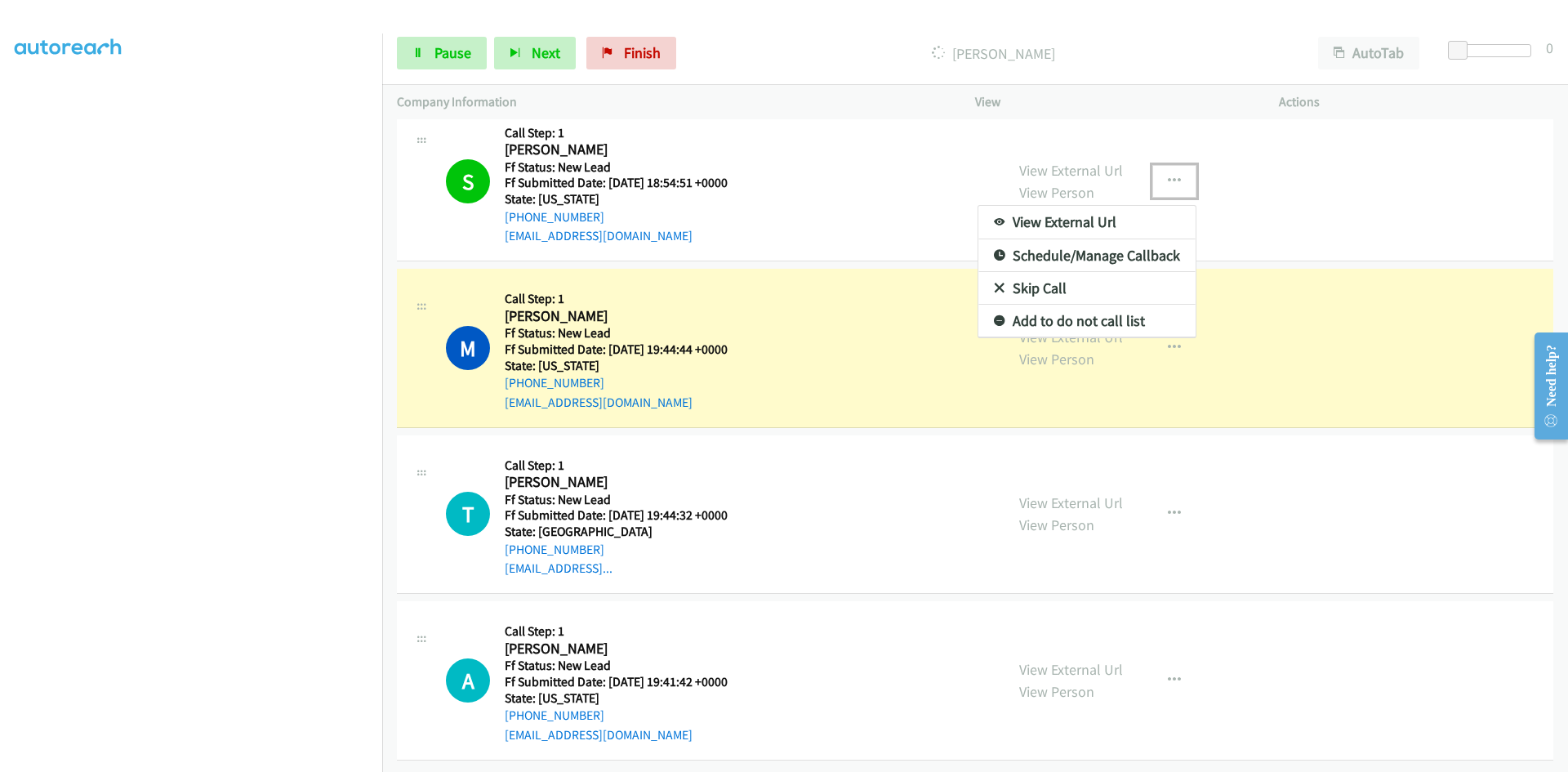
click at [1089, 321] on link "Add to do not call list" at bounding box center [1088, 321] width 218 height 33
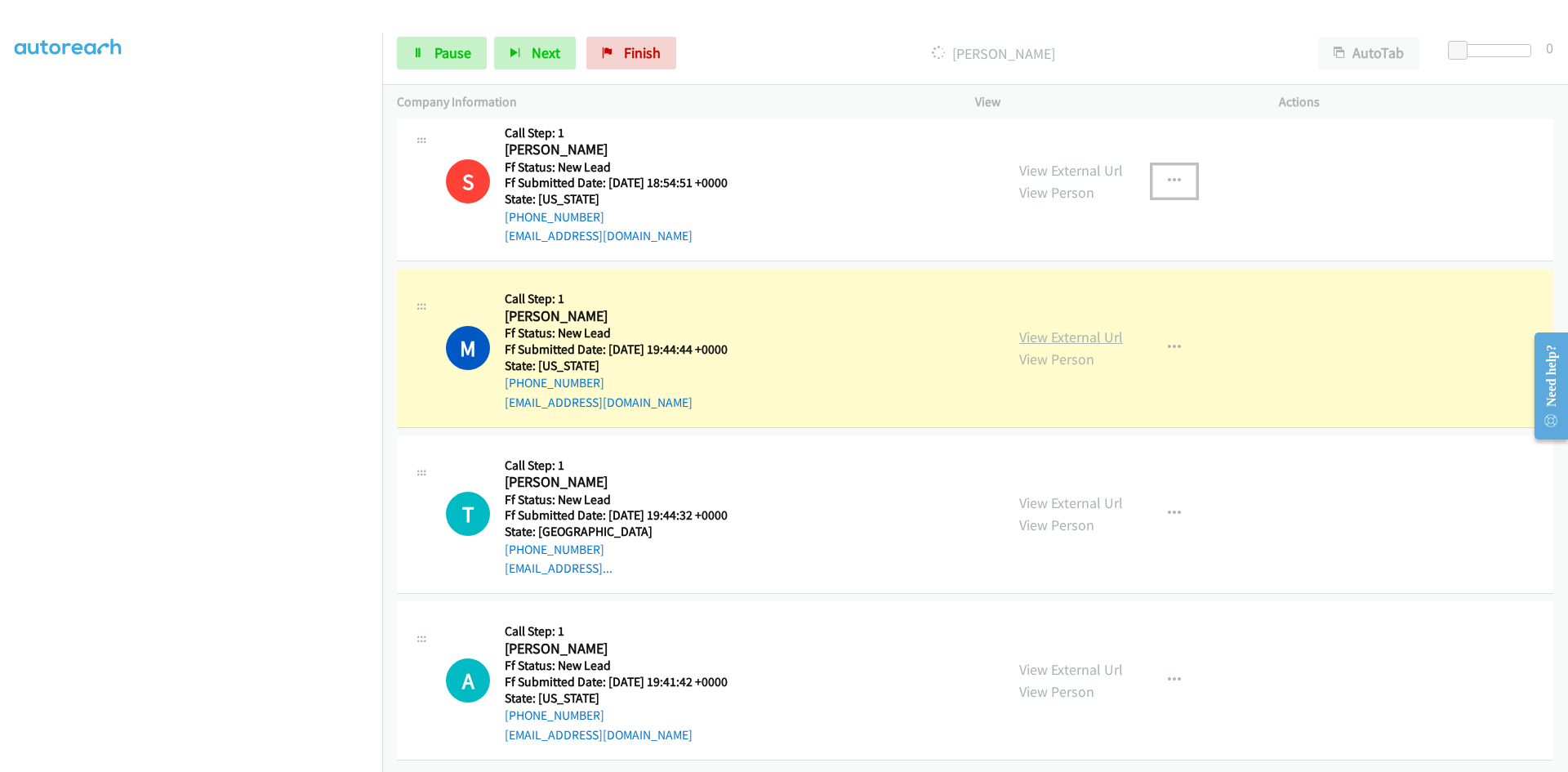
click at [1083, 333] on link "View External Url" at bounding box center [1071, 337] width 104 height 19
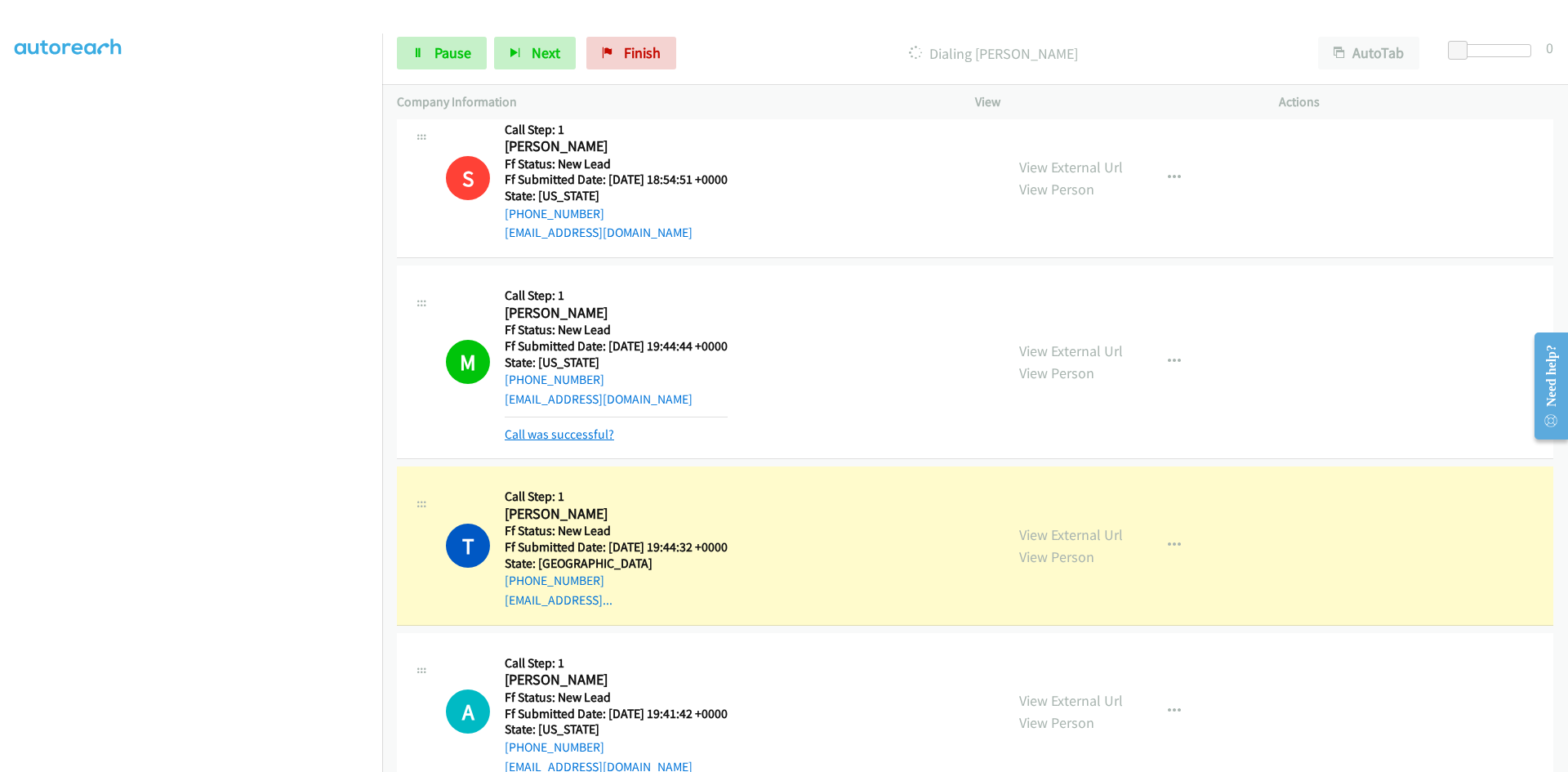
click at [583, 439] on link "Call was successful?" at bounding box center [560, 434] width 110 height 15
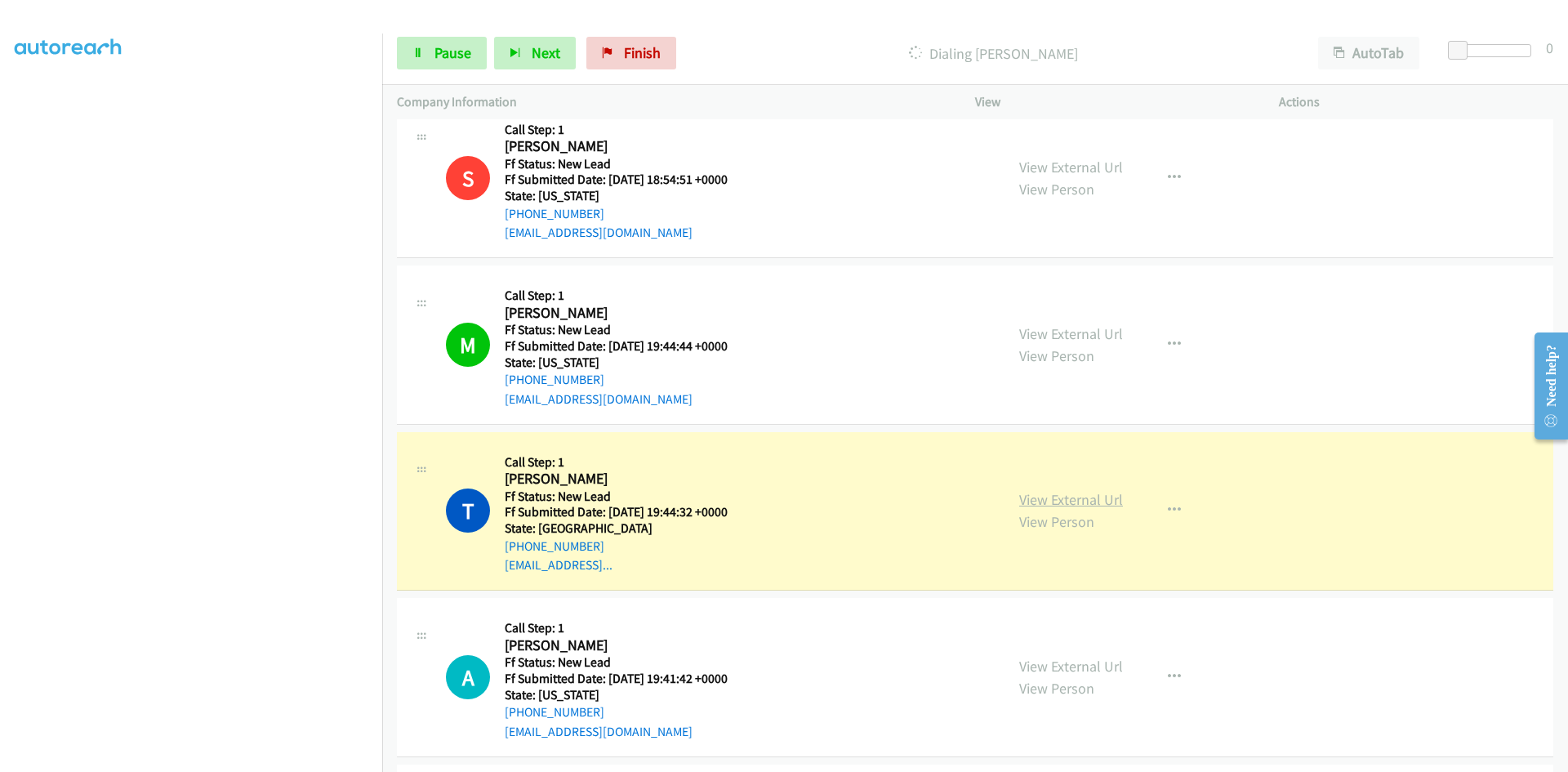
click at [1069, 502] on link "View External Url" at bounding box center [1071, 500] width 104 height 19
click at [431, 51] on link "Pause" at bounding box center [442, 53] width 90 height 33
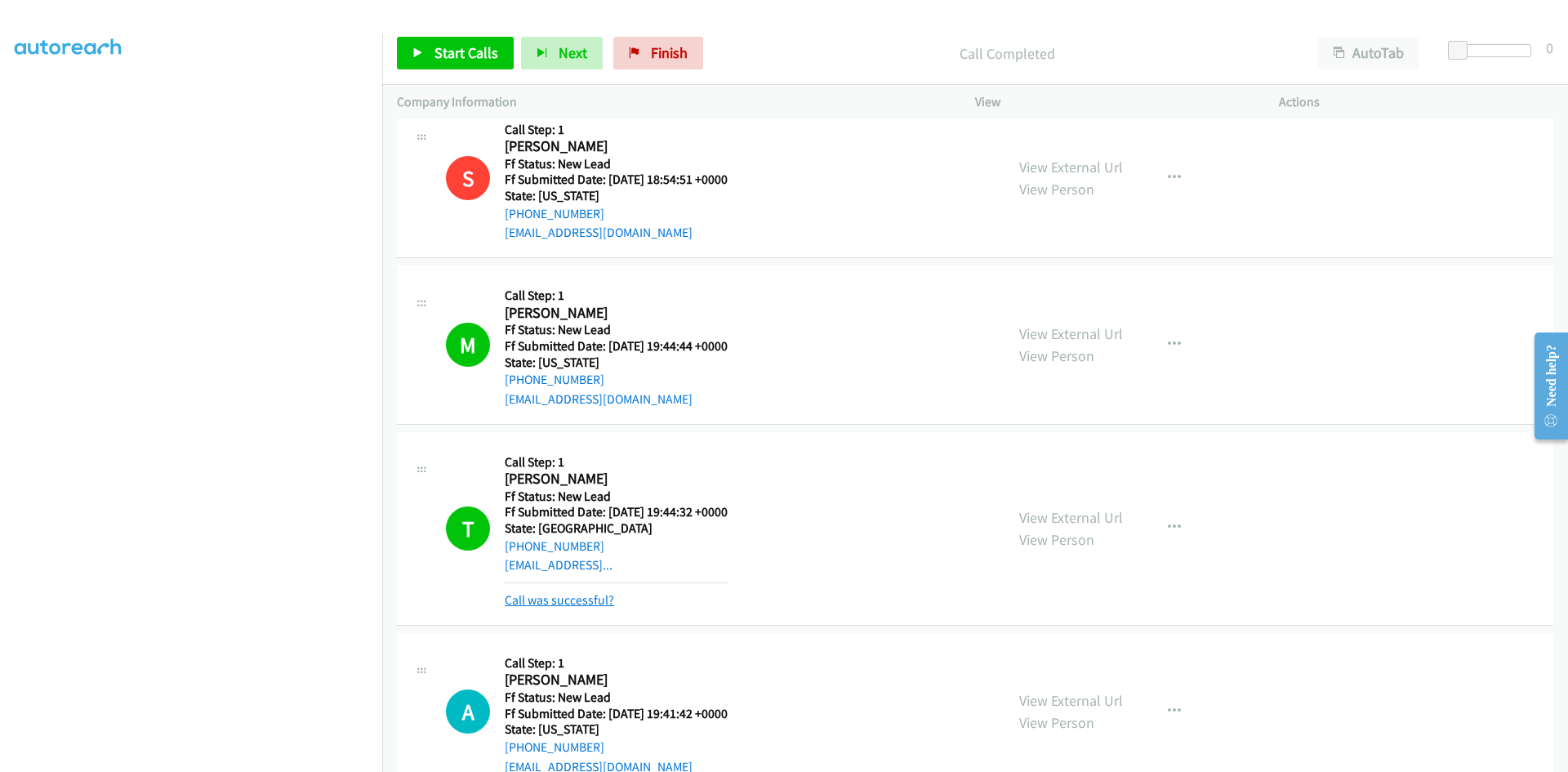
click at [607, 603] on link "Call was successful?" at bounding box center [560, 600] width 110 height 15
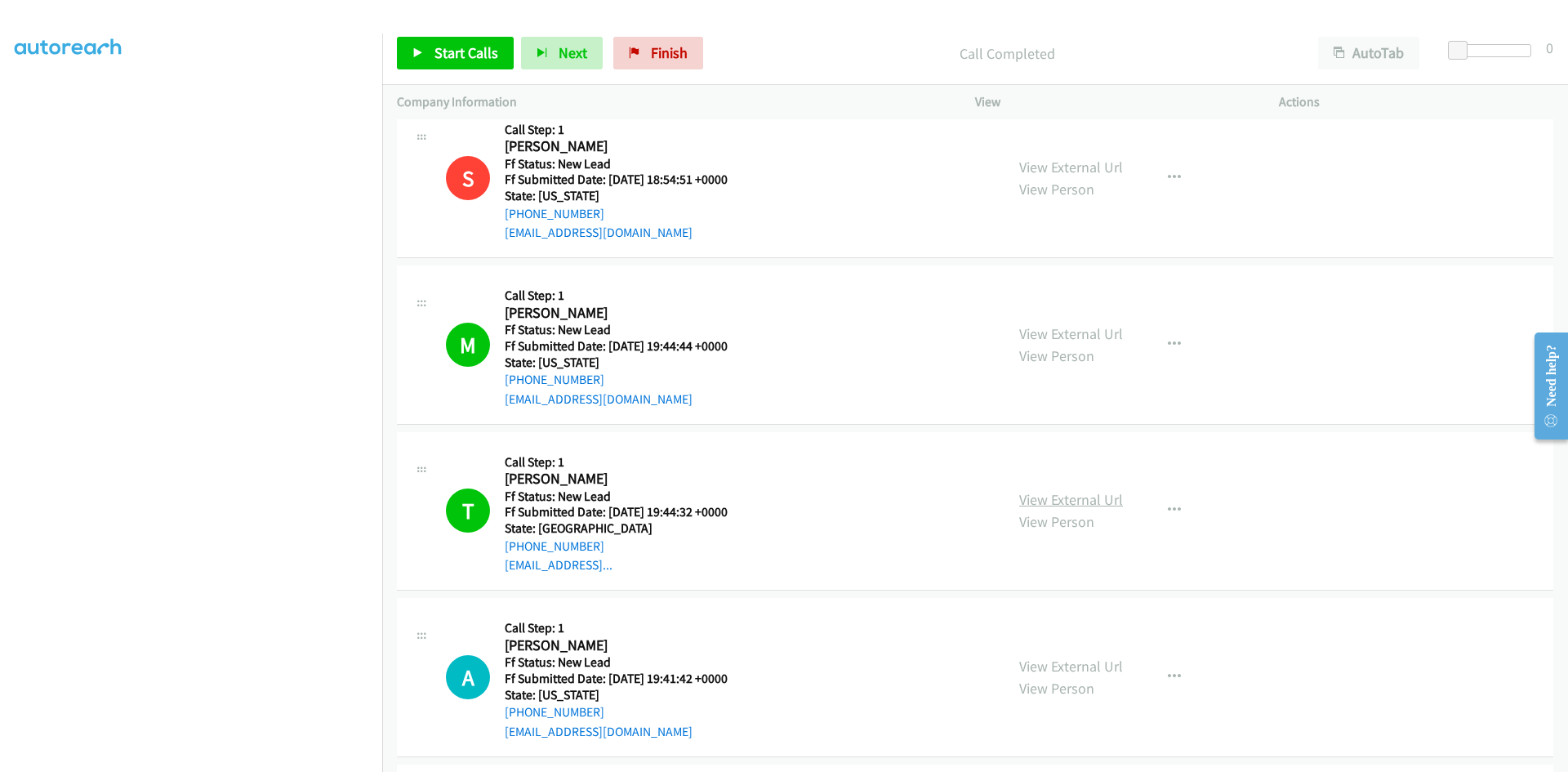
click at [1054, 491] on link "View External Url" at bounding box center [1071, 500] width 104 height 19
click at [447, 63] on link "Start Calls" at bounding box center [456, 53] width 117 height 33
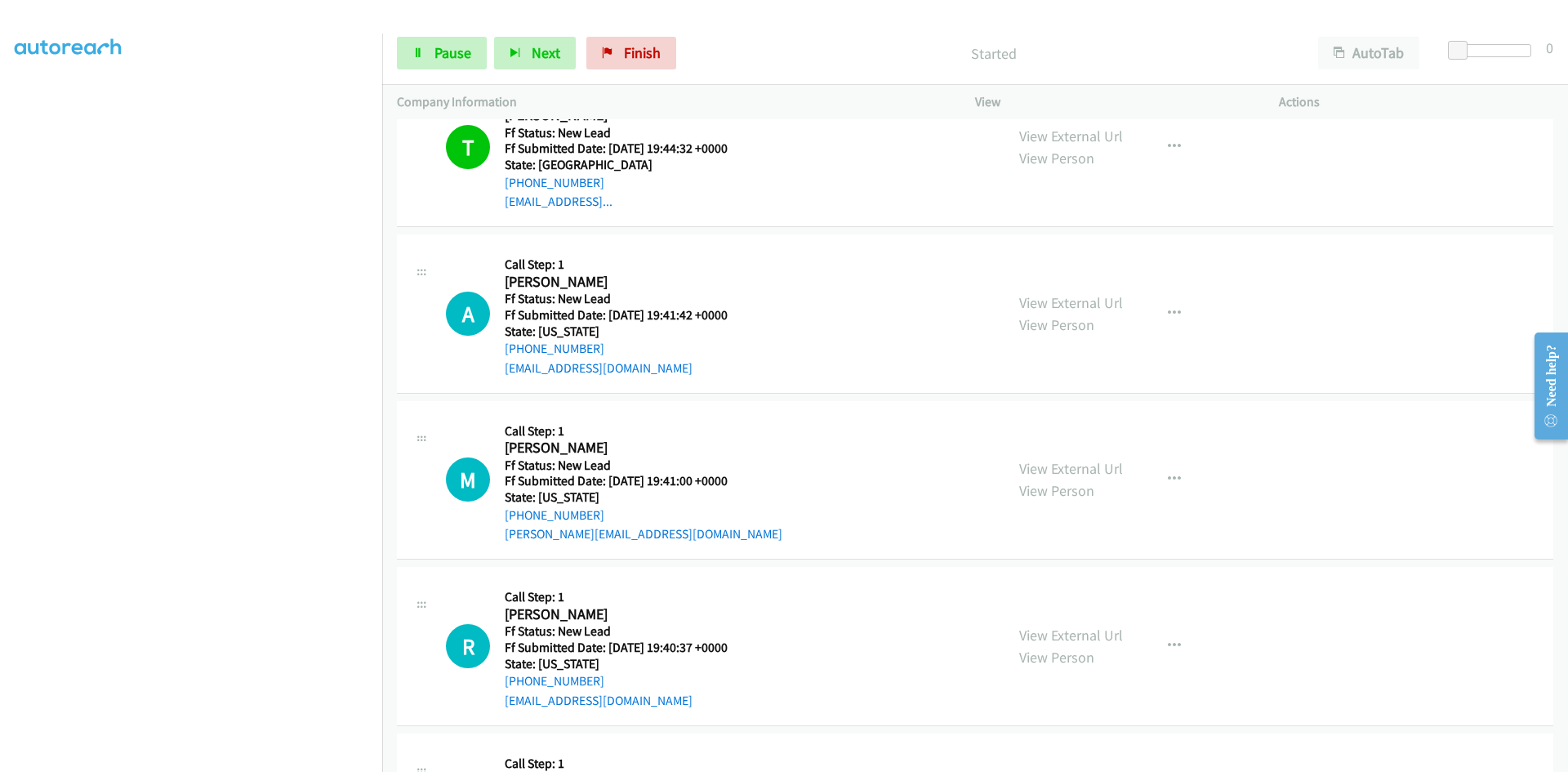
scroll to position [1097, 0]
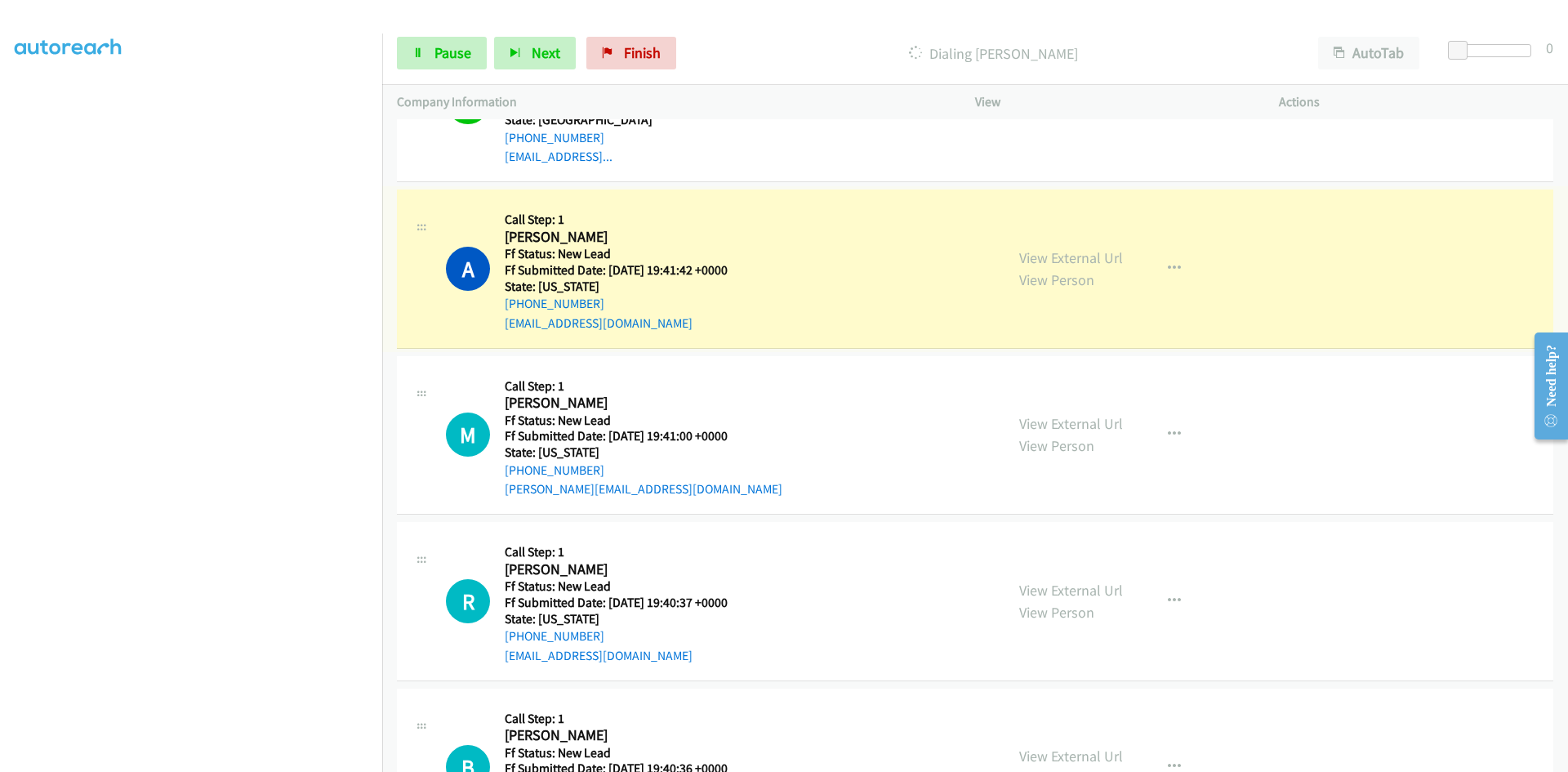
click at [1082, 258] on link "View External Url" at bounding box center [1071, 258] width 104 height 19
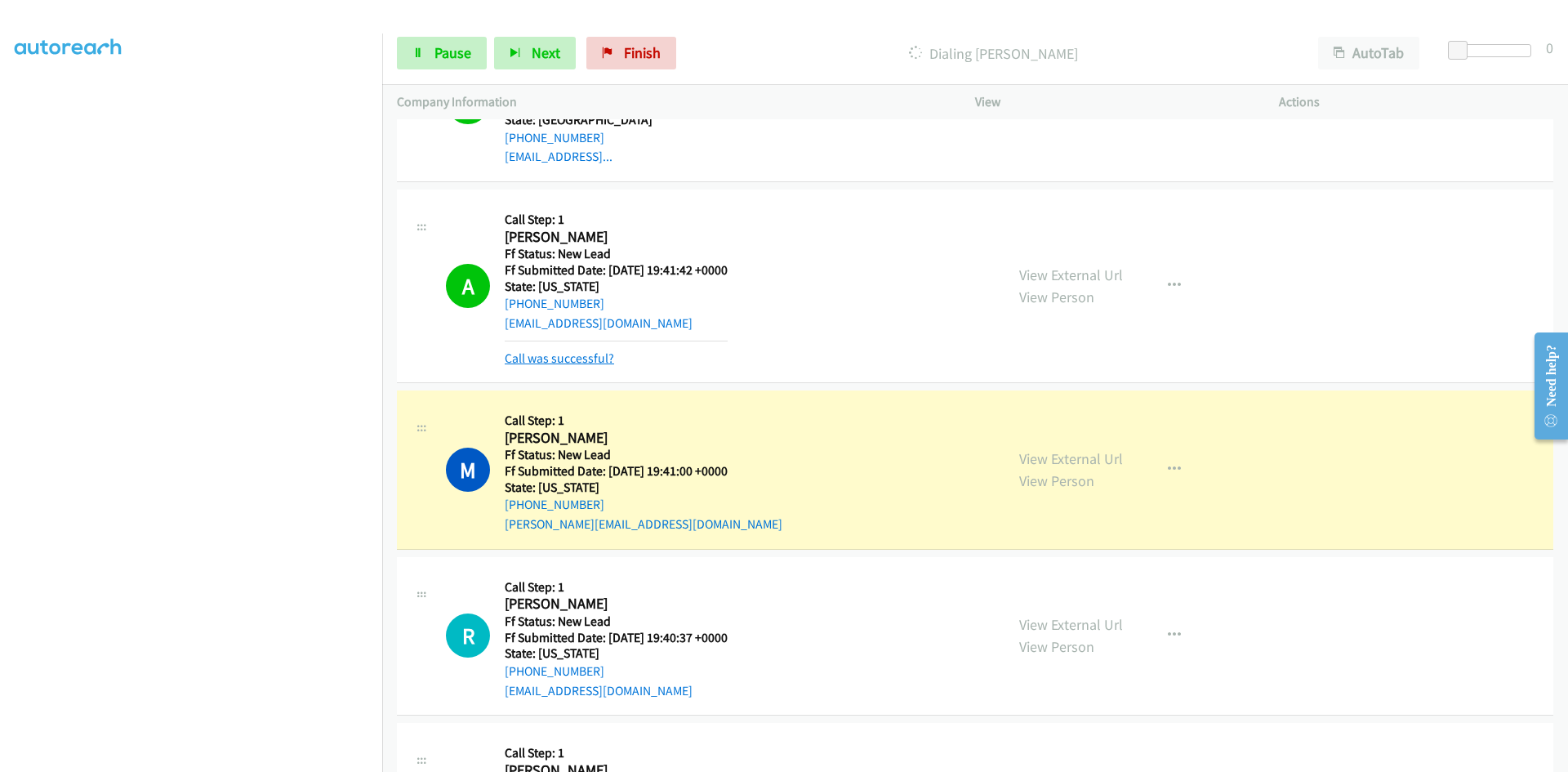
click at [599, 360] on link "Call was successful?" at bounding box center [560, 359] width 110 height 15
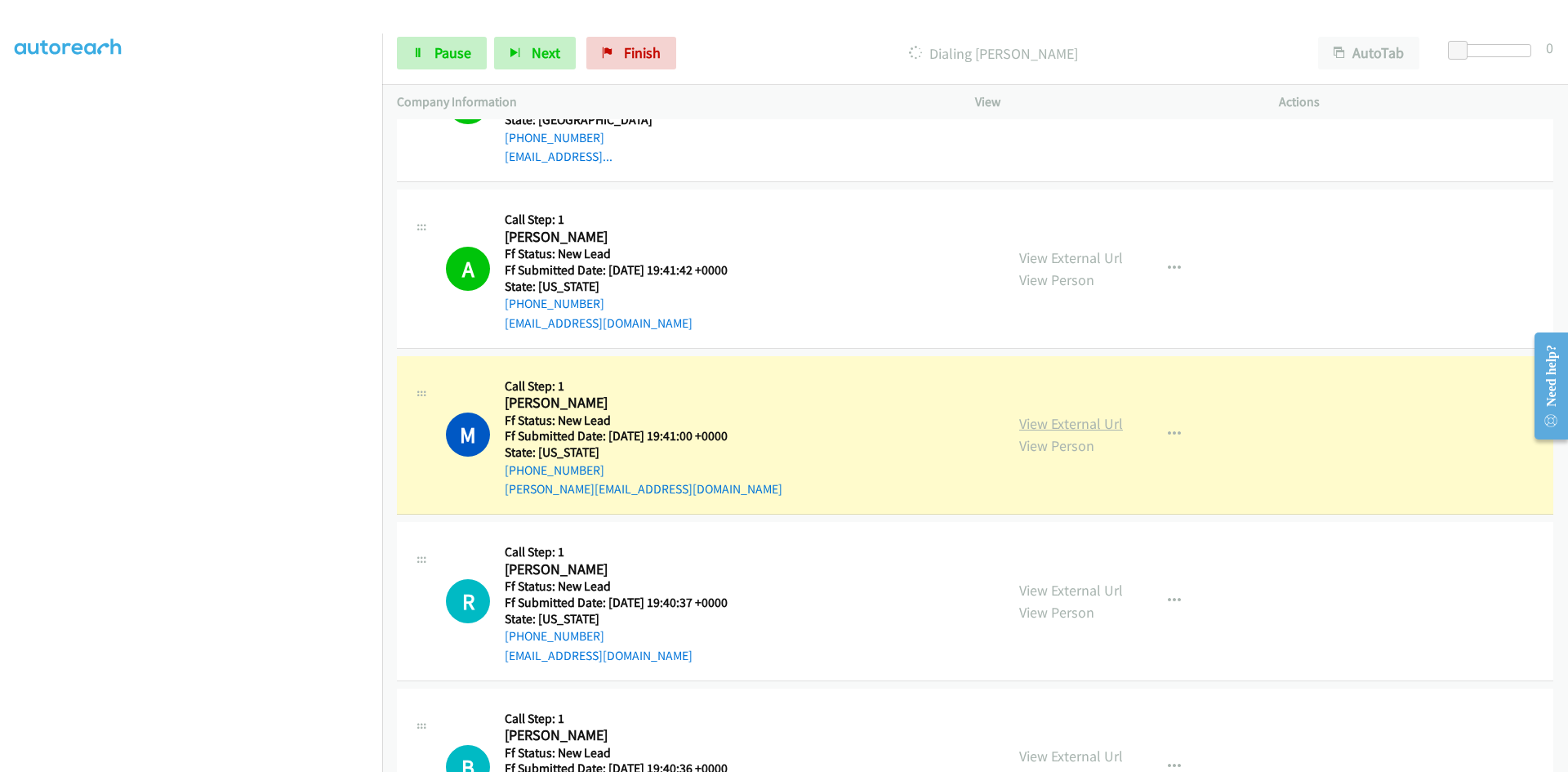
click at [1083, 422] on link "View External Url" at bounding box center [1071, 424] width 104 height 19
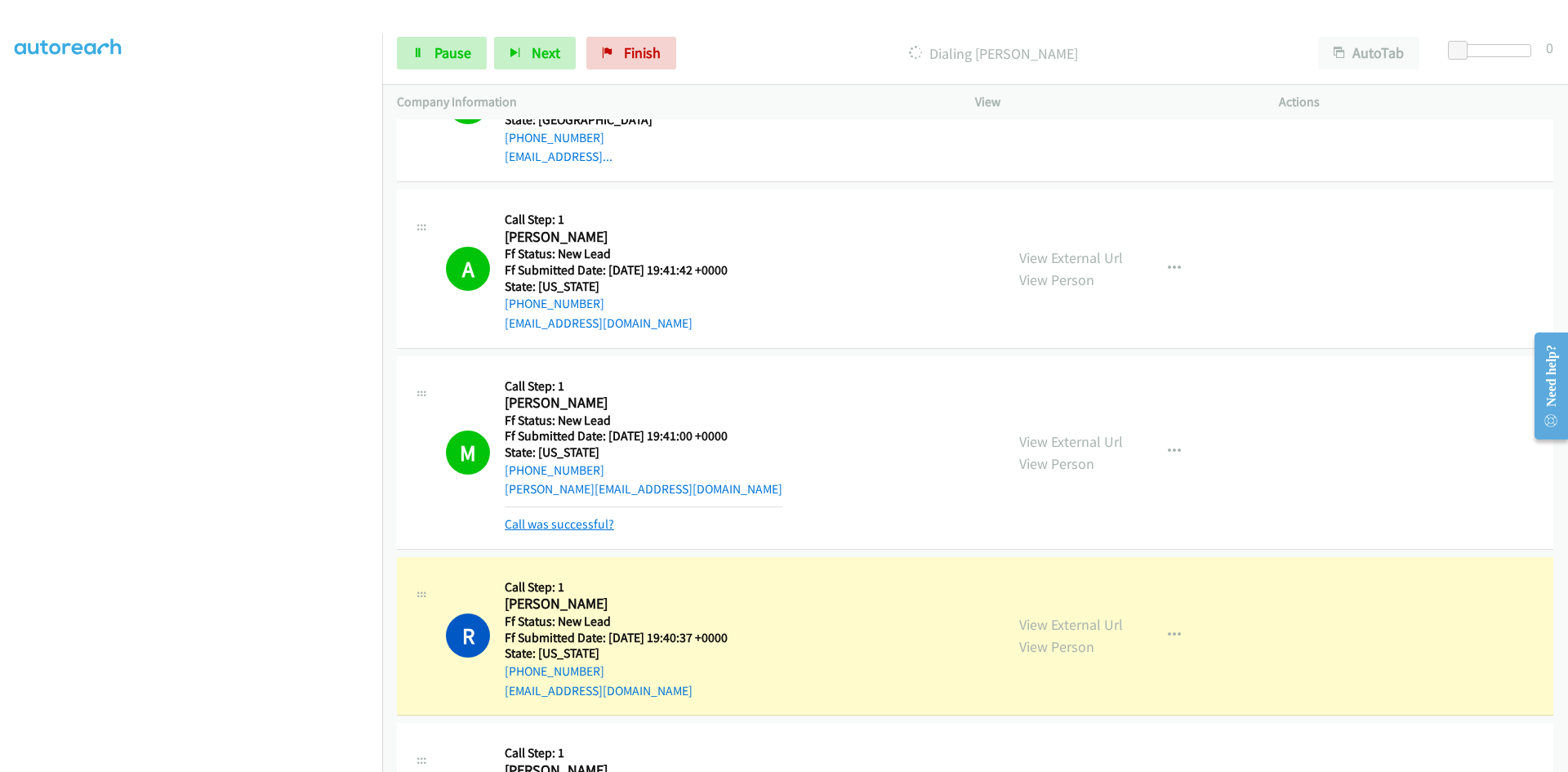
click at [540, 526] on link "Call was successful?" at bounding box center [560, 524] width 110 height 15
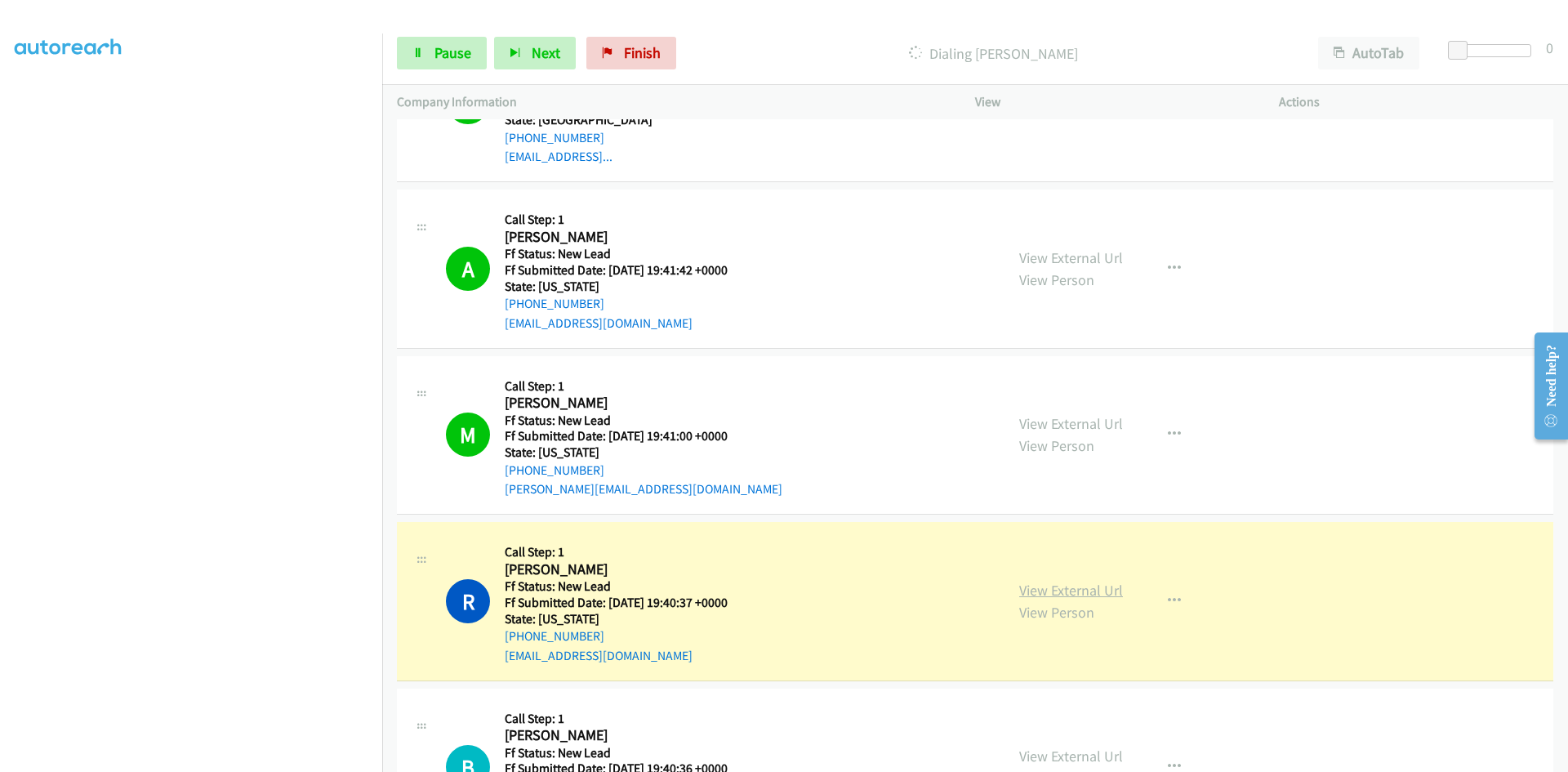
click at [1110, 593] on link "View External Url" at bounding box center [1071, 590] width 104 height 19
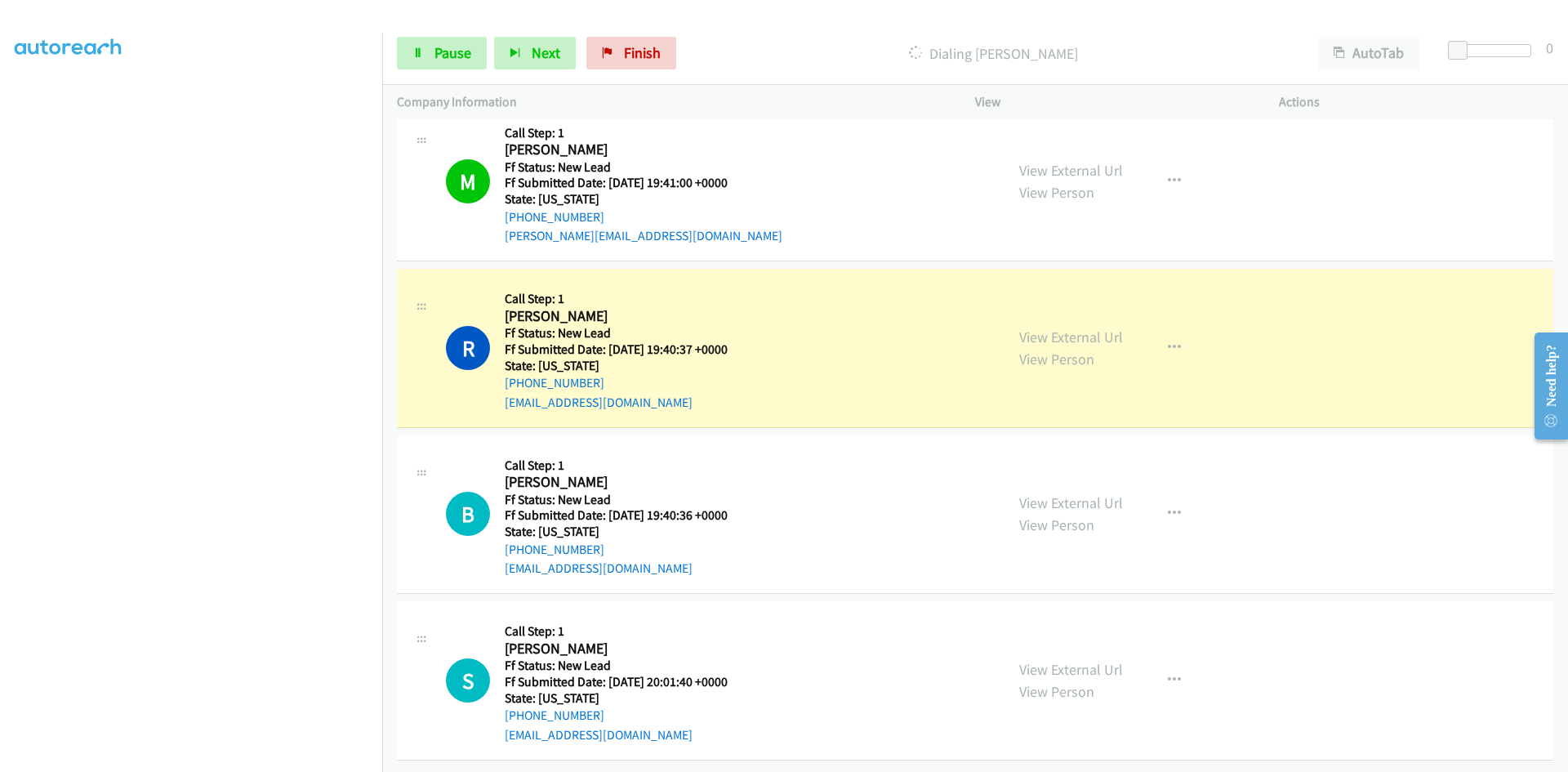
scroll to position [1363, 0]
click at [436, 49] on span "Pause" at bounding box center [452, 53] width 37 height 19
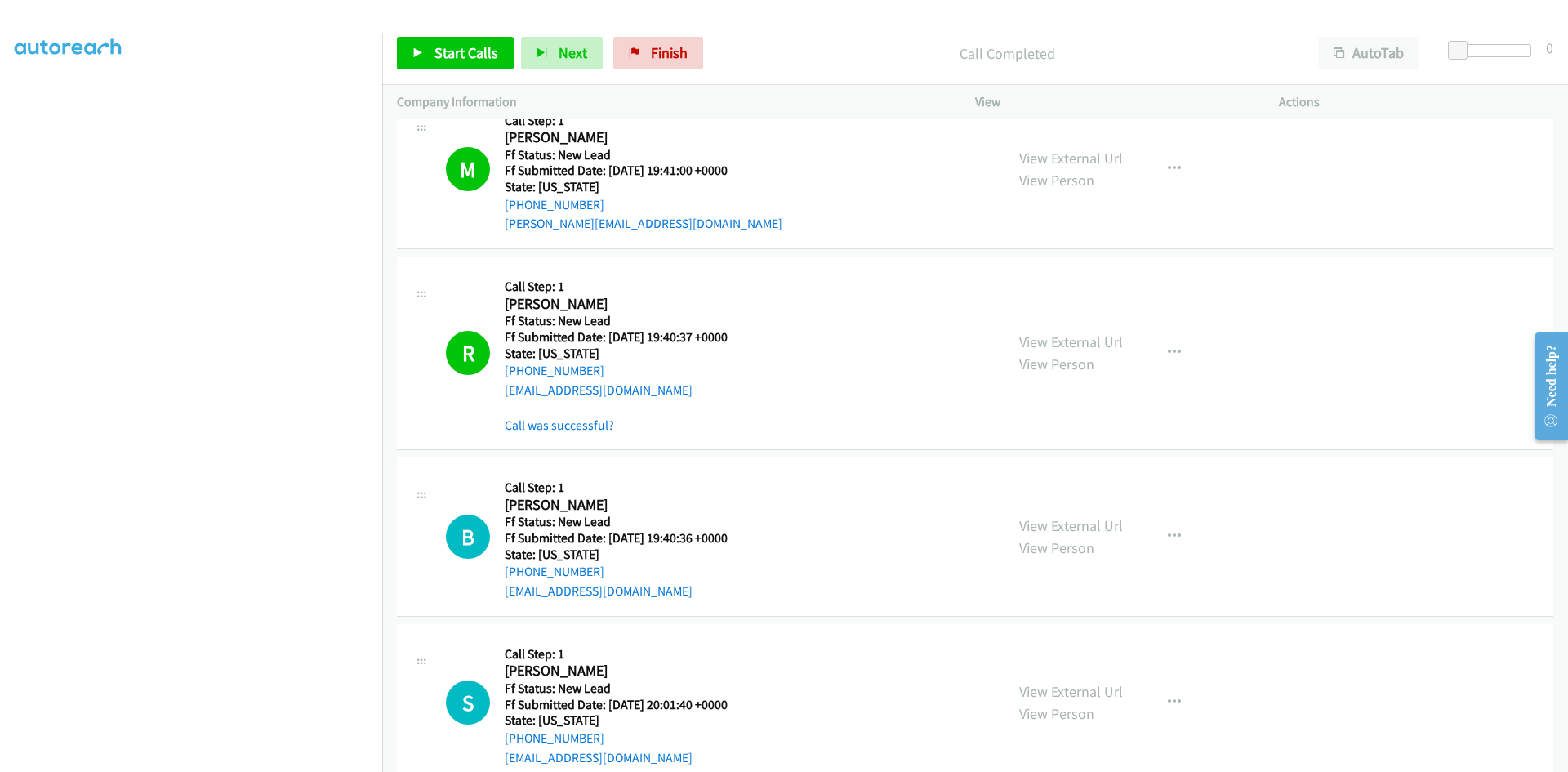
click at [596, 421] on link "Call was successful?" at bounding box center [560, 425] width 110 height 15
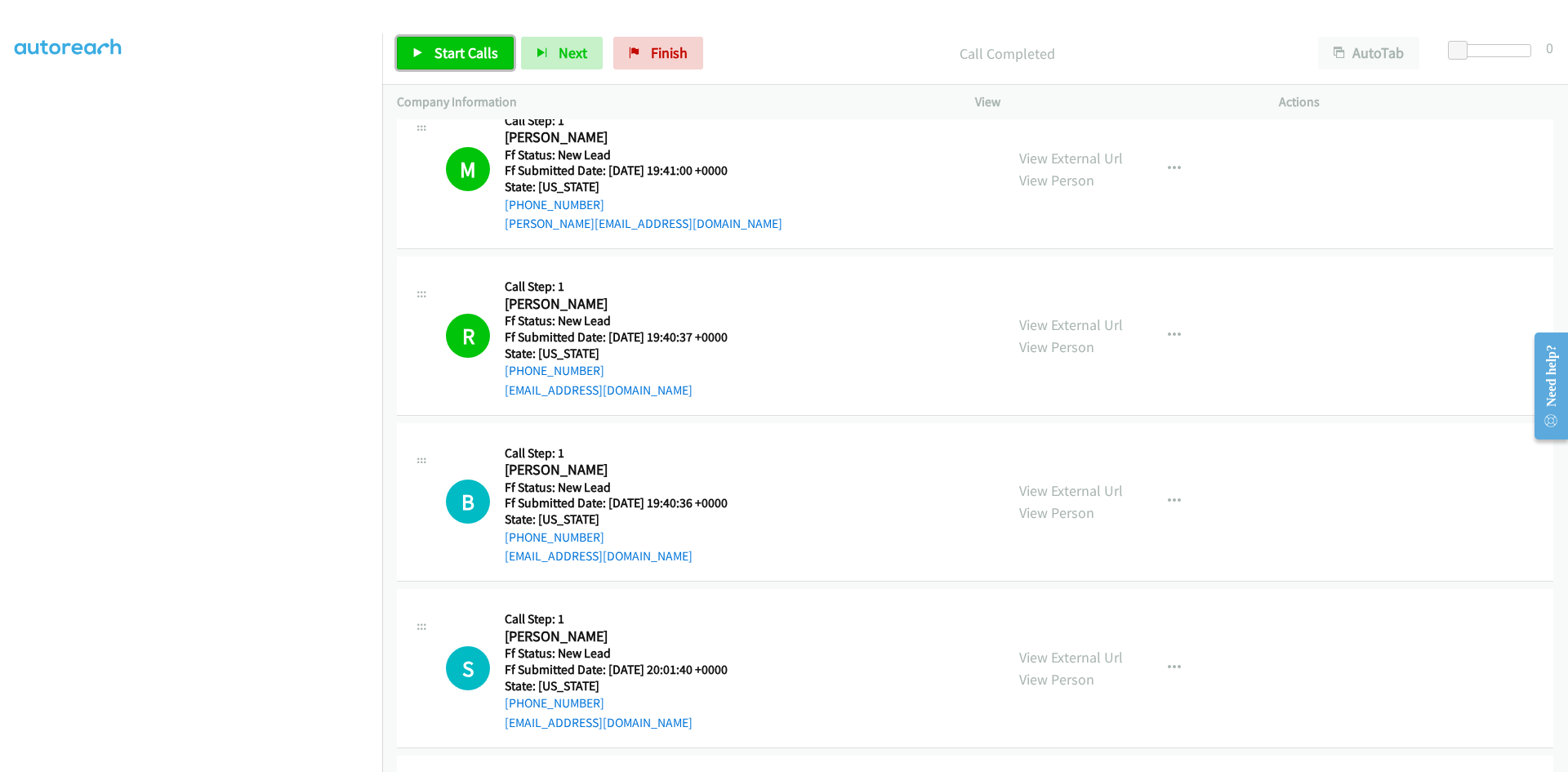
click at [443, 49] on span "Start Calls" at bounding box center [465, 53] width 63 height 19
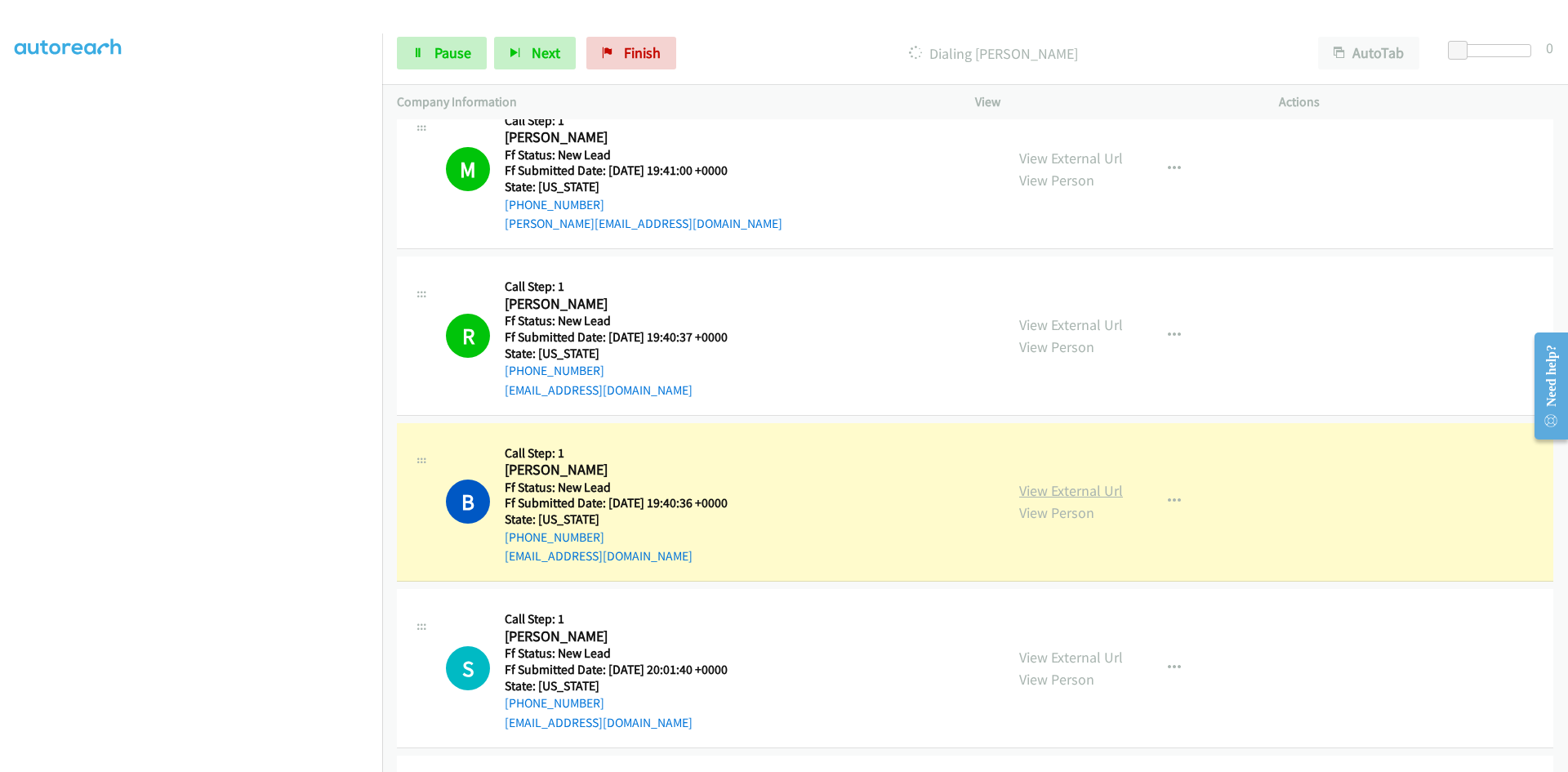
click at [1057, 496] on link "View External Url" at bounding box center [1071, 491] width 104 height 19
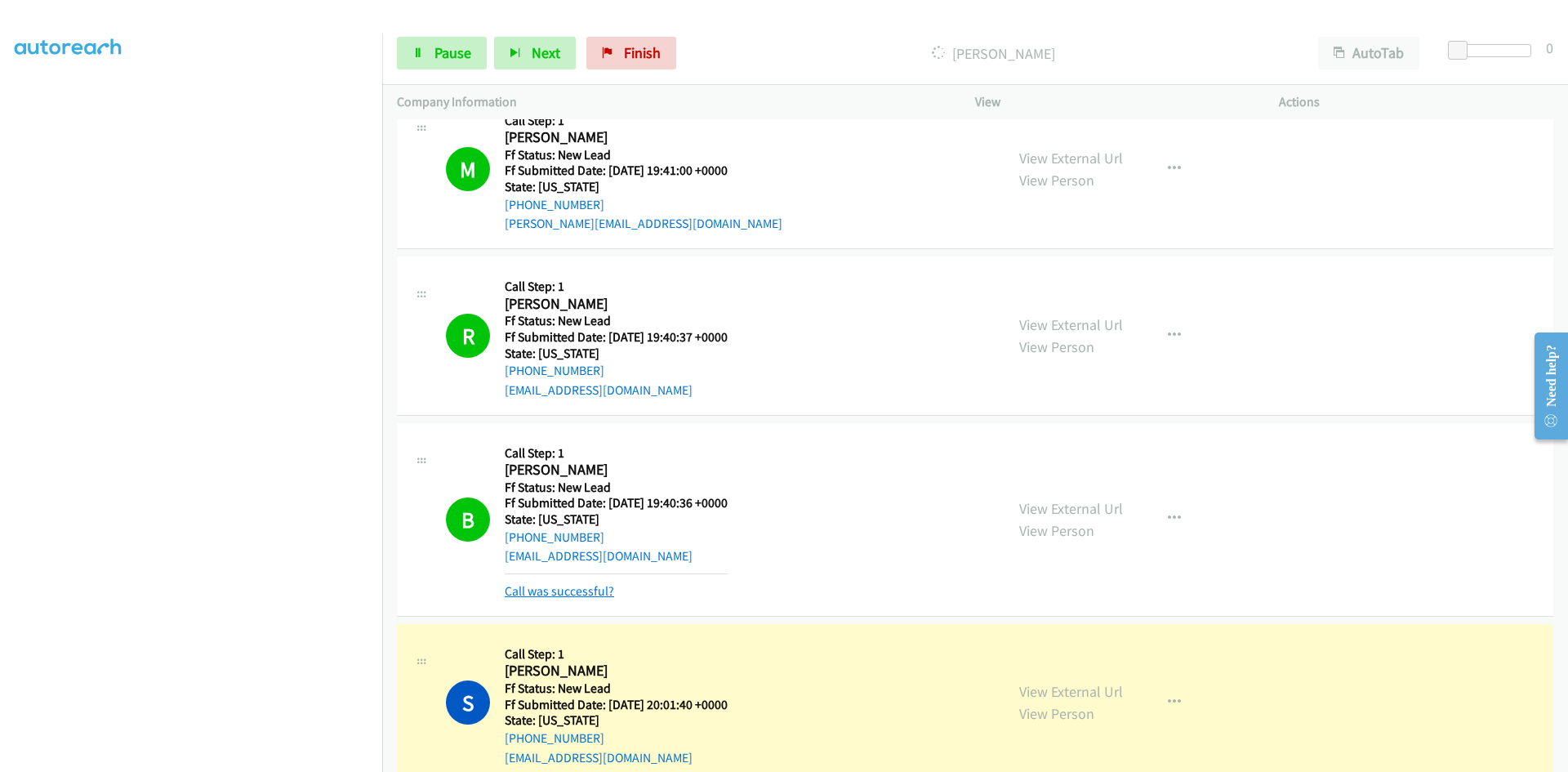
click at [601, 594] on link "Call was successful?" at bounding box center [560, 591] width 110 height 15
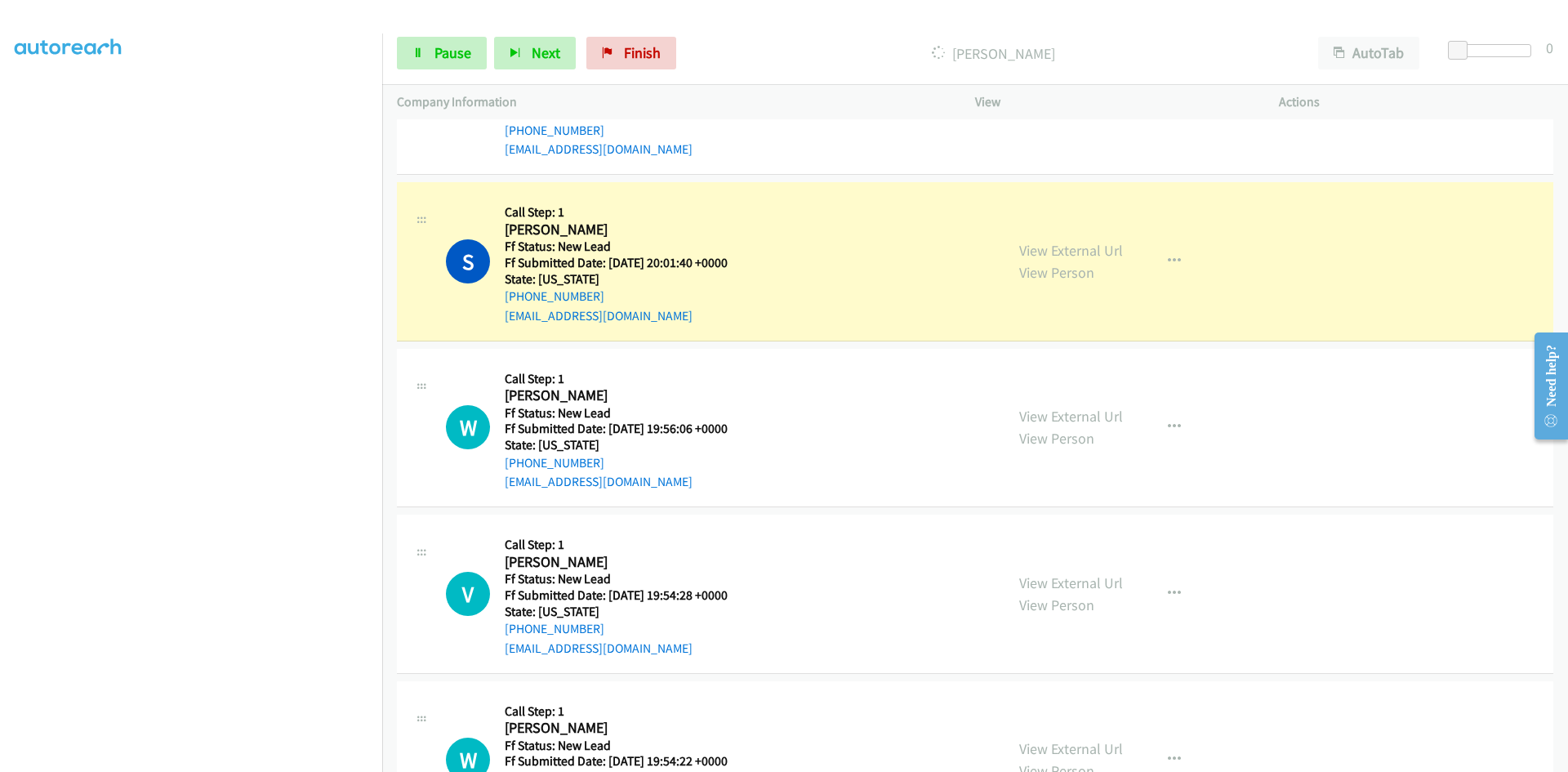
scroll to position [1771, 0]
click at [1081, 249] on link "View External Url" at bounding box center [1071, 249] width 104 height 19
drag, startPoint x: 426, startPoint y: 51, endPoint x: 412, endPoint y: 61, distance: 17.2
click at [427, 50] on link "Pause" at bounding box center [442, 53] width 90 height 33
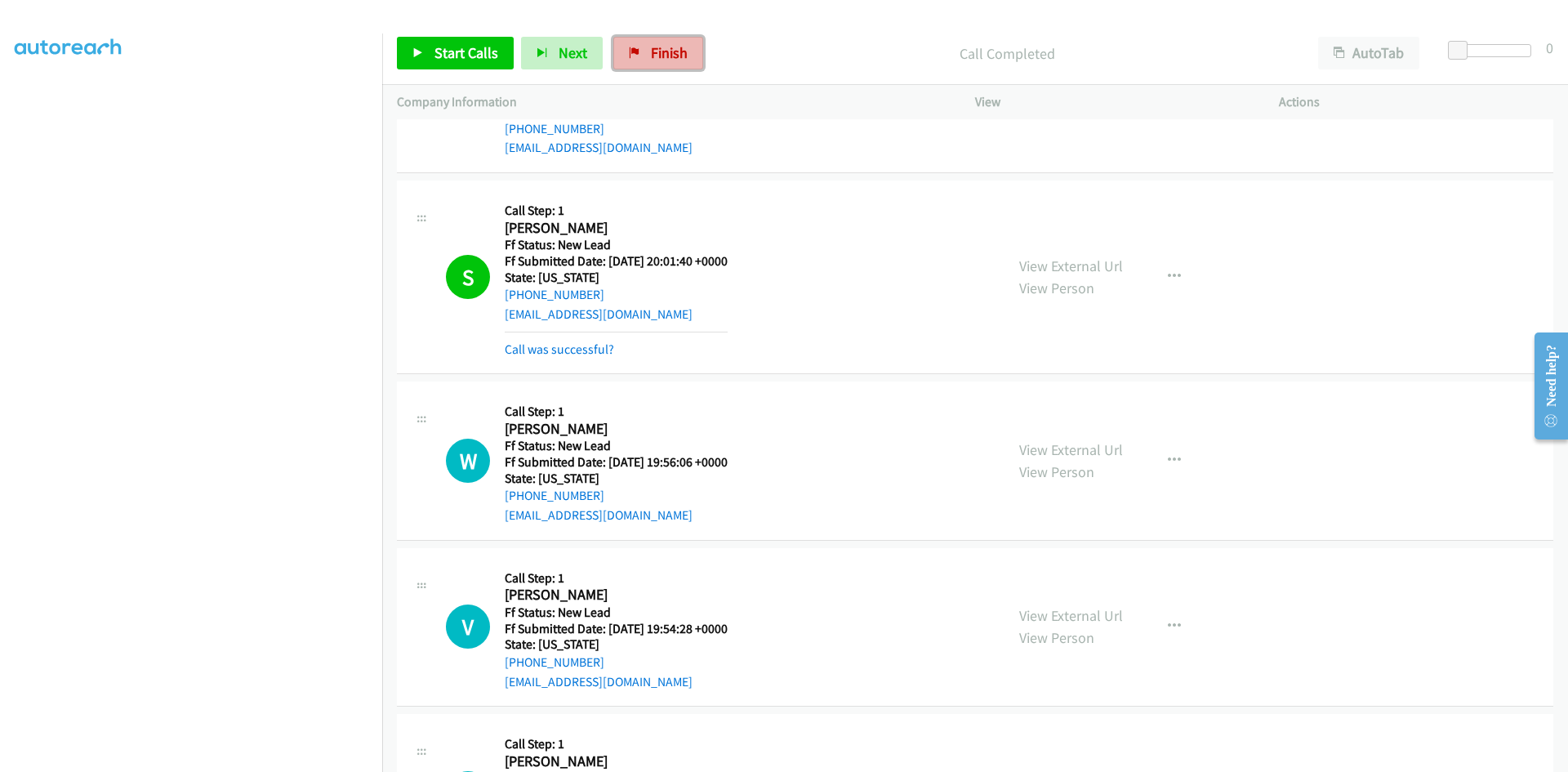
click at [651, 50] on span "Finish" at bounding box center [669, 53] width 37 height 19
